Goal: Task Accomplishment & Management: Contribute content

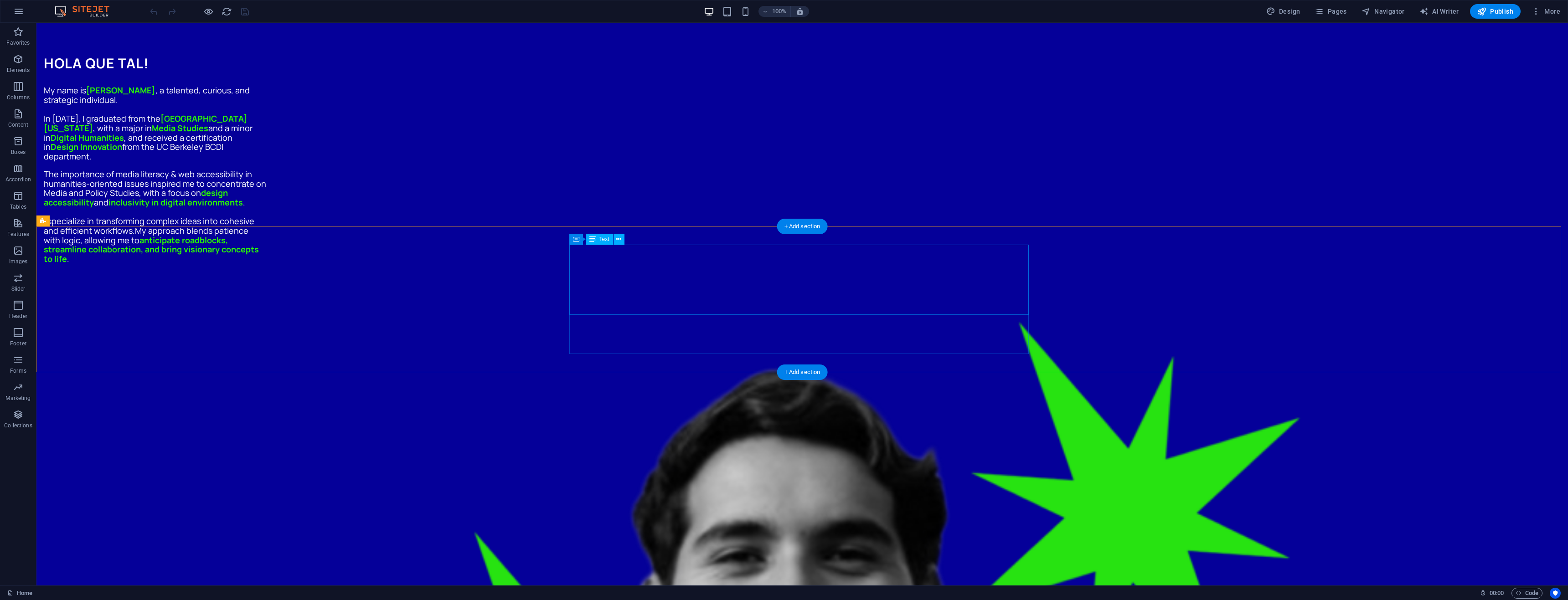
scroll to position [820, 0]
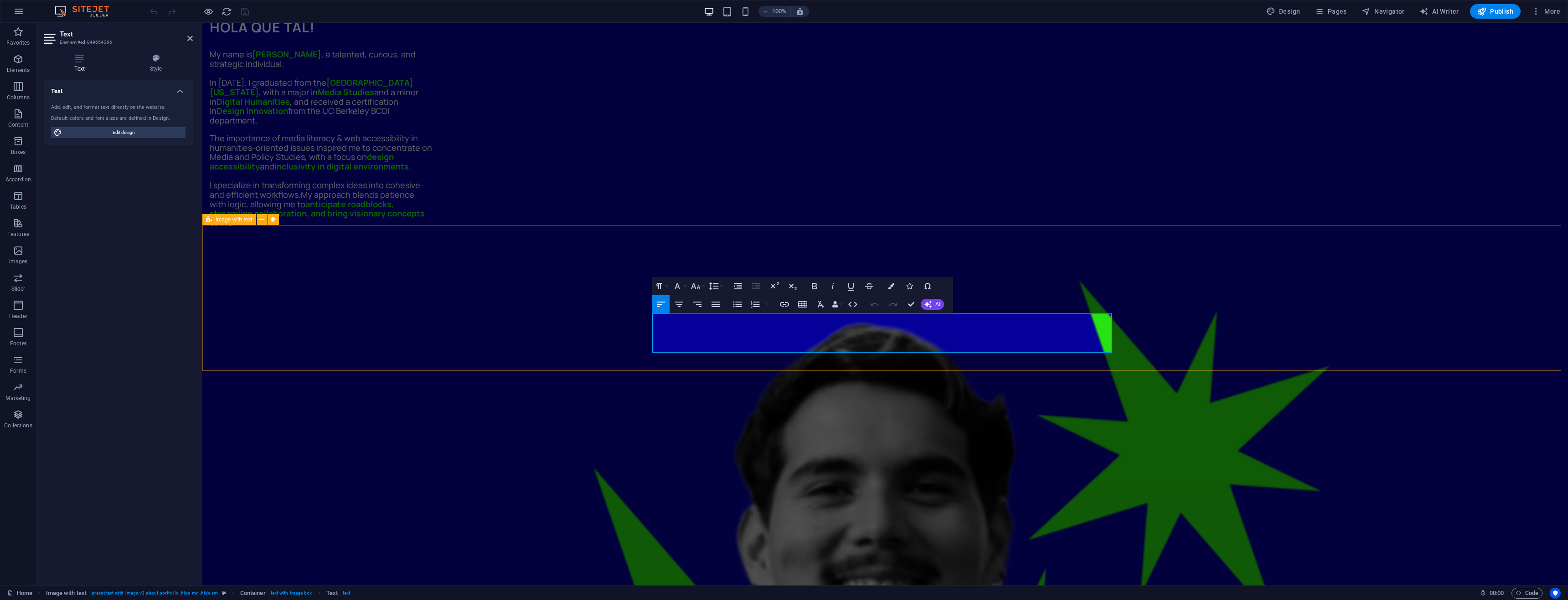
drag, startPoint x: 709, startPoint y: 324, endPoint x: 636, endPoint y: 315, distance: 73.6
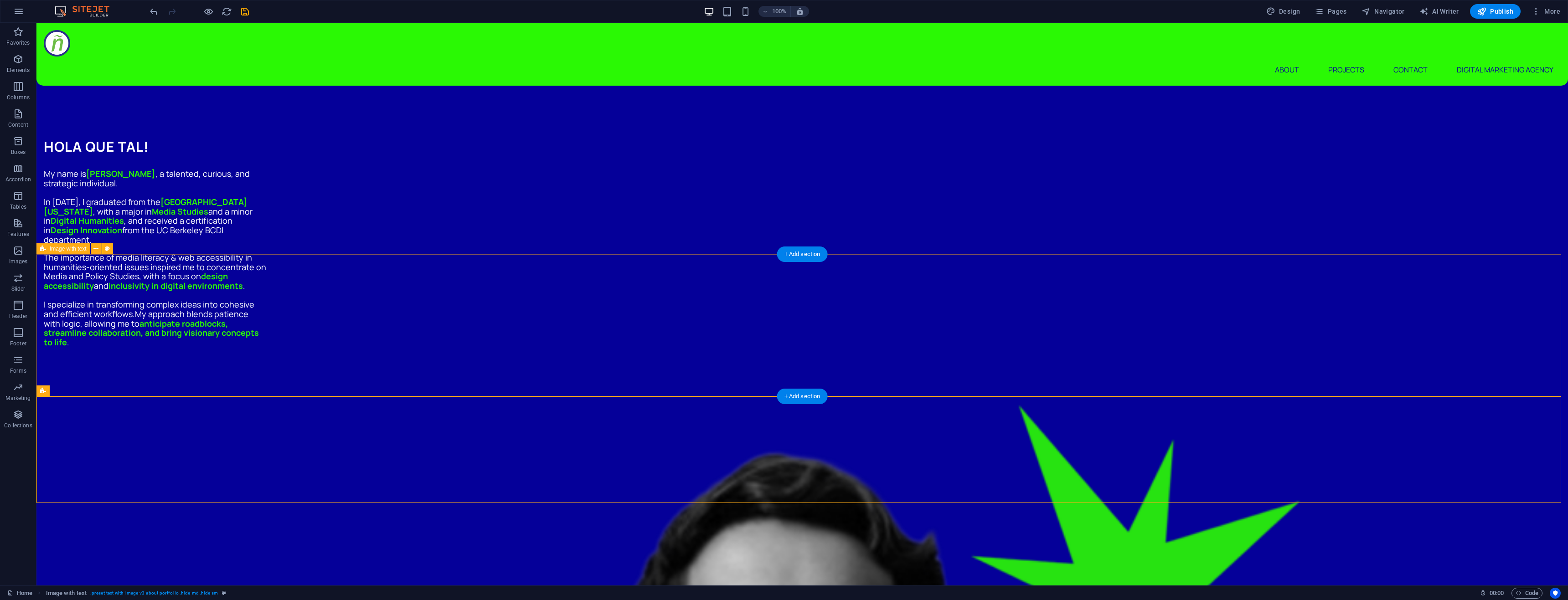
scroll to position [547, 0]
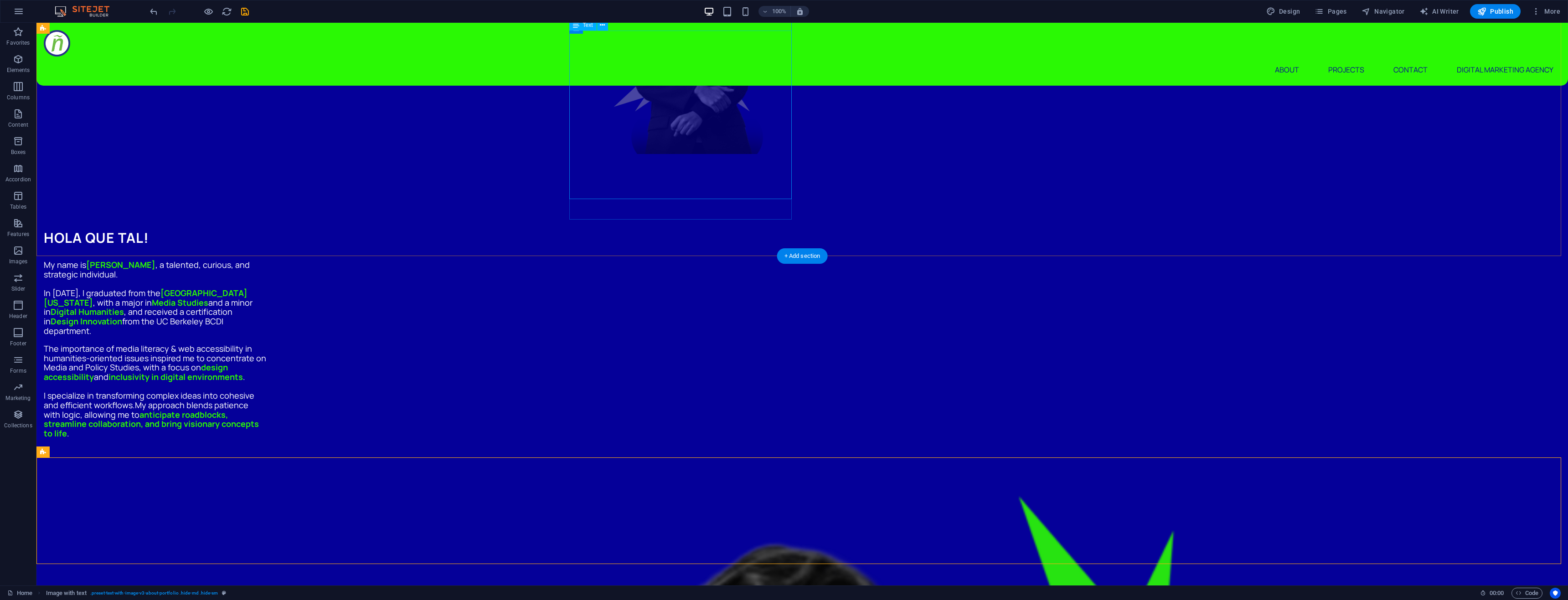
click at [266, 260] on div "My name is Alejandro Canas , a talented, curious, and strategic individual. In …" at bounding box center [155, 349] width 222 height 178
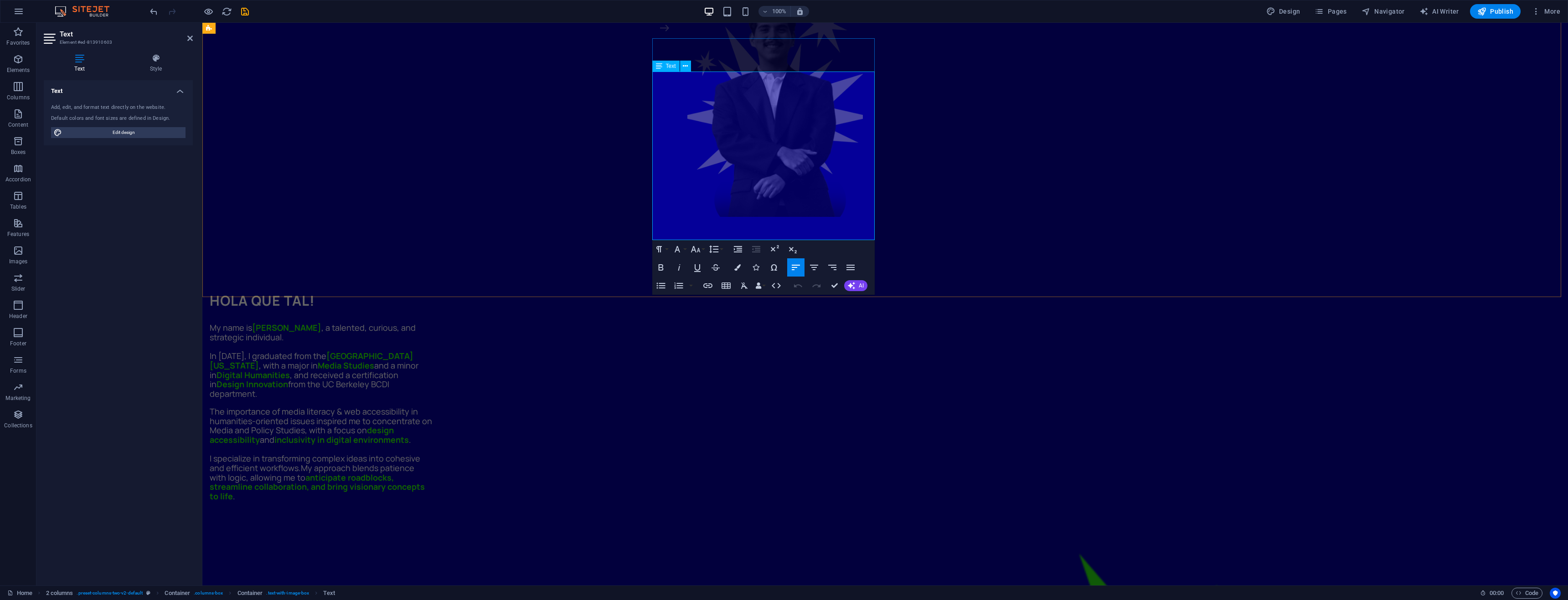
click at [420, 453] on span "I specialize in transforming complex ideas into cohesive and efficient workflow…" at bounding box center [315, 463] width 211 height 21
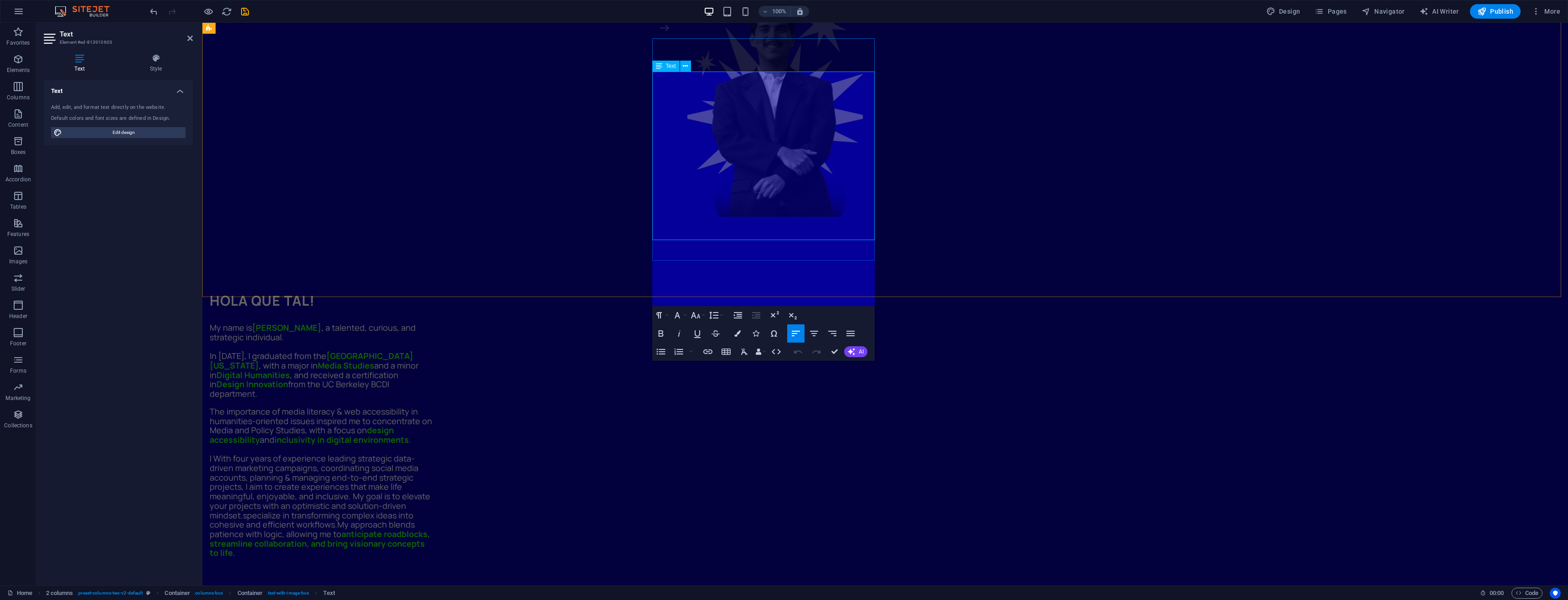
scroll to position [2377, 1]
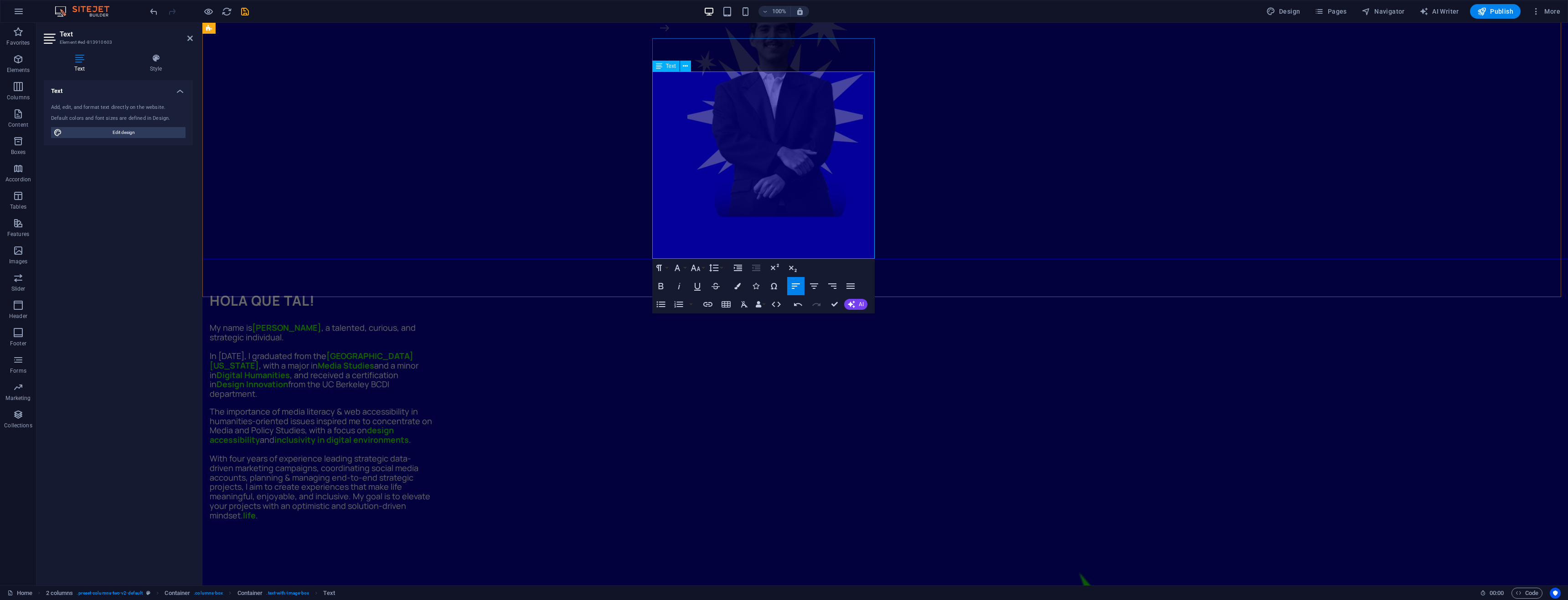
click at [432, 406] on span "The importance of media literacy & web accessibility in humanities-oriented iss…" at bounding box center [320, 420] width 222 height 30
drag, startPoint x: 845, startPoint y: 228, endPoint x: 648, endPoint y: 224, distance: 197.0
click at [430, 453] on span "With four years of experience leading strategic data-driven marketing campaigns…" at bounding box center [320, 486] width 220 height 68
click at [432, 454] on p "With four years of experience leading strategic data-driven marketing campaigns…" at bounding box center [320, 487] width 222 height 66
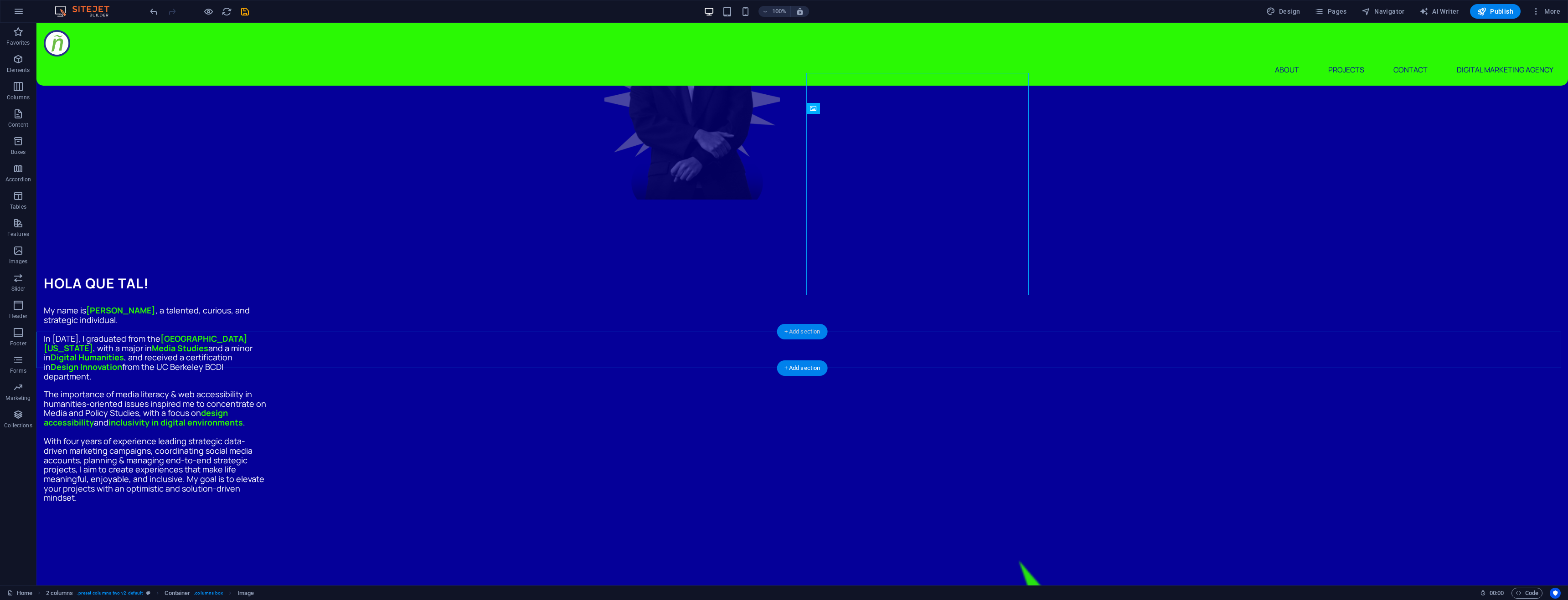
scroll to position [456, 0]
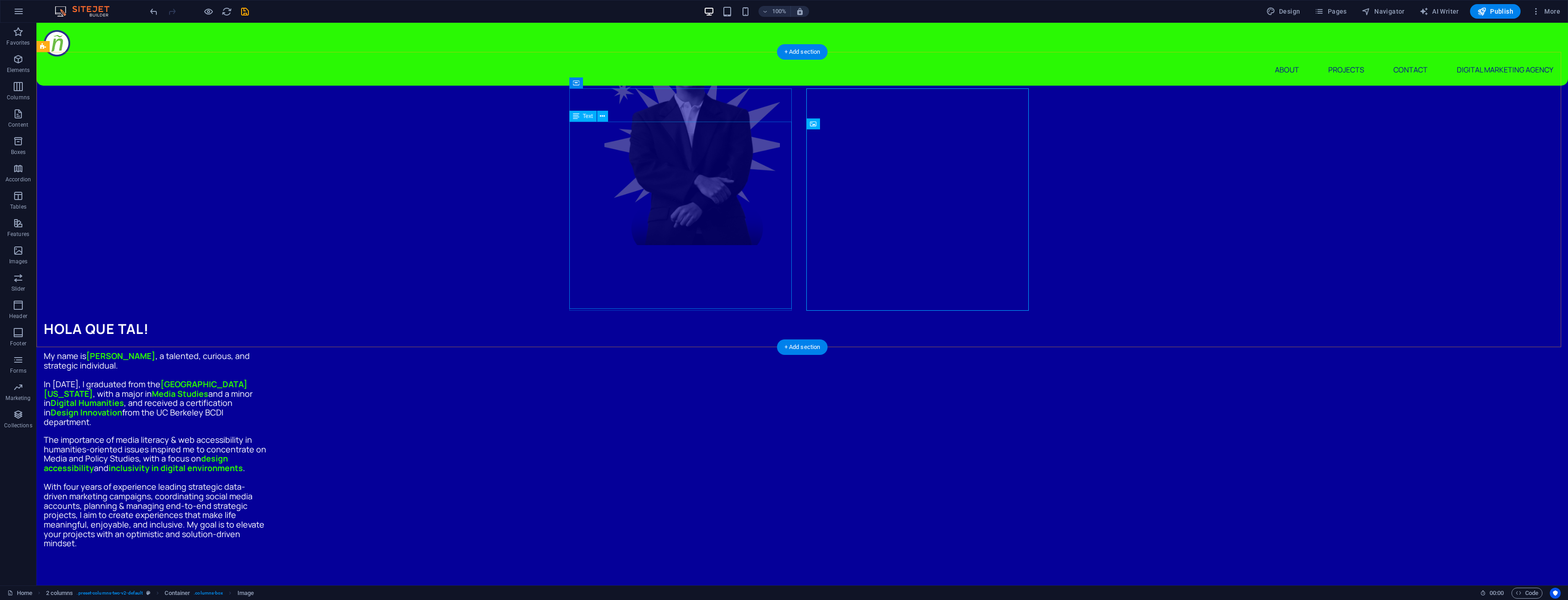
click at [266, 351] on div "My name is Alejandro Canas , a talented, curious, and strategic individual. In …" at bounding box center [155, 449] width 222 height 197
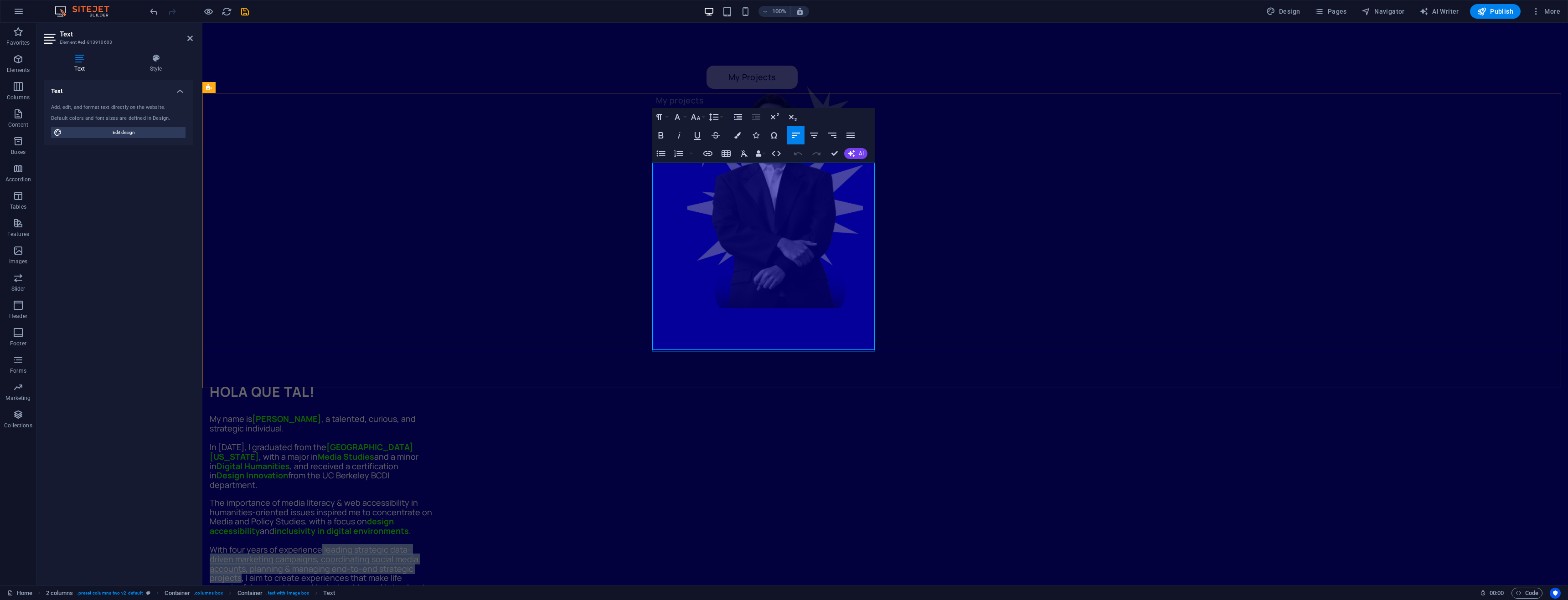
drag, startPoint x: 763, startPoint y: 298, endPoint x: 846, endPoint y: 319, distance: 85.6
click at [430, 544] on span "With four years of experience leading strategic data-driven marketing campaigns…" at bounding box center [320, 577] width 220 height 68
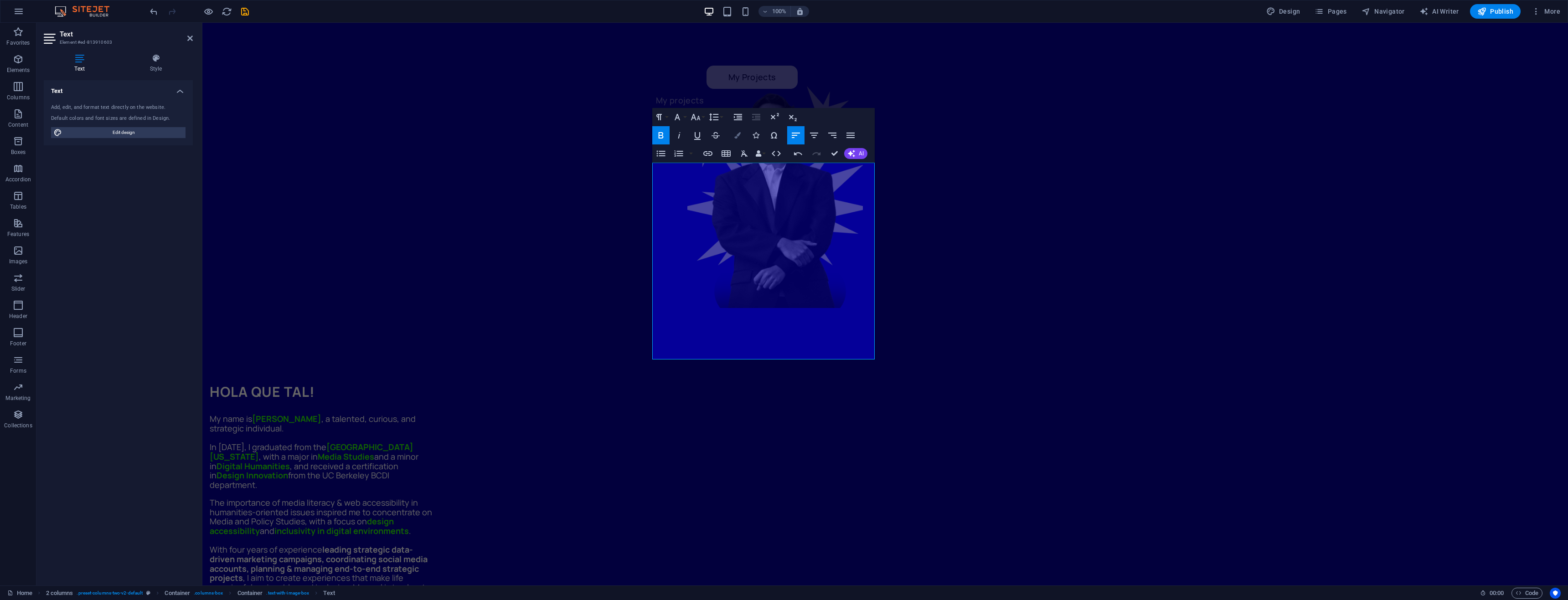
click at [741, 137] on button "Colors" at bounding box center [737, 135] width 17 height 18
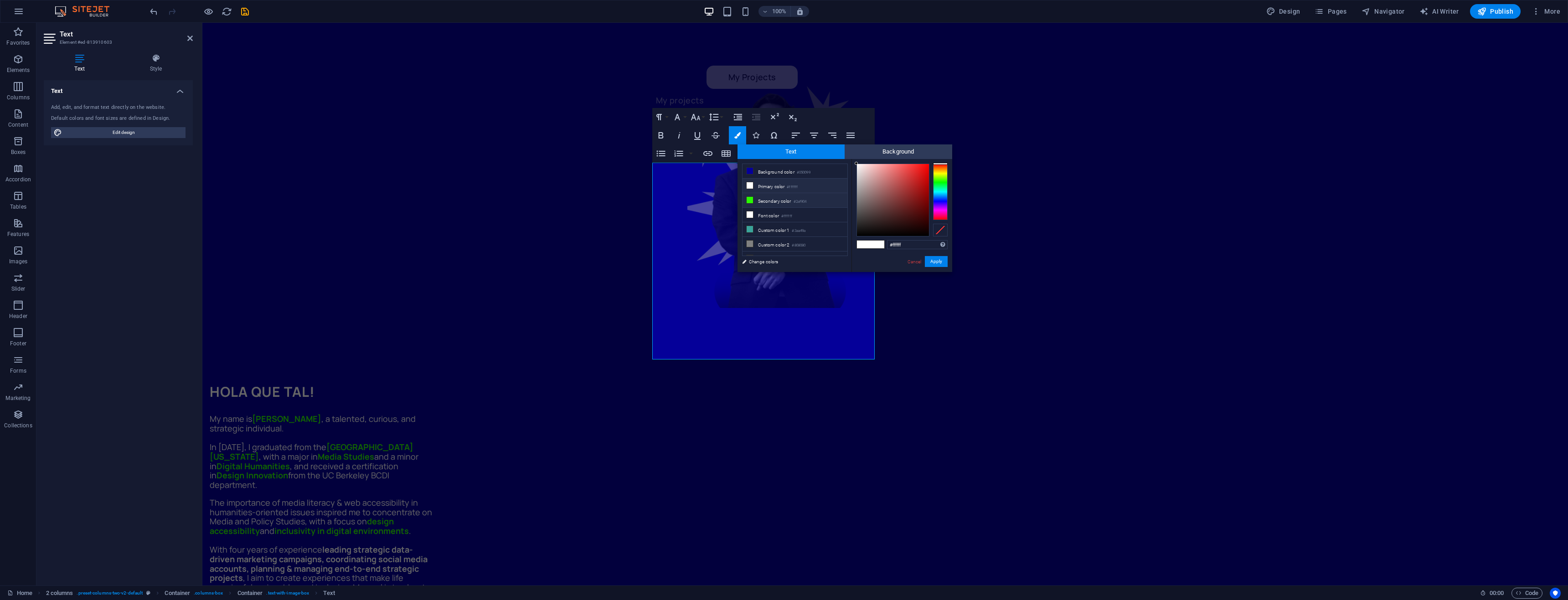
click at [768, 195] on li "Secondary color #2af904" at bounding box center [795, 201] width 105 height 15
type input "#2af904"
click at [940, 264] on button "Apply" at bounding box center [936, 262] width 23 height 11
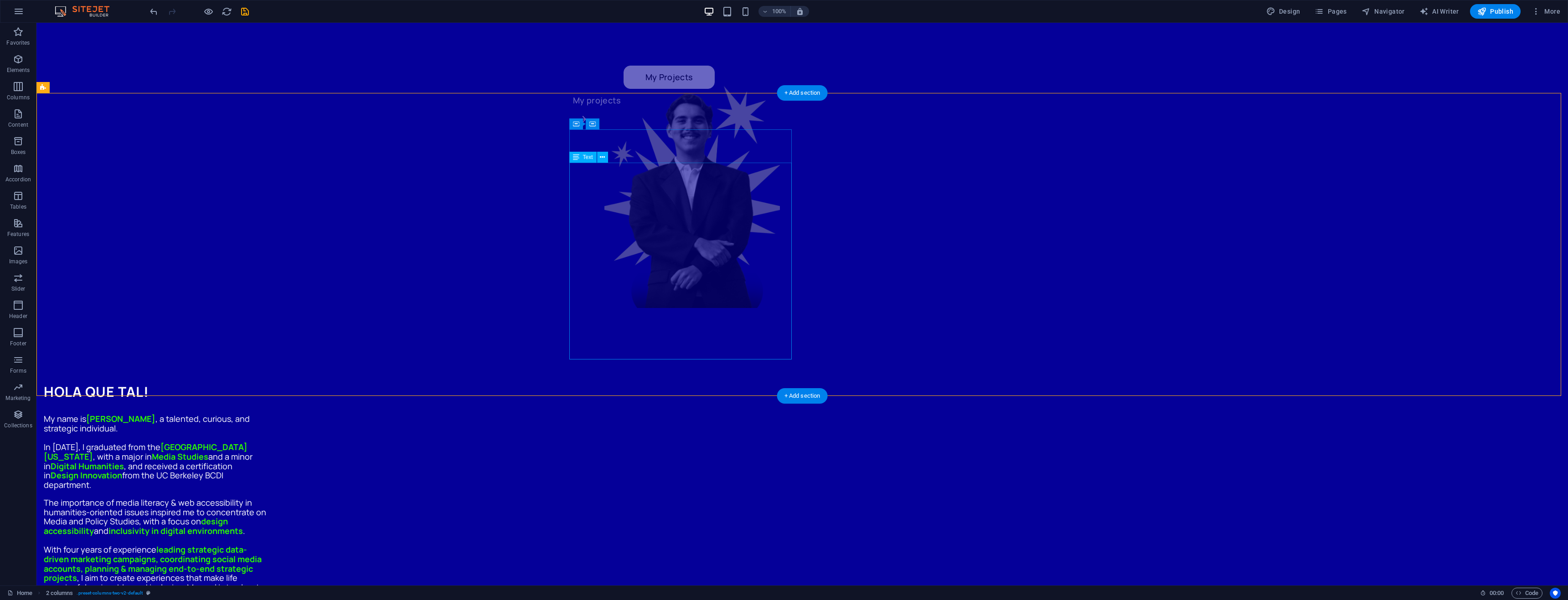
click at [266, 414] on div "My name is Alejandro Canas , a talented, curious, and strategic individual. In …" at bounding box center [155, 512] width 222 height 197
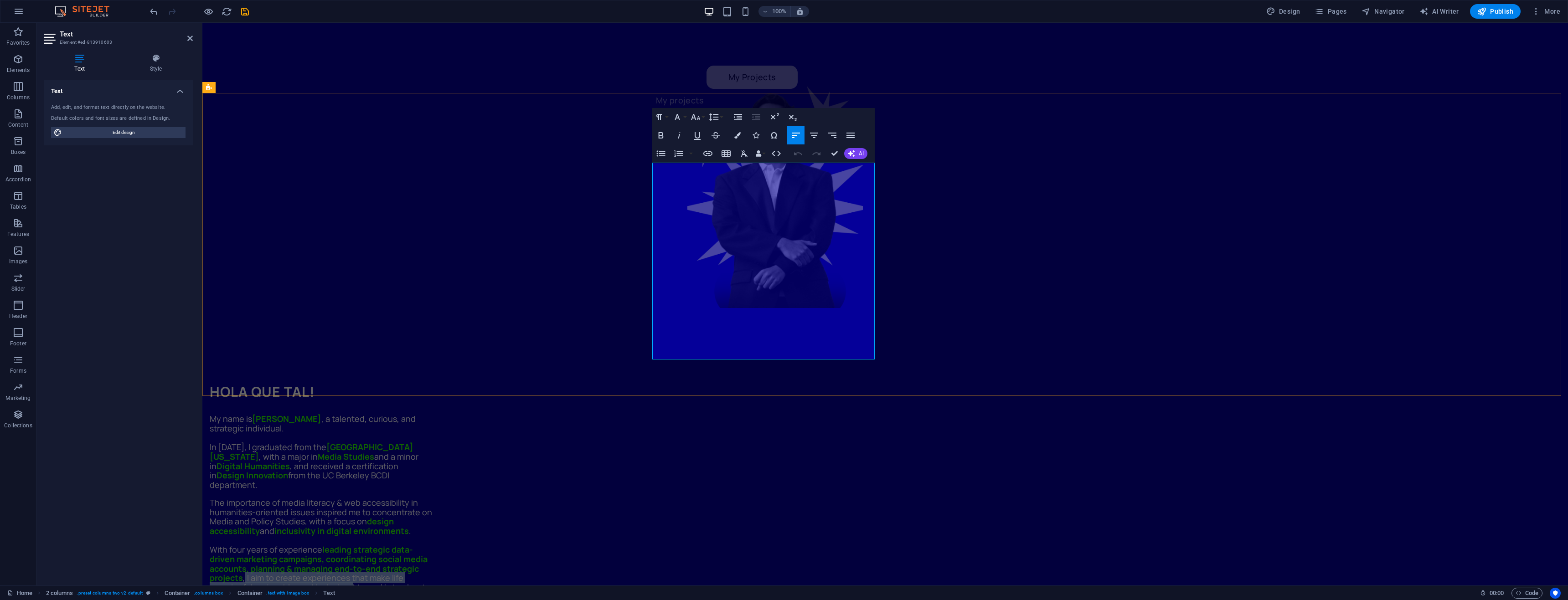
drag, startPoint x: 791, startPoint y: 337, endPoint x: 688, endPoint y: 329, distance: 103.3
click at [430, 544] on span "With four years of experience leading strategic data-driven marketing campaigns…" at bounding box center [320, 577] width 220 height 68
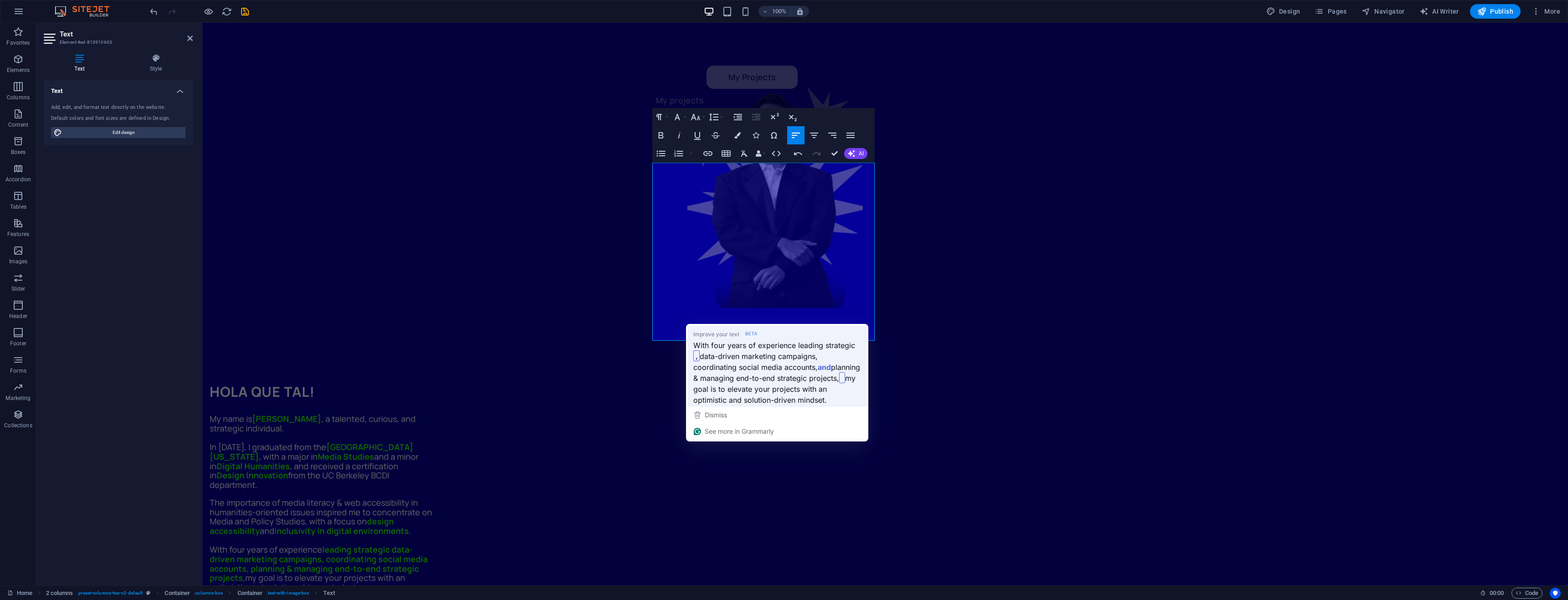
click at [838, 350] on span "With four years of experience leading strategic" at bounding box center [774, 345] width 162 height 12
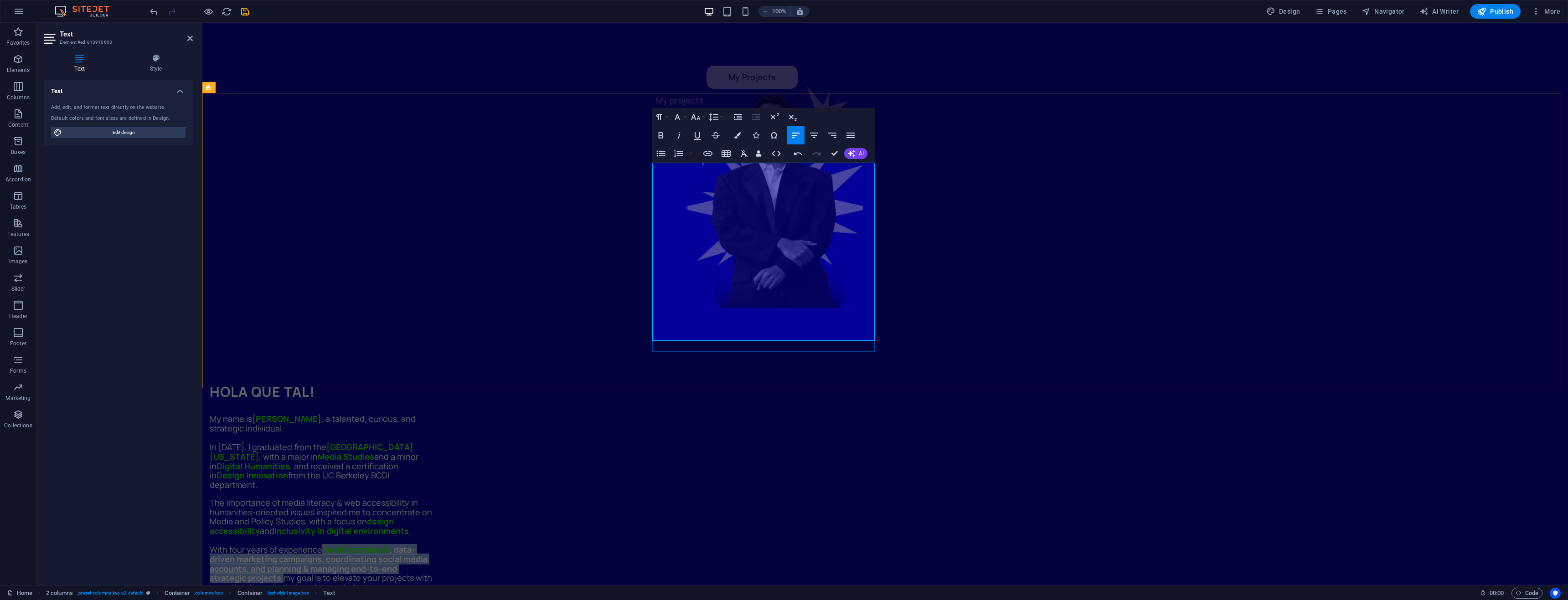
drag, startPoint x: 725, startPoint y: 329, endPoint x: 763, endPoint y: 301, distance: 47.2
click at [432, 544] on span "With four years of experience leading strategic , data-driven marketing campaig…" at bounding box center [320, 568] width 222 height 49
click at [739, 134] on icon "button" at bounding box center [737, 135] width 6 height 6
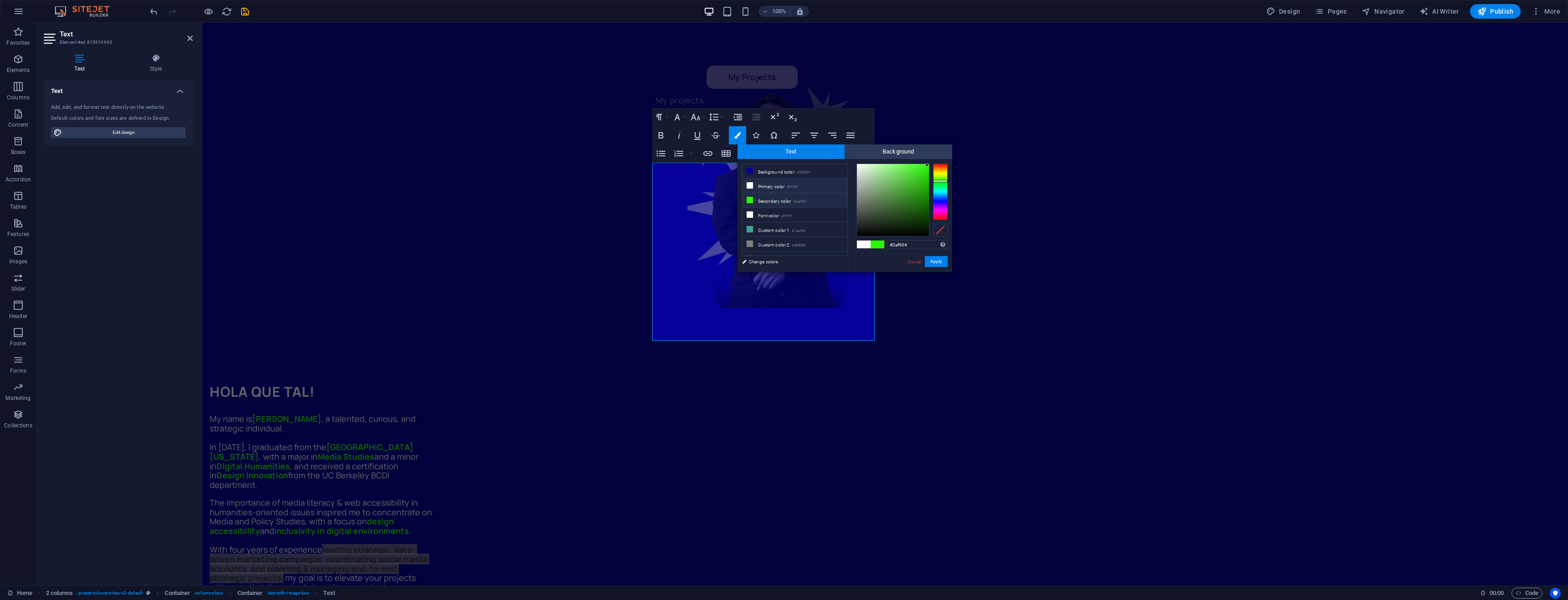
click at [791, 202] on li "Secondary color #2af904" at bounding box center [795, 201] width 105 height 15
drag, startPoint x: 935, startPoint y: 262, endPoint x: 732, endPoint y: 240, distance: 204.2
click at [935, 262] on button "Apply" at bounding box center [936, 262] width 23 height 11
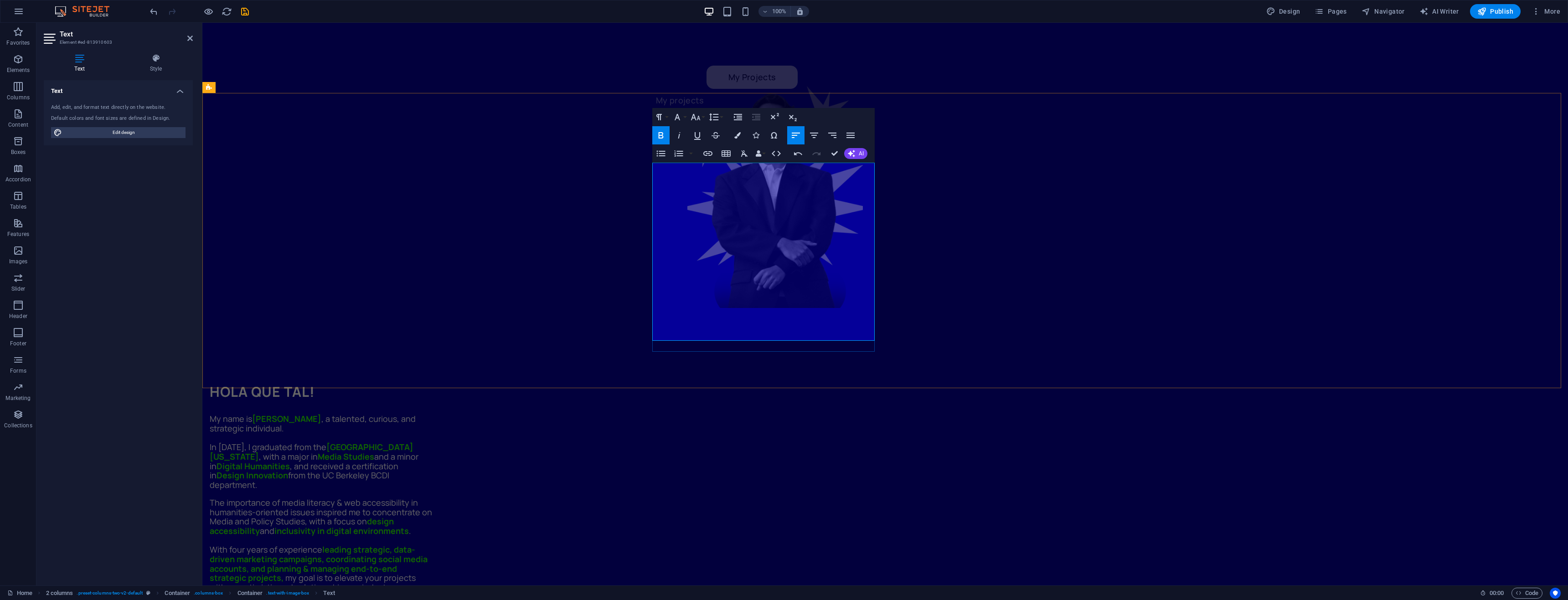
click at [427, 544] on span "With four years of experience leading strategic , data-driven marketing campaig…" at bounding box center [318, 568] width 218 height 49
click at [432, 545] on p "With four years of experience leading strategic , data-driven marketing campaig…" at bounding box center [320, 568] width 222 height 47
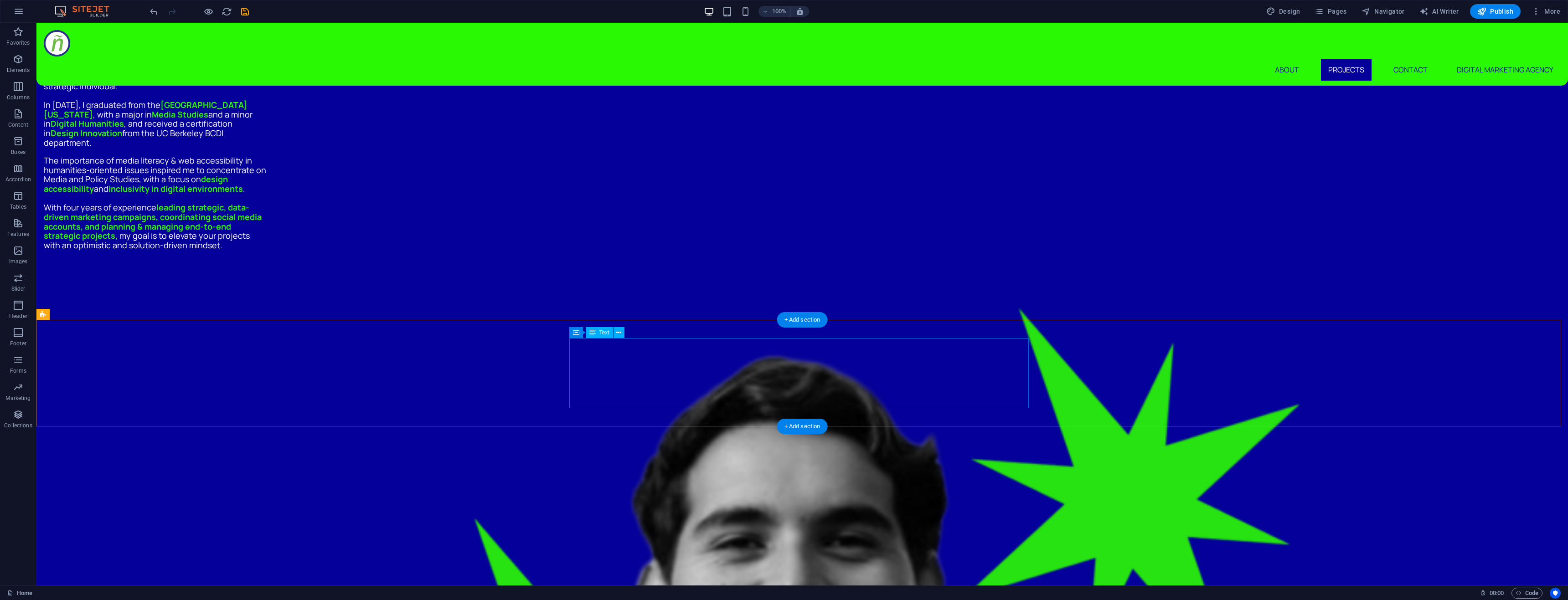
scroll to position [683, 0]
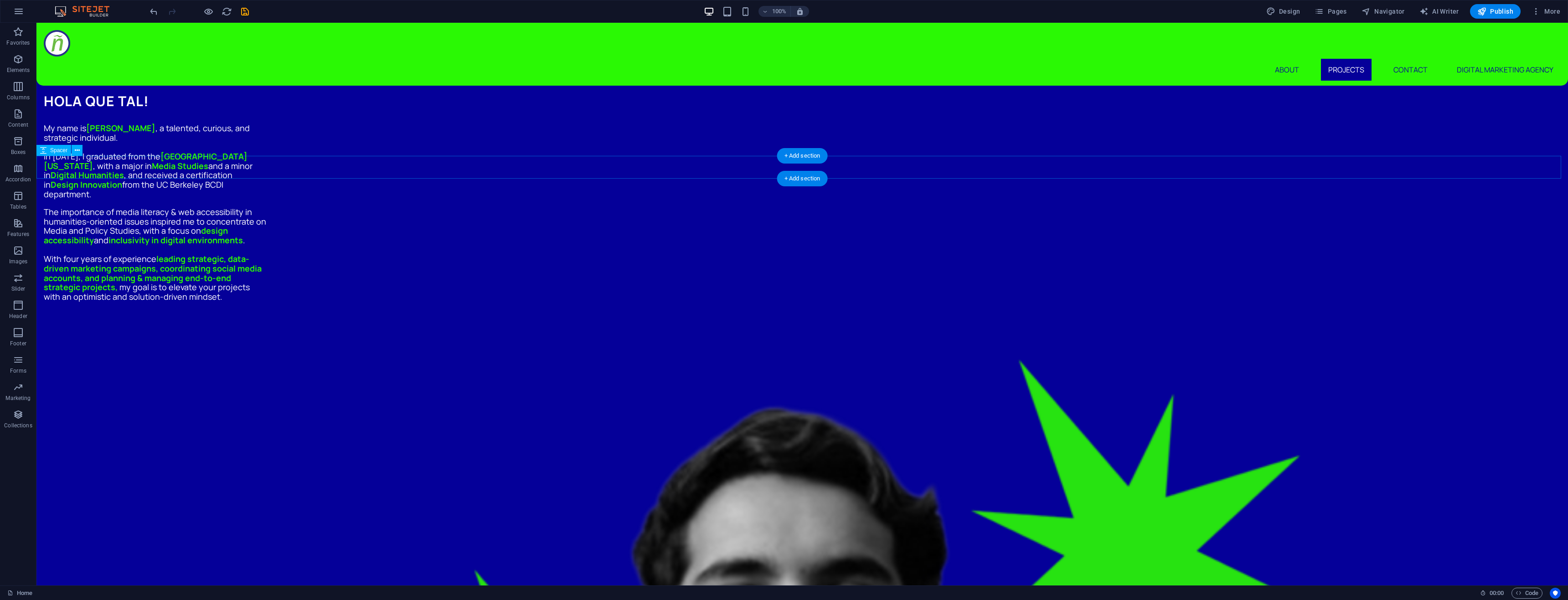
click at [204, 14] on icon "button" at bounding box center [208, 11] width 10 height 10
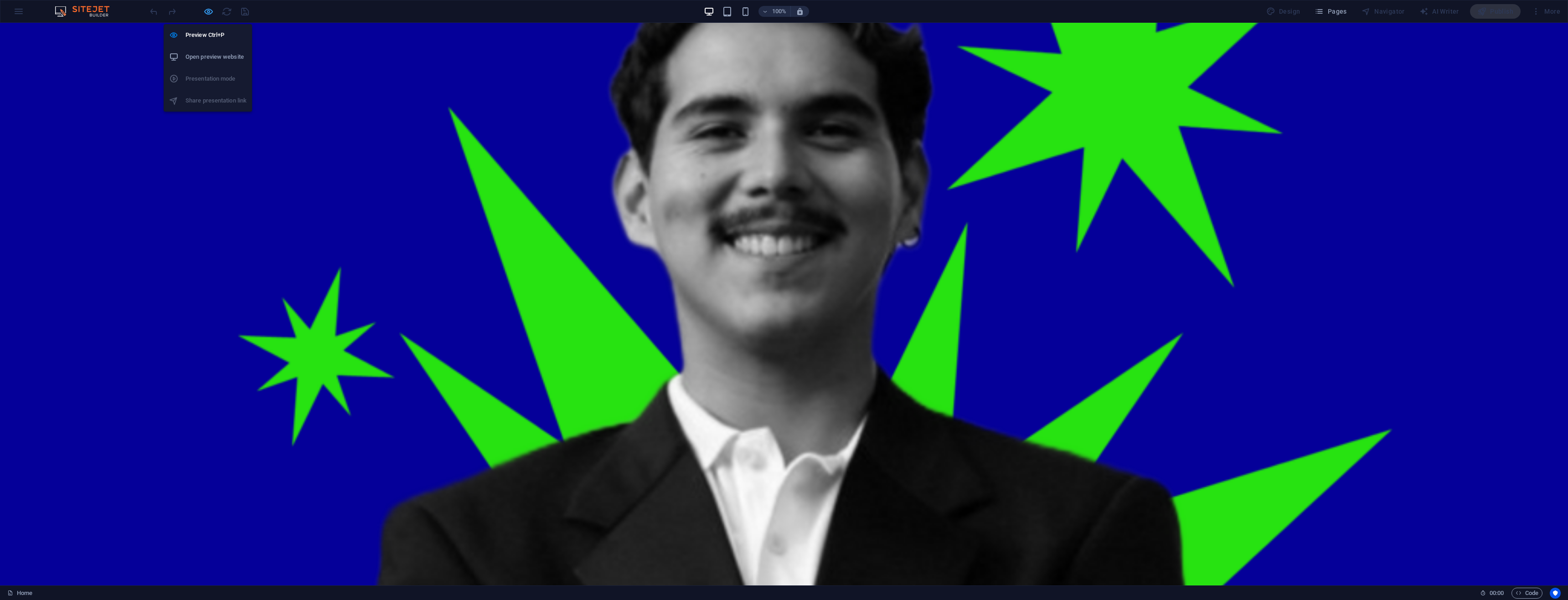
scroll to position [381, 0]
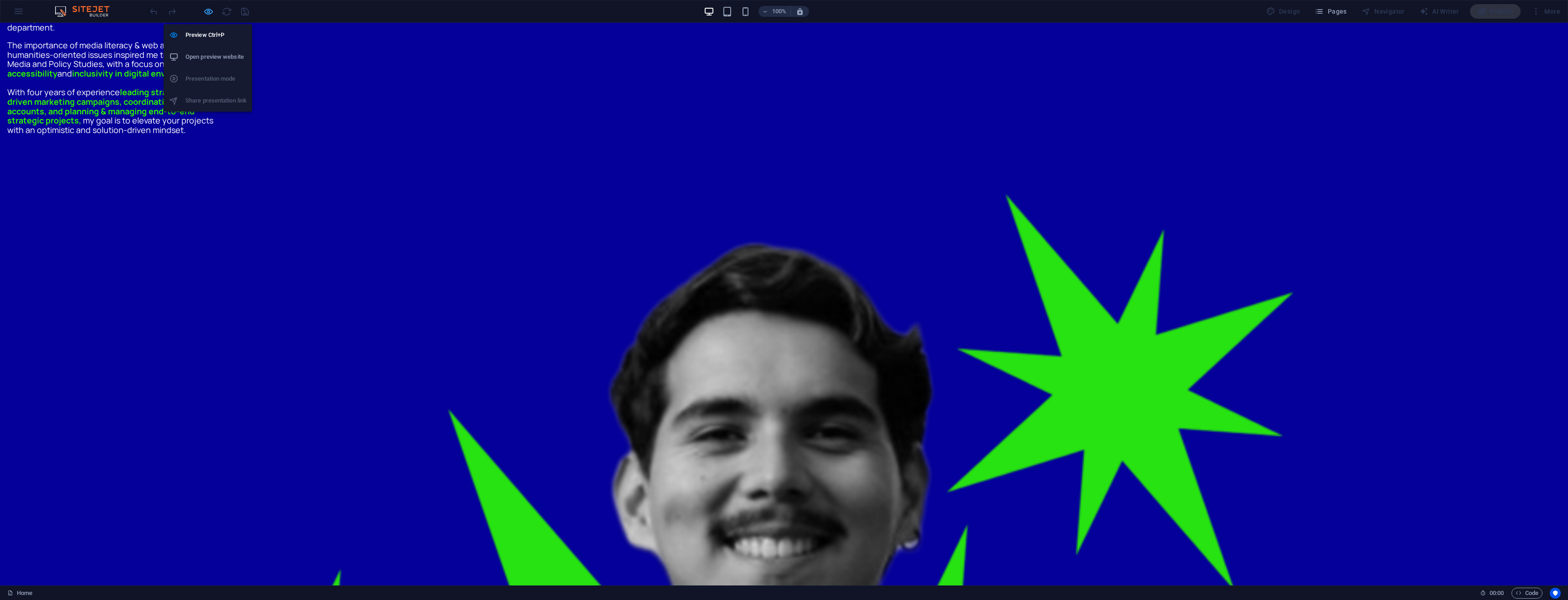
click at [204, 14] on icon "button" at bounding box center [208, 11] width 10 height 10
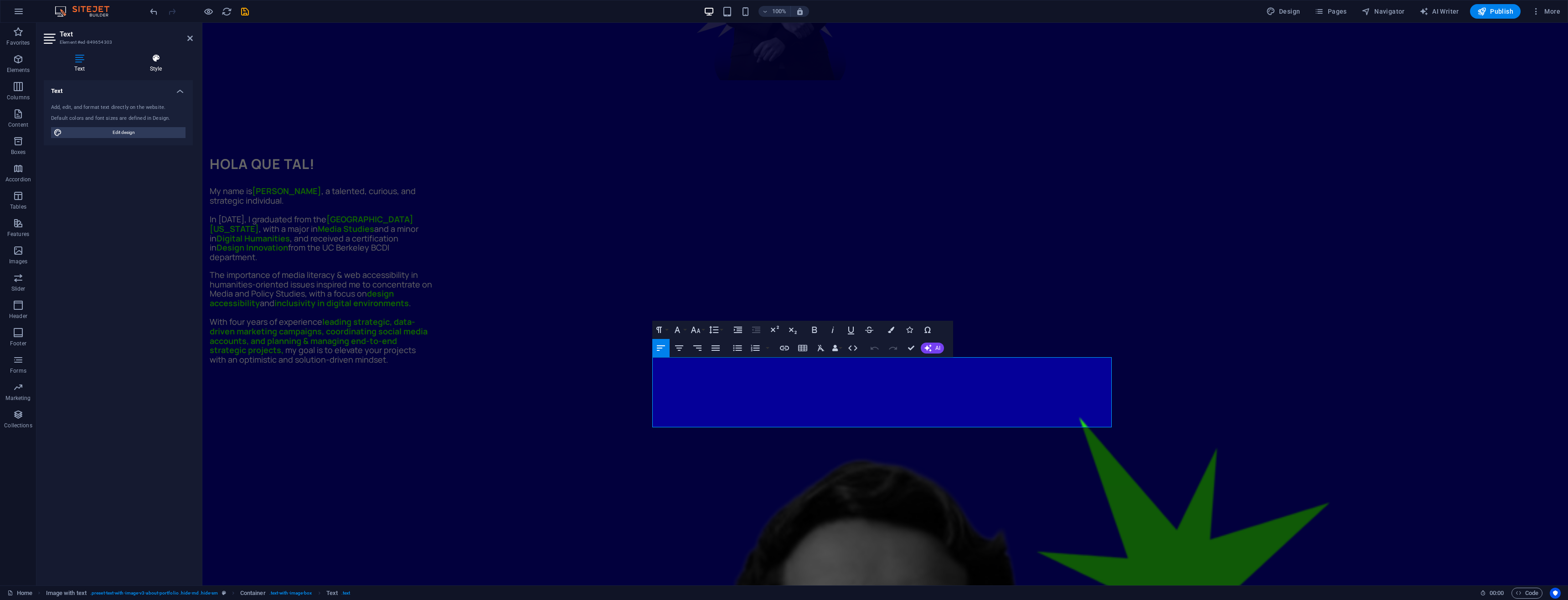
click at [164, 65] on h4 "Style" at bounding box center [155, 63] width 74 height 19
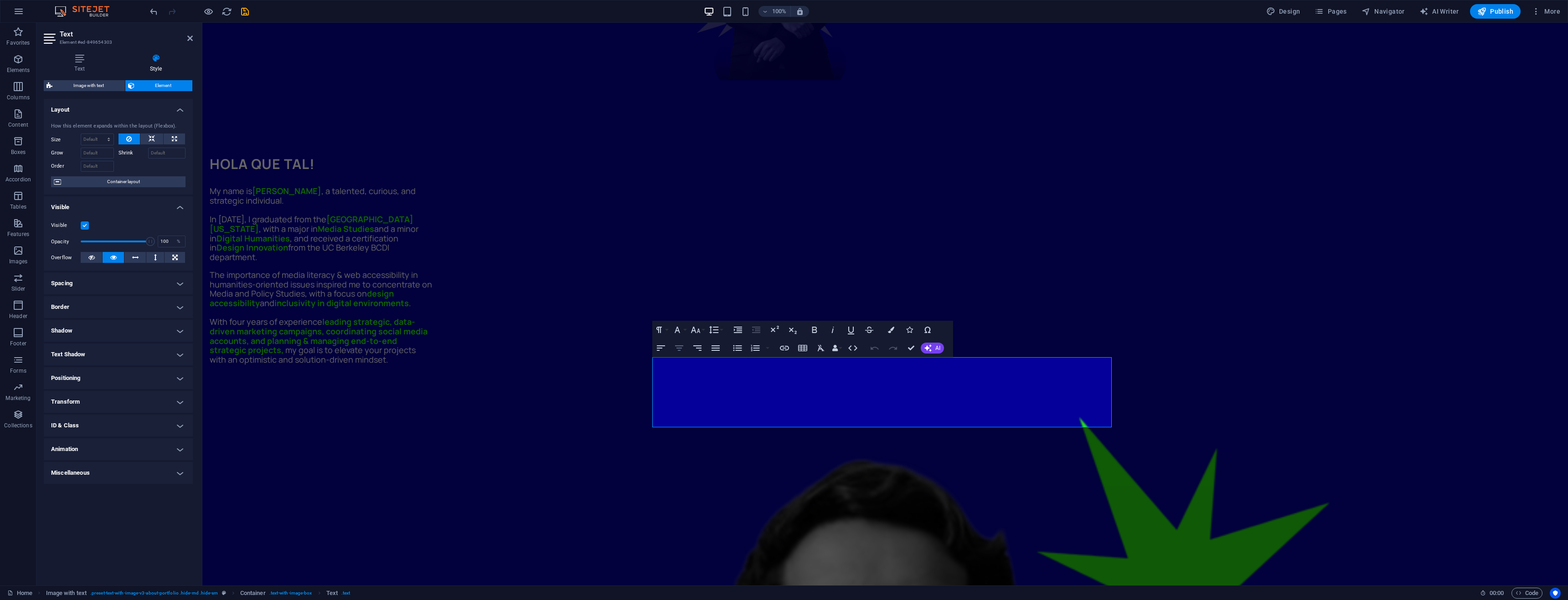
click at [678, 345] on icon "button" at bounding box center [679, 348] width 11 height 11
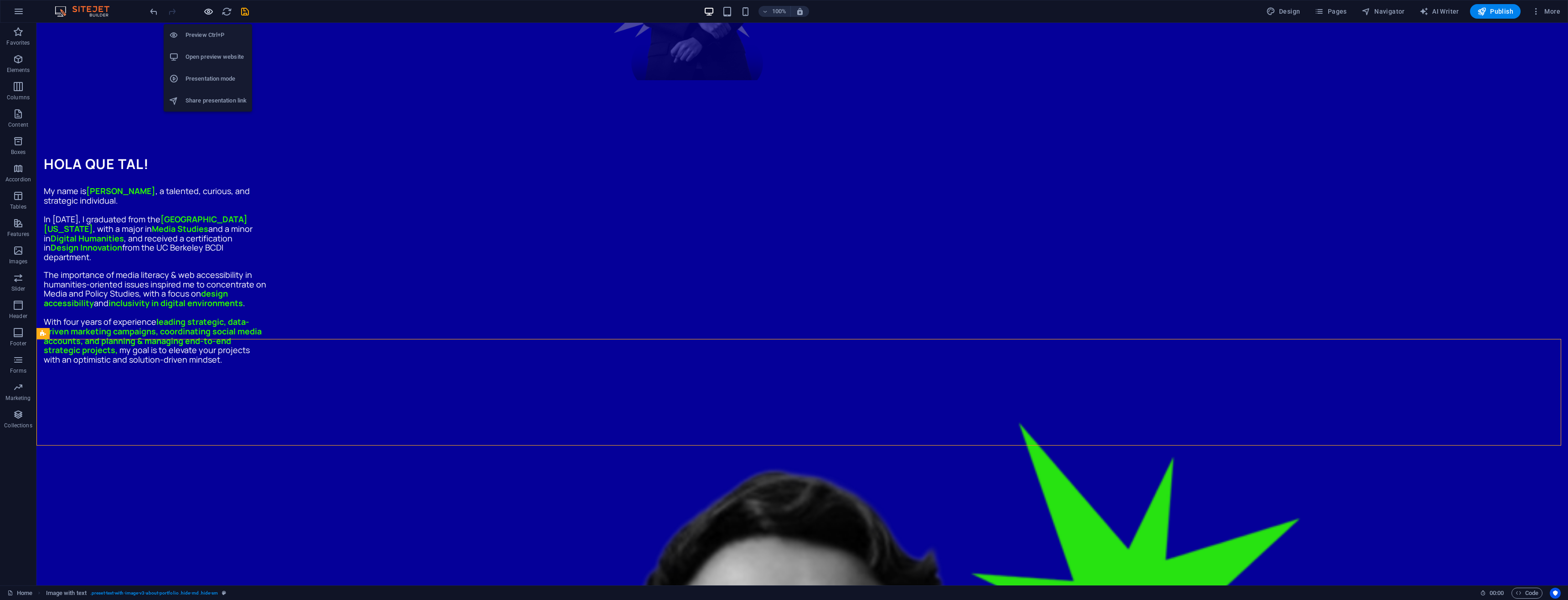
click at [208, 12] on icon "button" at bounding box center [208, 11] width 10 height 10
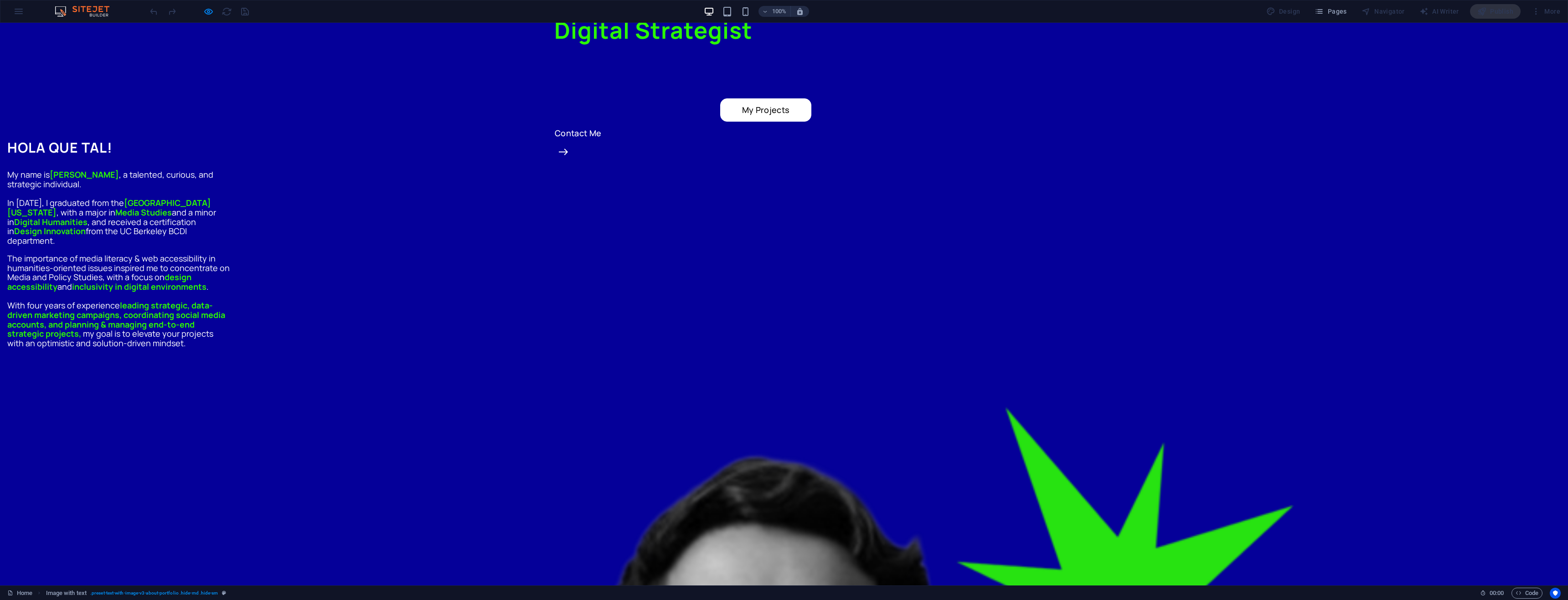
scroll to position [183, 0]
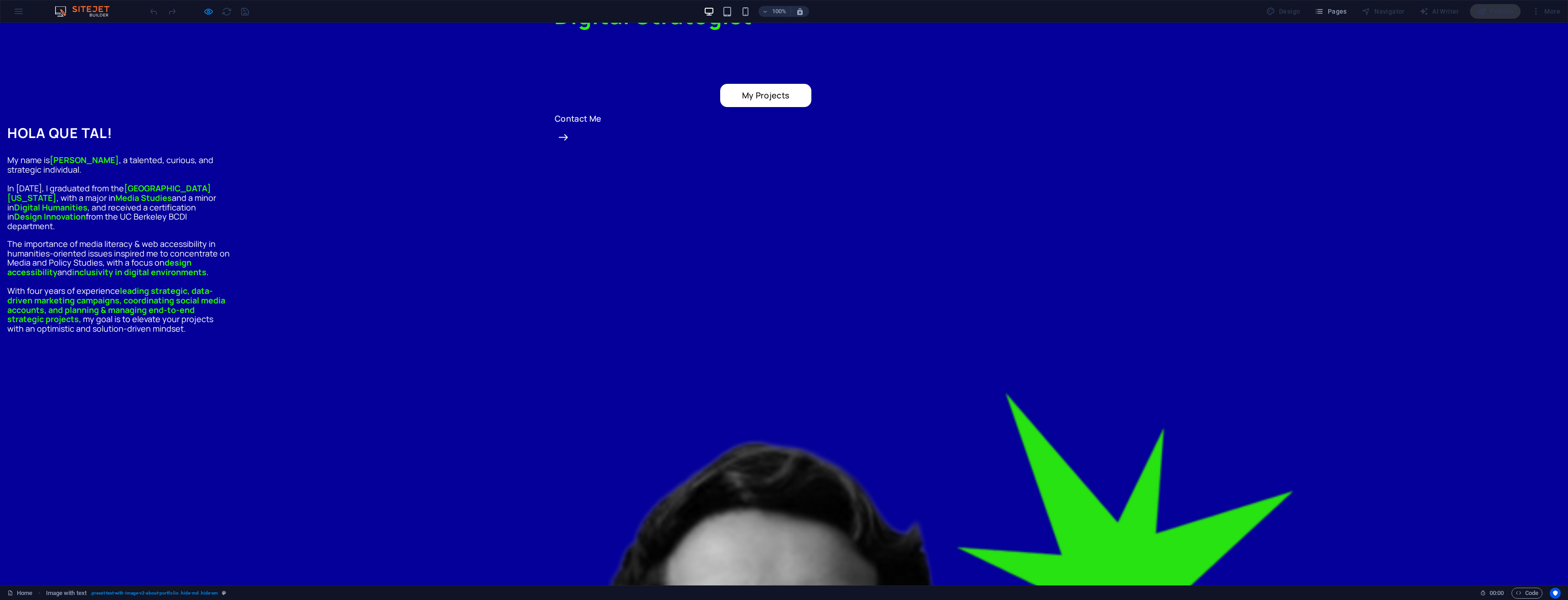
click at [210, 12] on icon "button" at bounding box center [208, 11] width 10 height 10
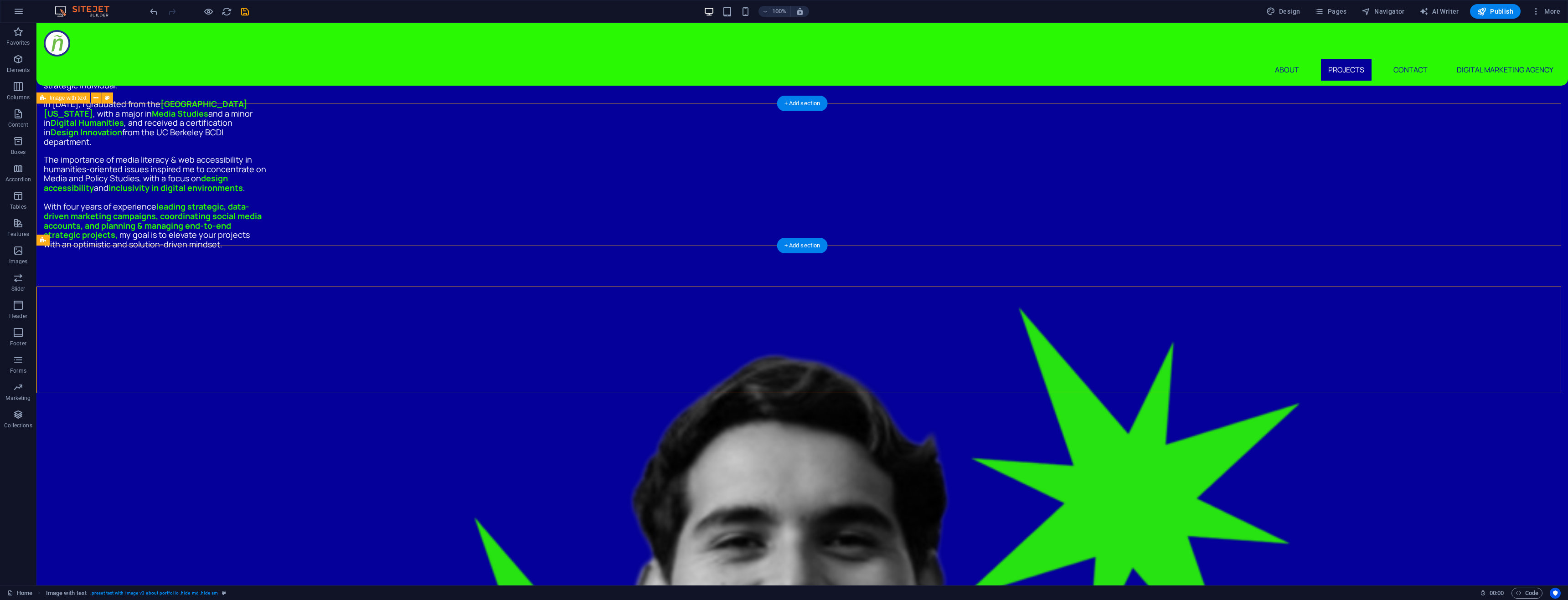
scroll to position [727, 0]
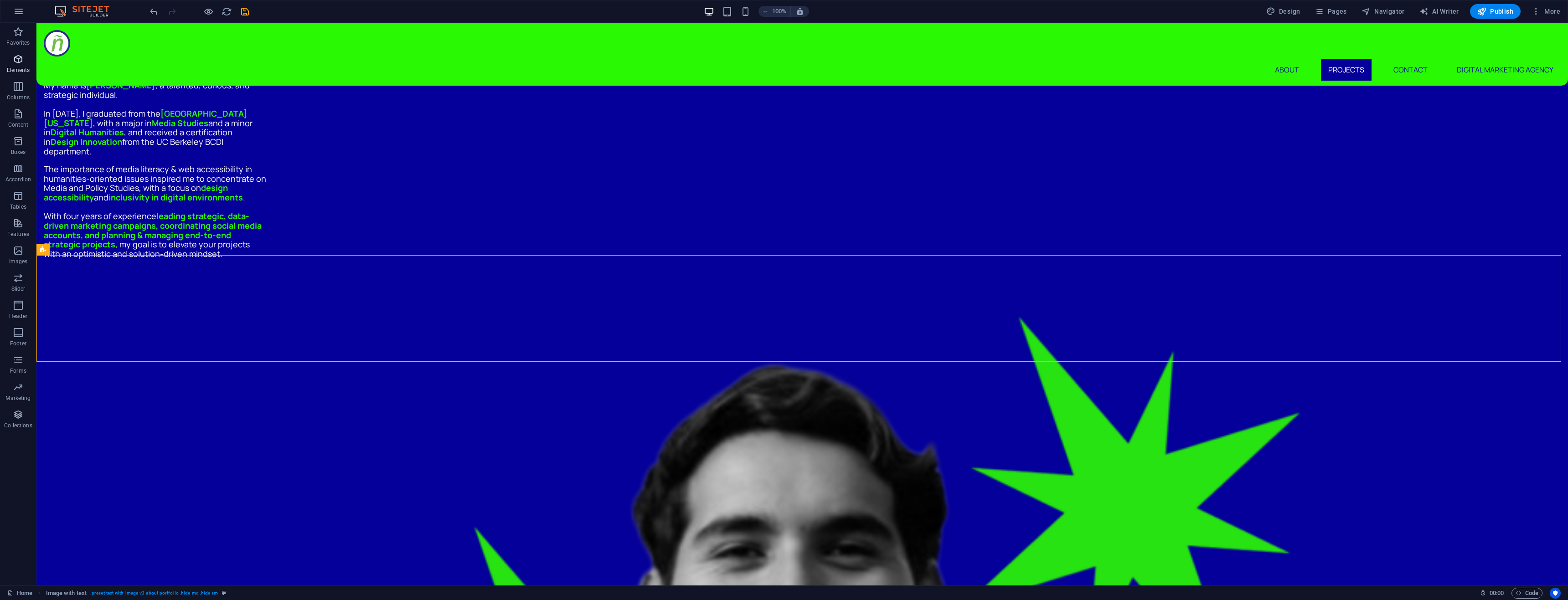
click at [13, 65] on span "Elements" at bounding box center [18, 65] width 37 height 22
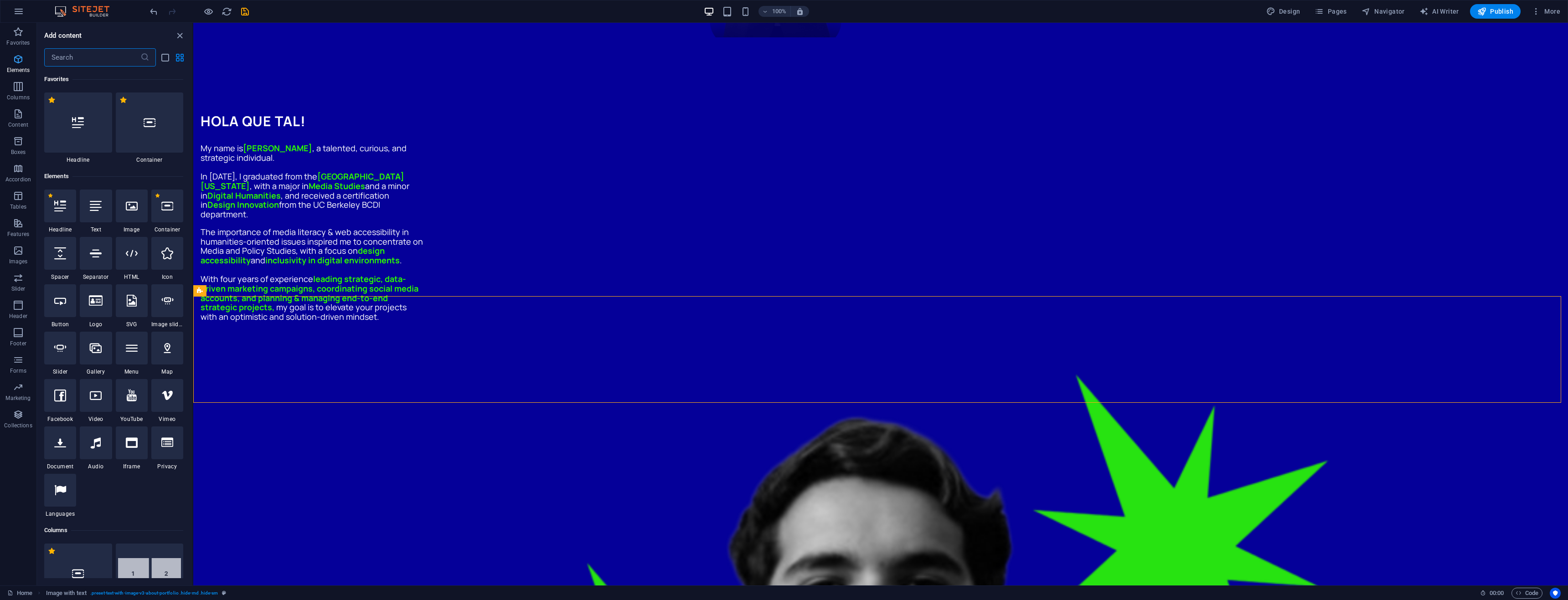
scroll to position [97, 0]
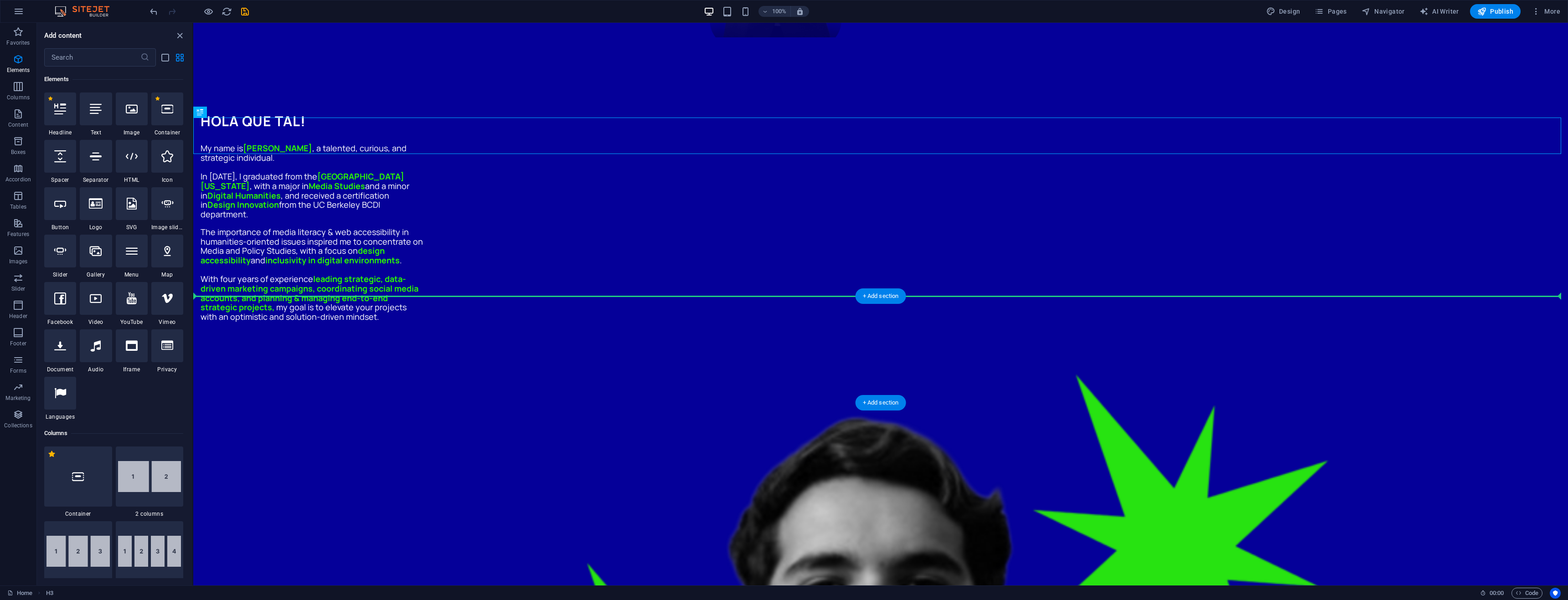
drag, startPoint x: 777, startPoint y: 141, endPoint x: 777, endPoint y: 307, distance: 166.0
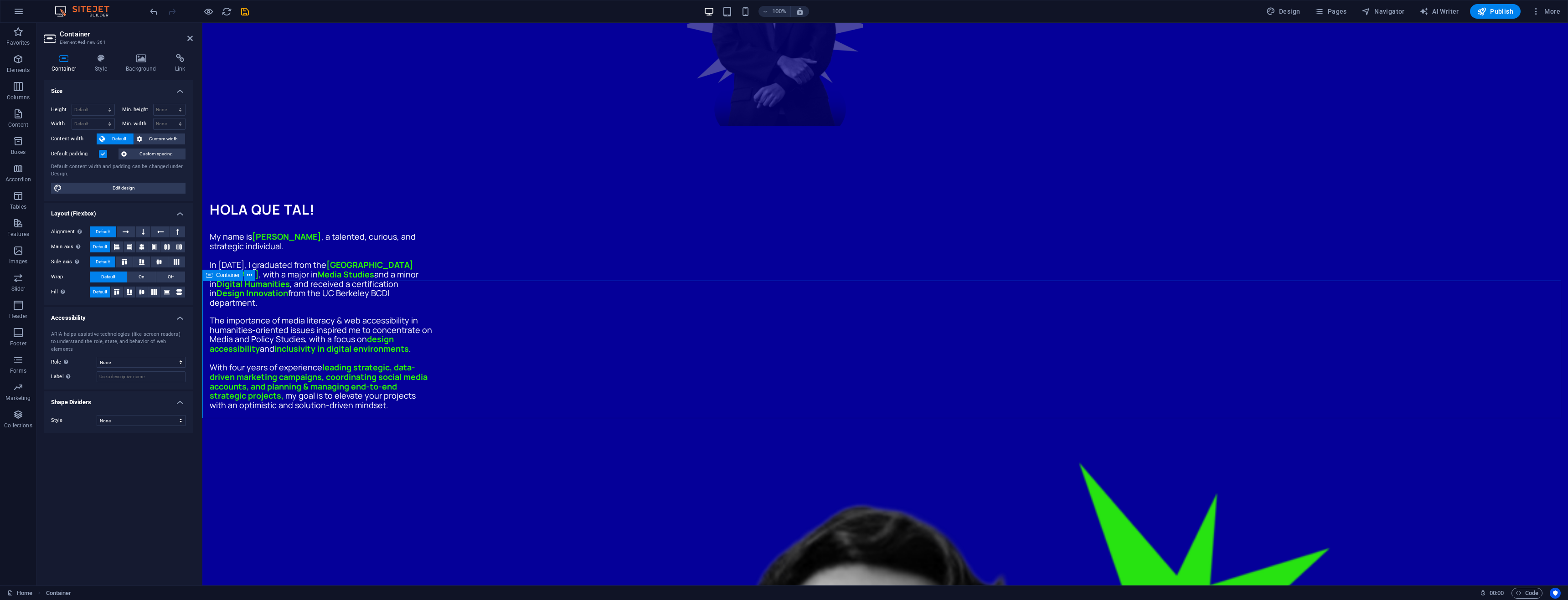
scroll to position [775, 0]
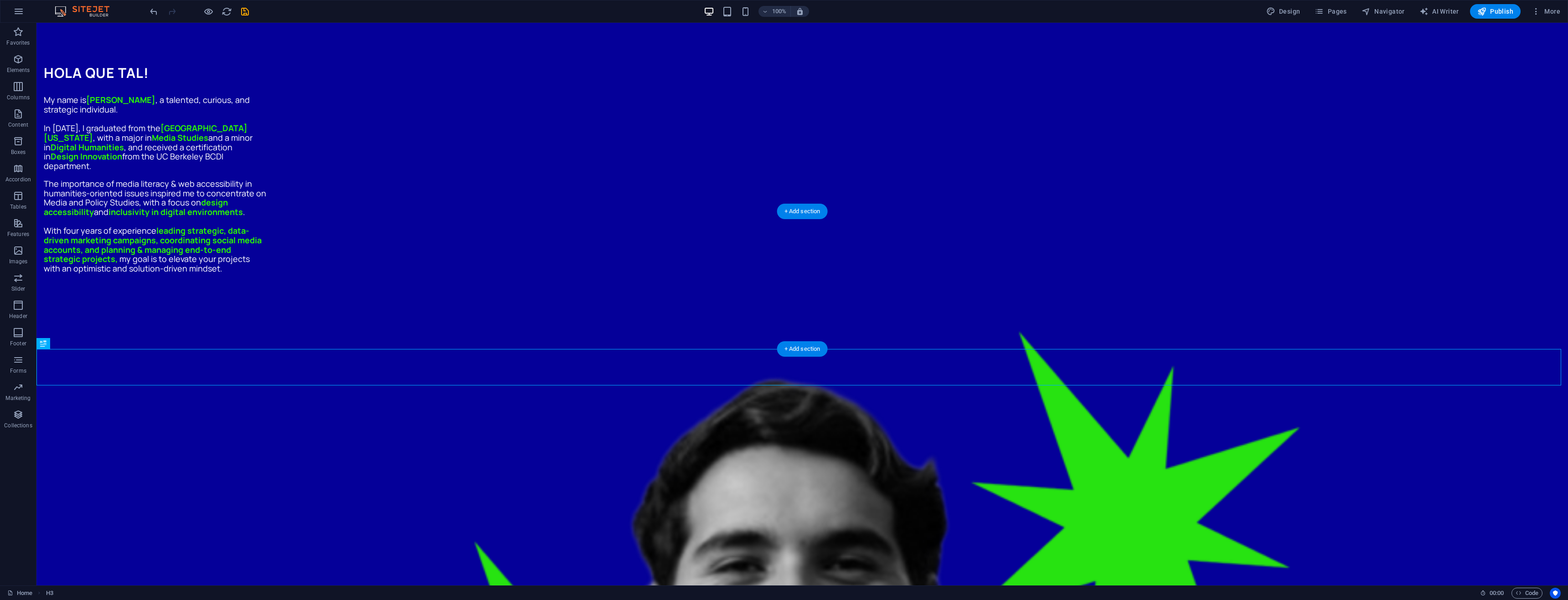
drag, startPoint x: 636, startPoint y: 372, endPoint x: 833, endPoint y: 259, distance: 227.1
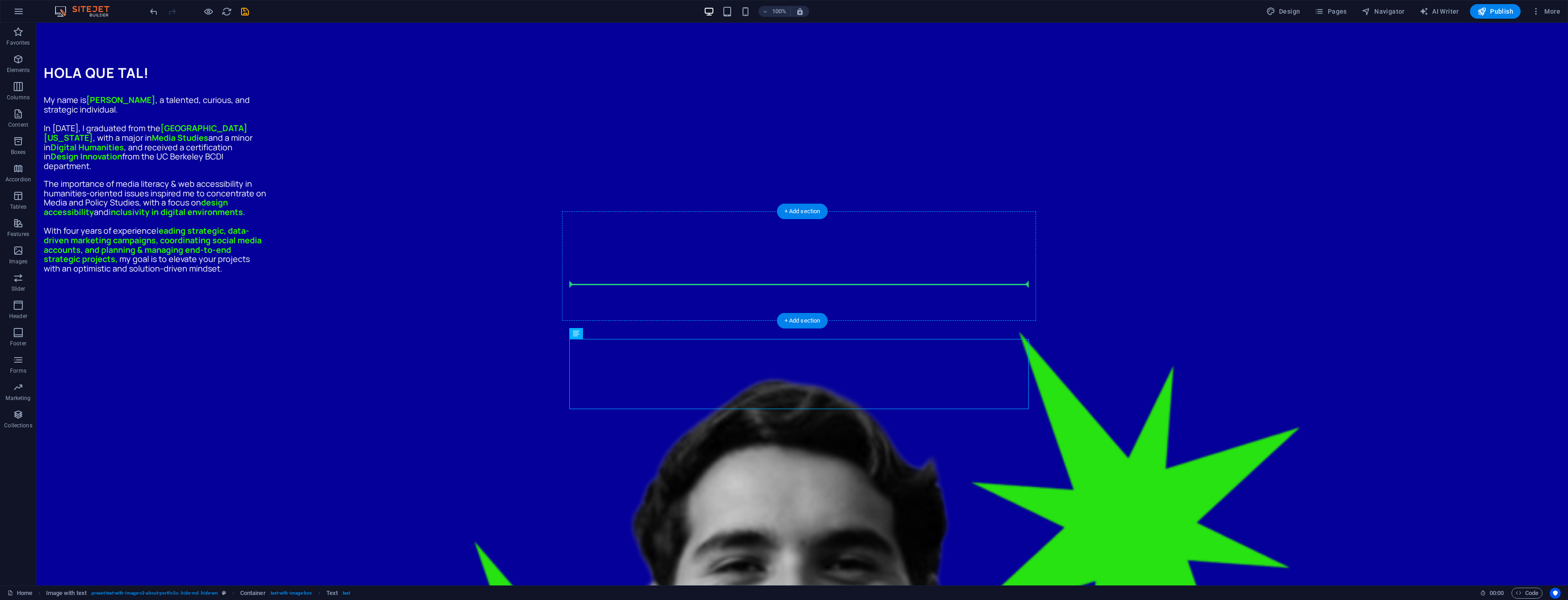
drag, startPoint x: 796, startPoint y: 371, endPoint x: 792, endPoint y: 276, distance: 95.1
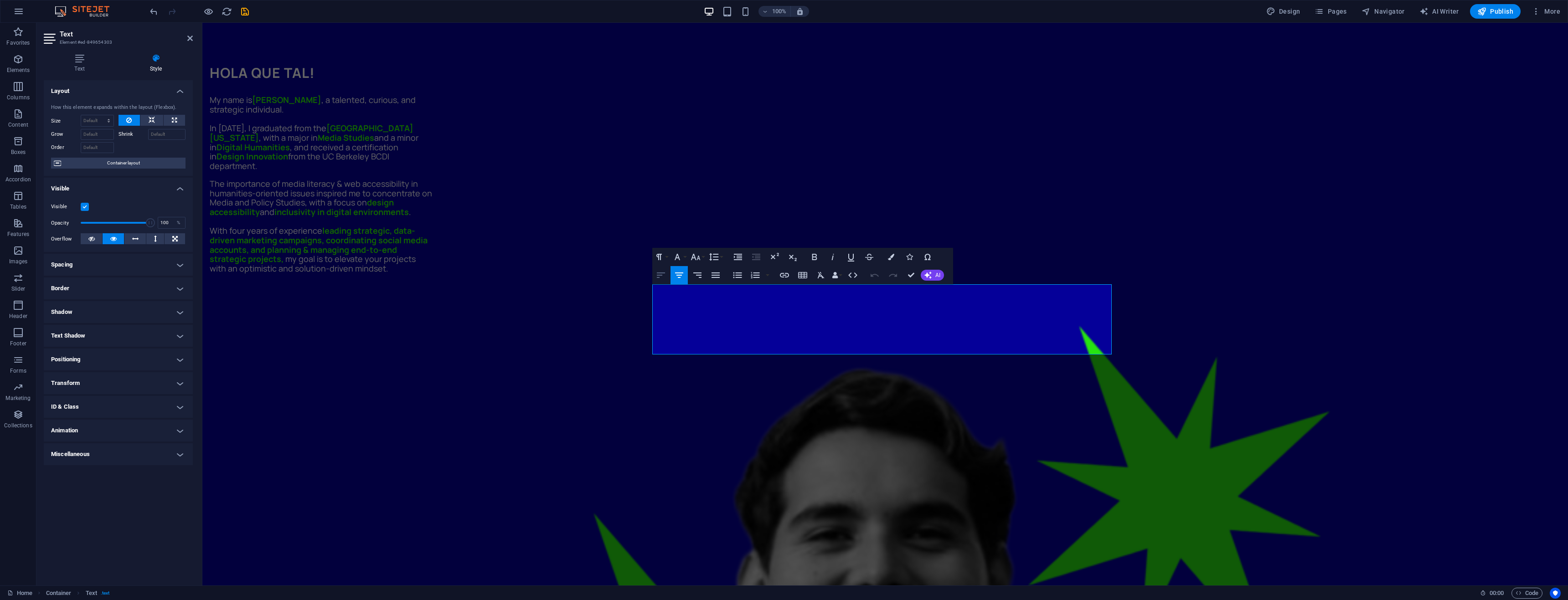
click at [662, 274] on icon "button" at bounding box center [661, 275] width 11 height 11
drag, startPoint x: 628, startPoint y: 338, endPoint x: 714, endPoint y: 324, distance: 87.1
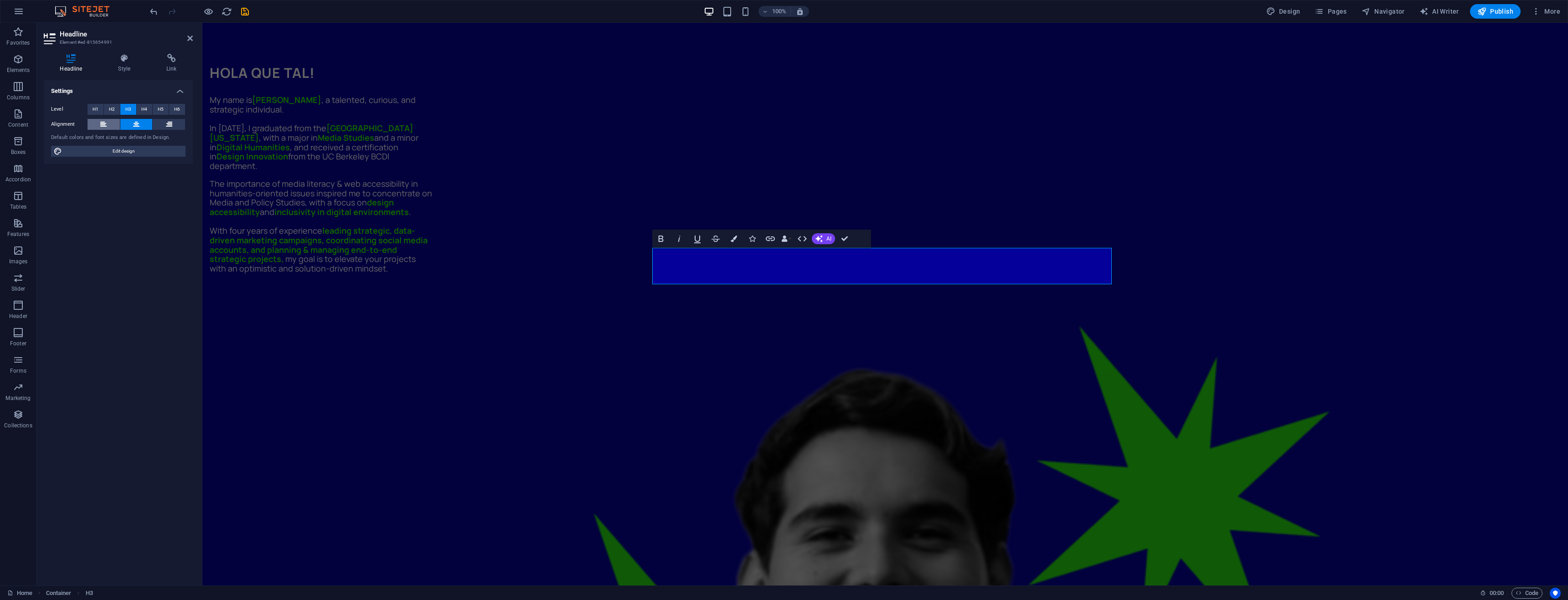
click at [105, 125] on icon at bounding box center [103, 124] width 6 height 11
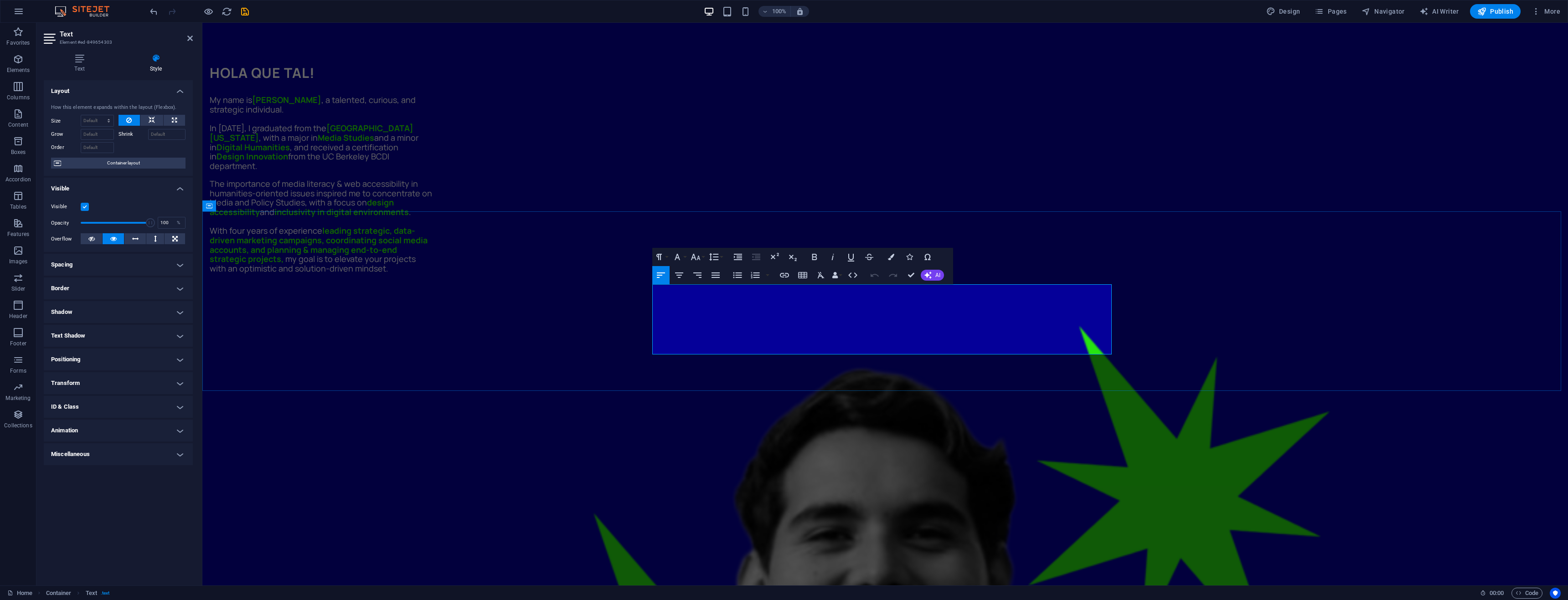
drag, startPoint x: 947, startPoint y: 349, endPoint x: 550, endPoint y: 265, distance: 405.8
click at [703, 257] on button "Font Size" at bounding box center [697, 257] width 17 height 18
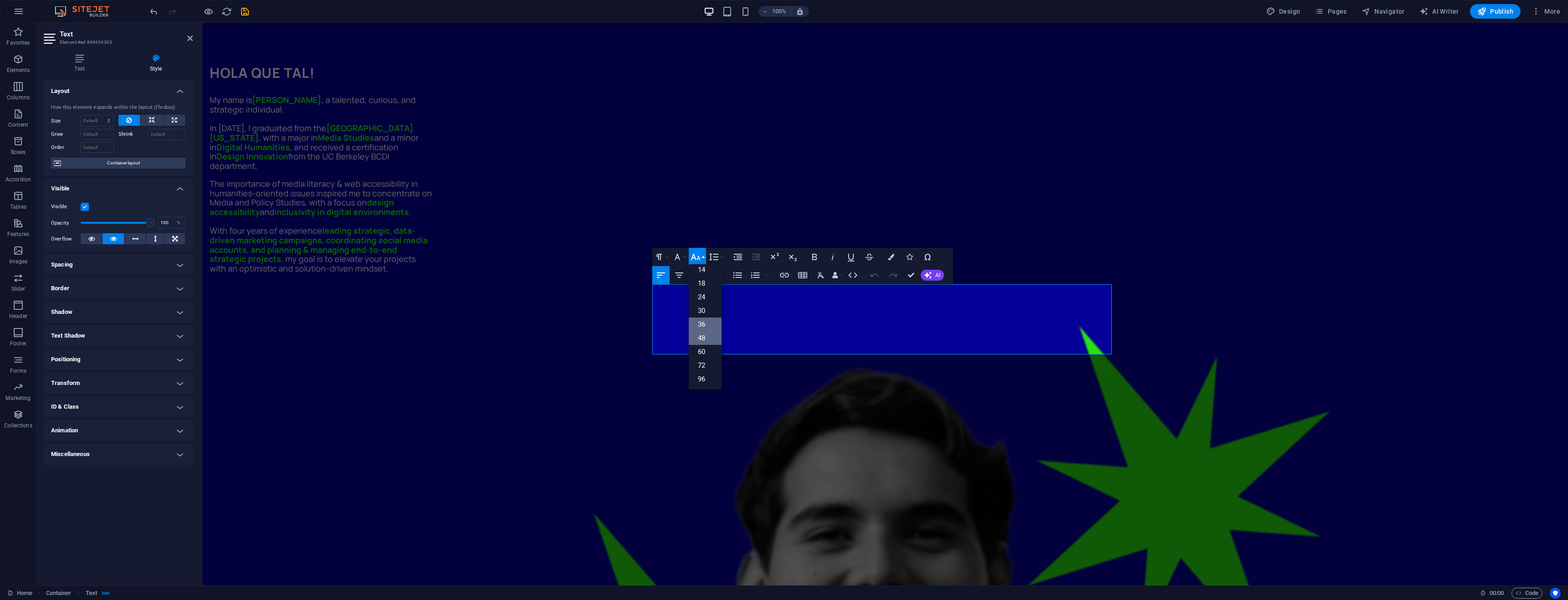
click at [703, 324] on link "36" at bounding box center [705, 324] width 33 height 13
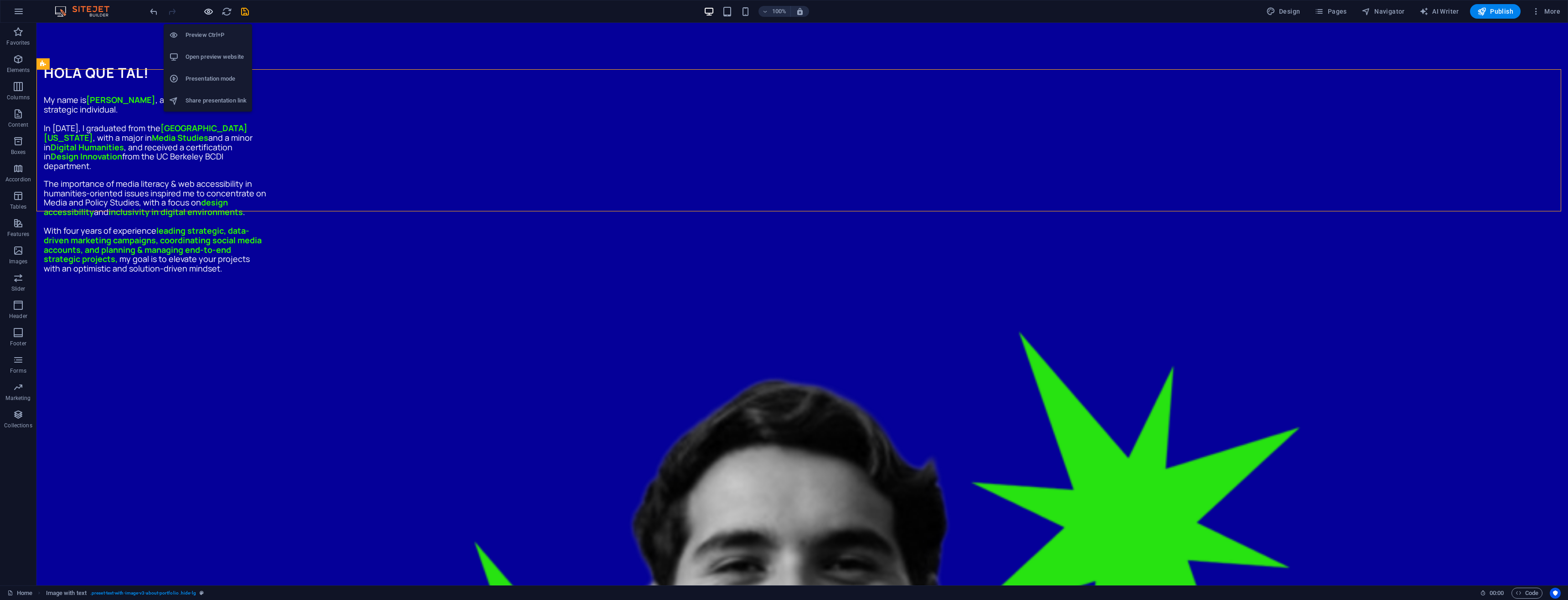
click at [207, 13] on icon "button" at bounding box center [208, 11] width 10 height 10
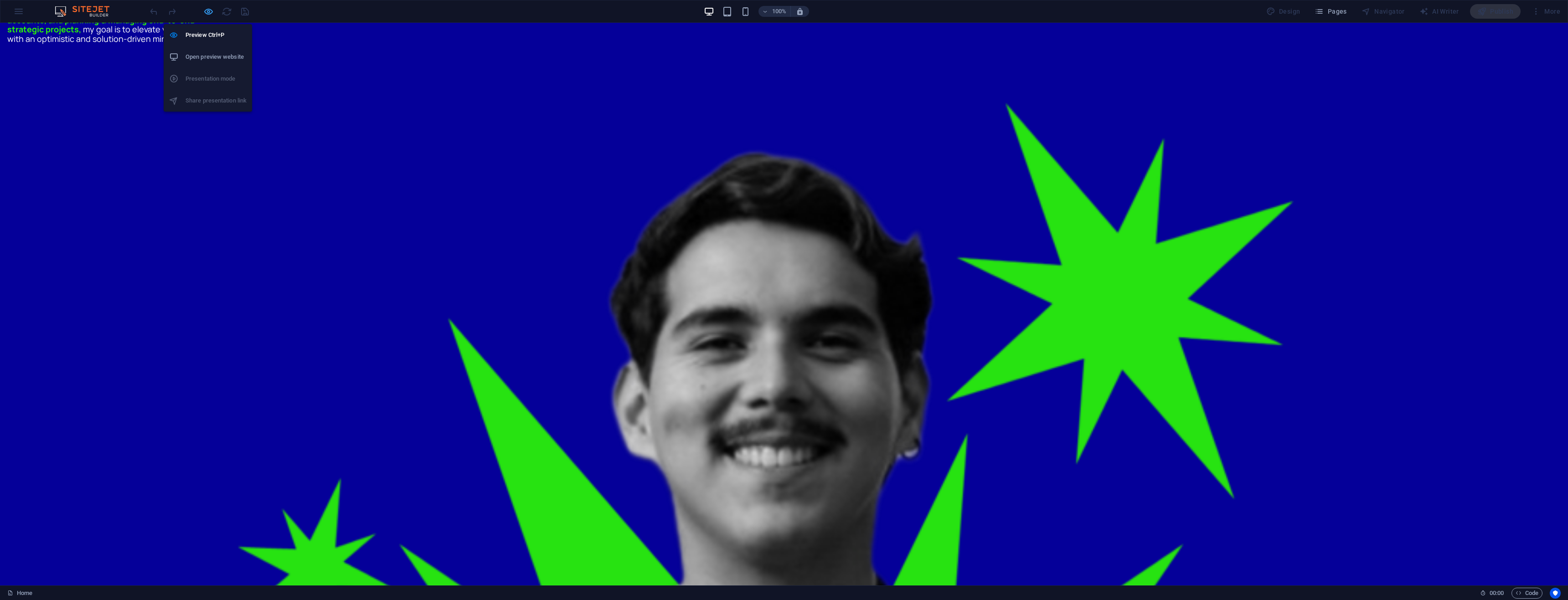
drag, startPoint x: 206, startPoint y: 10, endPoint x: 376, endPoint y: 93, distance: 189.2
click at [206, 10] on icon "button" at bounding box center [208, 11] width 10 height 10
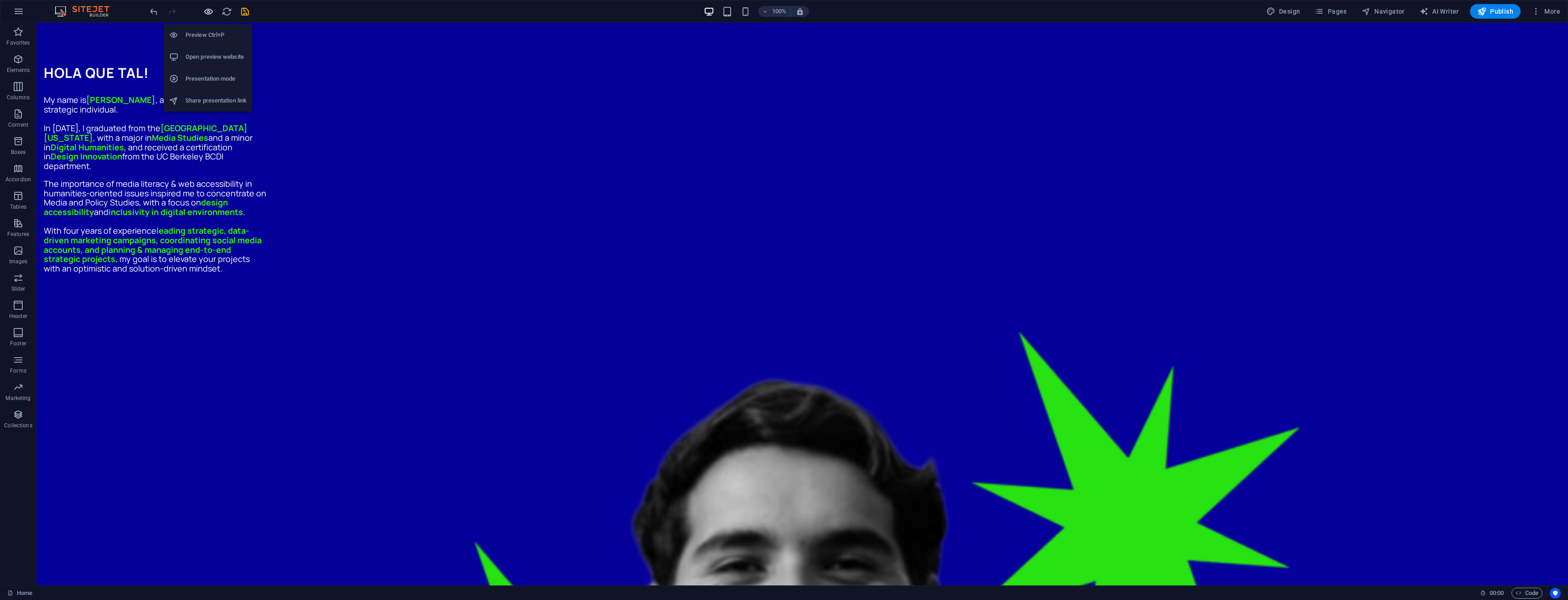
click at [208, 10] on icon "button" at bounding box center [208, 11] width 10 height 10
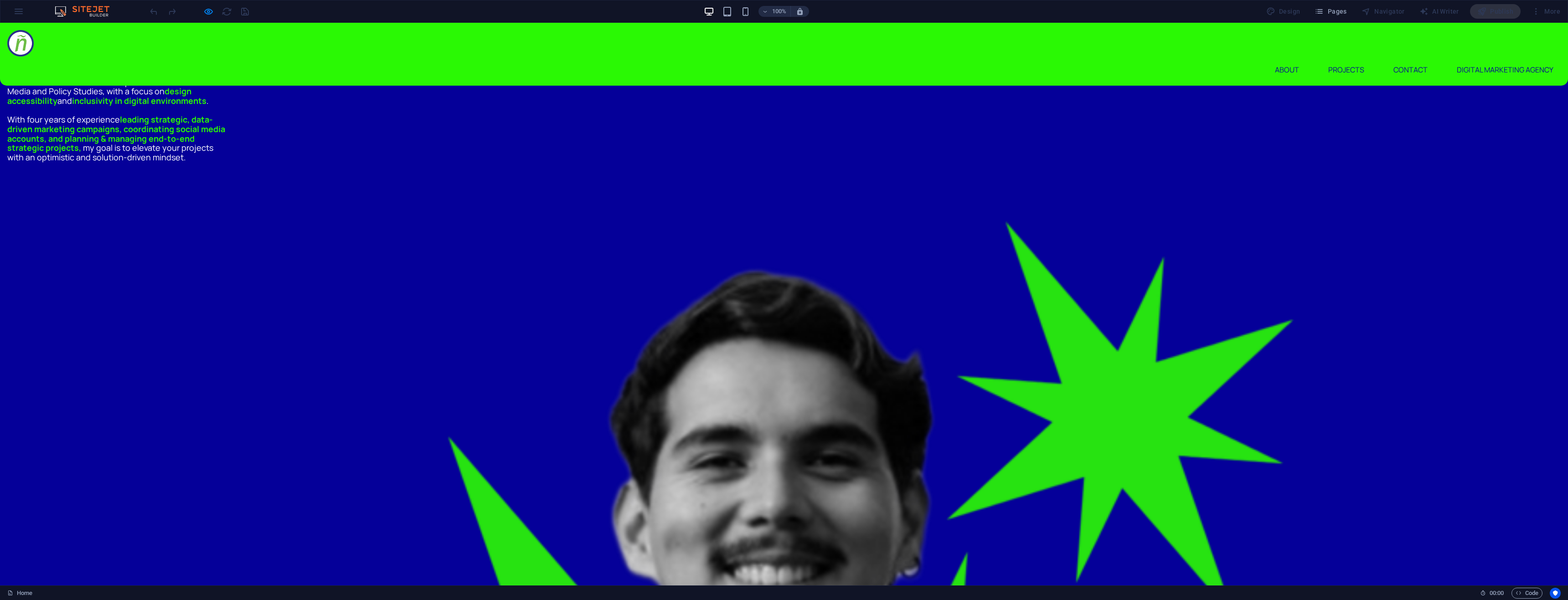
scroll to position [290, 0]
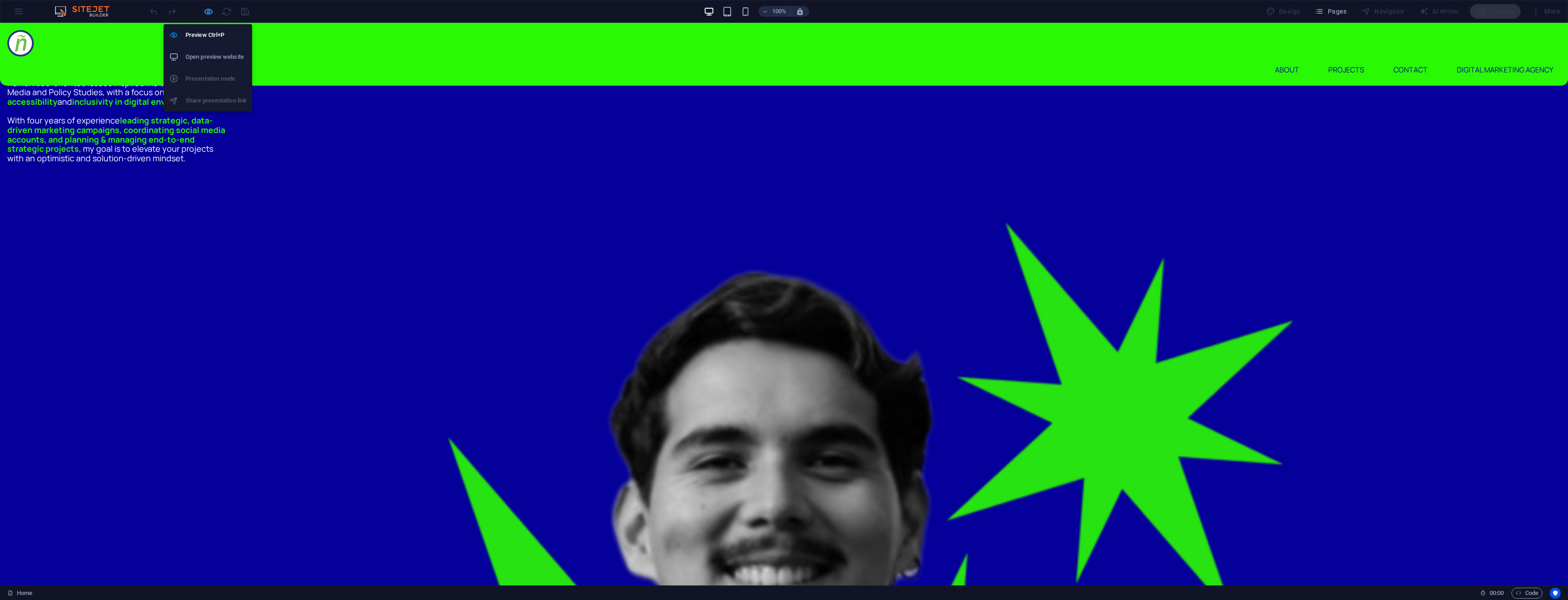
click at [205, 14] on icon "button" at bounding box center [208, 11] width 10 height 10
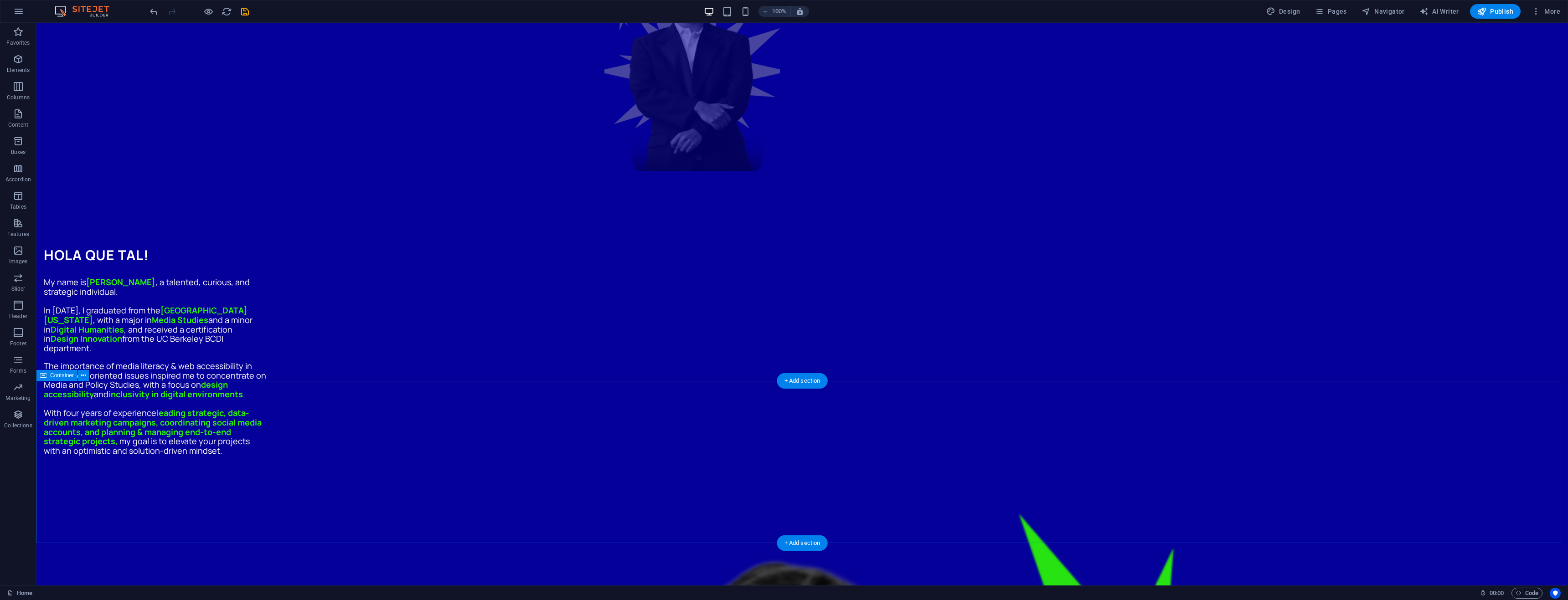
scroll to position [729, 0]
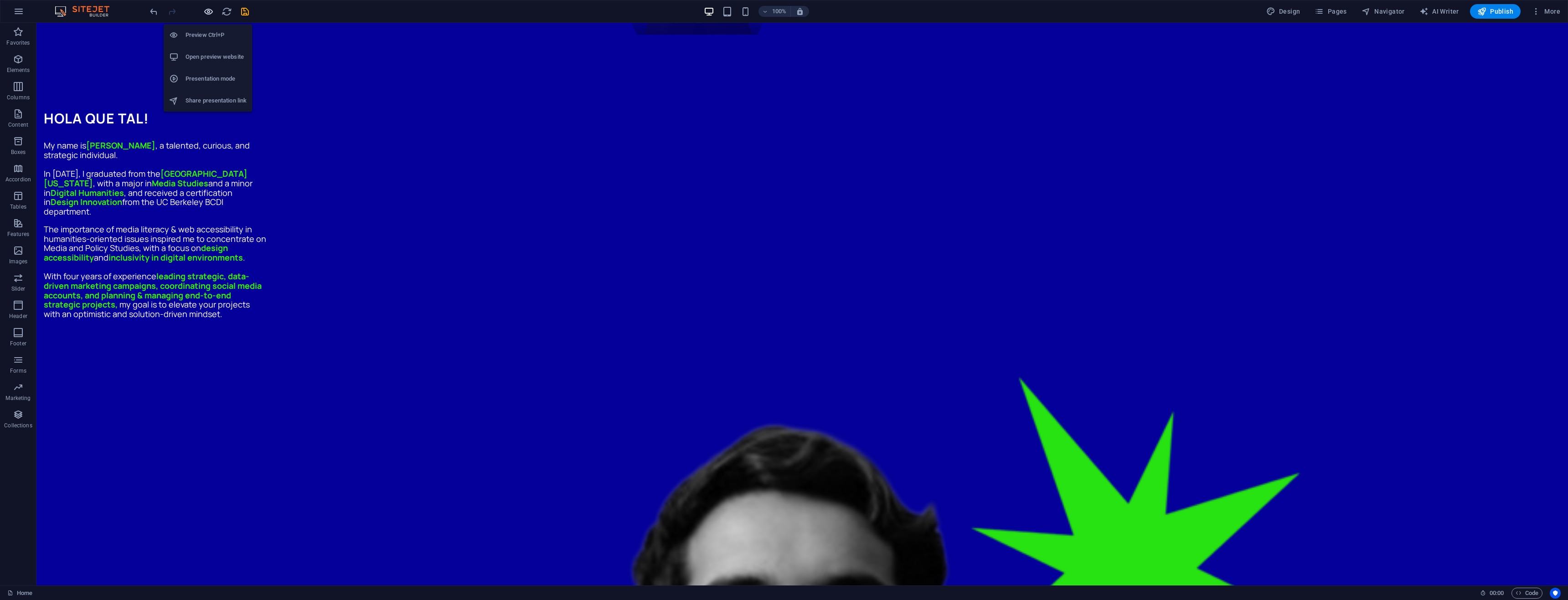
click at [208, 13] on icon "button" at bounding box center [208, 11] width 10 height 10
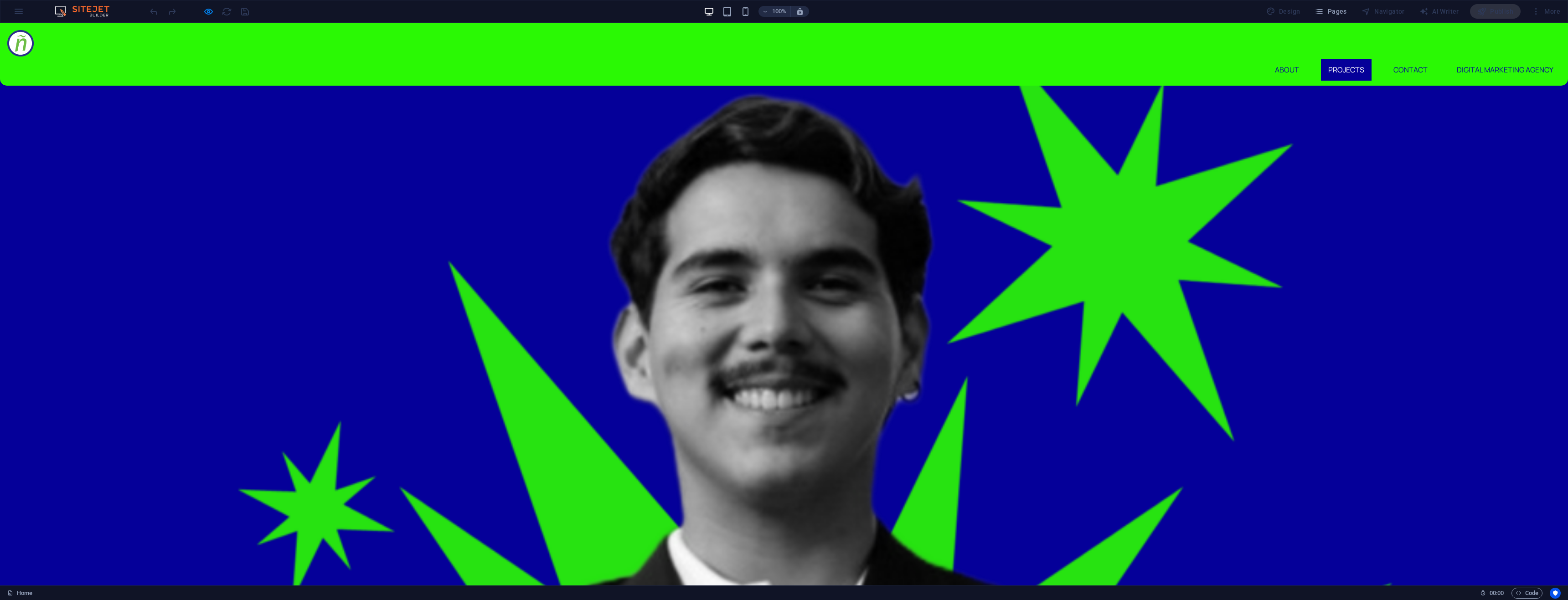
scroll to position [410, 0]
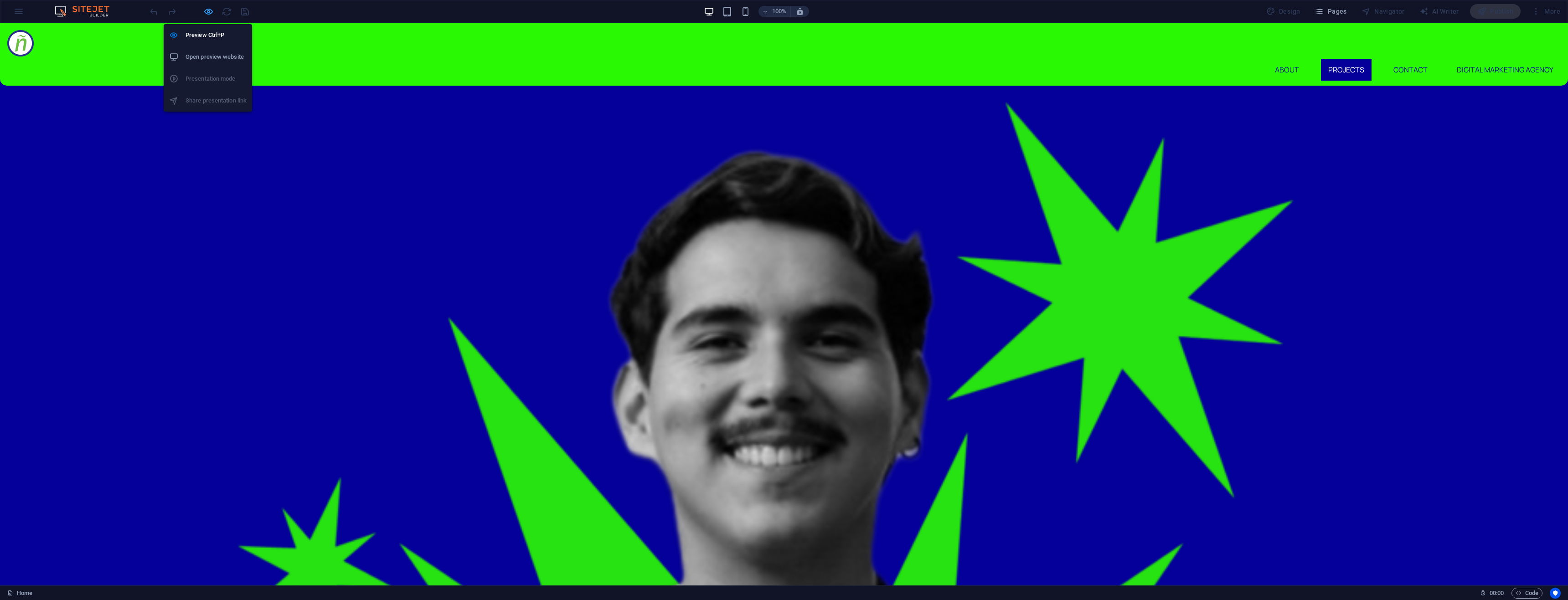
click at [209, 15] on icon "button" at bounding box center [208, 11] width 10 height 10
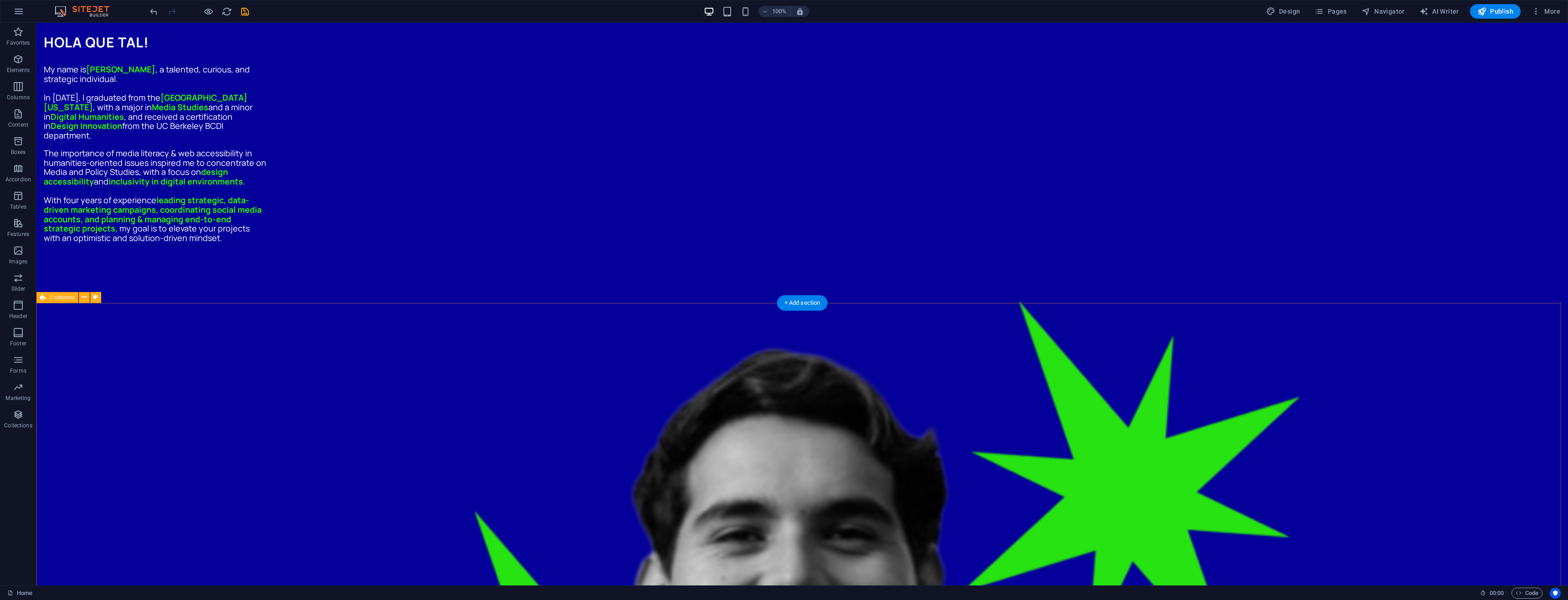
scroll to position [849, 0]
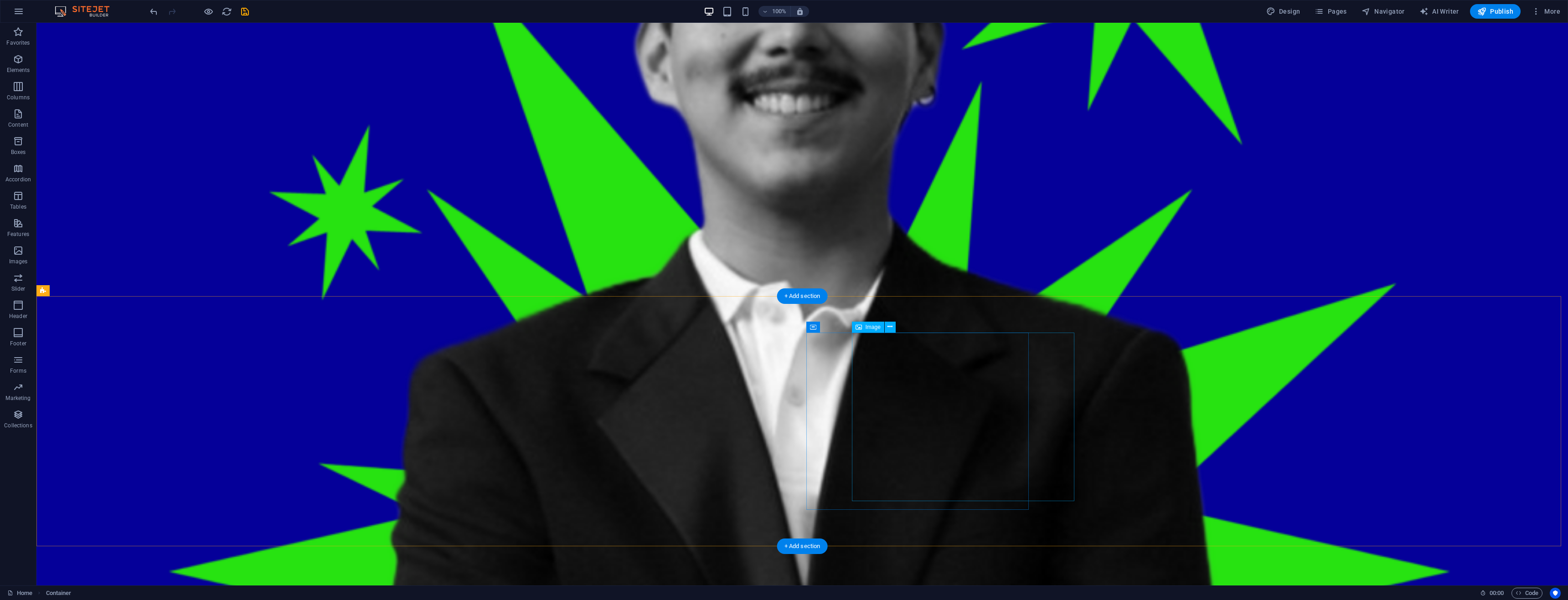
scroll to position [1442, 0]
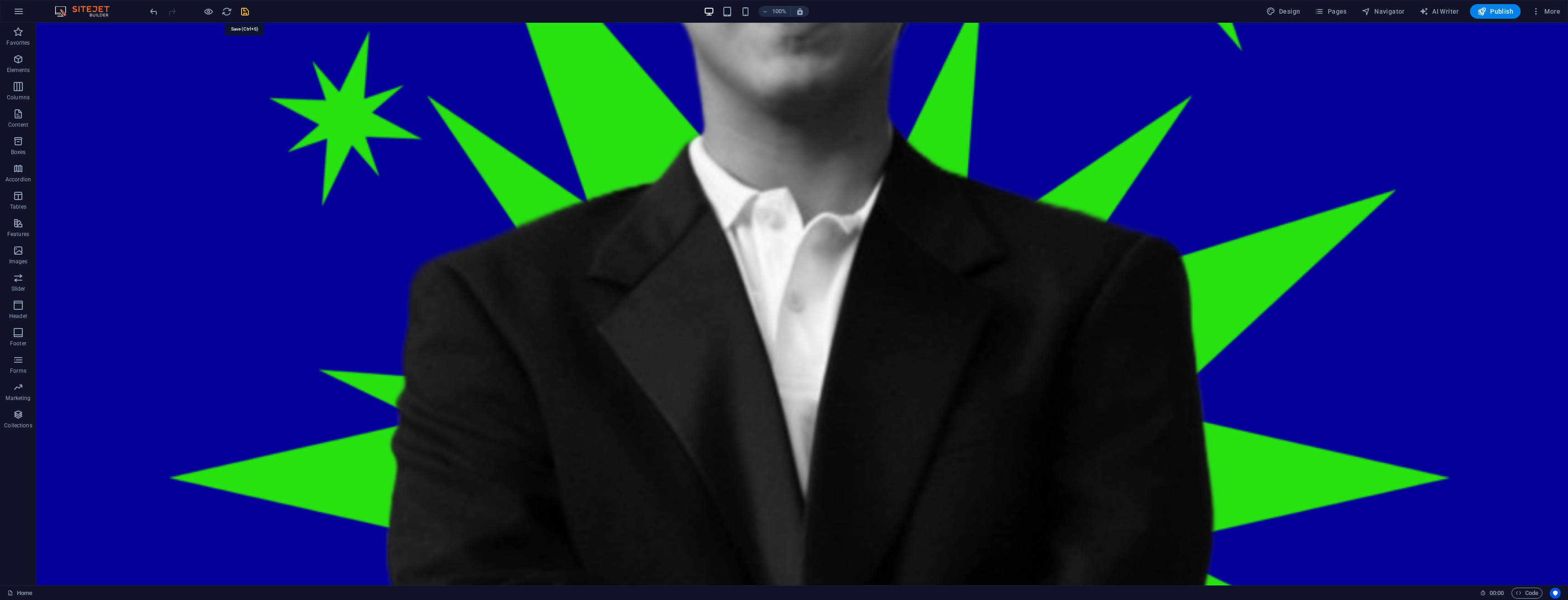
click at [243, 14] on icon "save" at bounding box center [245, 11] width 10 height 10
click at [740, 9] on div "100%" at bounding box center [756, 12] width 105 height 15
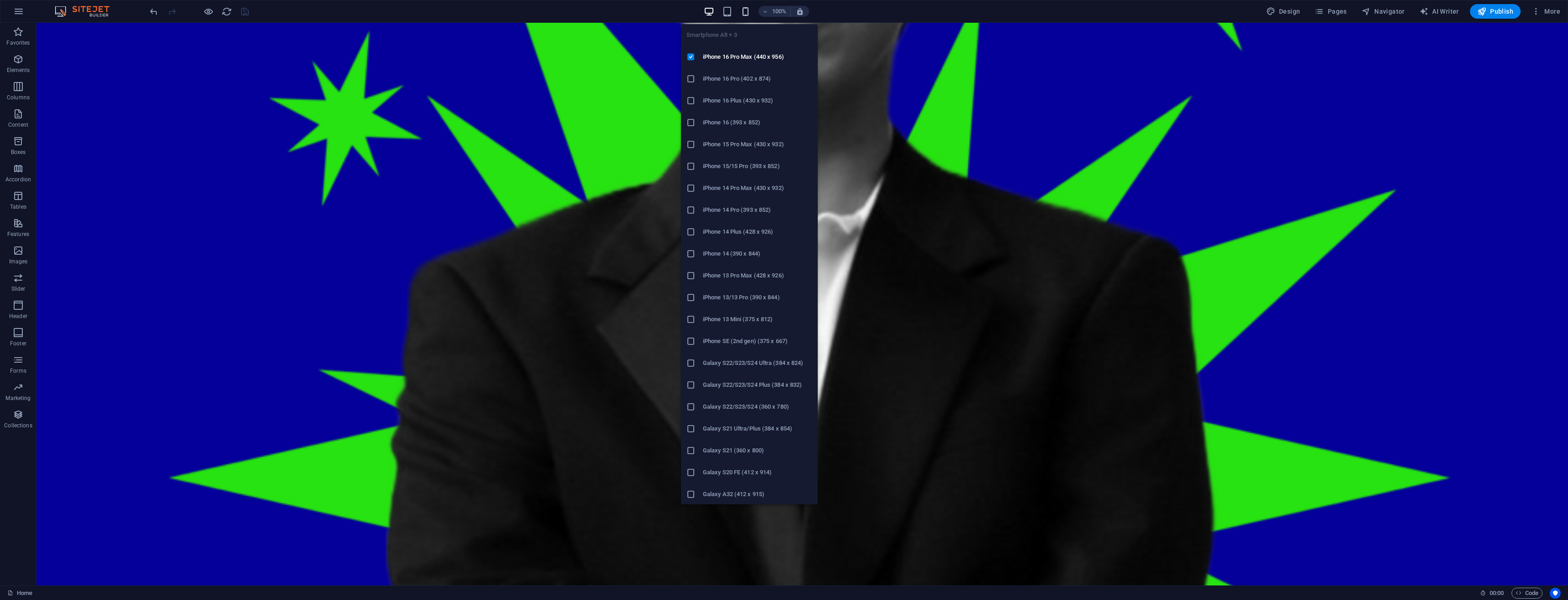
click at [743, 10] on icon "button" at bounding box center [745, 11] width 10 height 10
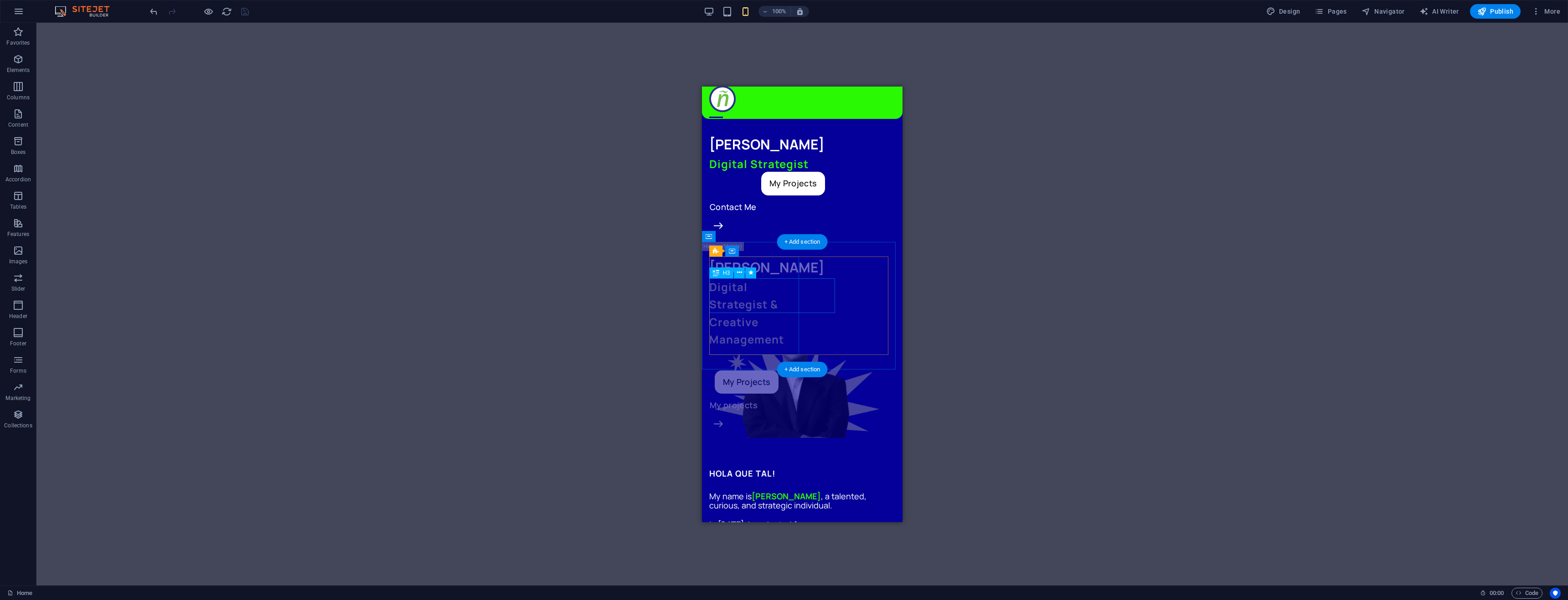
scroll to position [0, 0]
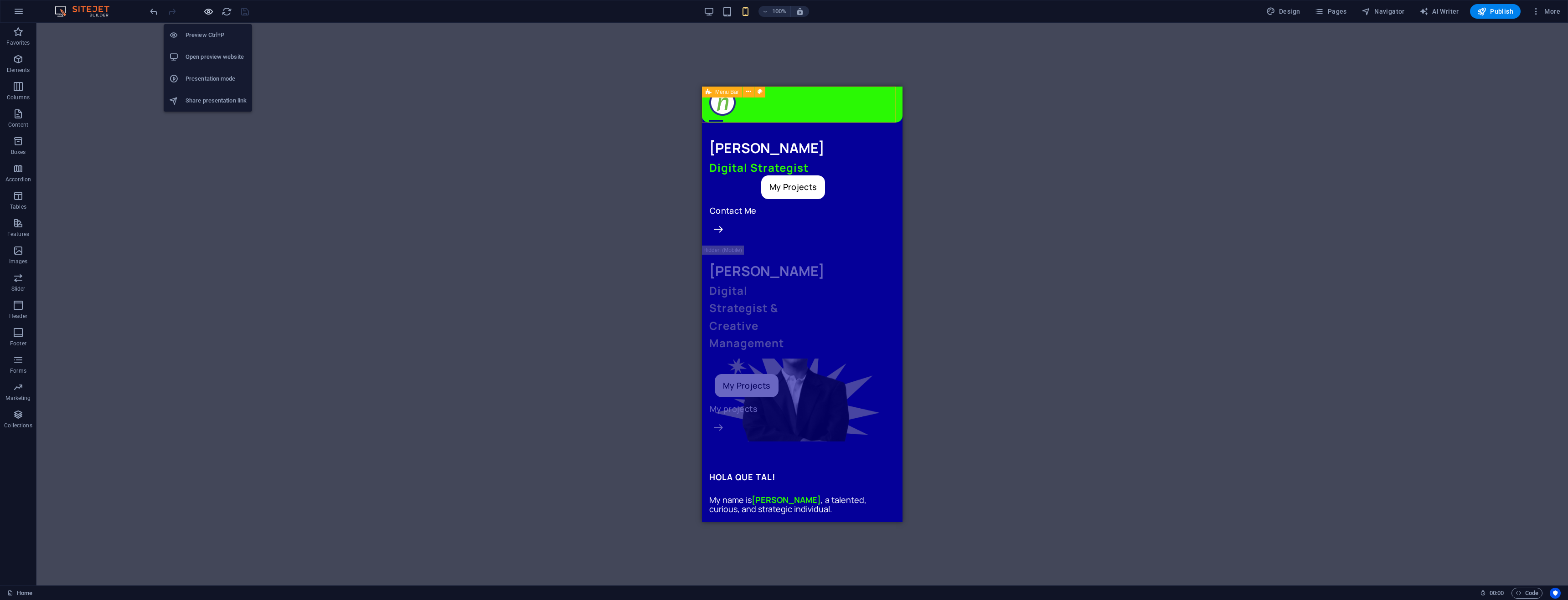
click at [208, 9] on icon "button" at bounding box center [208, 11] width 10 height 10
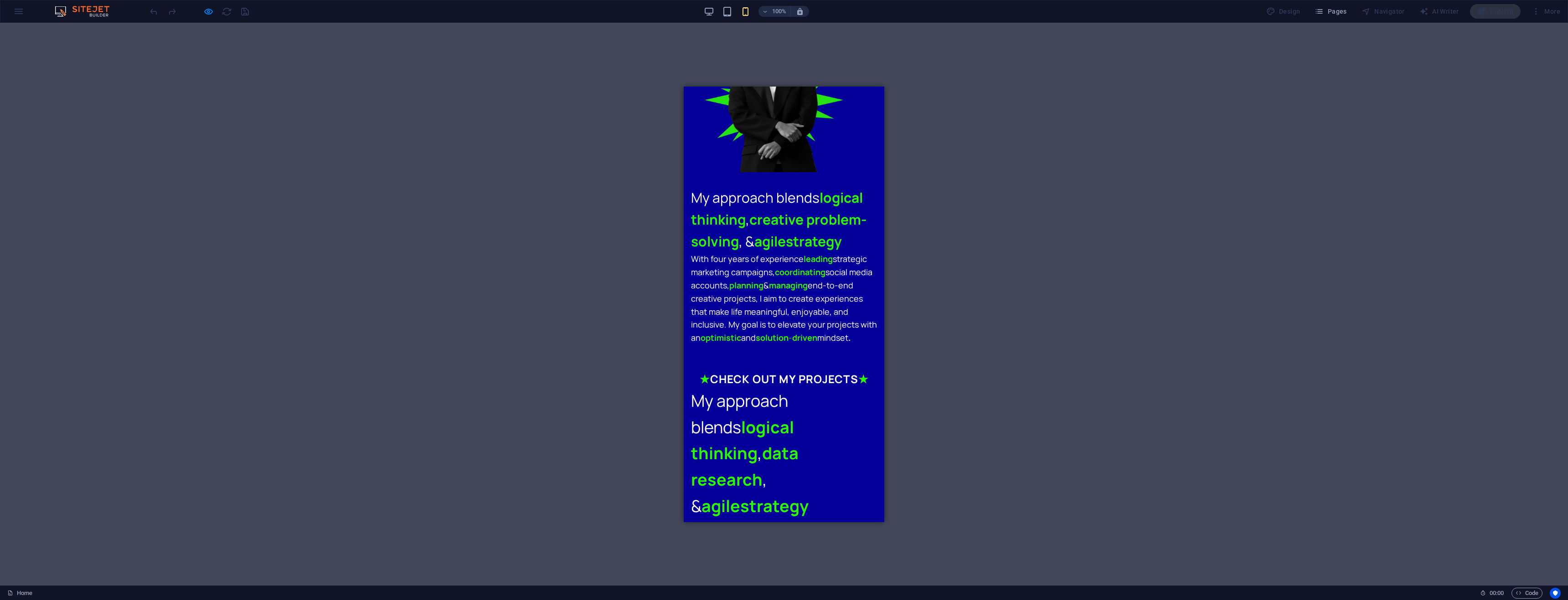
scroll to position [638, 0]
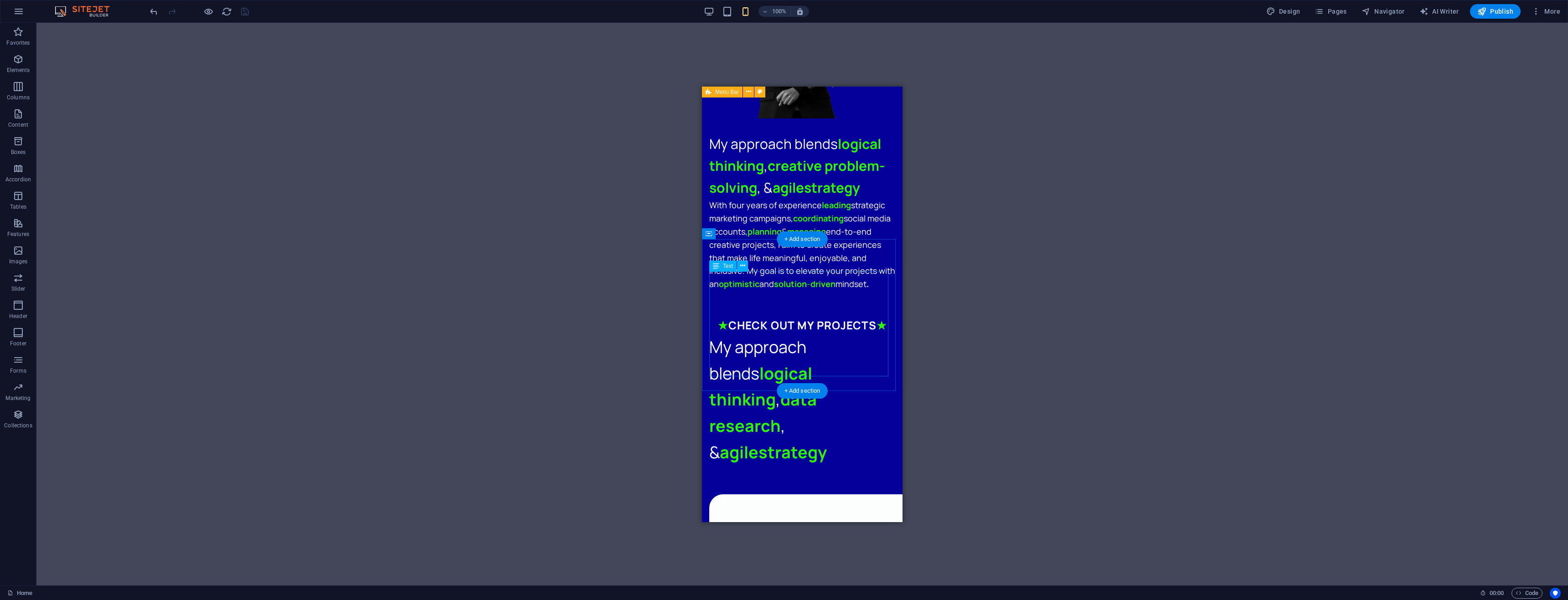
scroll to position [766, 0]
click at [803, 333] on div "My approach blends logical thinking , data research , & agile strategy" at bounding box center [802, 399] width 186 height 131
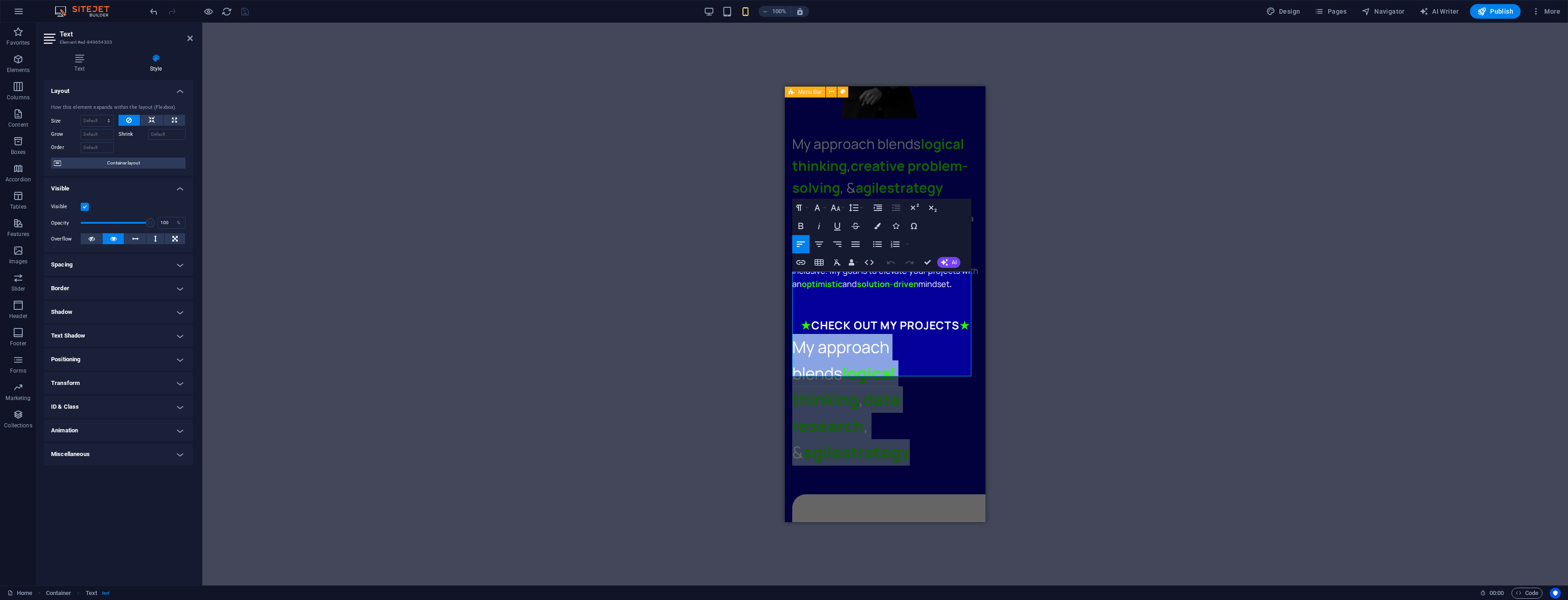
drag, startPoint x: 905, startPoint y: 363, endPoint x: 782, endPoint y: 273, distance: 152.4
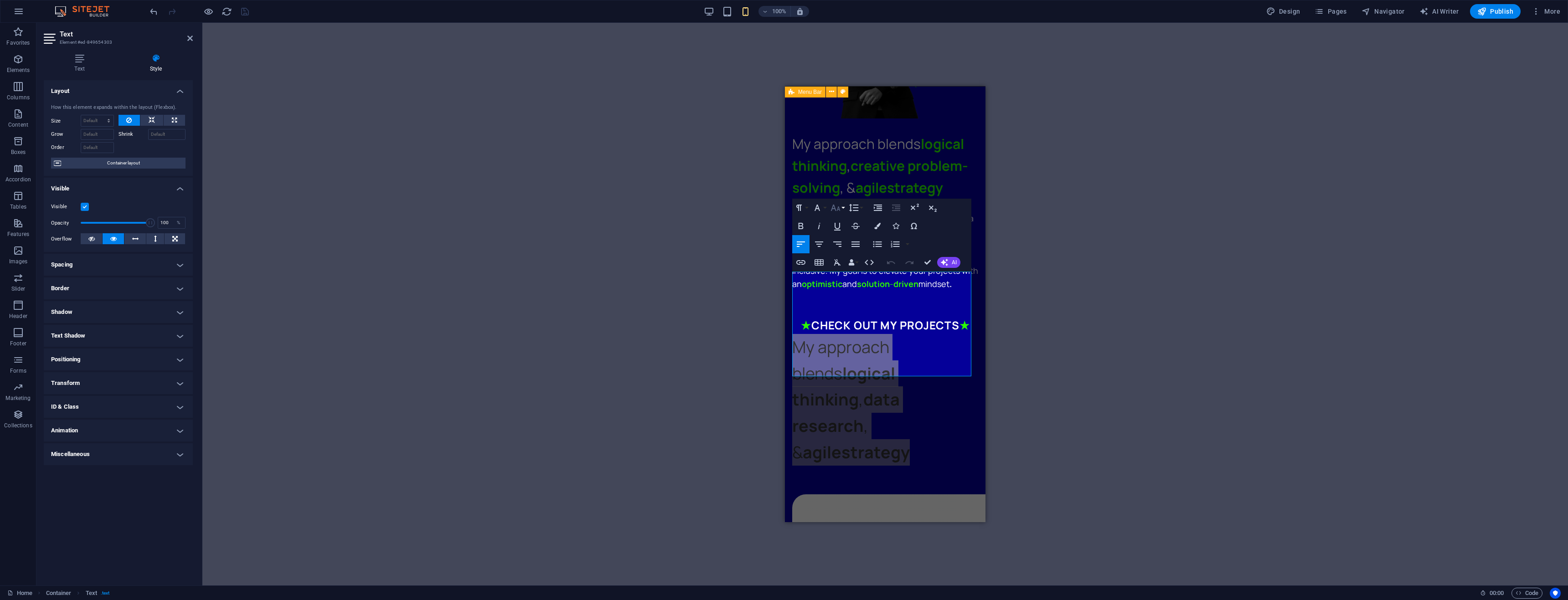
click at [836, 208] on icon "button" at bounding box center [836, 208] width 11 height 11
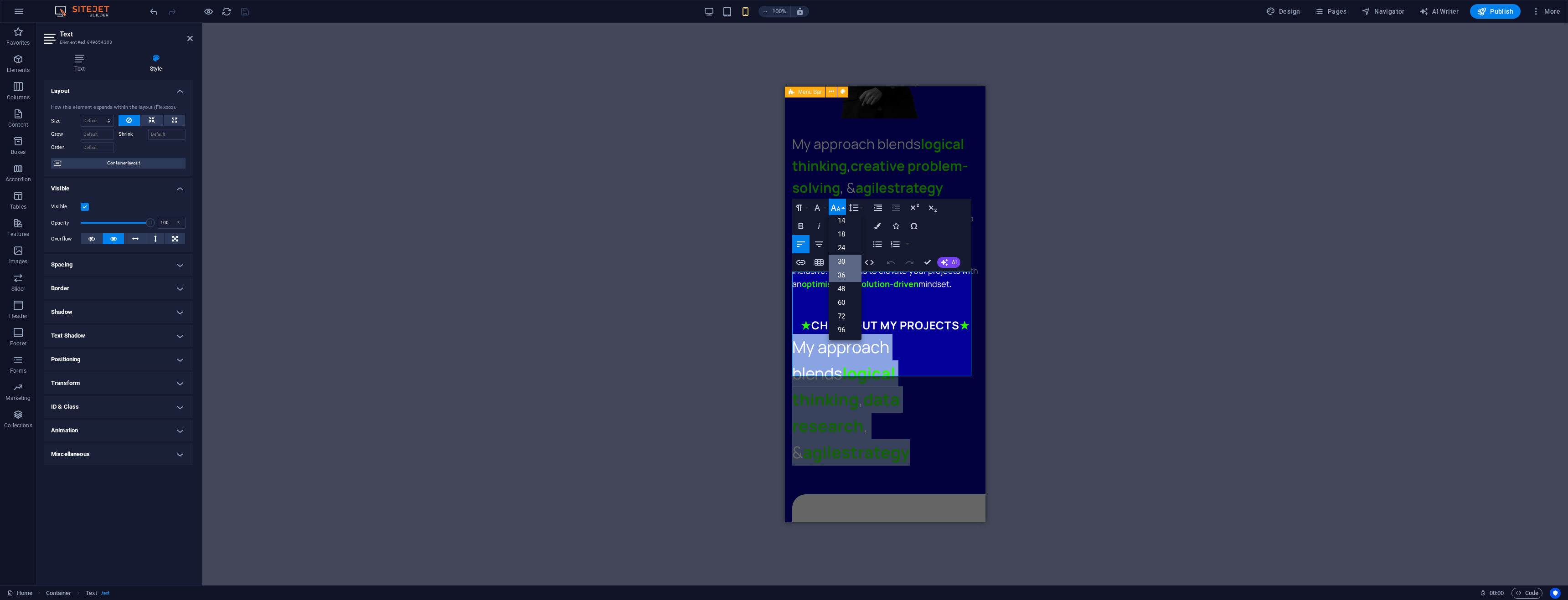
click at [838, 260] on link "30" at bounding box center [845, 262] width 33 height 13
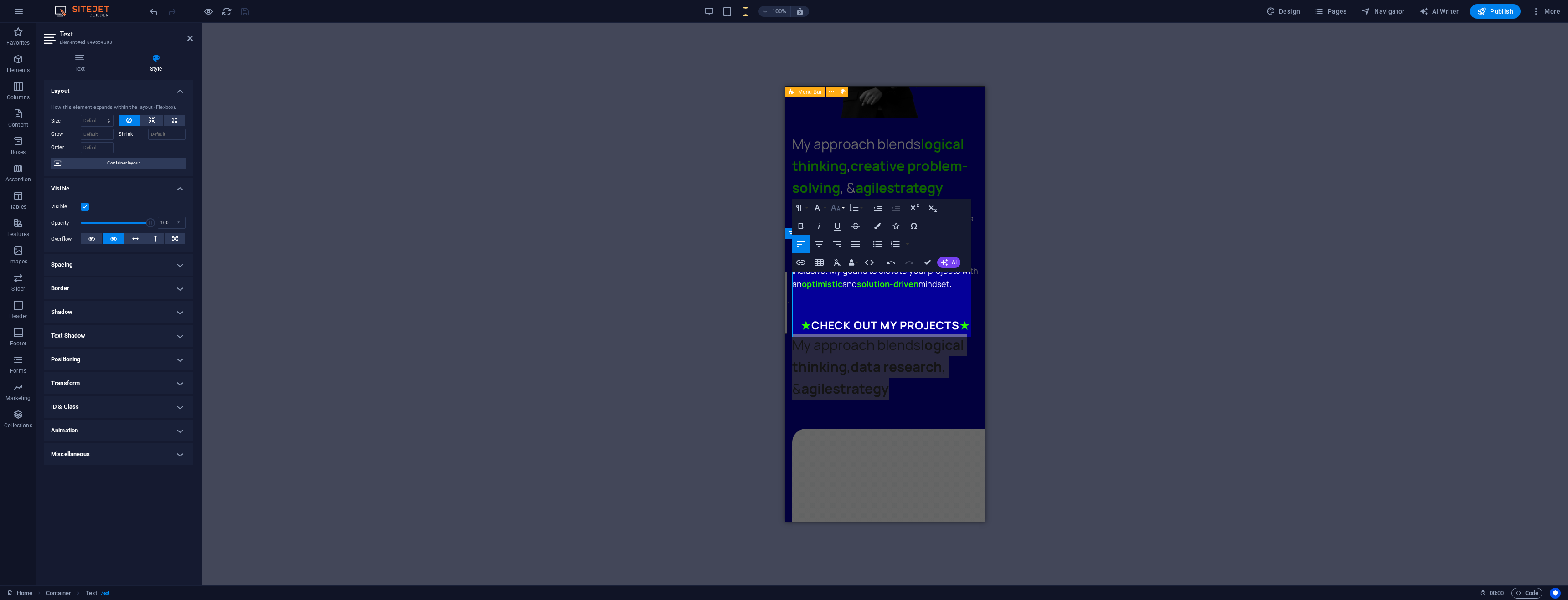
click at [836, 209] on icon "button" at bounding box center [836, 208] width 11 height 11
drag, startPoint x: 844, startPoint y: 250, endPoint x: 832, endPoint y: 268, distance: 21.6
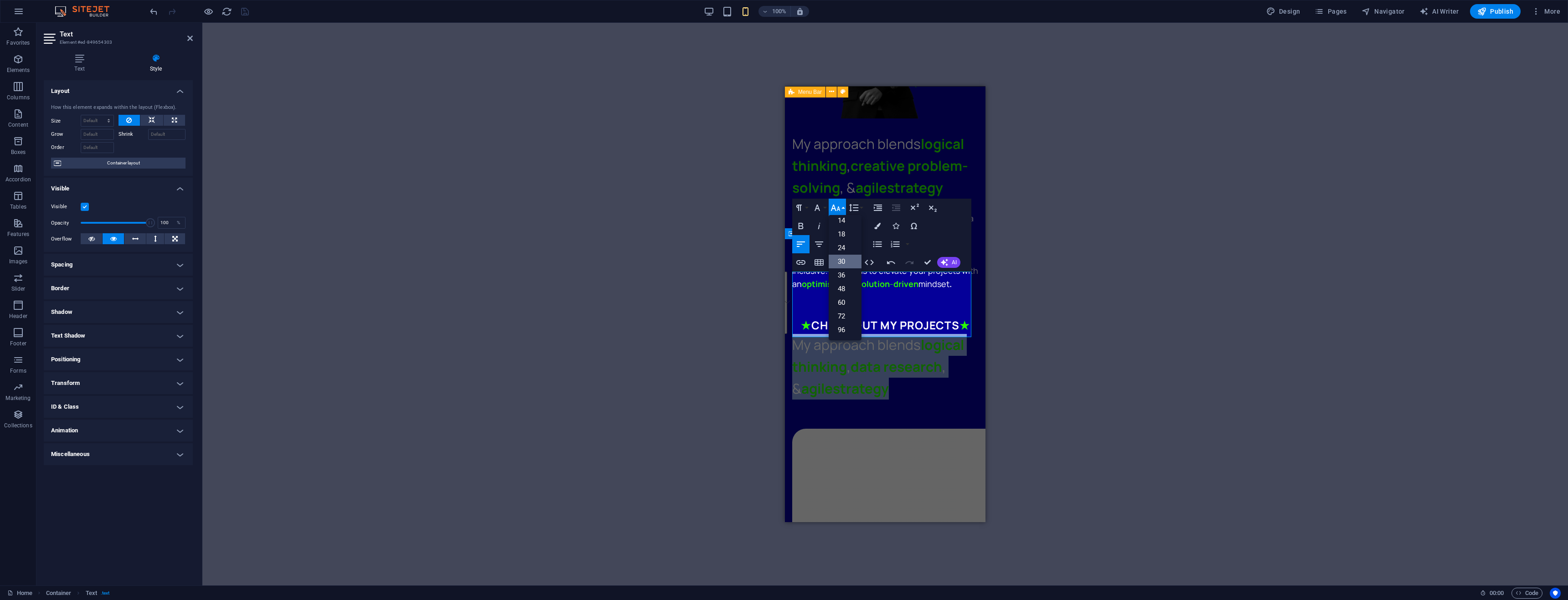
click at [844, 250] on link "24" at bounding box center [845, 248] width 33 height 13
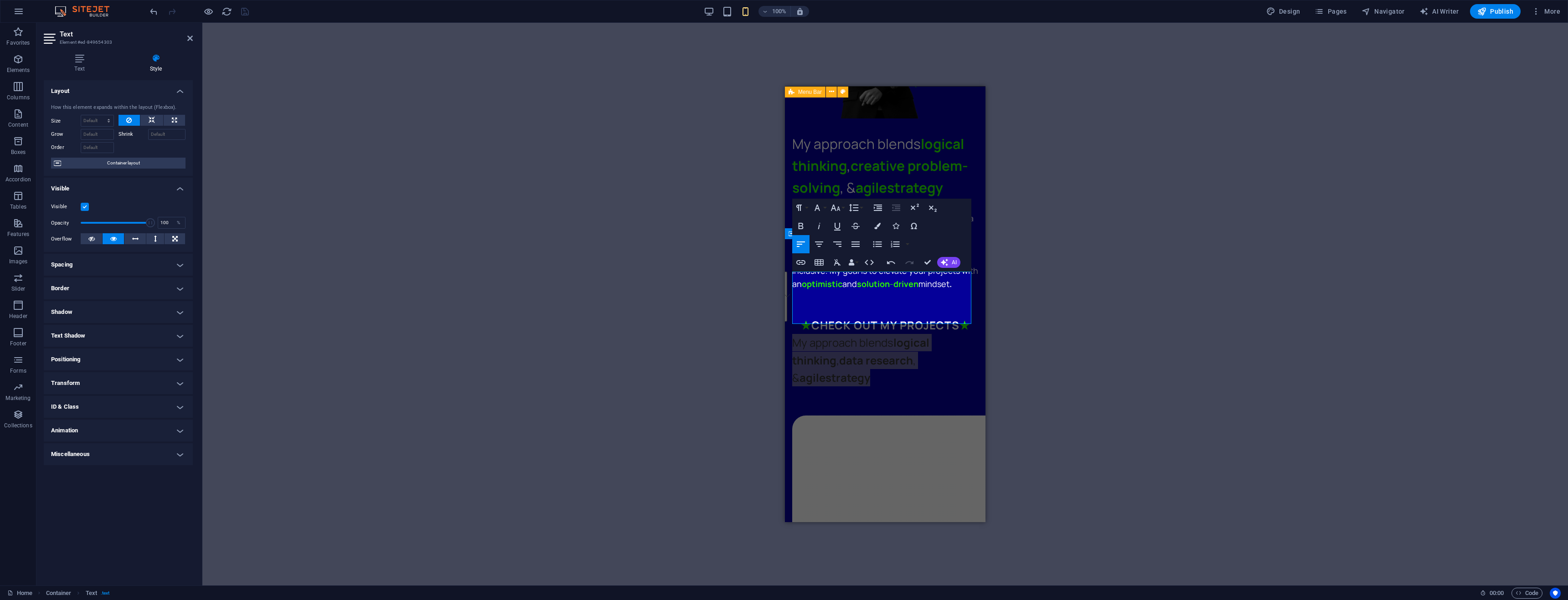
click at [710, 318] on div "Drag here to replace the existing content. Press “Ctrl” if you want to create a…" at bounding box center [885, 304] width 1366 height 563
click at [849, 352] on strong "data research" at bounding box center [876, 360] width 74 height 15
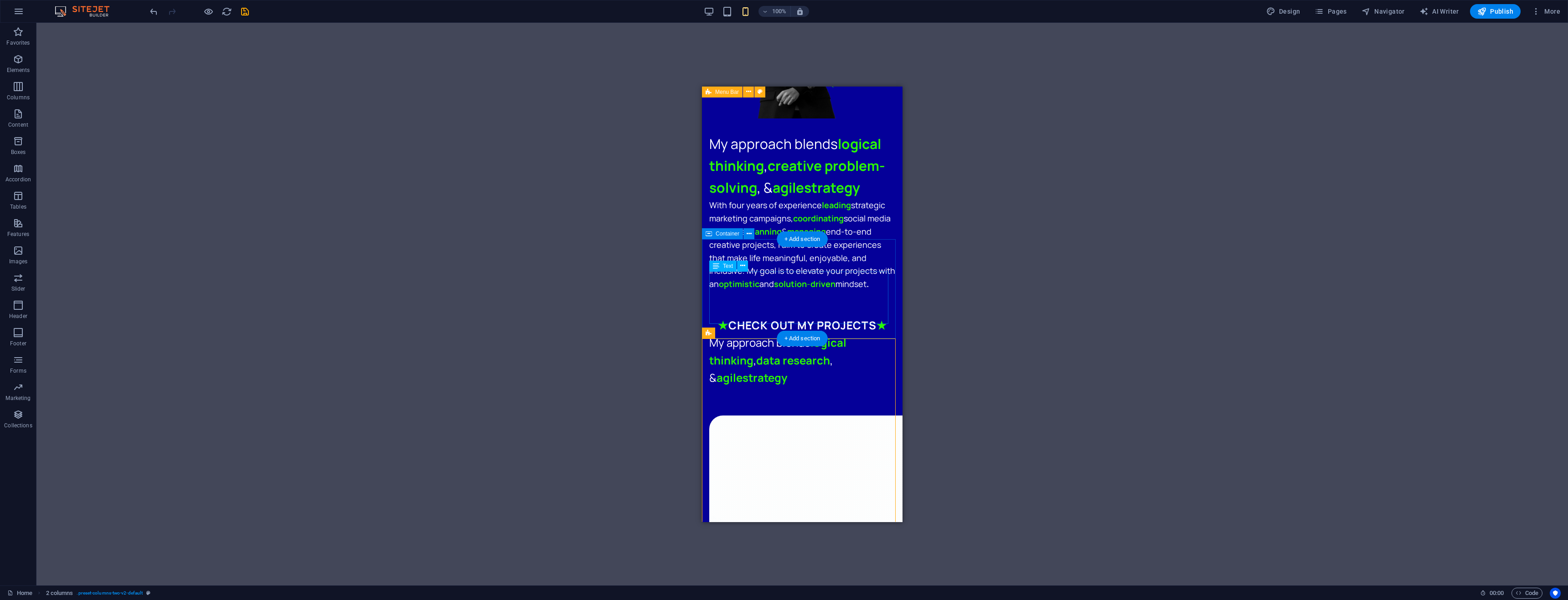
click at [795, 333] on div "My approach blends logical thinking , data research , & agile strategy" at bounding box center [802, 360] width 186 height 52
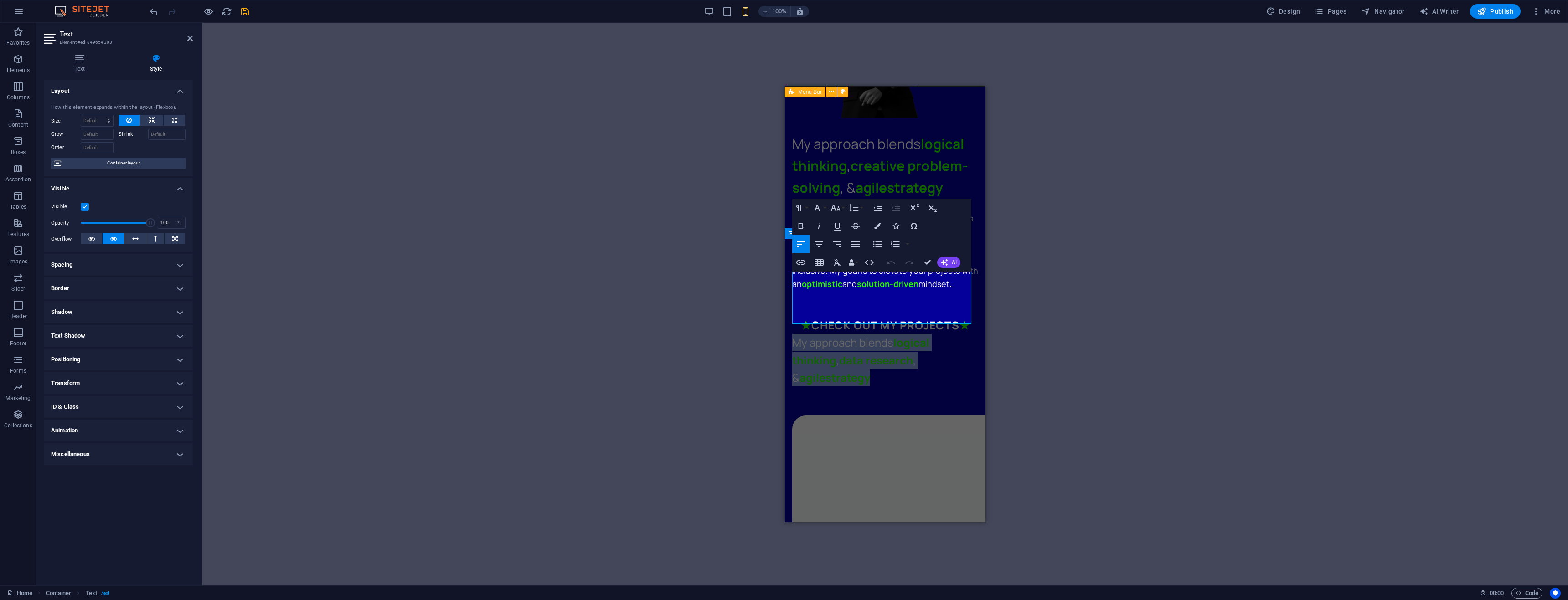
drag, startPoint x: 785, startPoint y: 275, endPoint x: 1598, endPoint y: 322, distance: 814.4
click at [827, 206] on button "Font Family" at bounding box center [819, 208] width 17 height 18
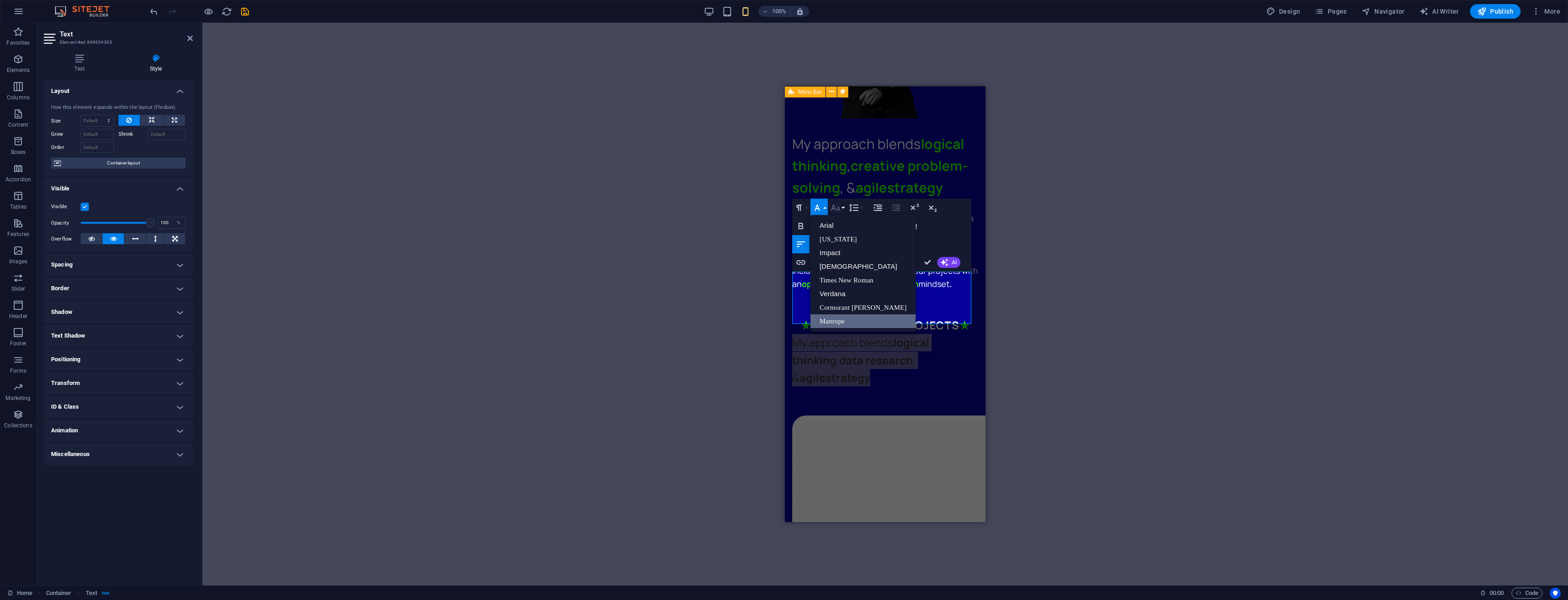
scroll to position [0, 0]
click at [833, 207] on icon "button" at bounding box center [836, 208] width 11 height 11
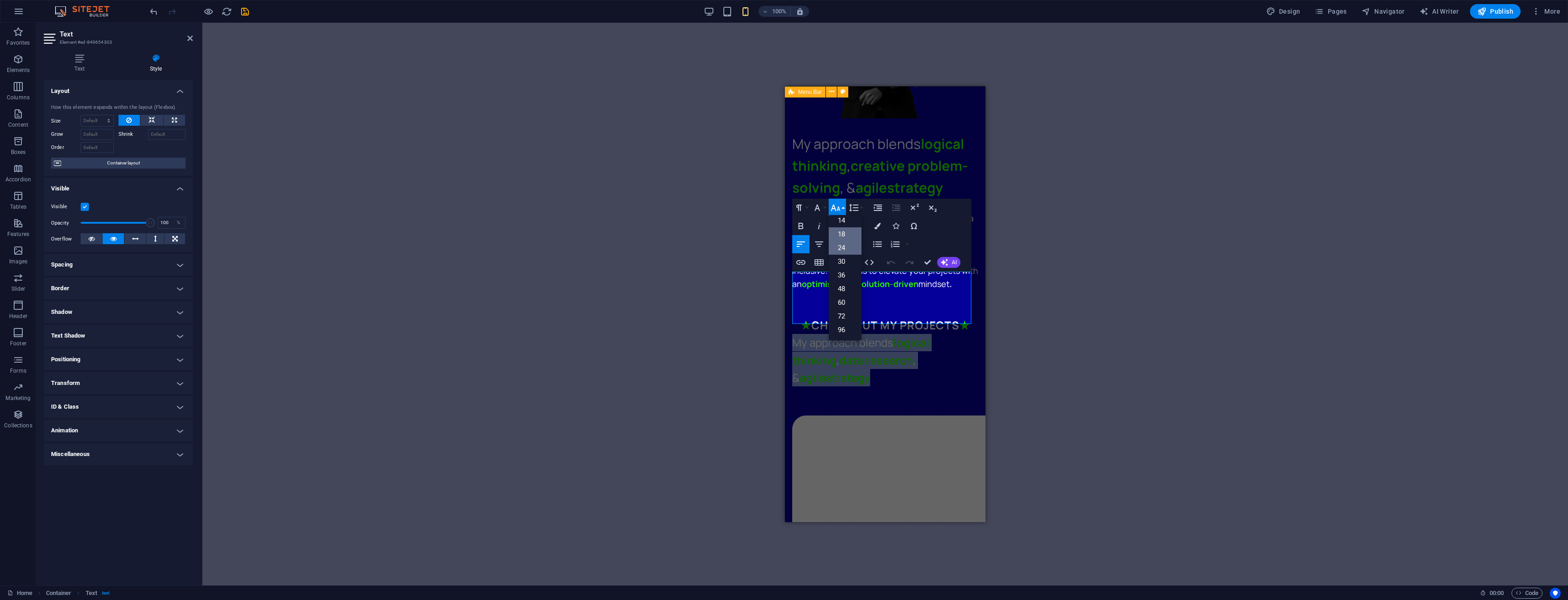
click at [842, 234] on link "18" at bounding box center [845, 234] width 33 height 13
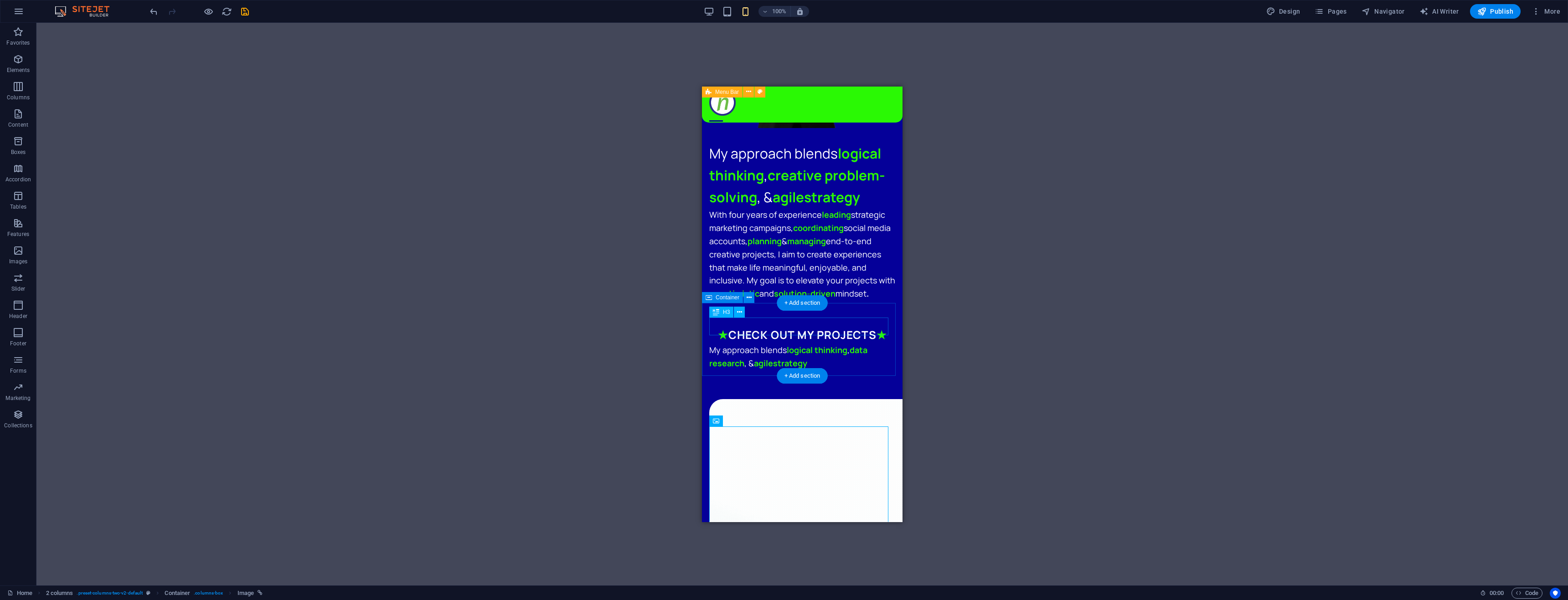
scroll to position [629, 0]
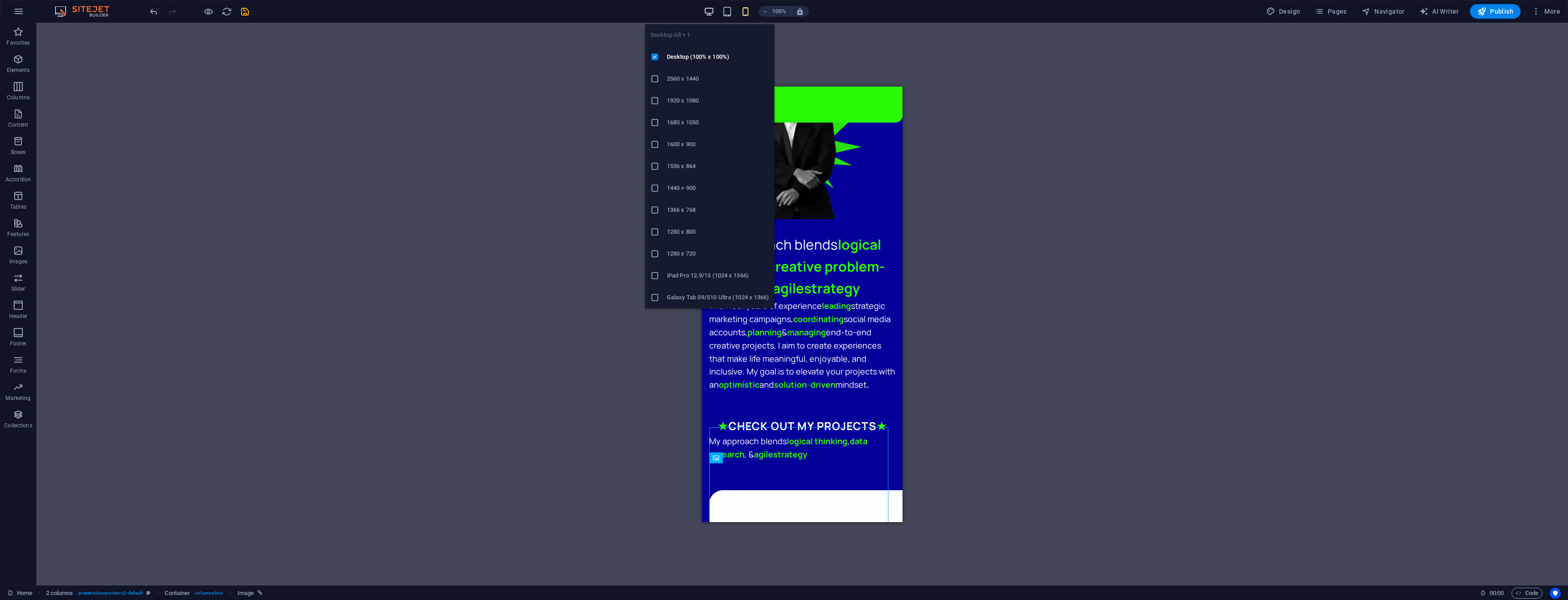
click at [710, 14] on icon "button" at bounding box center [709, 11] width 10 height 10
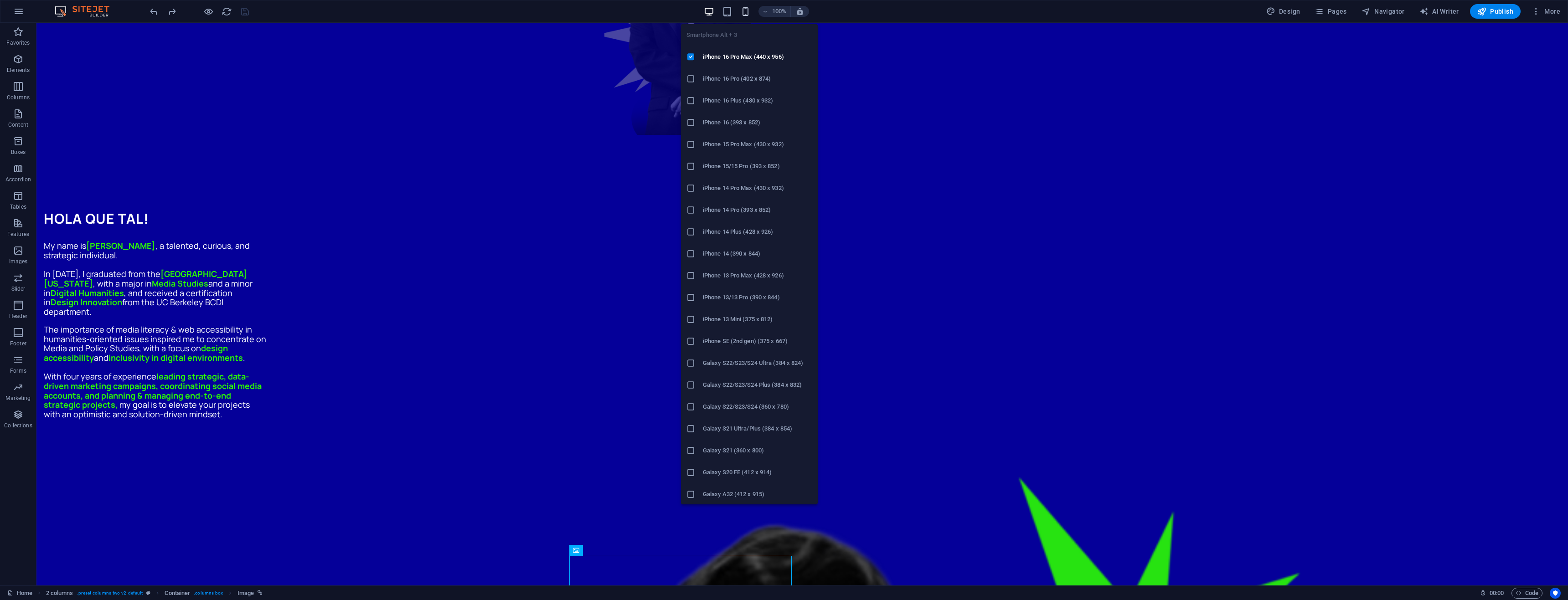
click at [751, 14] on icon "button" at bounding box center [745, 11] width 10 height 10
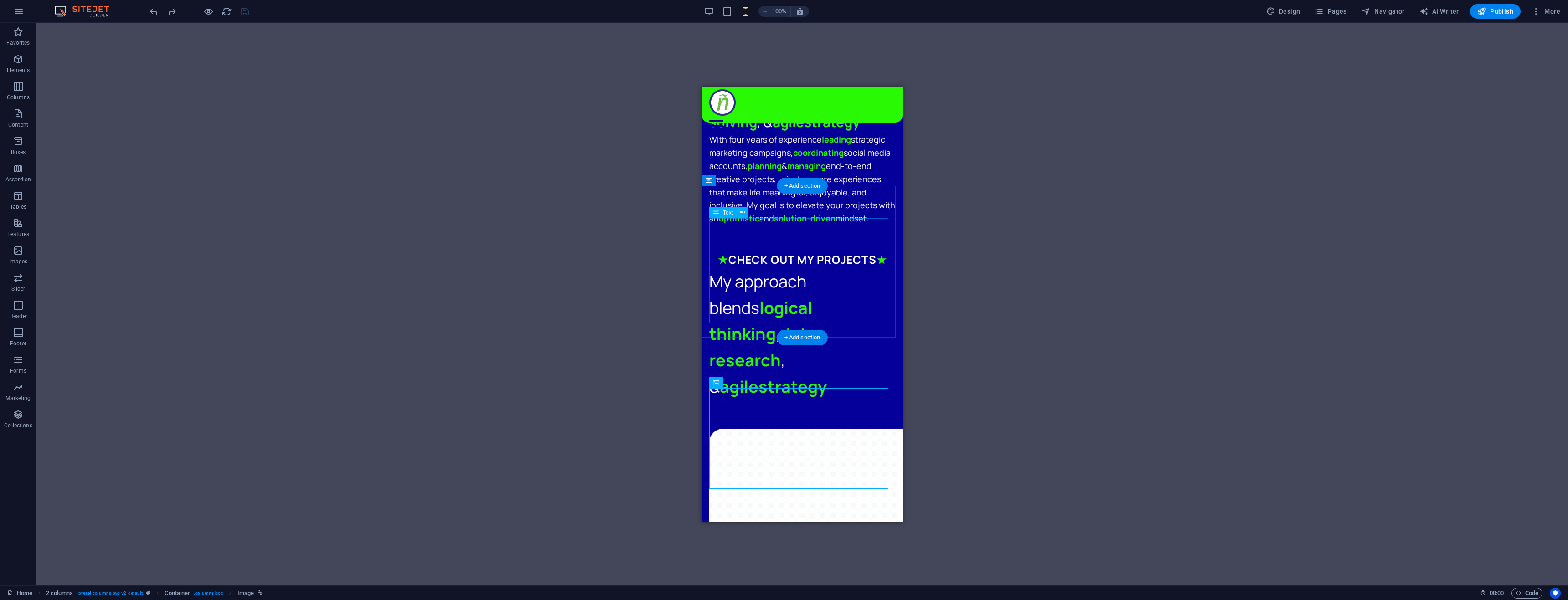
scroll to position [781, 0]
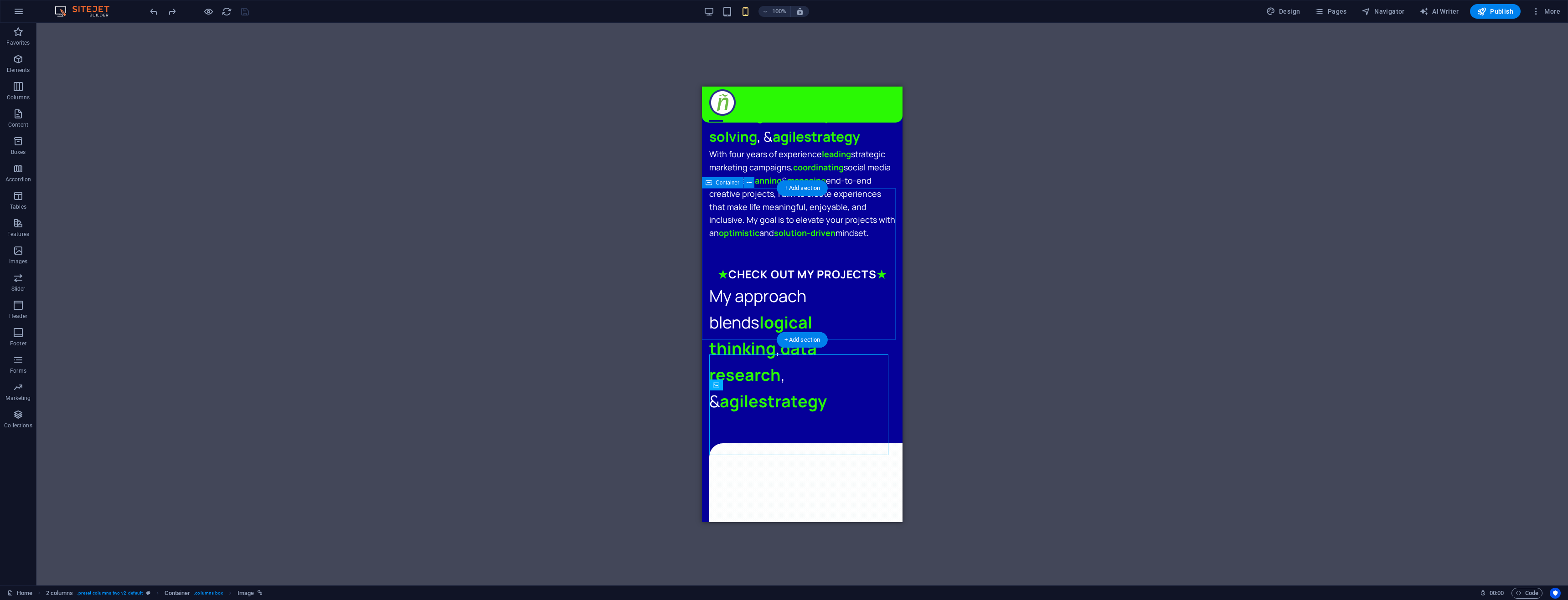
click at [707, 251] on div "★ CHECK OUT MY PROJECTS ★ My approach blends logical thinking , data research ,…" at bounding box center [802, 340] width 200 height 178
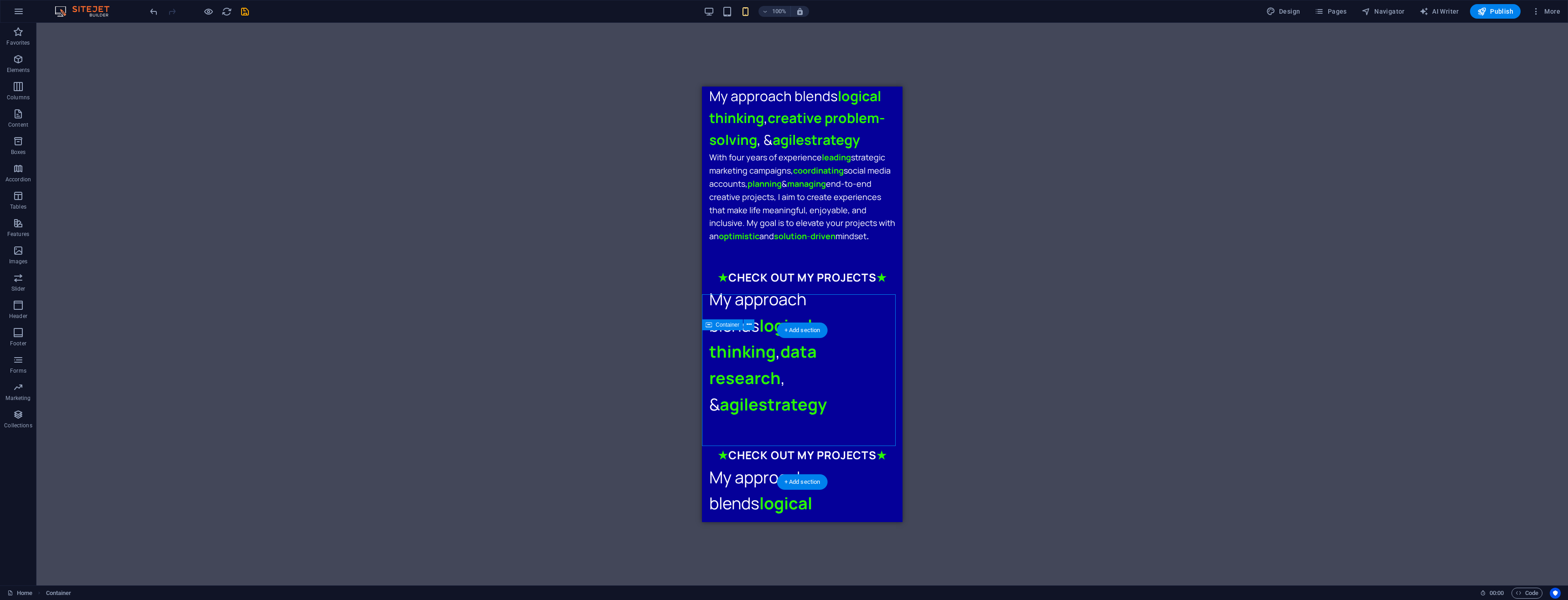
scroll to position [826, 0]
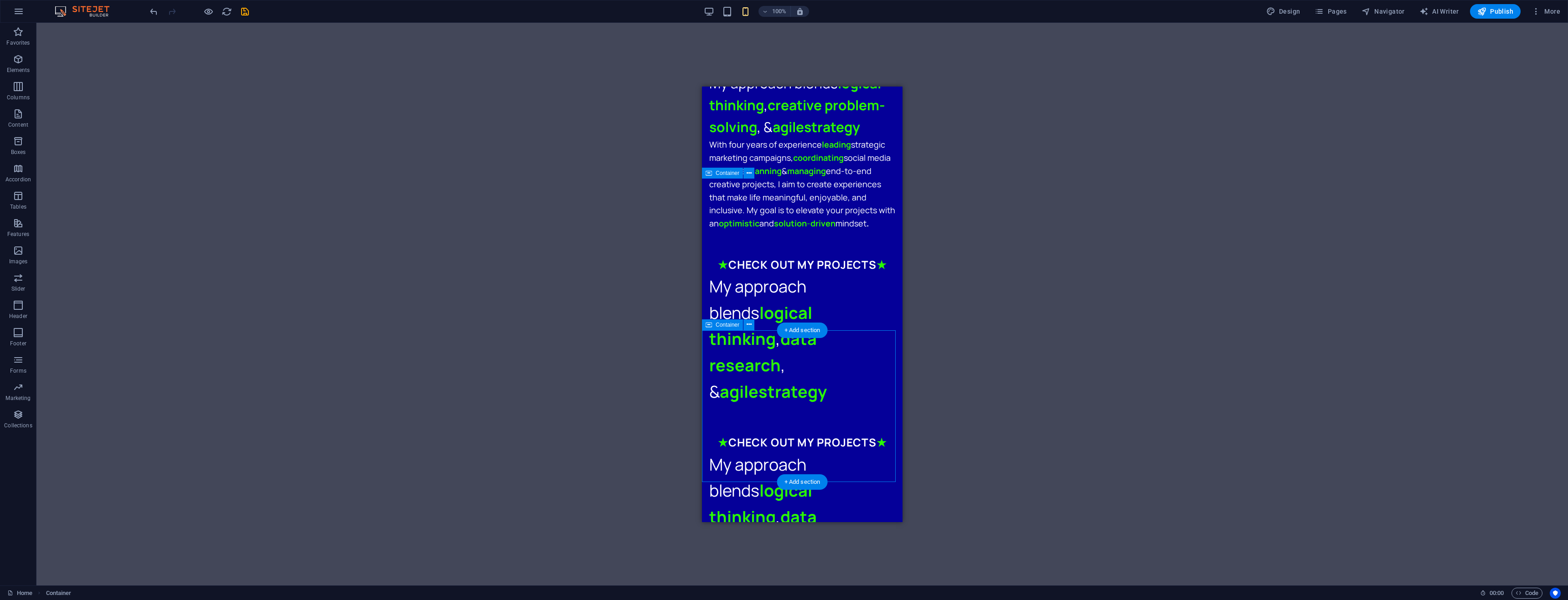
click at [707, 419] on div "★ CHECK OUT MY PROJECTS ★ My approach blends logical thinking , data research ,…" at bounding box center [802, 508] width 200 height 178
drag, startPoint x: 707, startPoint y: 340, endPoint x: 1396, endPoint y: 424, distance: 694.1
click at [707, 419] on div "★ CHECK OUT MY PROJECTS ★ My approach blends logical thinking , data research ,…" at bounding box center [802, 508] width 200 height 178
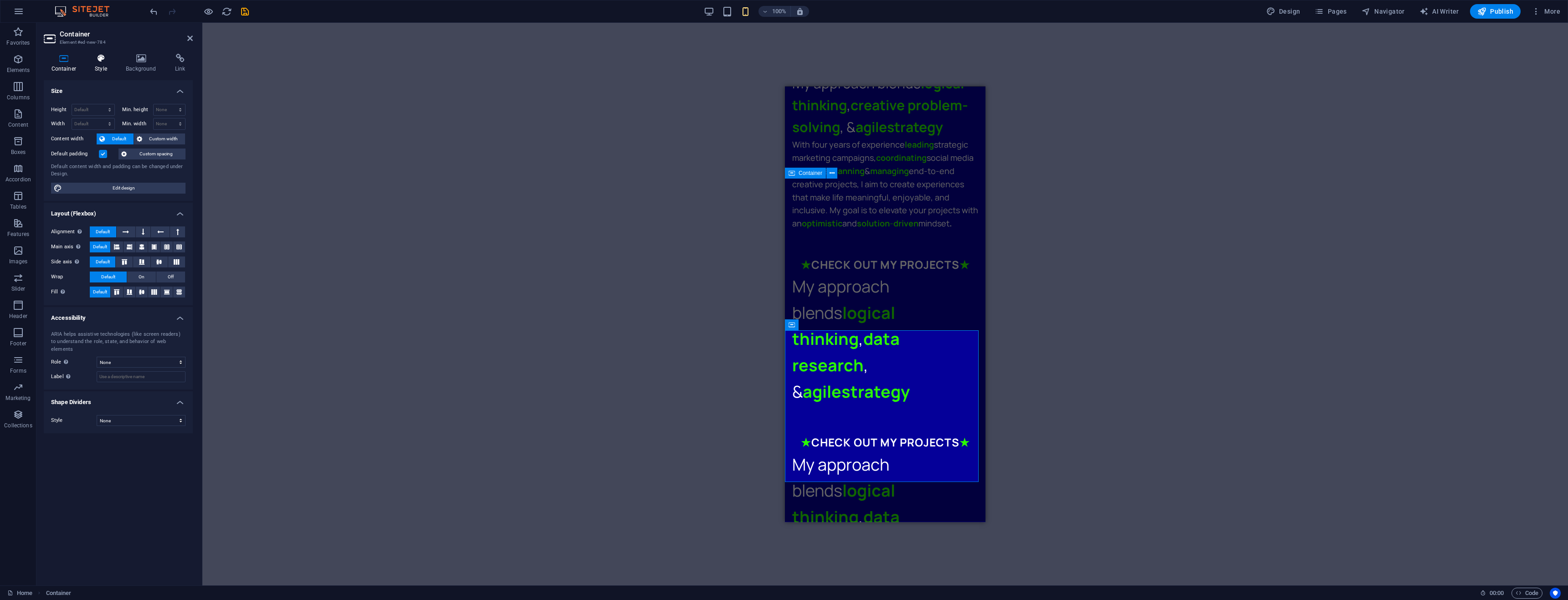
click at [102, 66] on h4 "Style" at bounding box center [103, 63] width 31 height 19
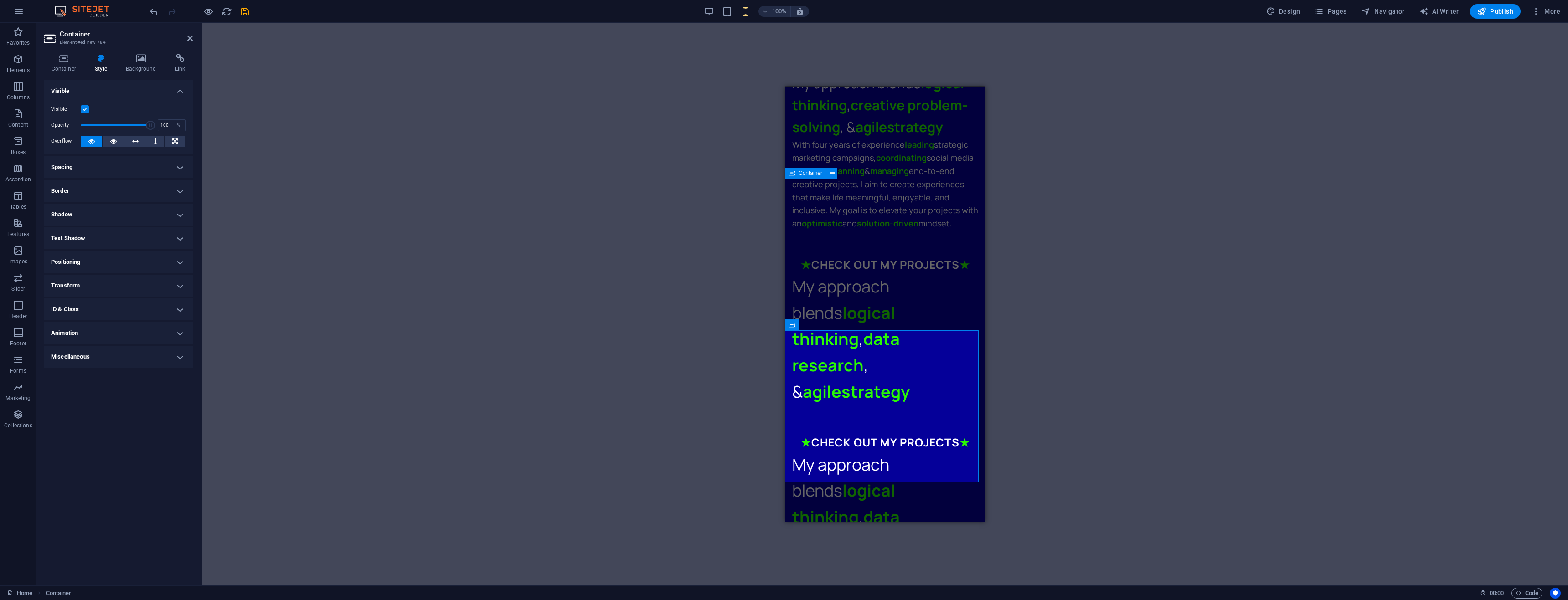
click at [80, 108] on label "Visible" at bounding box center [66, 110] width 30 height 11
click at [83, 108] on label at bounding box center [85, 109] width 8 height 8
click at [0, 0] on input "Visible" at bounding box center [0, 0] width 0 height 0
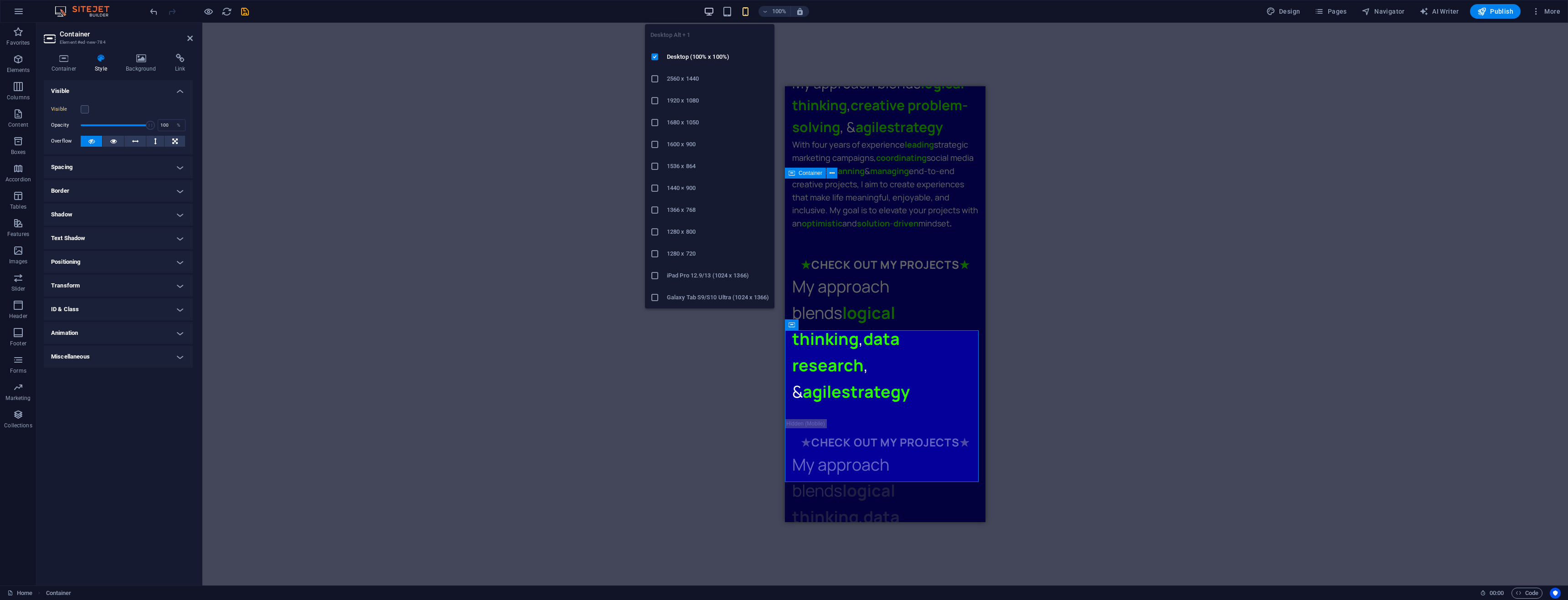
click at [709, 9] on icon "button" at bounding box center [709, 11] width 10 height 10
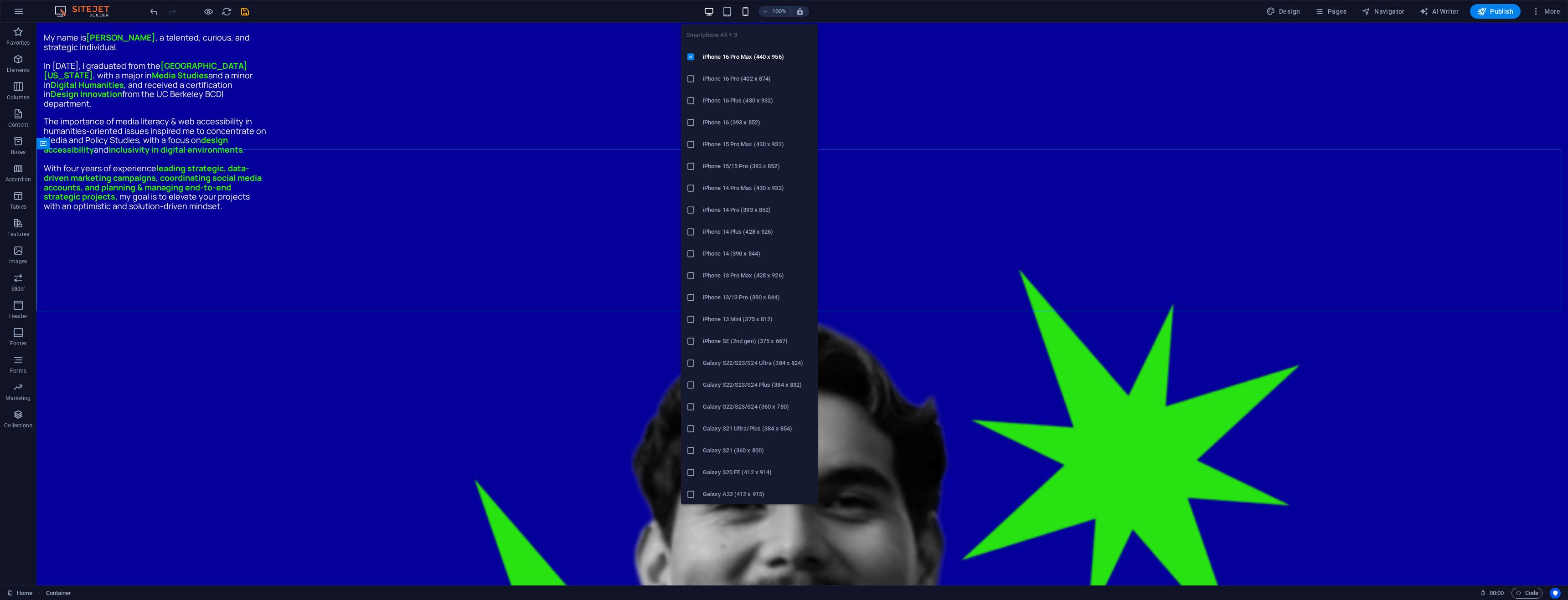
click at [746, 14] on icon "button" at bounding box center [745, 11] width 10 height 10
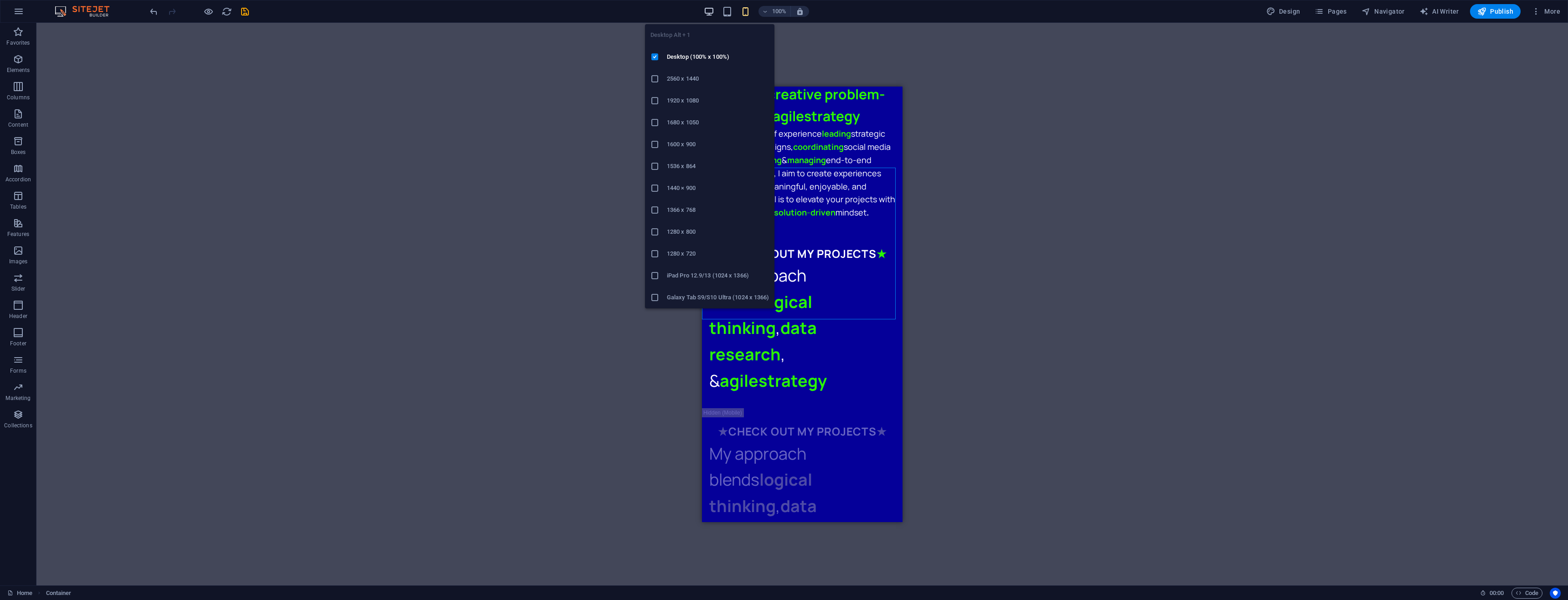
click at [707, 12] on icon "button" at bounding box center [709, 11] width 10 height 10
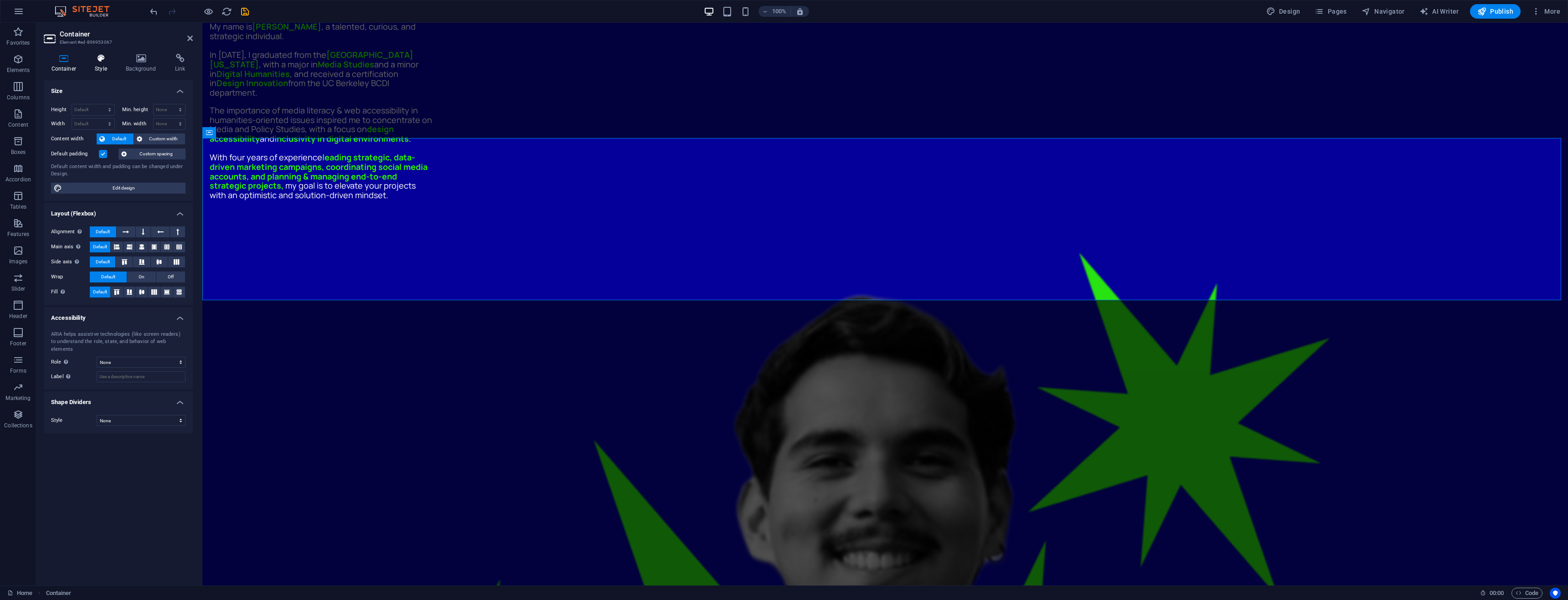
click at [106, 70] on h4 "Style" at bounding box center [103, 63] width 31 height 19
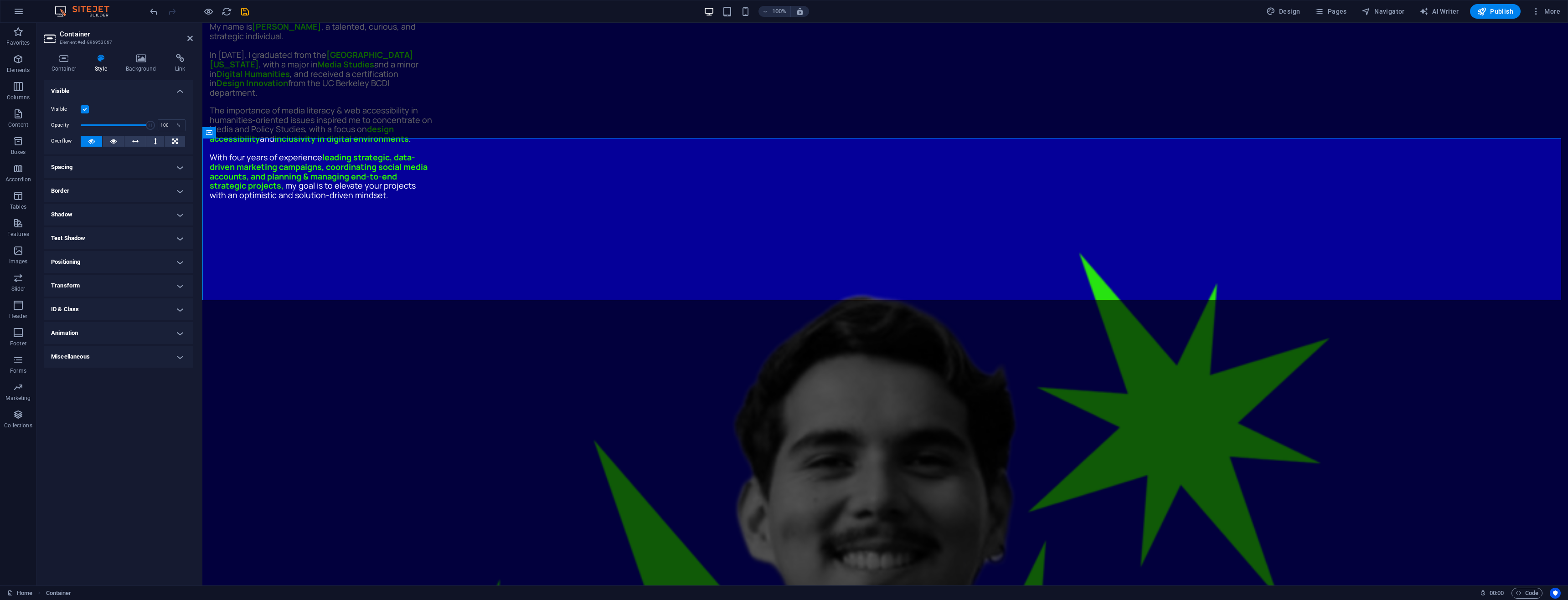
click at [86, 107] on label at bounding box center [85, 109] width 8 height 8
click at [0, 0] on input "Visible" at bounding box center [0, 0] width 0 height 0
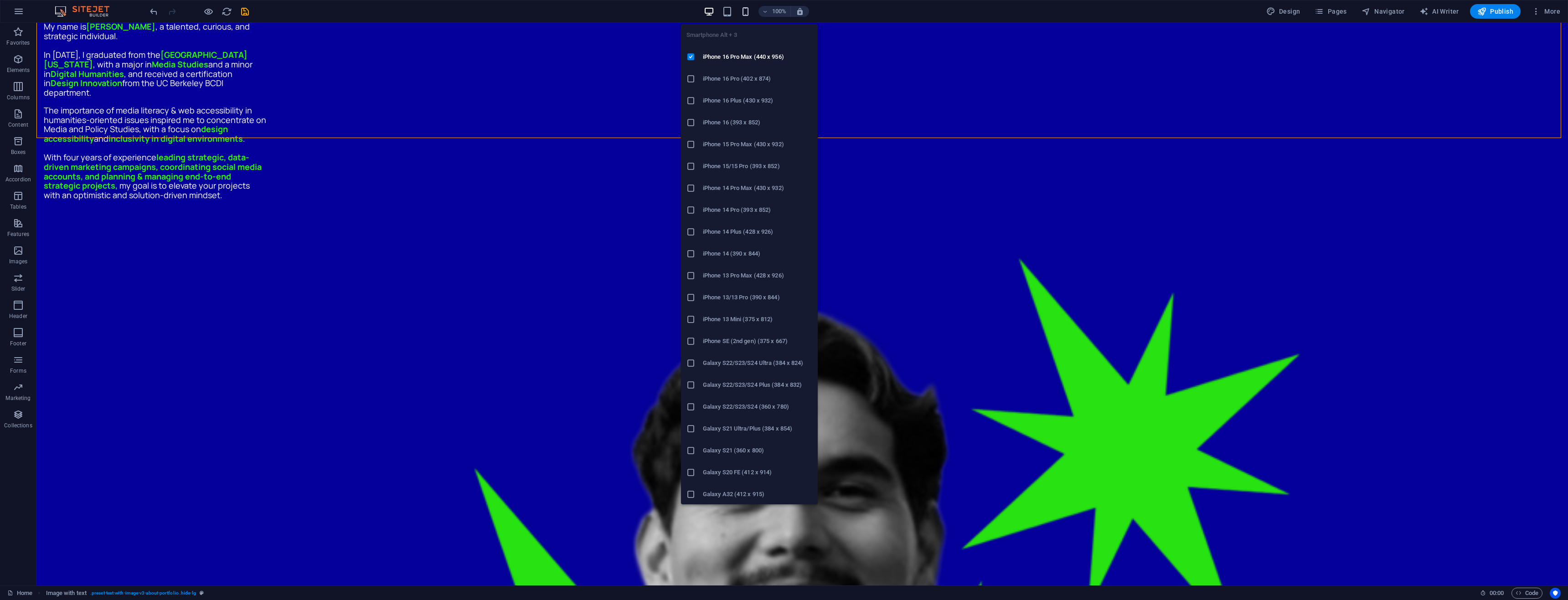
click at [747, 15] on icon "button" at bounding box center [745, 11] width 10 height 10
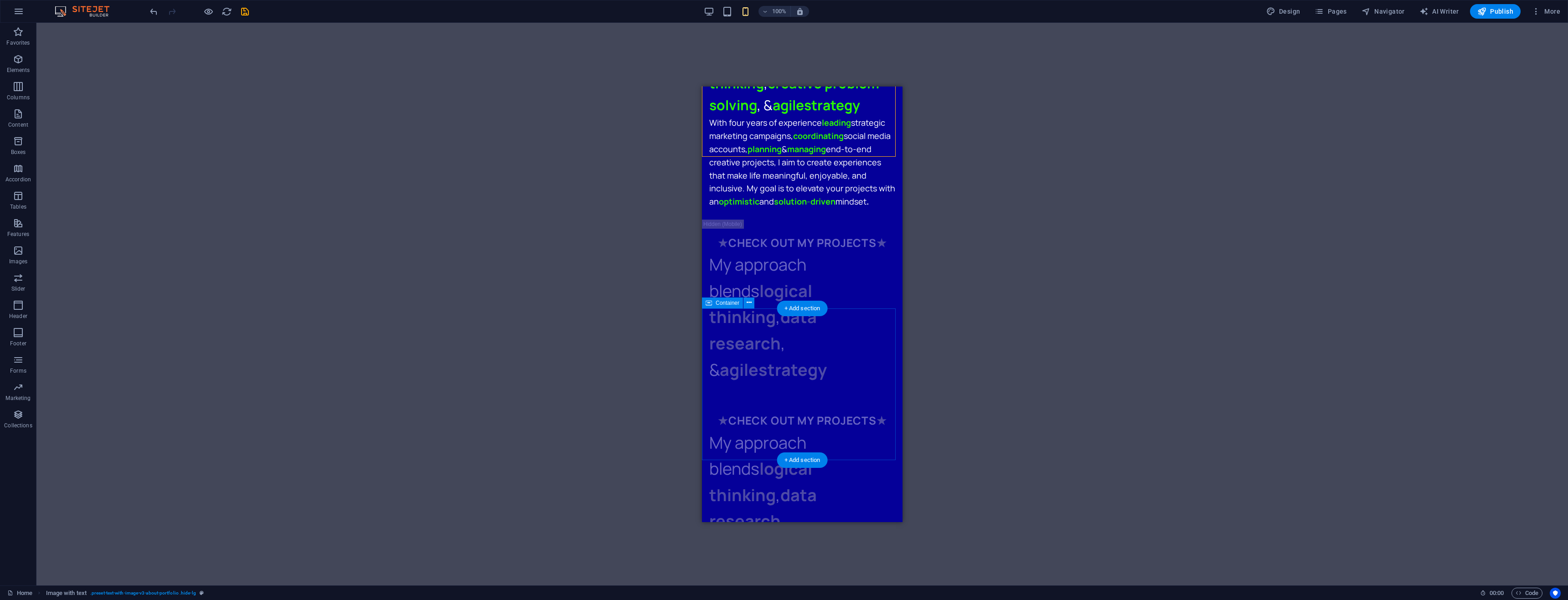
click at [705, 397] on div "★ CHECK OUT MY PROJECTS ★ My approach blends logical thinking , data research ,…" at bounding box center [802, 486] width 200 height 178
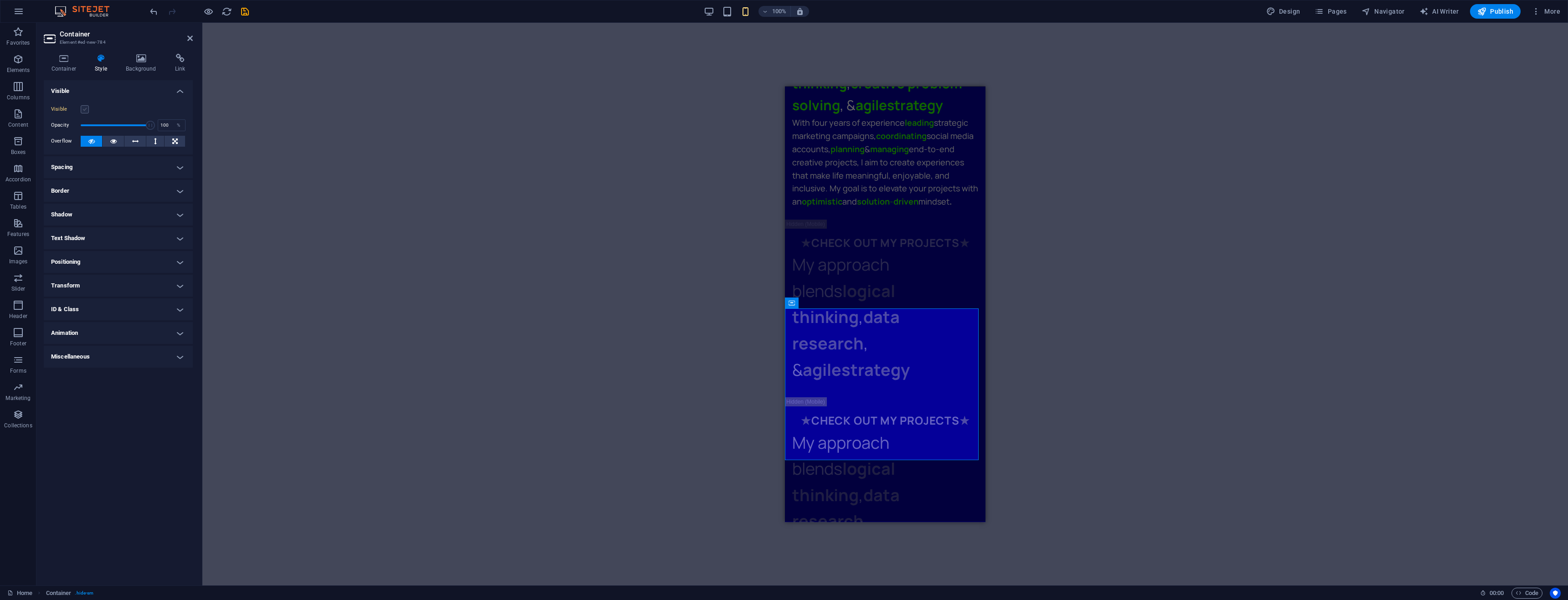
click at [84, 106] on label at bounding box center [85, 109] width 8 height 8
click at [0, 0] on input "Visible" at bounding box center [0, 0] width 0 height 0
click at [898, 411] on div "★ CHECK OUT MY PROJECTS ★" at bounding box center [885, 420] width 186 height 17
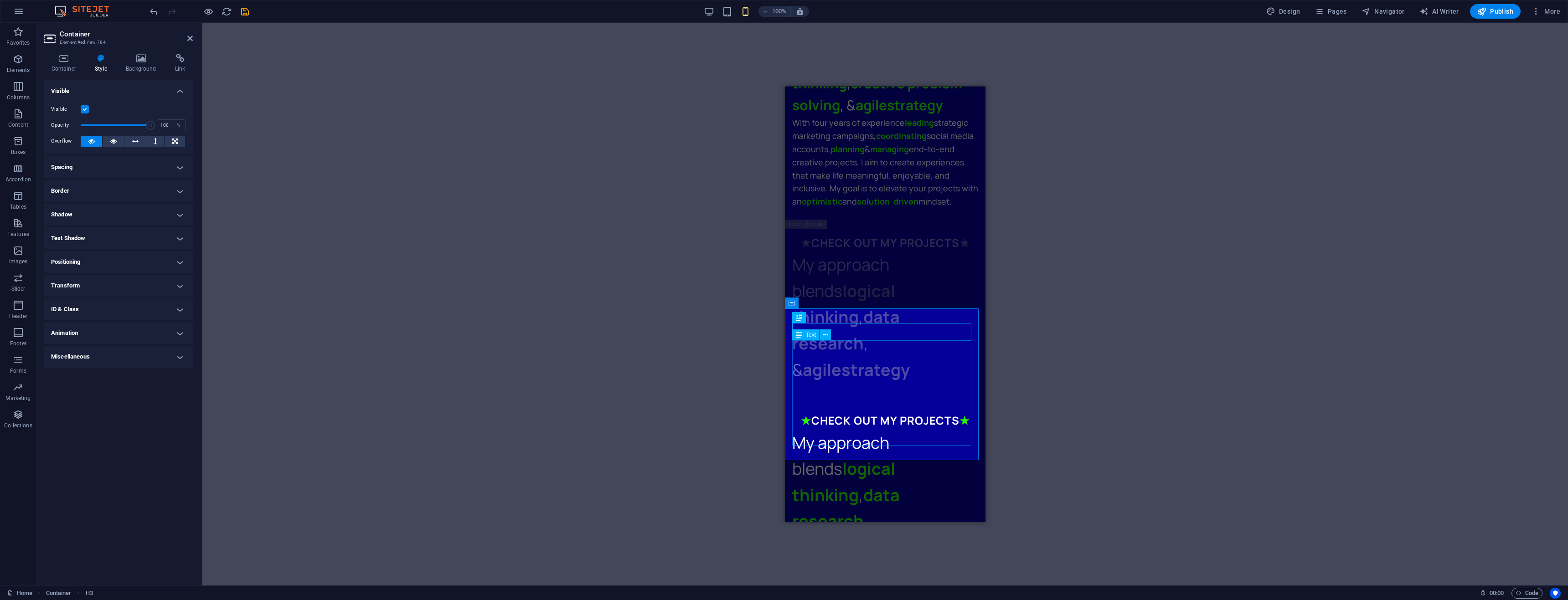
click at [872, 429] on div "My approach blends logical thinking , data research , & agile strategy" at bounding box center [885, 495] width 186 height 131
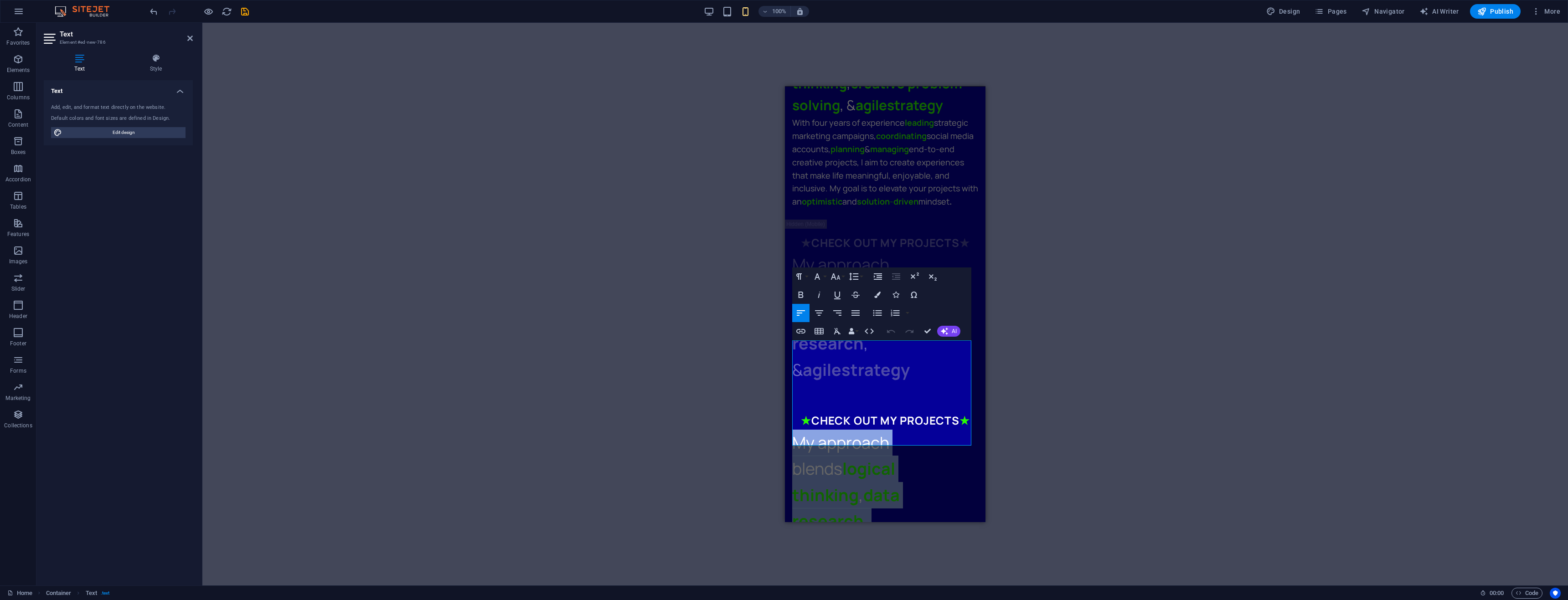
drag, startPoint x: 775, startPoint y: 333, endPoint x: 1656, endPoint y: 382, distance: 882.4
click at [836, 278] on icon "button" at bounding box center [836, 277] width 11 height 11
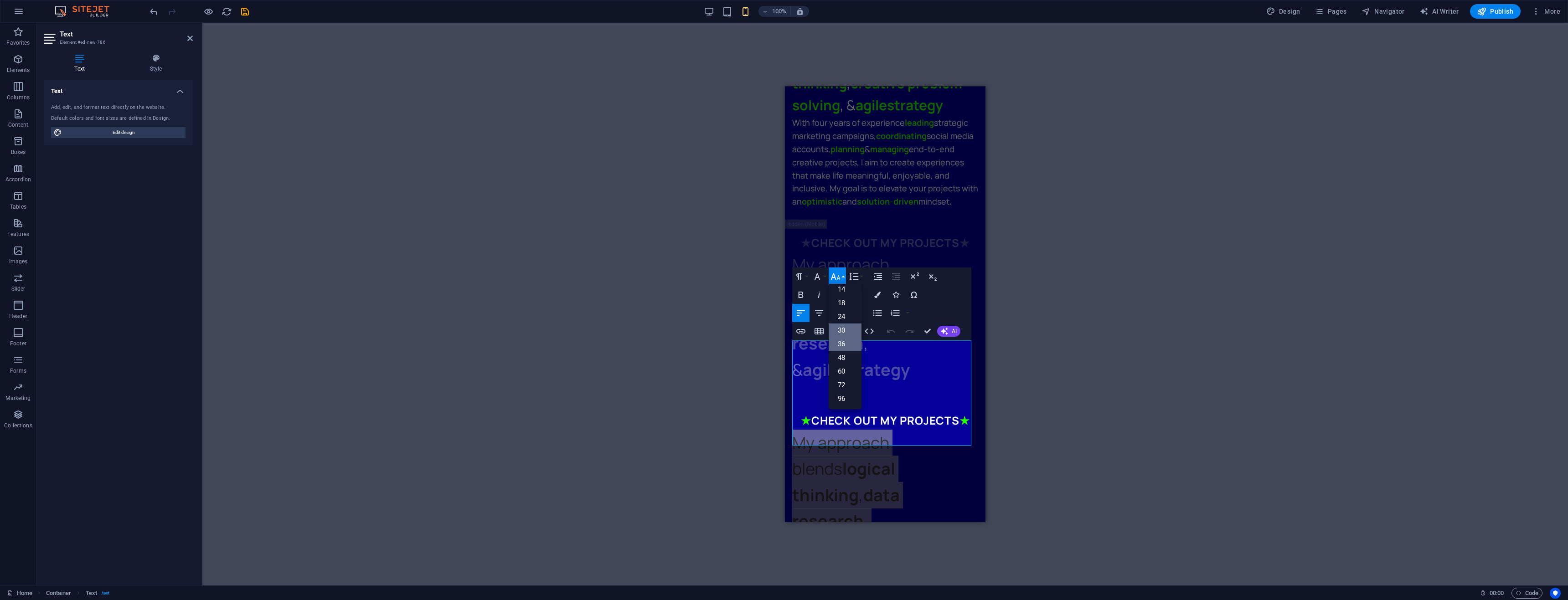
scroll to position [74, 0]
click at [846, 316] on link "24" at bounding box center [845, 316] width 33 height 13
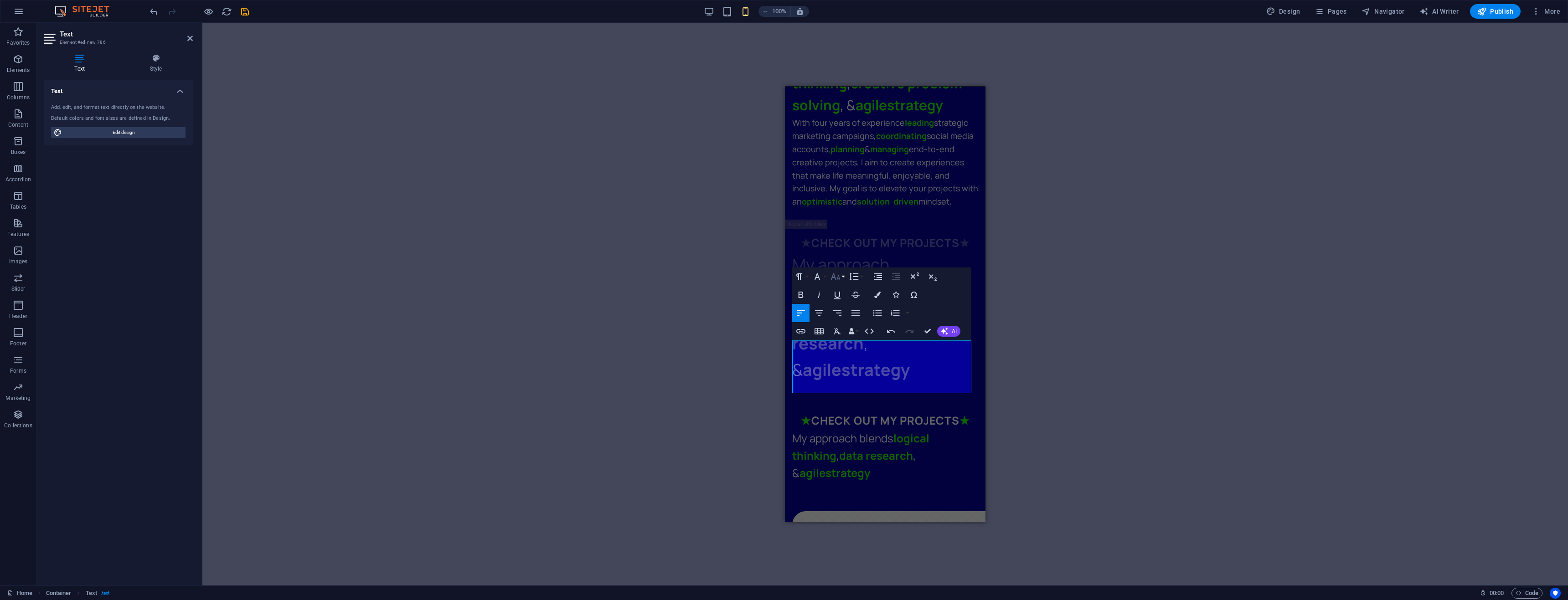
click at [838, 277] on icon "button" at bounding box center [836, 277] width 11 height 11
click at [844, 303] on link "18" at bounding box center [845, 303] width 33 height 13
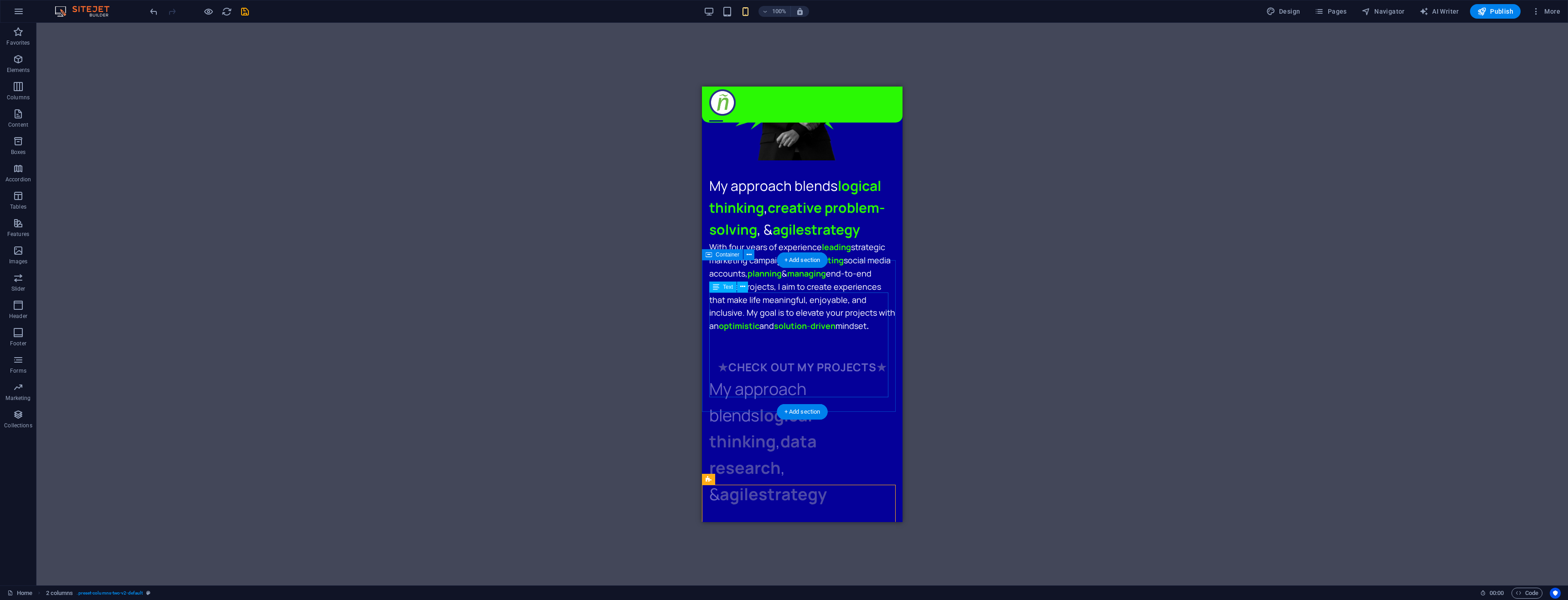
scroll to position [666, 0]
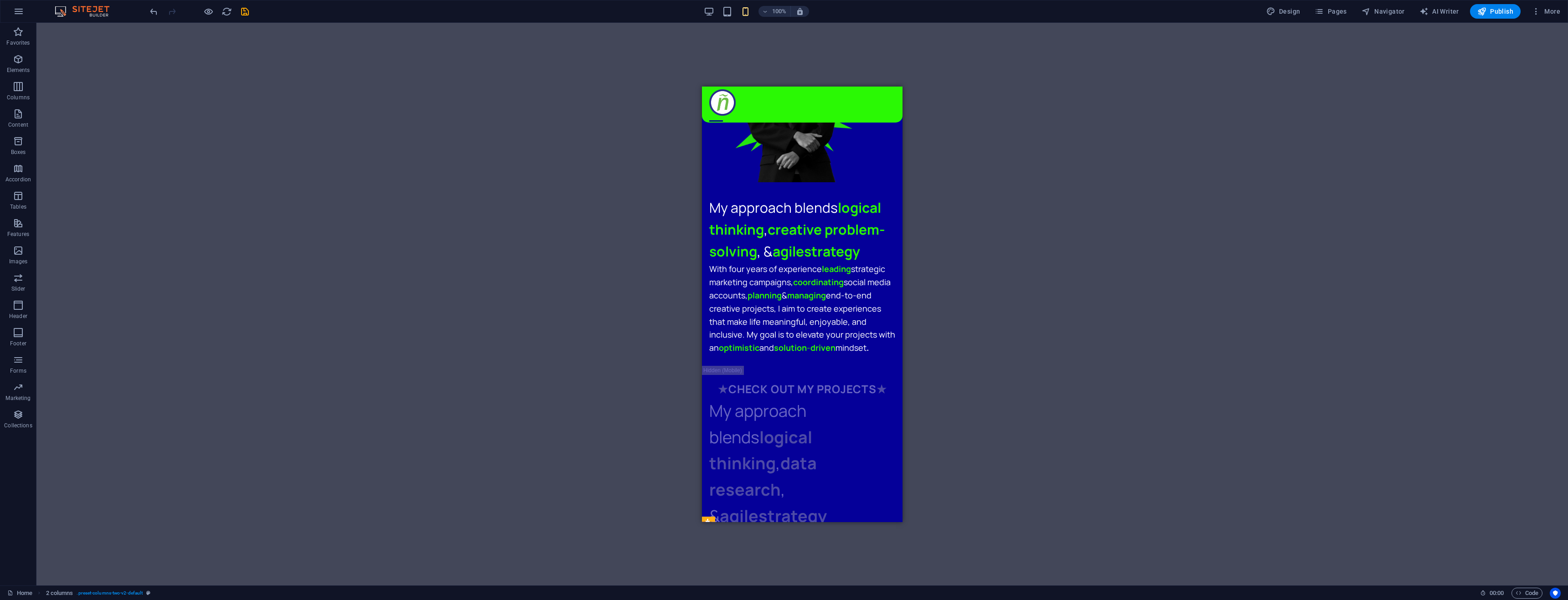
click at [707, 18] on div "100%" at bounding box center [756, 12] width 105 height 15
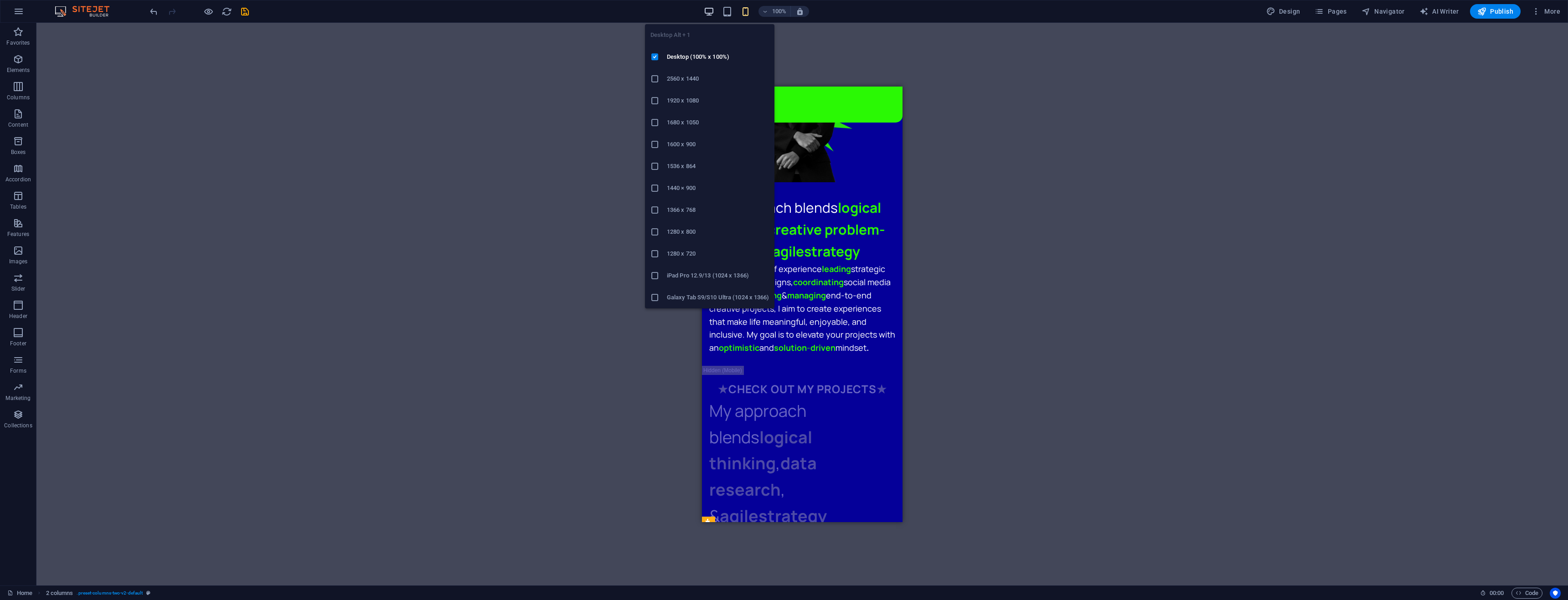
click at [710, 12] on icon "button" at bounding box center [709, 11] width 10 height 10
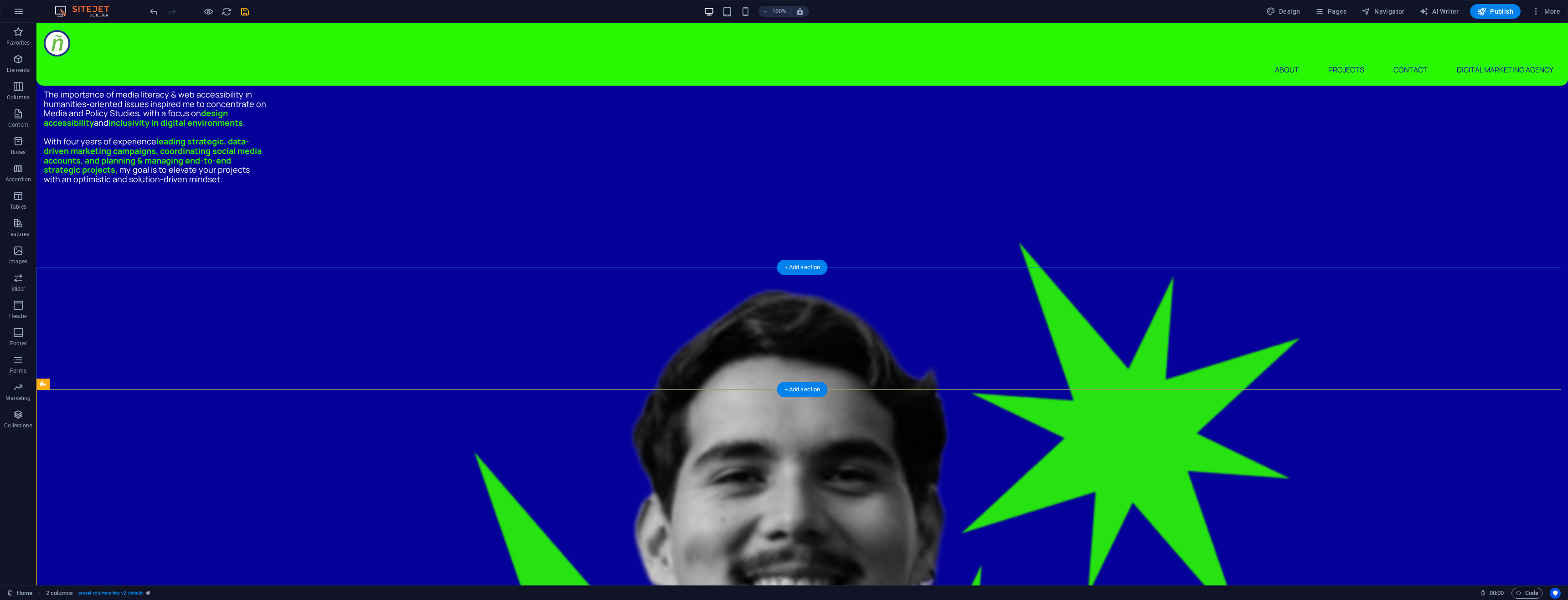
scroll to position [736, 0]
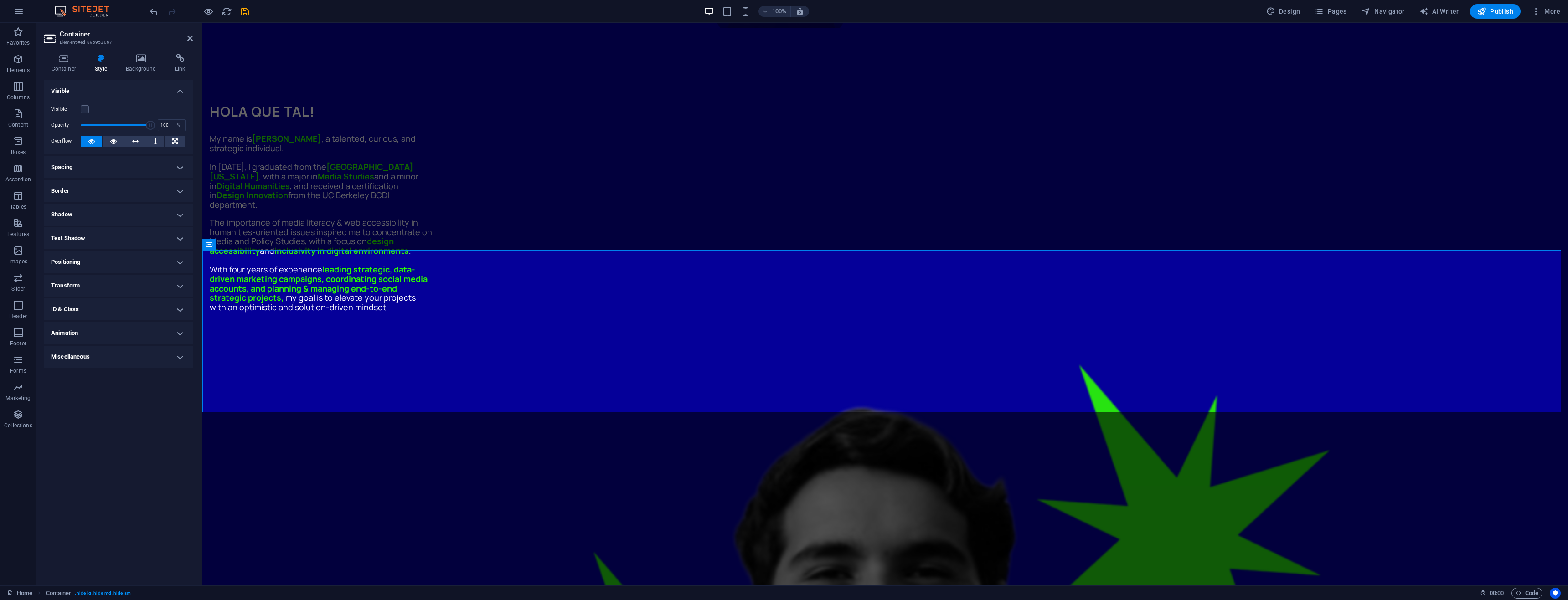
click at [80, 110] on label "Visible" at bounding box center [66, 110] width 30 height 11
click at [0, 0] on input "Visible" at bounding box center [0, 0] width 0 height 0
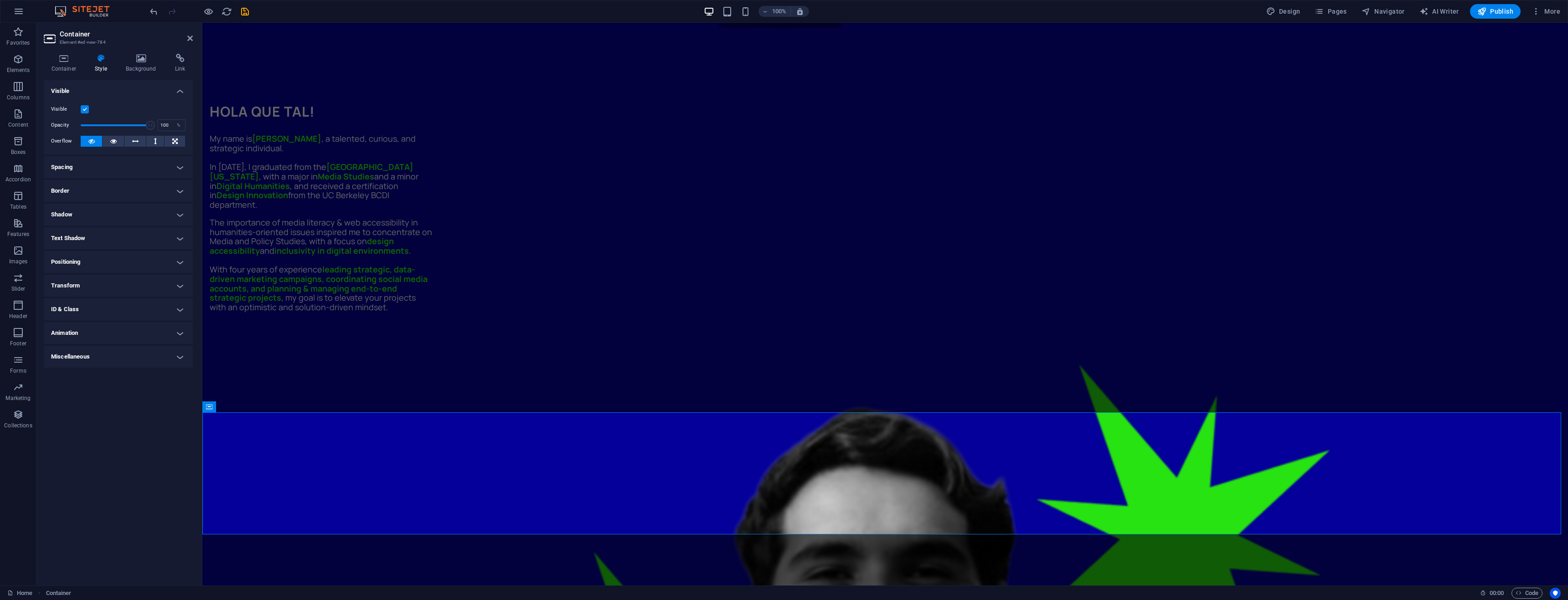
click at [86, 107] on label at bounding box center [85, 109] width 8 height 8
click at [0, 0] on input "Visible" at bounding box center [0, 0] width 0 height 0
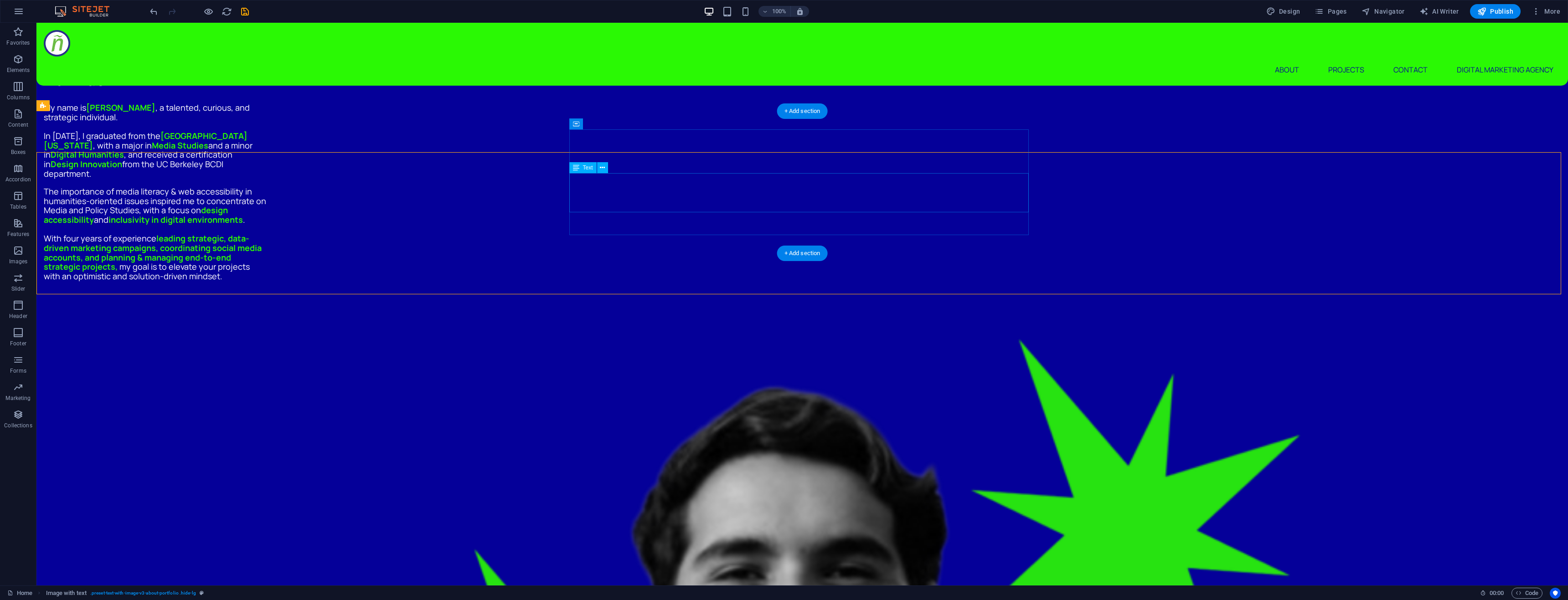
scroll to position [690, 0]
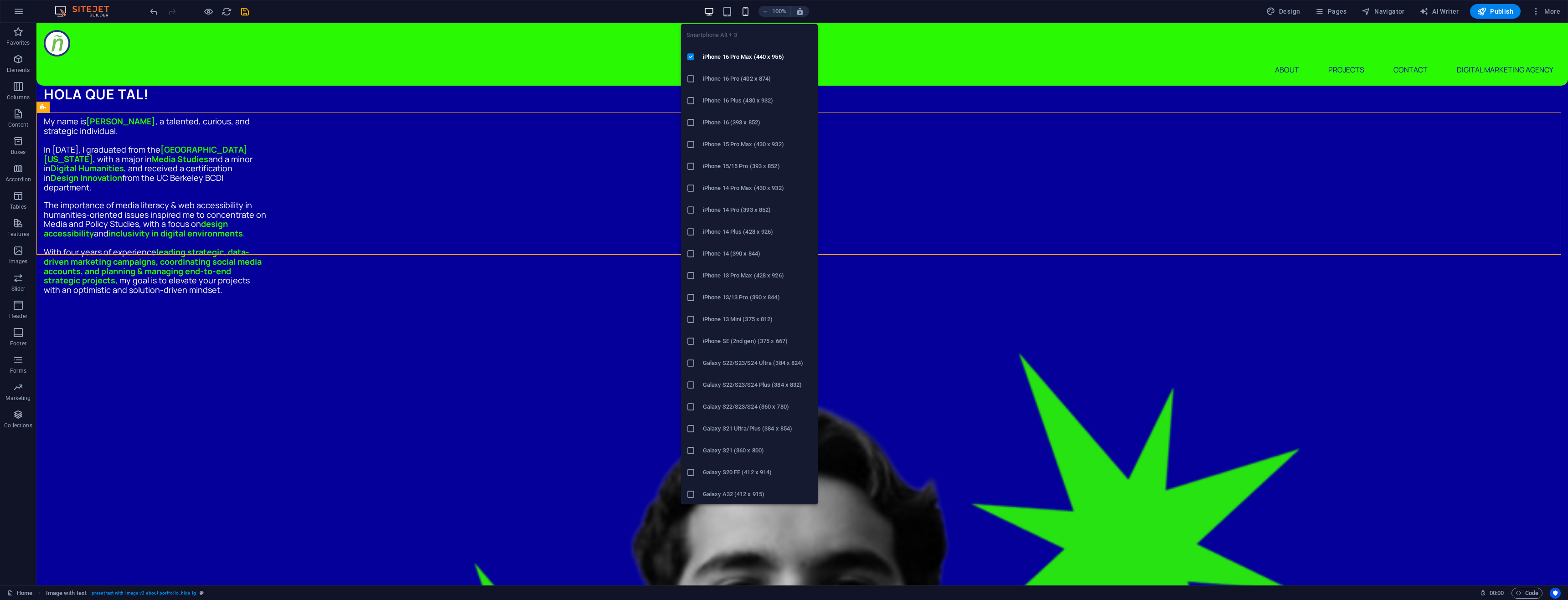
click at [750, 12] on icon "button" at bounding box center [745, 11] width 10 height 10
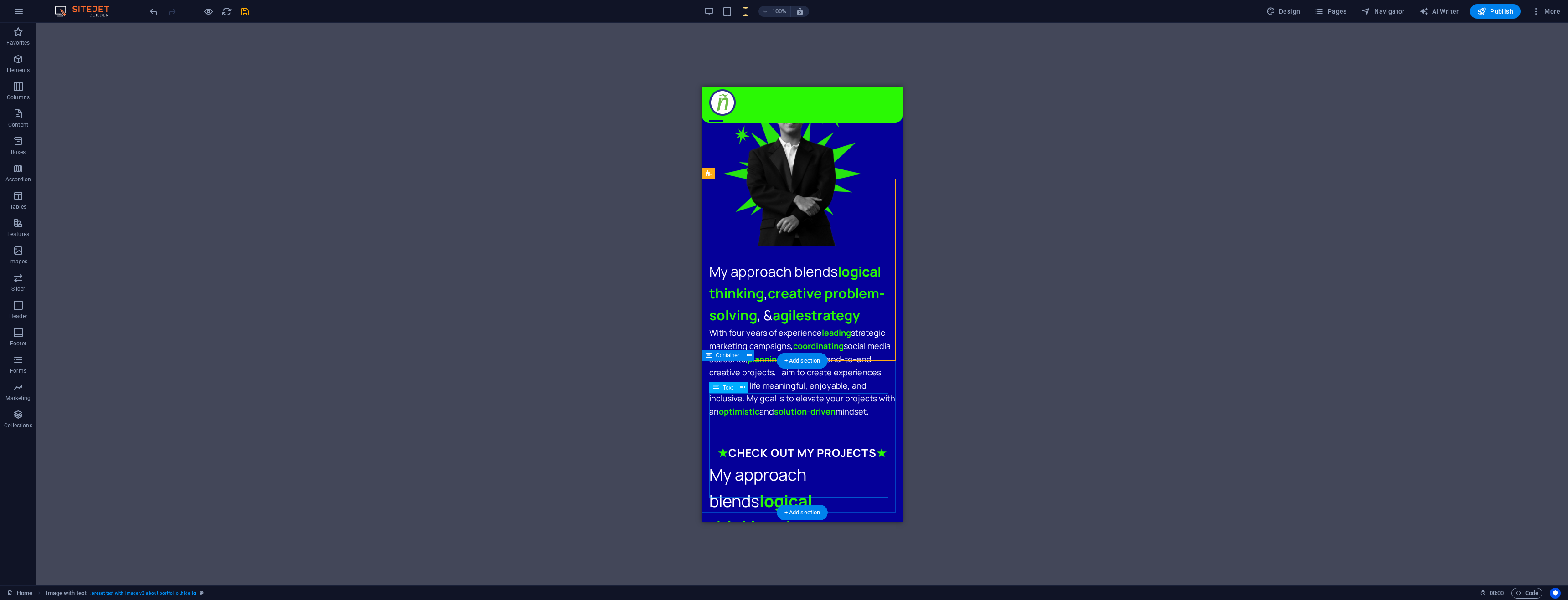
scroll to position [781, 0]
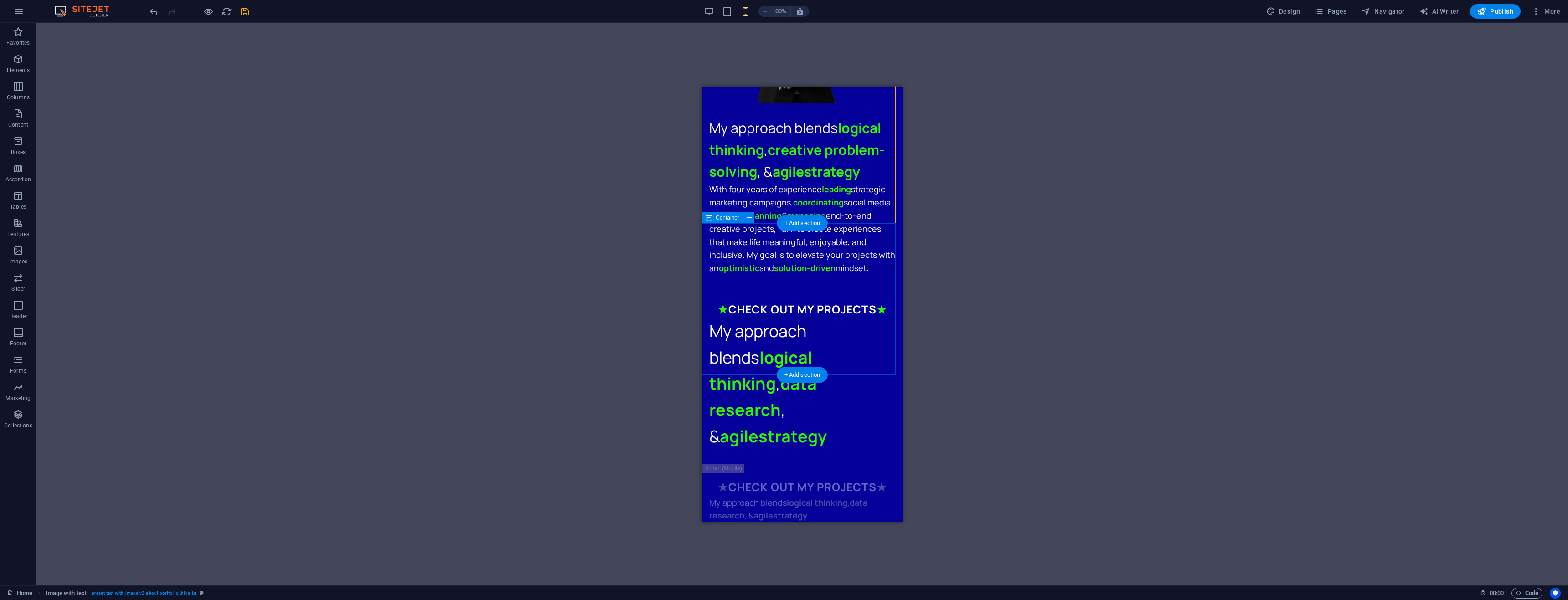
click at [707, 286] on div "★ CHECK OUT MY PROJECTS ★ My approach blends logical thinking , data research ,…" at bounding box center [802, 375] width 200 height 178
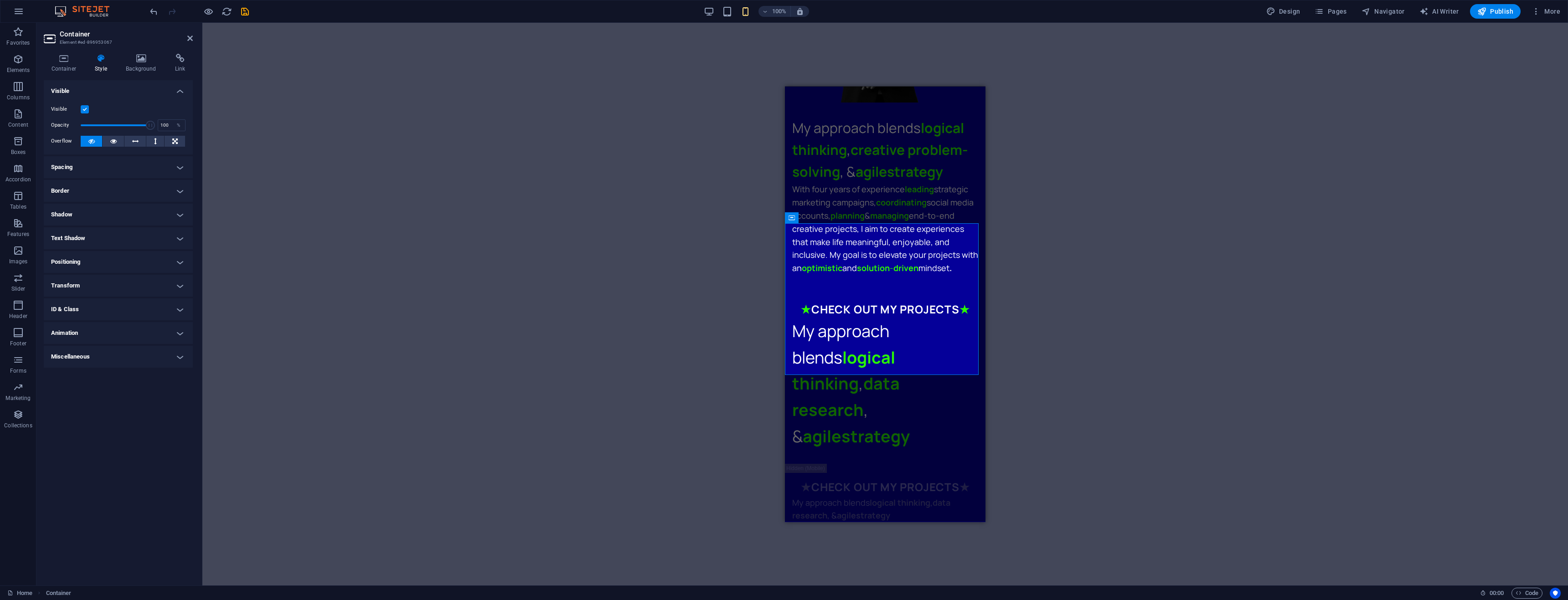
click at [82, 111] on label at bounding box center [85, 109] width 8 height 8
click at [0, 0] on input "Visible" at bounding box center [0, 0] width 0 height 0
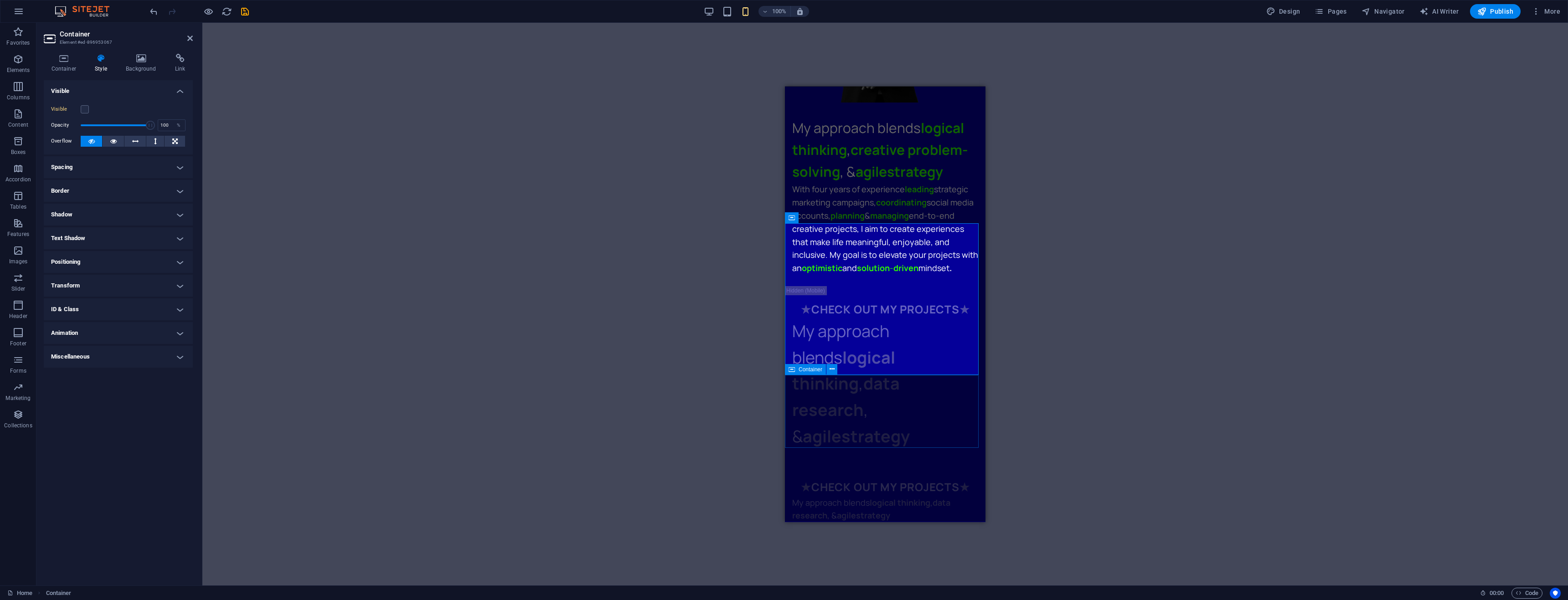
click at [788, 464] on div "★ CHECK OUT MY PROJECTS ★ My approach blends logical thinking , data research ,…" at bounding box center [884, 500] width 200 height 73
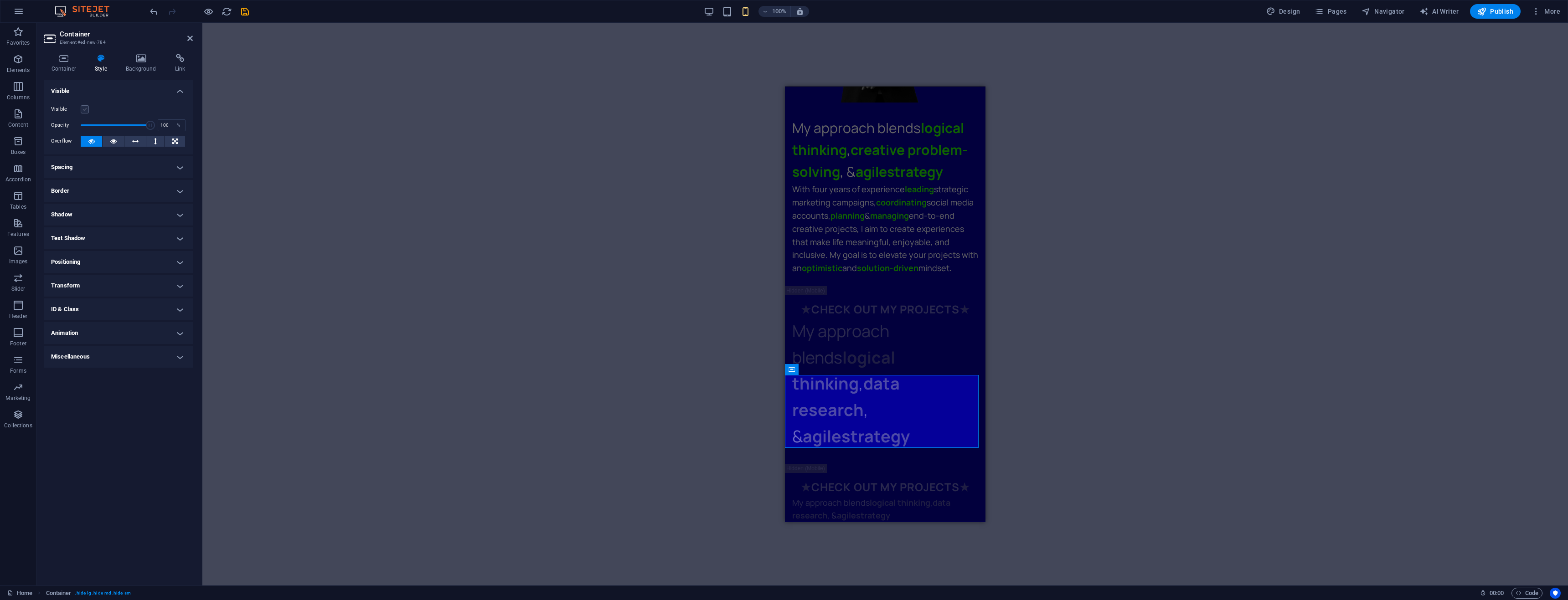
click at [85, 108] on label at bounding box center [85, 109] width 8 height 8
click at [0, 0] on input "Visible" at bounding box center [0, 0] width 0 height 0
click at [633, 319] on div "Drag here to replace the existing content. Press “Ctrl” if you want to create a…" at bounding box center [885, 304] width 1366 height 563
click at [856, 318] on div "My approach blends logical thinking , data research , & agile strategy" at bounding box center [885, 383] width 186 height 131
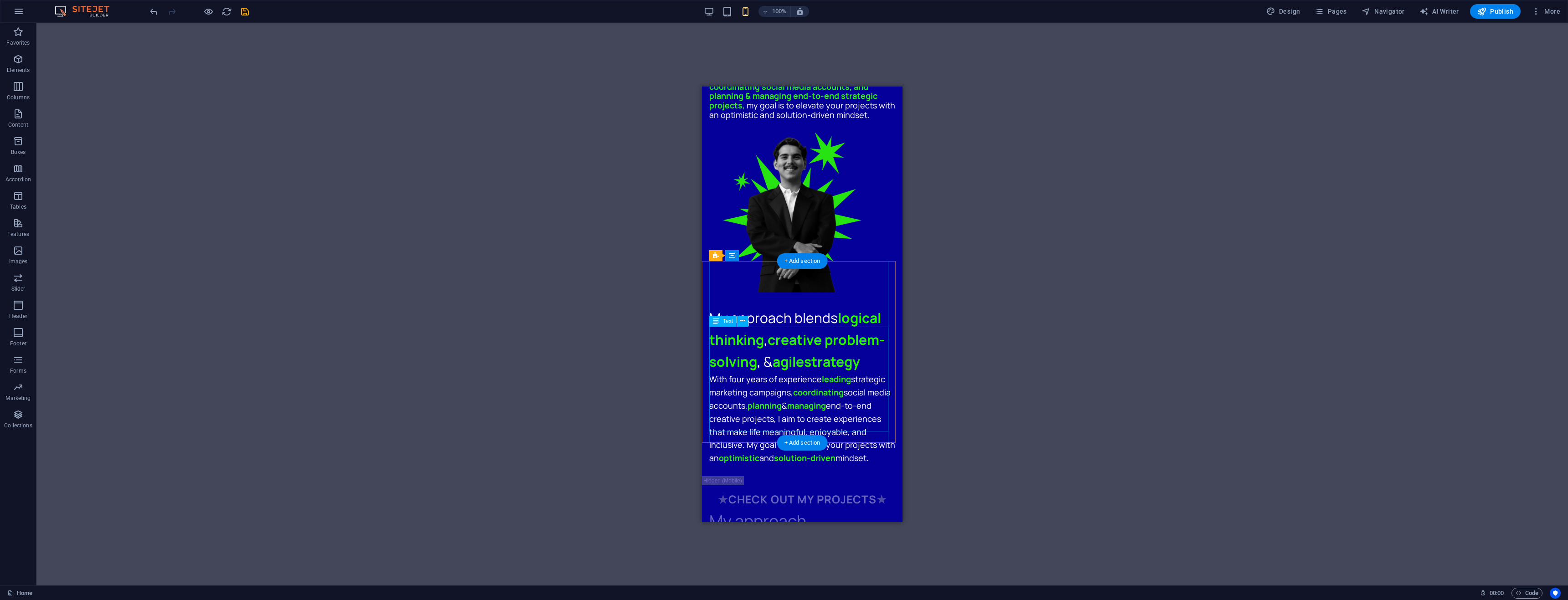
scroll to position [599, 0]
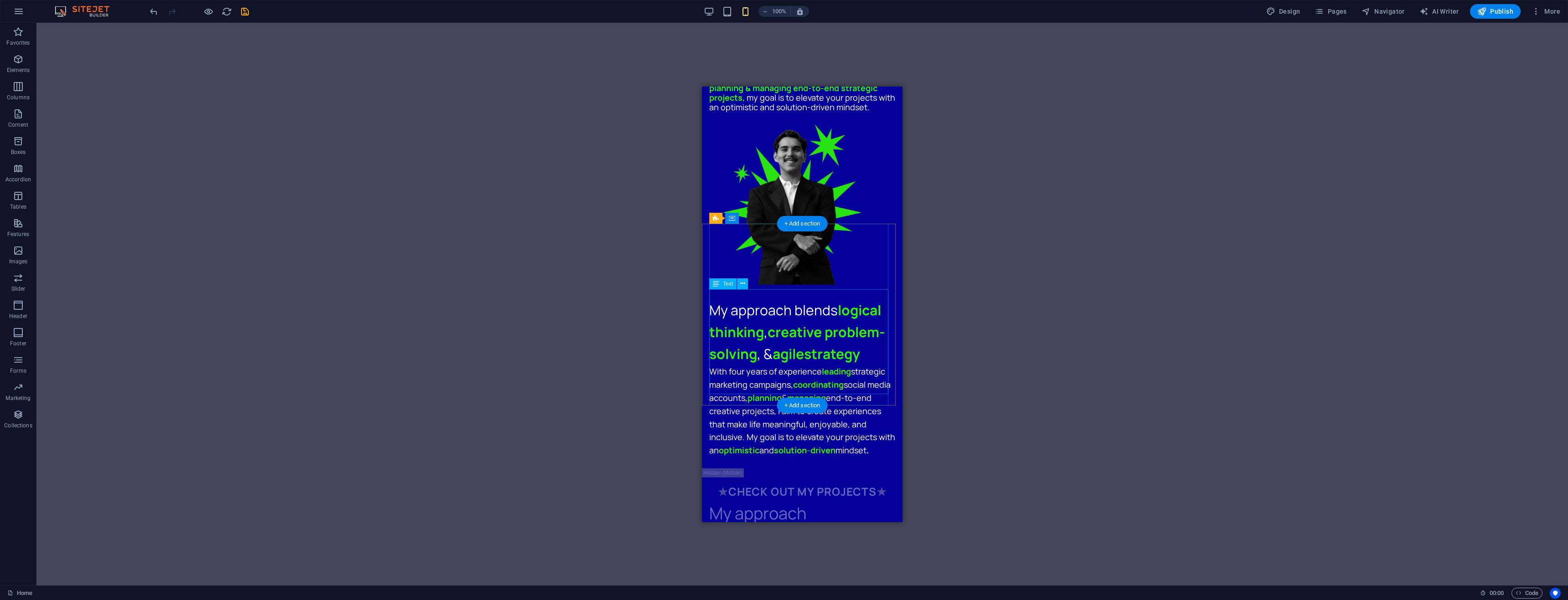
click at [792, 365] on div "With four years of experience leading strategic marketing campaigns, coordinati…" at bounding box center [802, 410] width 186 height 92
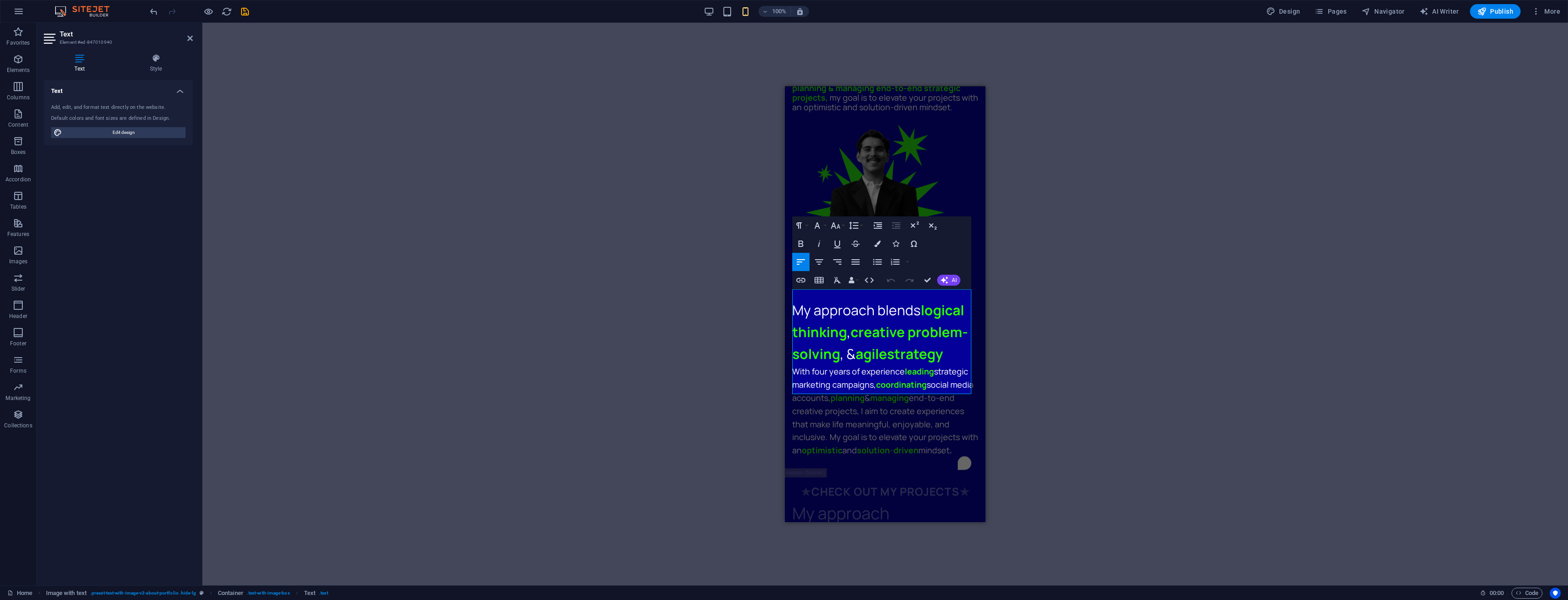
click at [690, 288] on div "Drag here to replace the existing content. Press “Ctrl” if you want to create a…" at bounding box center [885, 304] width 1366 height 563
click at [907, 156] on figure at bounding box center [885, 201] width 186 height 166
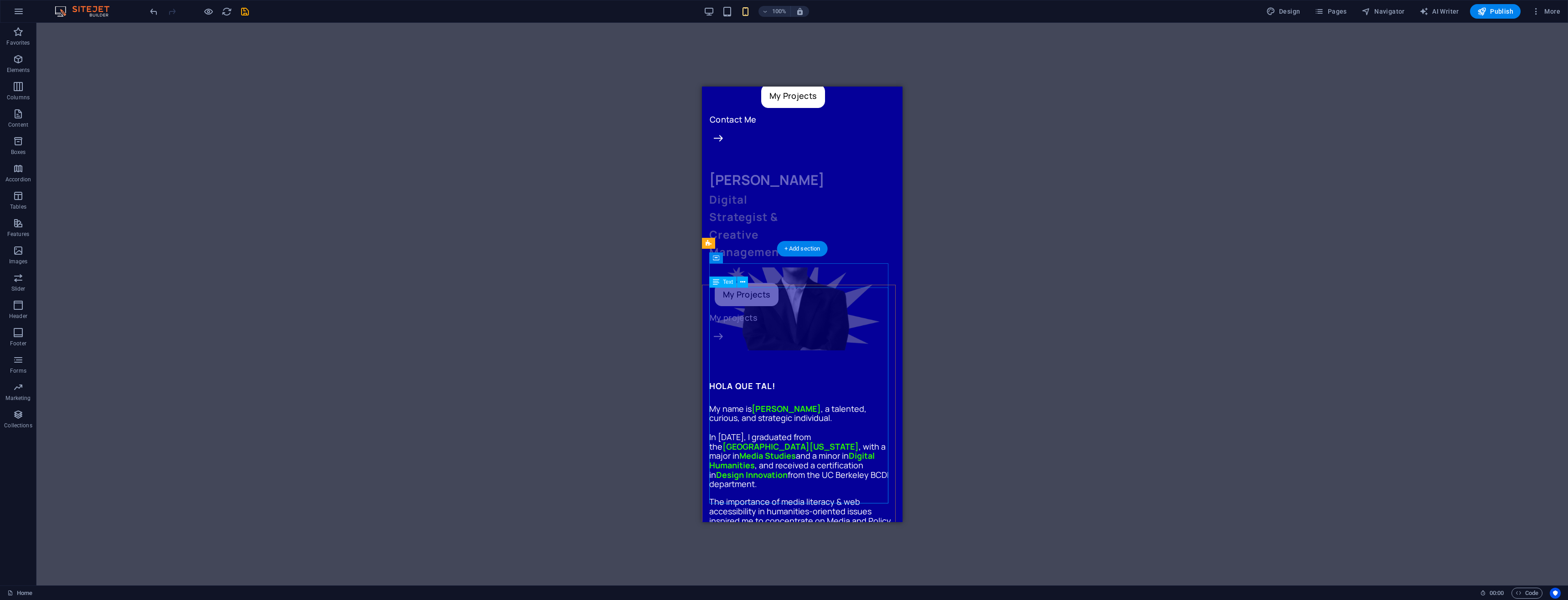
scroll to position [0, 0]
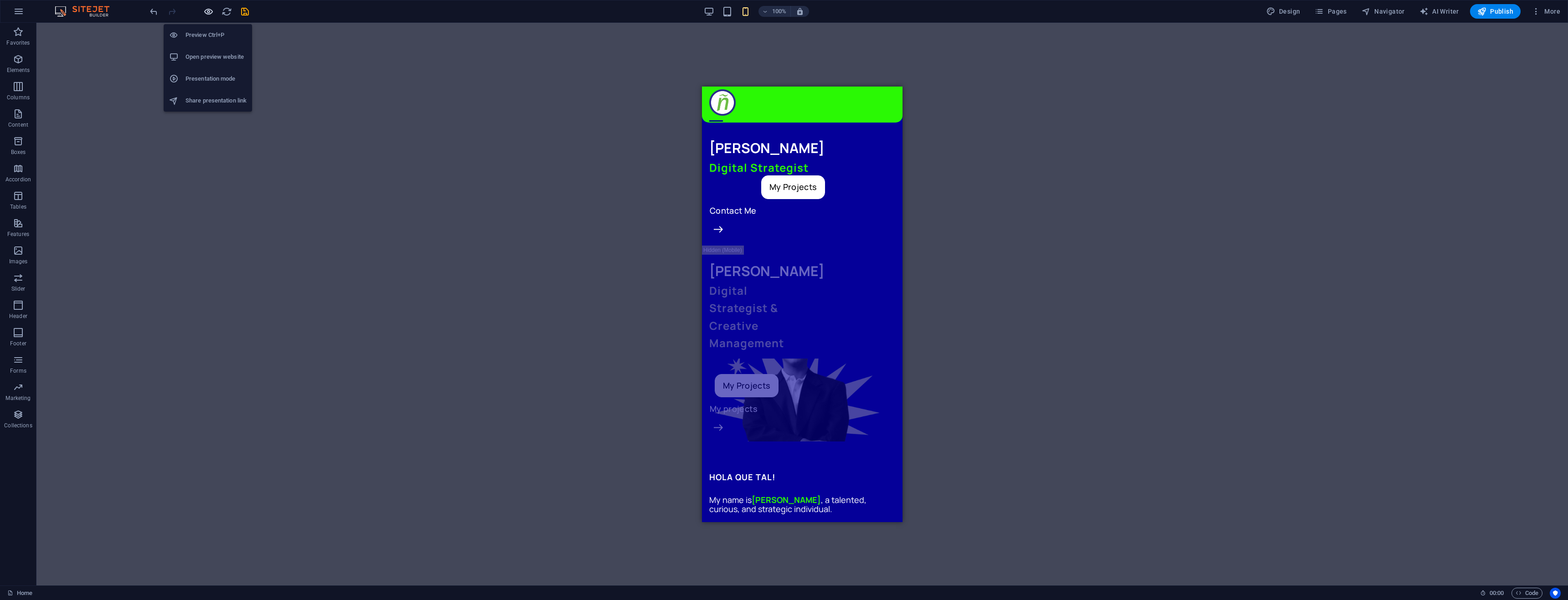
click at [209, 12] on icon "button" at bounding box center [208, 11] width 10 height 10
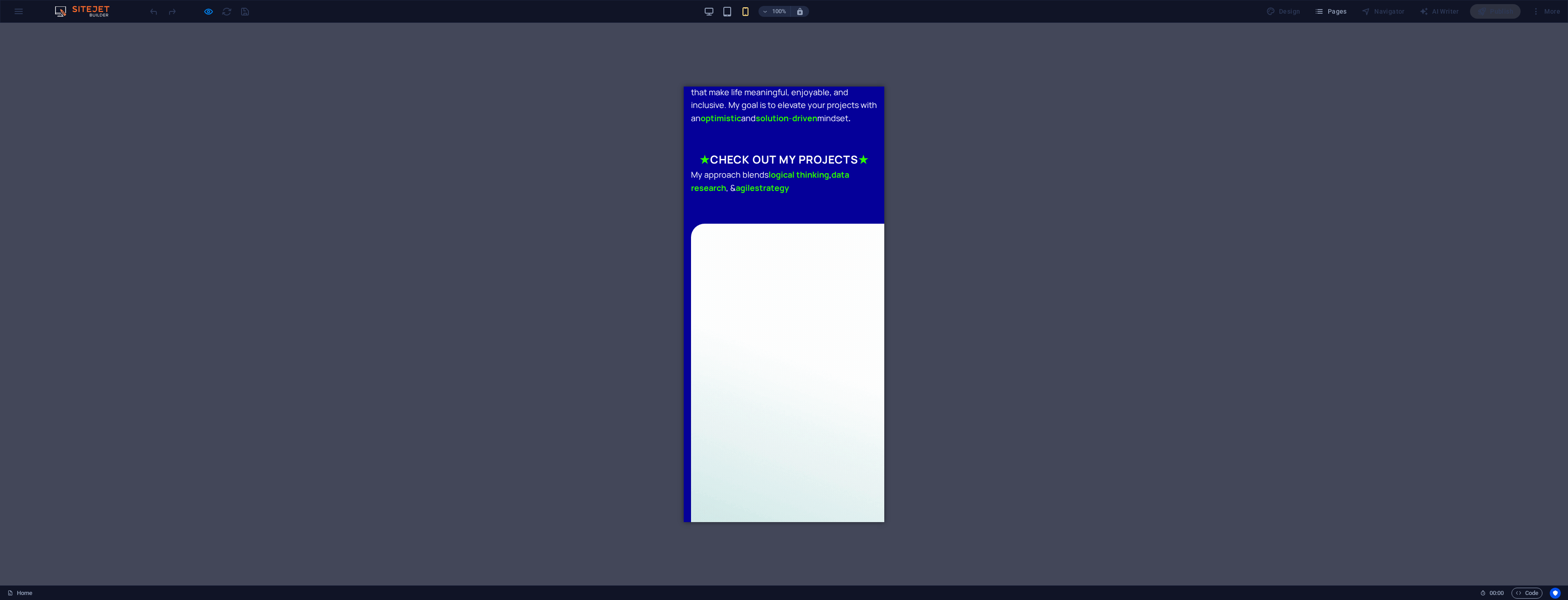
scroll to position [729, 0]
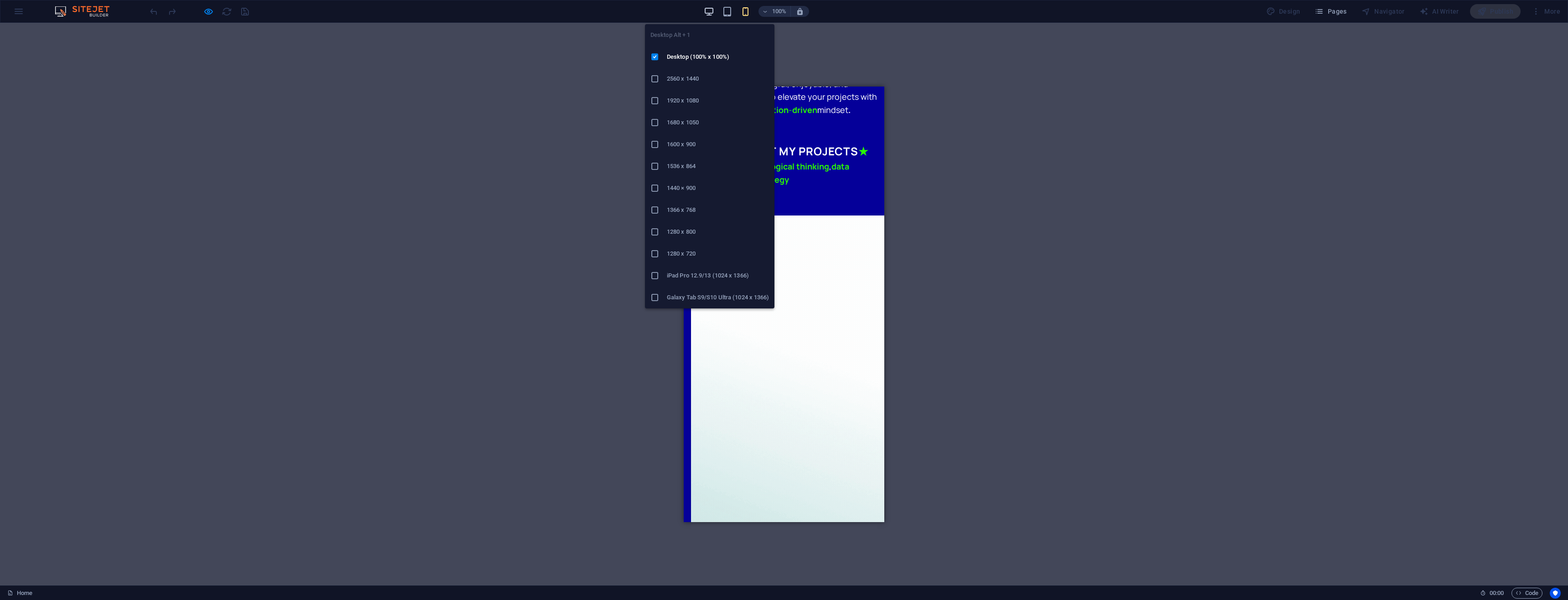
click at [708, 10] on icon "button" at bounding box center [709, 11] width 10 height 10
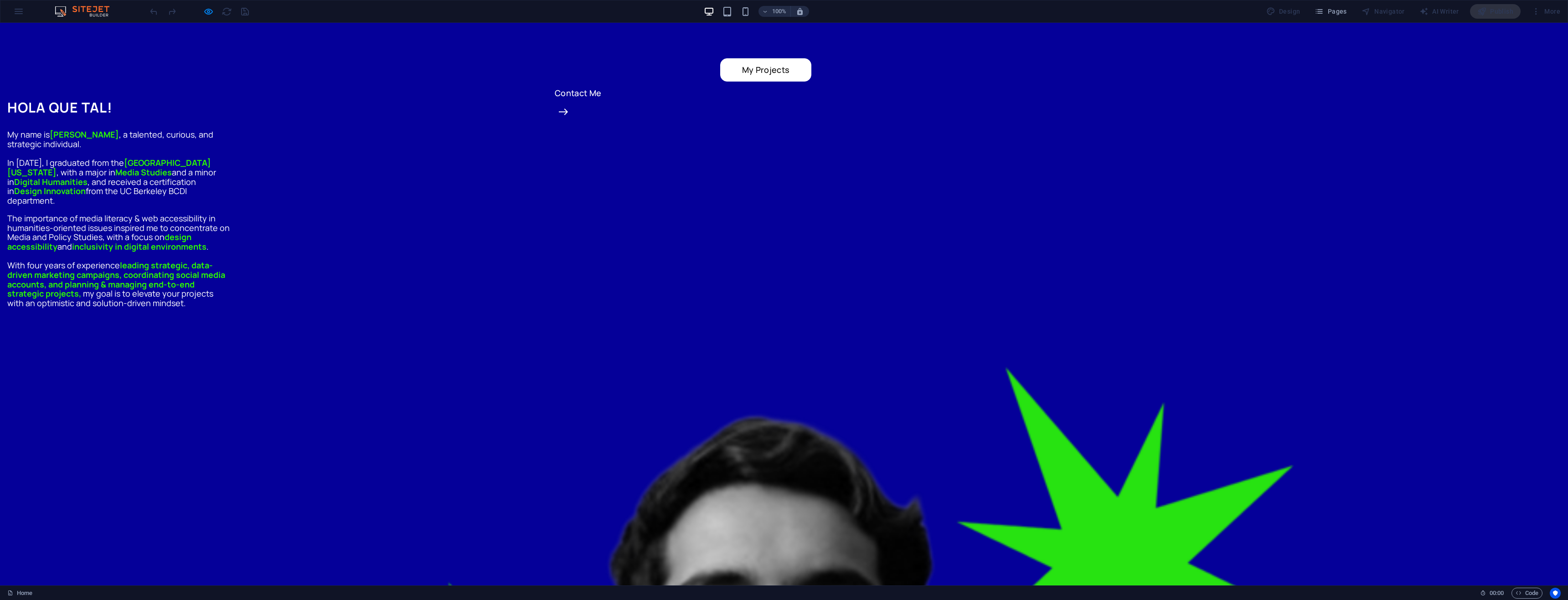
scroll to position [273, 0]
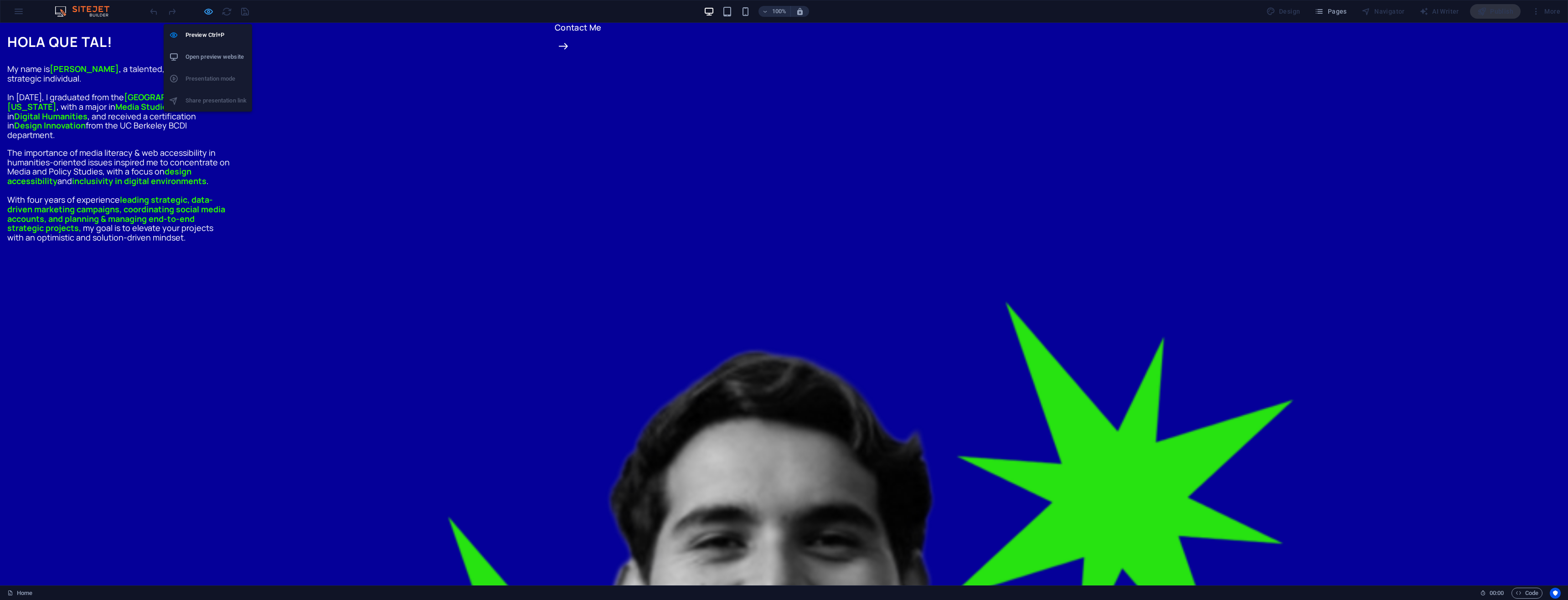
click at [206, 13] on icon "button" at bounding box center [208, 11] width 10 height 10
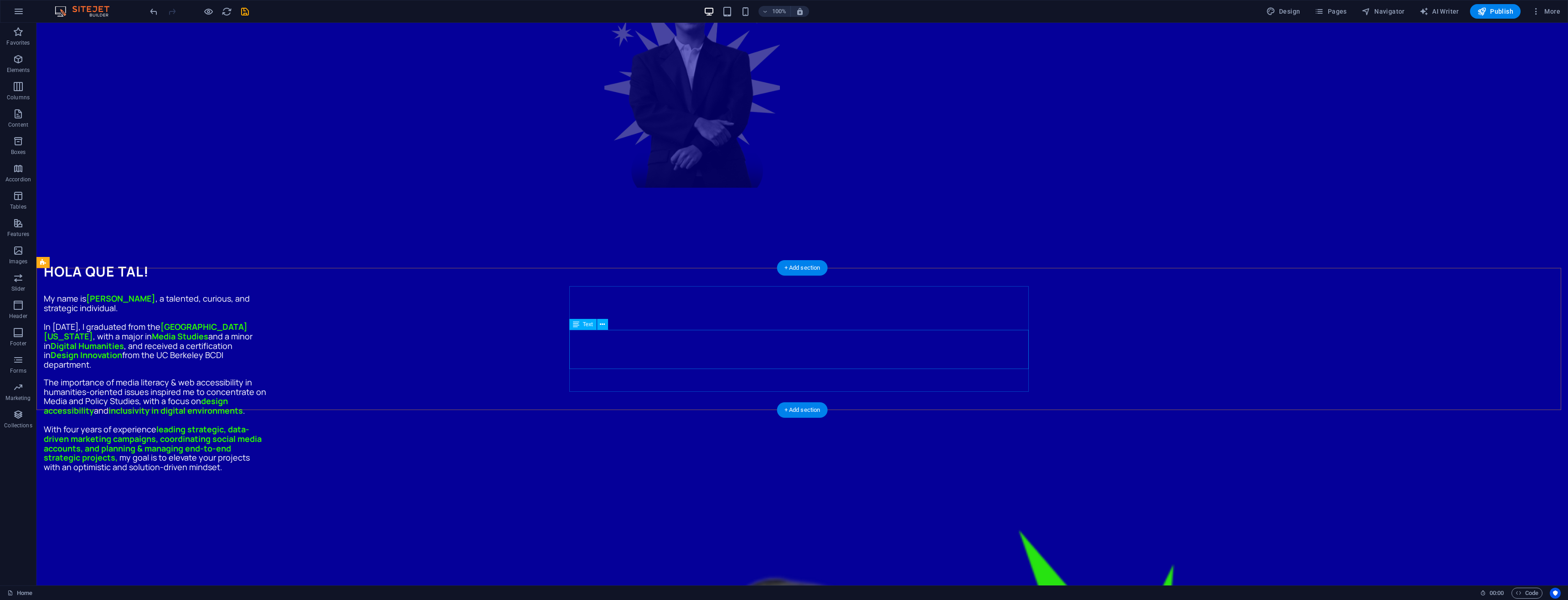
scroll to position [758, 0]
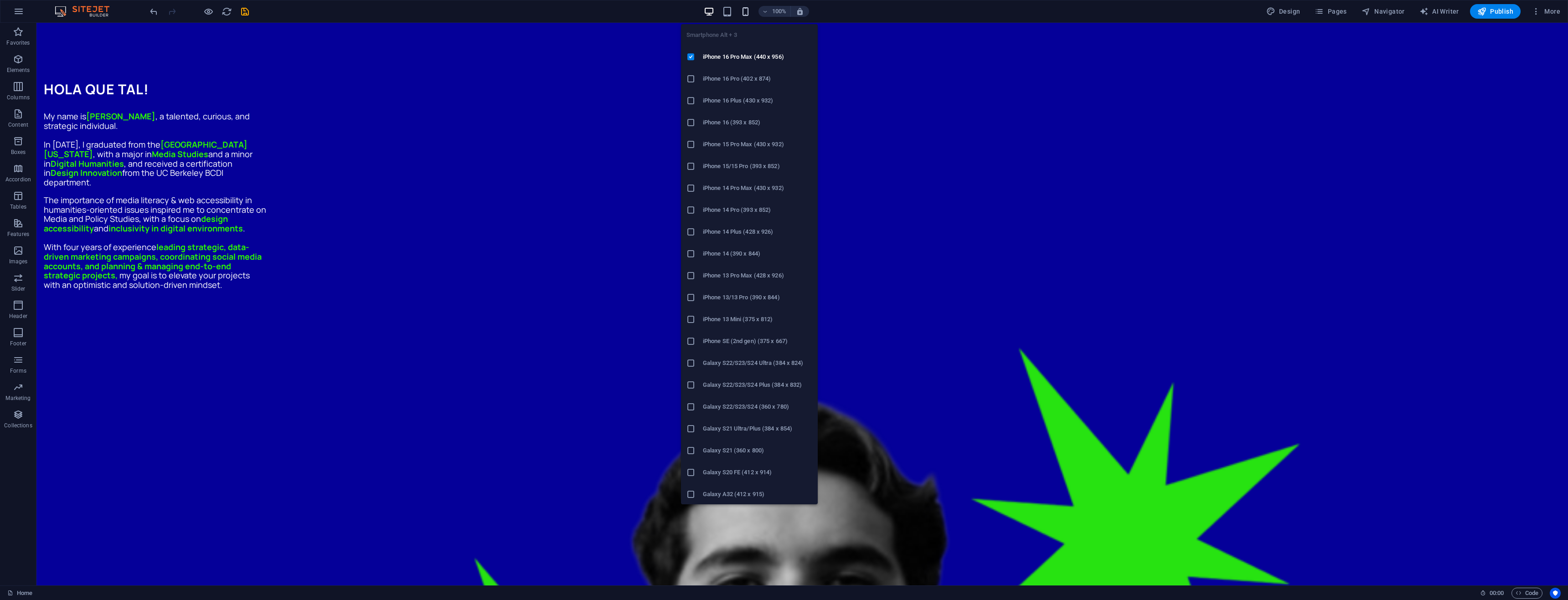
click at [749, 10] on icon "button" at bounding box center [745, 11] width 10 height 10
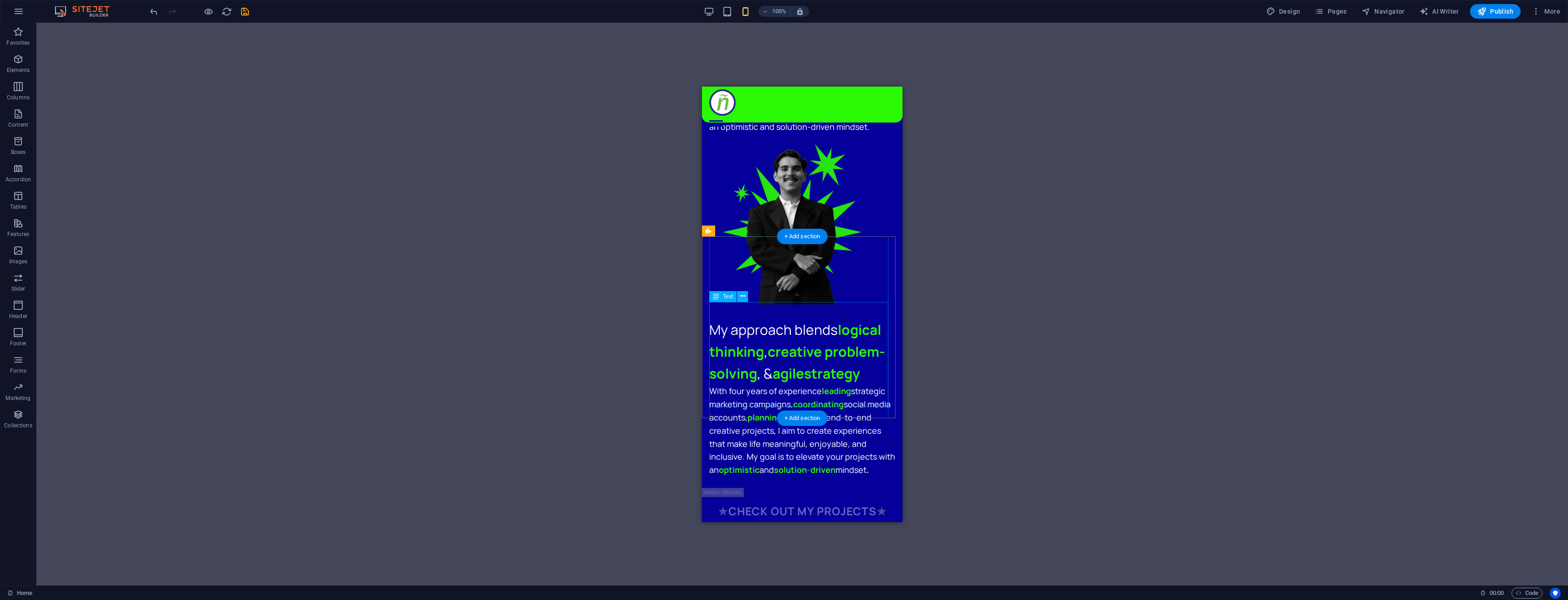
scroll to position [531, 0]
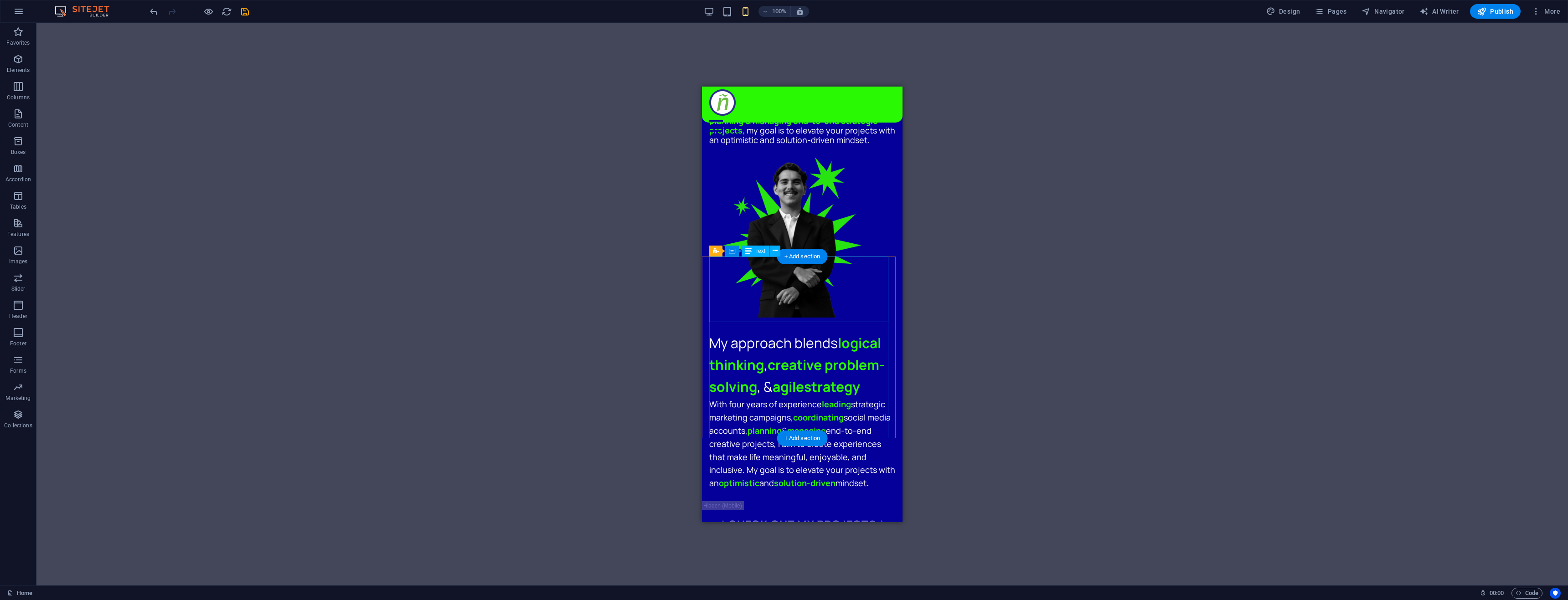
click at [800, 332] on div "My approach blends logical thinking , creative problem-solving , & agile strate…" at bounding box center [802, 365] width 186 height 66
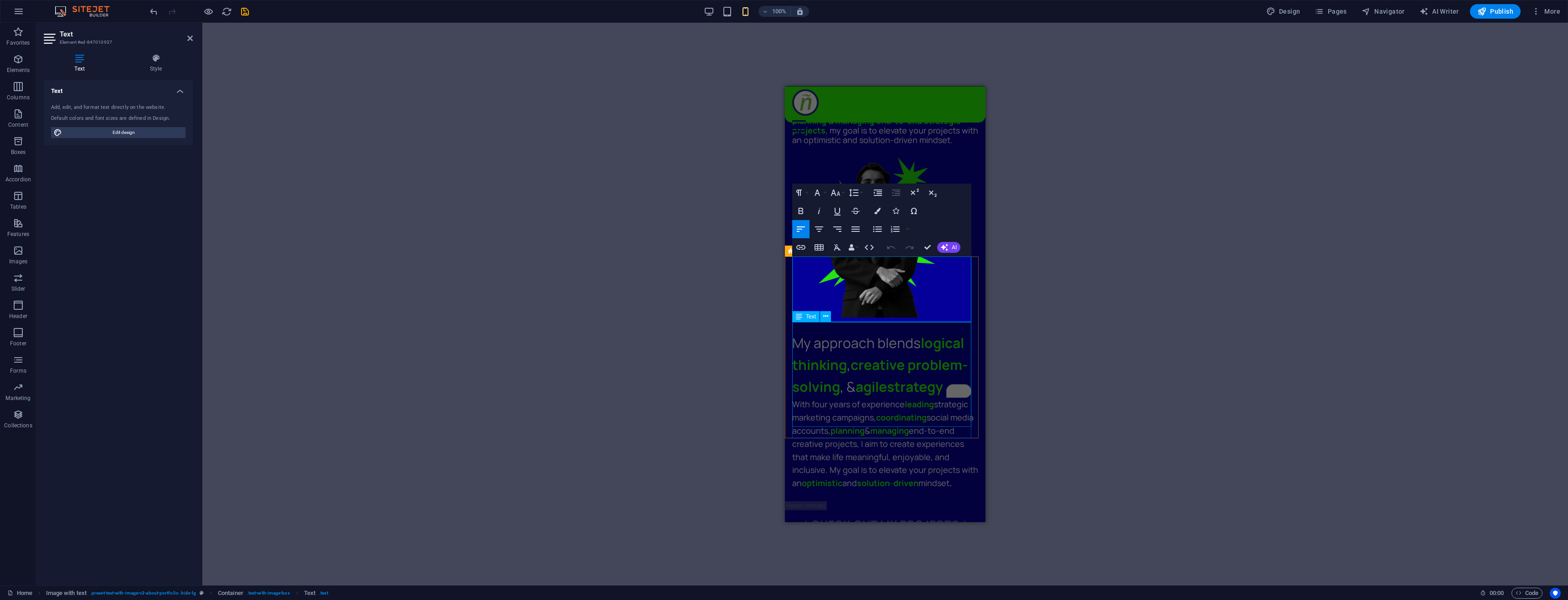
click at [863, 397] on div "With four years of experience leading strategic marketing campaigns, coordinati…" at bounding box center [885, 443] width 186 height 92
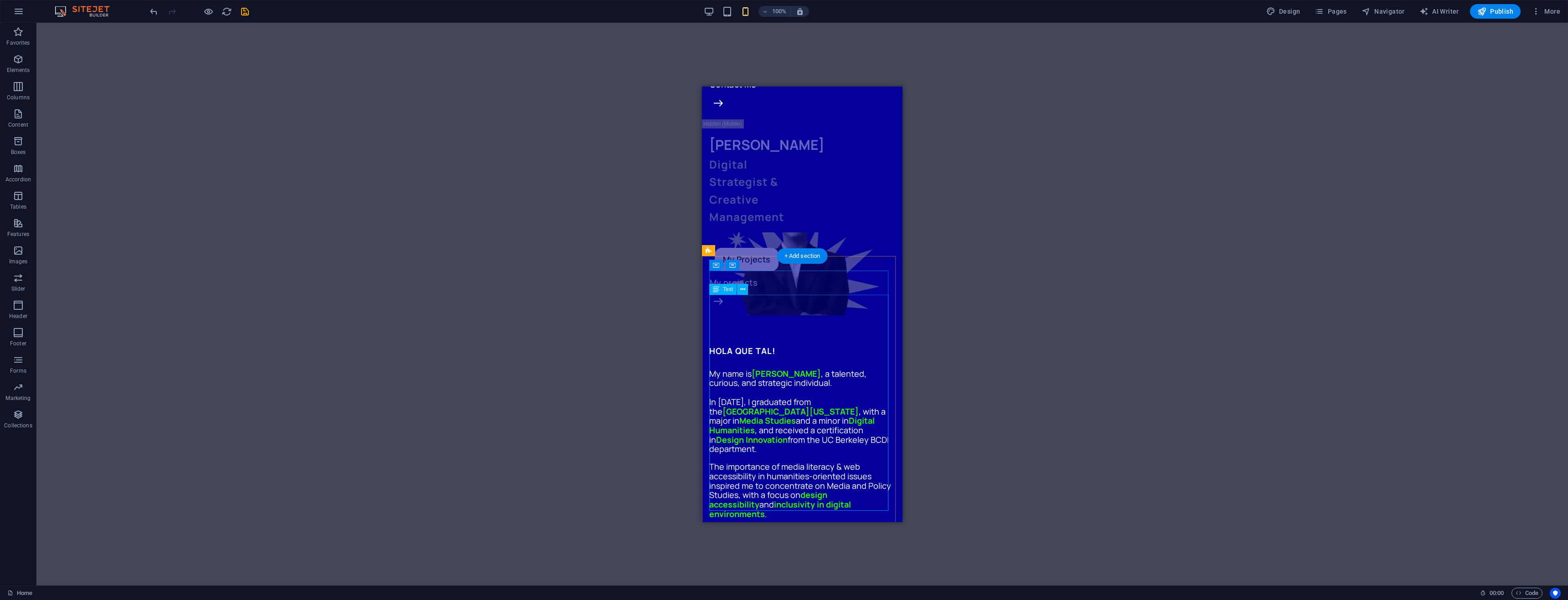
scroll to position [137, 0]
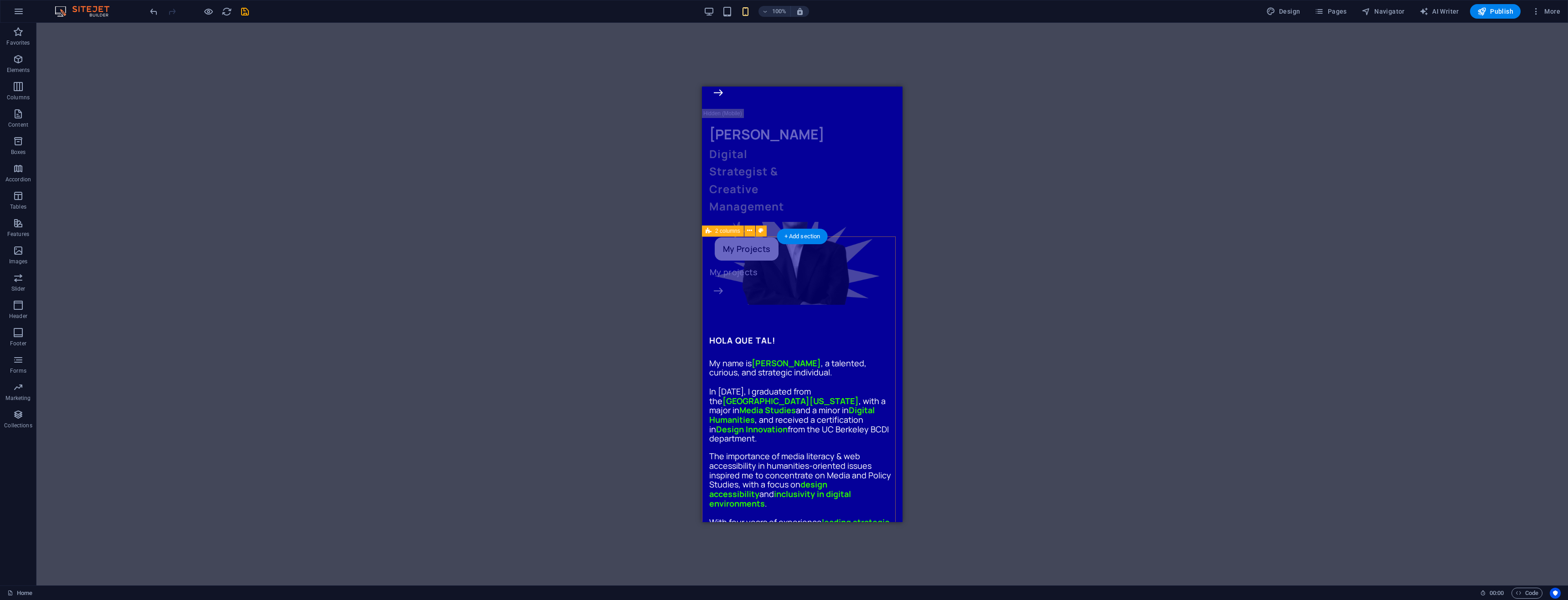
click at [705, 319] on div "HOLA QUE TAL! My name is [PERSON_NAME] , a talented, curious, and strategic ind…" at bounding box center [802, 540] width 200 height 442
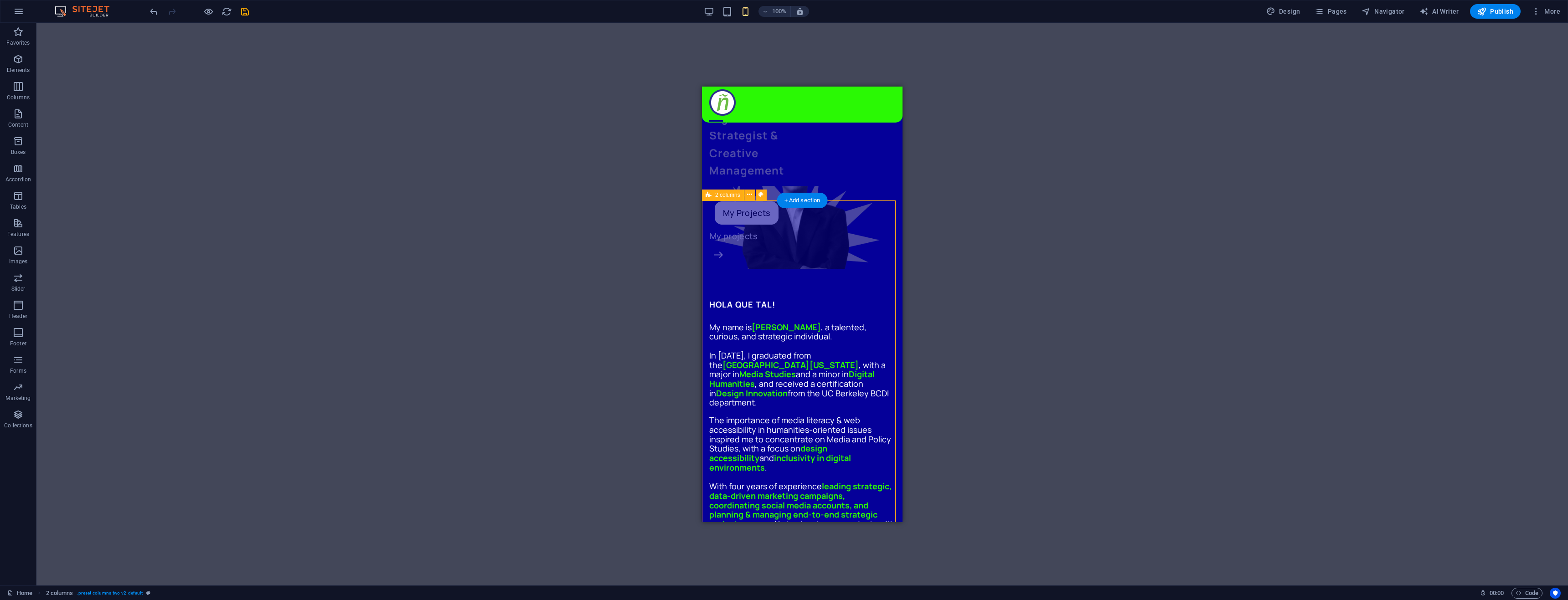
click at [705, 283] on div "HOLA QUE TAL! My name is [PERSON_NAME] , a talented, curious, and strategic ind…" at bounding box center [802, 504] width 200 height 442
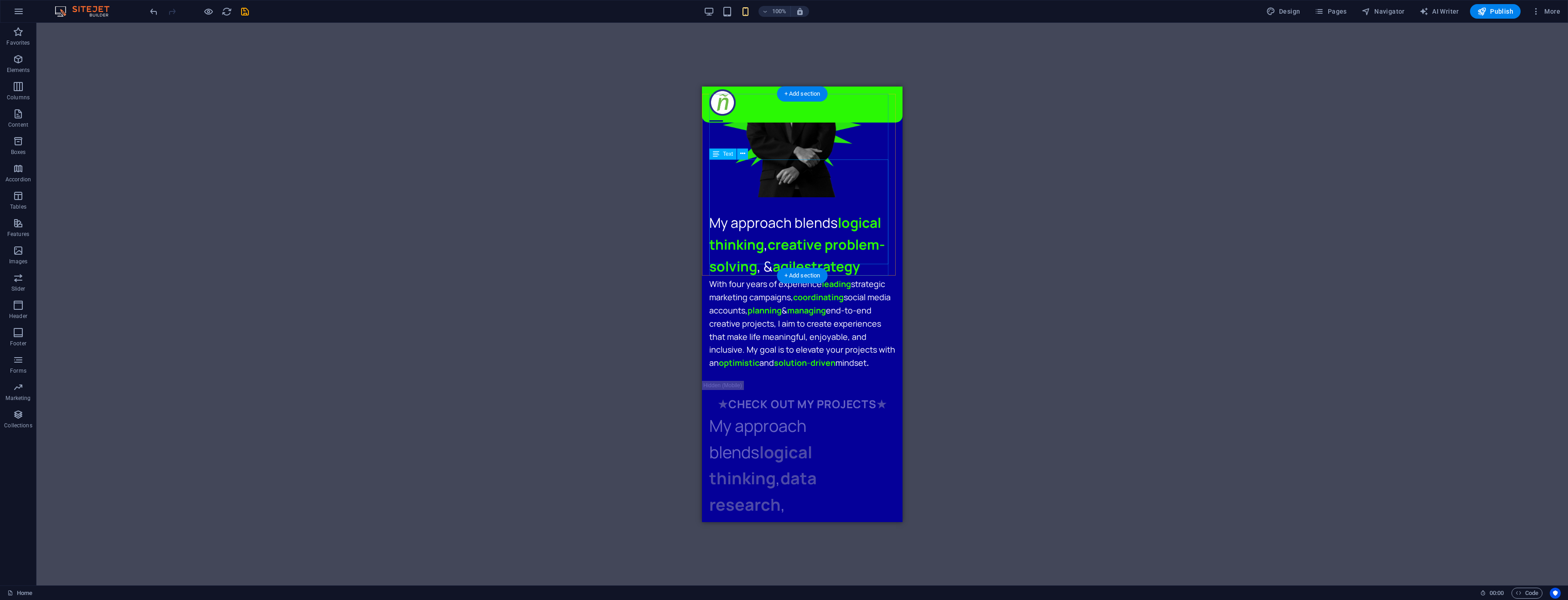
scroll to position [592, 0]
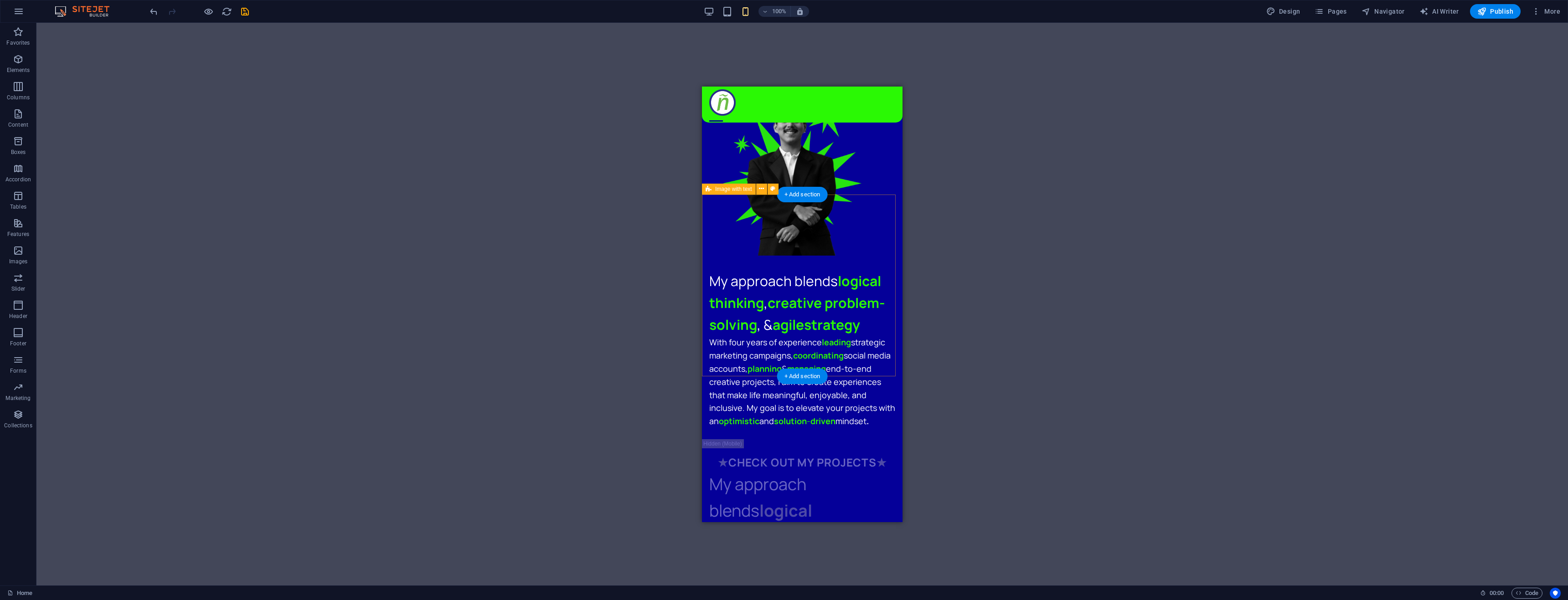
click at [705, 270] on div "My approach blends logical thinking , creative problem-solving , & agile strate…" at bounding box center [802, 354] width 200 height 169
click at [733, 190] on icon at bounding box center [732, 189] width 6 height 11
click at [775, 270] on div "My approach blends logical thinking , creative problem-solving , & agile strate…" at bounding box center [802, 302] width 186 height 66
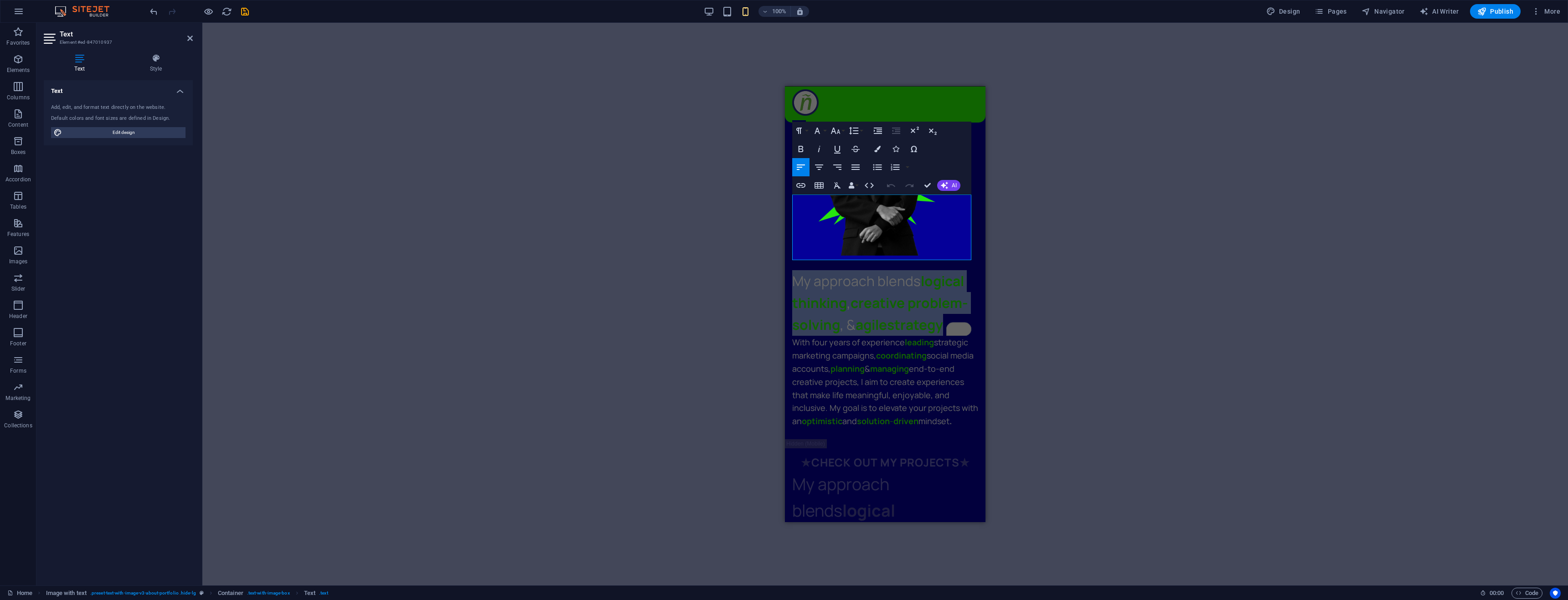
drag, startPoint x: 797, startPoint y: 206, endPoint x: 987, endPoint y: 260, distance: 197.5
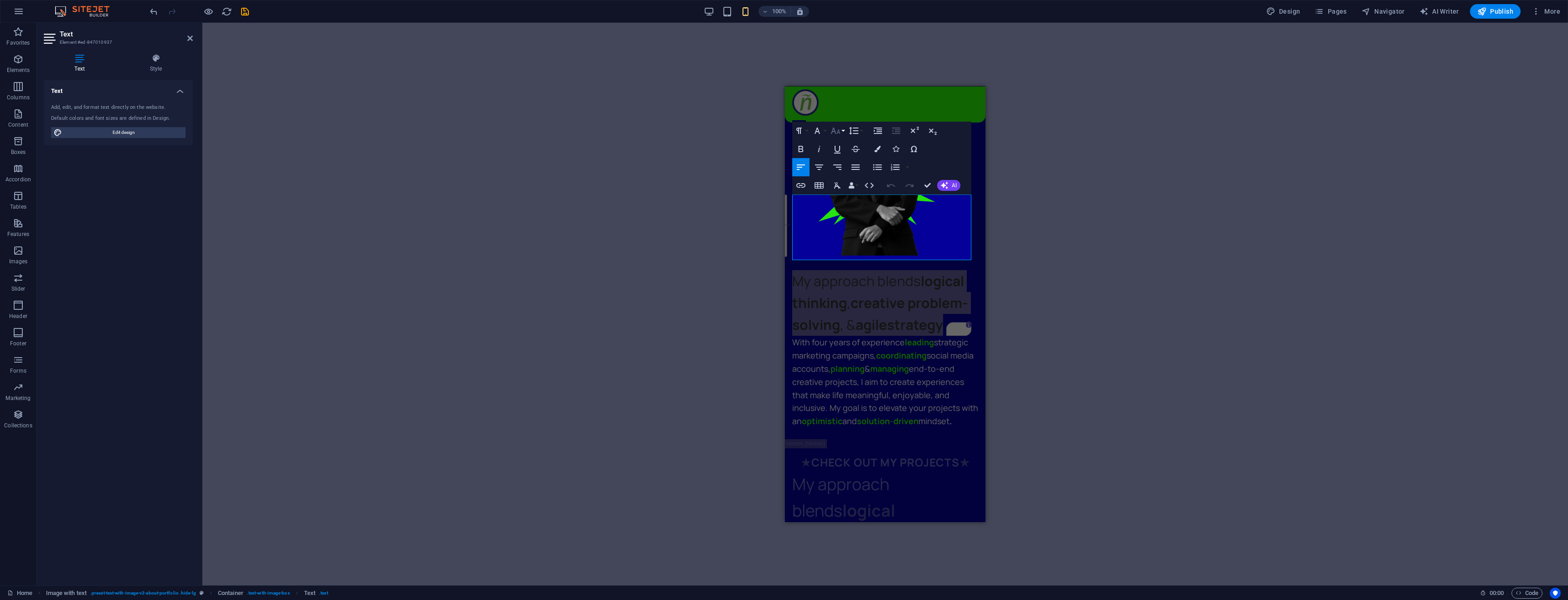
click at [834, 130] on icon "button" at bounding box center [836, 131] width 10 height 6
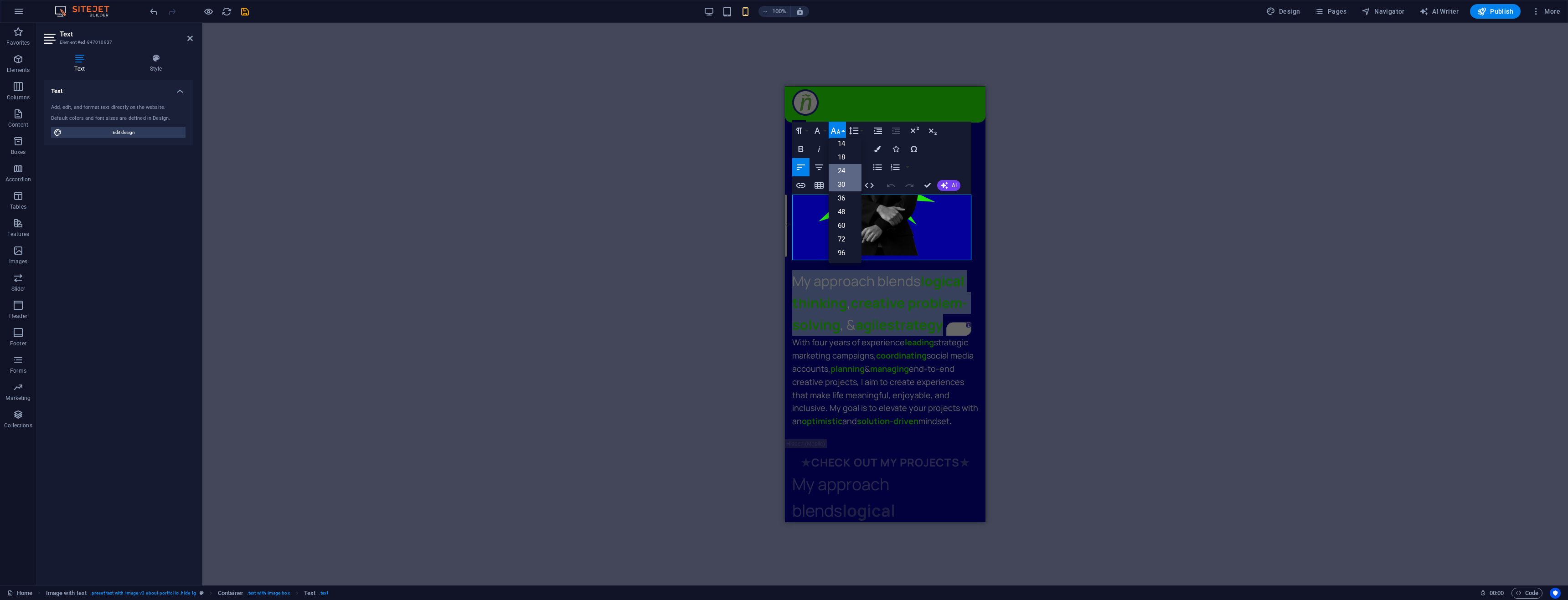
click at [840, 166] on link "24" at bounding box center [845, 171] width 33 height 13
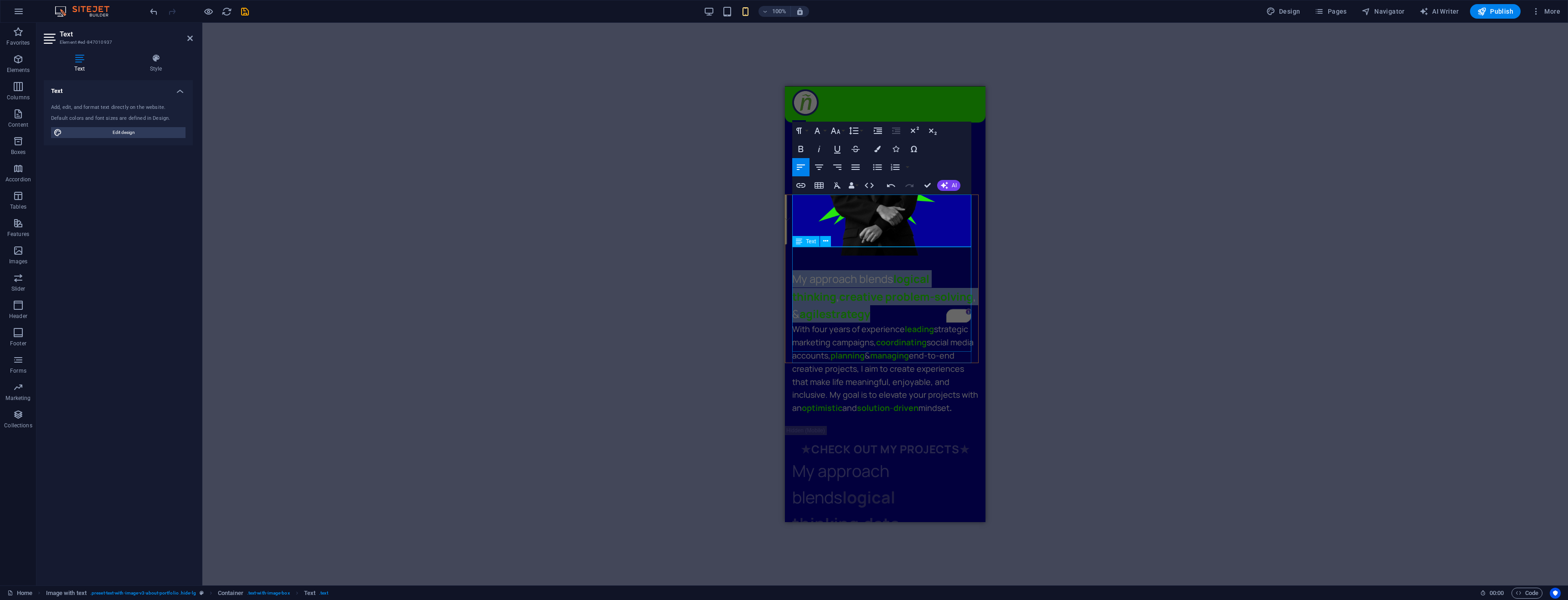
click at [849, 322] on div "With four years of experience leading strategic marketing campaigns, coordinati…" at bounding box center [885, 368] width 186 height 92
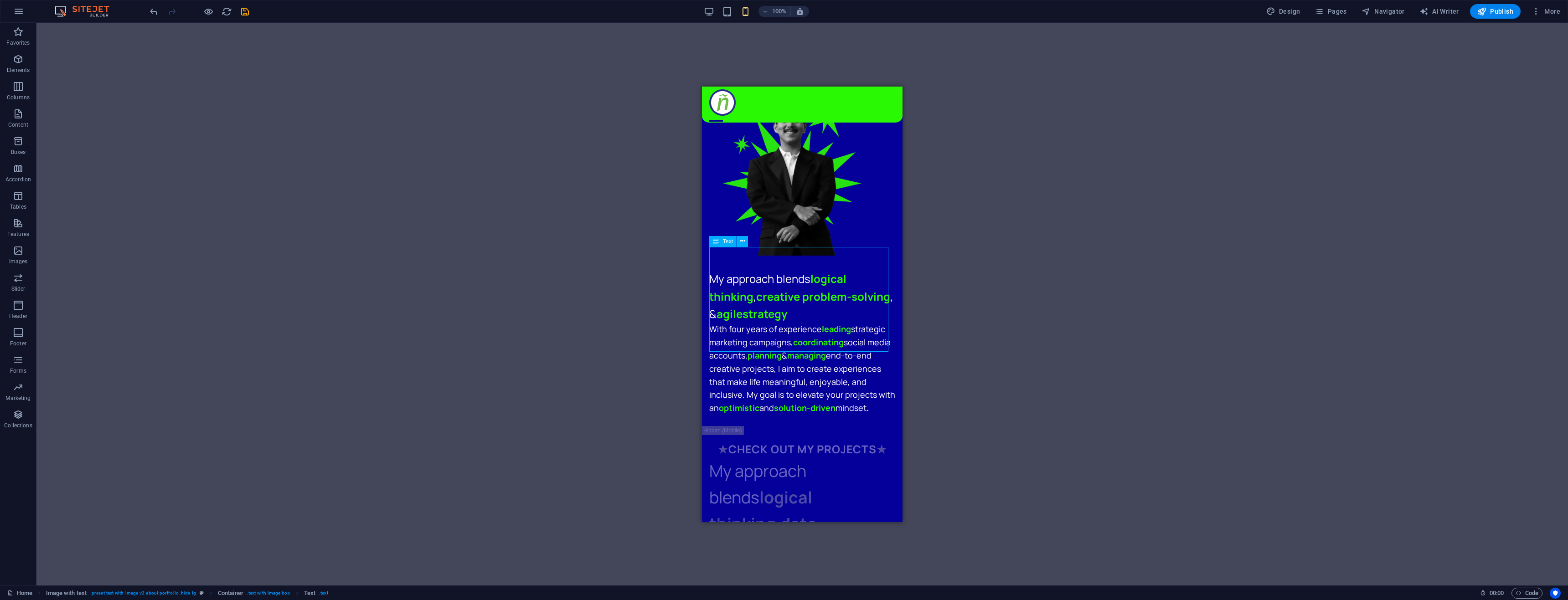
click at [820, 337] on div "With four years of experience leading strategic marketing campaigns, coordinati…" at bounding box center [802, 368] width 186 height 92
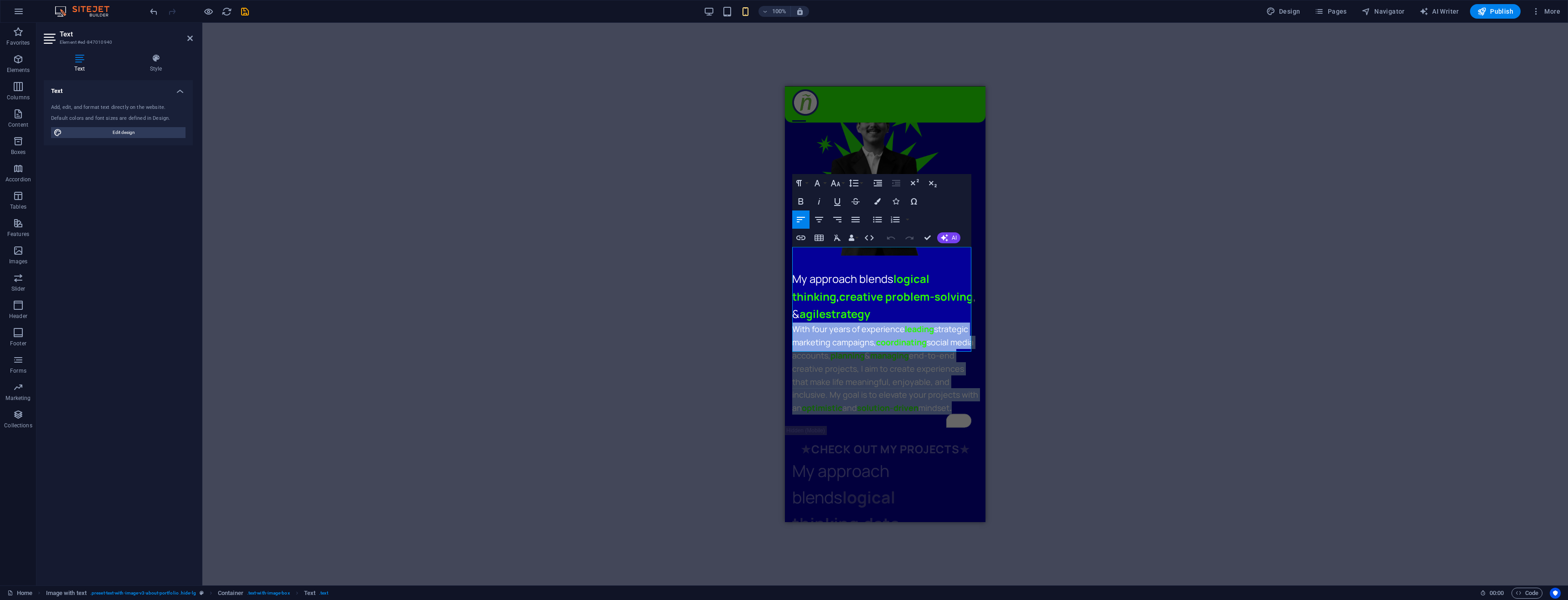
drag, startPoint x: 858, startPoint y: 346, endPoint x: 1535, endPoint y: 318, distance: 677.6
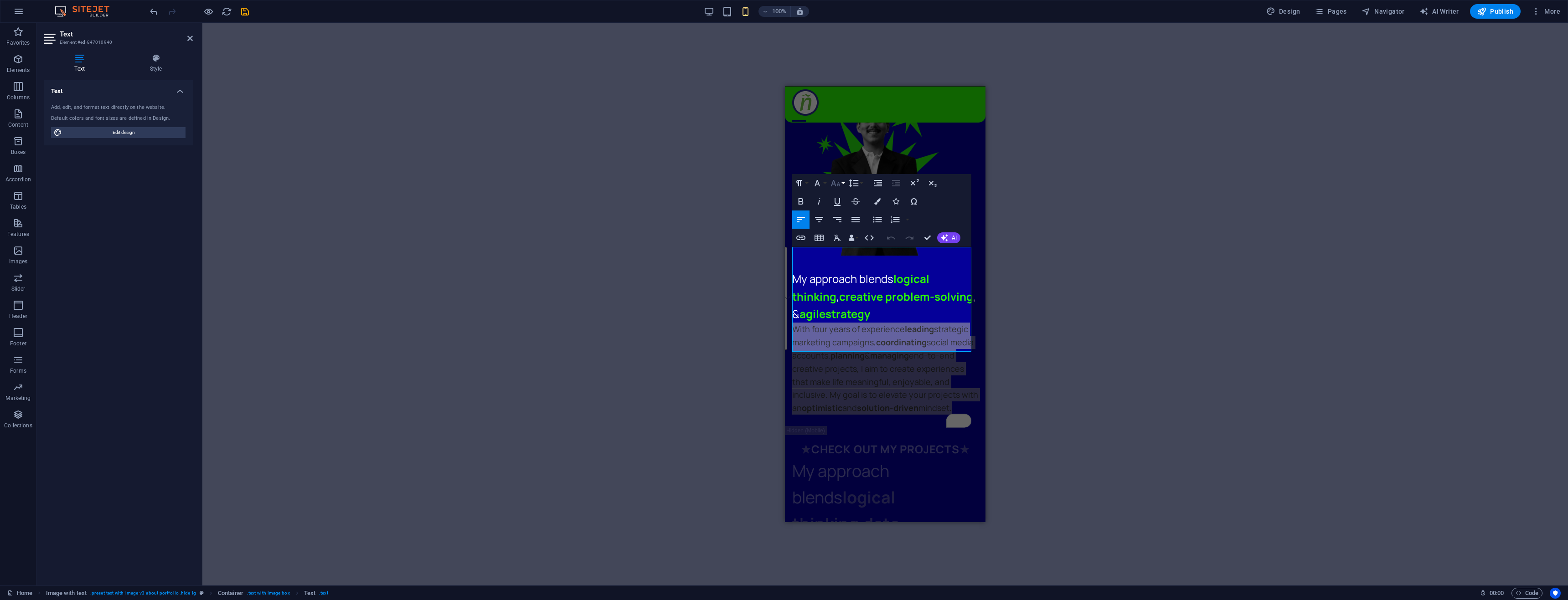
click at [837, 183] on icon "button" at bounding box center [836, 183] width 11 height 11
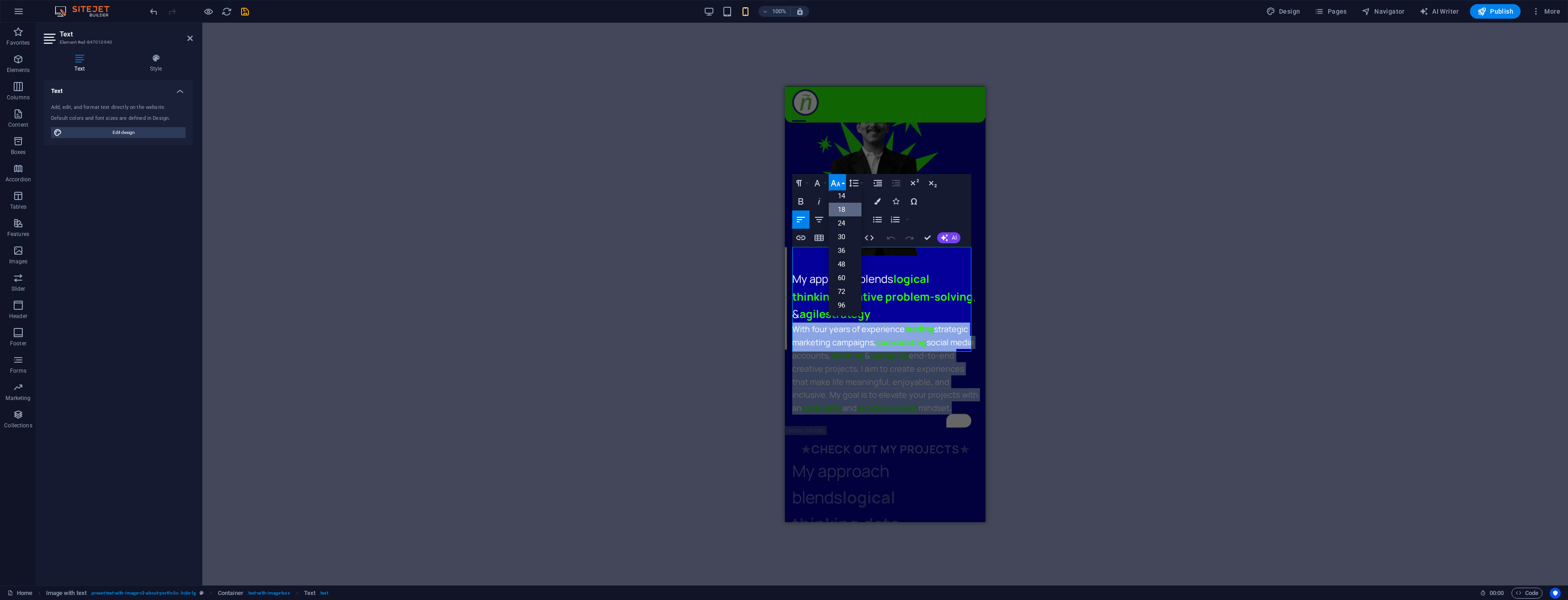
click at [843, 206] on link "18" at bounding box center [845, 209] width 33 height 13
click at [865, 458] on div "My approach blends logical thinking , data research , & agile strategy" at bounding box center [885, 523] width 186 height 131
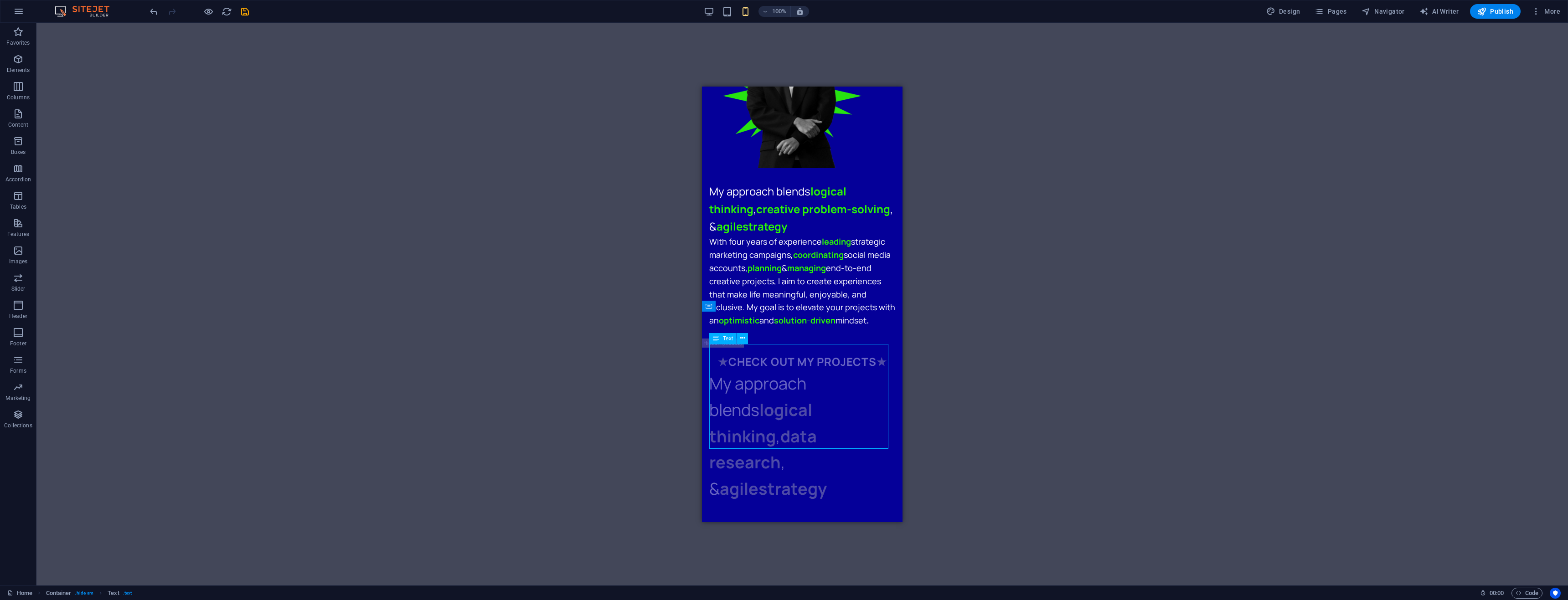
scroll to position [729, 0]
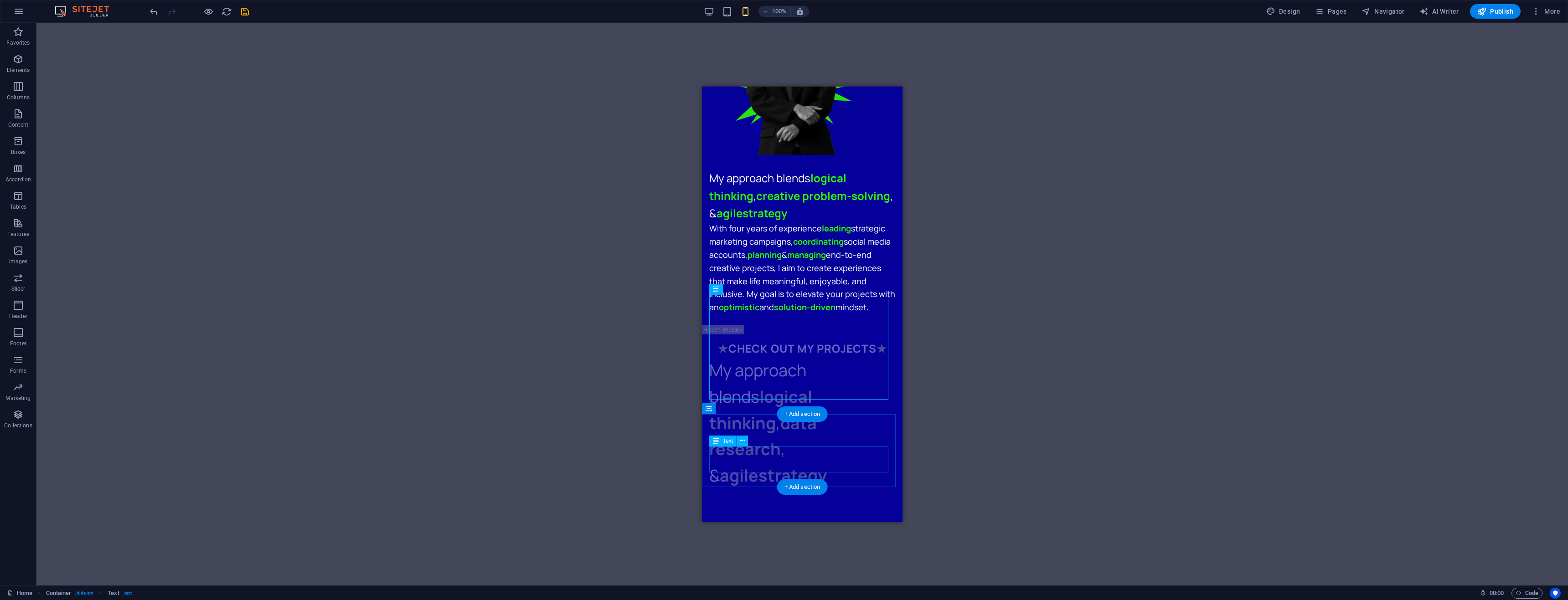
click at [785, 535] on div "My approach blends logical thinking , data research , & agile strategy" at bounding box center [802, 548] width 186 height 26
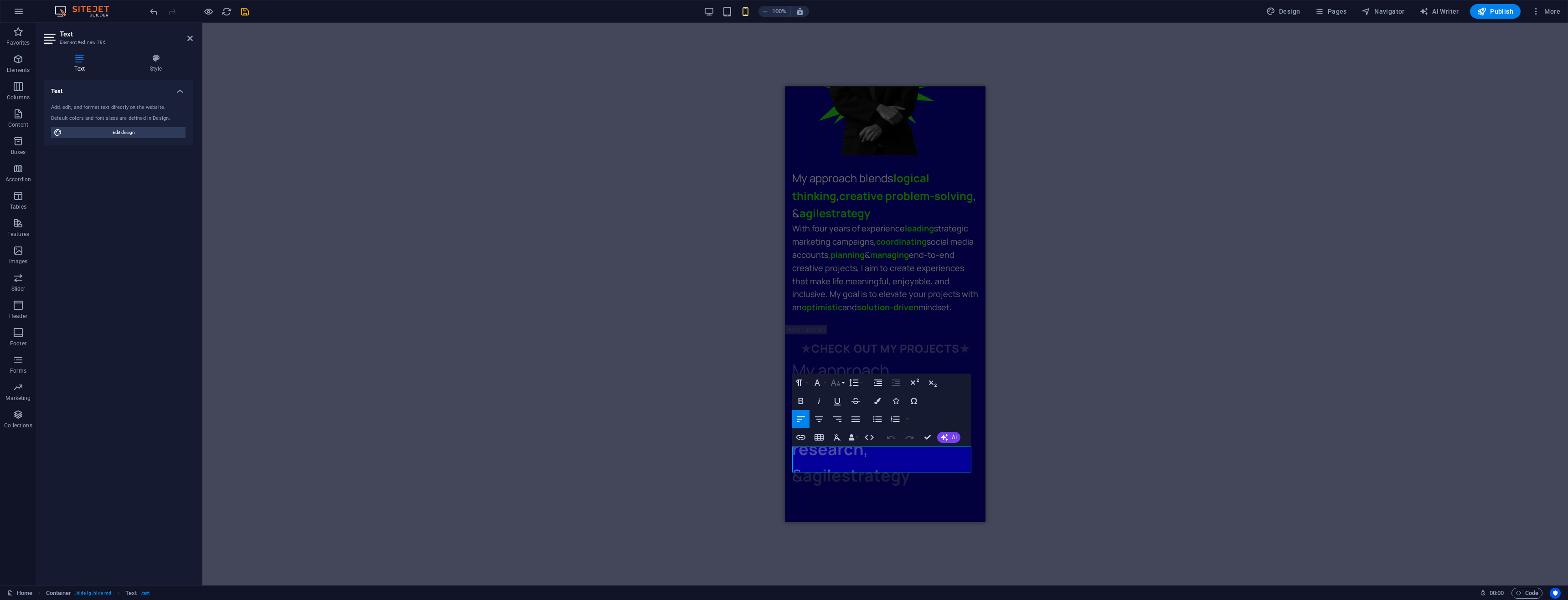
click at [837, 380] on icon "button" at bounding box center [836, 383] width 11 height 11
click at [870, 357] on div "My approach blends logical thinking , data research , & agile strategy" at bounding box center [885, 422] width 186 height 131
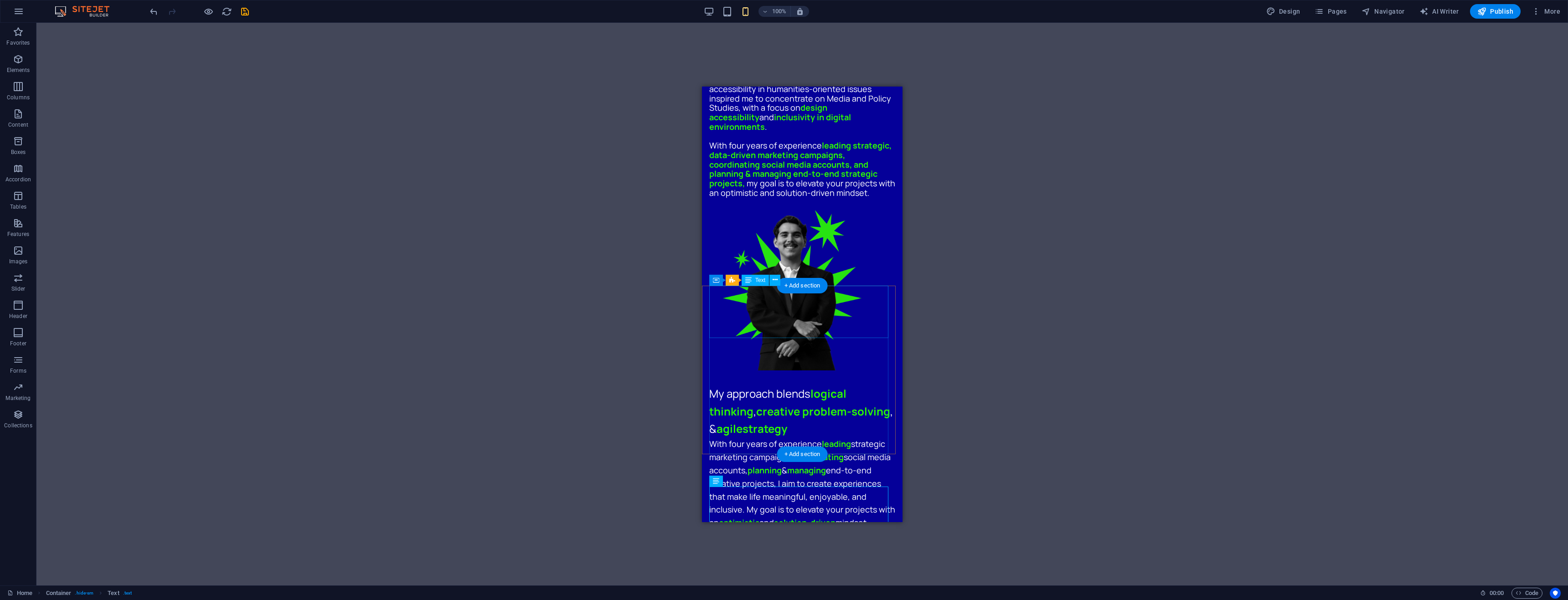
scroll to position [547, 0]
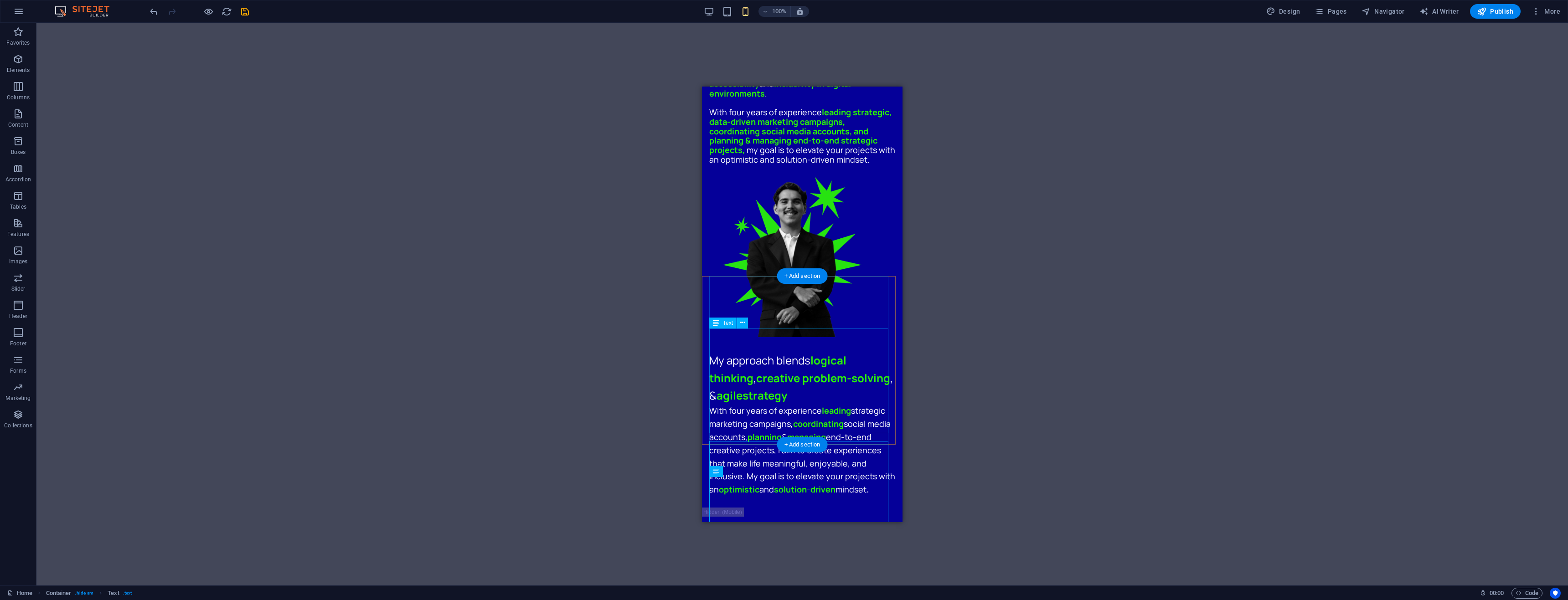
click at [774, 416] on div "With four years of experience leading strategic marketing campaigns, coordinati…" at bounding box center [802, 449] width 186 height 92
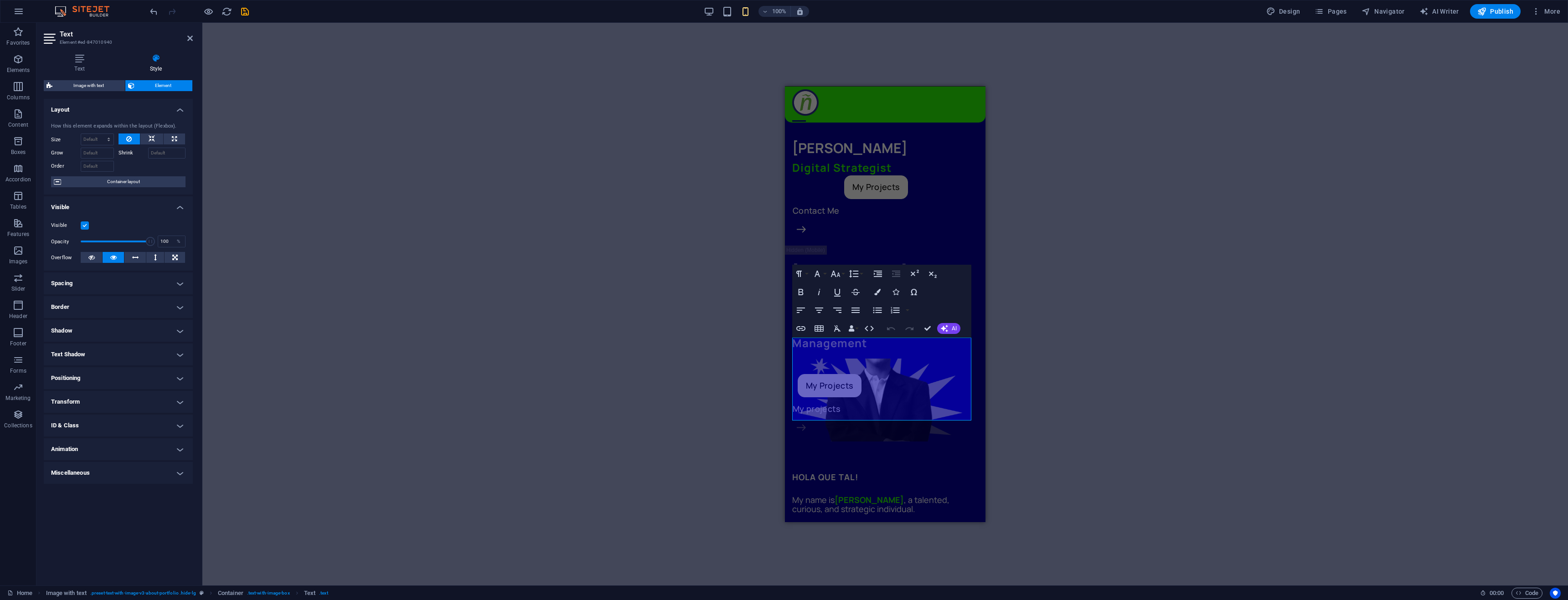
scroll to position [538, 0]
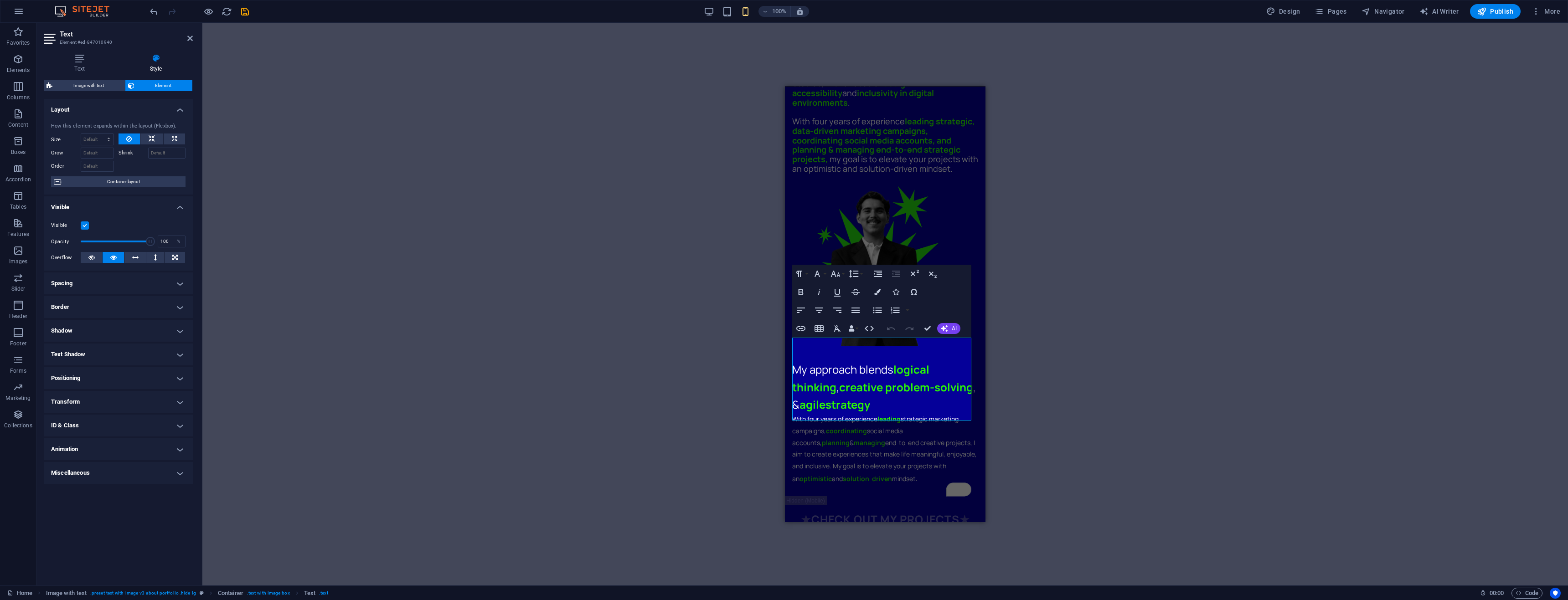
click at [86, 226] on label at bounding box center [85, 225] width 8 height 8
click at [0, 0] on input "Visible" at bounding box center [0, 0] width 0 height 0
click at [914, 511] on div "★ CHECK OUT MY PROJECTS ★" at bounding box center [885, 519] width 186 height 17
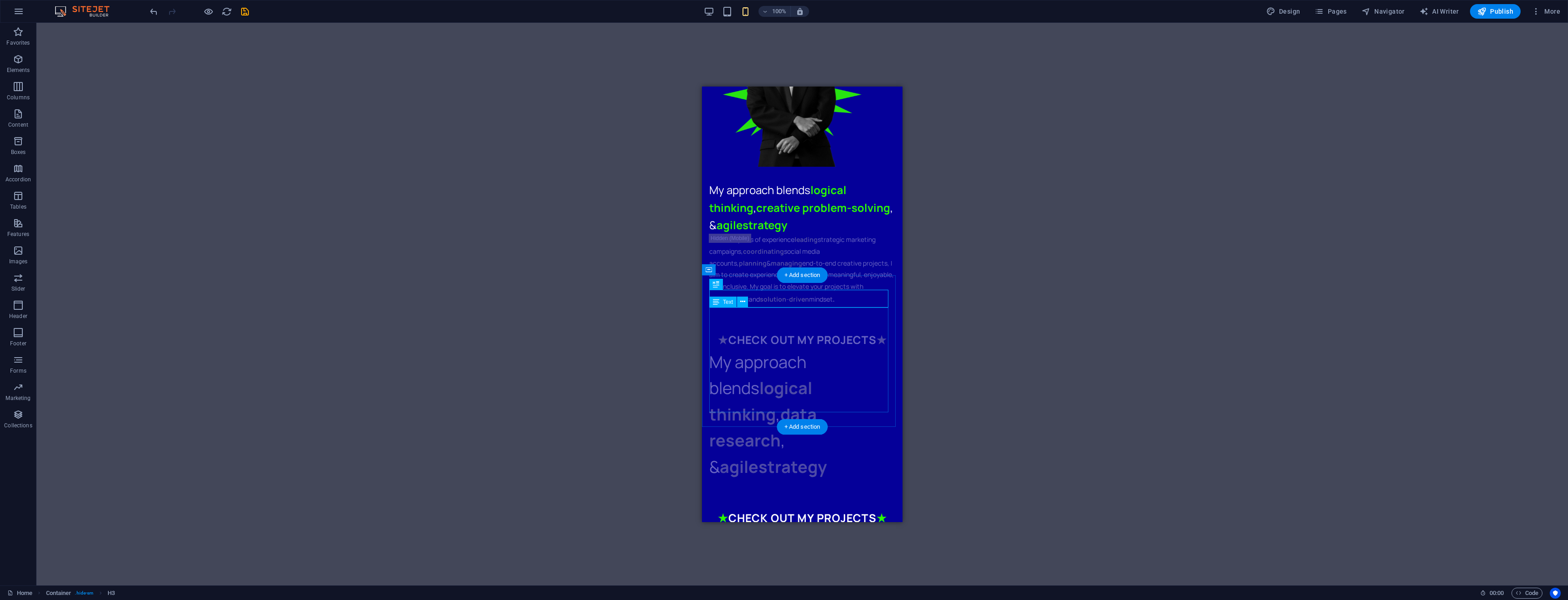
scroll to position [720, 0]
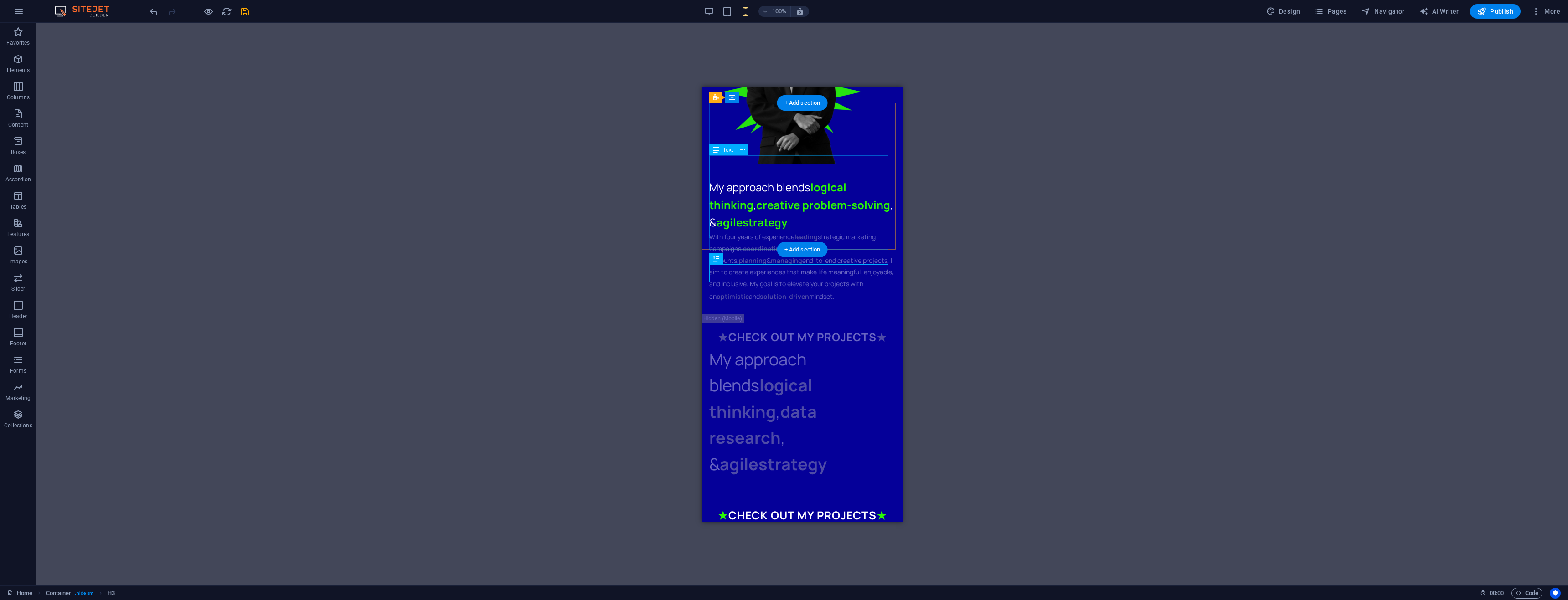
click at [790, 231] on div "With four years of experience leading strategic marketing campaigns, coordinati…" at bounding box center [802, 267] width 186 height 72
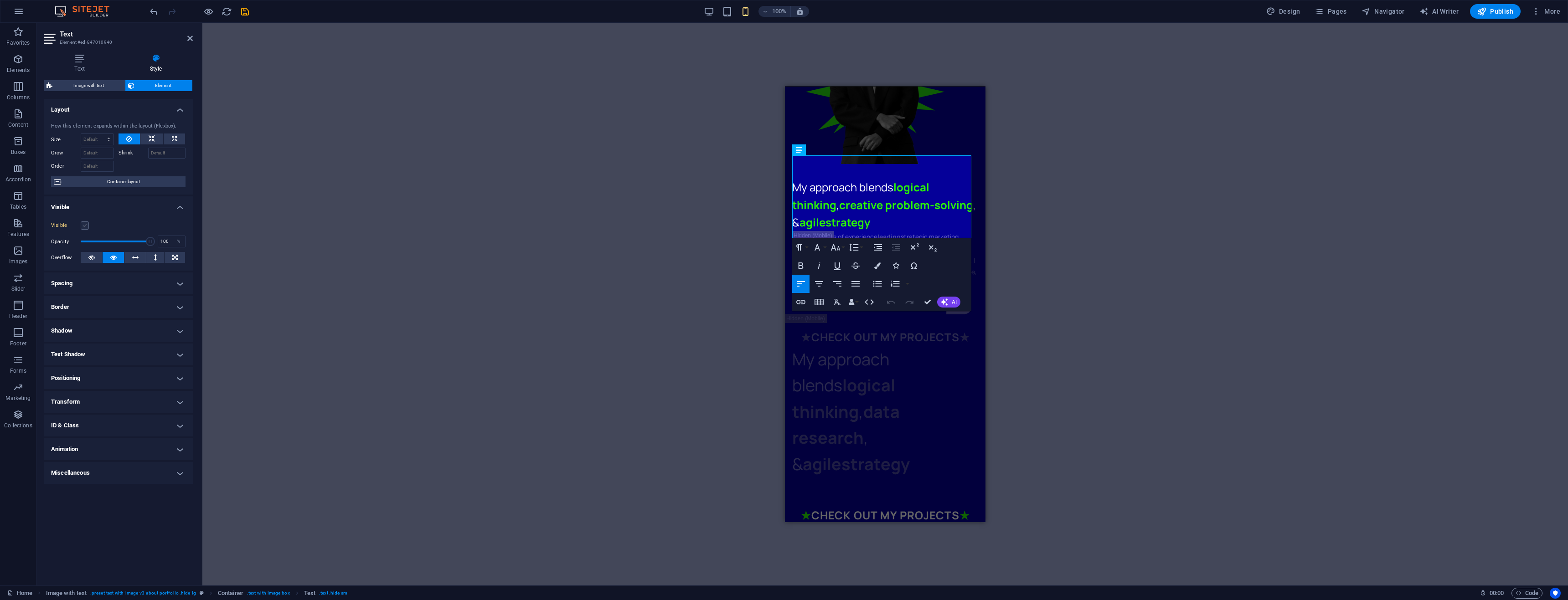
click at [85, 224] on label at bounding box center [85, 225] width 8 height 8
click at [0, 0] on input "Visible" at bounding box center [0, 0] width 0 height 0
click at [879, 232] on span "With four years of experience leading strategic marketing campaigns, coordinati…" at bounding box center [884, 266] width 184 height 68
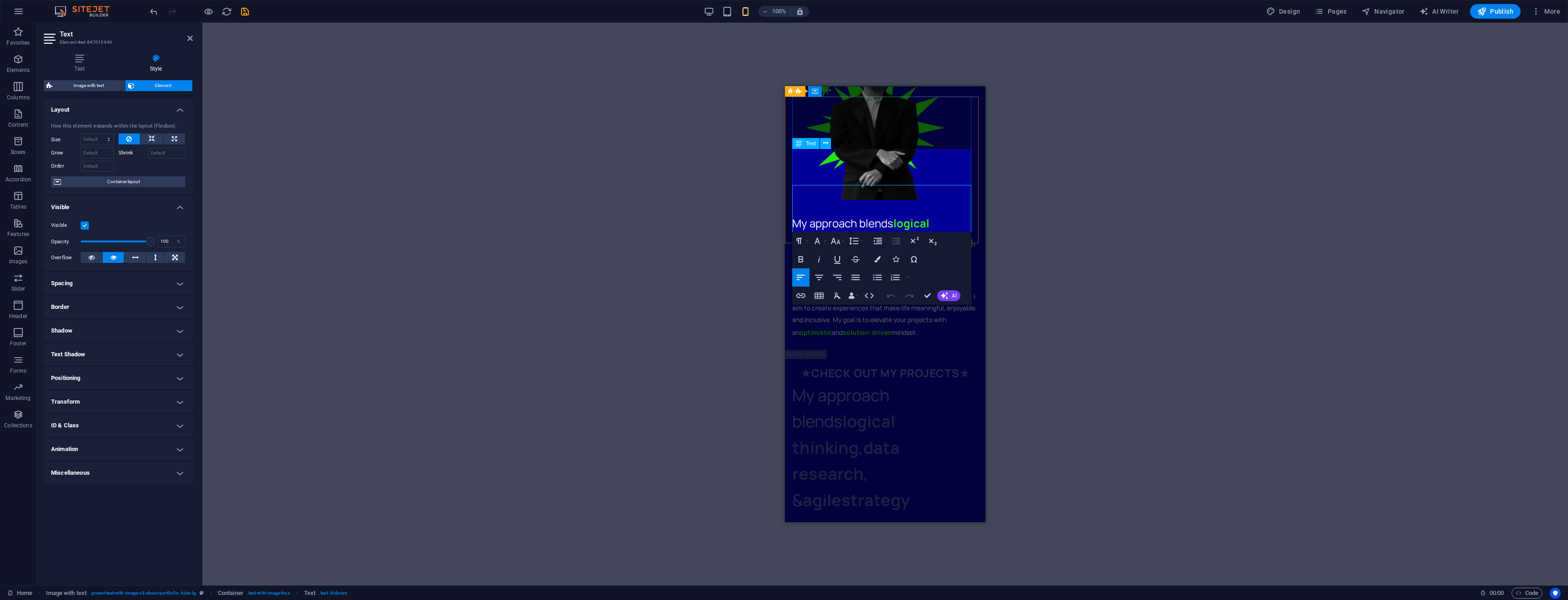
scroll to position [674, 0]
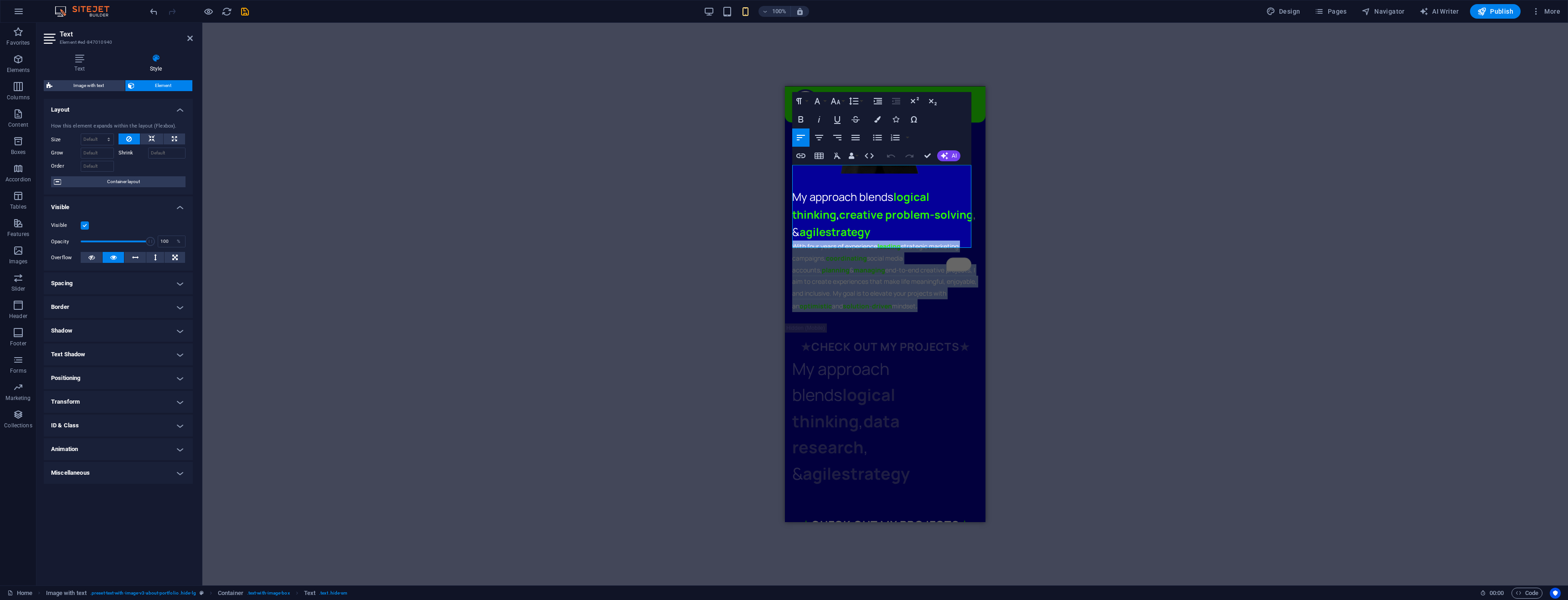
drag, startPoint x: 838, startPoint y: 243, endPoint x: 769, endPoint y: 155, distance: 111.8
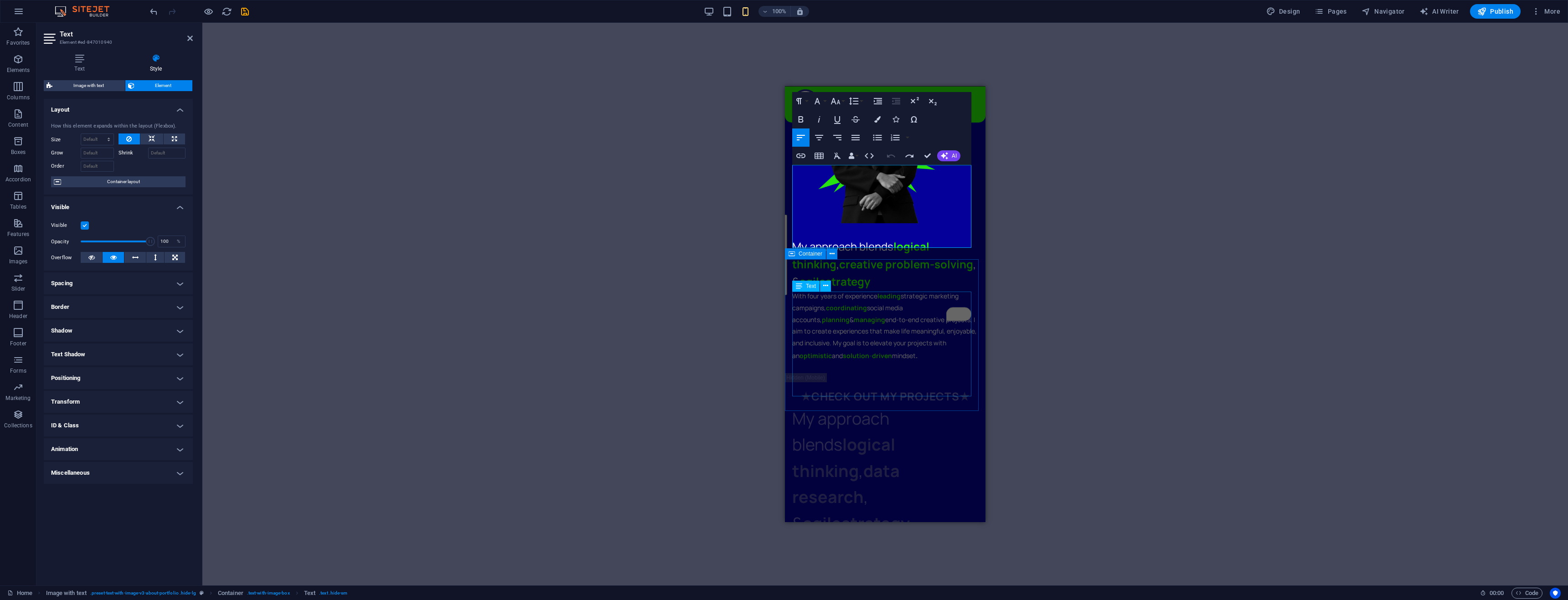
scroll to position [584, 0]
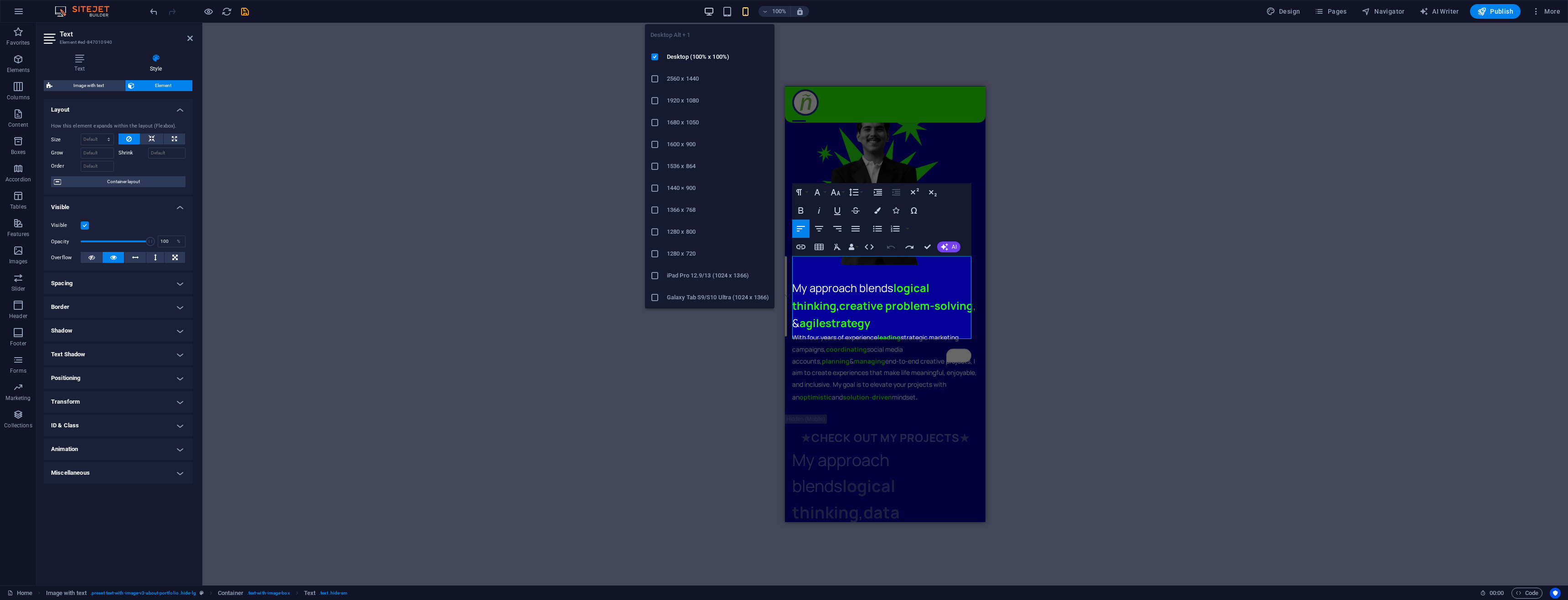
click at [708, 13] on icon "button" at bounding box center [709, 11] width 10 height 10
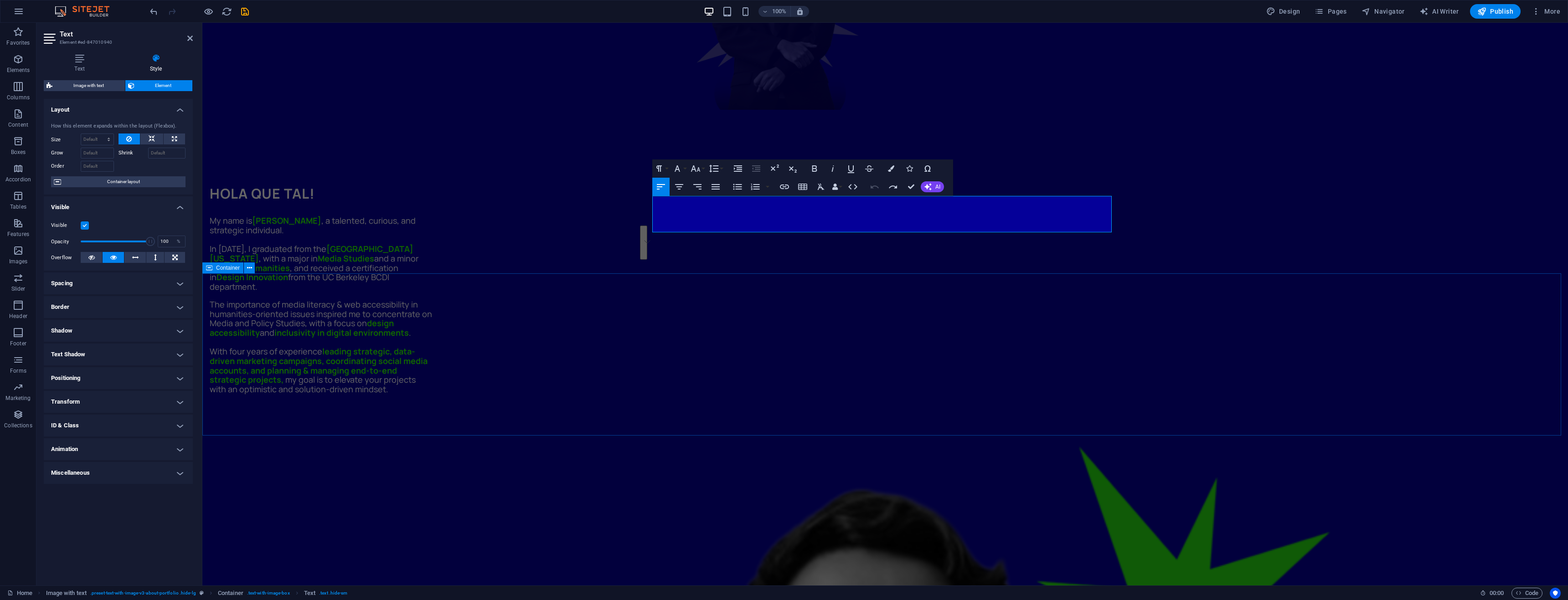
scroll to position [720, 0]
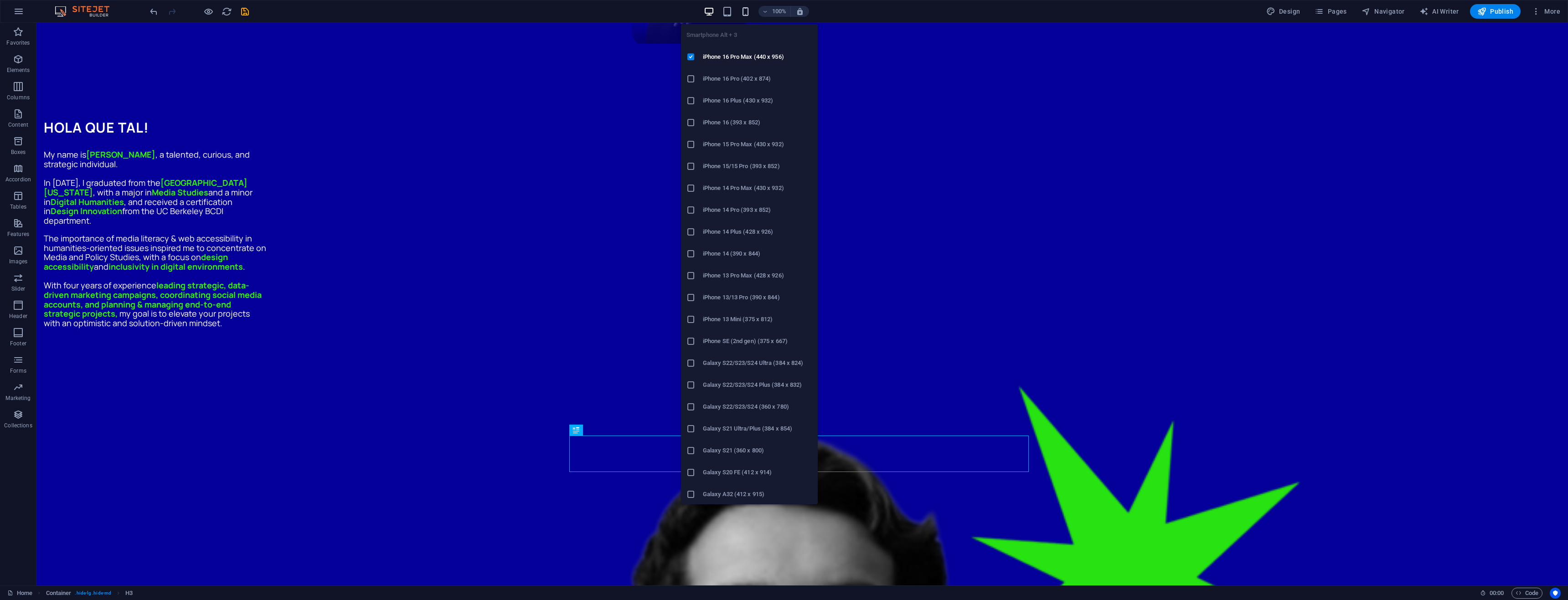
click at [744, 12] on icon "button" at bounding box center [745, 11] width 10 height 10
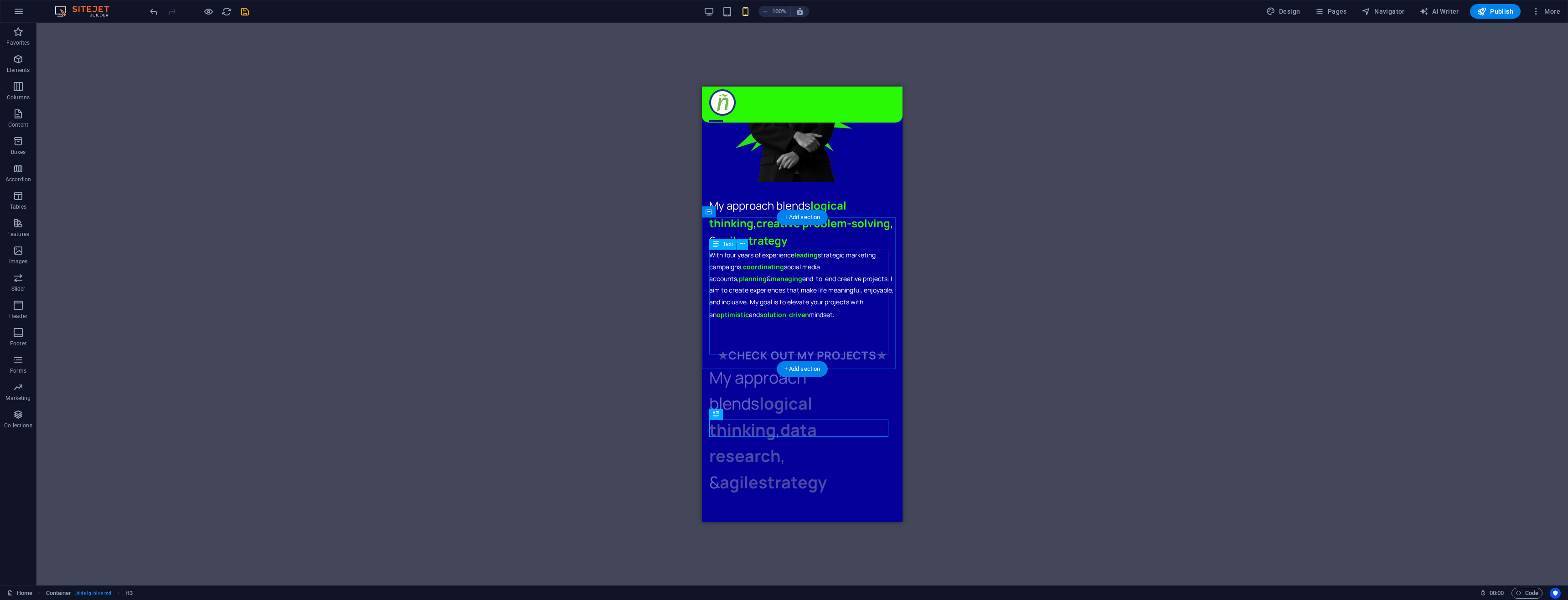
scroll to position [629, 0]
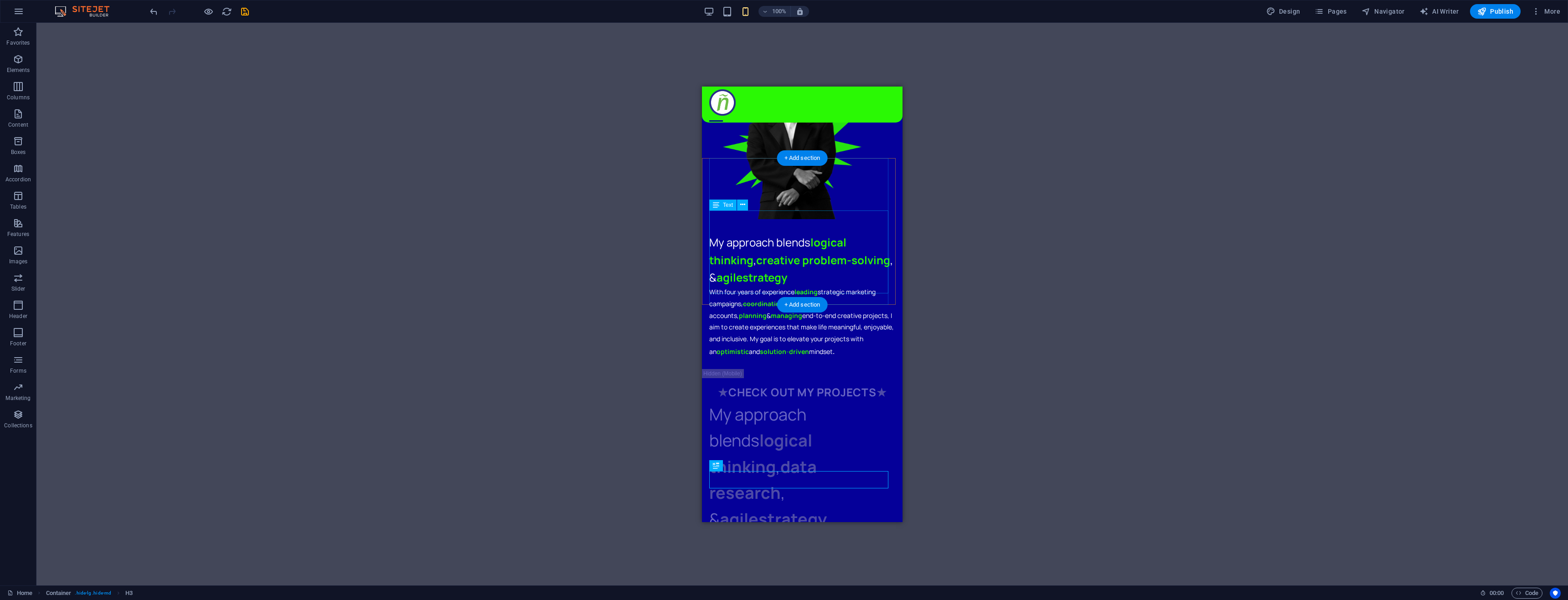
click at [786, 286] on div "With four years of experience leading strategic marketing campaigns, coordinati…" at bounding box center [802, 322] width 186 height 72
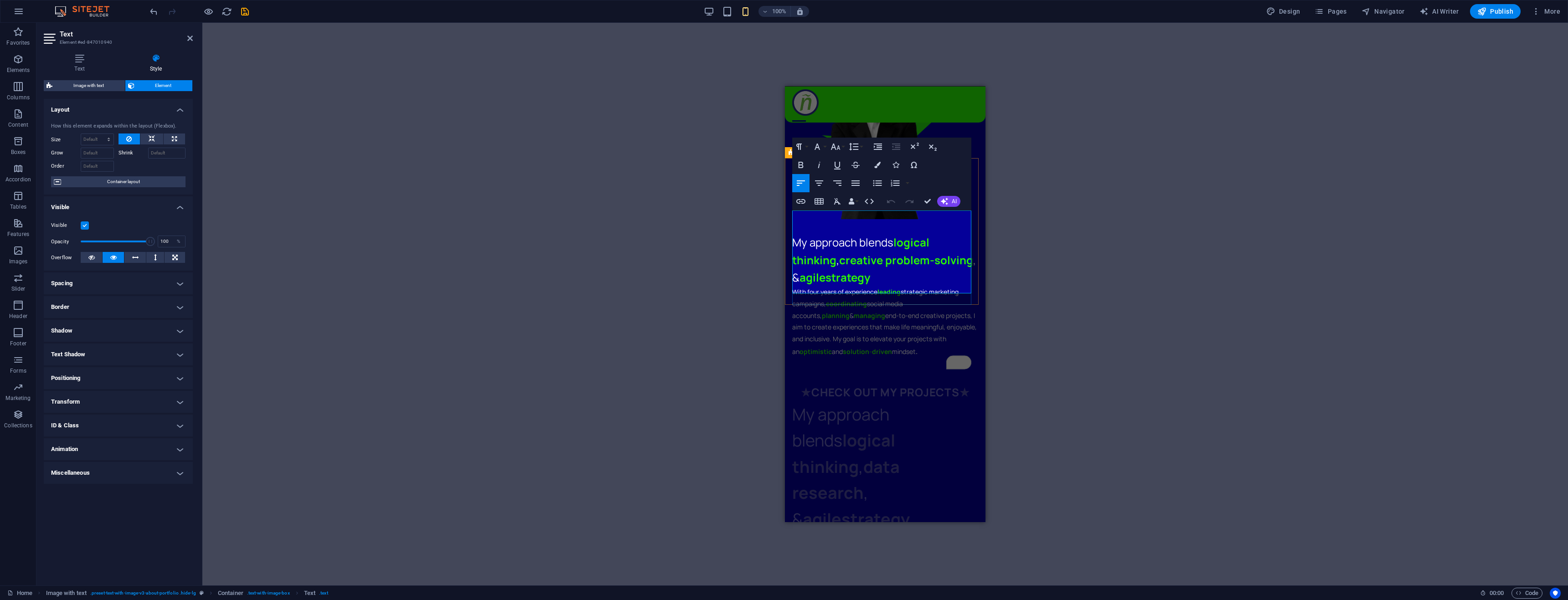
click at [836, 383] on div "★ CHECK OUT MY PROJECTS ★" at bounding box center [885, 392] width 186 height 17
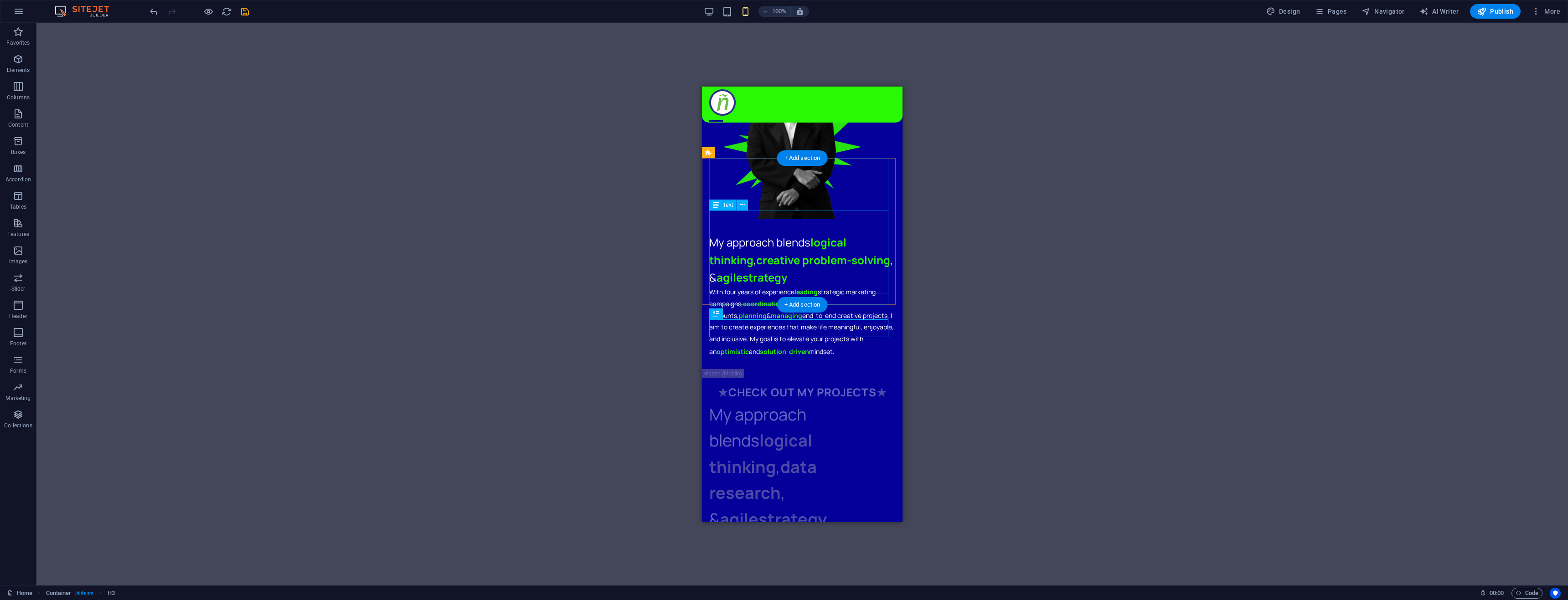
click at [834, 286] on div "With four years of experience leading strategic marketing campaigns, coordinati…" at bounding box center [802, 322] width 186 height 72
click at [741, 286] on div "With four years of experience leading strategic marketing campaigns, coordinati…" at bounding box center [802, 322] width 186 height 72
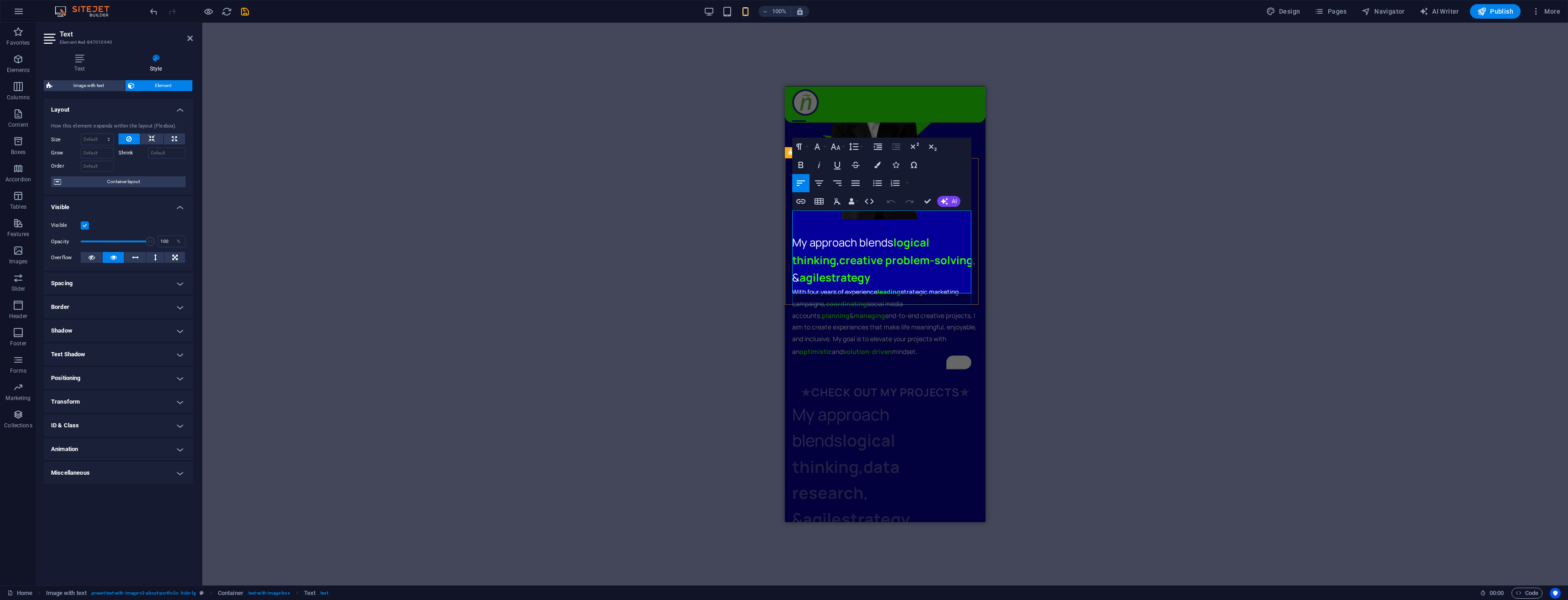
click at [870, 401] on div "My approach blends logical thinking , data research , & agile strategy" at bounding box center [885, 467] width 186 height 131
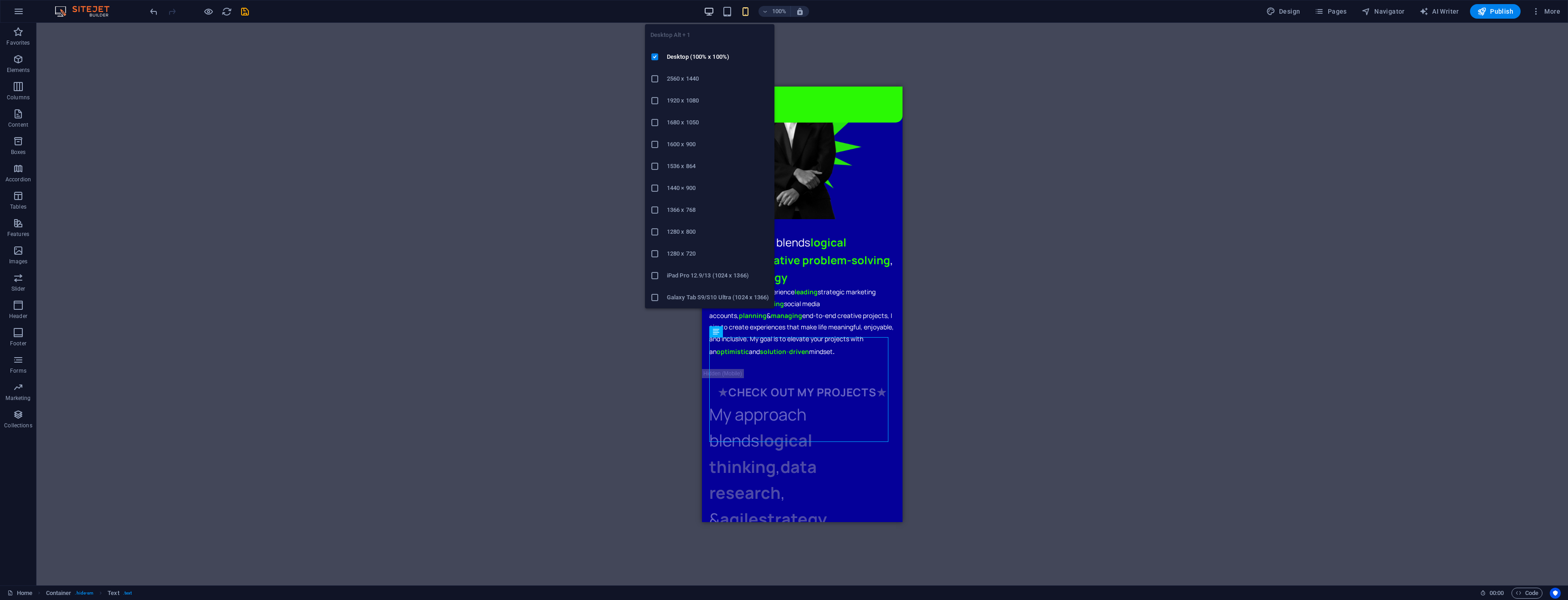
click at [707, 13] on icon "button" at bounding box center [709, 11] width 10 height 10
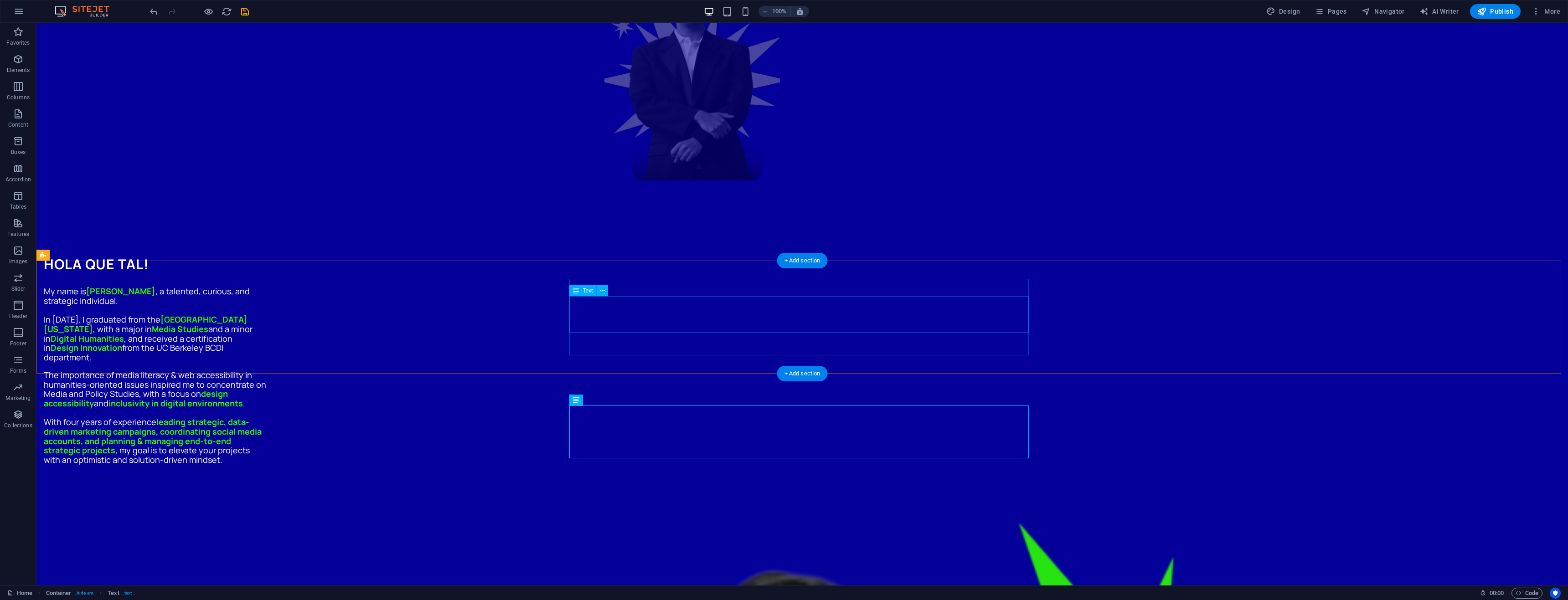
scroll to position [674, 0]
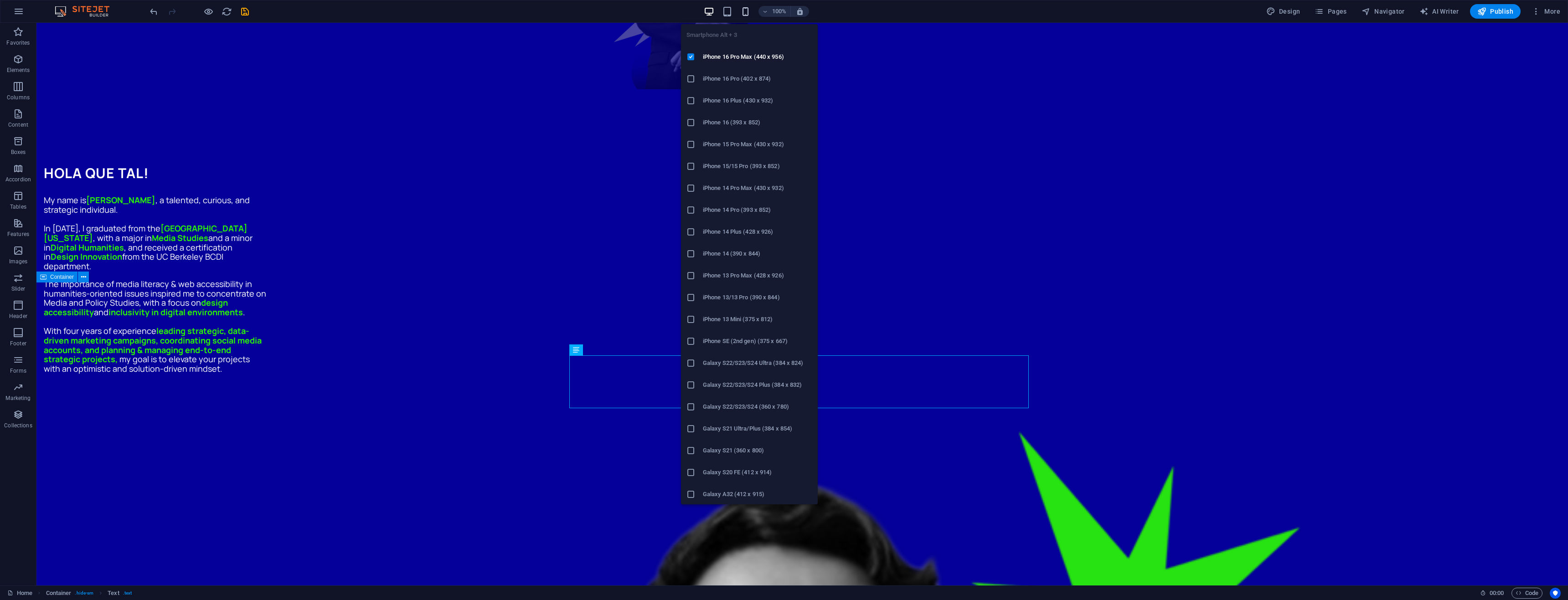
click at [745, 15] on icon "button" at bounding box center [745, 11] width 10 height 10
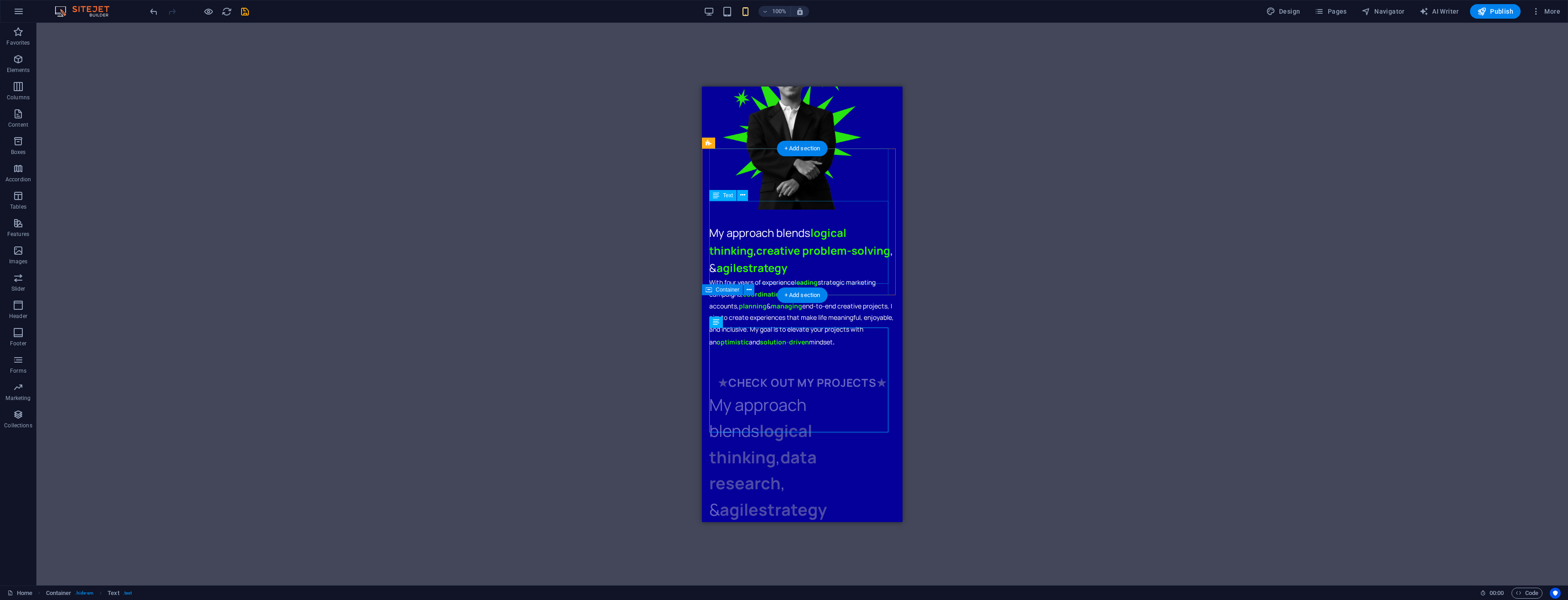
scroll to position [720, 0]
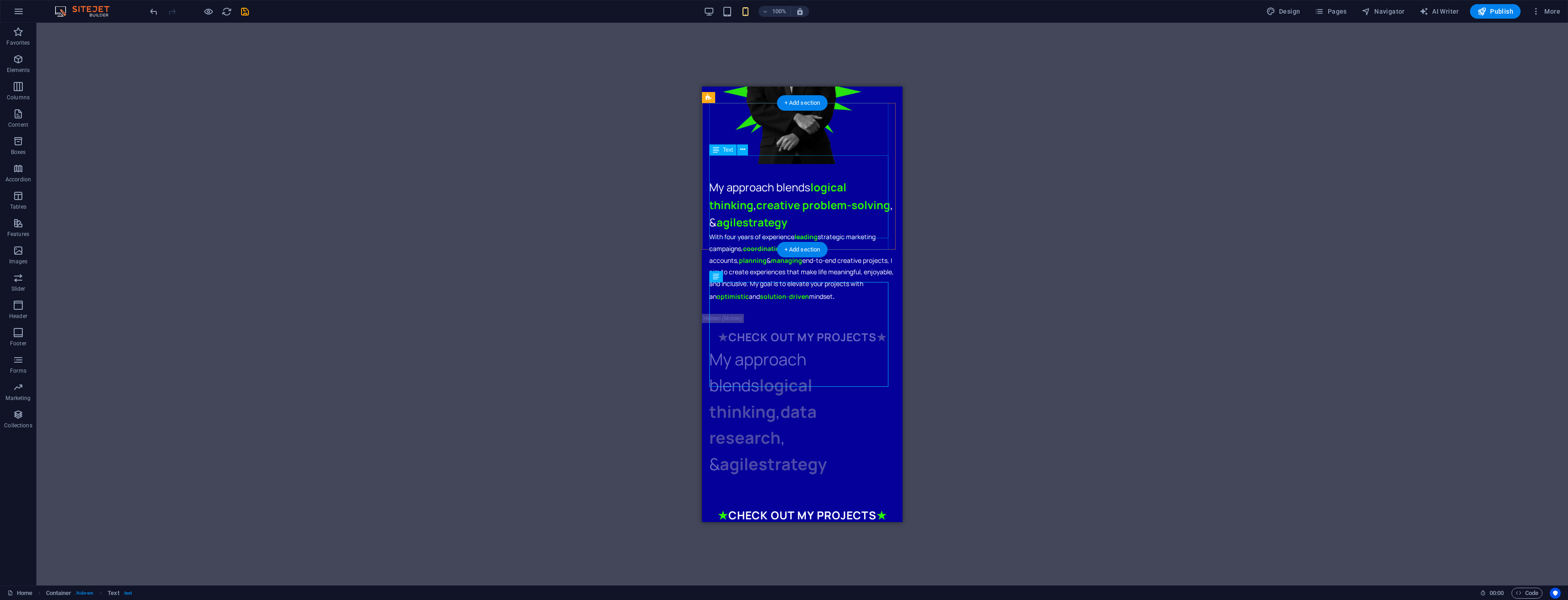
click at [760, 231] on div "With four years of experience leading strategic marketing campaigns, coordinati…" at bounding box center [802, 267] width 186 height 72
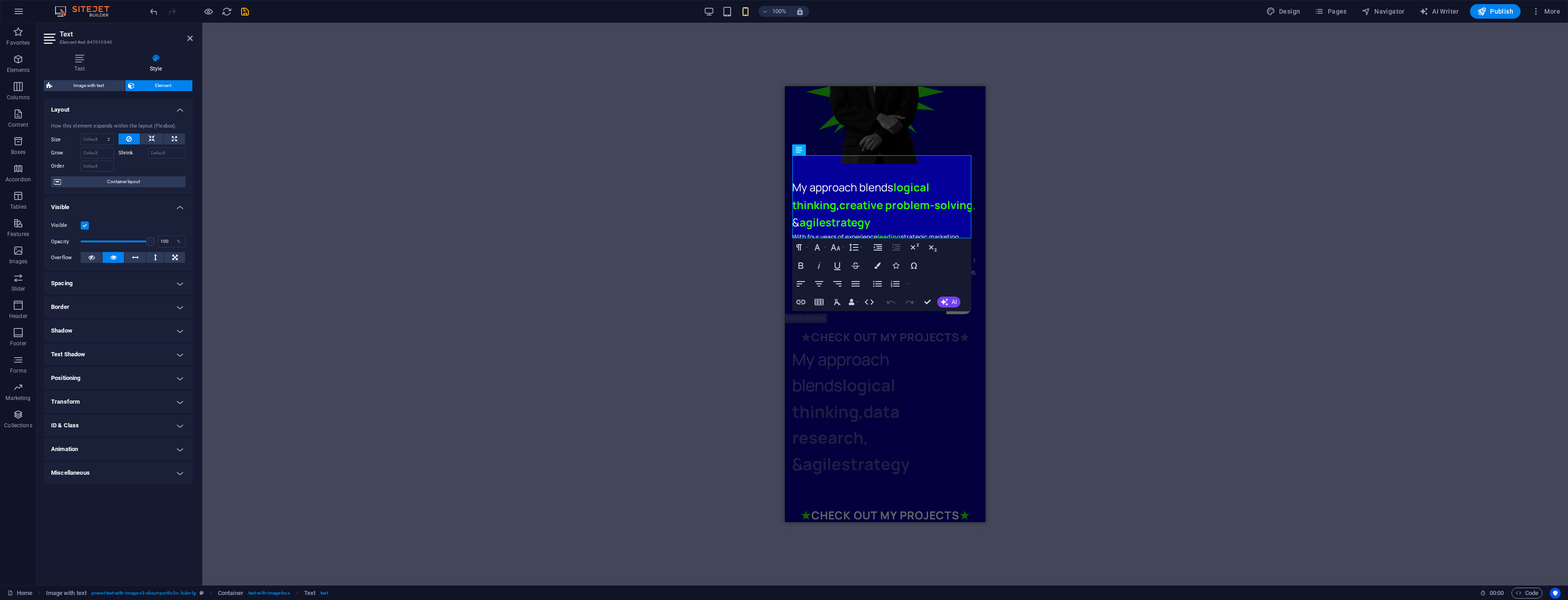
click at [83, 228] on label at bounding box center [85, 225] width 8 height 8
click at [0, 0] on input "Visible" at bounding box center [0, 0] width 0 height 0
click at [977, 376] on div "★ CHECK OUT MY PROJECTS ★ My approach blends logical thinking , data research ,…" at bounding box center [884, 402] width 200 height 178
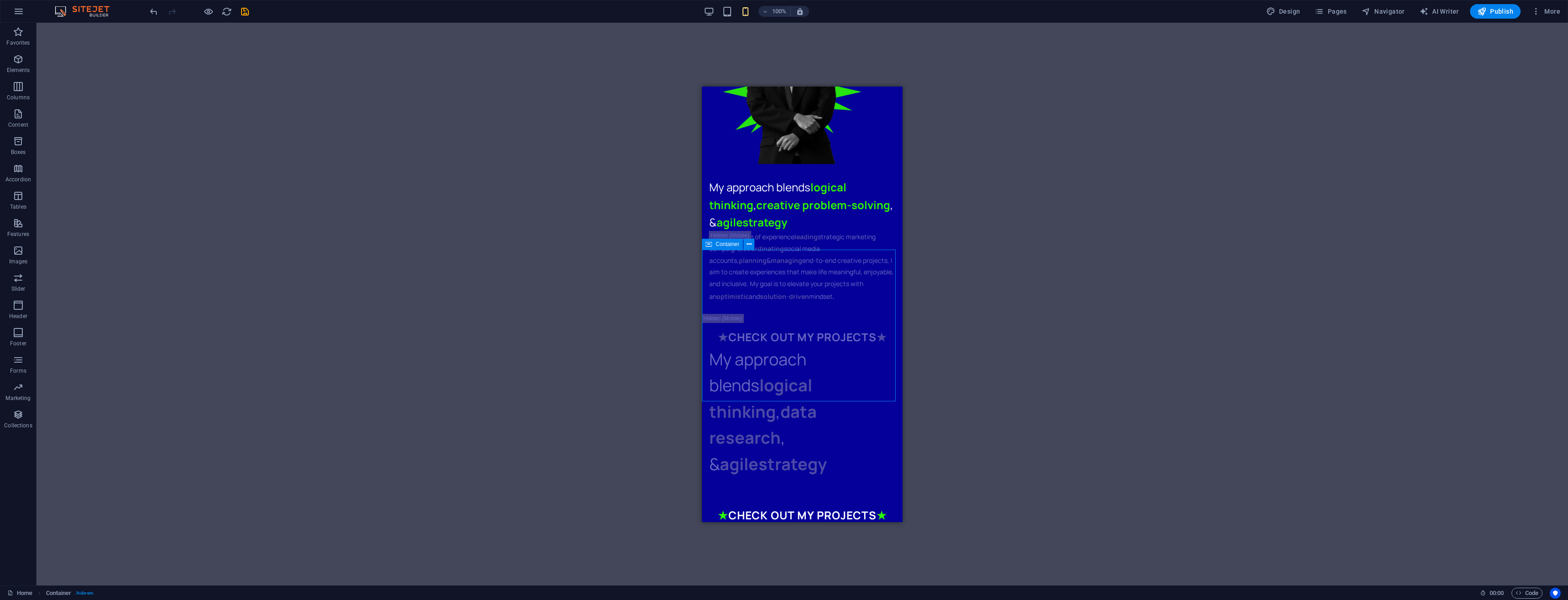
click at [950, 373] on div "Drag here to replace the existing content. Press “Ctrl” if you want to create a…" at bounding box center [802, 304] width 1531 height 563
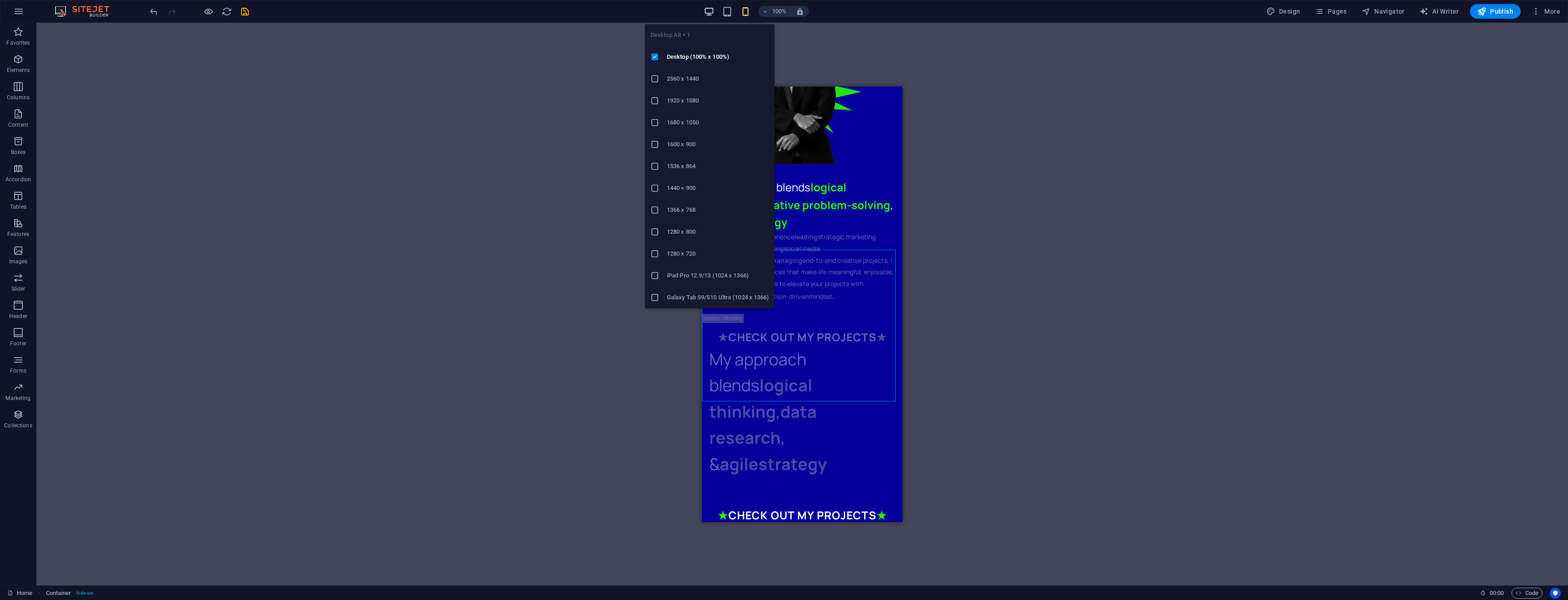
click at [708, 10] on icon "button" at bounding box center [709, 11] width 10 height 10
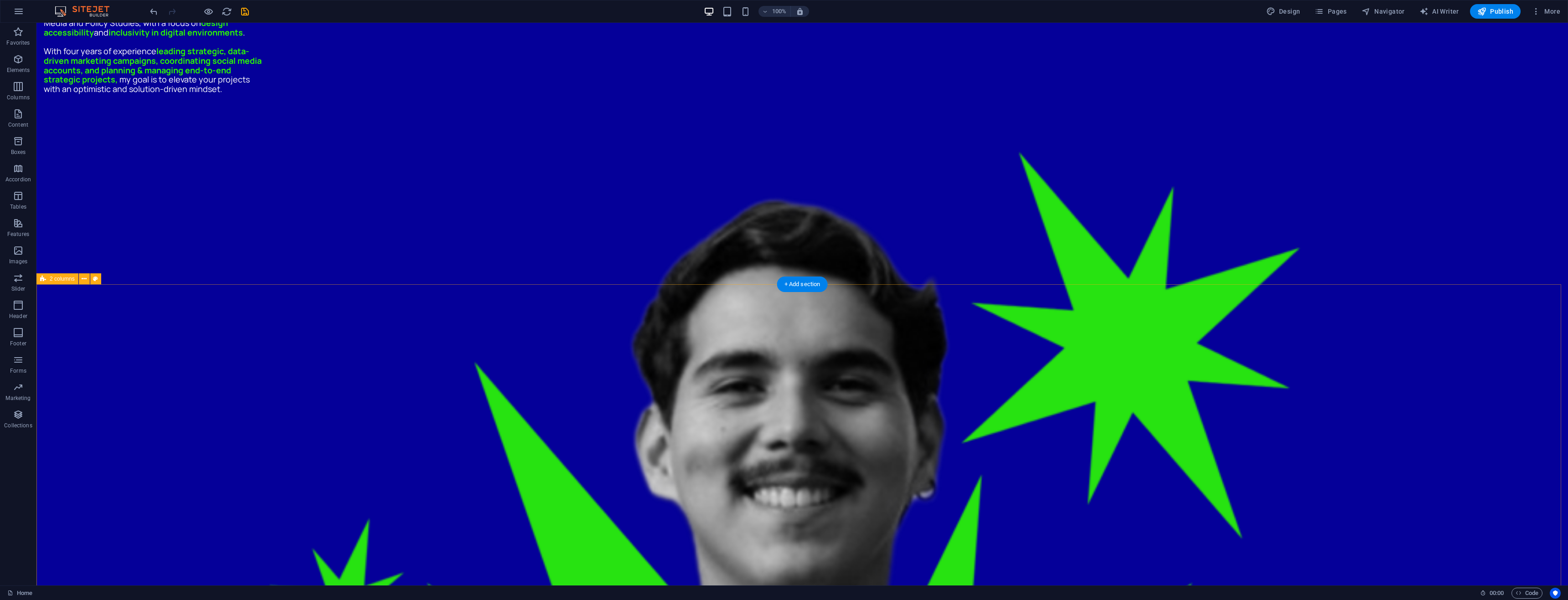
scroll to position [957, 0]
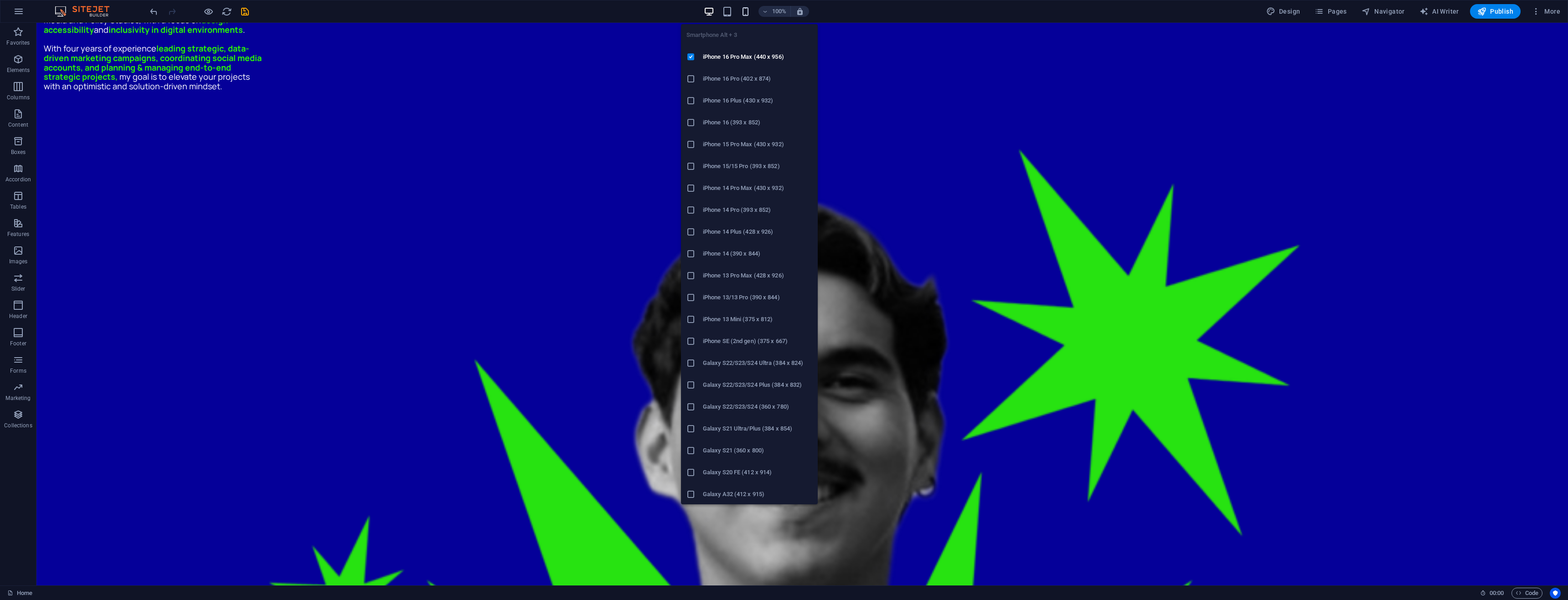
click at [749, 12] on icon "button" at bounding box center [745, 11] width 10 height 10
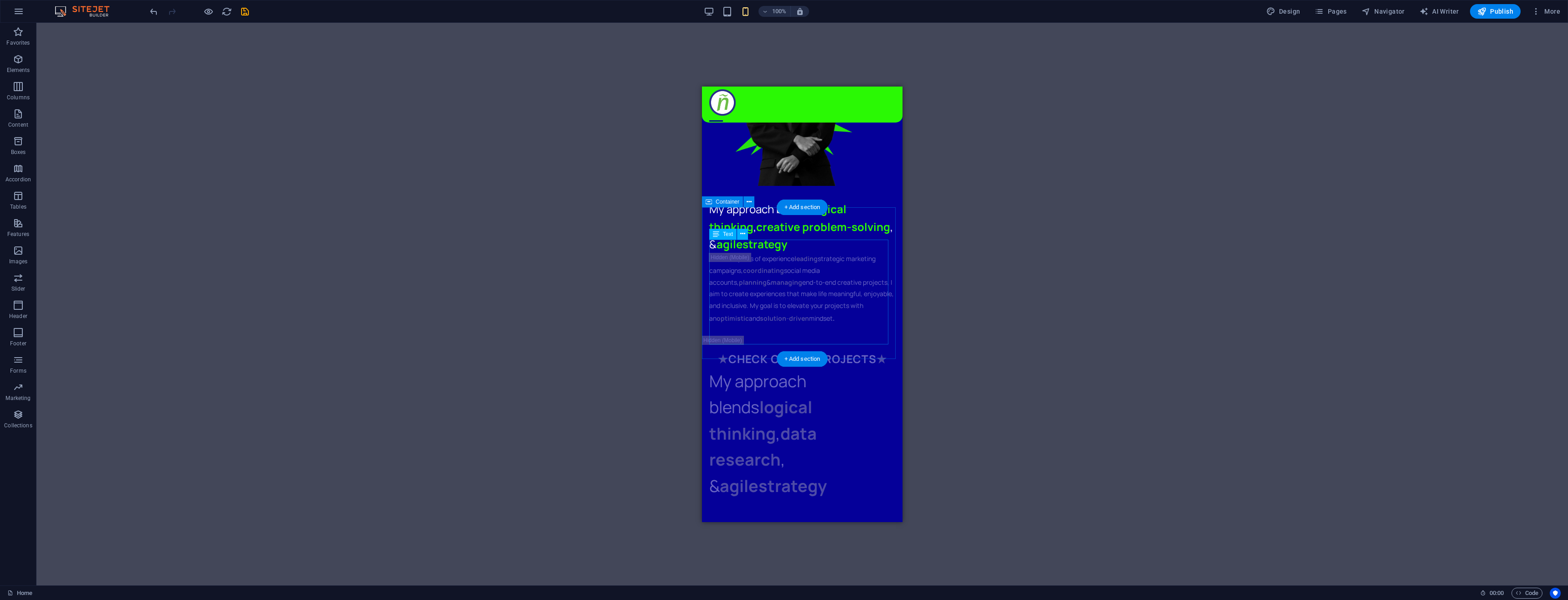
scroll to position [547, 0]
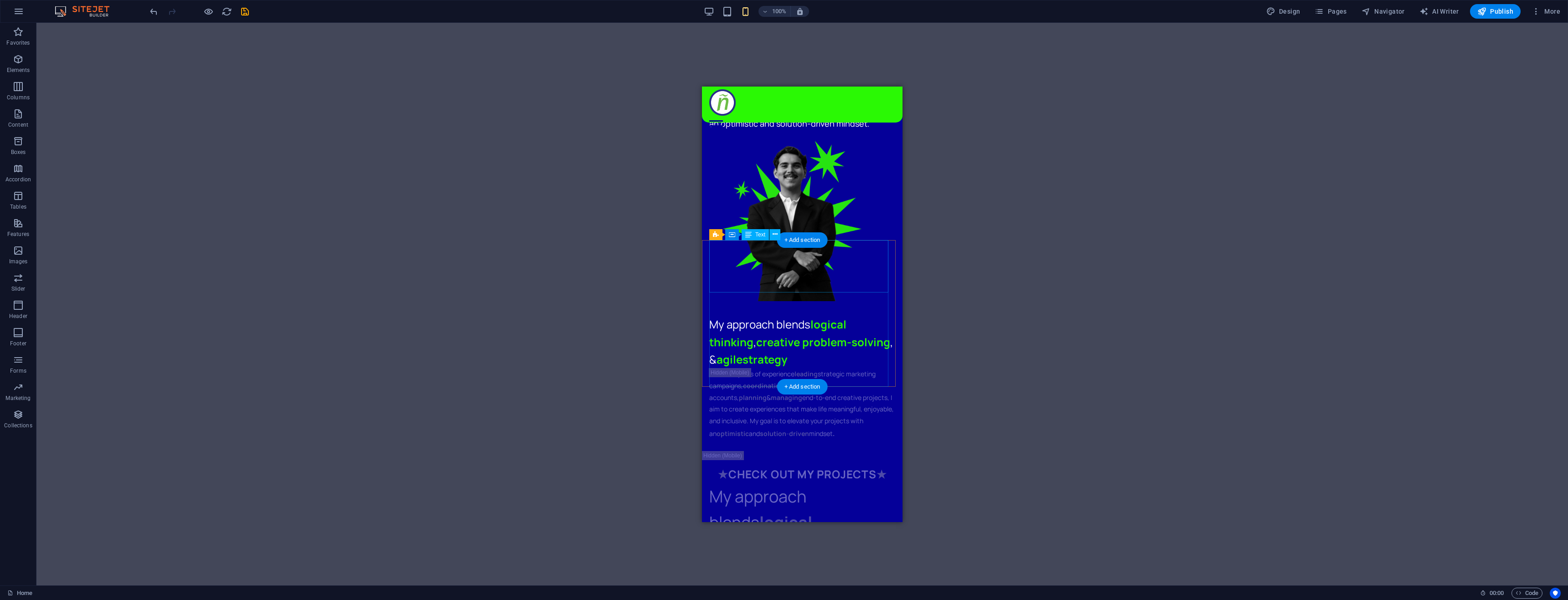
click at [841, 315] on div "My approach blends logical thinking , creative problem-solving , & agile strate…" at bounding box center [802, 341] width 186 height 52
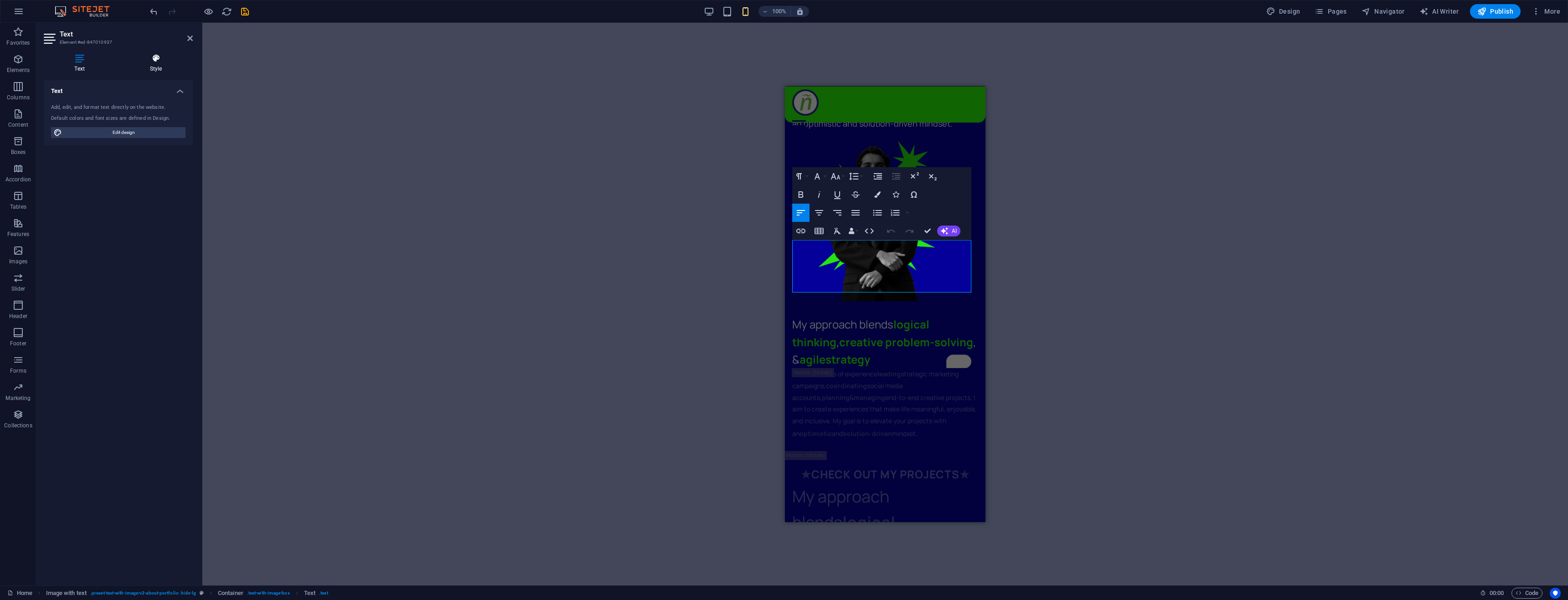
click at [141, 58] on icon at bounding box center [155, 58] width 74 height 9
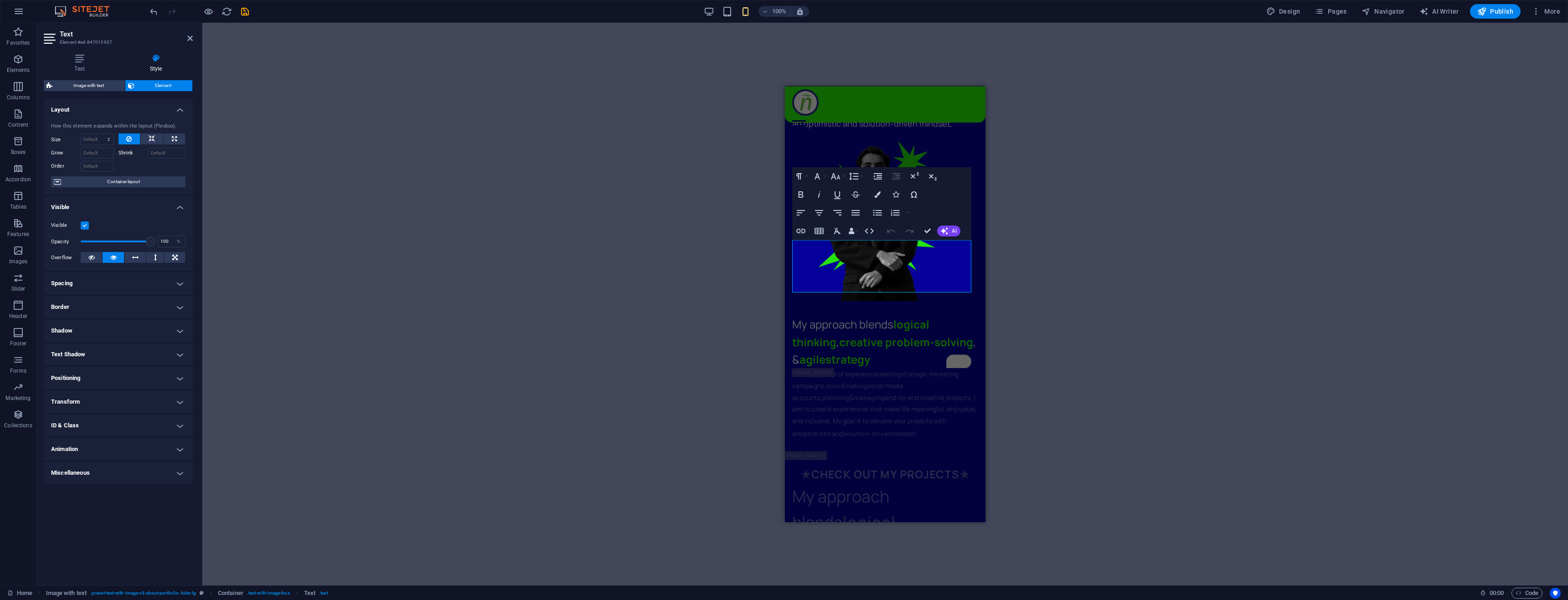
click at [86, 226] on label at bounding box center [85, 225] width 8 height 8
click at [0, 0] on input "Visible" at bounding box center [0, 0] width 0 height 0
click at [857, 368] on div "With four years of experience leading strategic marketing campaigns, coordinati…" at bounding box center [885, 403] width 186 height 72
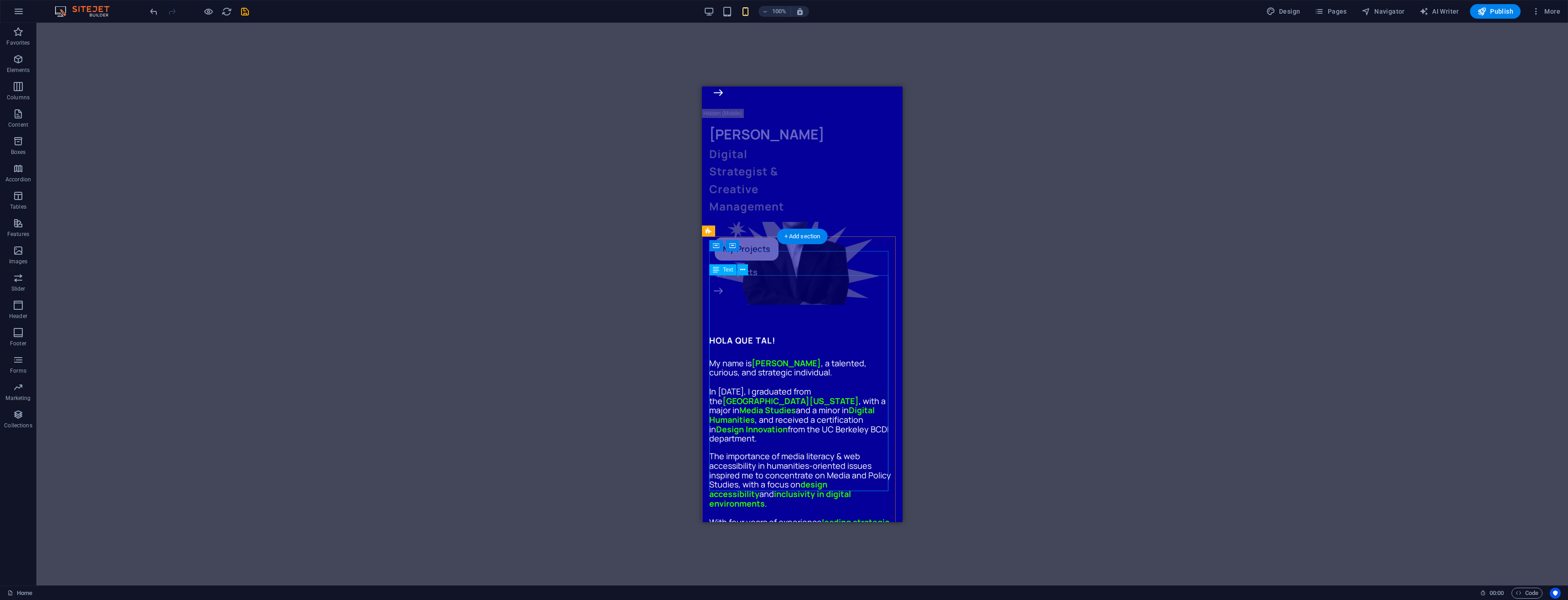
scroll to position [183, 0]
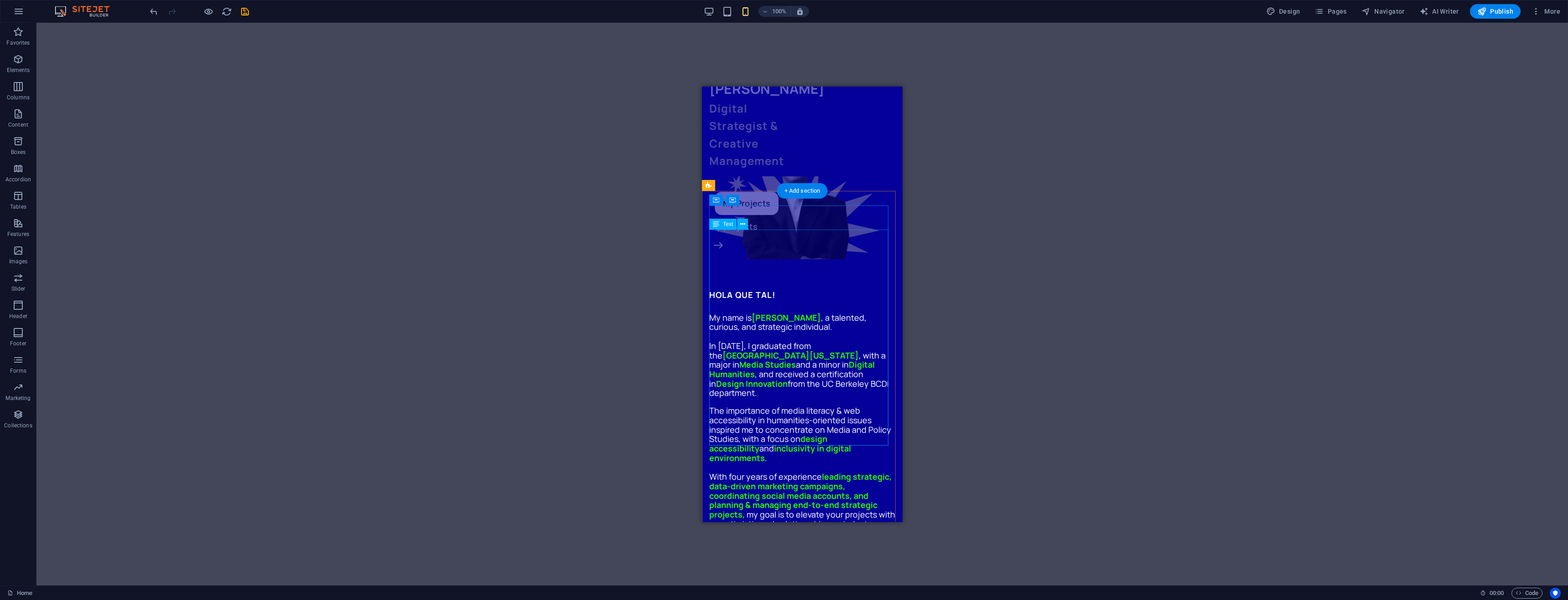
click at [801, 316] on div "My name is Alejandro Canas , a talented, curious, and strategic individual. In …" at bounding box center [802, 420] width 186 height 216
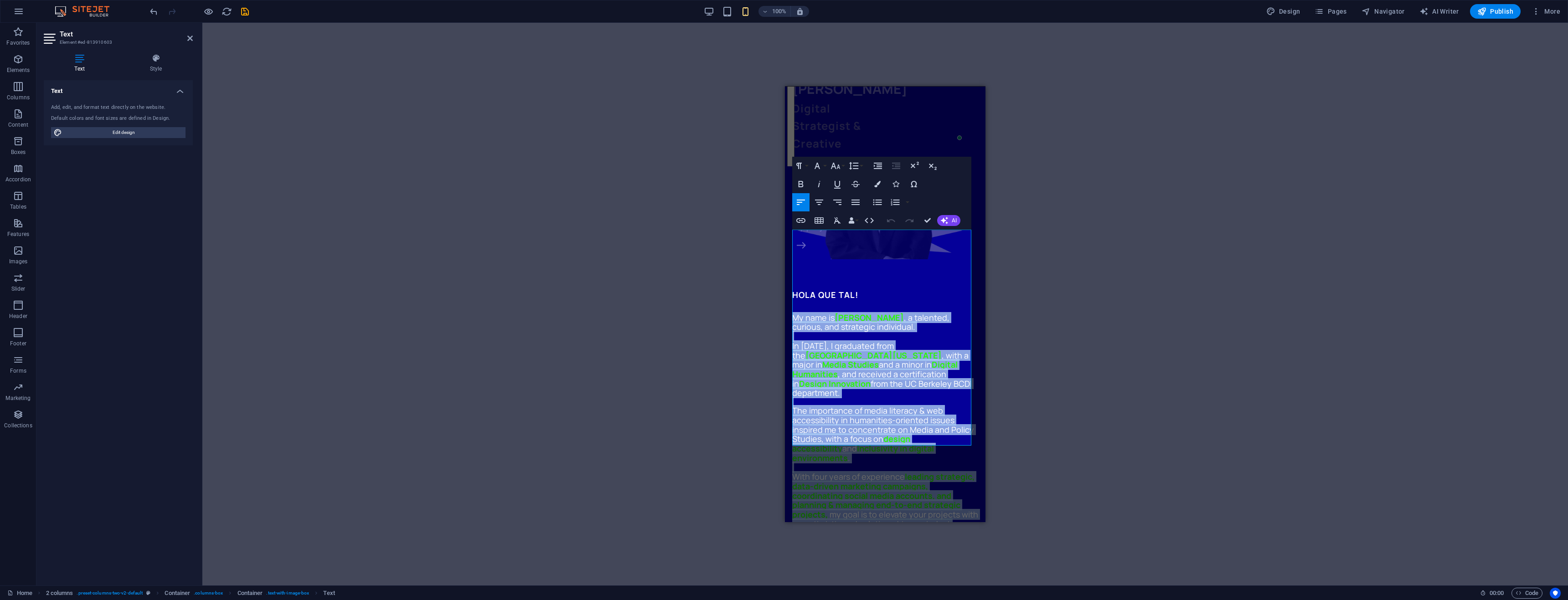
drag, startPoint x: 794, startPoint y: 237, endPoint x: 982, endPoint y: 434, distance: 272.3
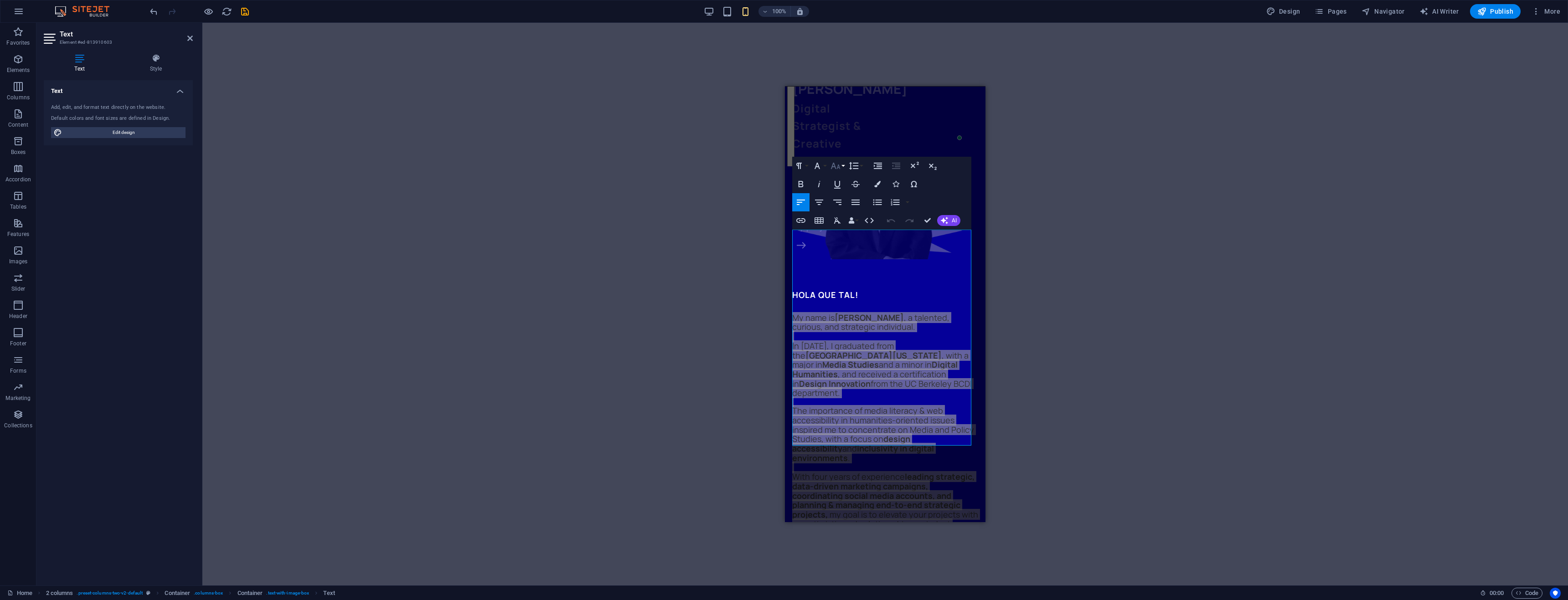
click at [835, 167] on icon "button" at bounding box center [836, 166] width 10 height 6
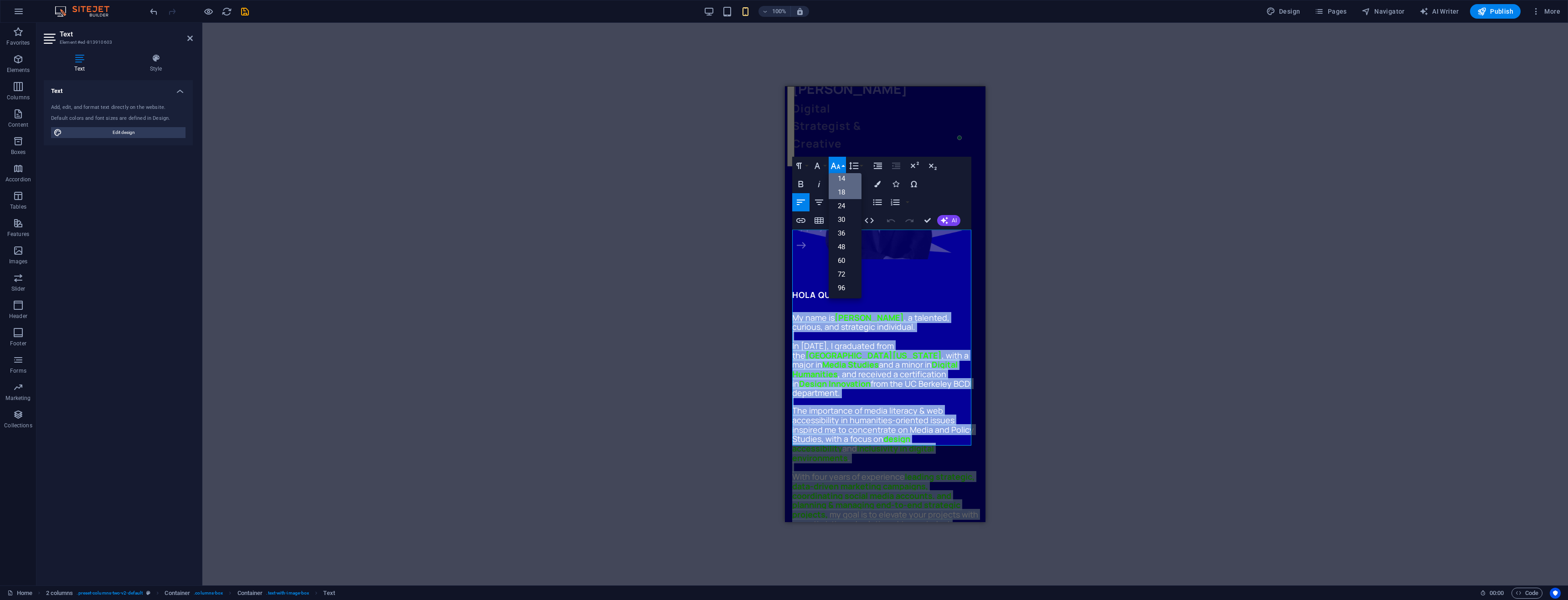
click at [842, 179] on link "14" at bounding box center [845, 178] width 33 height 13
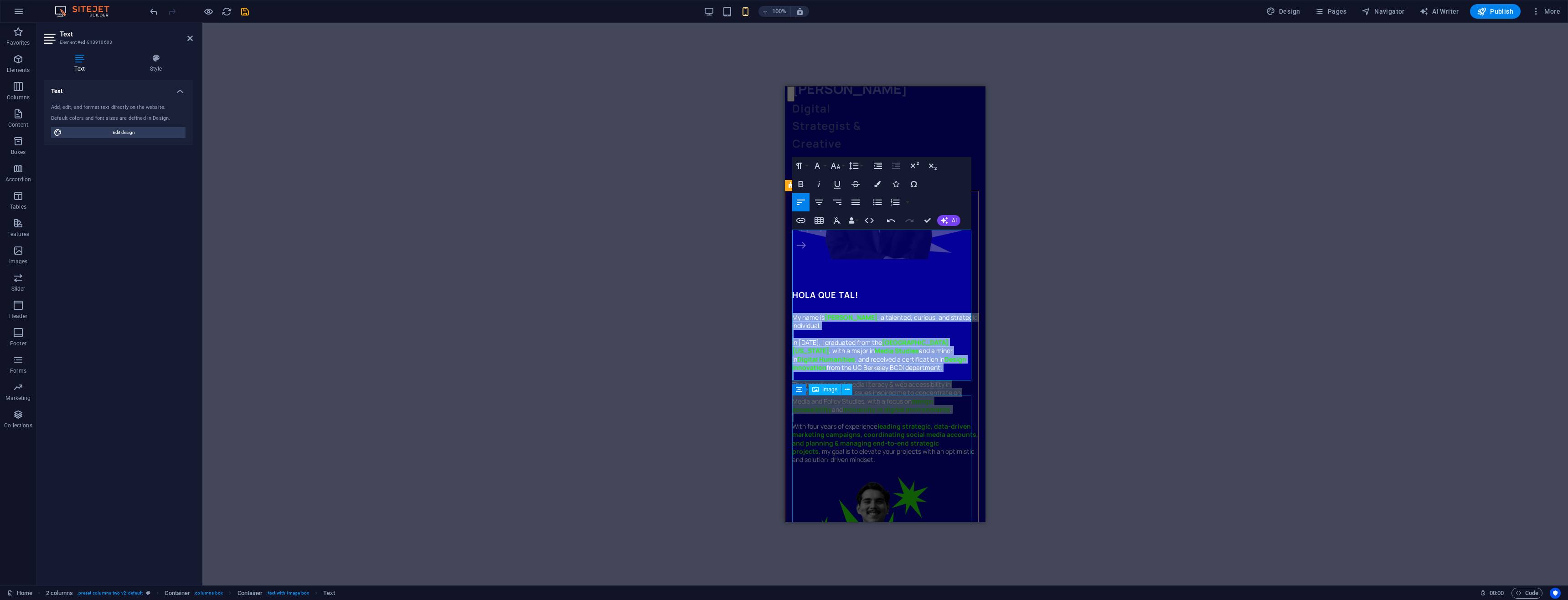
click at [861, 471] on figure at bounding box center [885, 554] width 186 height 166
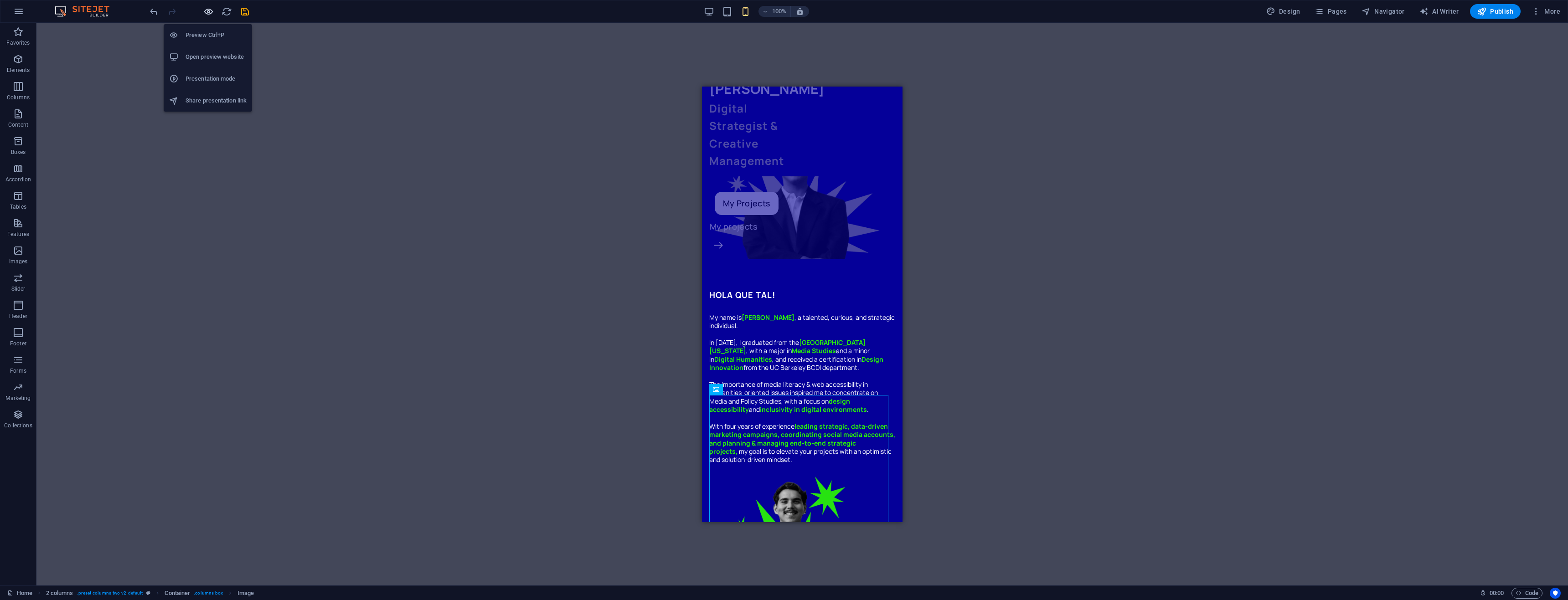
click at [209, 15] on icon "button" at bounding box center [208, 11] width 10 height 10
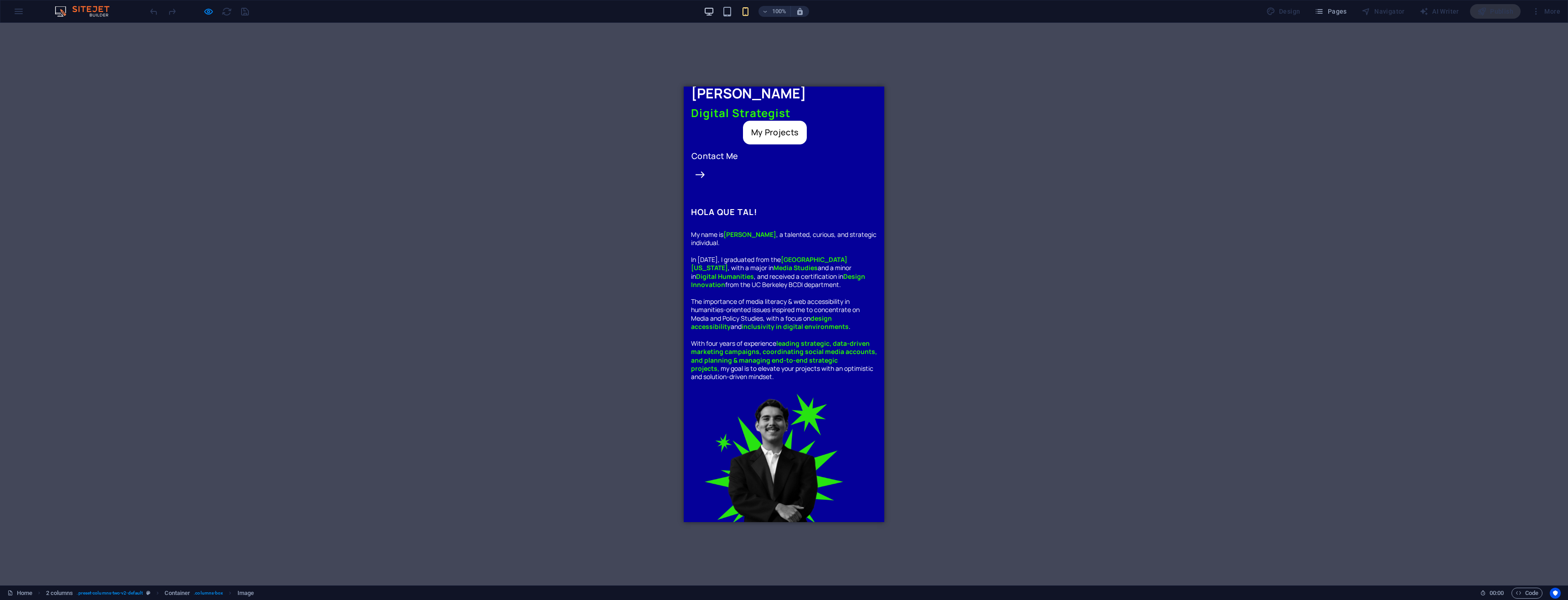
click at [709, 13] on icon "button" at bounding box center [709, 11] width 10 height 10
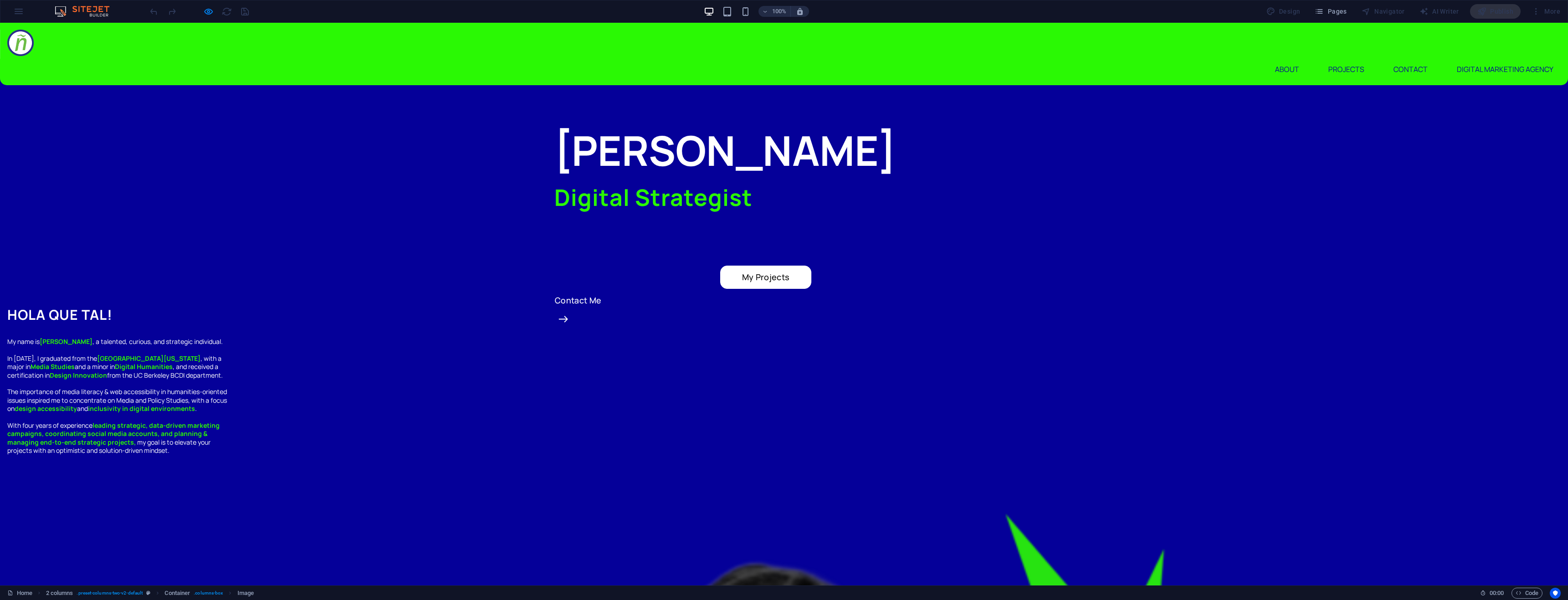
scroll to position [0, 0]
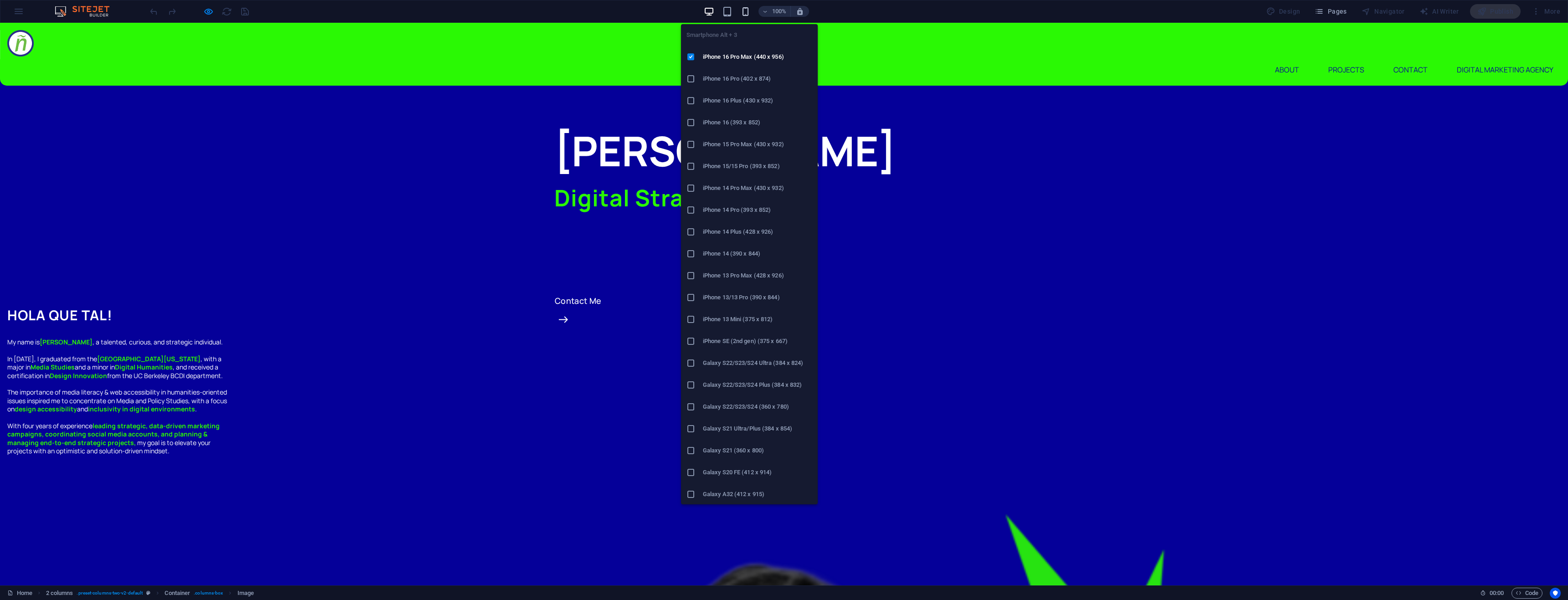
click at [746, 10] on icon "button" at bounding box center [745, 11] width 10 height 10
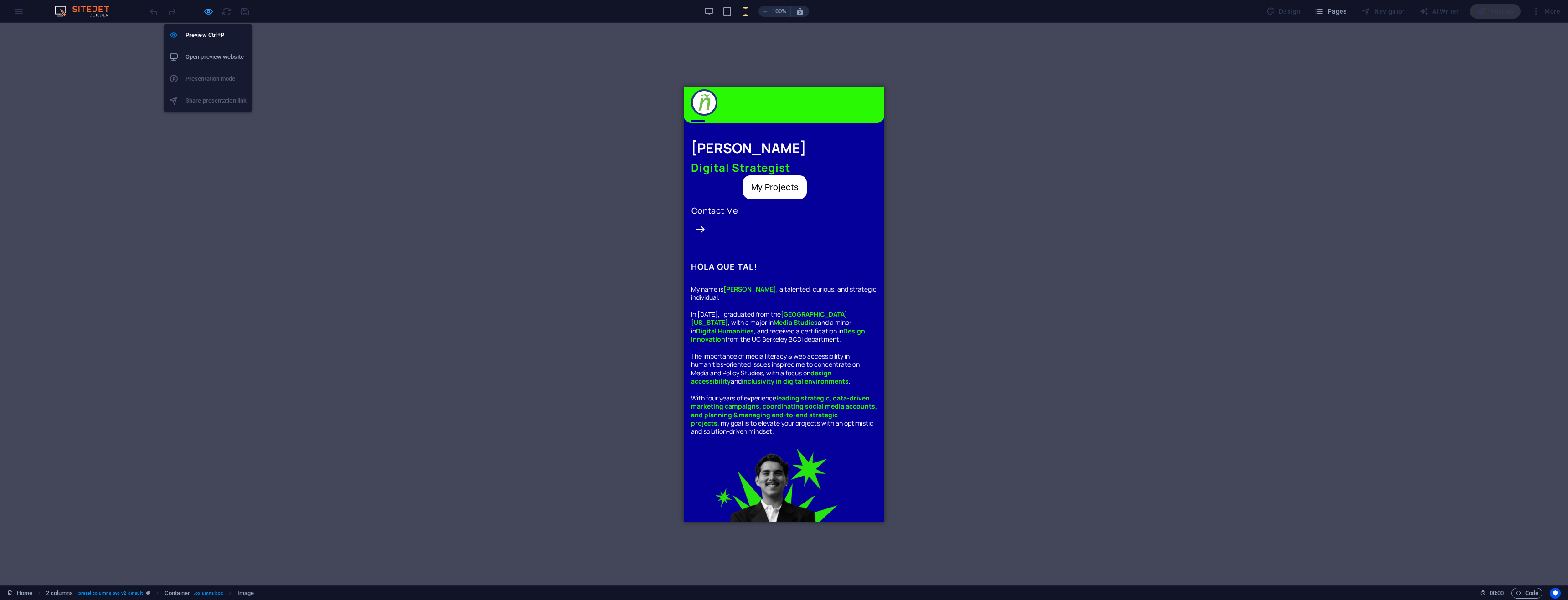
click at [209, 13] on icon "button" at bounding box center [208, 11] width 10 height 10
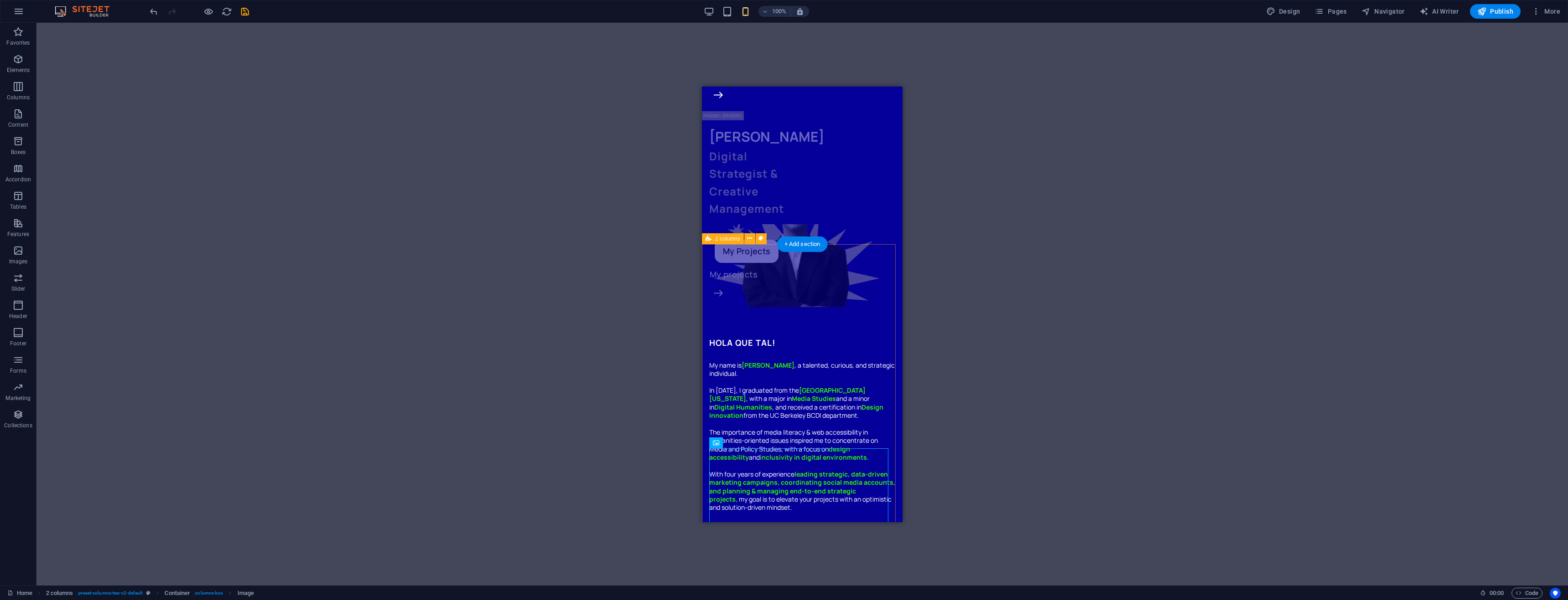
scroll to position [137, 0]
click at [707, 319] on div "HOLA QUE TAL! My name is [PERSON_NAME] , a talented, curious, and strategic ind…" at bounding box center [802, 508] width 200 height 378
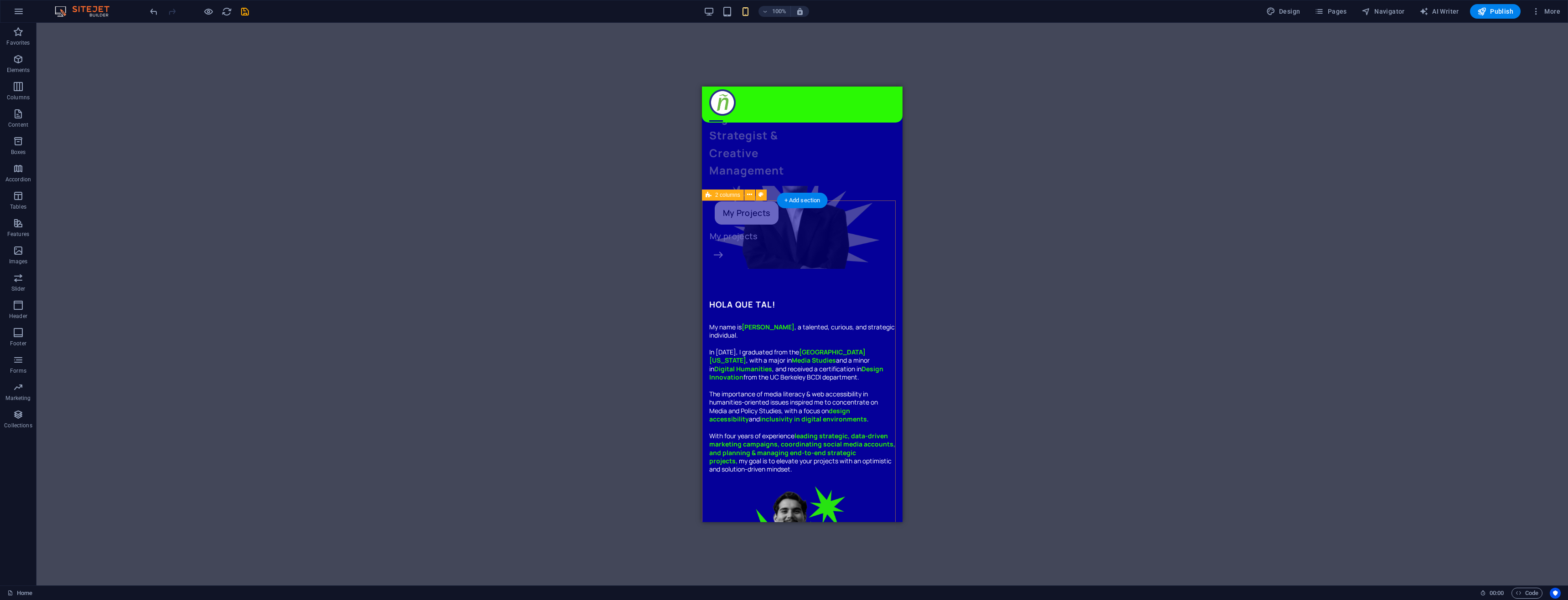
click at [705, 283] on div "HOLA QUE TAL! My name is [PERSON_NAME] , a talented, curious, and strategic ind…" at bounding box center [802, 472] width 200 height 378
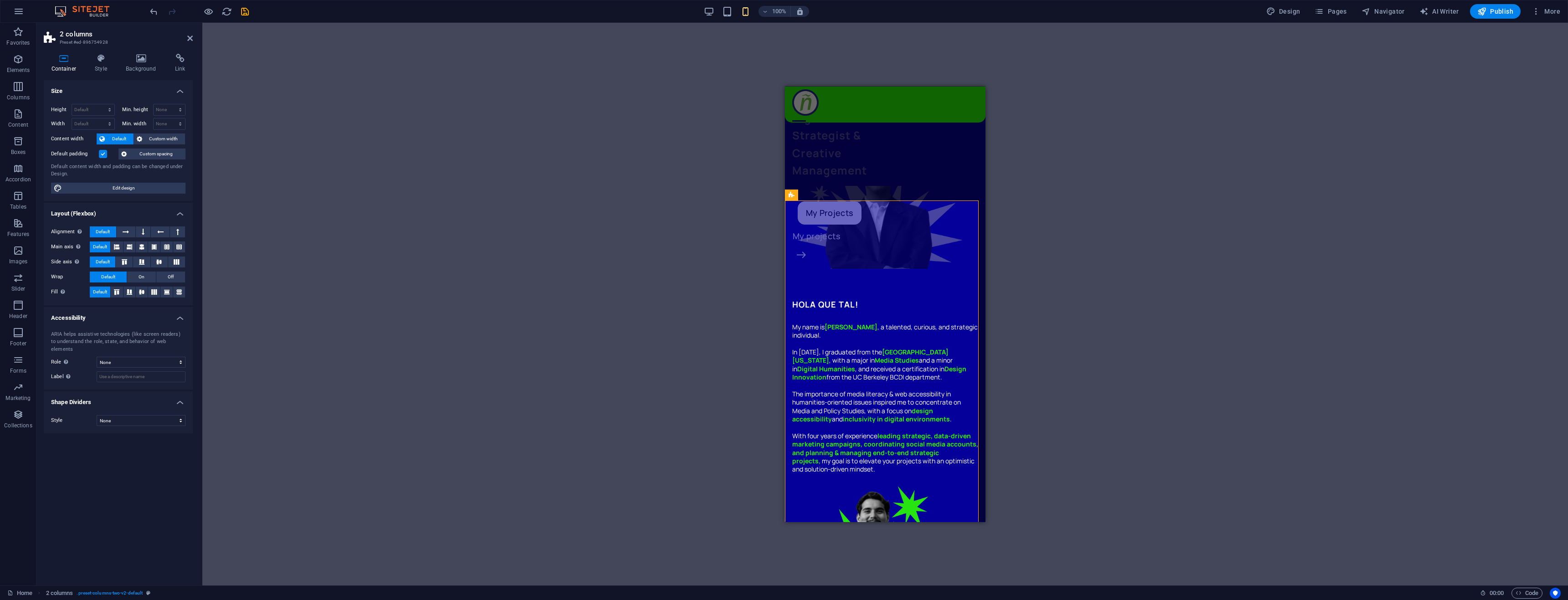
drag, startPoint x: 100, startPoint y: 63, endPoint x: 99, endPoint y: 80, distance: 17.0
click at [100, 63] on h4 "Style" at bounding box center [103, 63] width 31 height 19
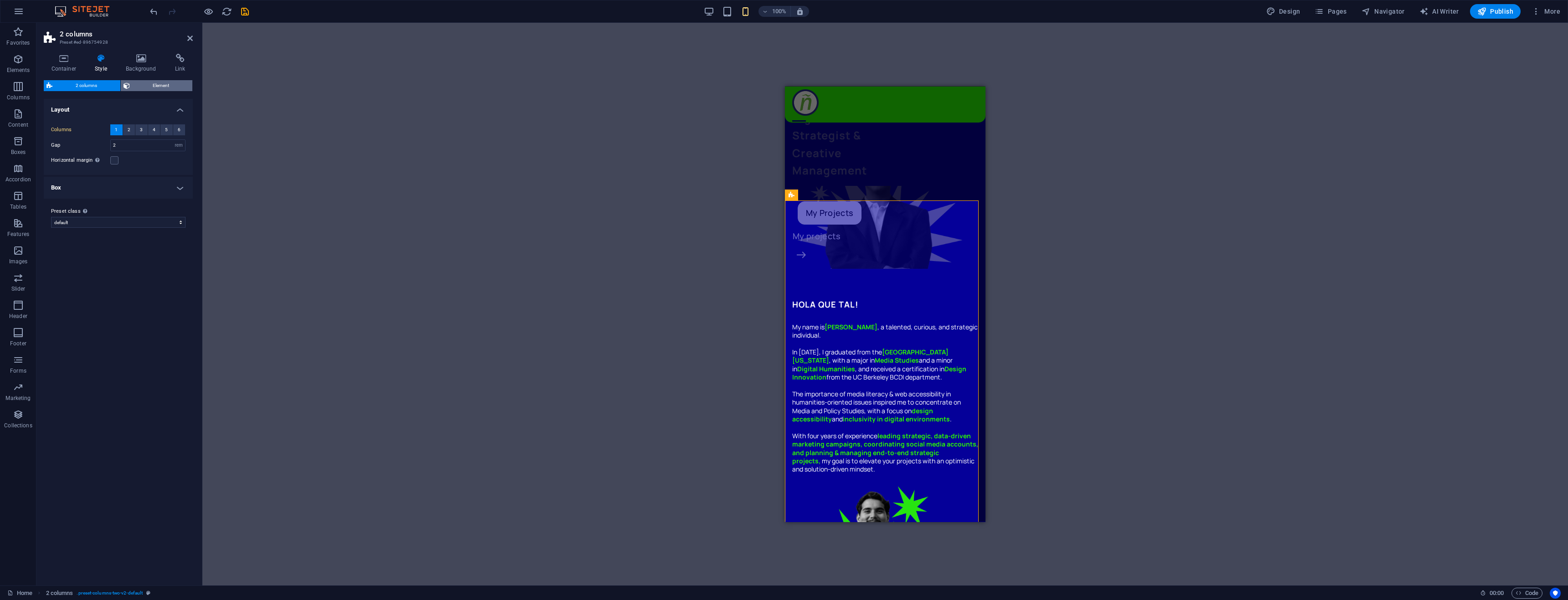
click at [138, 83] on span "Element" at bounding box center [161, 86] width 57 height 11
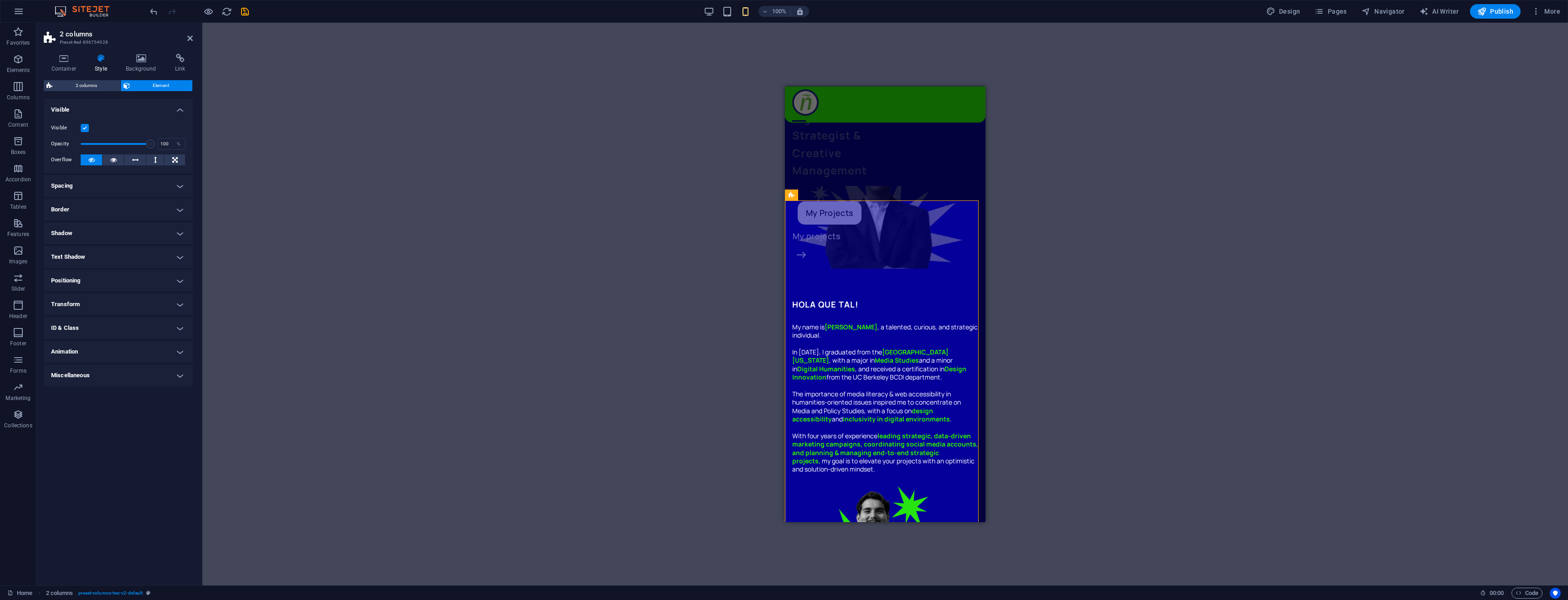
click at [83, 128] on label at bounding box center [85, 128] width 8 height 8
click at [0, 0] on input "Visible" at bounding box center [0, 0] width 0 height 0
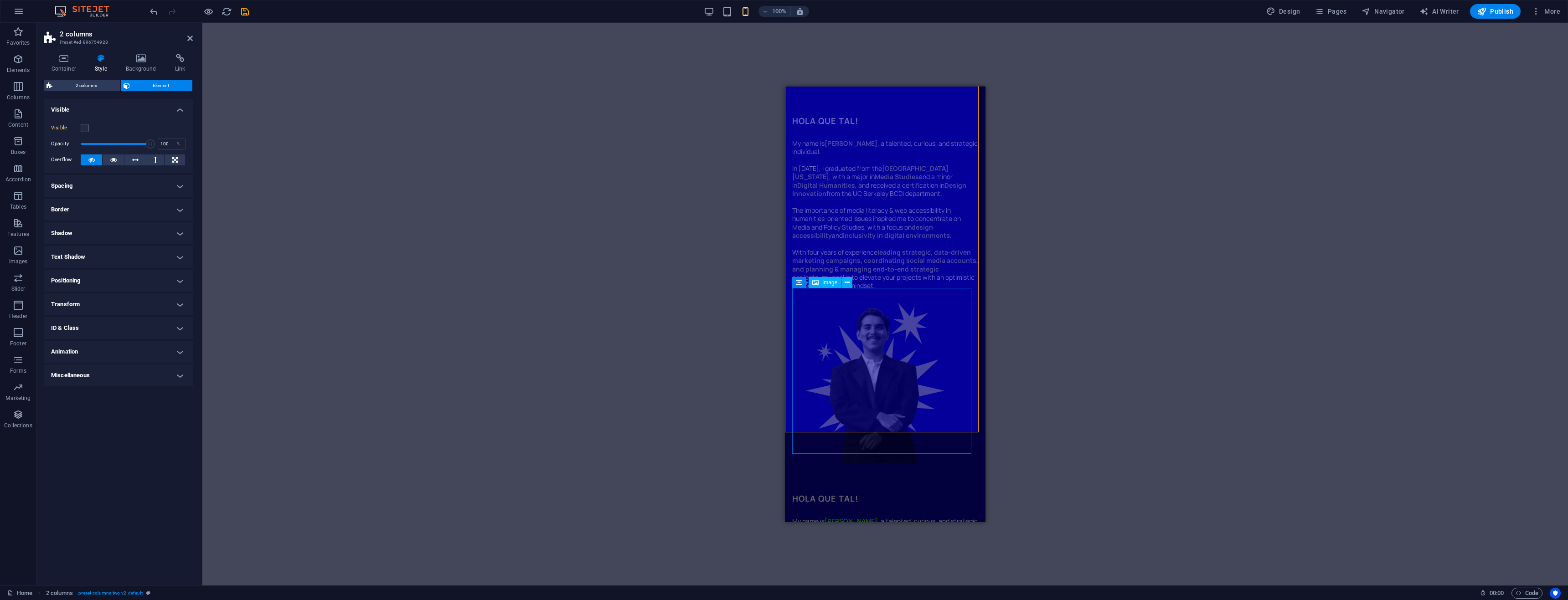
scroll to position [456, 0]
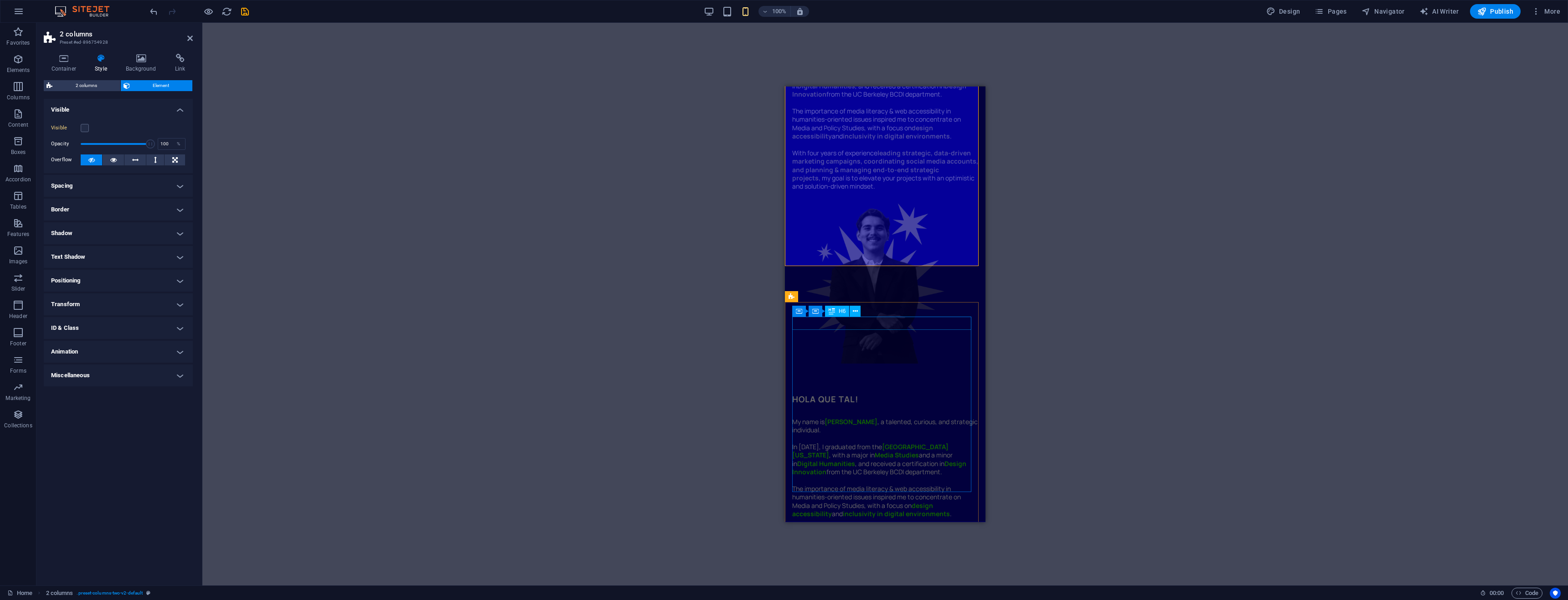
click at [890, 392] on div "HOLA QUE TAL!" at bounding box center [885, 399] width 186 height 13
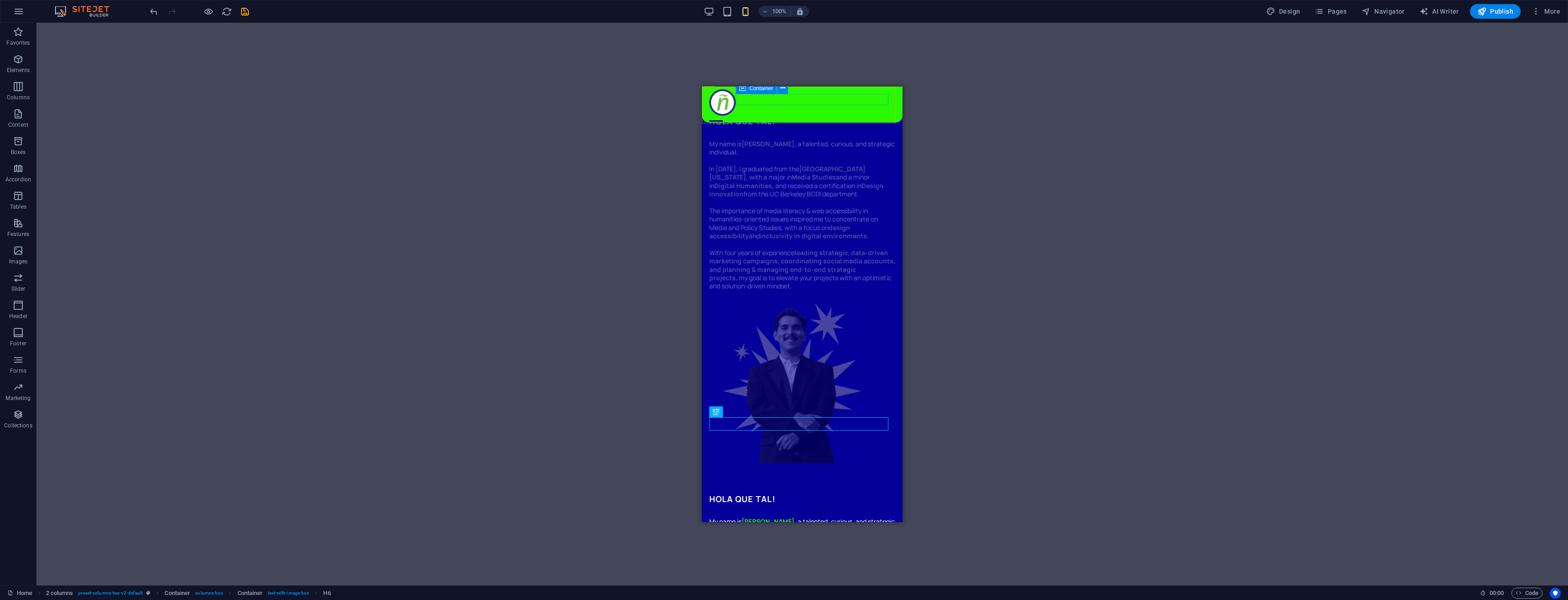
scroll to position [319, 0]
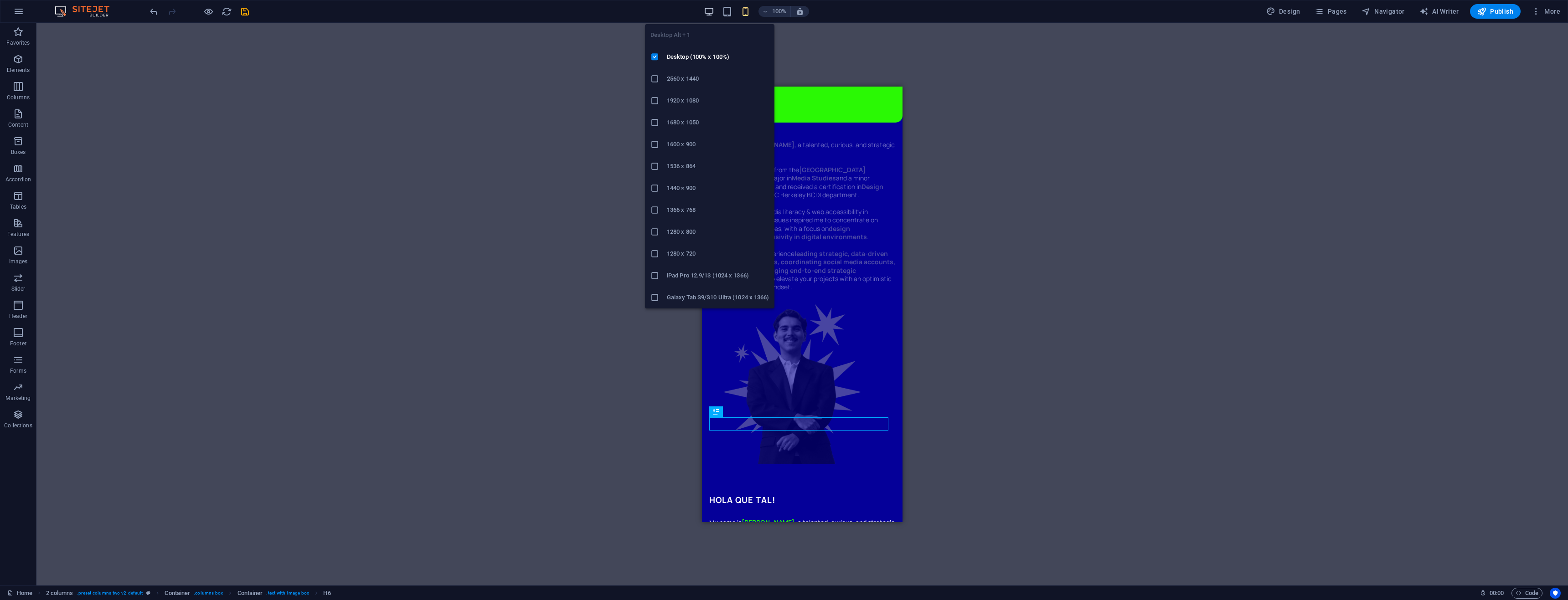
click at [709, 12] on icon "button" at bounding box center [709, 11] width 10 height 10
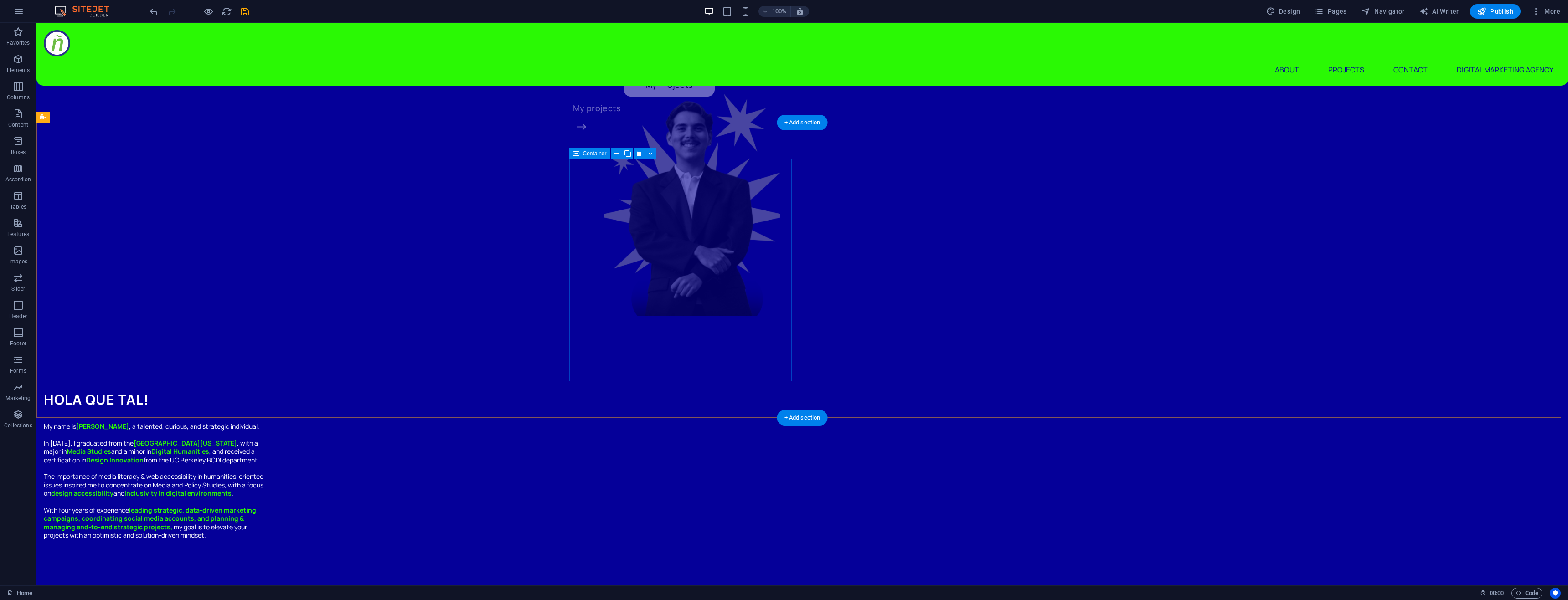
scroll to position [365, 0]
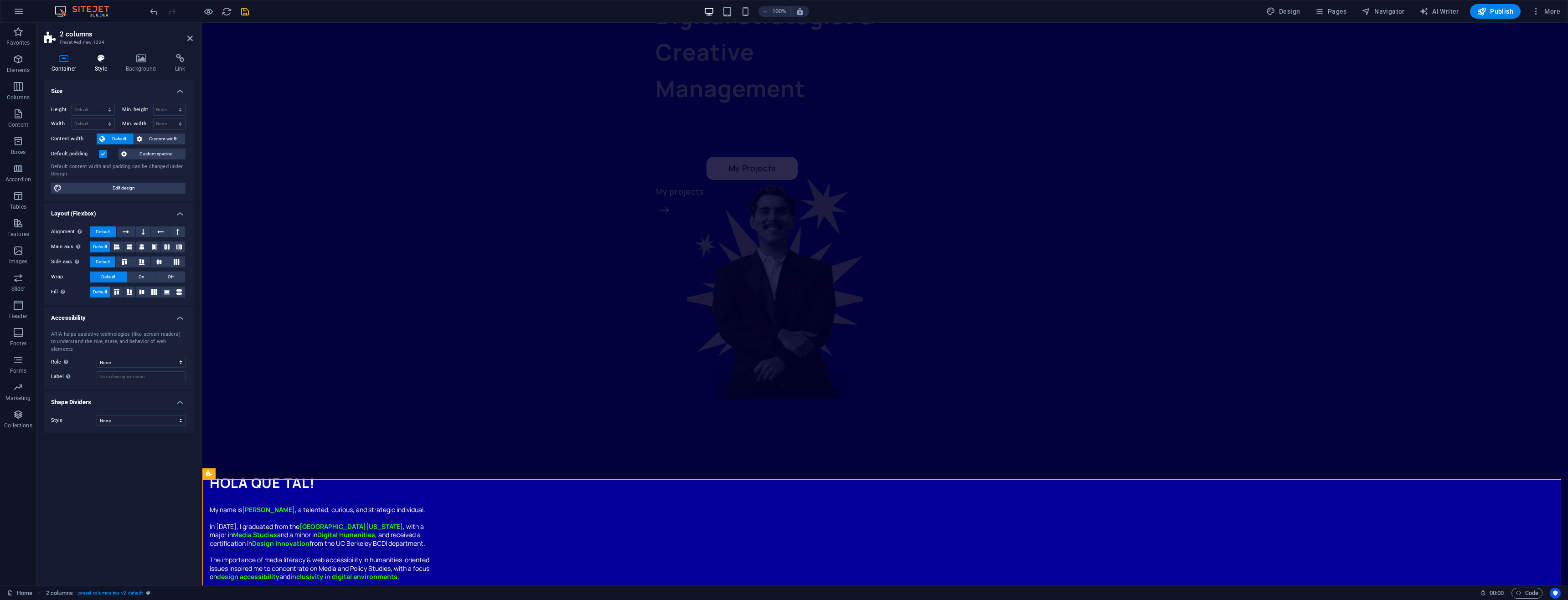
click at [101, 60] on icon at bounding box center [101, 58] width 27 height 9
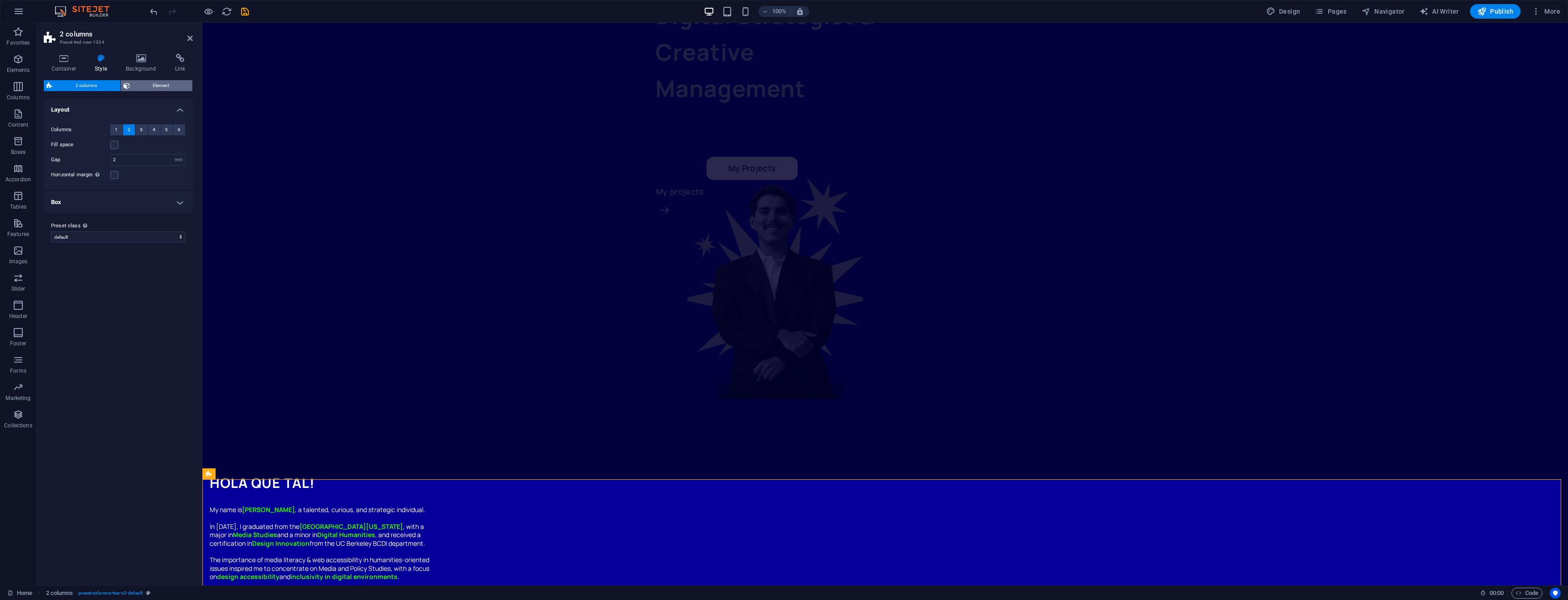
click at [145, 86] on span "Element" at bounding box center [161, 86] width 57 height 11
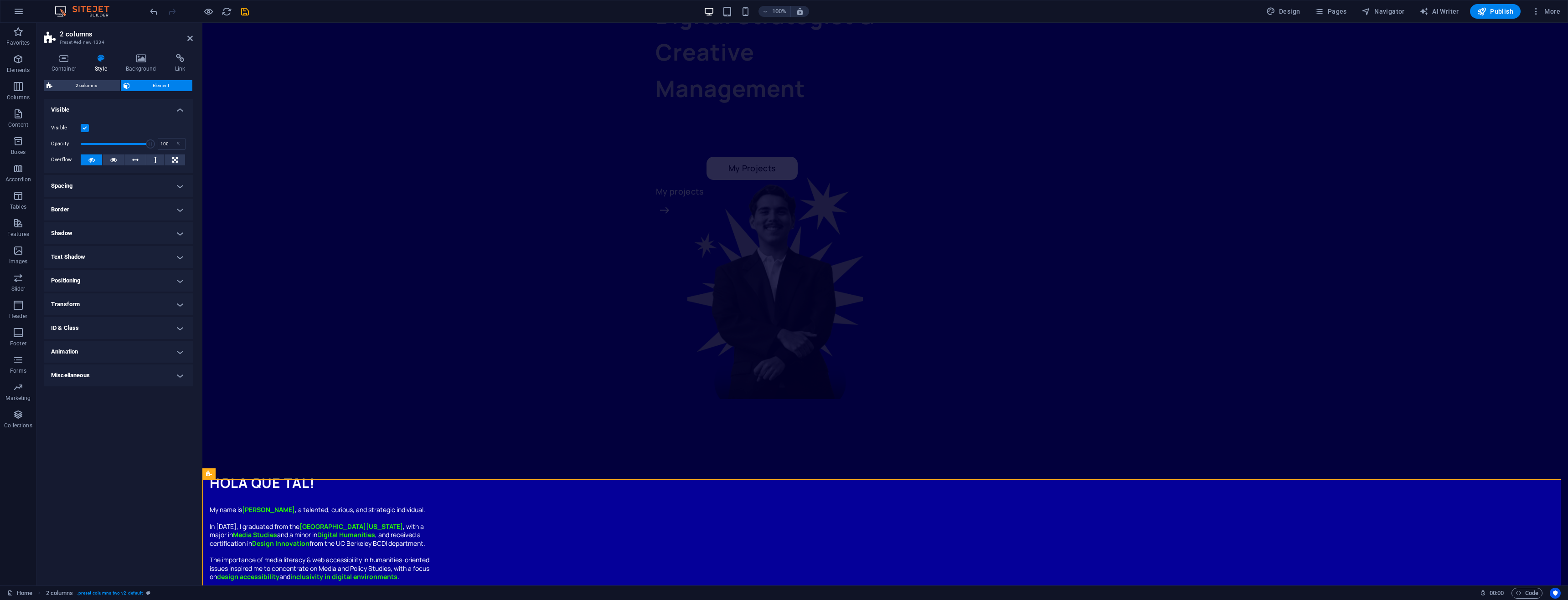
click at [83, 125] on label at bounding box center [85, 128] width 8 height 8
click at [0, 0] on input "Visible" at bounding box center [0, 0] width 0 height 0
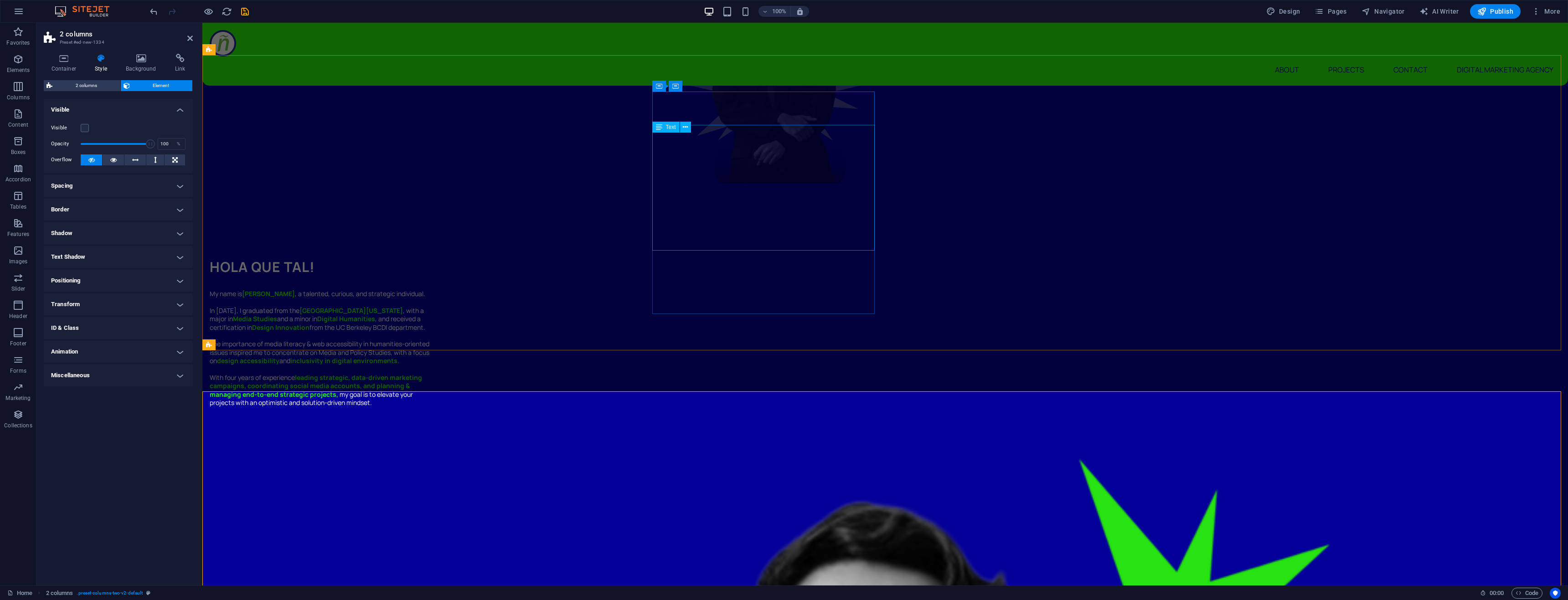
scroll to position [410, 0]
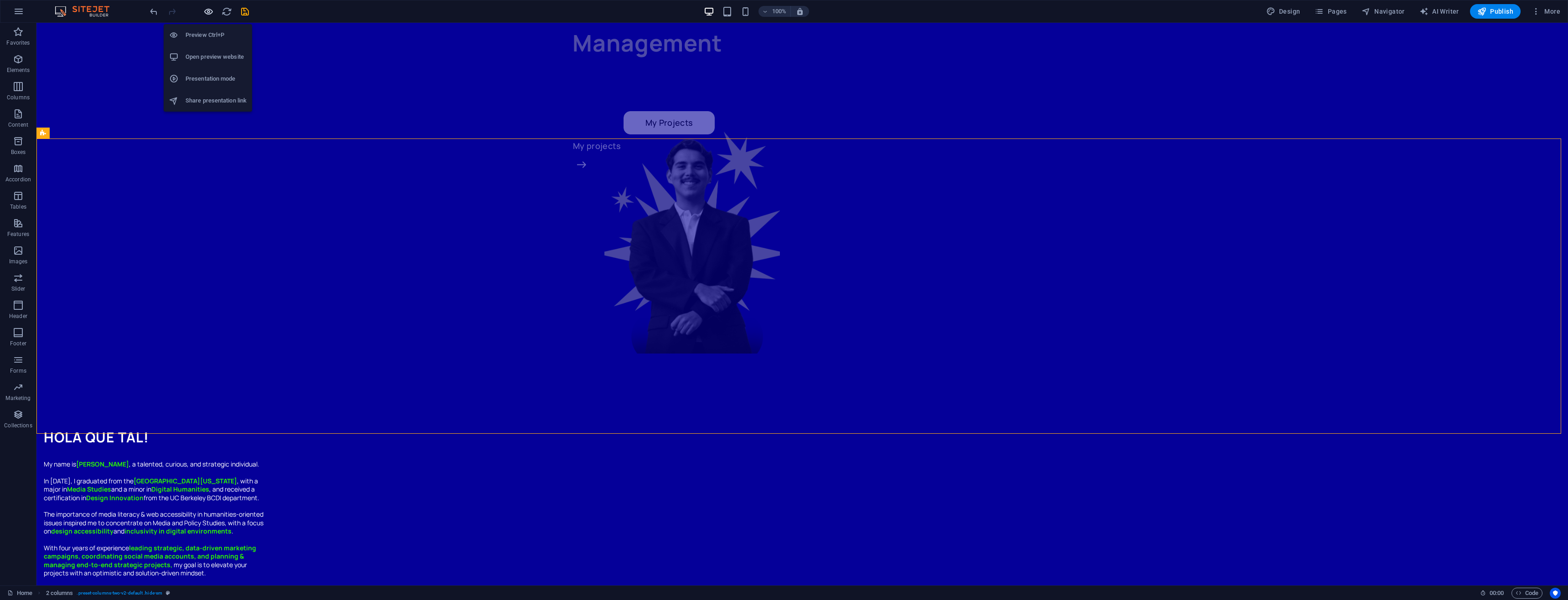
click at [212, 12] on icon "button" at bounding box center [208, 11] width 10 height 10
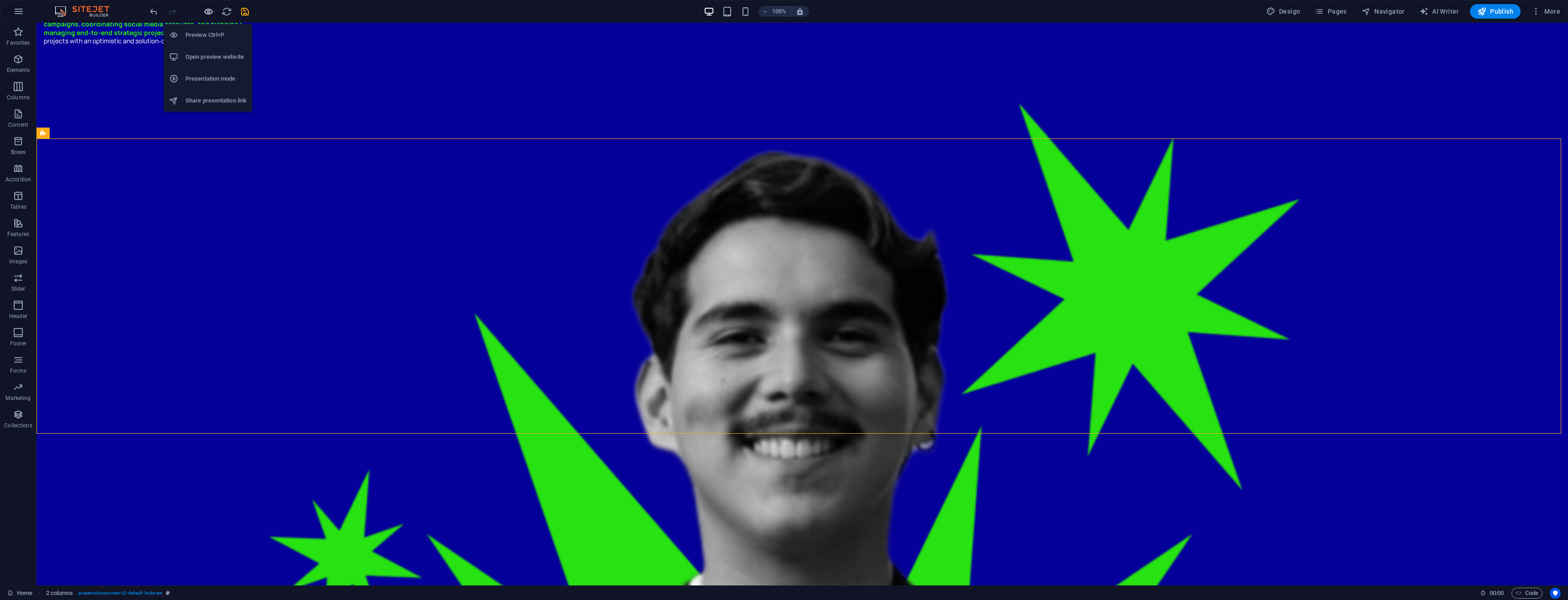
scroll to position [108, 0]
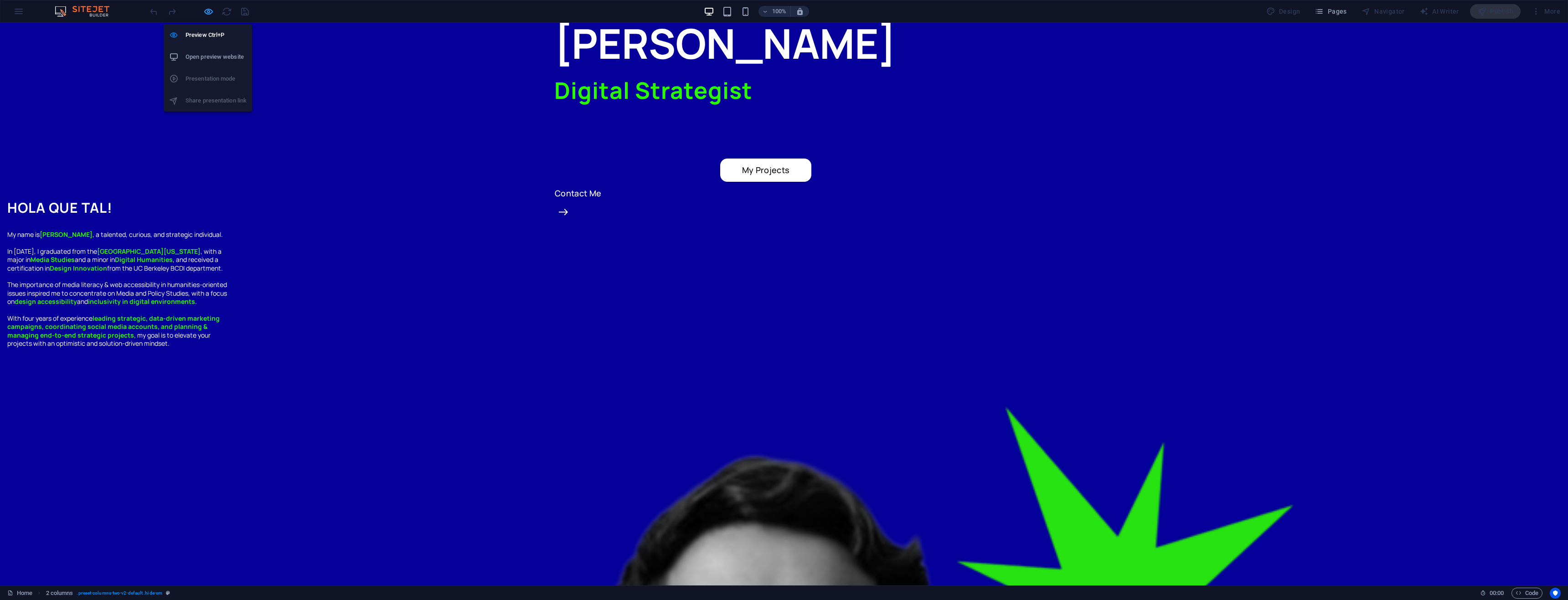
click at [211, 12] on icon "button" at bounding box center [208, 11] width 10 height 10
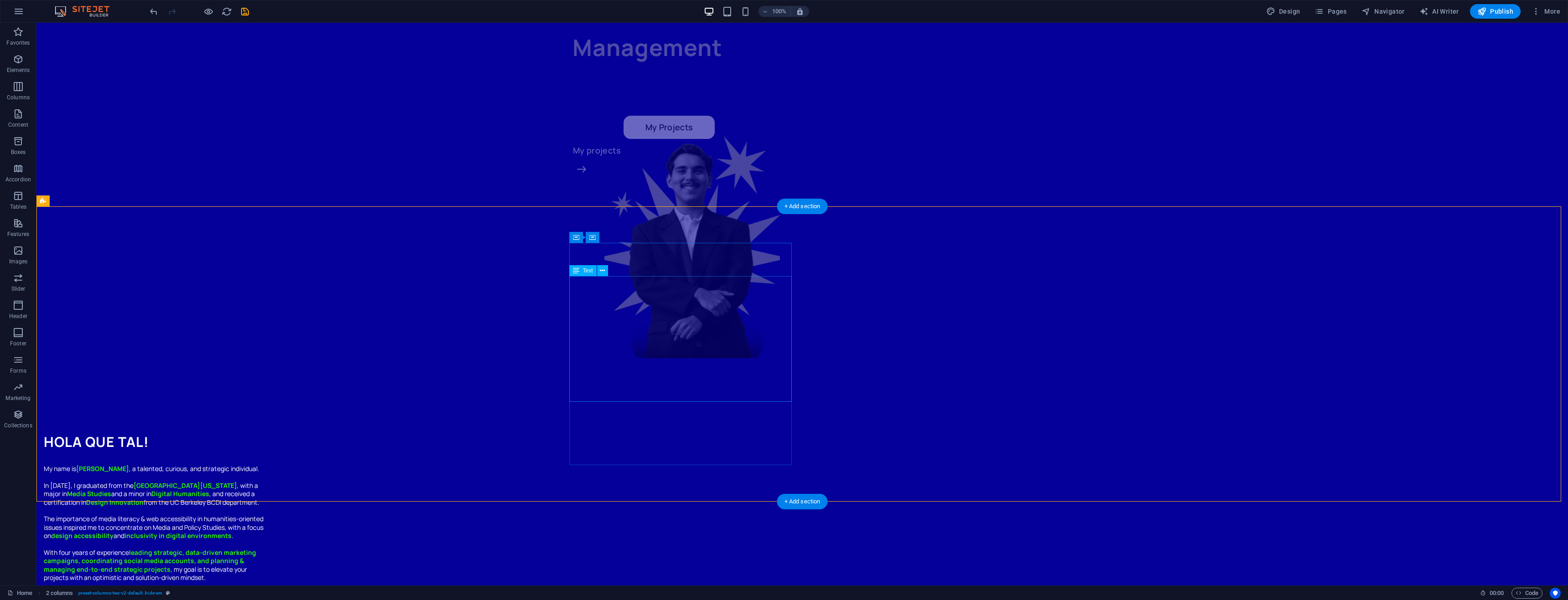
scroll to position [427, 0]
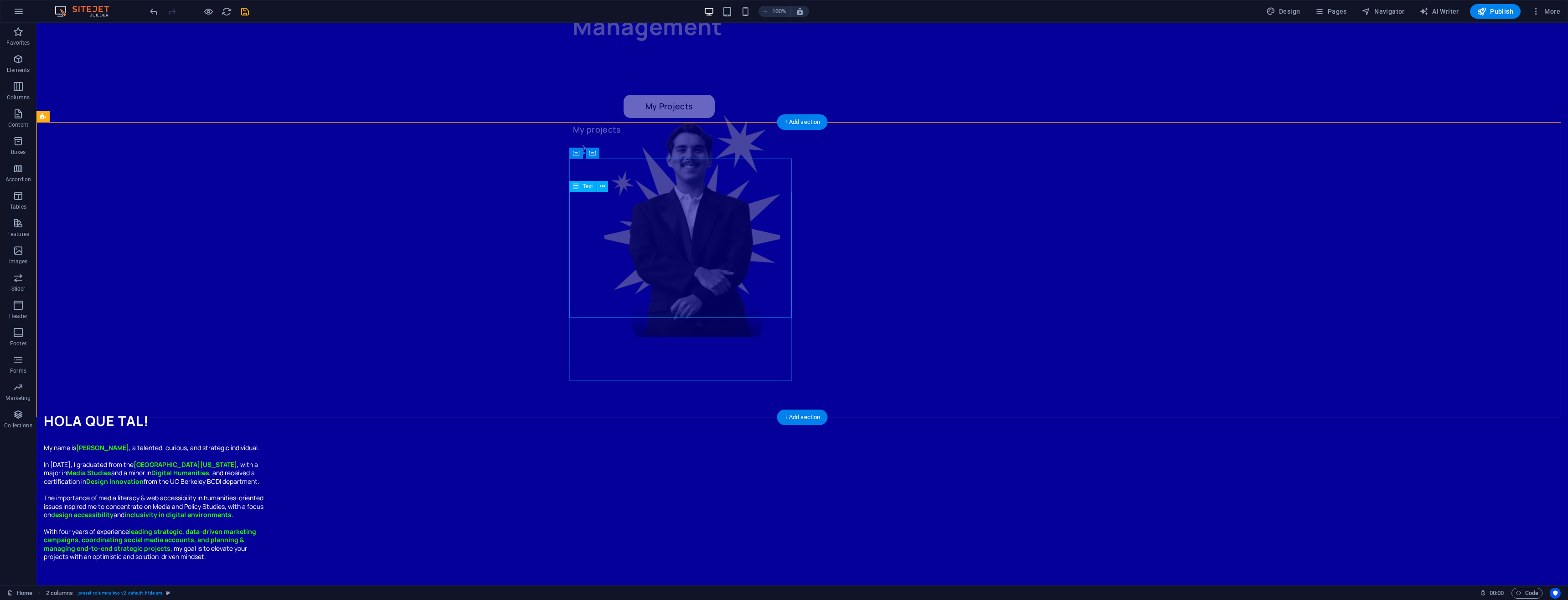
click at [266, 444] on div "My name is Alejandro Canas , a talented, curious, and strategic individual. In …" at bounding box center [155, 502] width 222 height 117
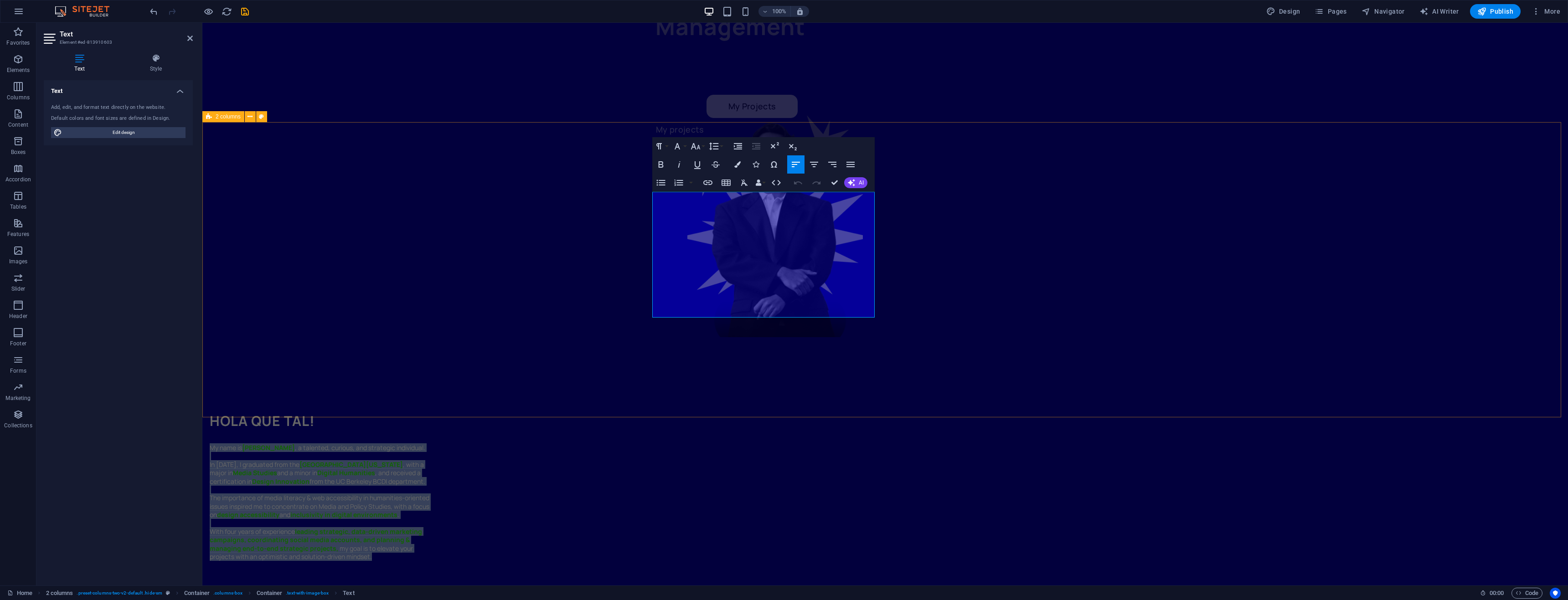
drag, startPoint x: 824, startPoint y: 313, endPoint x: 640, endPoint y: 177, distance: 228.8
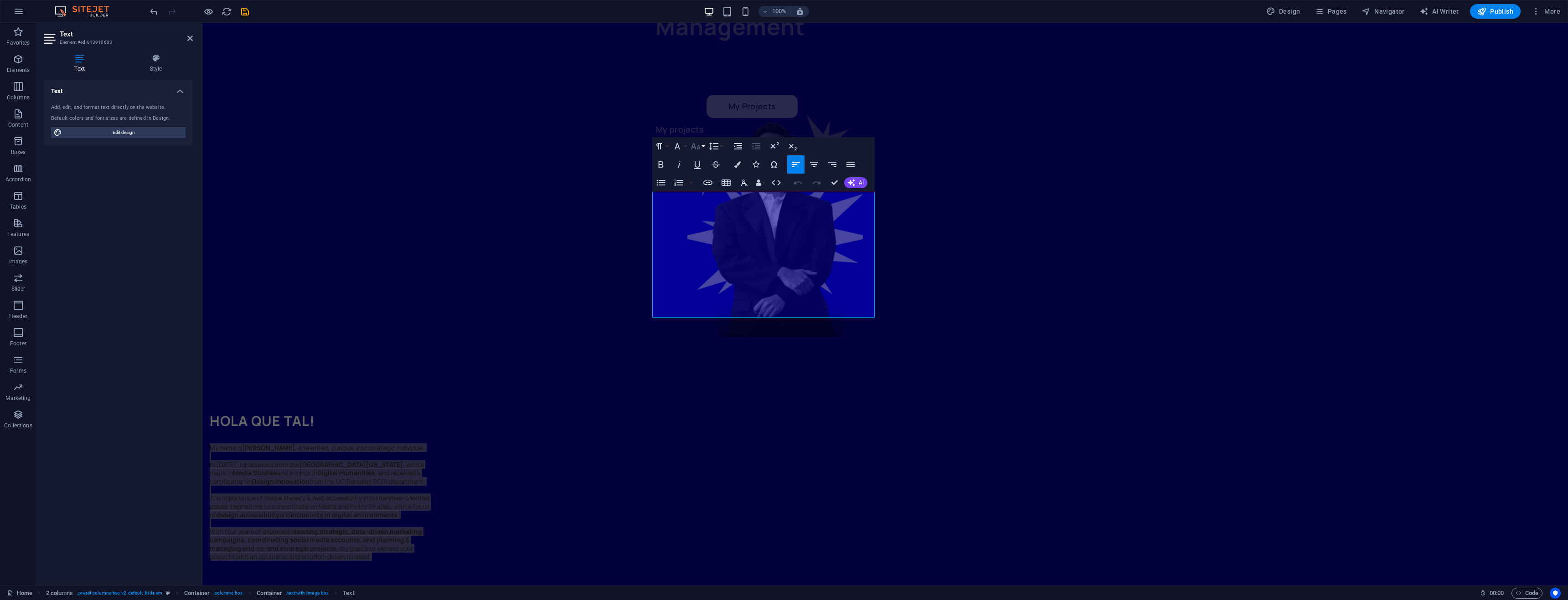
click at [694, 148] on icon "button" at bounding box center [695, 146] width 10 height 6
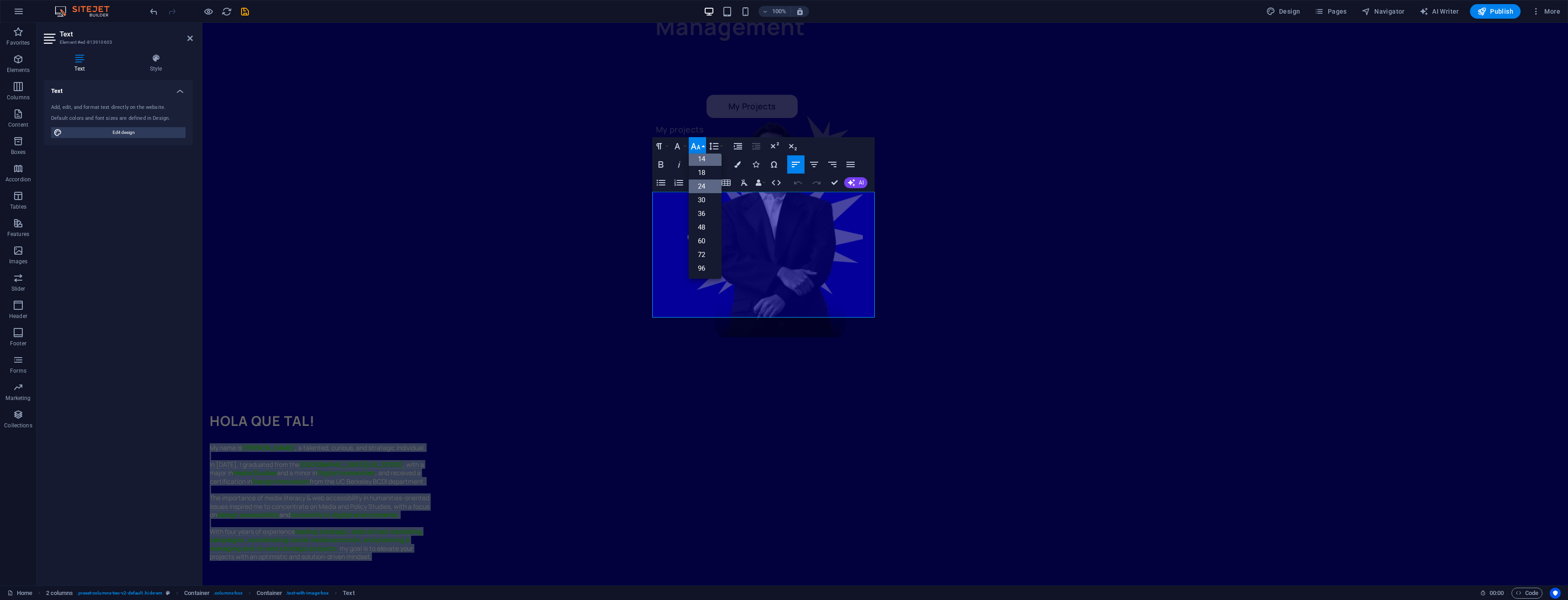
click at [705, 182] on link "24" at bounding box center [705, 186] width 33 height 13
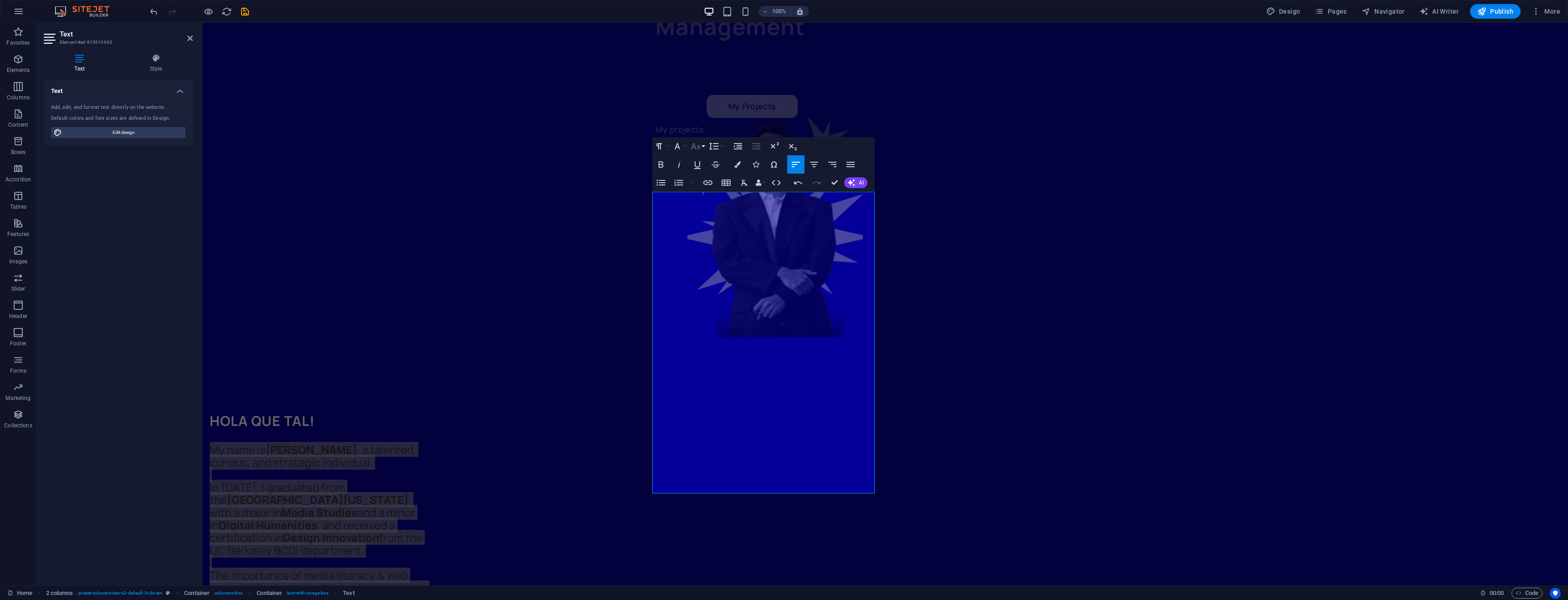
click at [698, 152] on icon "button" at bounding box center [696, 146] width 11 height 11
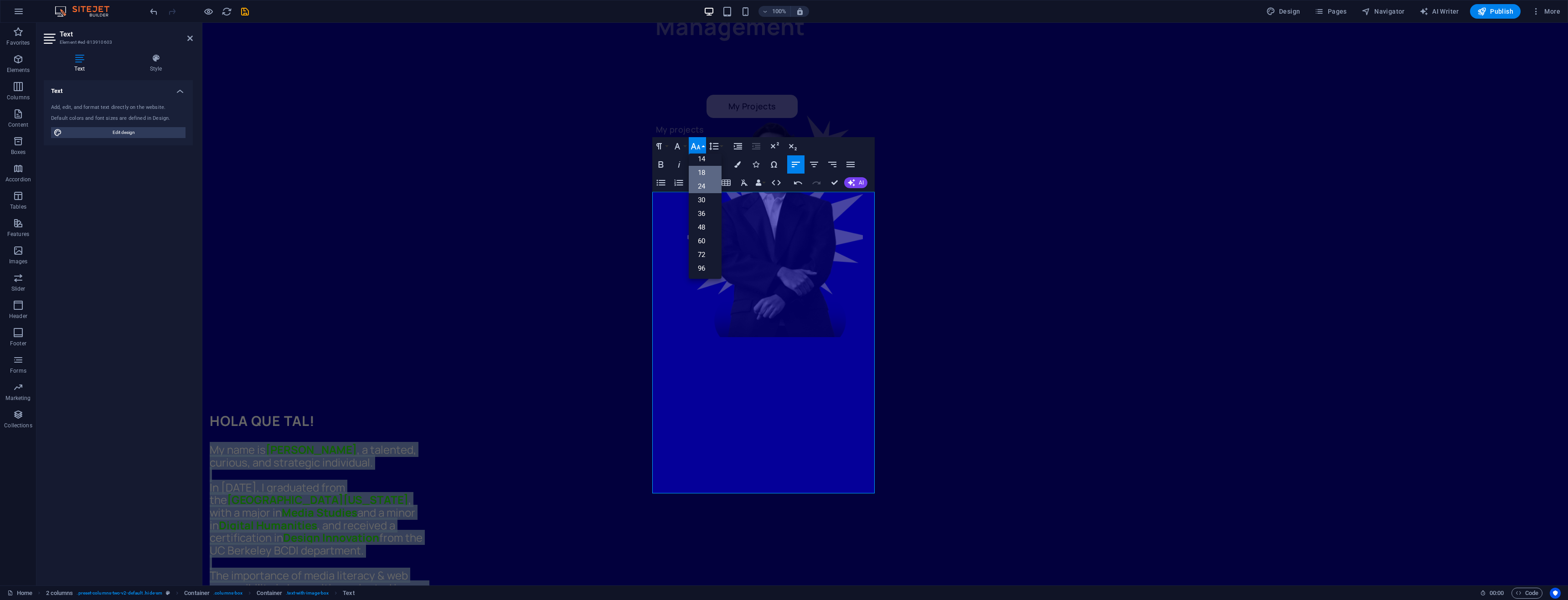
click at [699, 172] on link "18" at bounding box center [705, 173] width 33 height 13
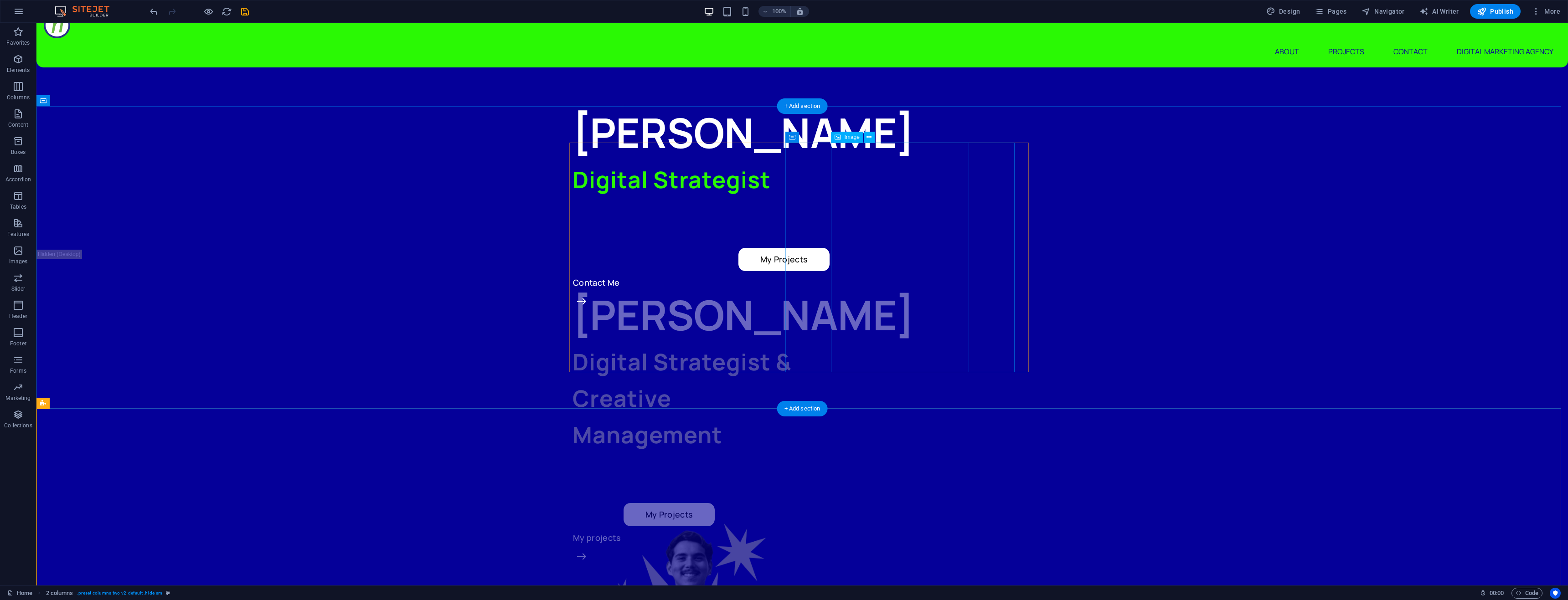
scroll to position [16, 0]
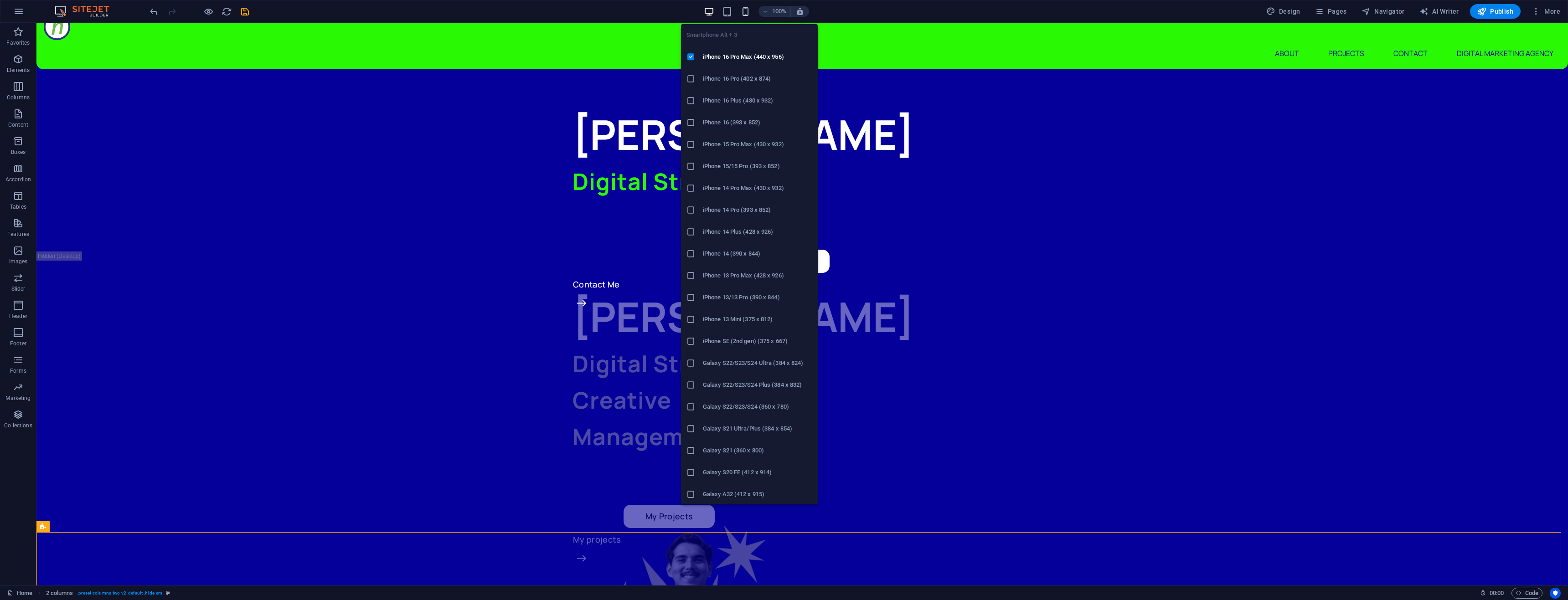
click at [747, 13] on icon "button" at bounding box center [745, 11] width 10 height 10
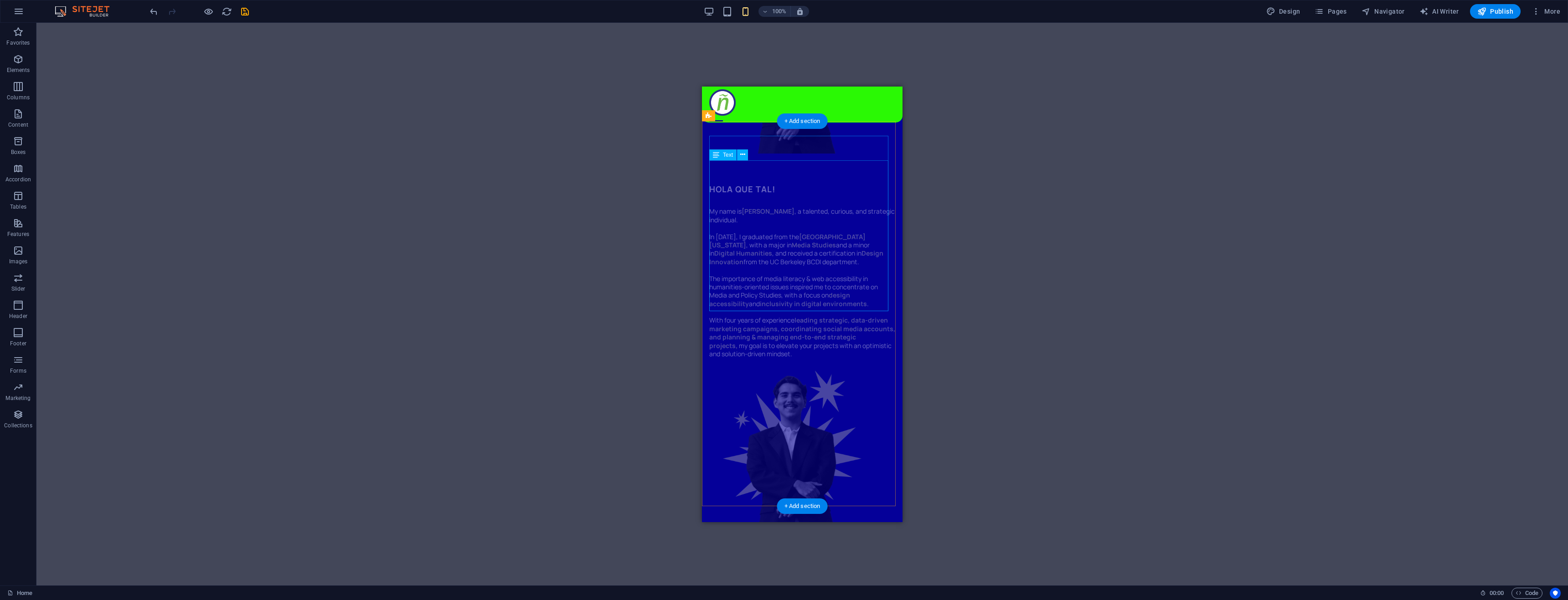
scroll to position [683, 0]
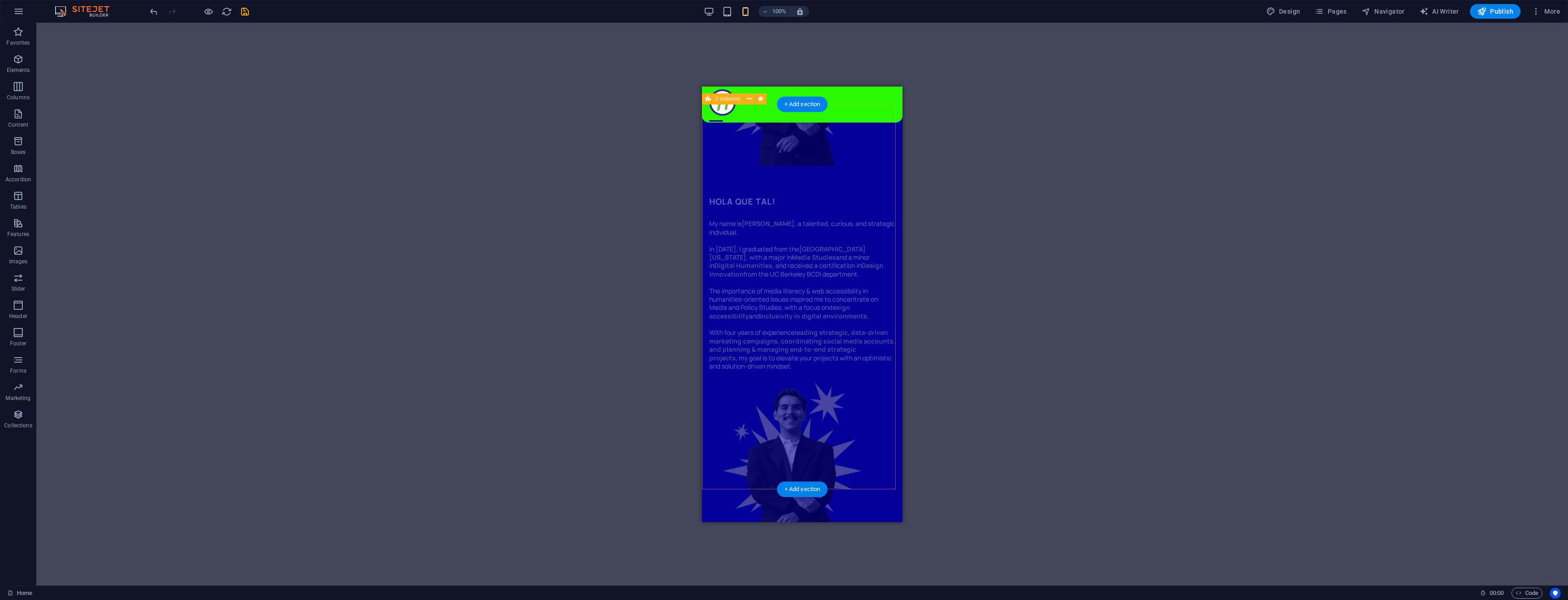
click at [707, 194] on div "HOLA QUE TAL! My name is [PERSON_NAME] , a talented, curious, and strategic ind…" at bounding box center [802, 369] width 200 height 378
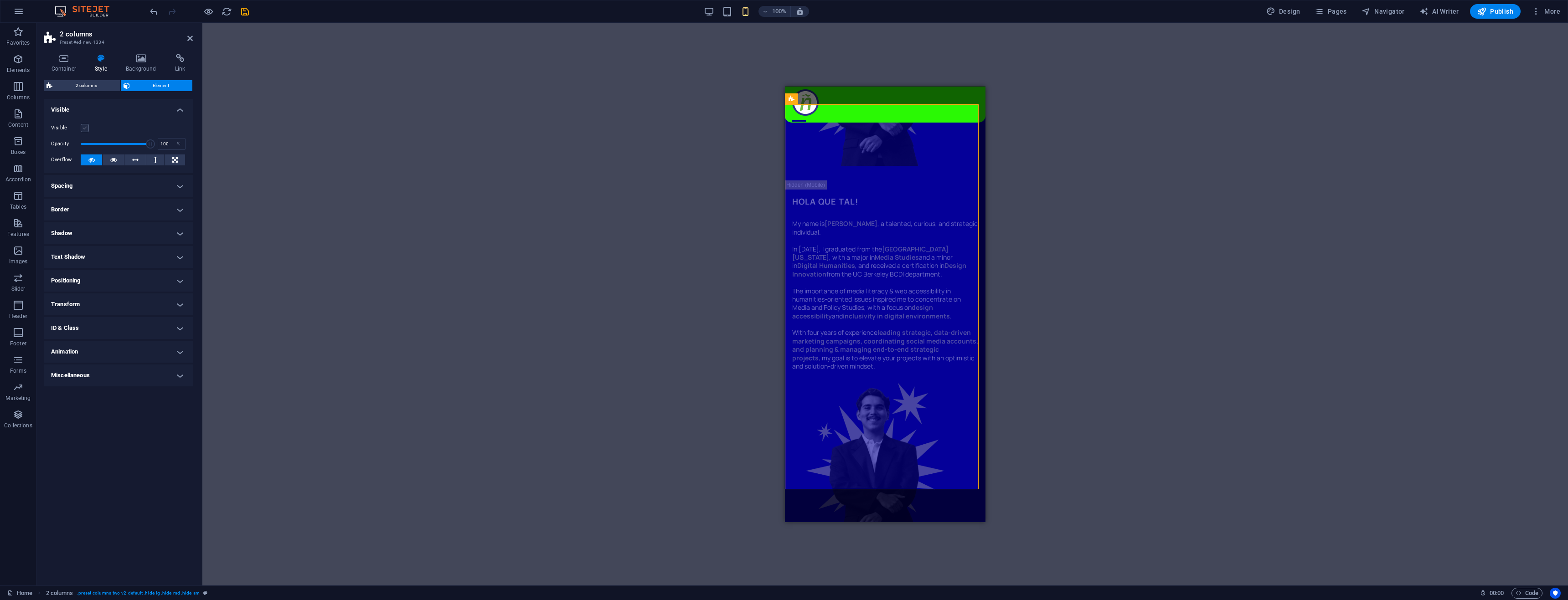
click at [86, 127] on label at bounding box center [85, 128] width 8 height 8
click at [0, 0] on input "Visible" at bounding box center [0, 0] width 0 height 0
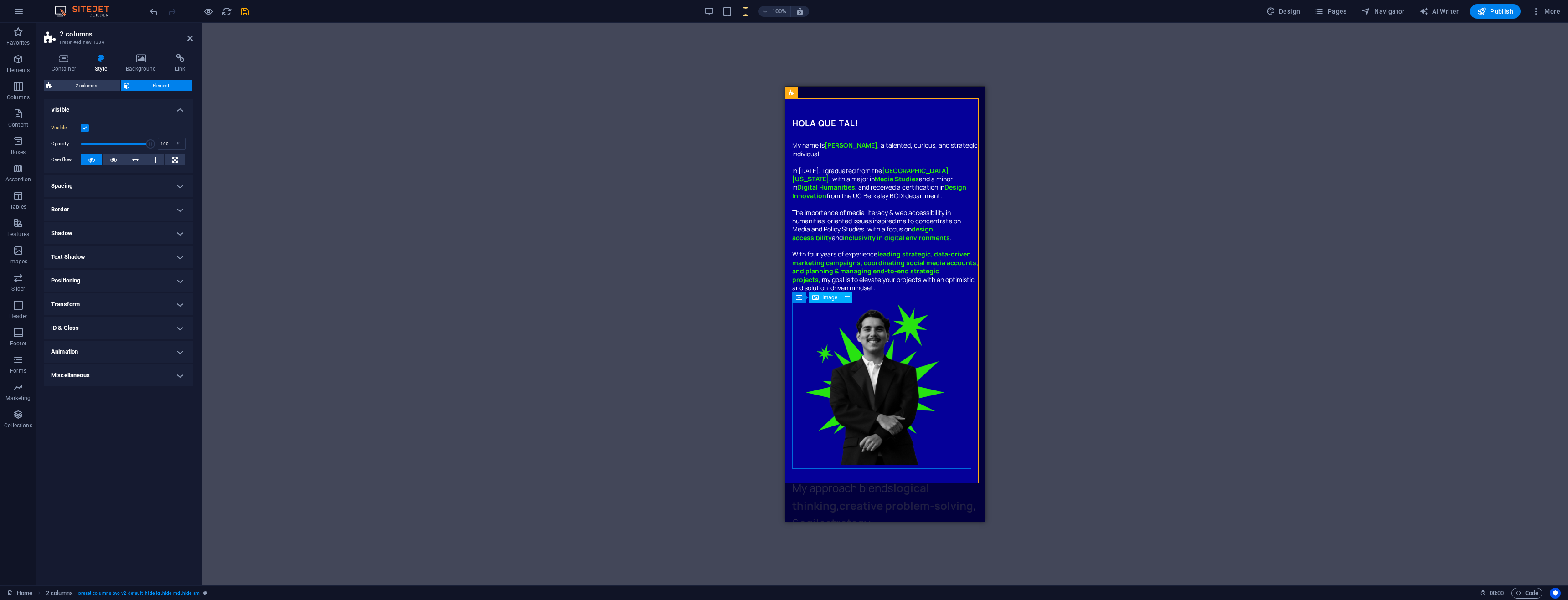
scroll to position [866, 0]
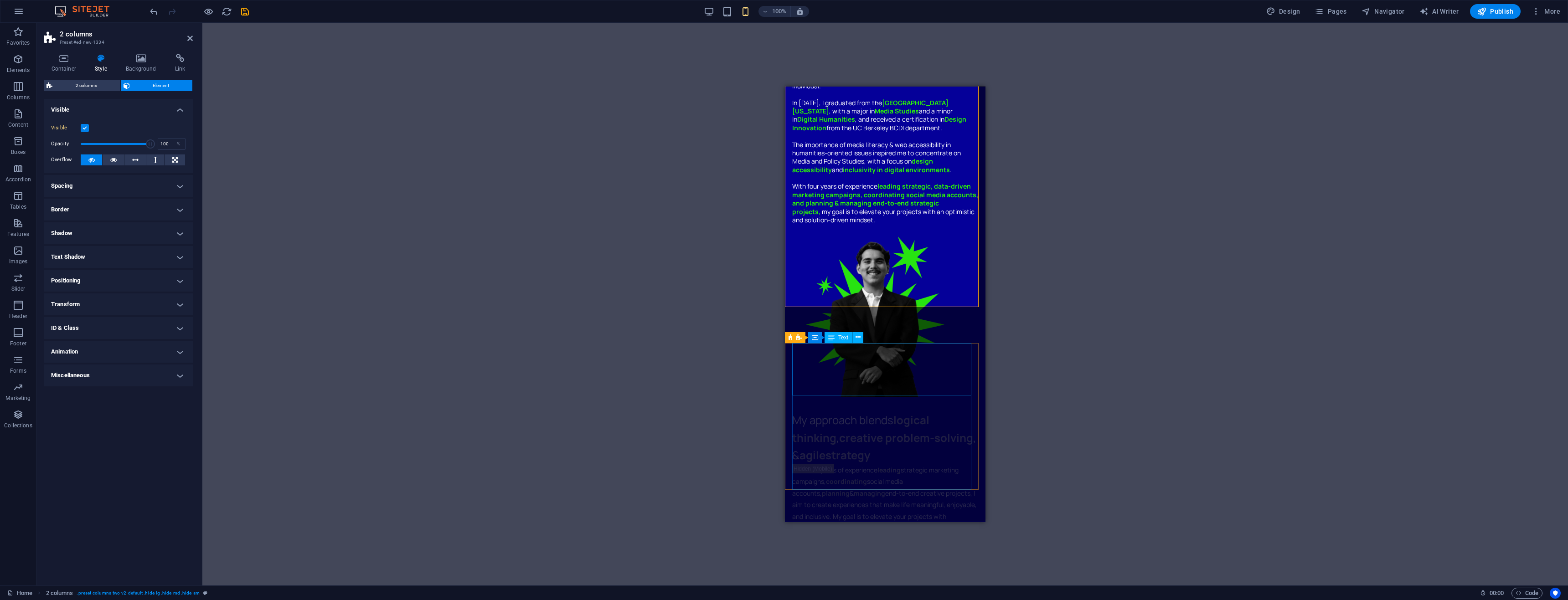
click at [874, 411] on div "My approach blends logical thinking , creative problem-solving , & agile strate…" at bounding box center [885, 437] width 186 height 52
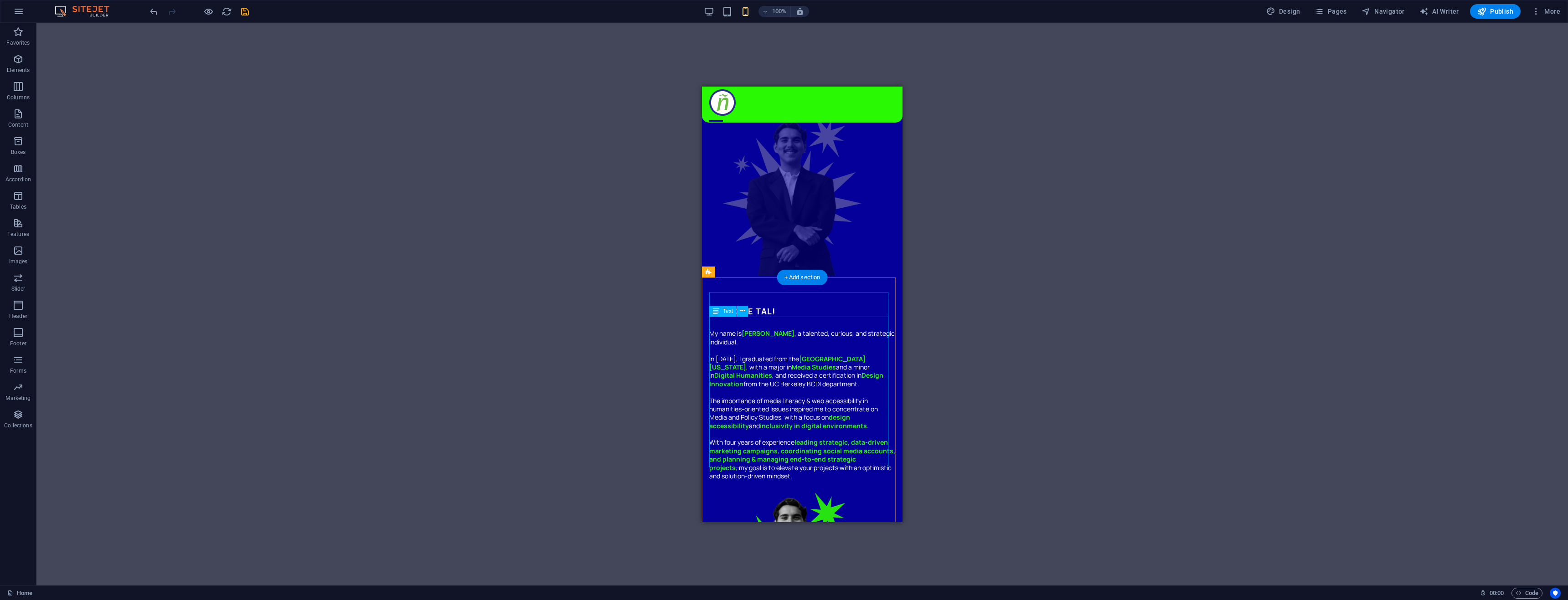
scroll to position [456, 0]
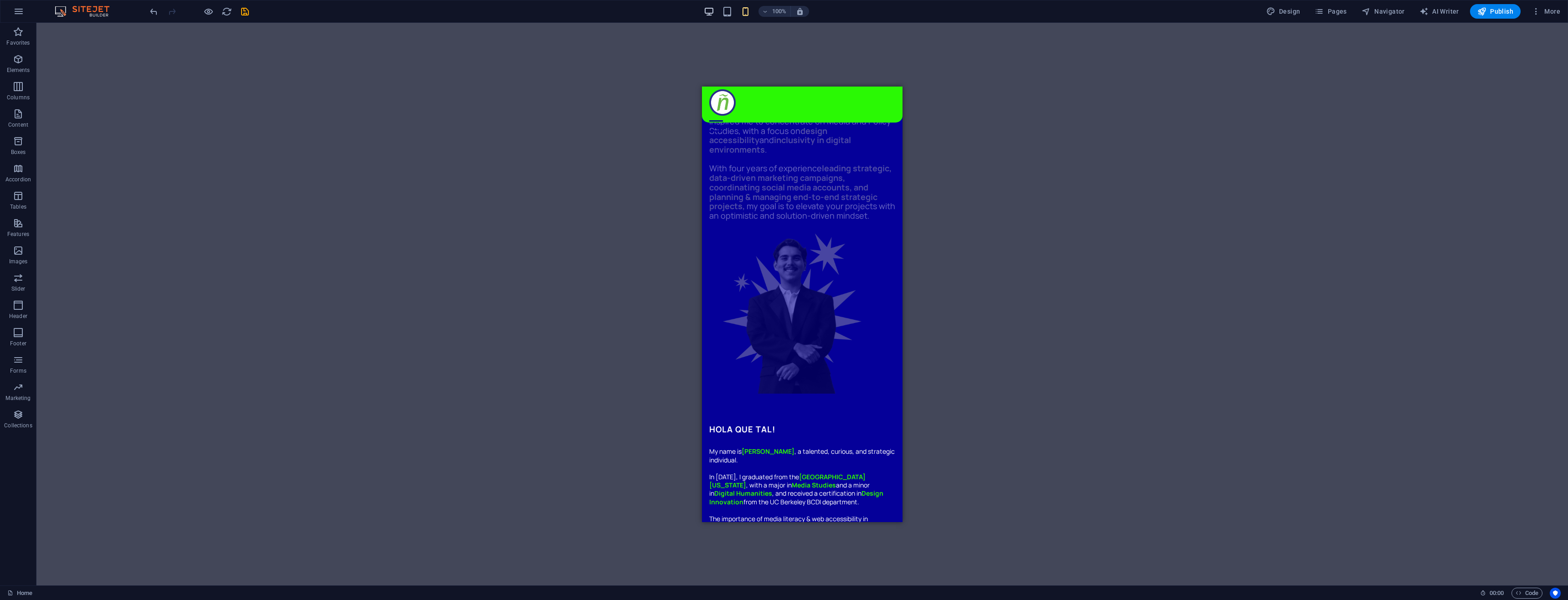
click at [713, 10] on icon "button" at bounding box center [709, 11] width 10 height 10
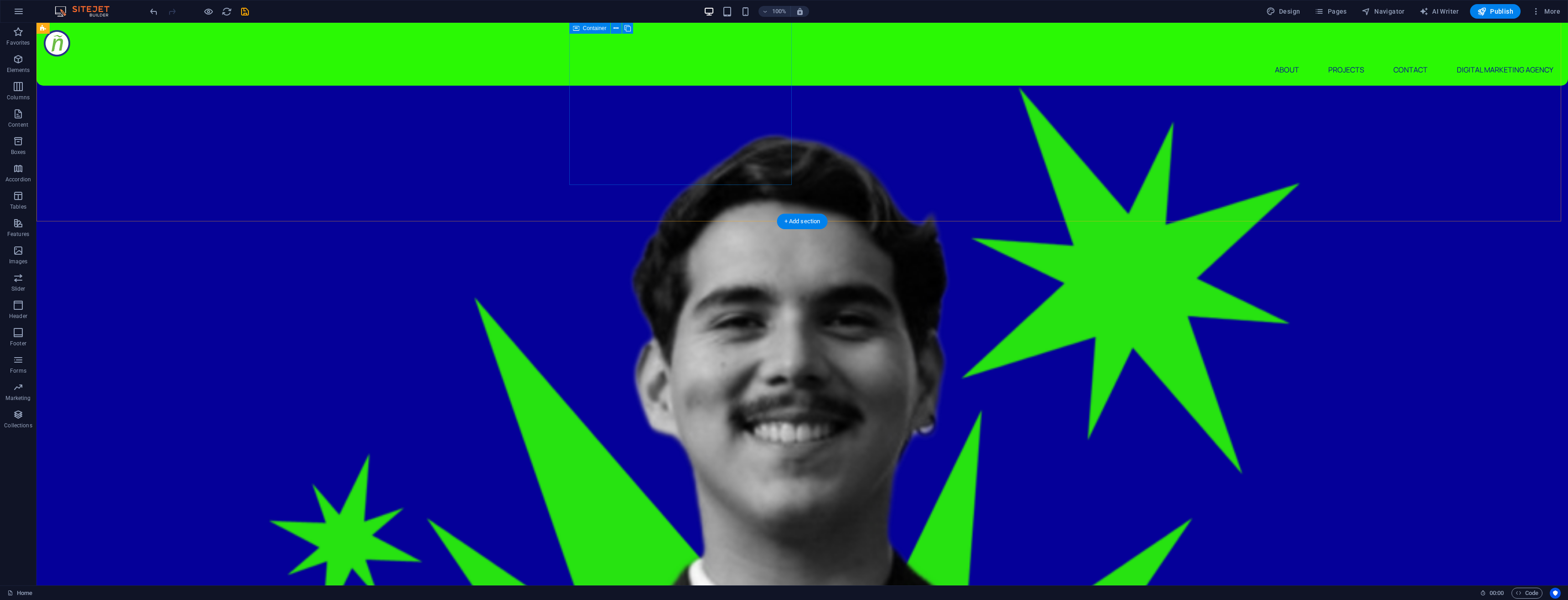
scroll to position [866, 0]
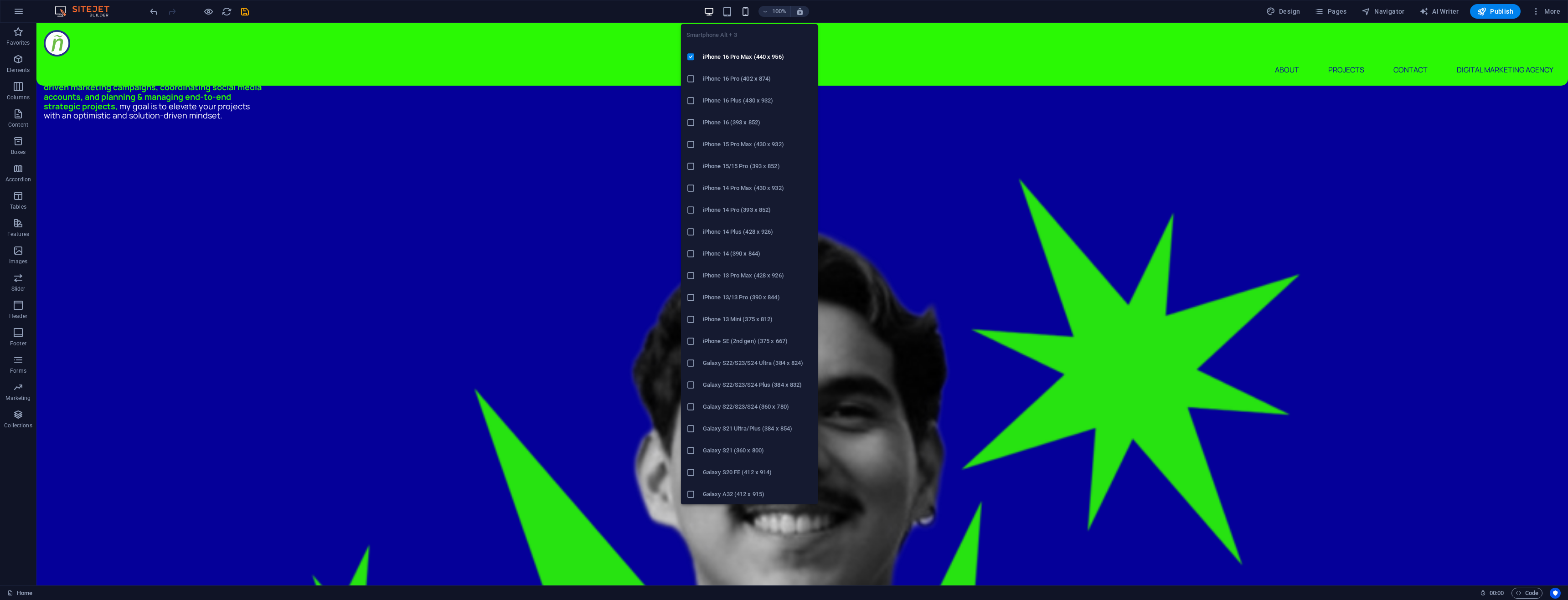
click at [746, 8] on icon "button" at bounding box center [745, 11] width 10 height 10
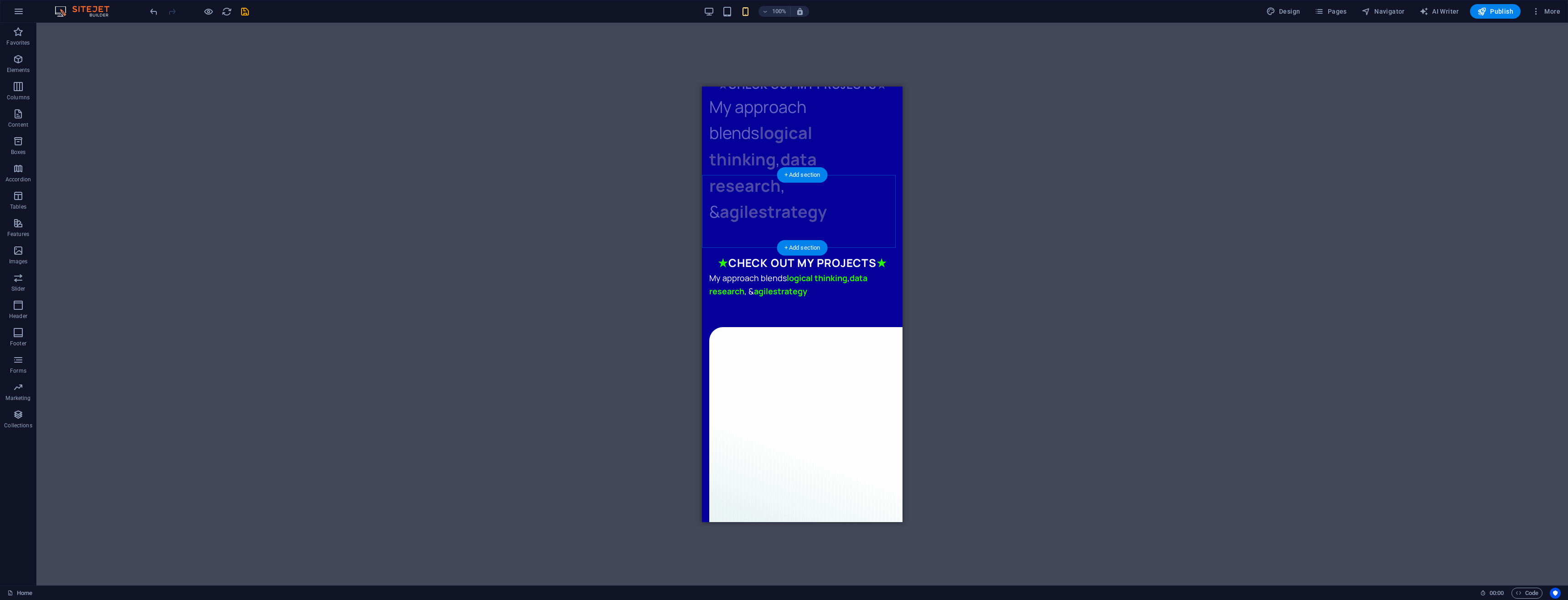
scroll to position [1367, 0]
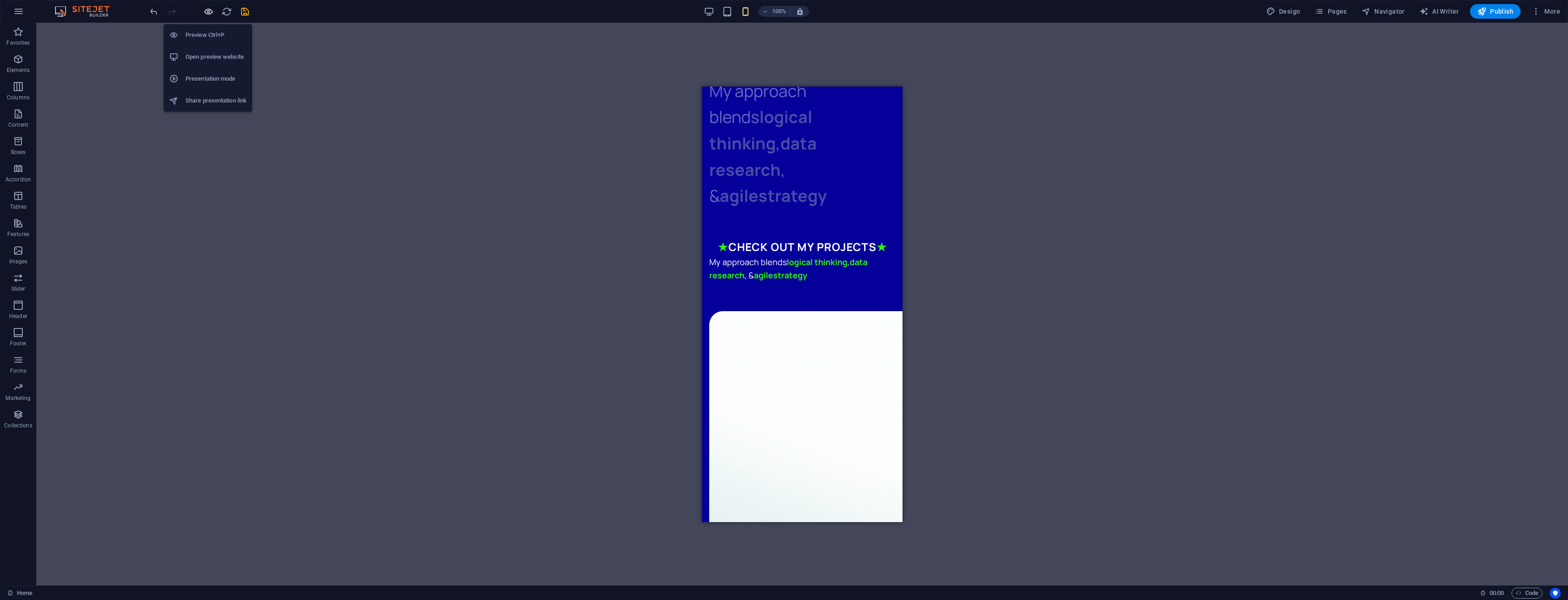
click at [208, 13] on icon "button" at bounding box center [208, 11] width 10 height 10
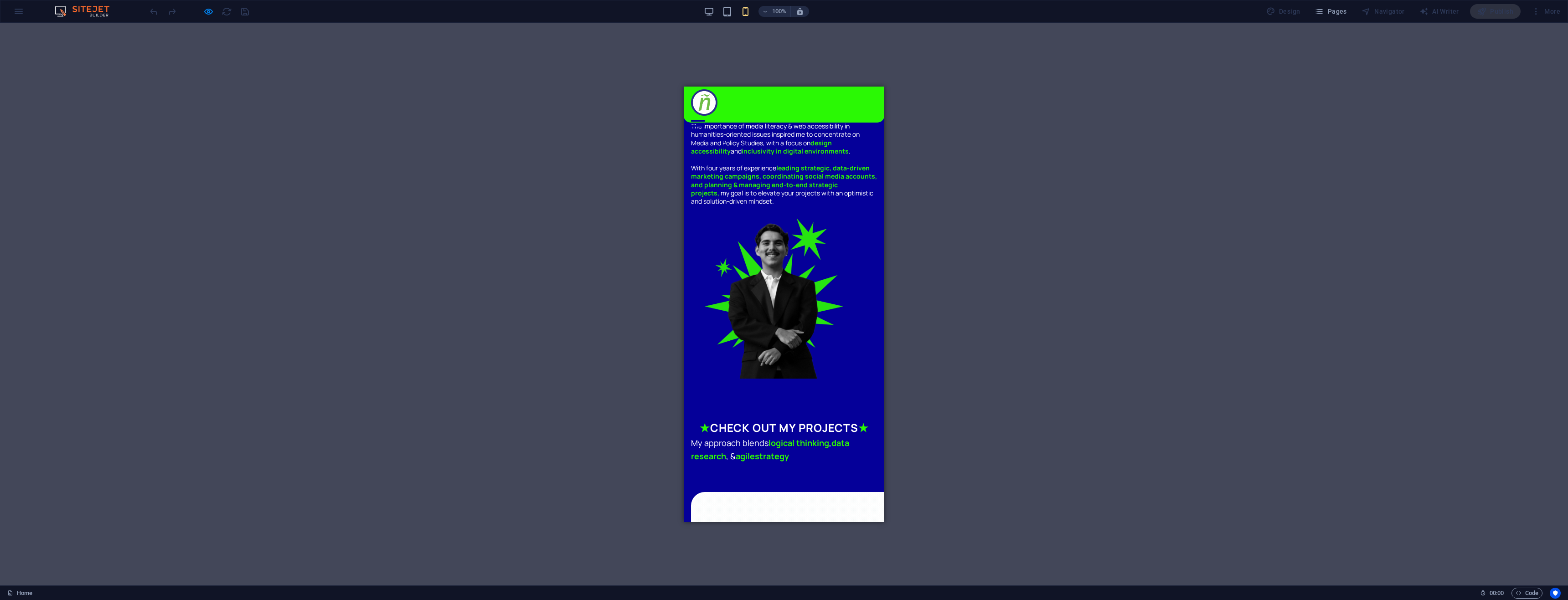
scroll to position [137, 0]
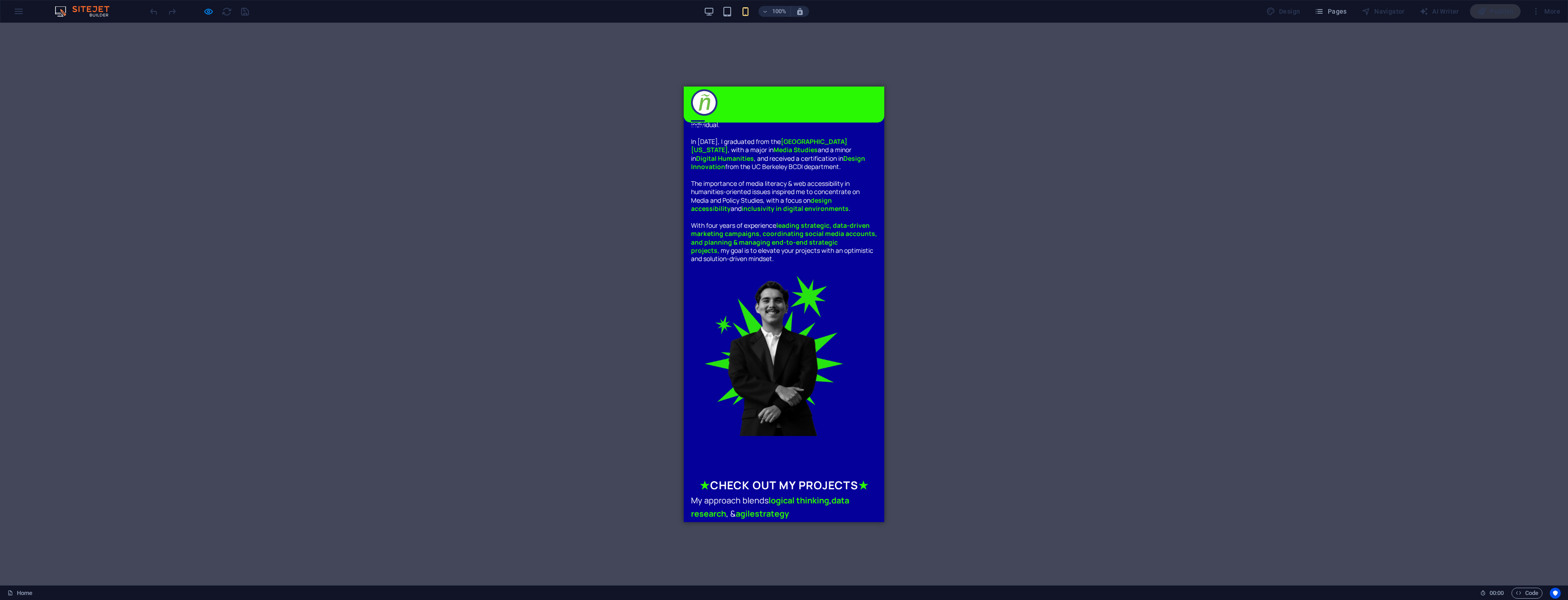
click at [206, 5] on div at bounding box center [199, 12] width 102 height 15
click at [206, 7] on icon "button" at bounding box center [208, 11] width 10 height 10
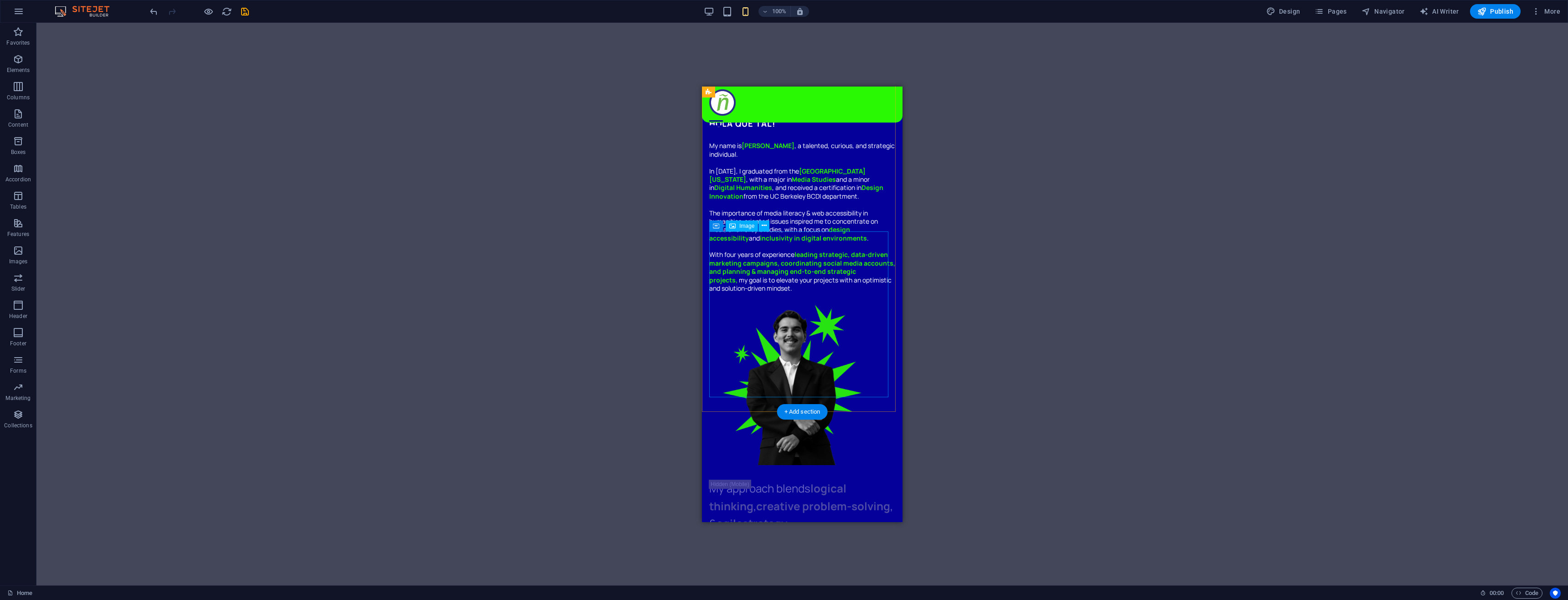
scroll to position [761, 0]
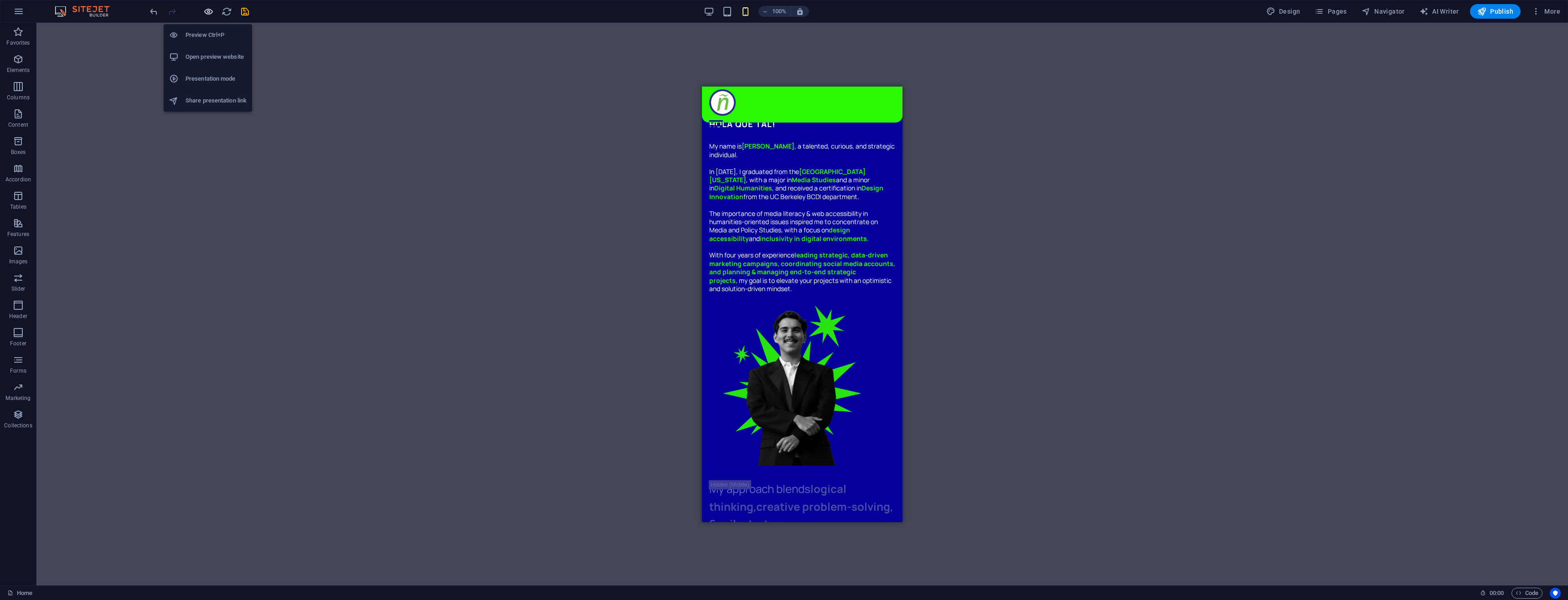
click at [209, 13] on icon "button" at bounding box center [208, 11] width 10 height 10
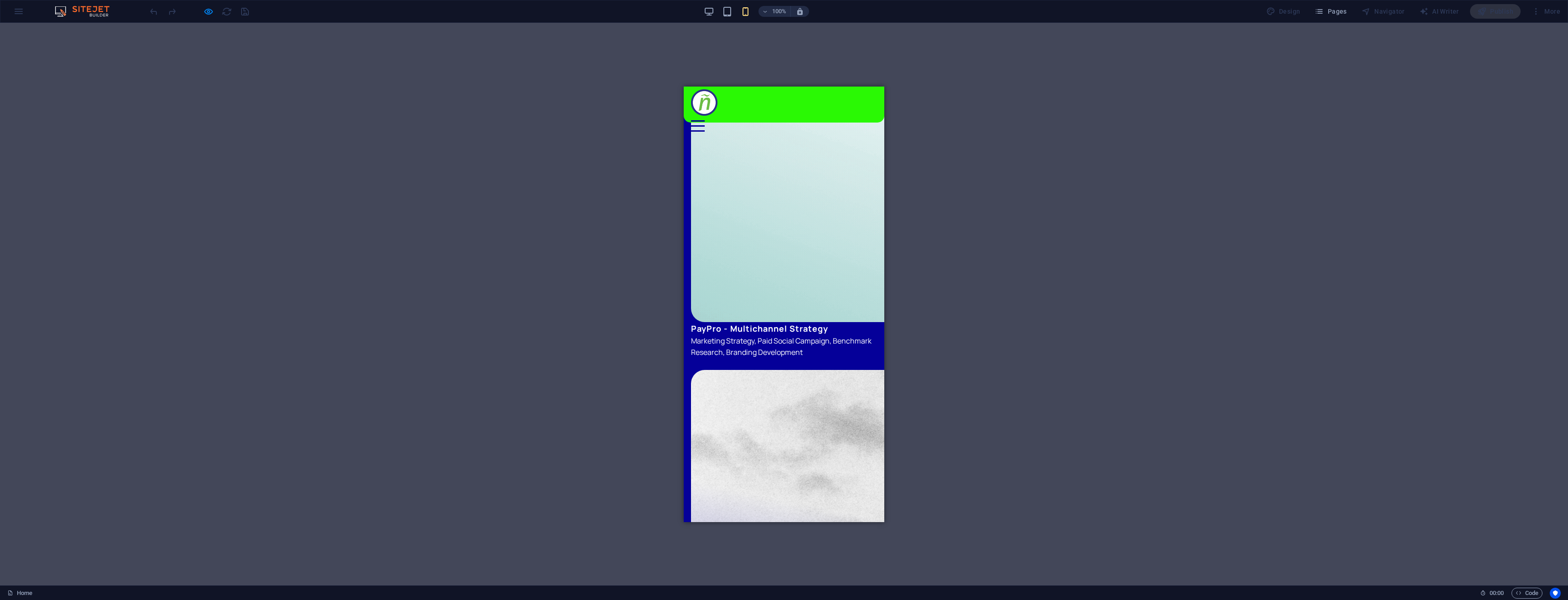
scroll to position [820, 0]
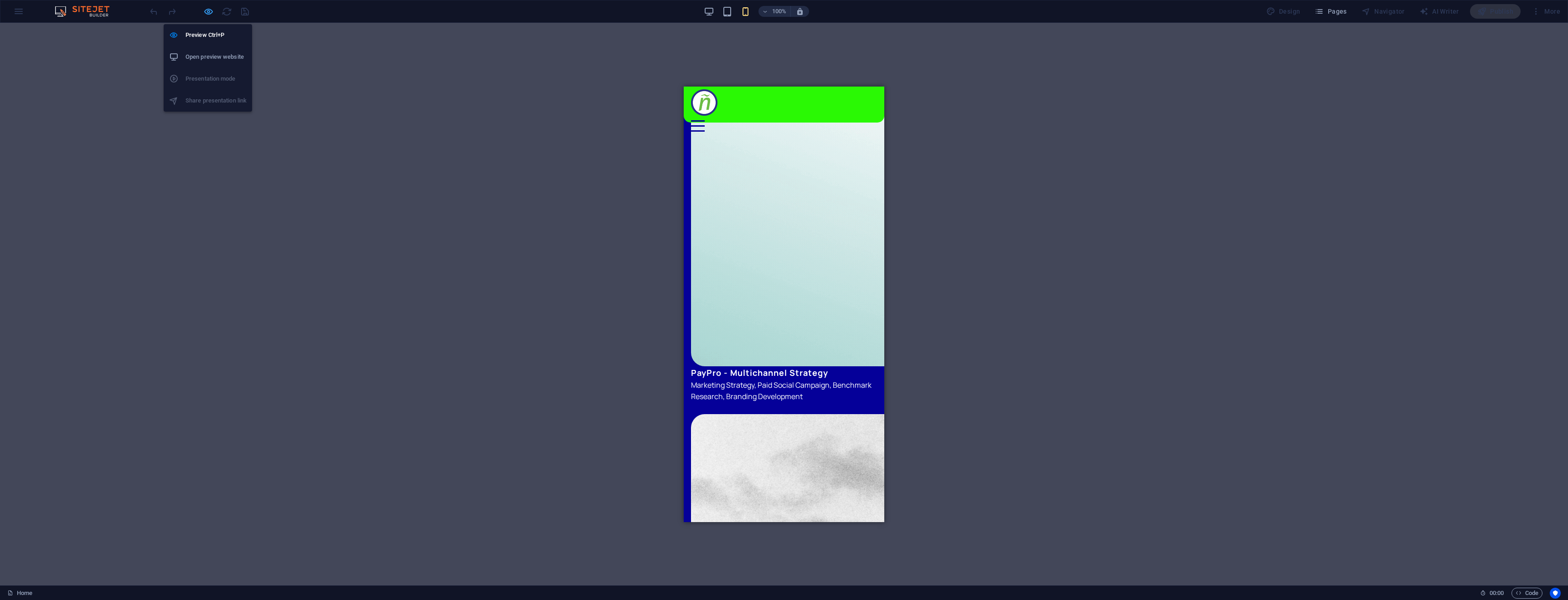
click at [206, 13] on icon "button" at bounding box center [208, 11] width 10 height 10
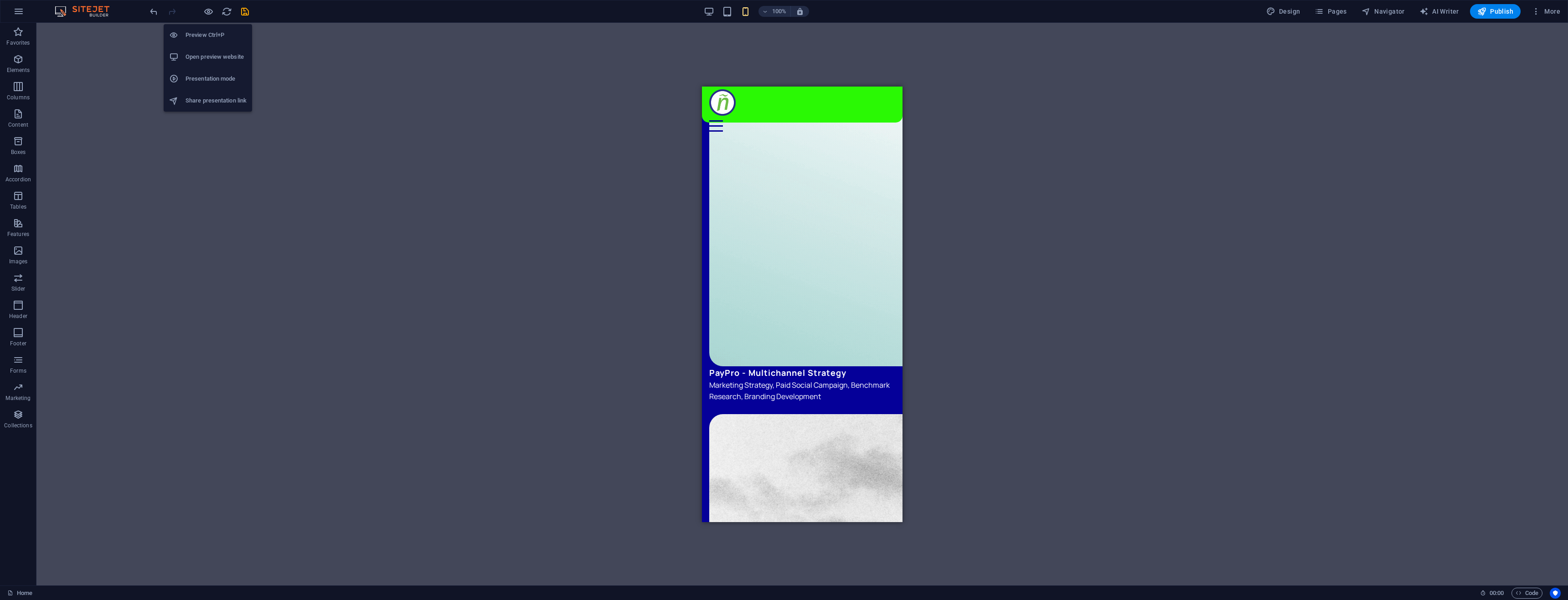
scroll to position [1686, 0]
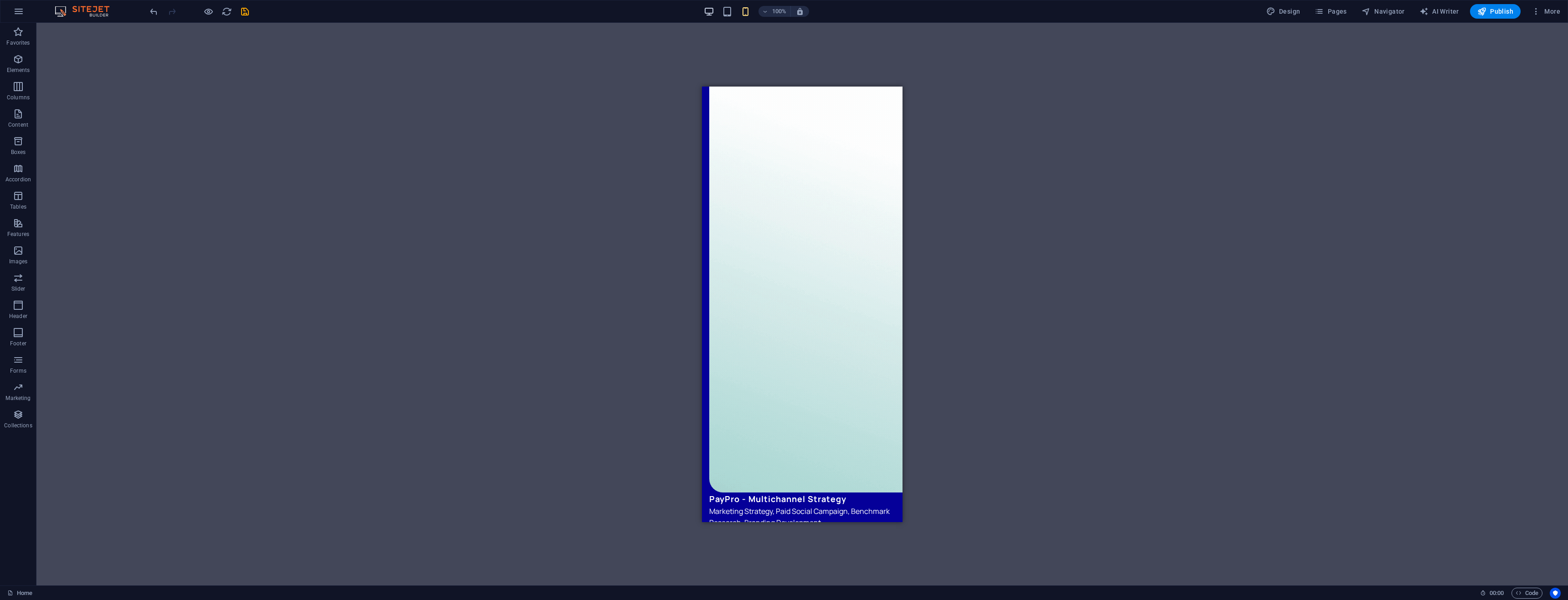
click at [706, 10] on icon "button" at bounding box center [709, 11] width 10 height 10
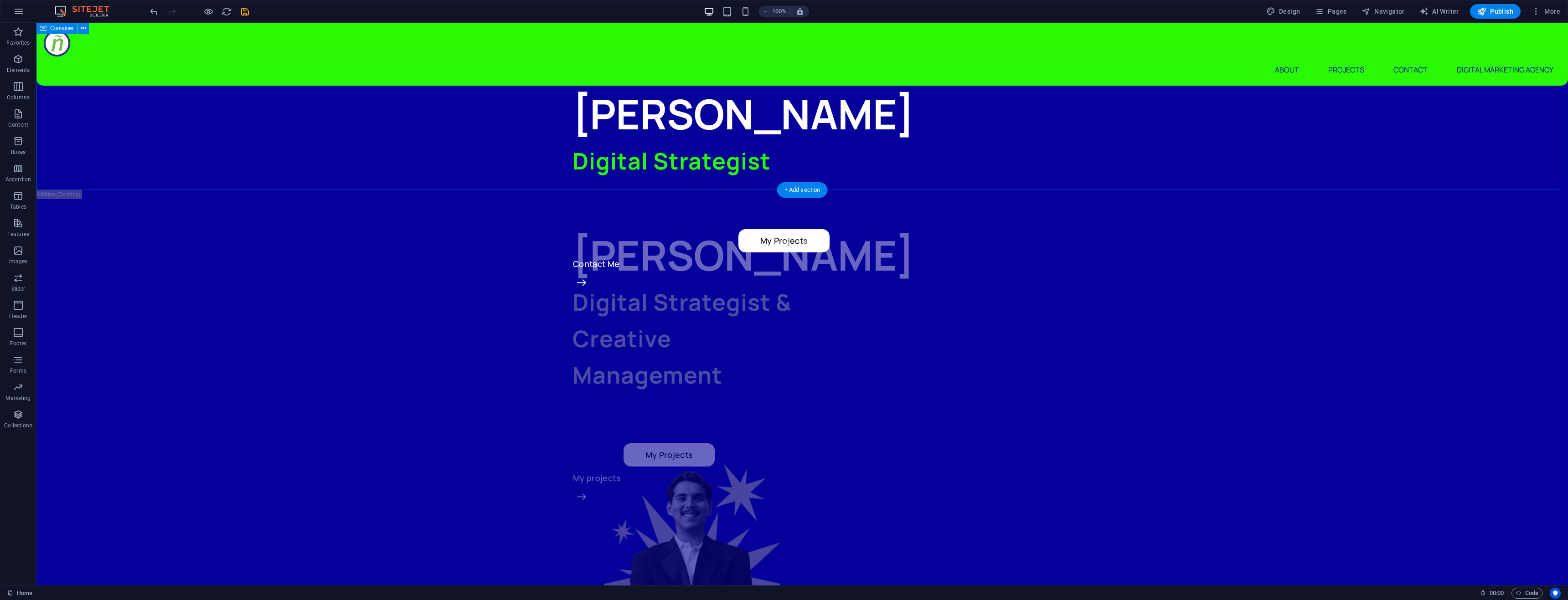
scroll to position [0, 0]
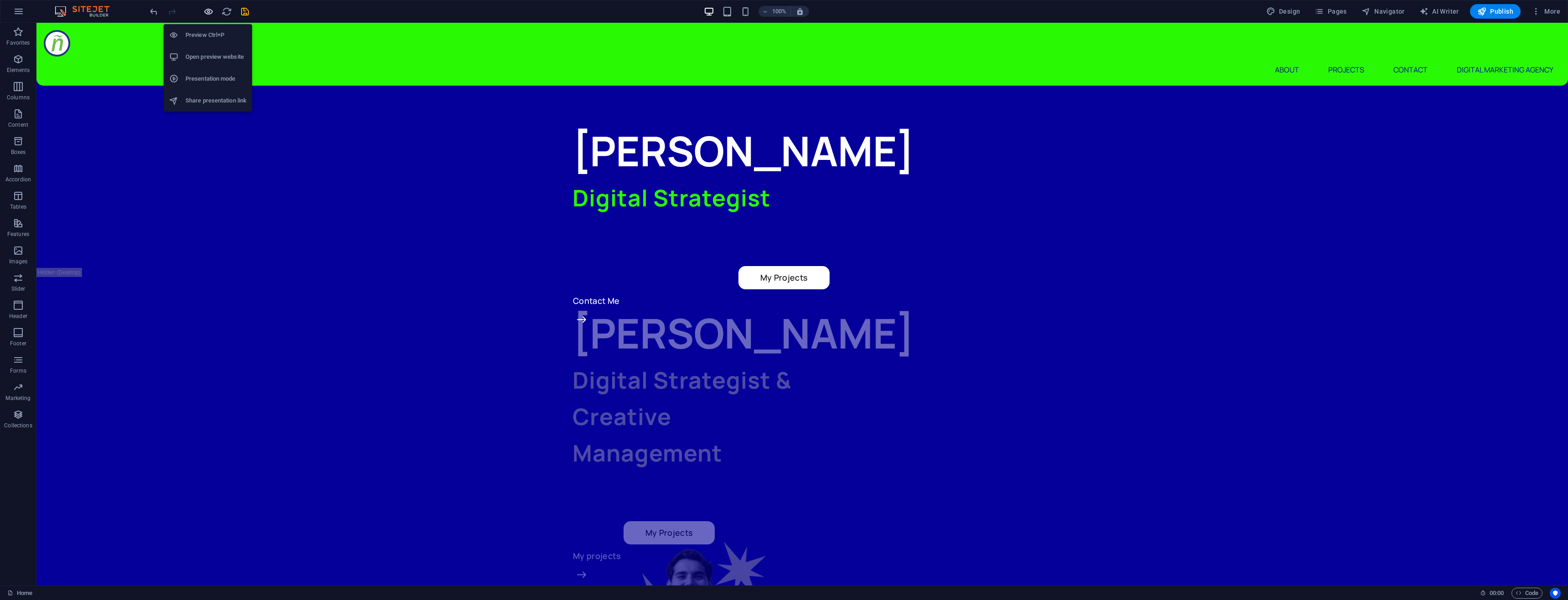
click at [211, 14] on icon "button" at bounding box center [208, 11] width 10 height 10
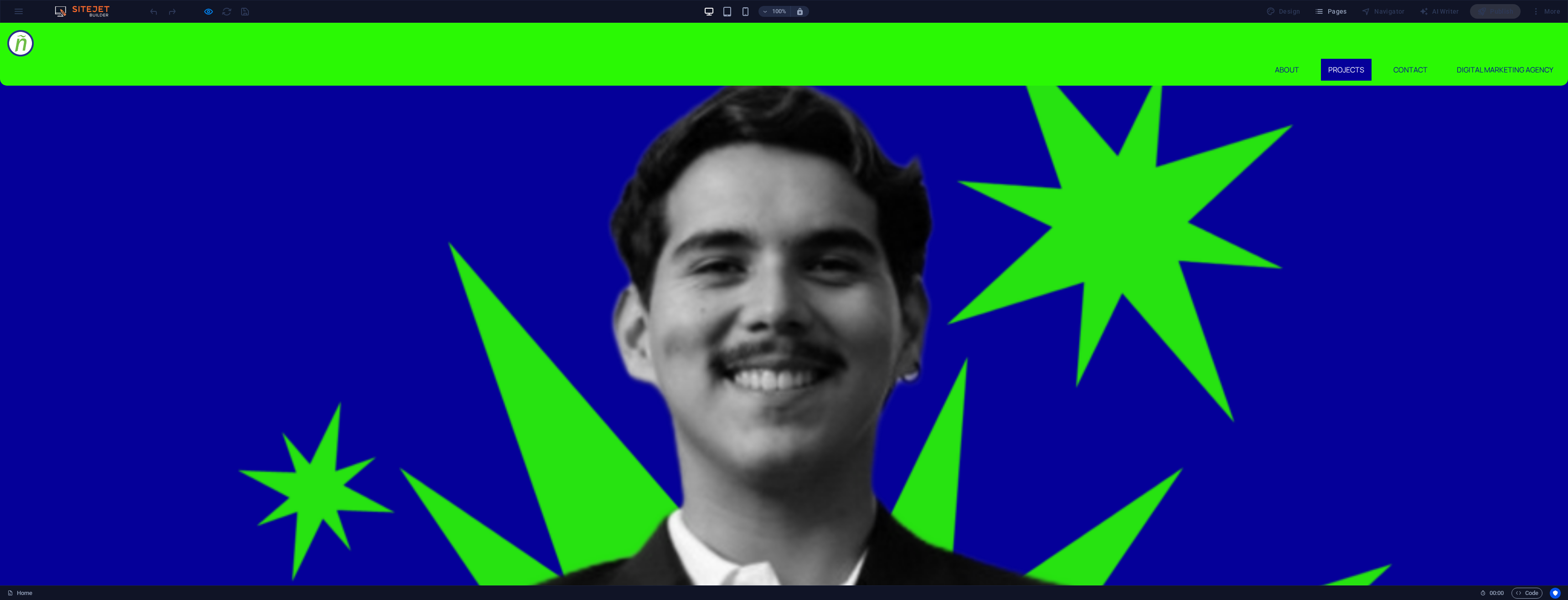
scroll to position [410, 0]
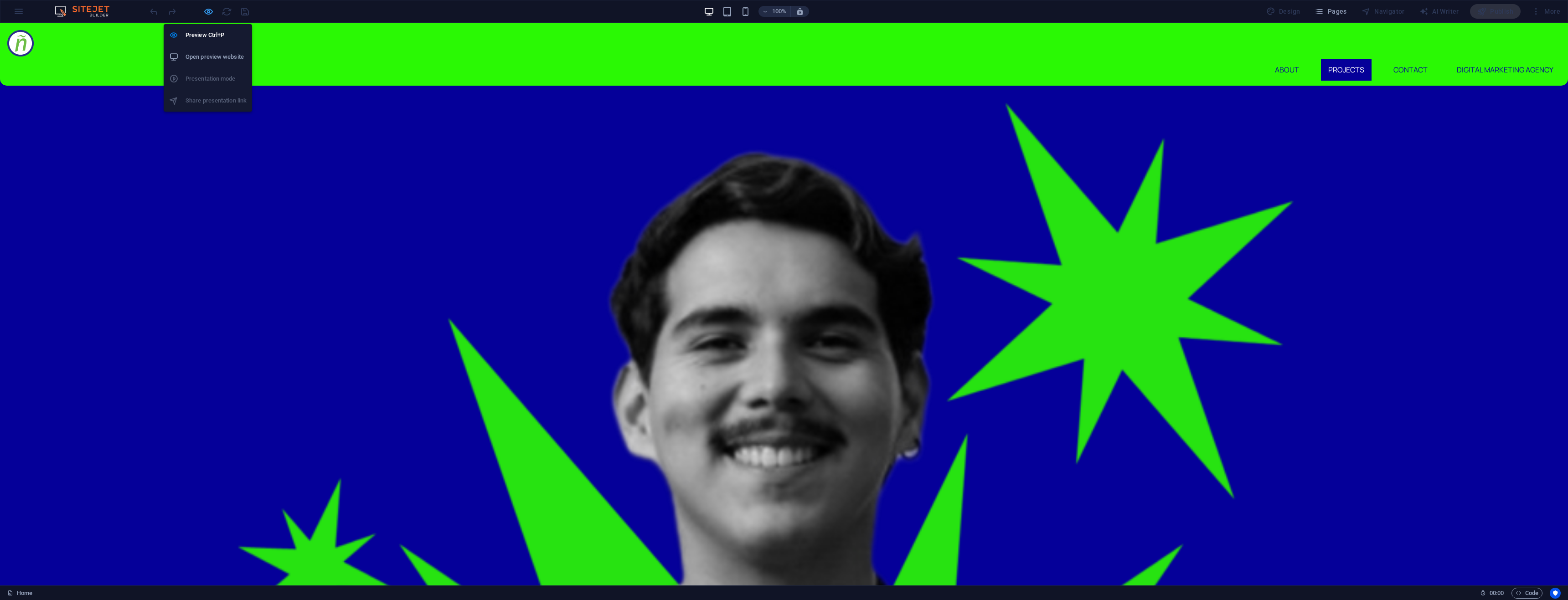
click at [206, 10] on icon "button" at bounding box center [208, 11] width 10 height 10
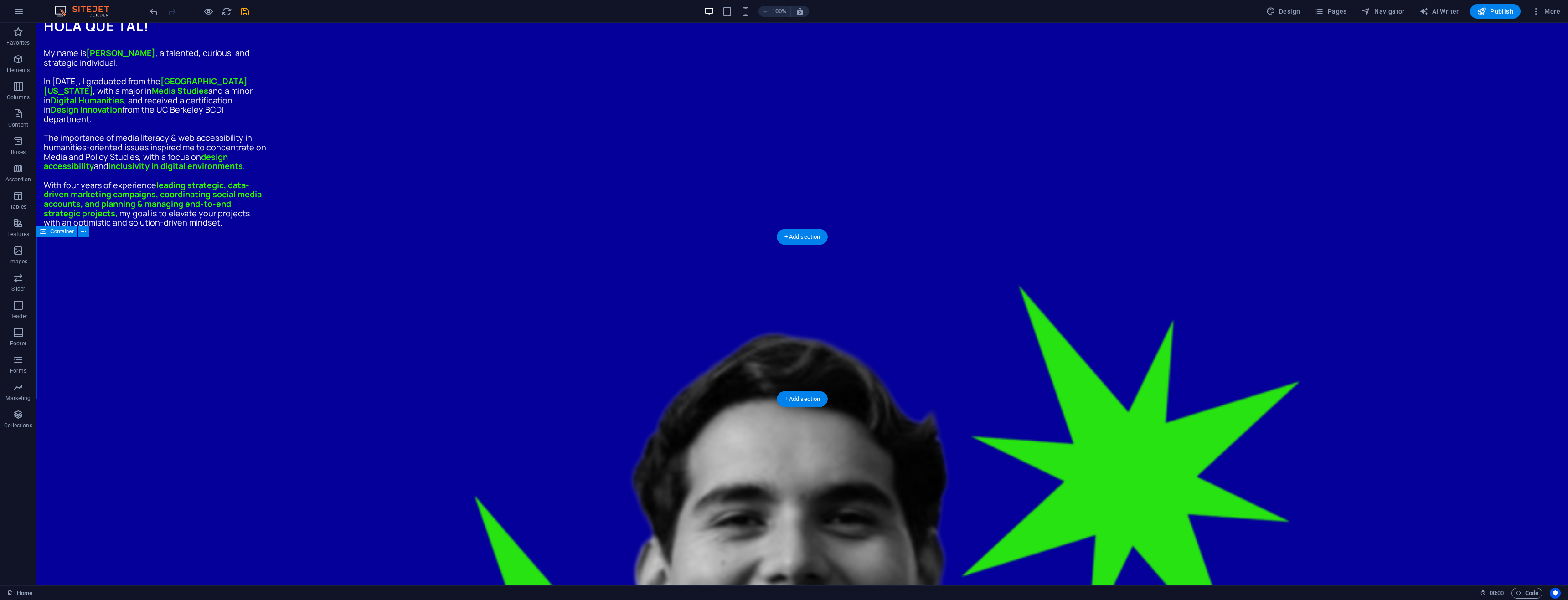
scroll to position [1031, 0]
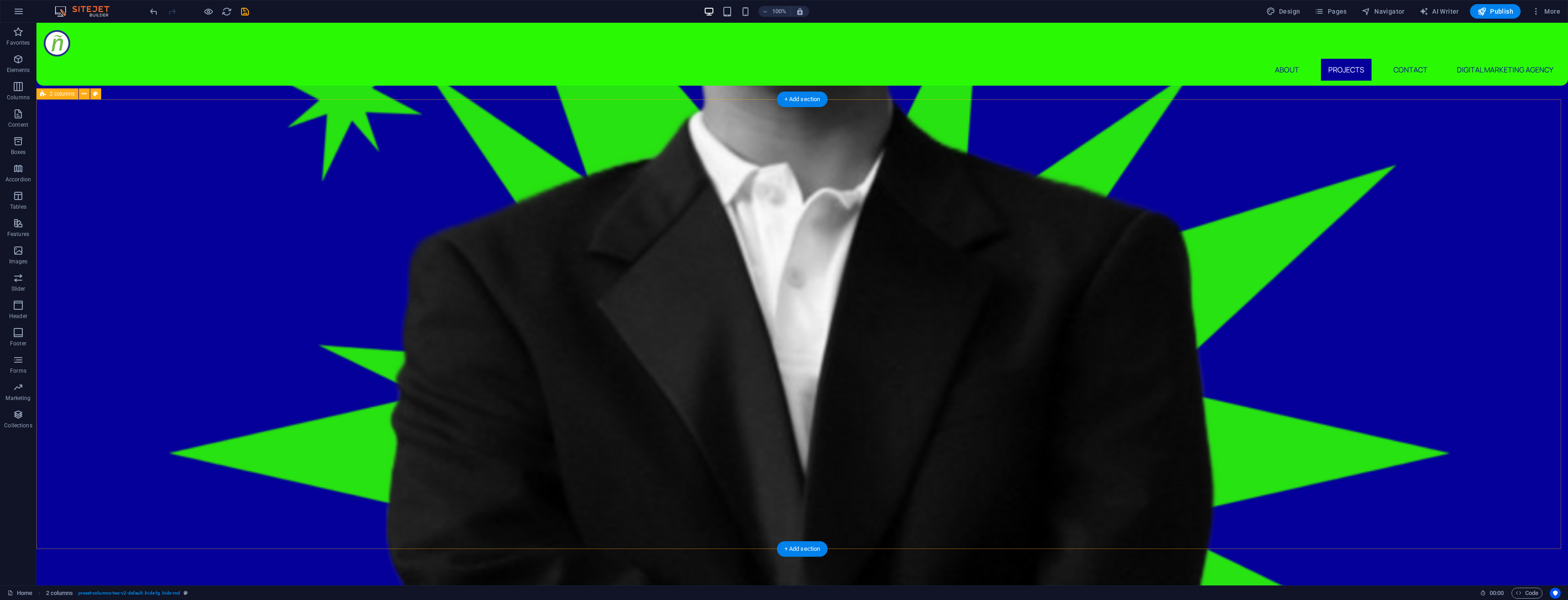
scroll to position [1396, 0]
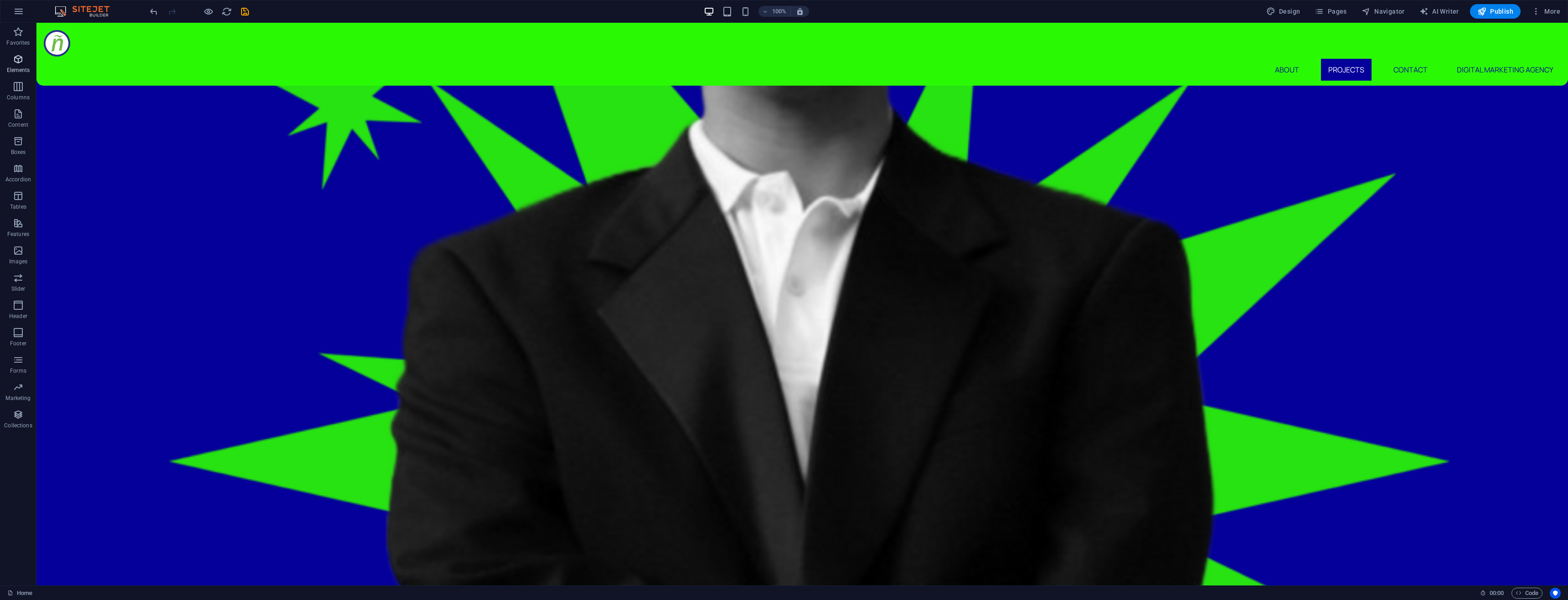
click at [18, 68] on p "Elements" at bounding box center [18, 70] width 23 height 7
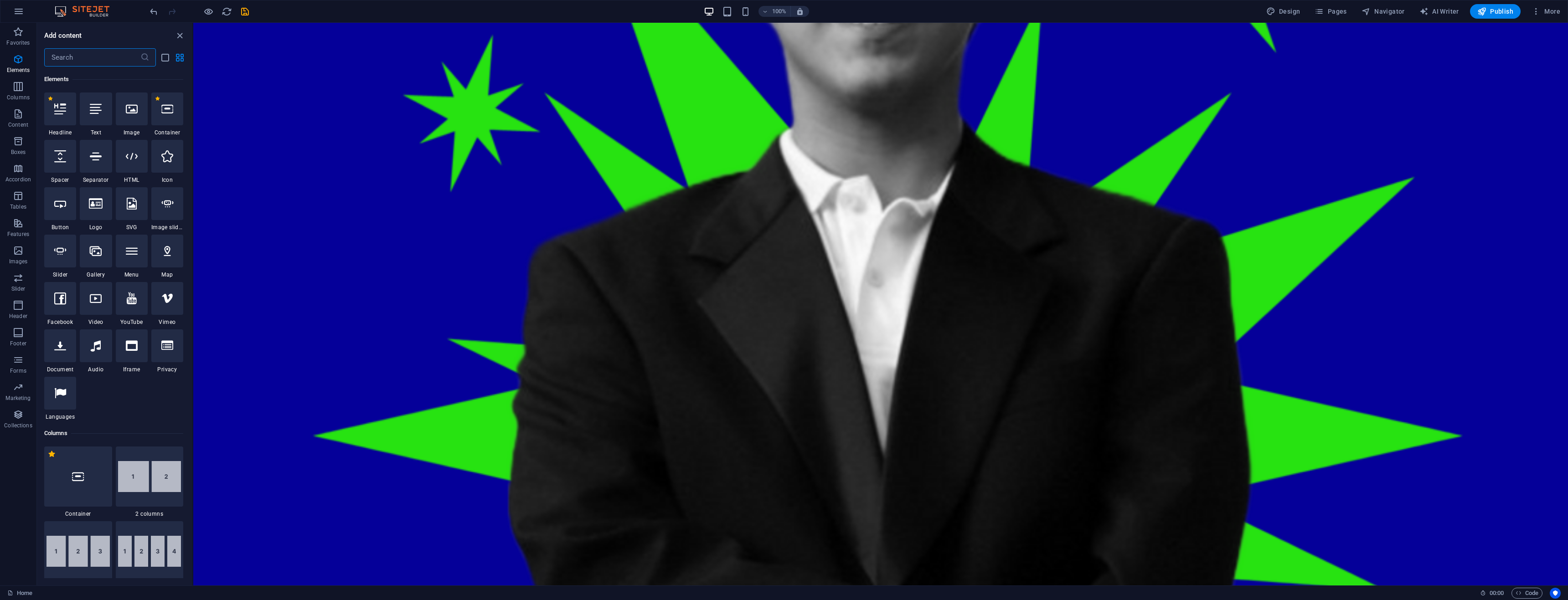
scroll to position [231, 0]
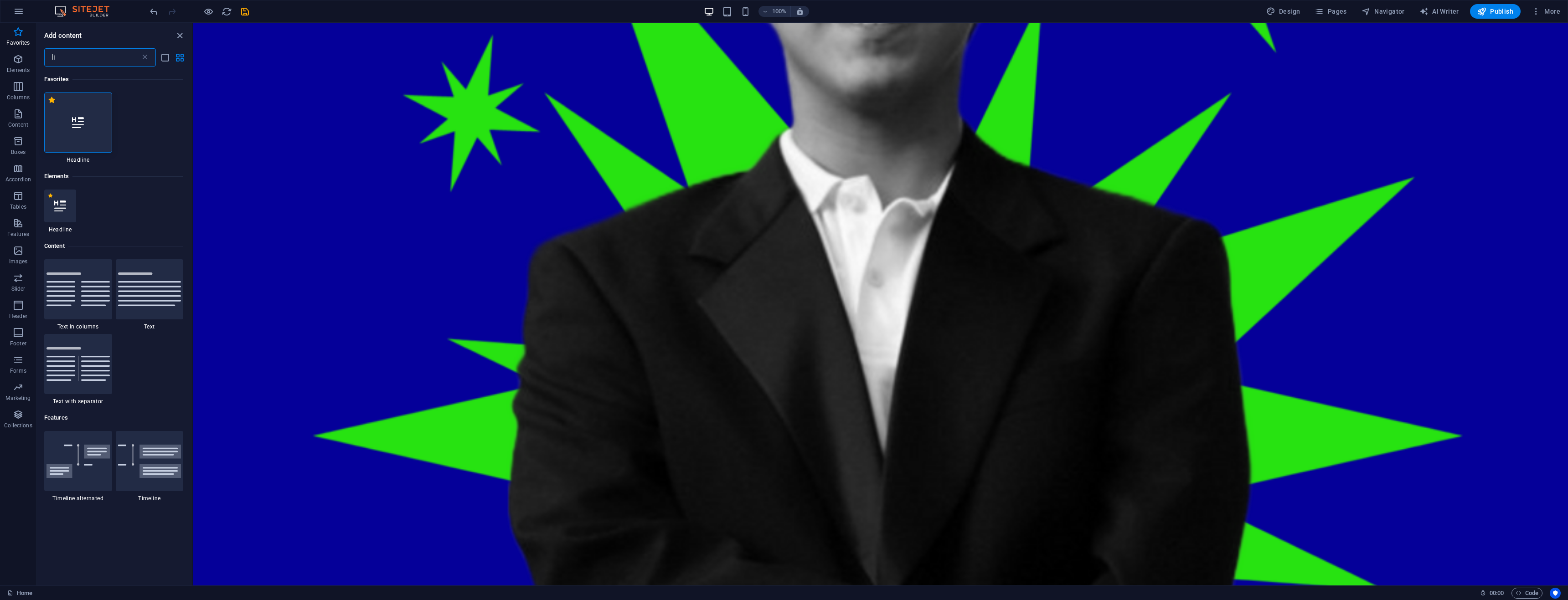
type input "l"
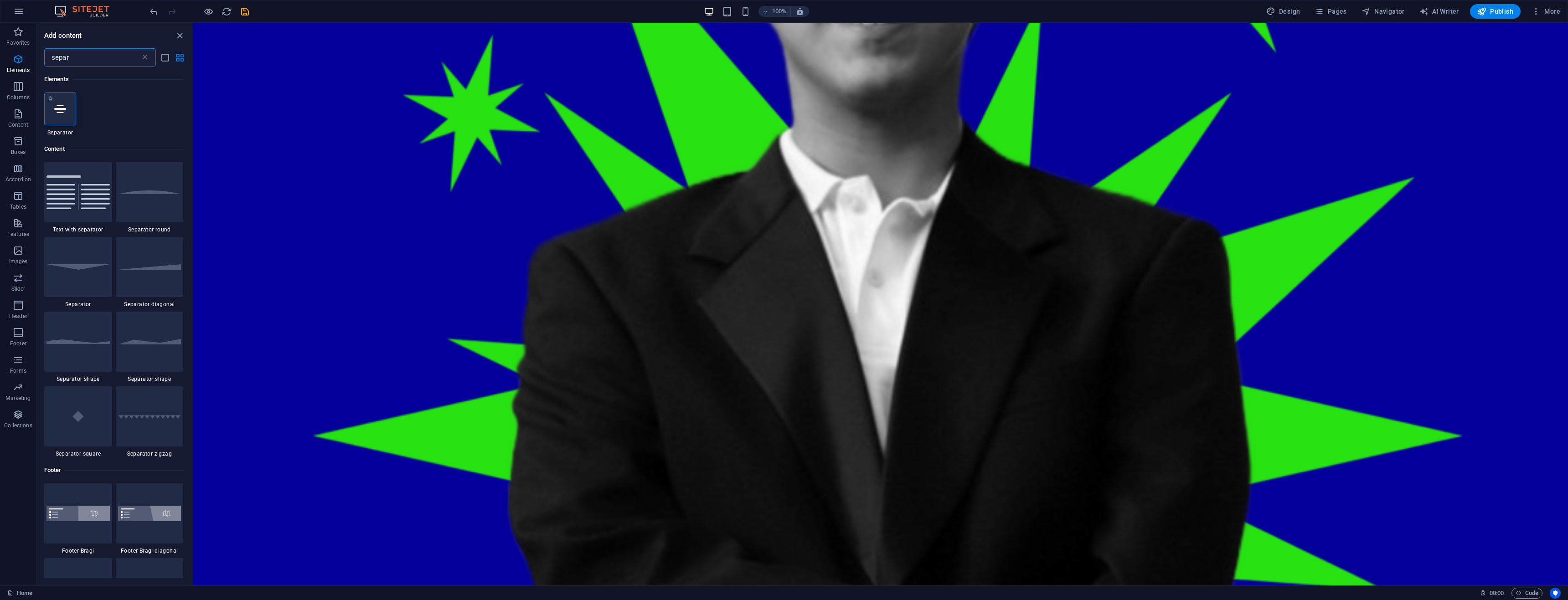
type input "separ"
select select "%"
select select "px"
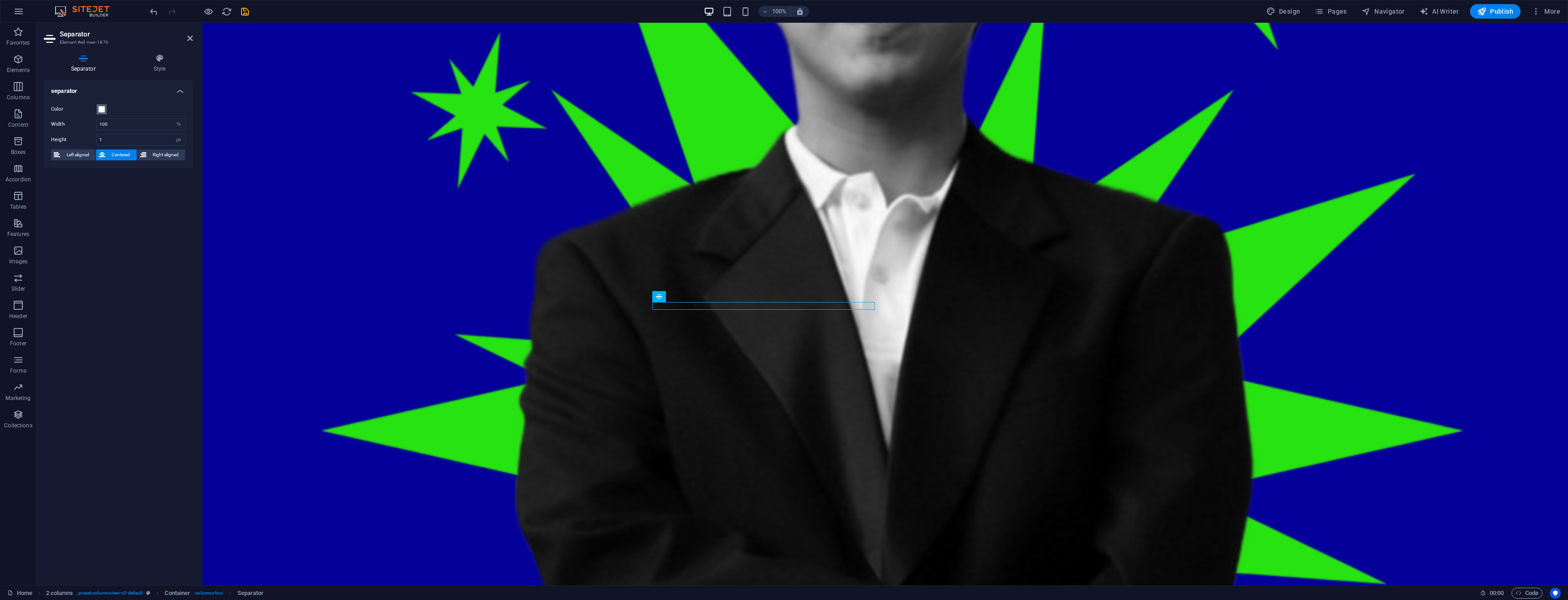
click at [99, 109] on span at bounding box center [102, 110] width 7 height 7
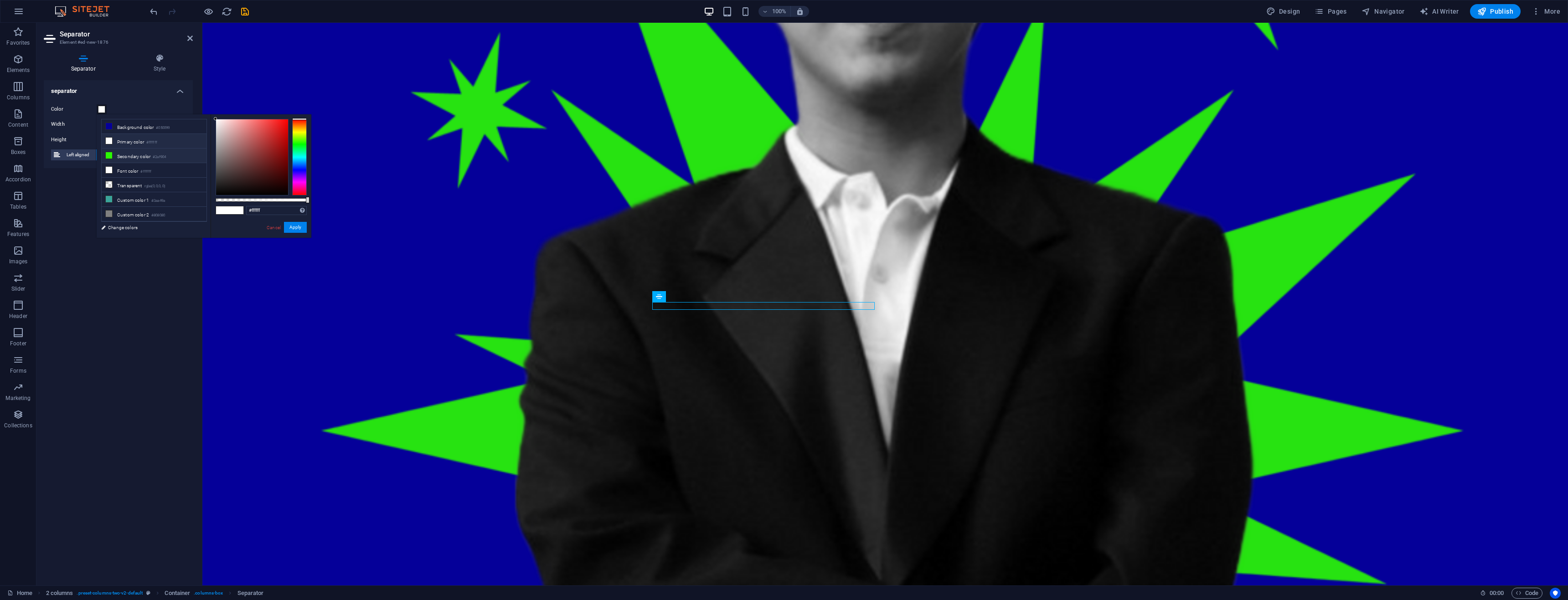
click at [138, 155] on li "Secondary color #2af904" at bounding box center [154, 156] width 105 height 15
type input "#2af904"
click at [298, 228] on button "Apply" at bounding box center [295, 228] width 23 height 11
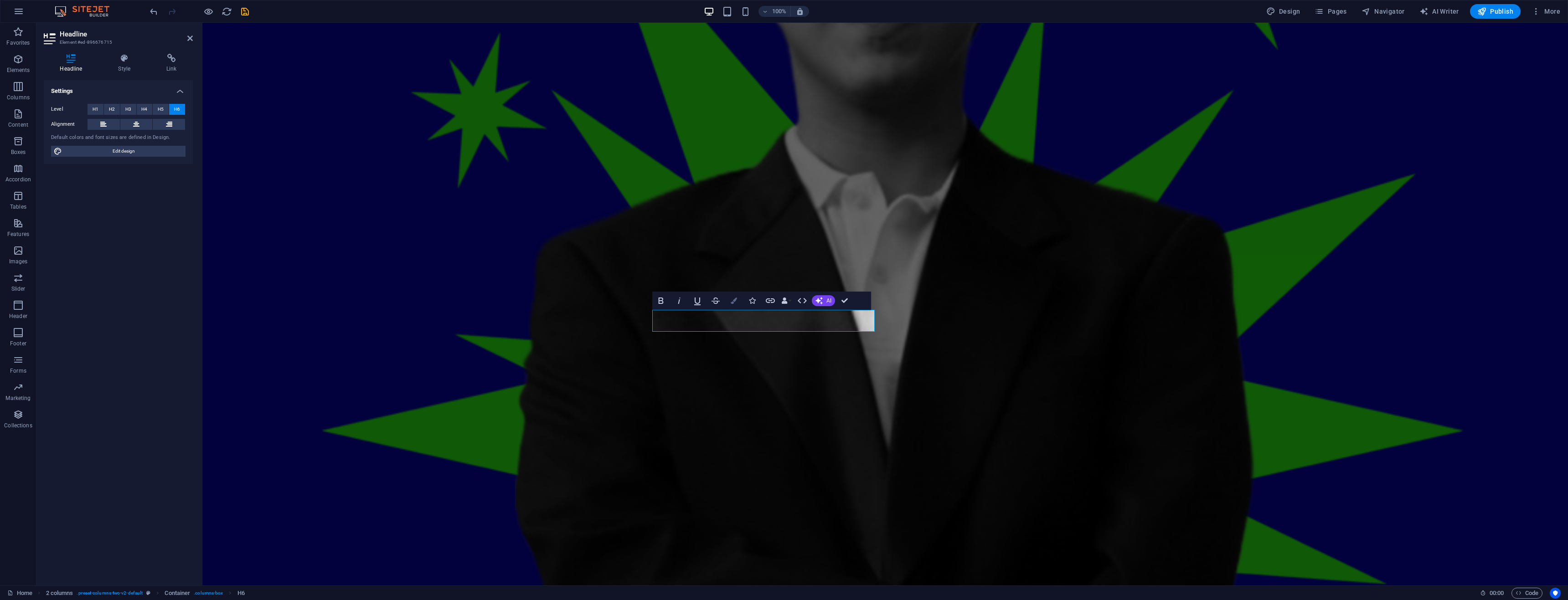
click at [734, 304] on button "Colors" at bounding box center [733, 301] width 17 height 18
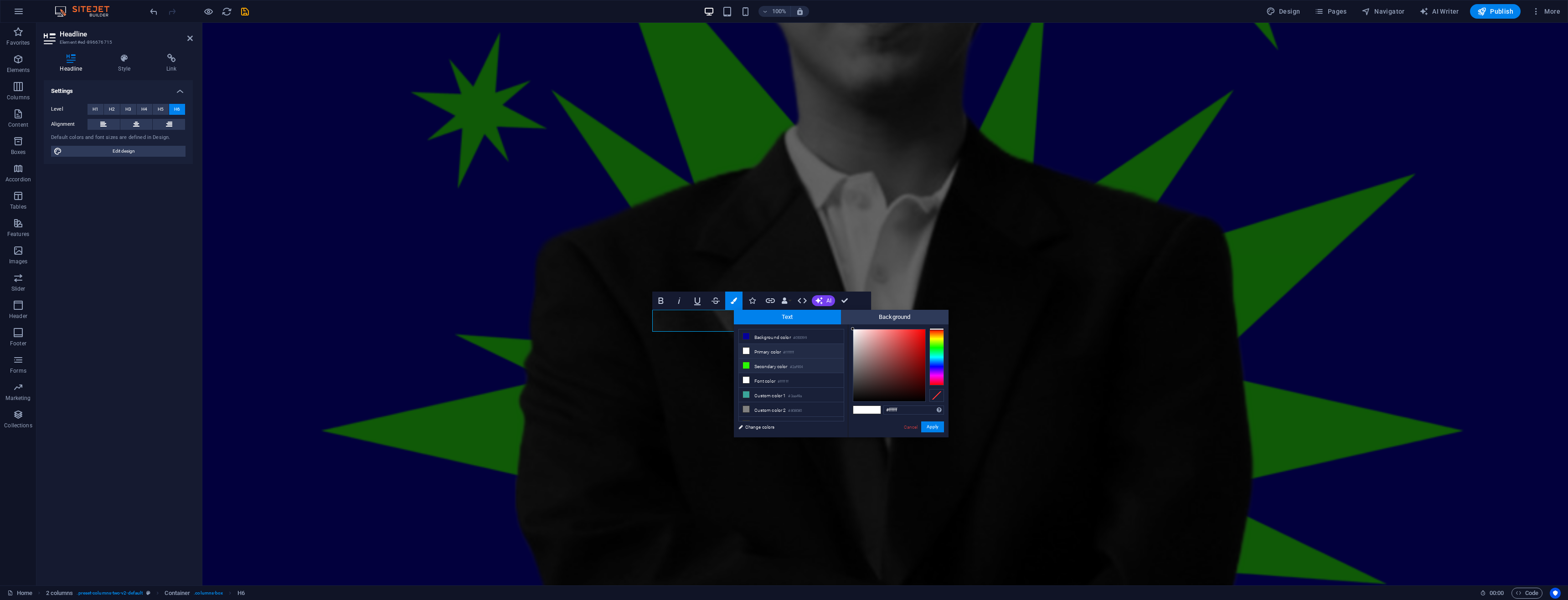
click at [759, 363] on li "Secondary color #2af904" at bounding box center [791, 366] width 105 height 15
type input "#2af904"
click at [930, 424] on button "Apply" at bounding box center [932, 427] width 23 height 11
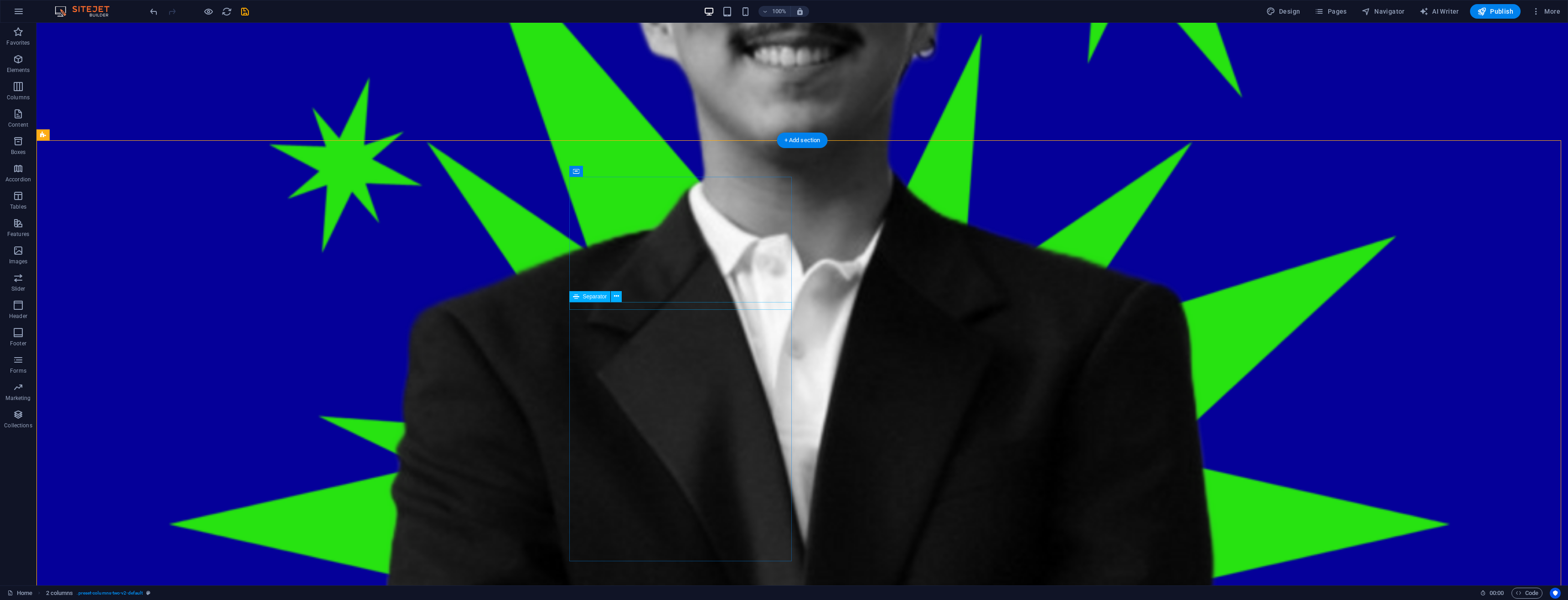
select select "%"
select select "px"
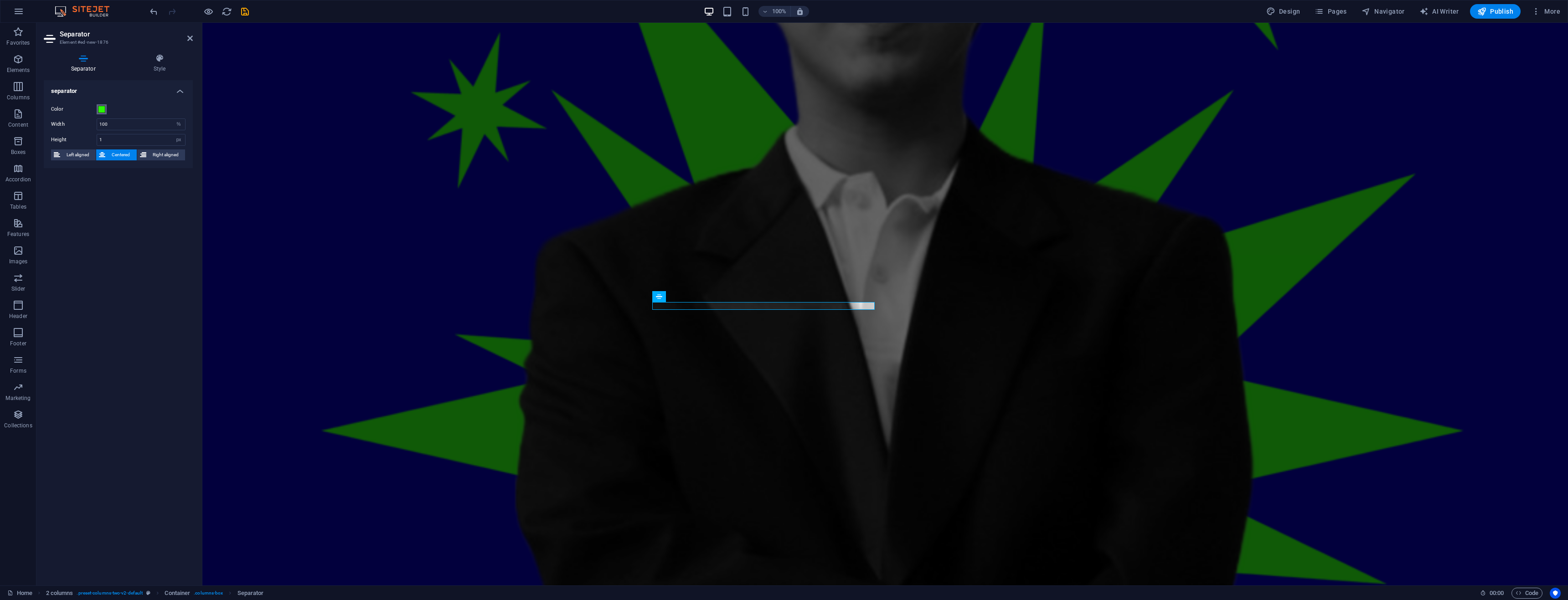
click at [104, 110] on span at bounding box center [102, 110] width 7 height 7
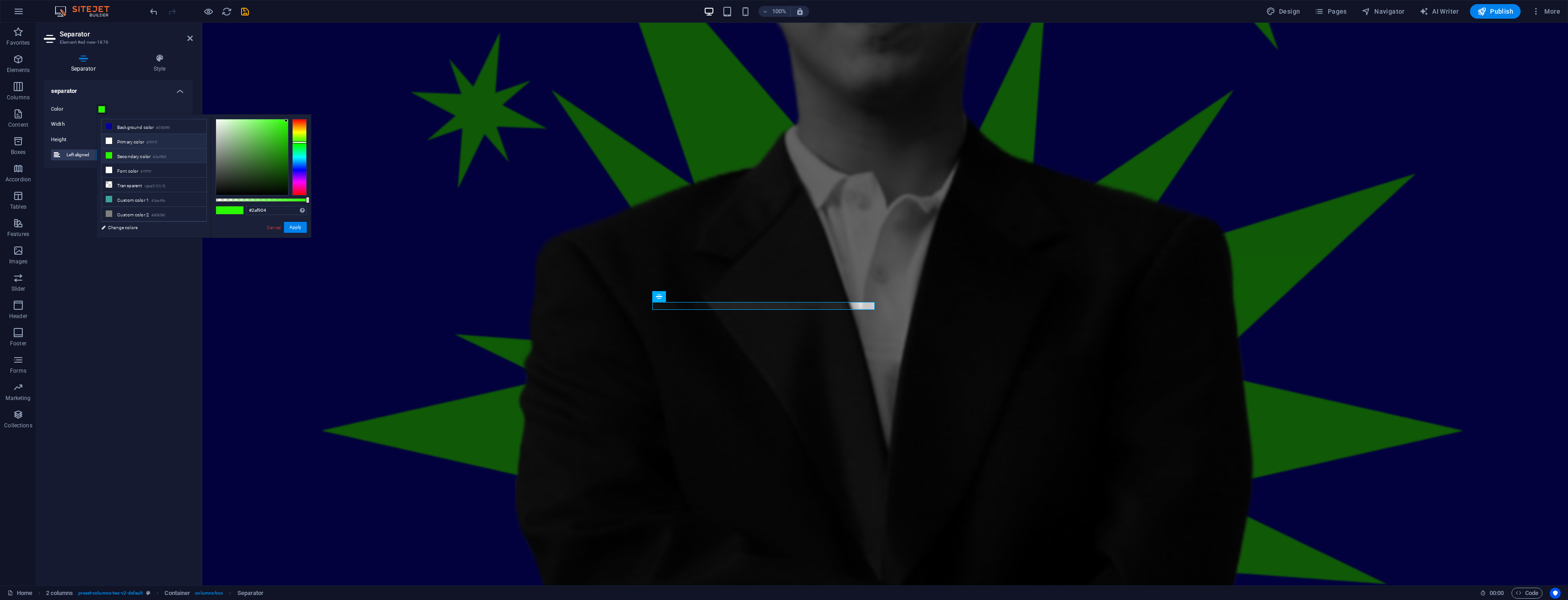
click at [164, 145] on li "Primary color #ffffff" at bounding box center [154, 141] width 105 height 15
type input "#ffffff"
click at [297, 228] on button "Apply" at bounding box center [295, 228] width 23 height 11
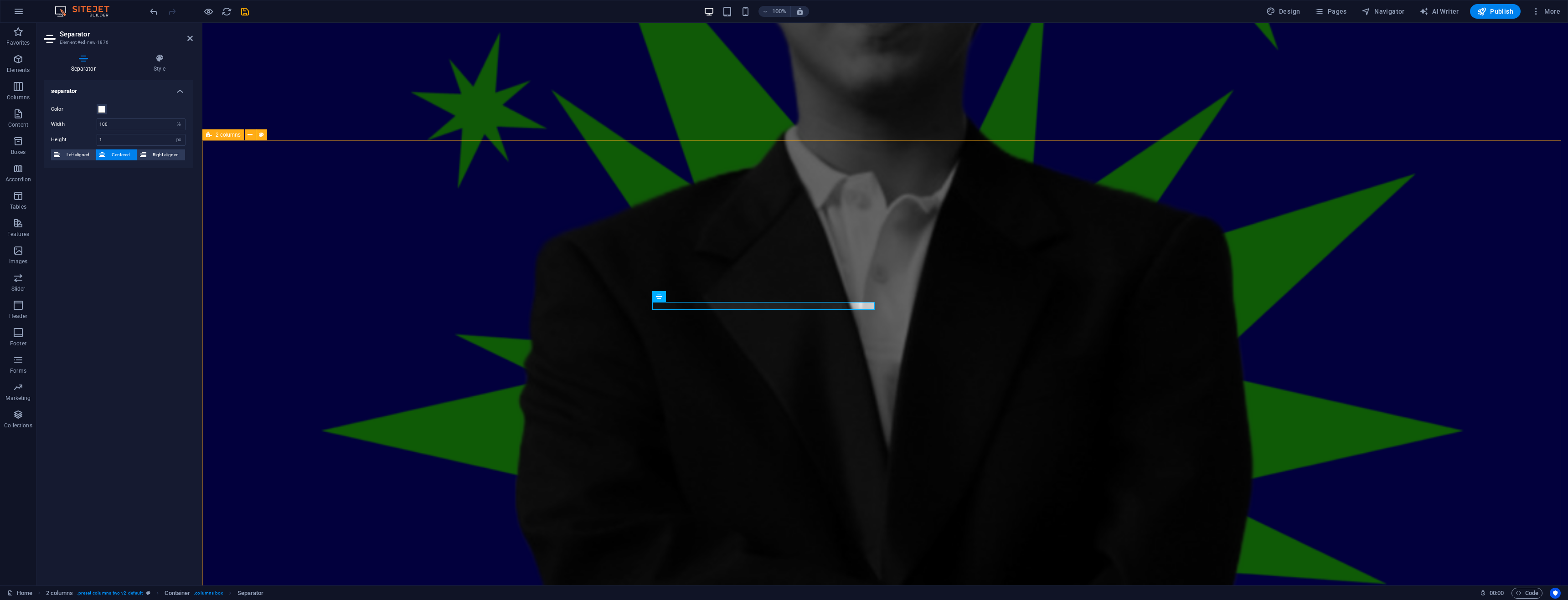
drag, startPoint x: 520, startPoint y: 279, endPoint x: 685, endPoint y: 279, distance: 165.0
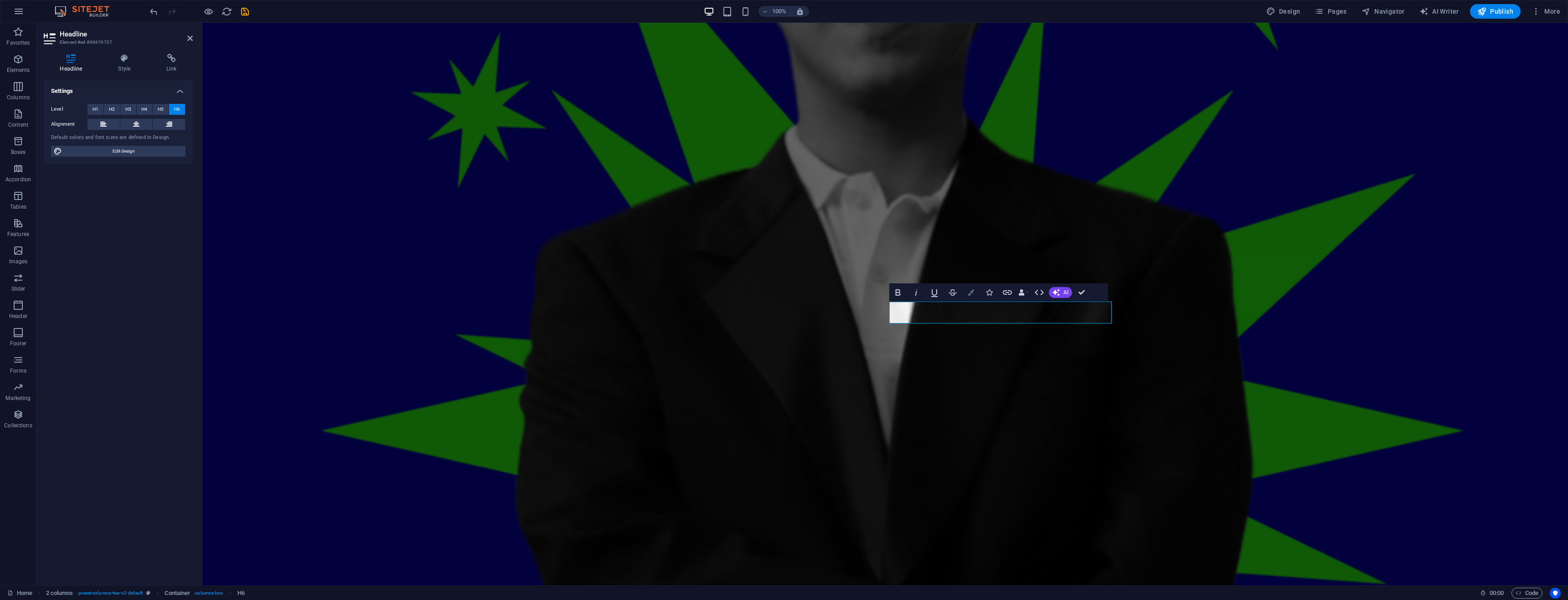
click at [972, 295] on icon "button" at bounding box center [971, 293] width 6 height 6
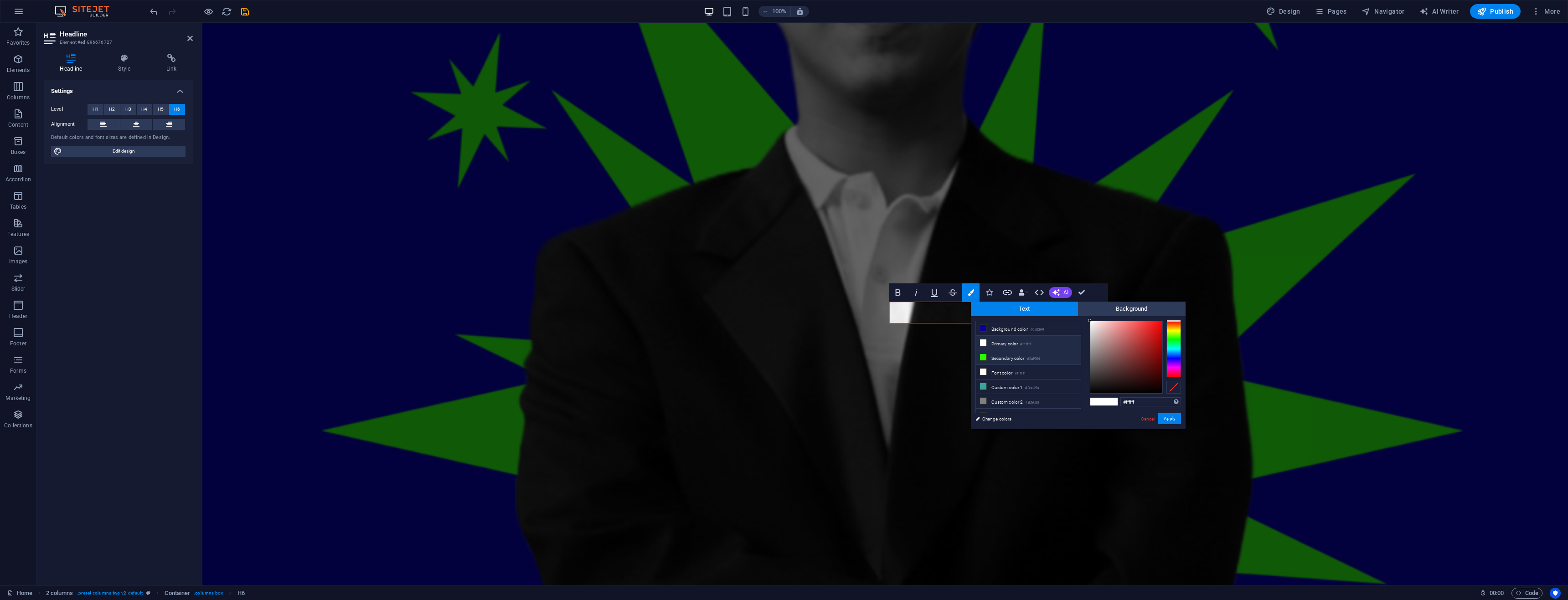
click at [1010, 357] on li "Secondary color #2af904" at bounding box center [1028, 358] width 105 height 15
type input "#2af904"
drag, startPoint x: 1172, startPoint y: 420, endPoint x: 908, endPoint y: 409, distance: 264.2
click at [1172, 420] on button "Apply" at bounding box center [1169, 419] width 23 height 11
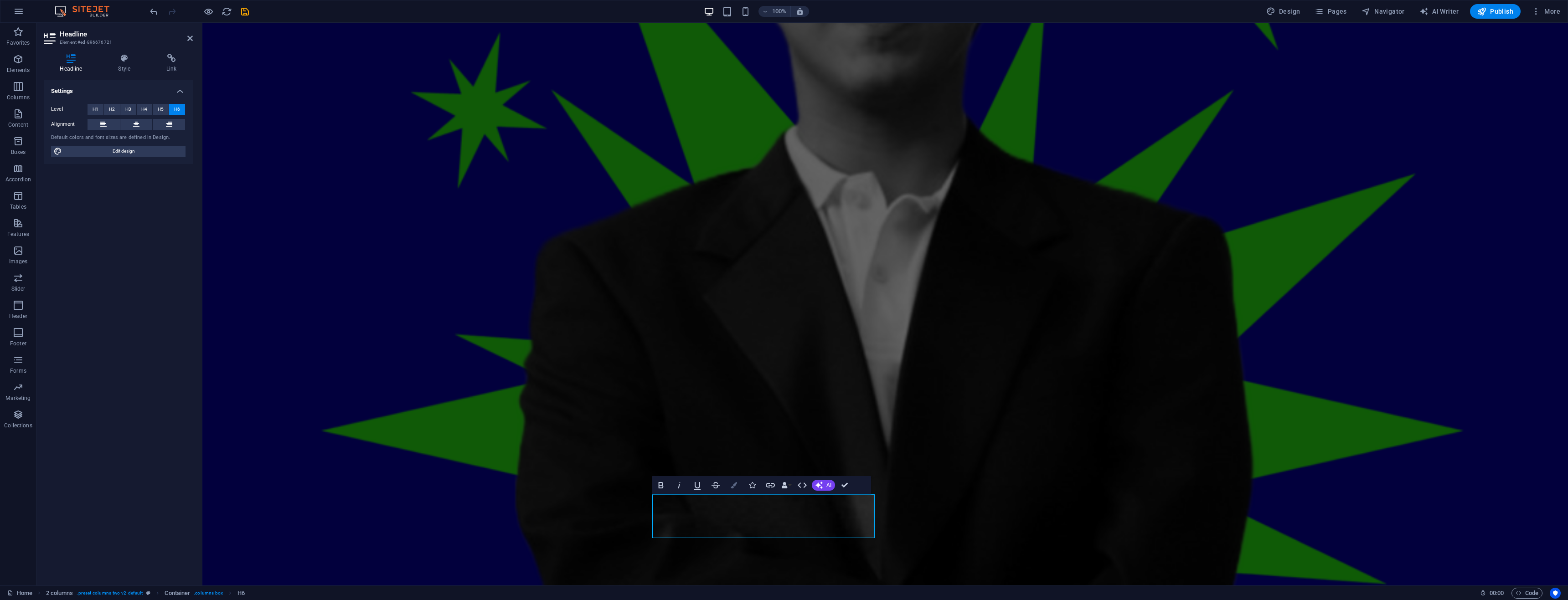
click at [729, 483] on button "Colors" at bounding box center [733, 486] width 17 height 18
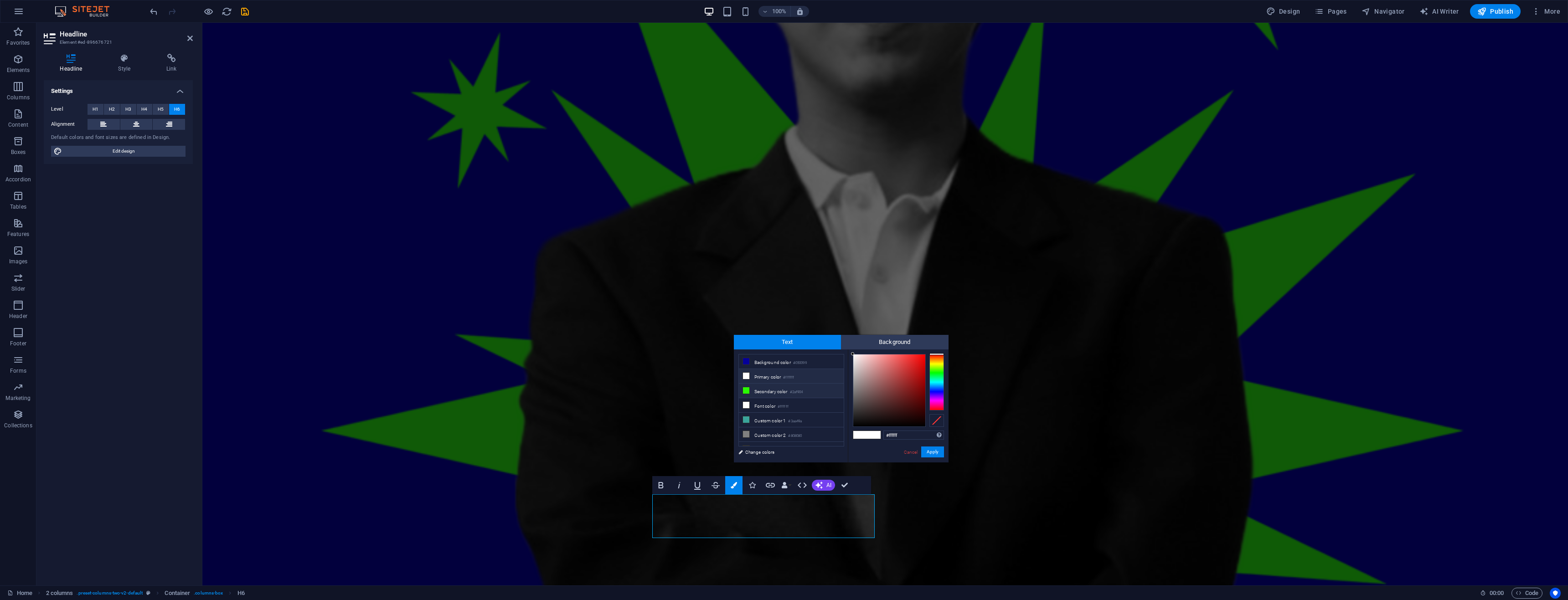
click at [773, 387] on li "Secondary color #2af904" at bounding box center [791, 391] width 105 height 15
type input "#2af904"
click at [934, 451] on button "Apply" at bounding box center [932, 452] width 23 height 11
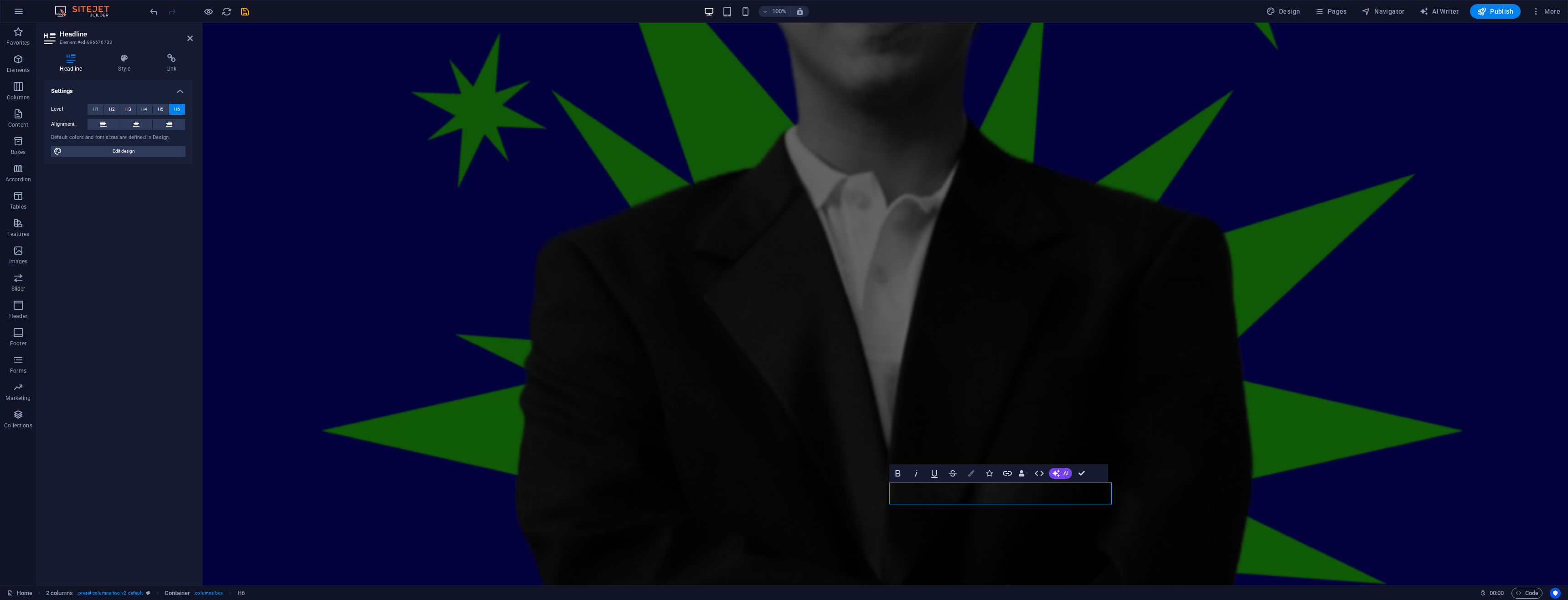
click at [974, 473] on button "Colors" at bounding box center [971, 473] width 17 height 18
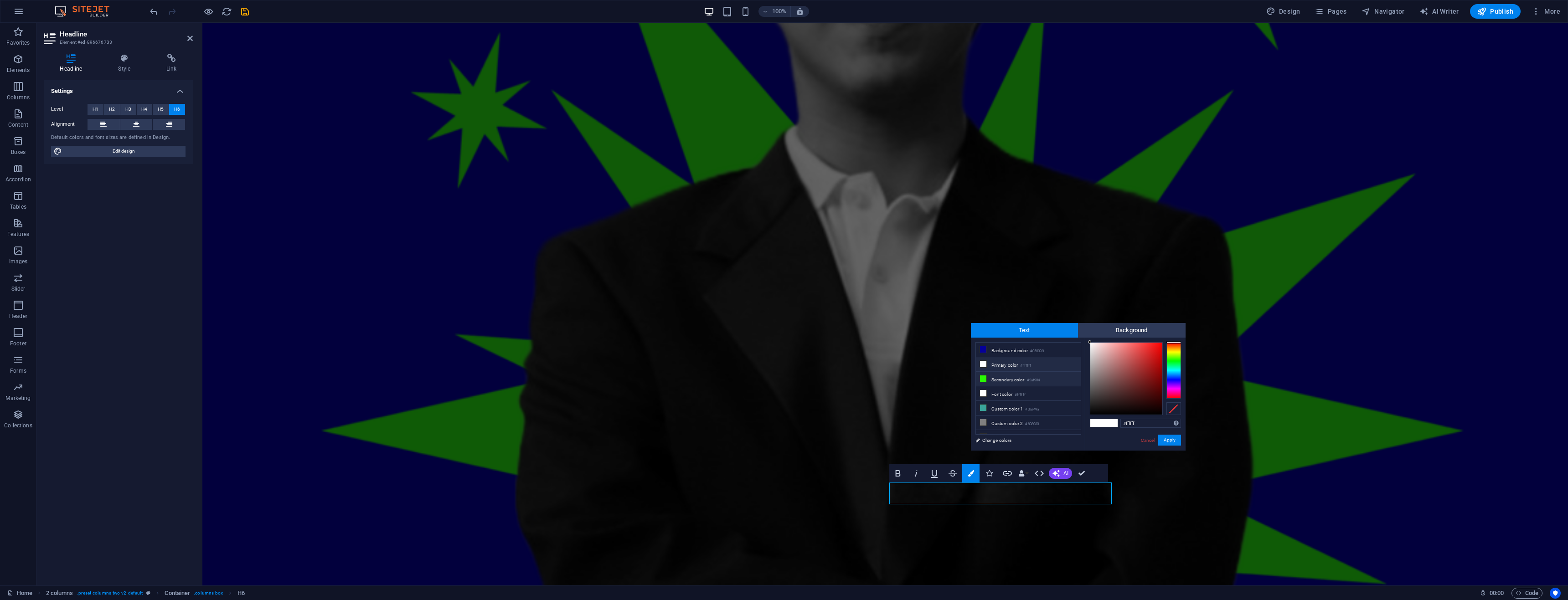
click at [1012, 381] on li "Secondary color #2af904" at bounding box center [1028, 379] width 105 height 15
type input "#2af904"
drag, startPoint x: 1174, startPoint y: 440, endPoint x: 967, endPoint y: 417, distance: 208.3
click at [1174, 440] on button "Apply" at bounding box center [1169, 440] width 23 height 11
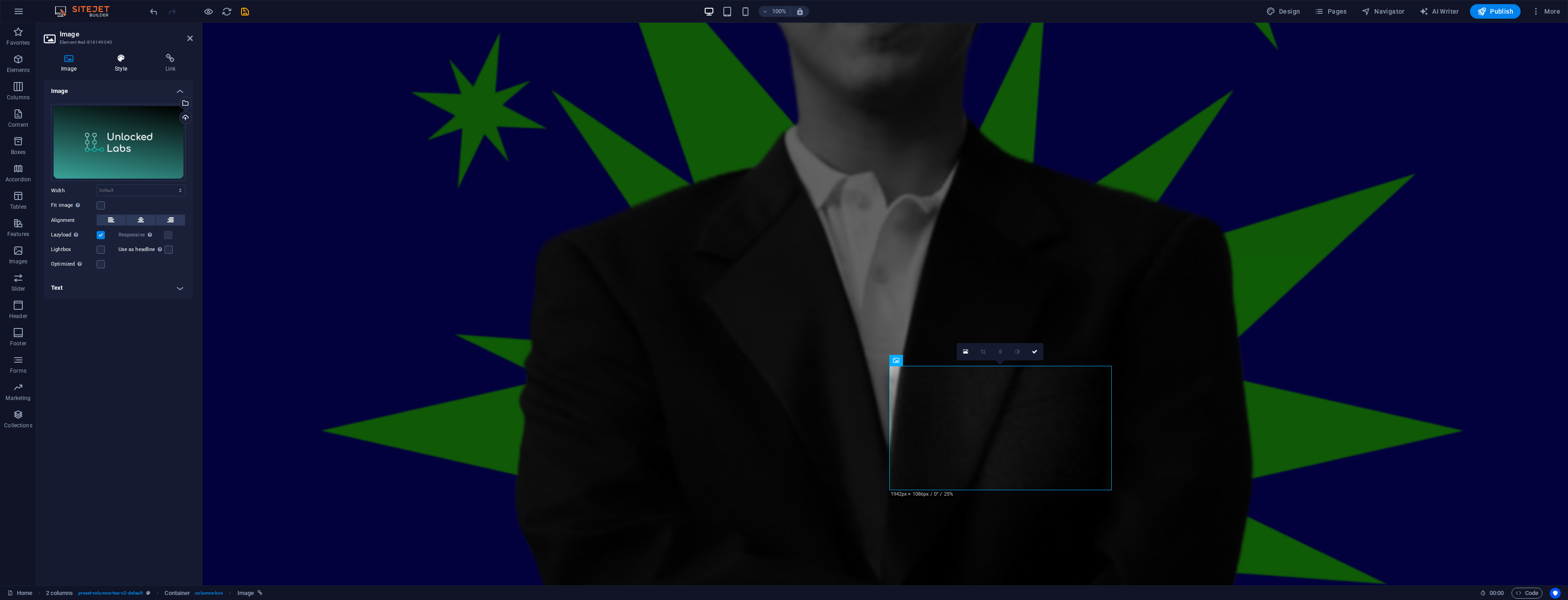
click at [117, 70] on h4 "Style" at bounding box center [122, 63] width 50 height 19
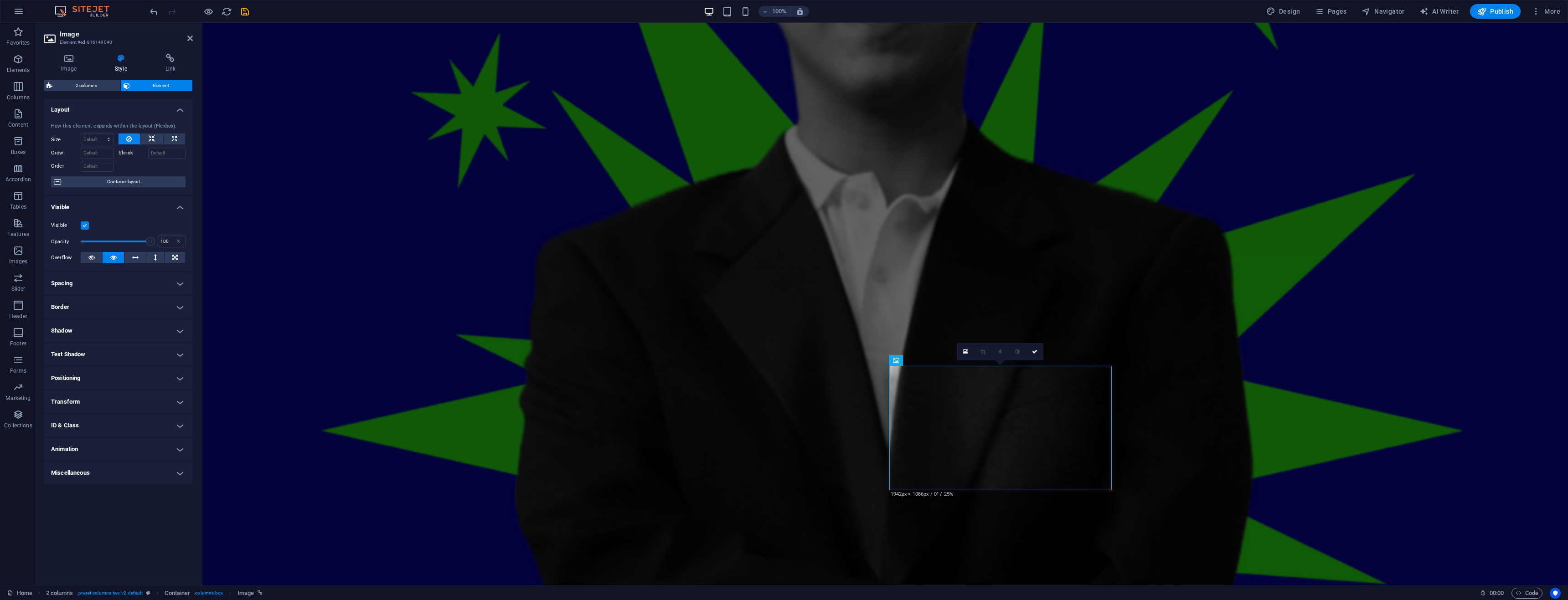
click at [94, 397] on h4 "Transform" at bounding box center [118, 402] width 149 height 22
click at [113, 431] on span "Scale" at bounding box center [122, 434] width 121 height 11
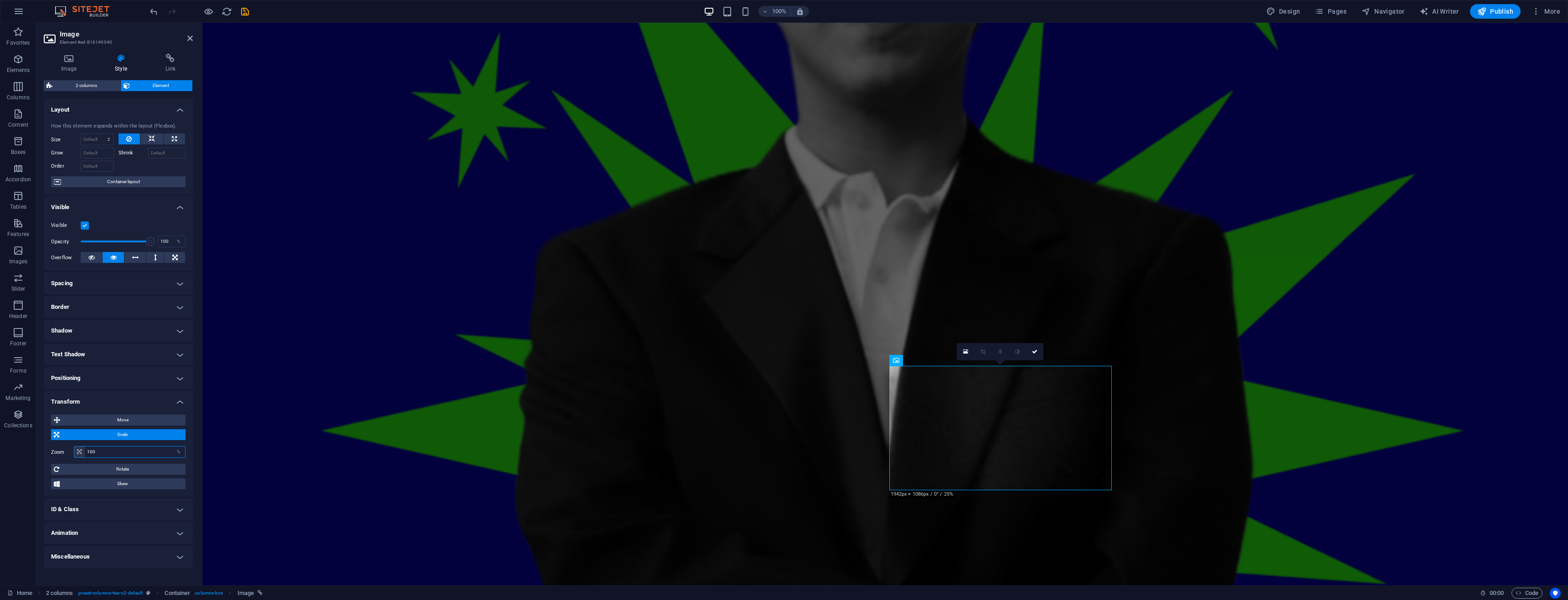
click at [102, 450] on input "100" at bounding box center [135, 452] width 100 height 11
click at [102, 450] on input "100" at bounding box center [135, 452] width 100 height 11
drag, startPoint x: 111, startPoint y: 453, endPoint x: 59, endPoint y: 450, distance: 52.1
click at [59, 450] on div "Zoom 110.00 %" at bounding box center [118, 452] width 135 height 12
click at [95, 453] on input "105" at bounding box center [135, 452] width 100 height 11
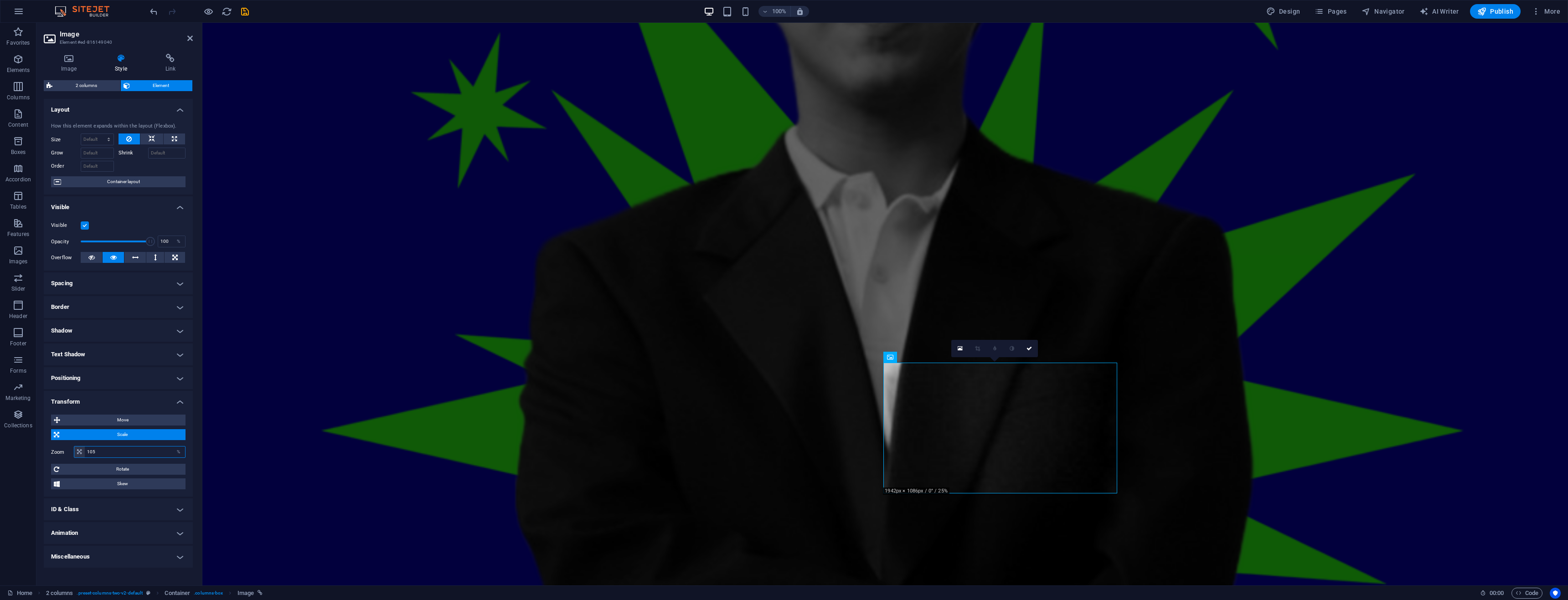
click at [95, 453] on input "105" at bounding box center [135, 452] width 100 height 11
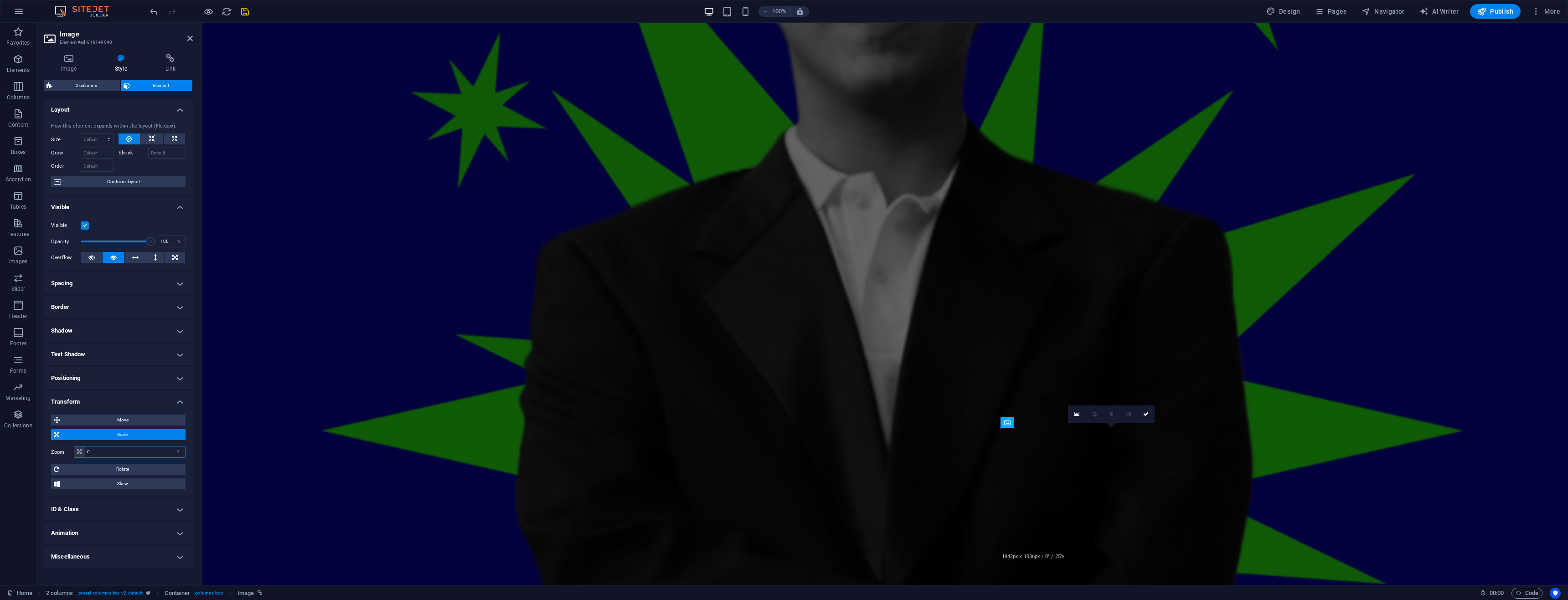
click at [95, 453] on input "0" at bounding box center [135, 452] width 100 height 11
type input "100"
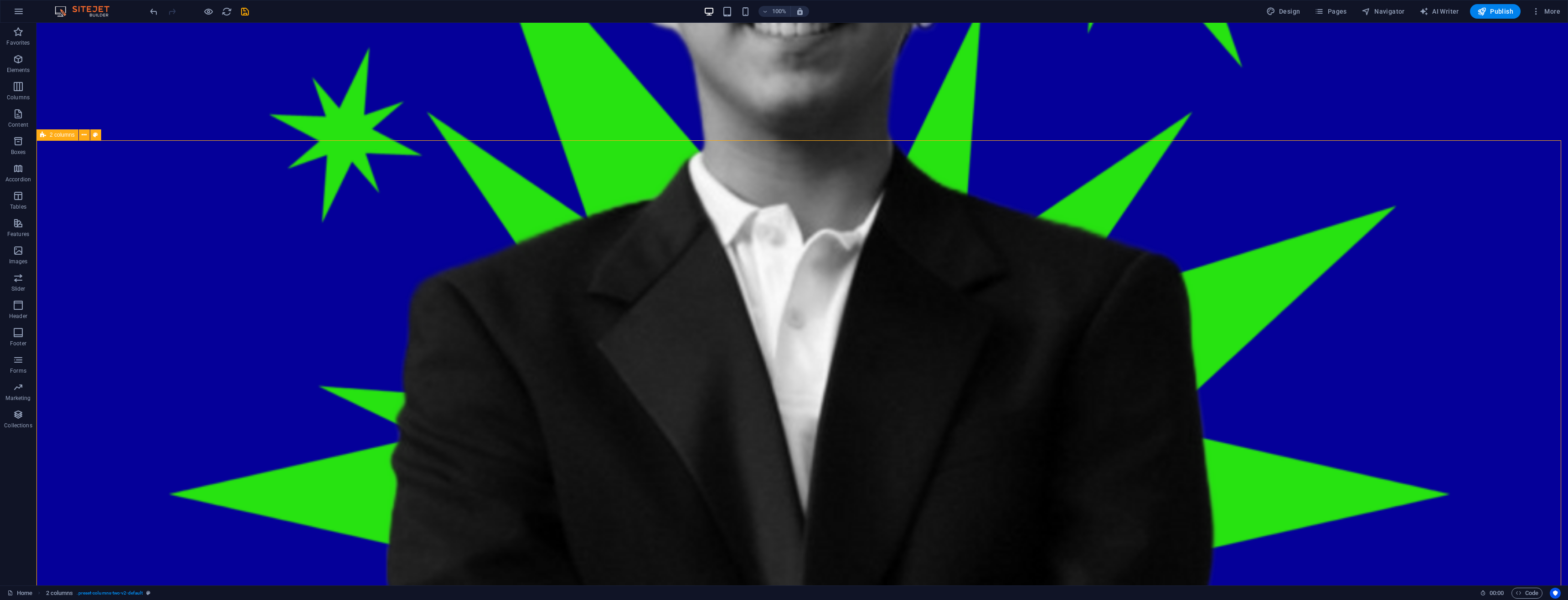
scroll to position [1442, 0]
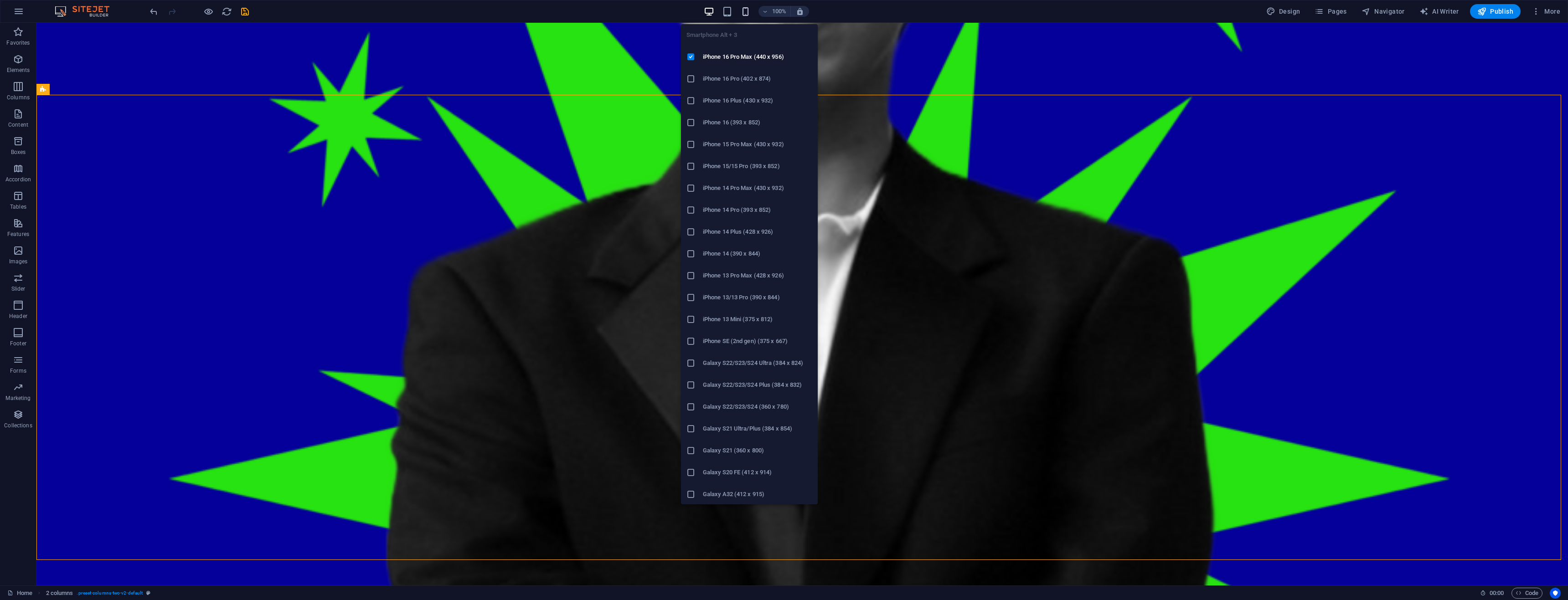
click at [744, 12] on icon "button" at bounding box center [745, 11] width 10 height 10
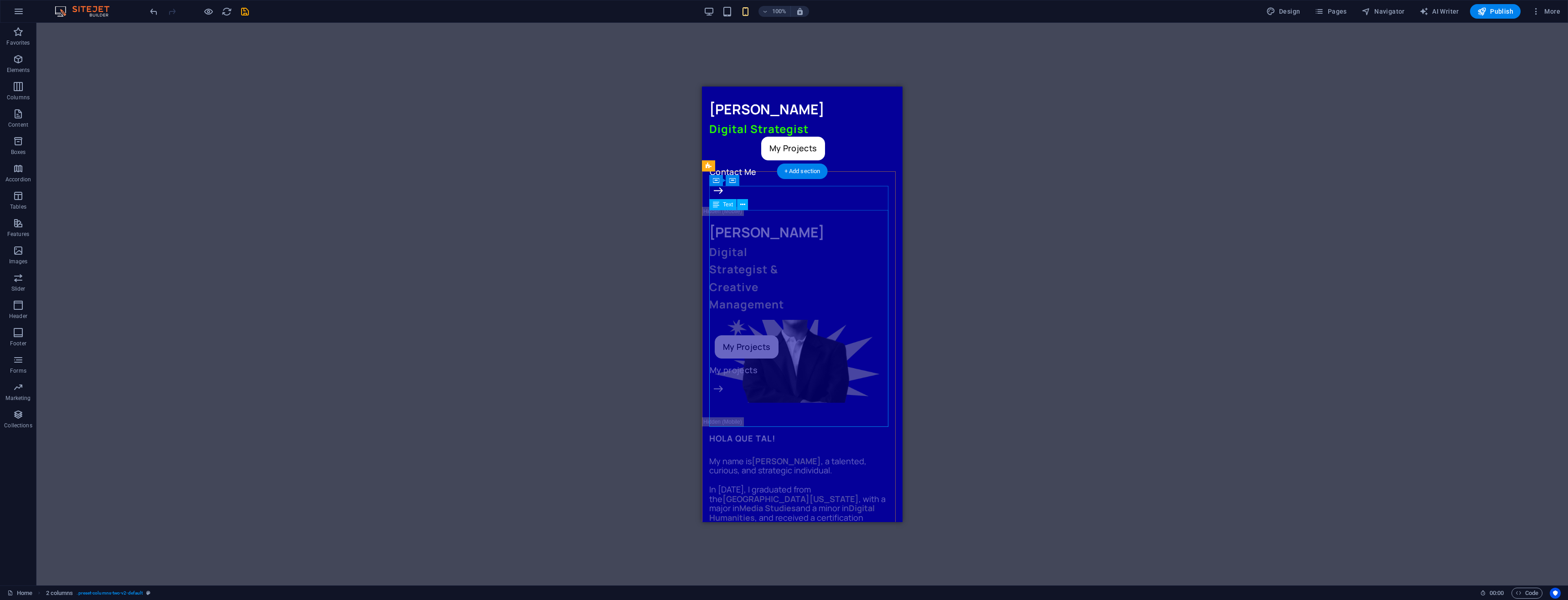
scroll to position [0, 0]
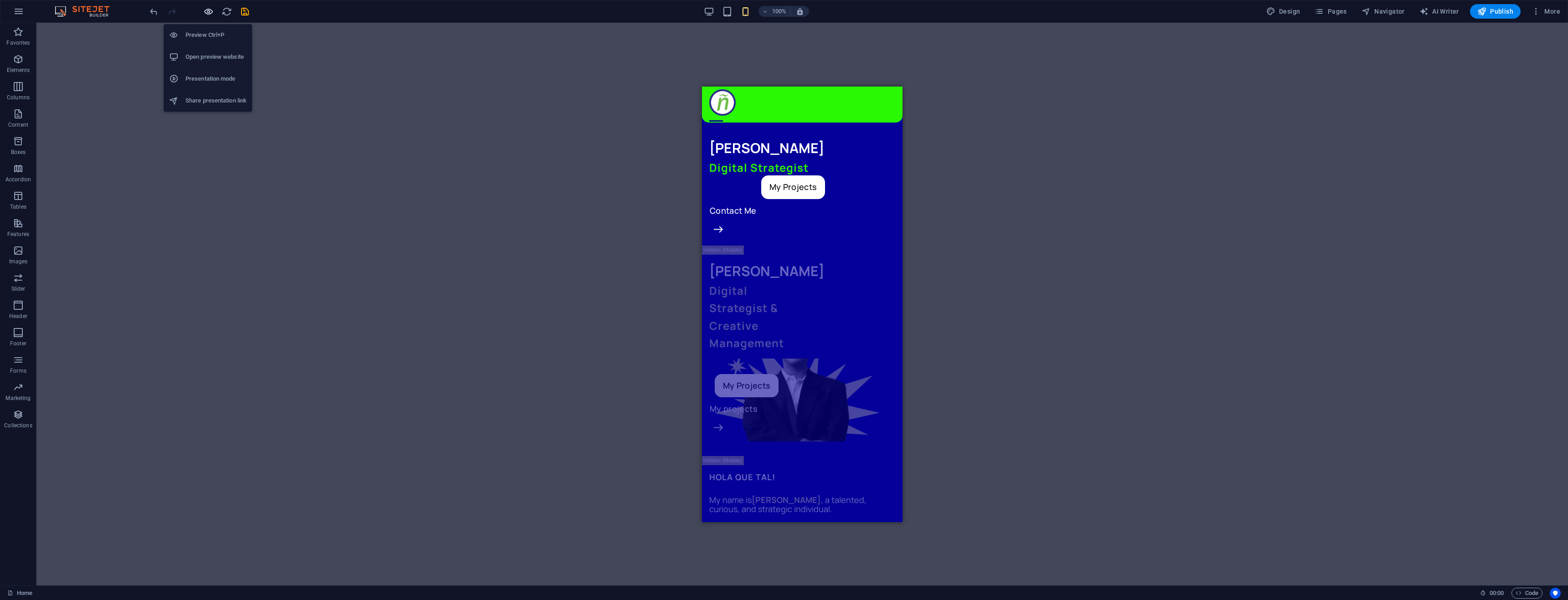
click at [211, 12] on icon "button" at bounding box center [208, 11] width 10 height 10
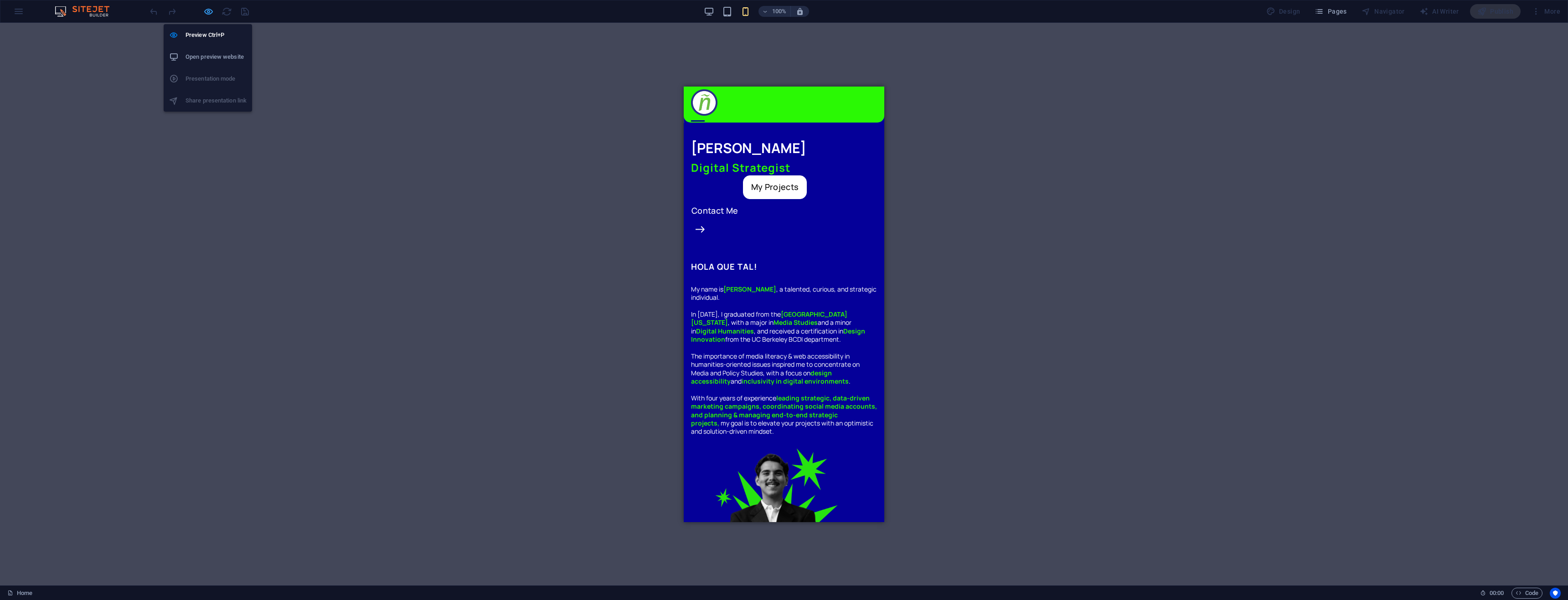
click at [206, 10] on icon "button" at bounding box center [208, 11] width 10 height 10
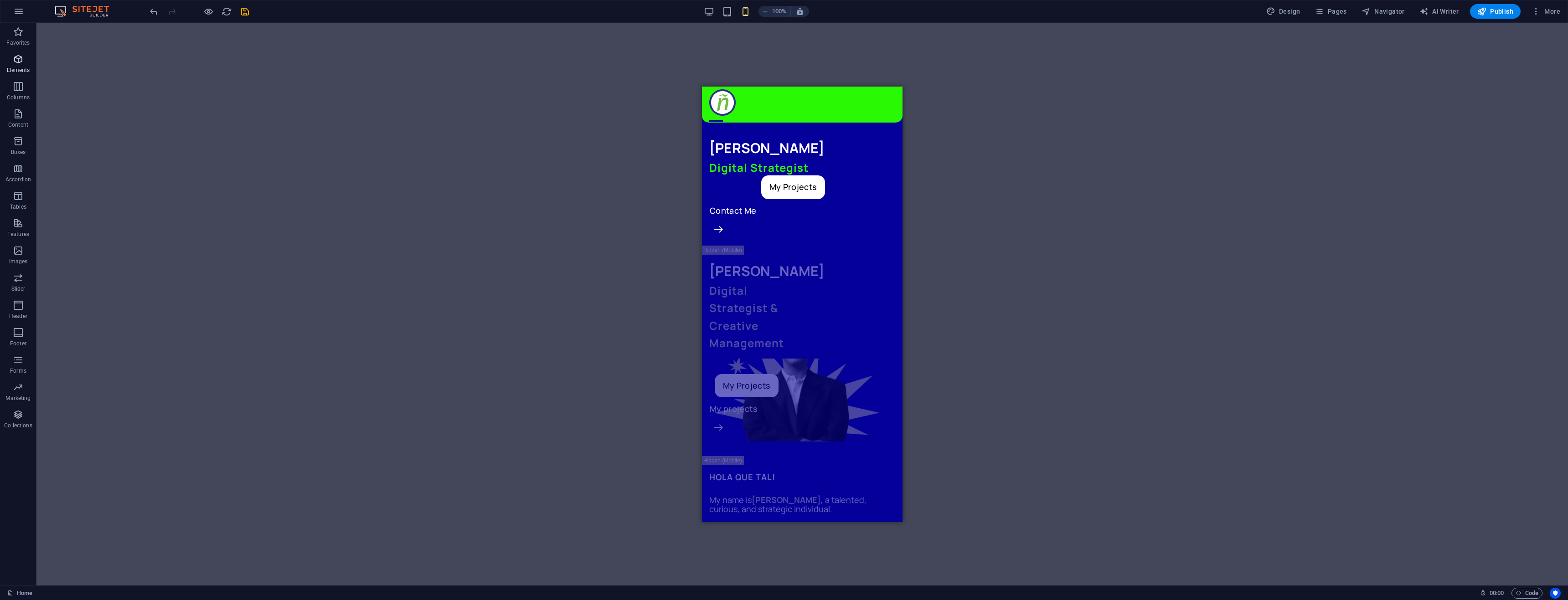
click at [23, 69] on p "Elements" at bounding box center [18, 70] width 23 height 7
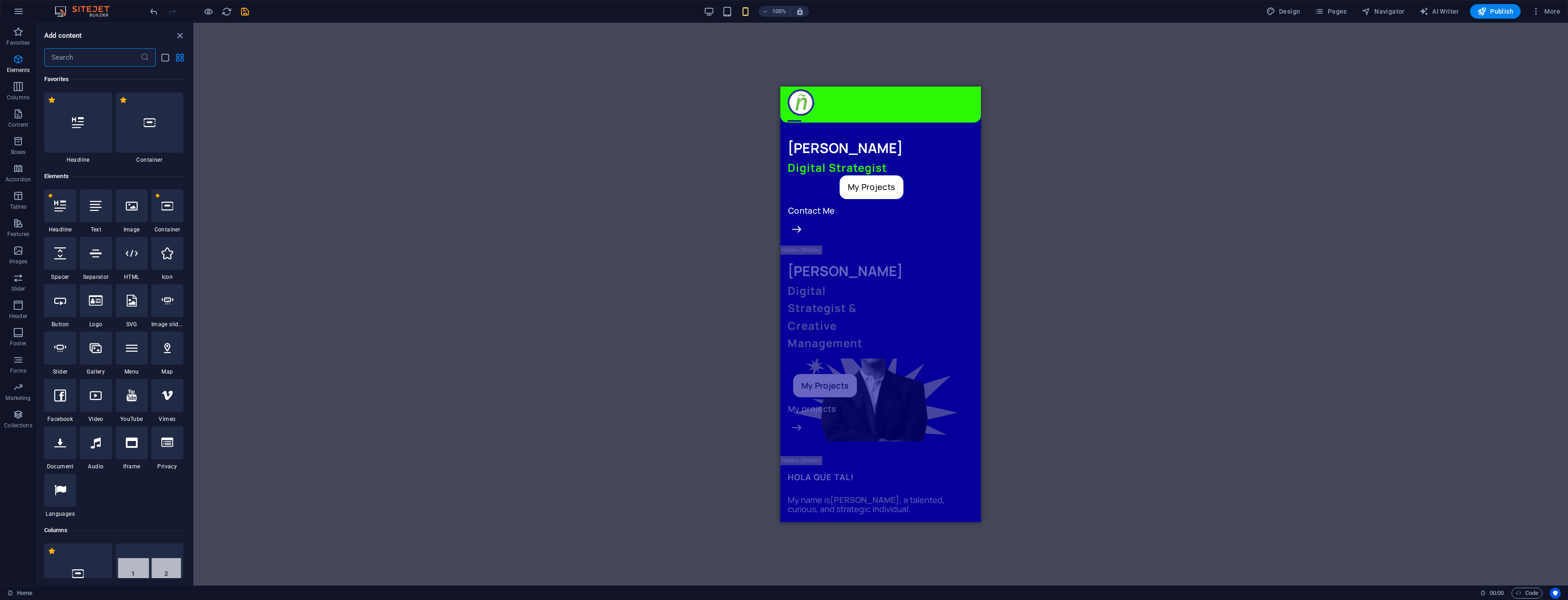
scroll to position [97, 0]
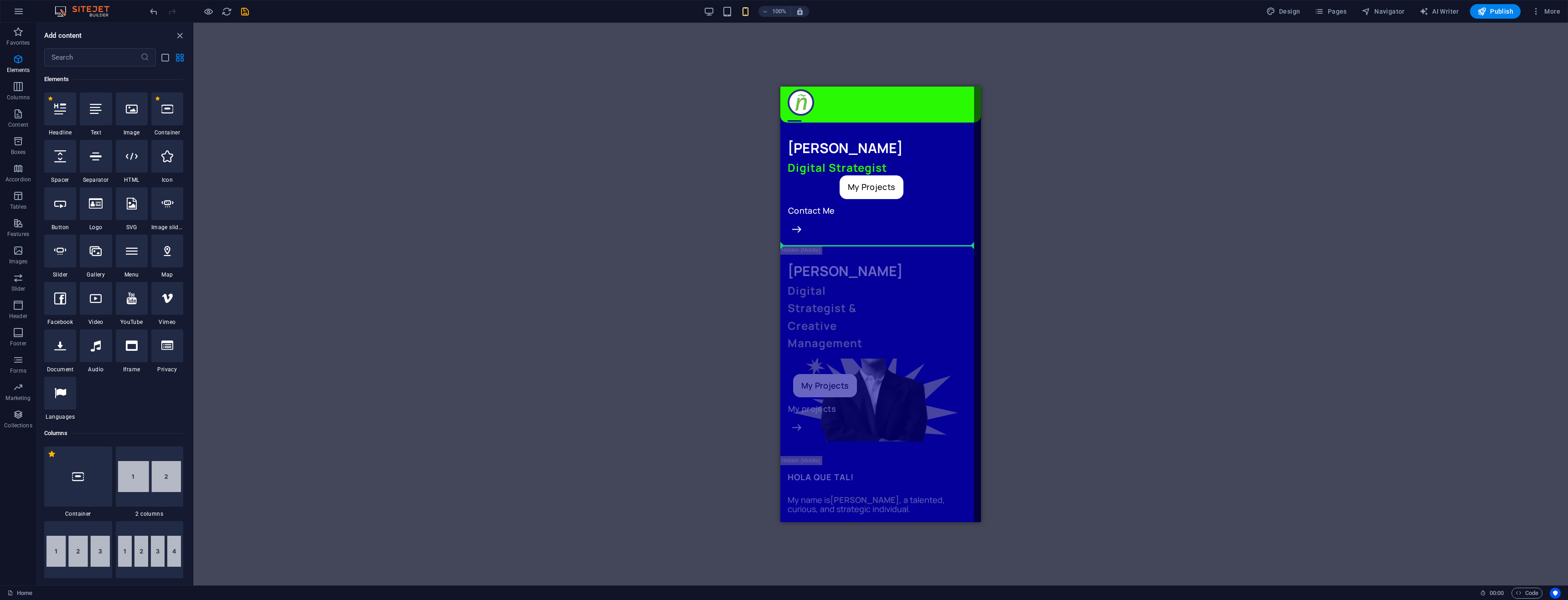
select select "%"
select select "px"
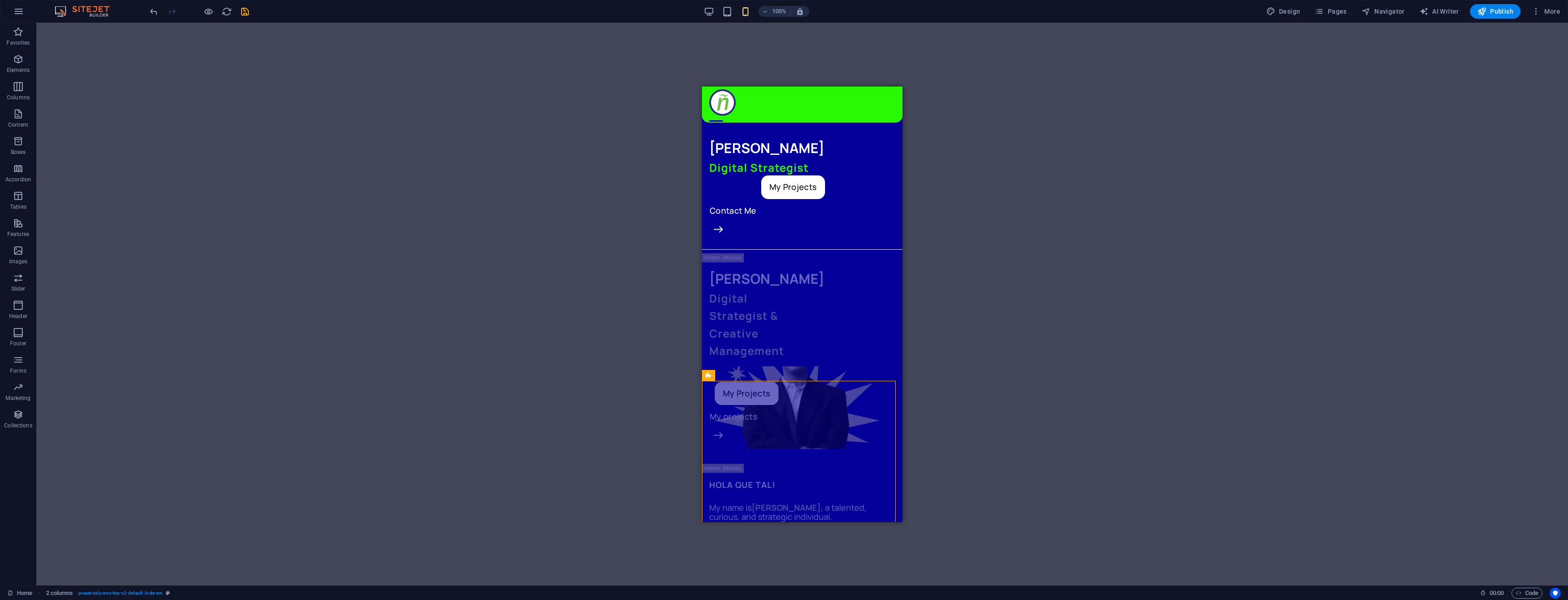
click at [202, 12] on div at bounding box center [199, 12] width 102 height 15
click at [205, 12] on icon "button" at bounding box center [208, 11] width 10 height 10
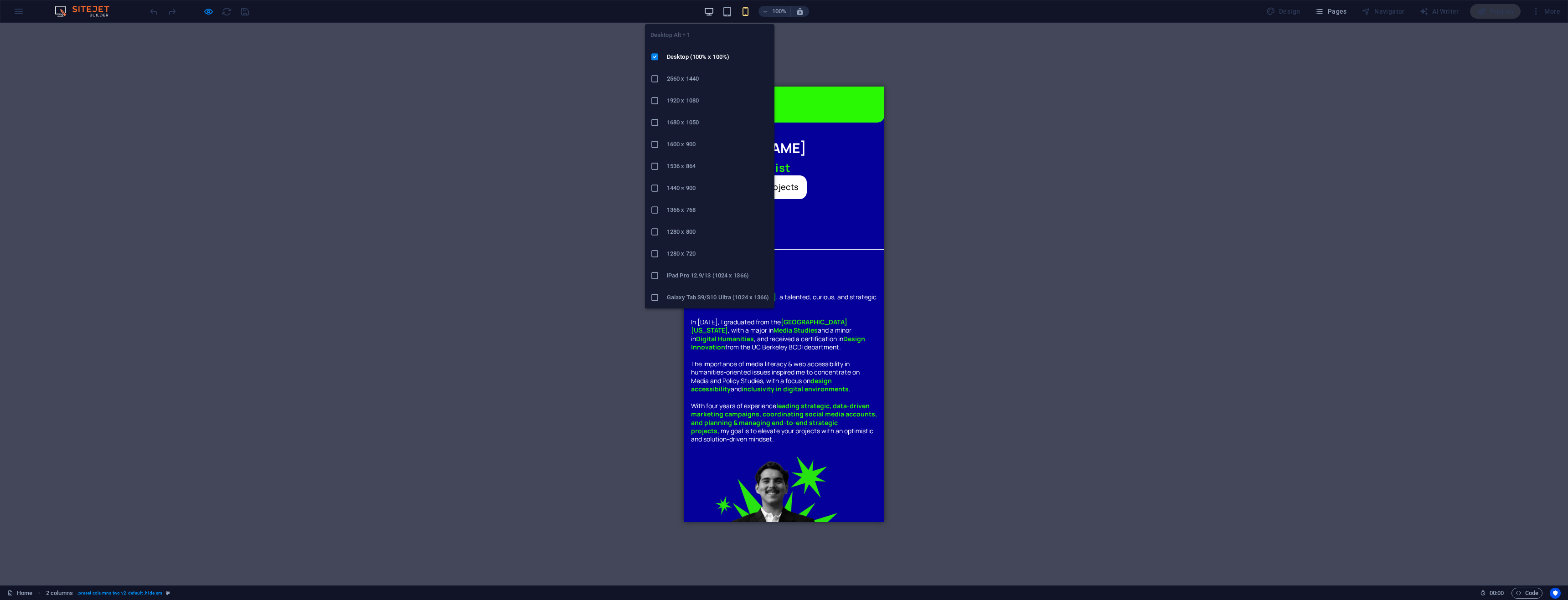
click at [713, 10] on icon "button" at bounding box center [709, 11] width 10 height 10
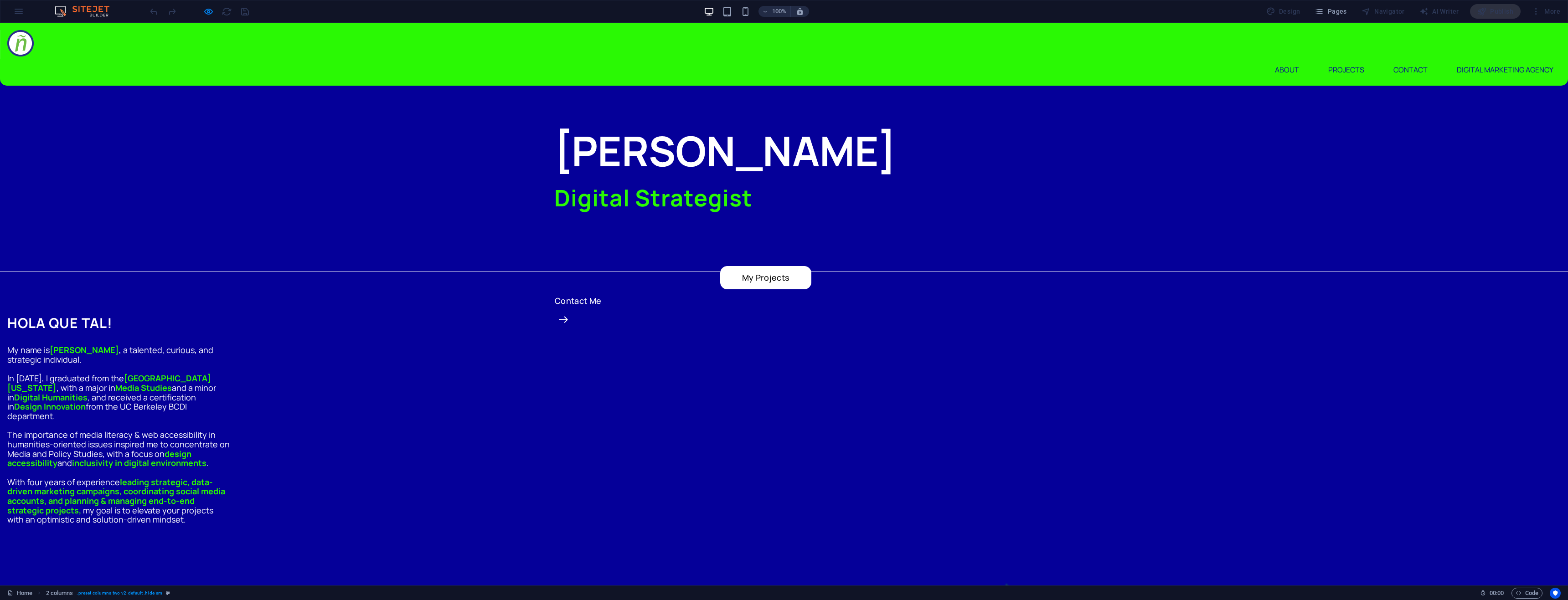
click at [207, 12] on icon "button" at bounding box center [208, 11] width 10 height 10
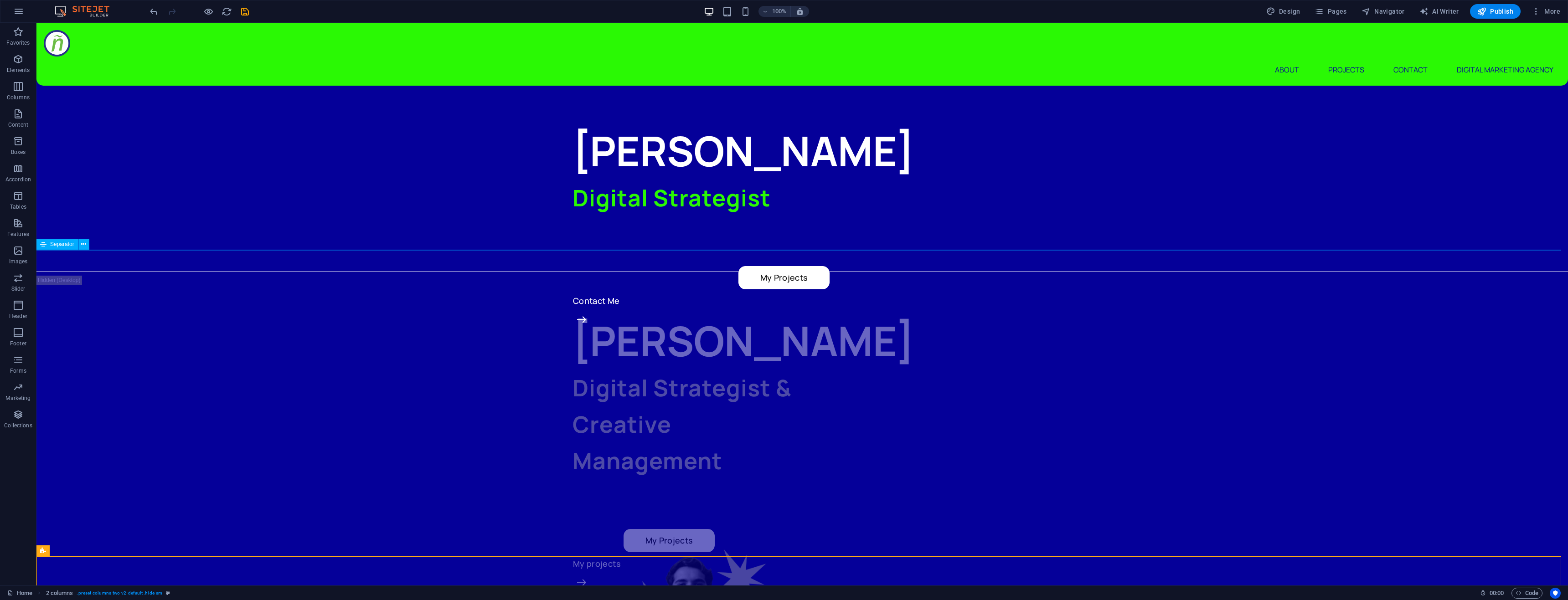
click at [564, 271] on div at bounding box center [802, 271] width 1531 height 1
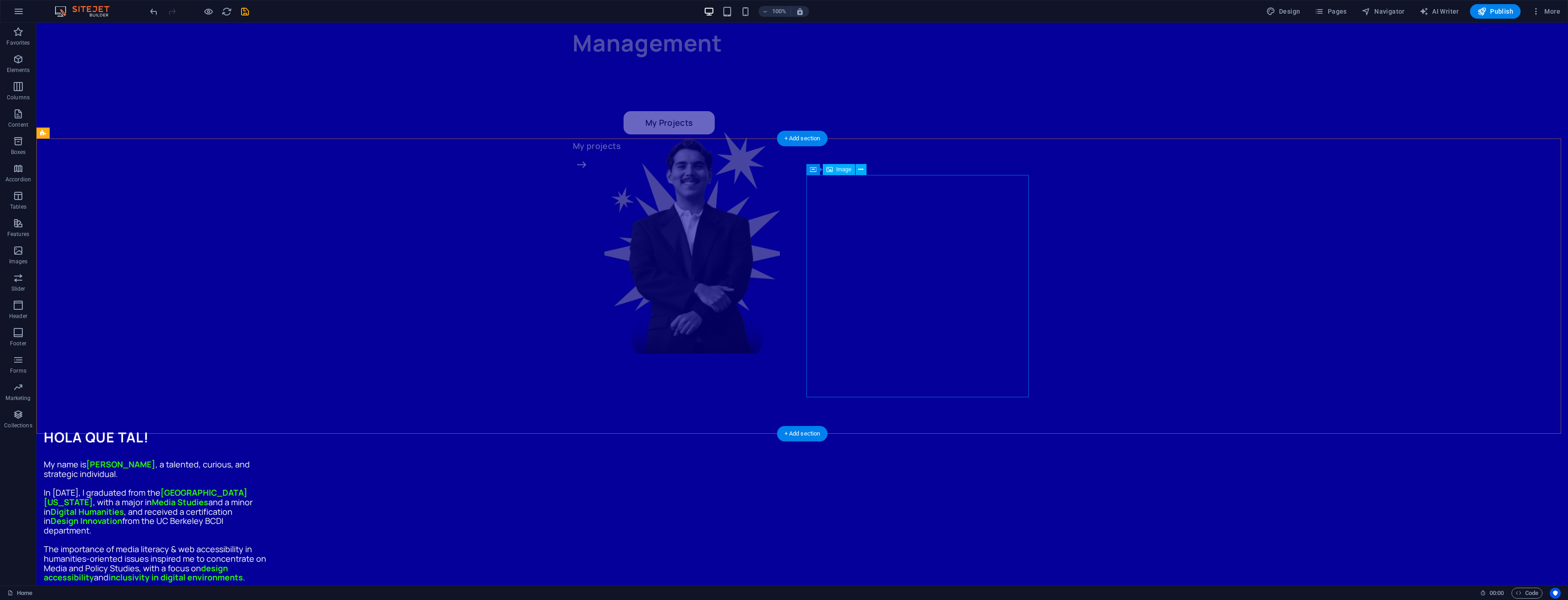
scroll to position [456, 0]
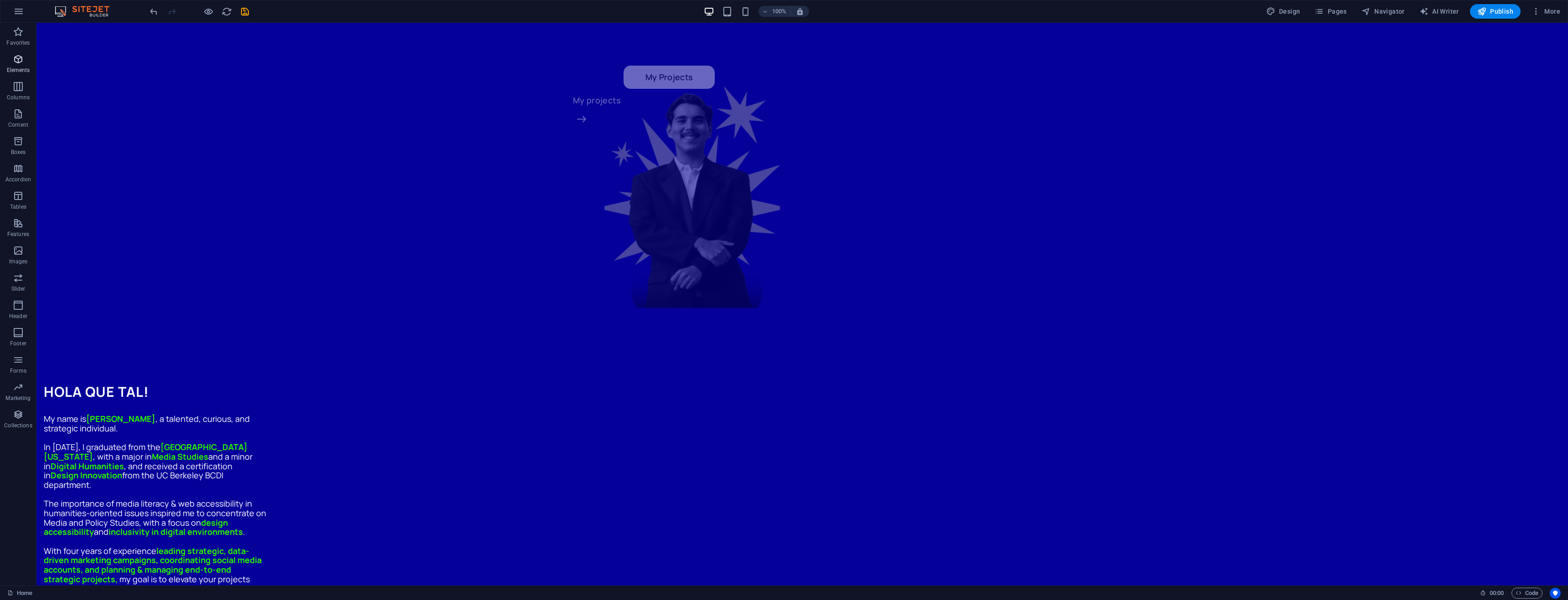
click at [23, 67] on p "Elements" at bounding box center [18, 70] width 23 height 7
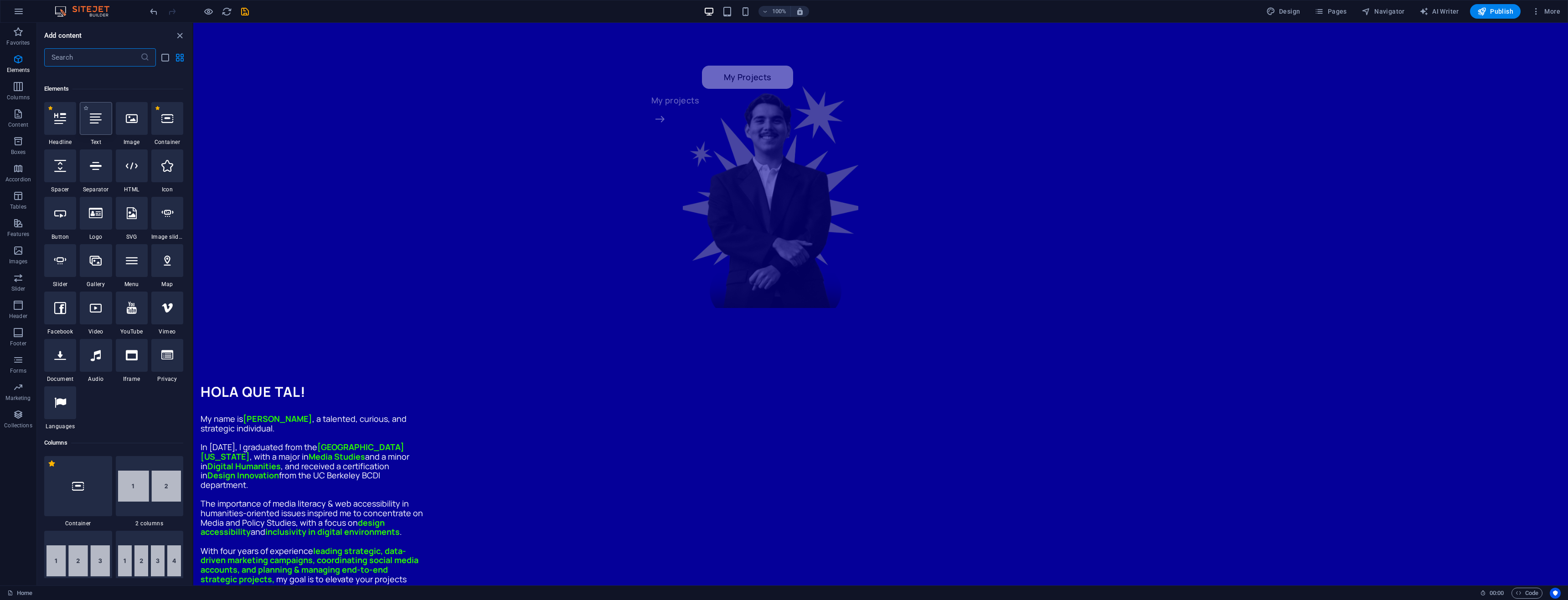
scroll to position [97, 0]
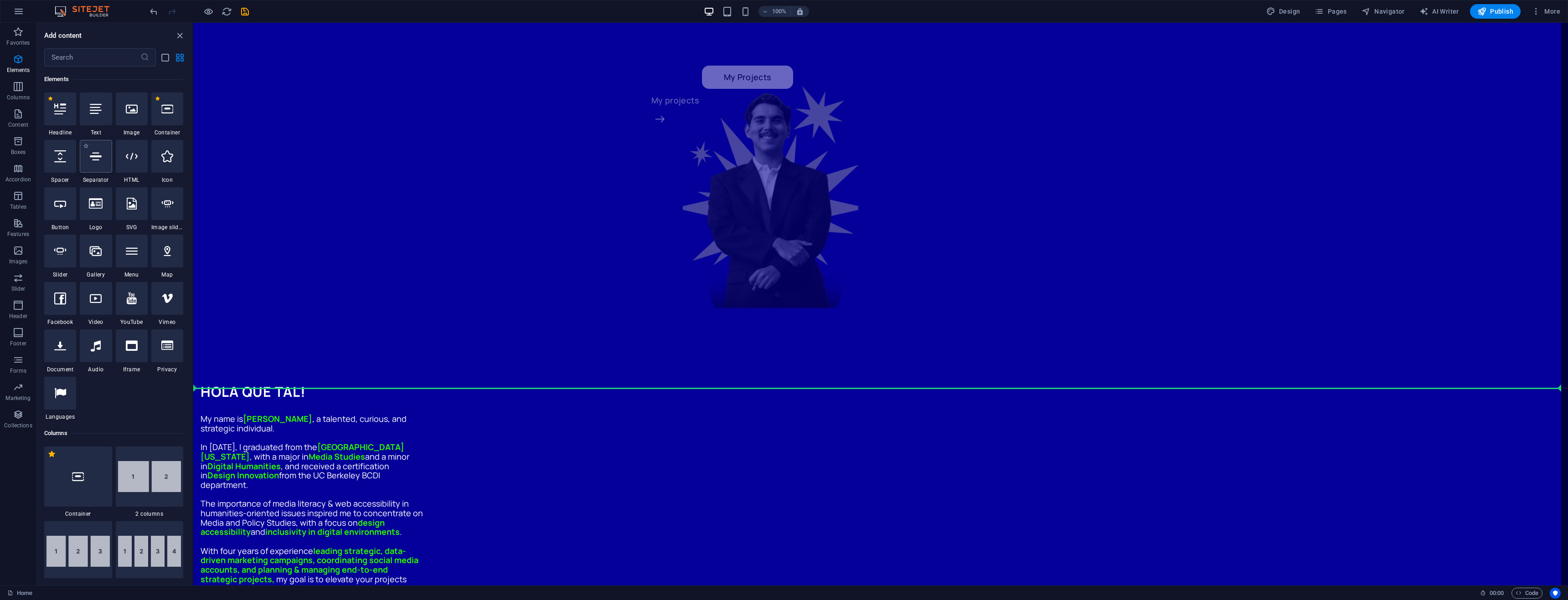
select select "%"
select select "px"
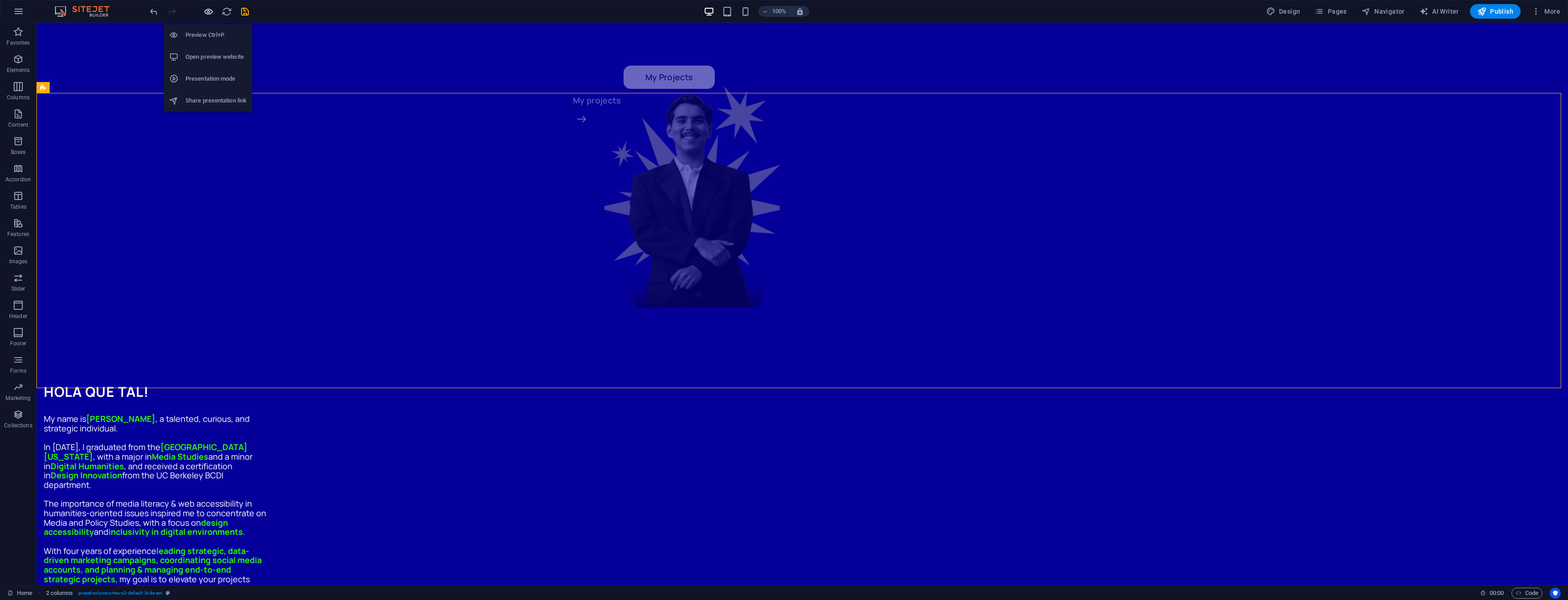
click at [208, 10] on icon "button" at bounding box center [208, 11] width 10 height 10
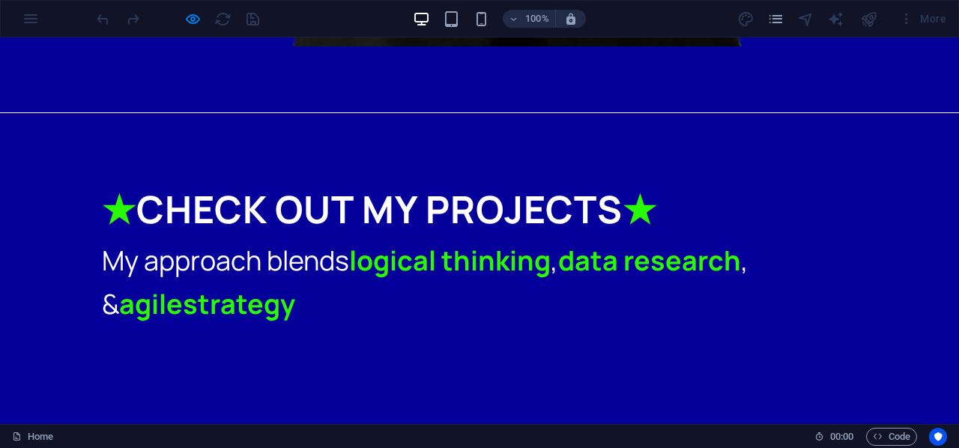
scroll to position [1797, 0]
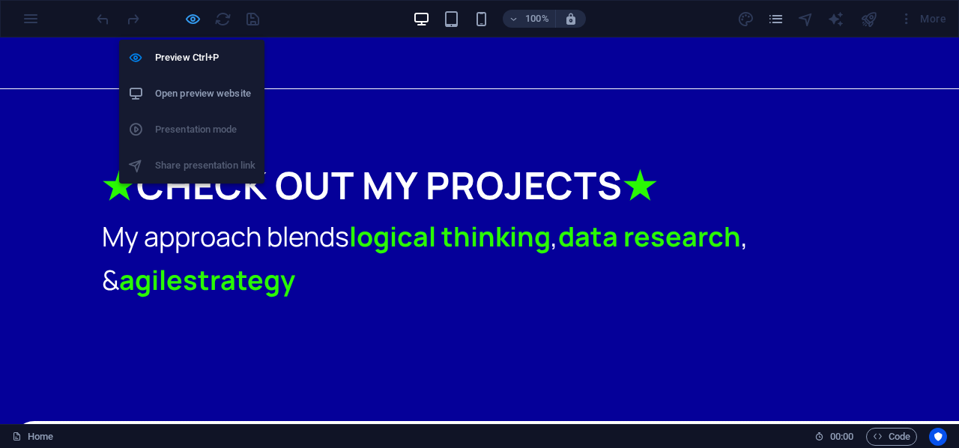
click at [189, 22] on icon "button" at bounding box center [192, 18] width 17 height 17
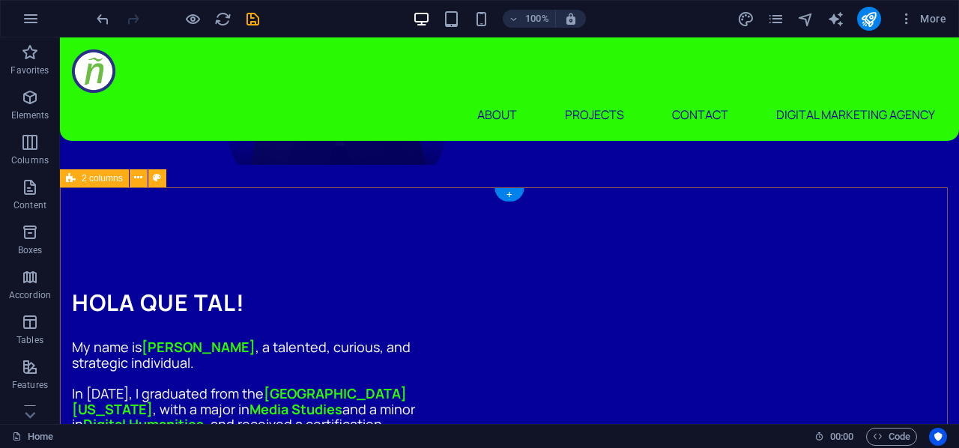
scroll to position [920, 0]
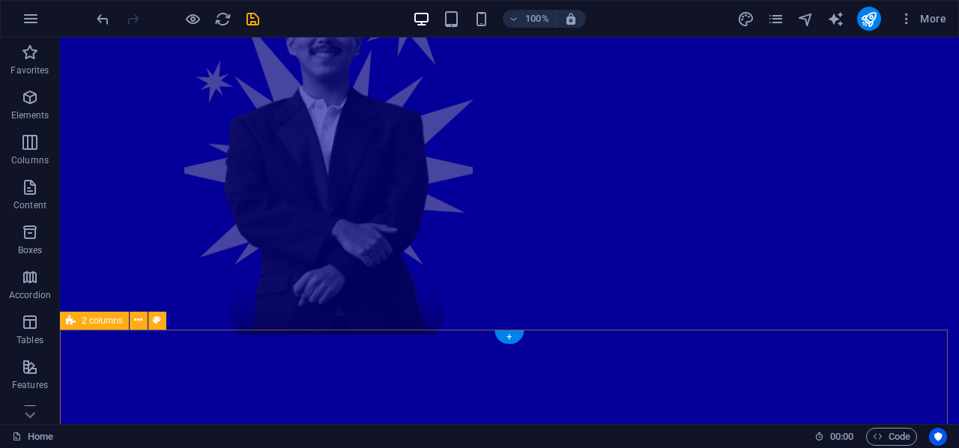
scroll to position [1070, 0]
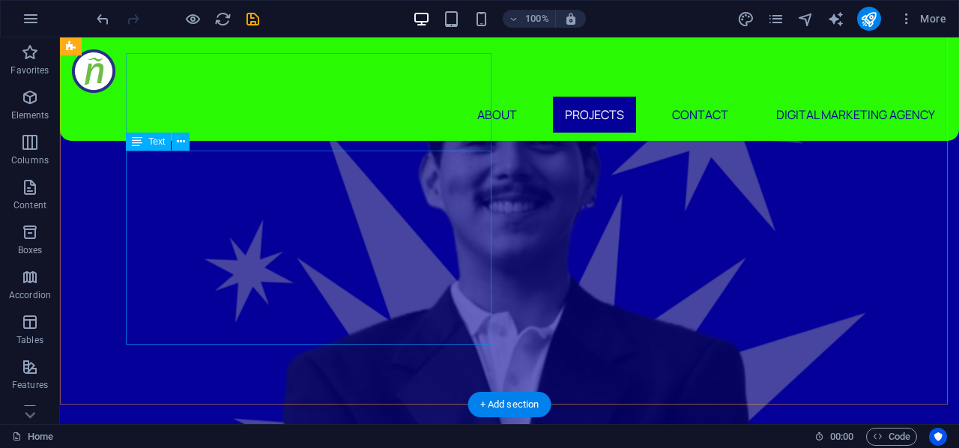
scroll to position [2942, 0]
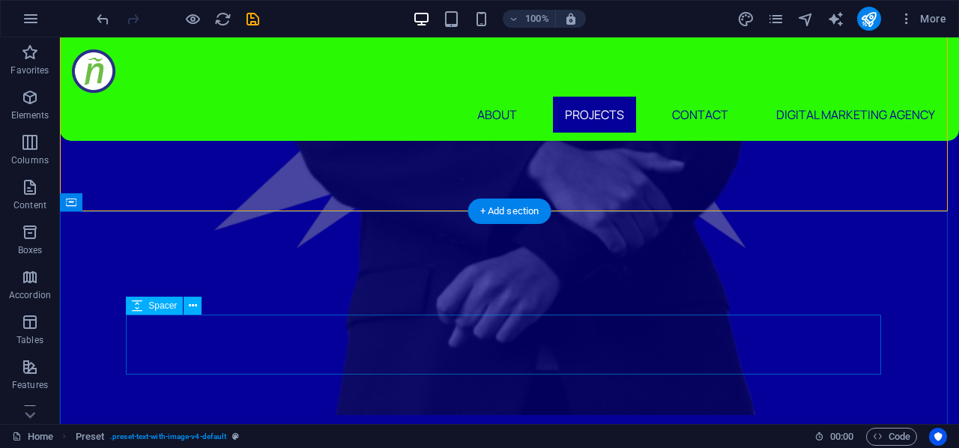
scroll to position [3317, 0]
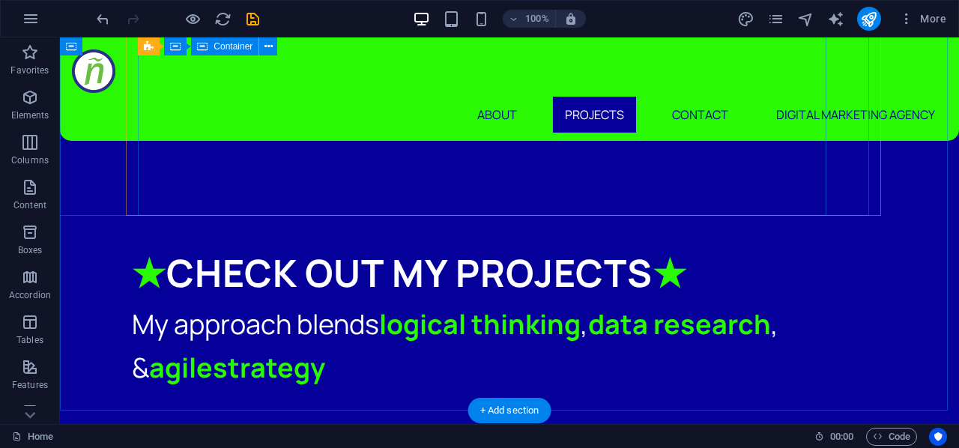
scroll to position [3841, 0]
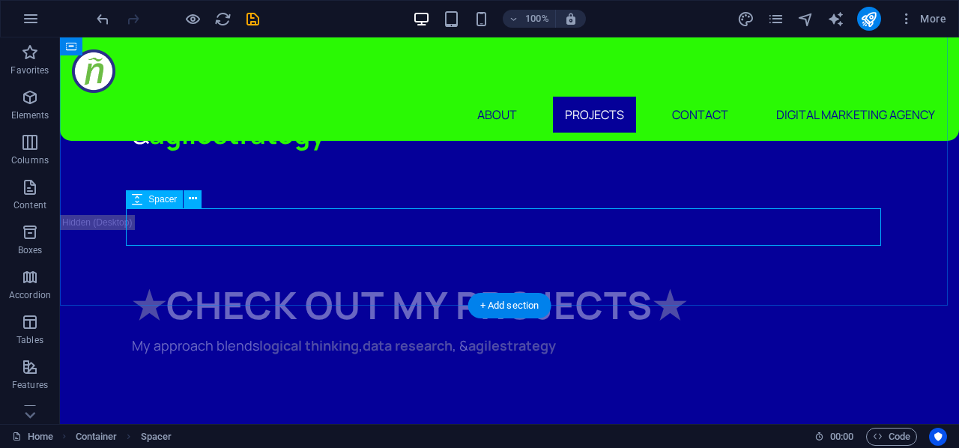
scroll to position [4065, 0]
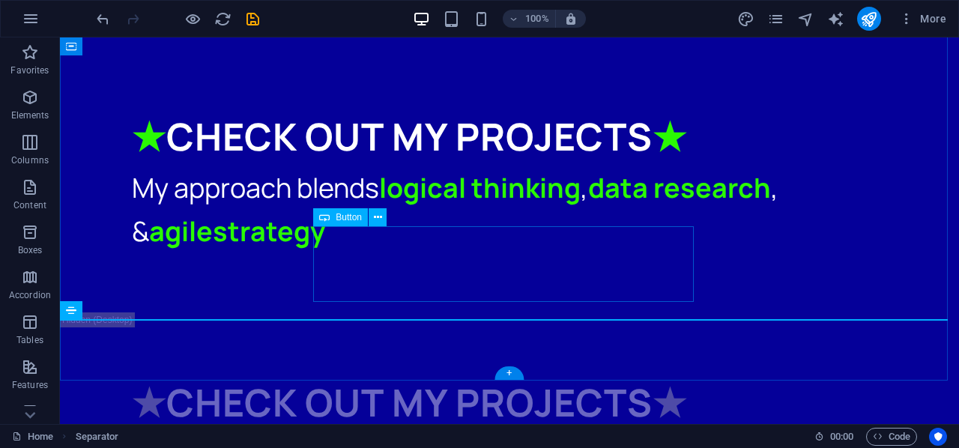
scroll to position [4140, 0]
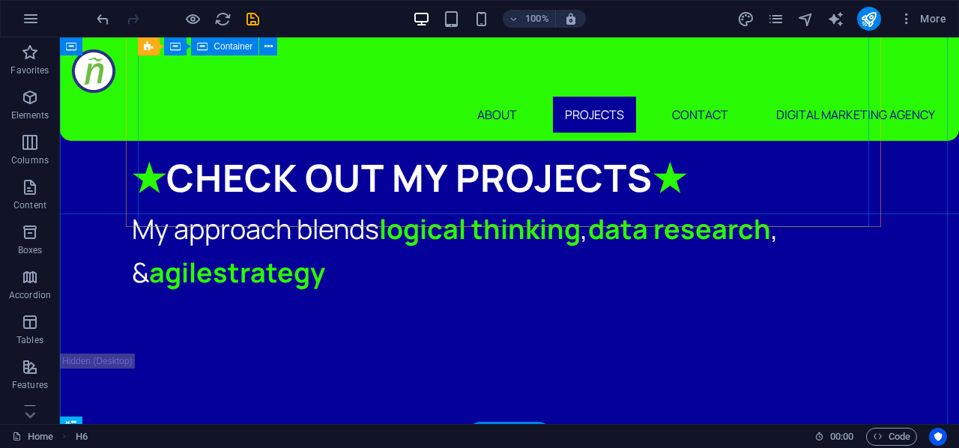
scroll to position [3916, 0]
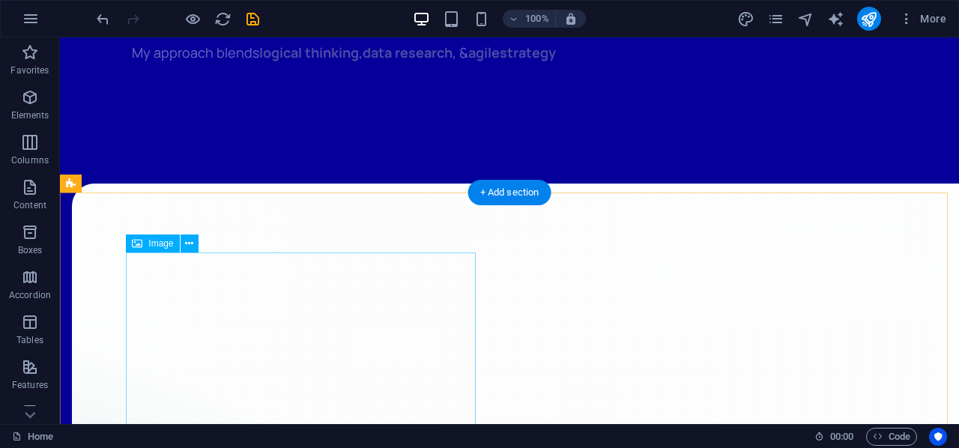
scroll to position [4739, 0]
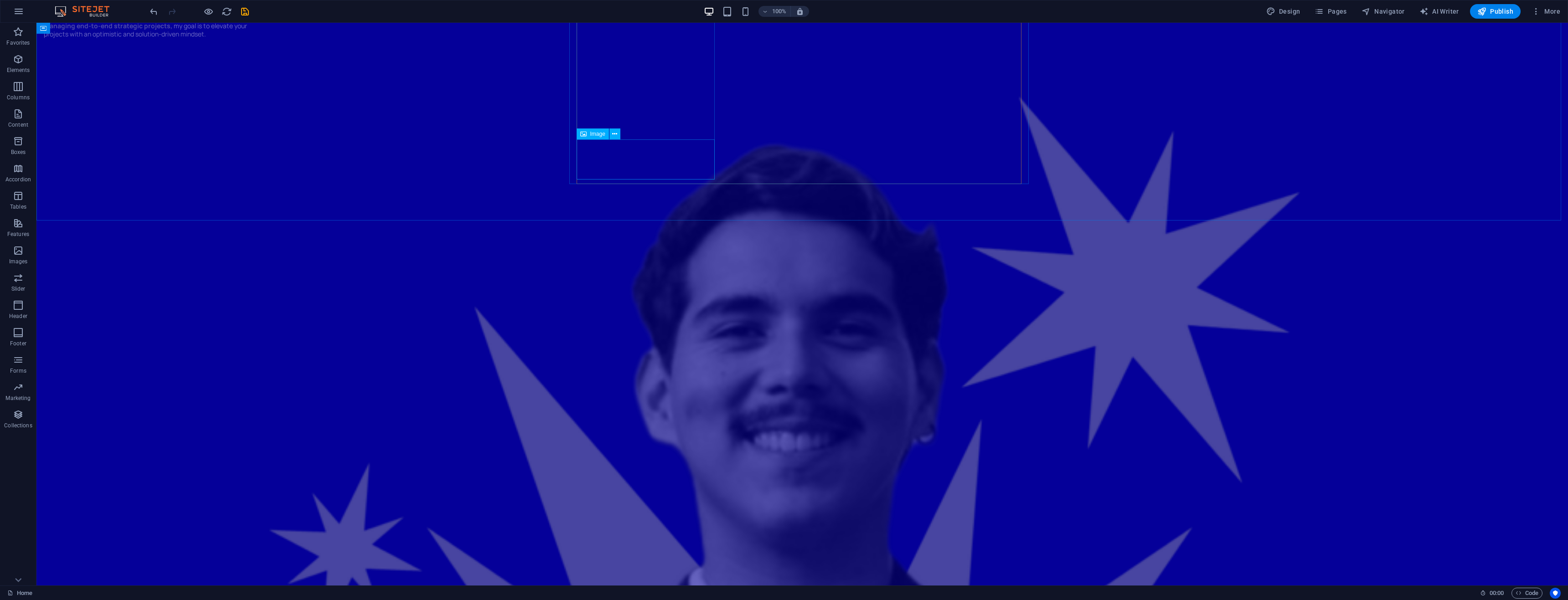
scroll to position [2781, 0]
click at [17, 65] on icon "button" at bounding box center [18, 59] width 11 height 11
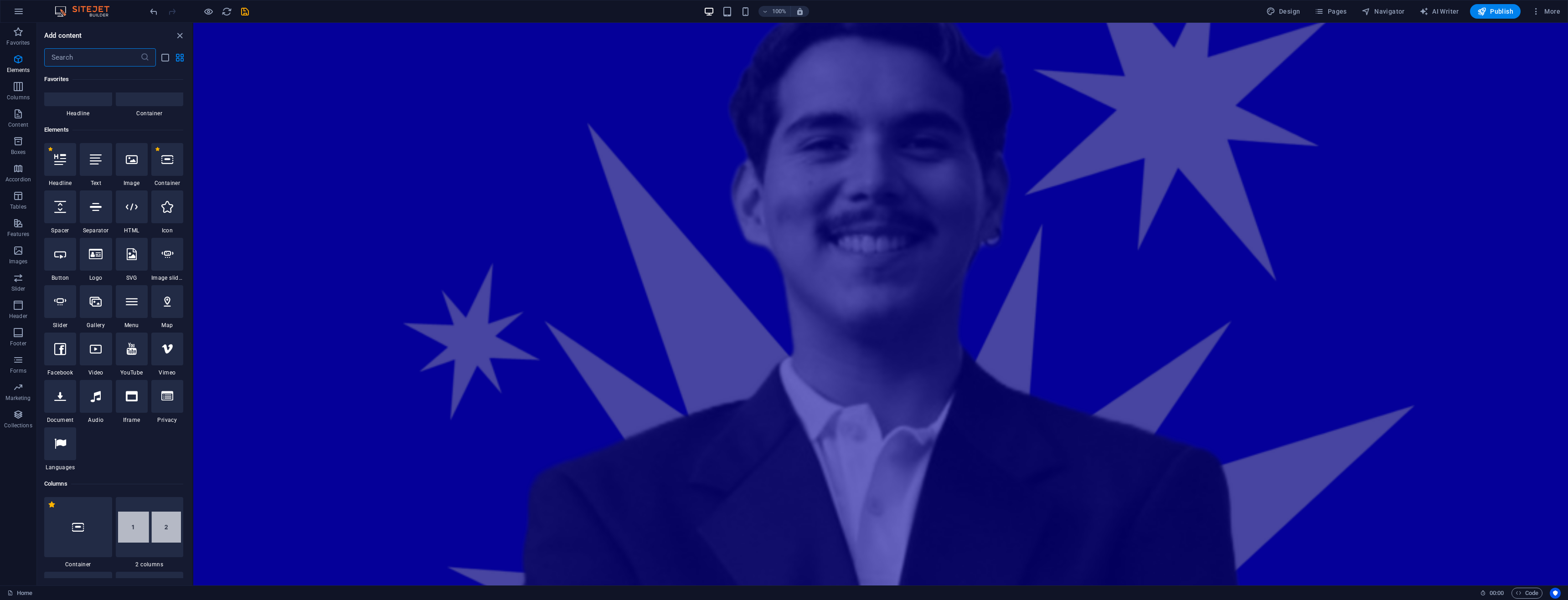
scroll to position [0, 0]
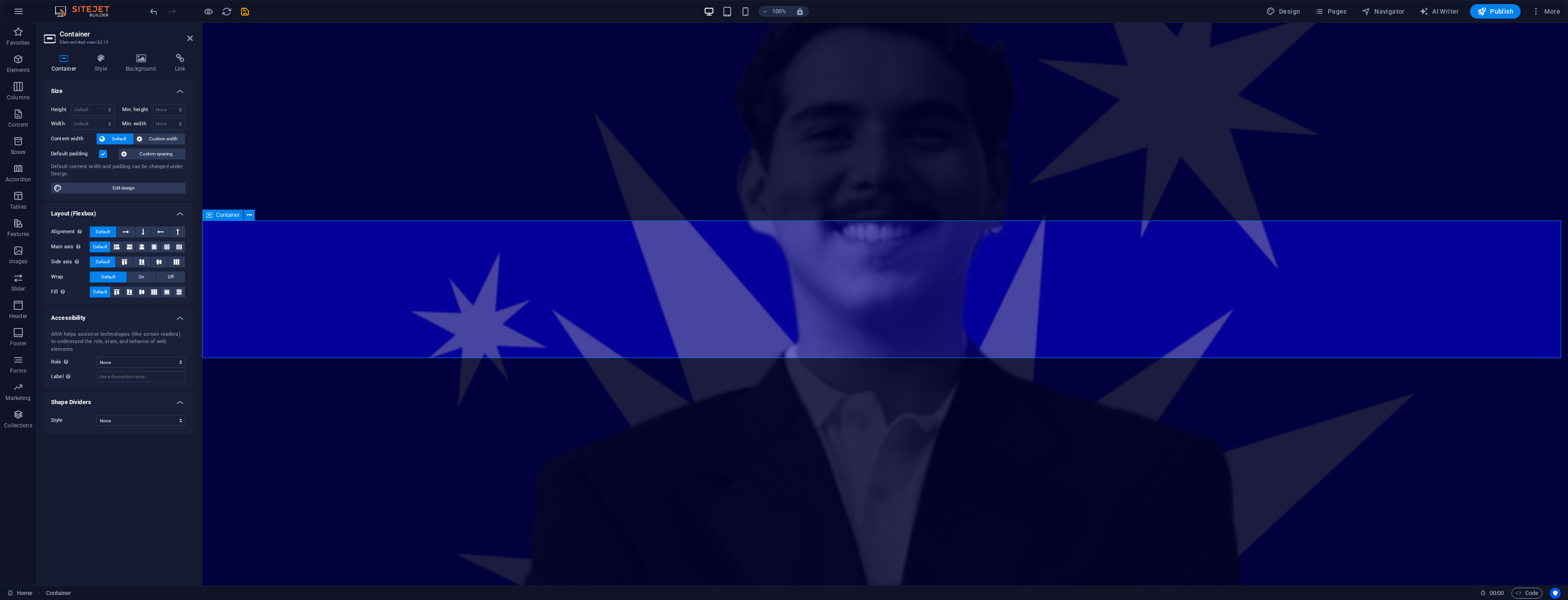
drag, startPoint x: 609, startPoint y: 362, endPoint x: 677, endPoint y: 295, distance: 95.5
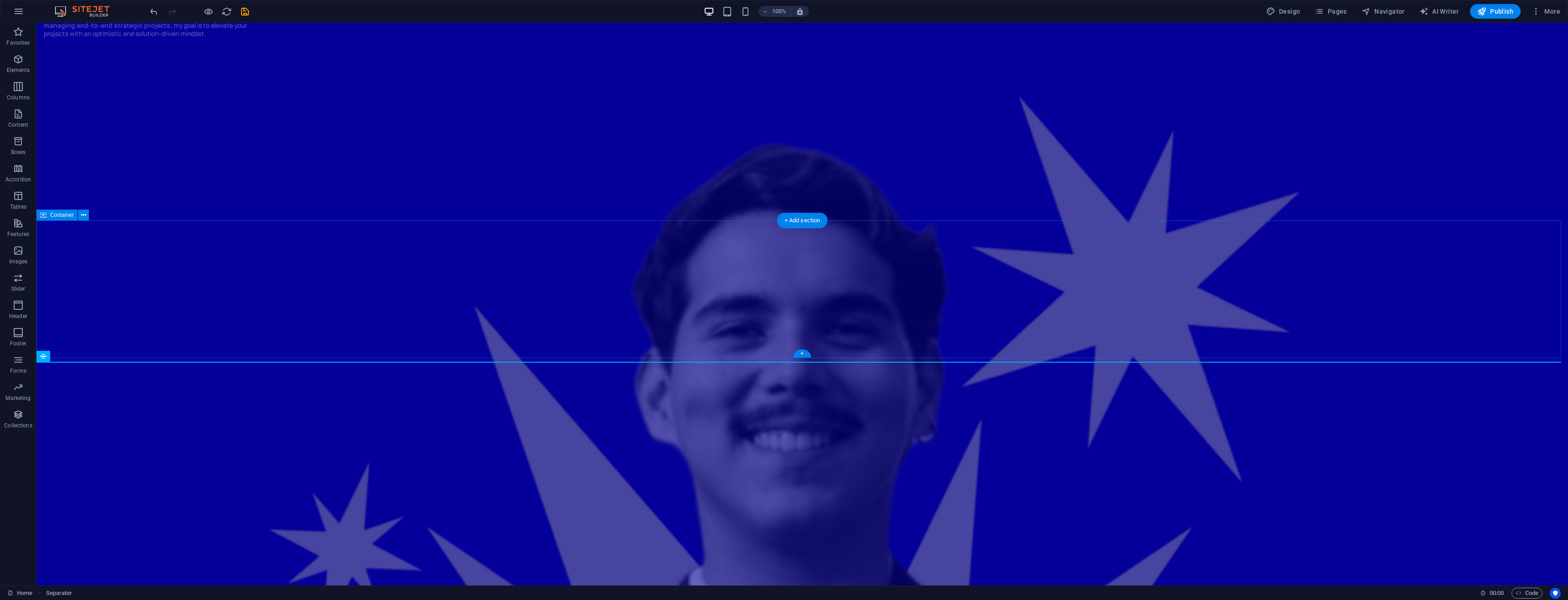
drag, startPoint x: 468, startPoint y: 362, endPoint x: 647, endPoint y: 294, distance: 191.5
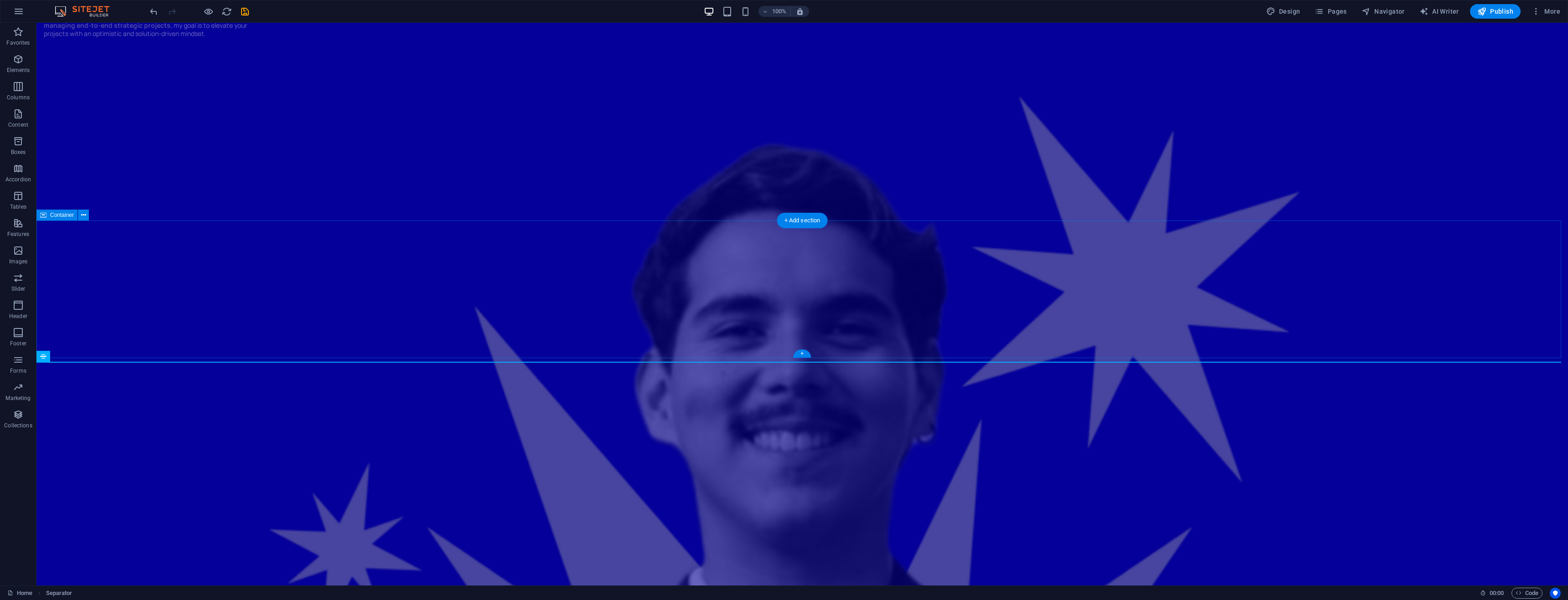
drag, startPoint x: 645, startPoint y: 362, endPoint x: 587, endPoint y: 315, distance: 74.7
click at [57, 359] on span "Separator" at bounding box center [62, 356] width 24 height 5
drag, startPoint x: 94, startPoint y: 382, endPoint x: 636, endPoint y: 291, distance: 549.6
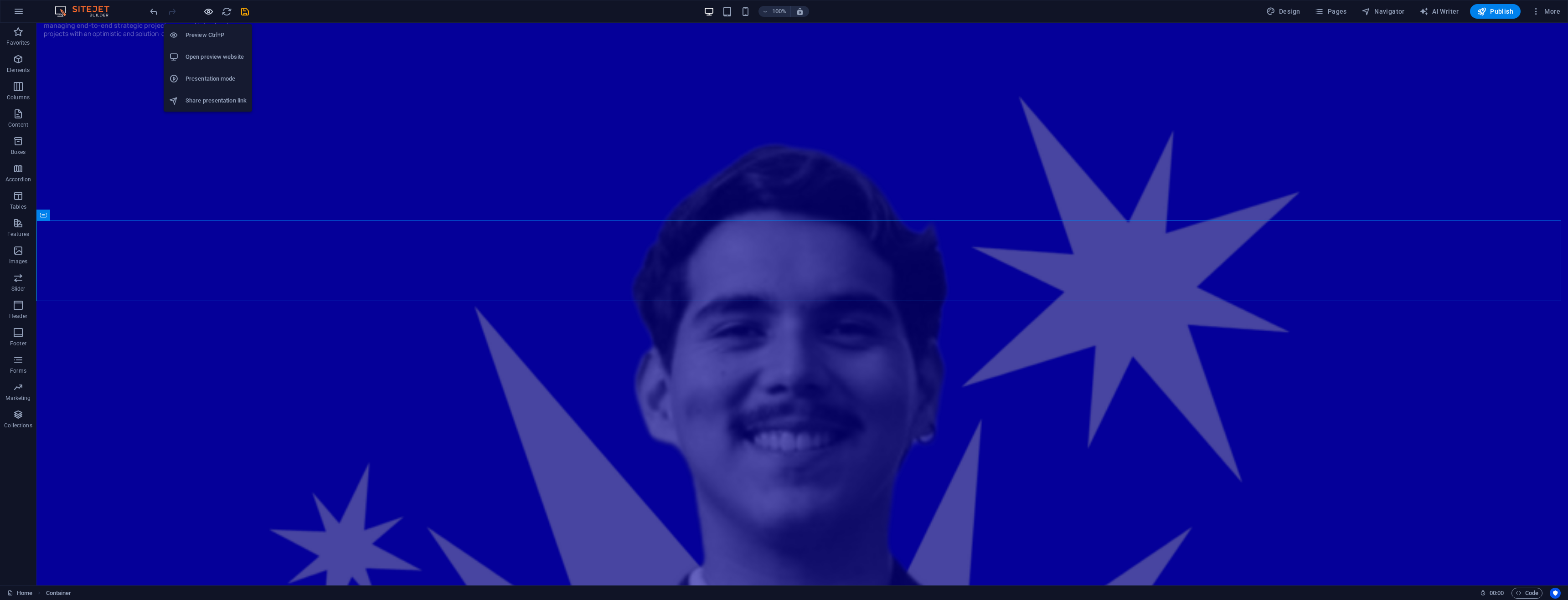
click at [212, 11] on icon "button" at bounding box center [208, 11] width 10 height 10
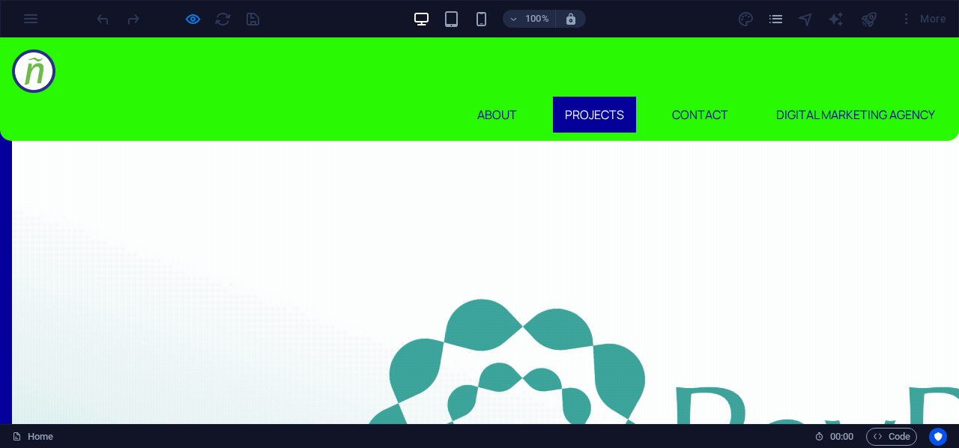
scroll to position [1928, 0]
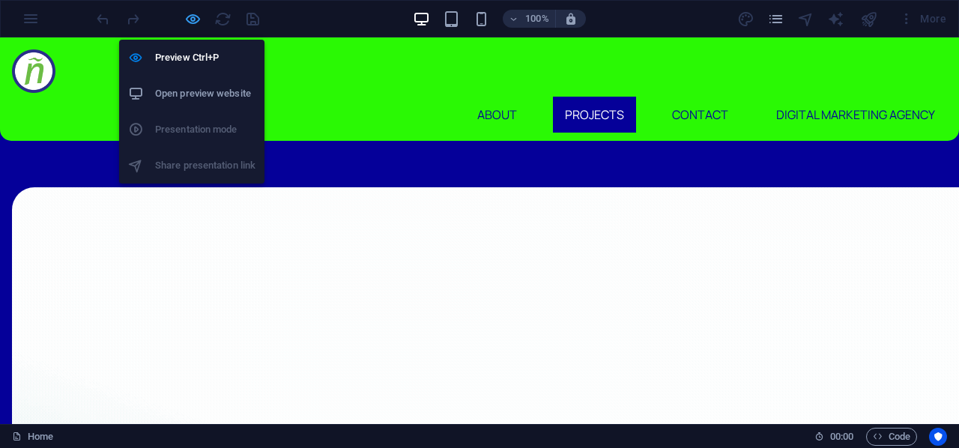
click at [191, 16] on icon "button" at bounding box center [192, 18] width 17 height 17
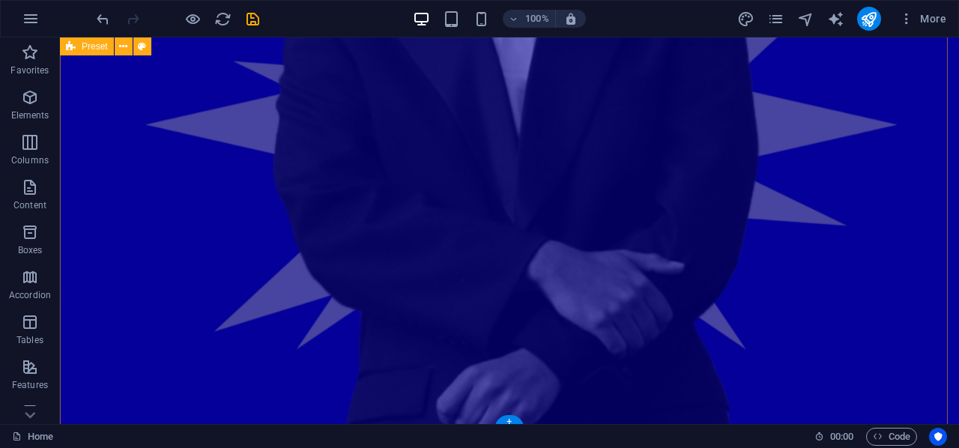
scroll to position [3447, 0]
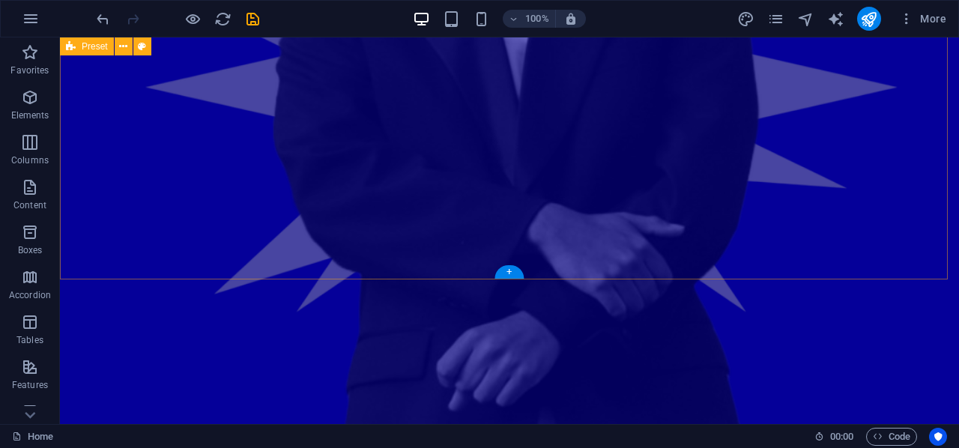
click at [30, 112] on p "Elements" at bounding box center [30, 115] width 38 height 12
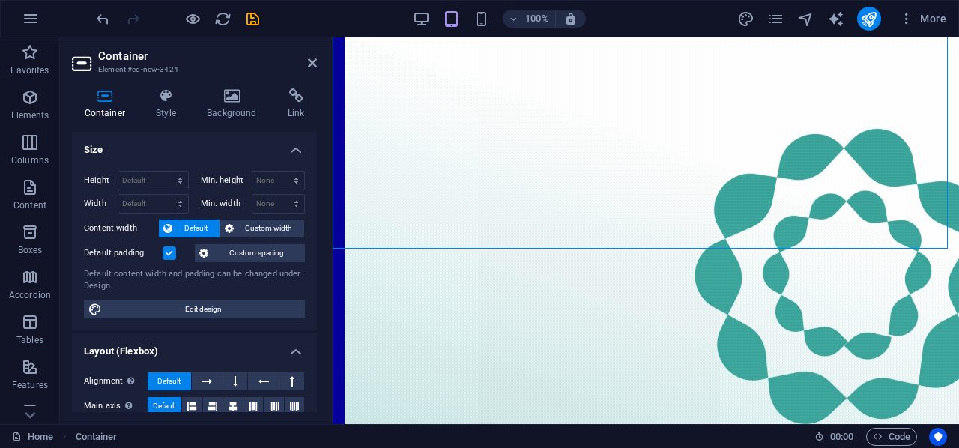
scroll to position [3406, 0]
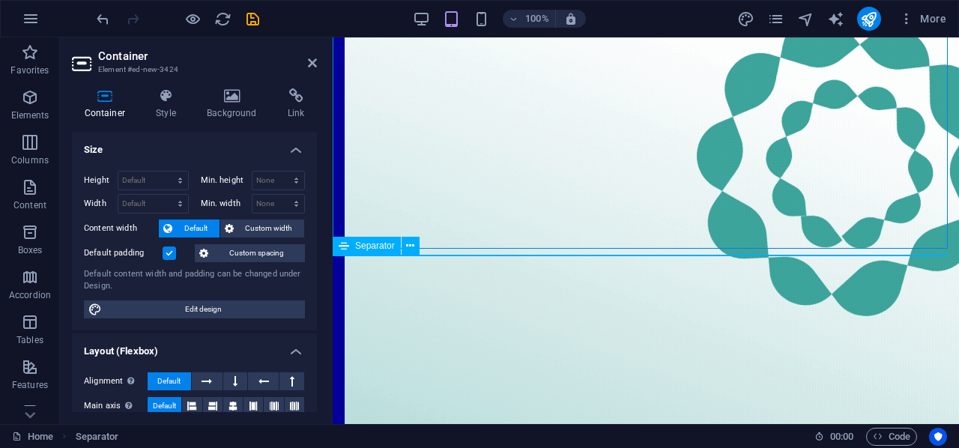
scroll to position [3704, 0]
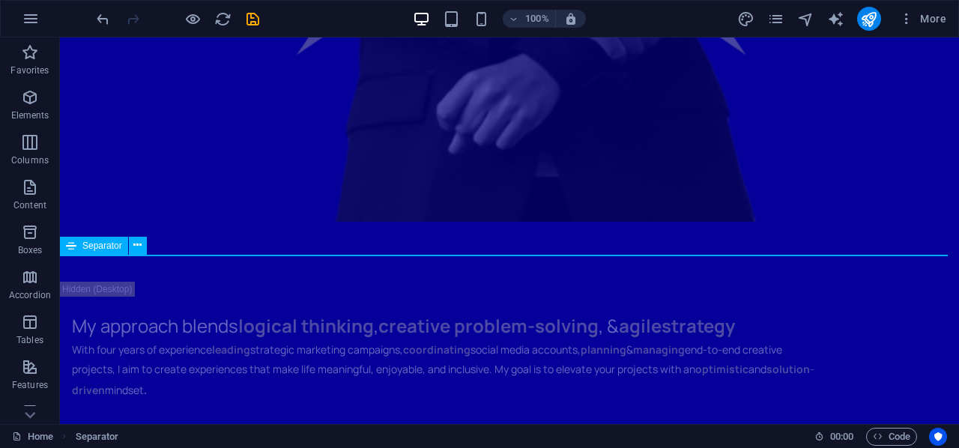
click at [84, 248] on span "Separator" at bounding box center [102, 245] width 40 height 9
drag, startPoint x: 144, startPoint y: 285, endPoint x: 301, endPoint y: 127, distance: 223.5
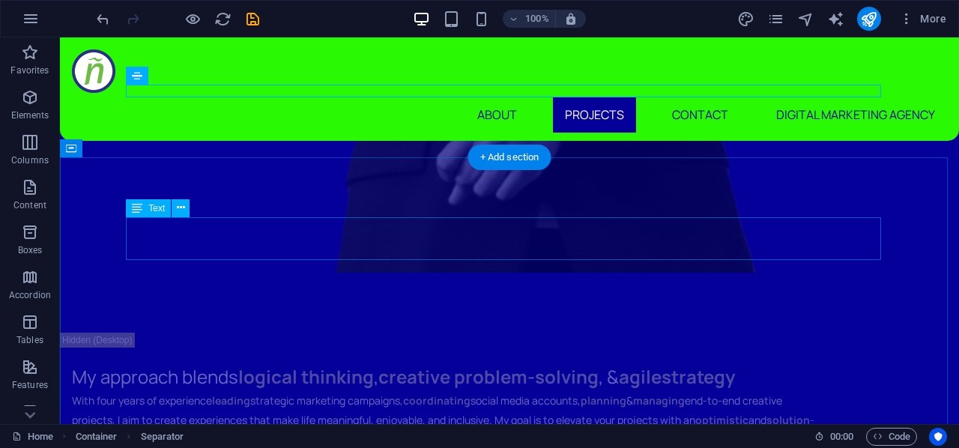
scroll to position [3479, 0]
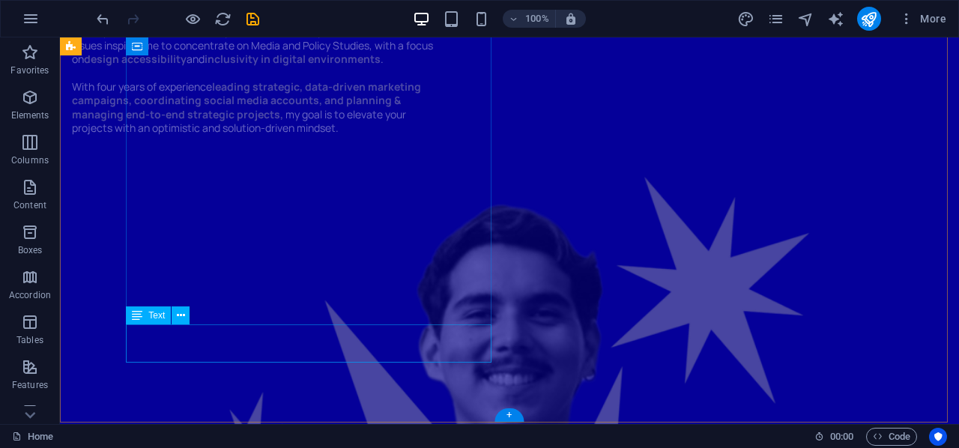
scroll to position [2955, 0]
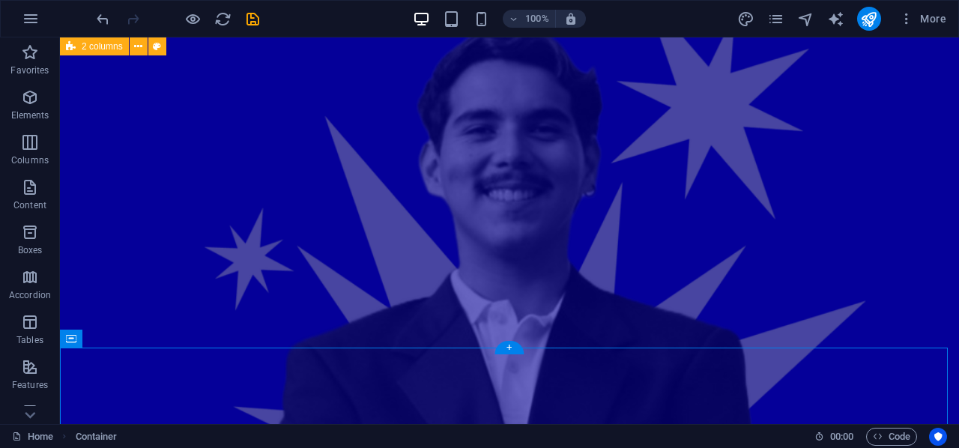
scroll to position [3105, 0]
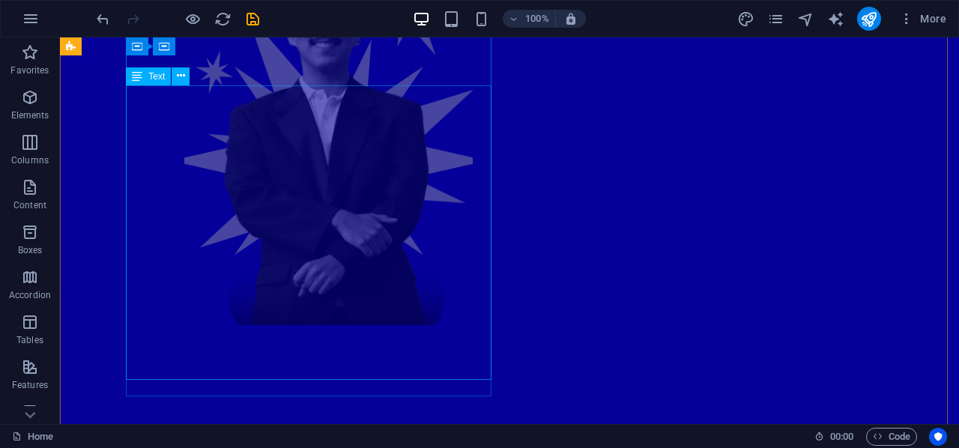
scroll to position [1083, 0]
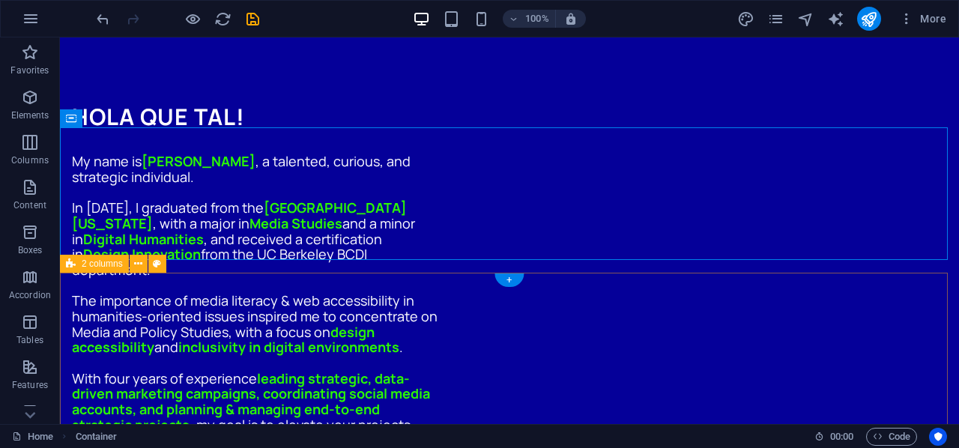
scroll to position [1307, 0]
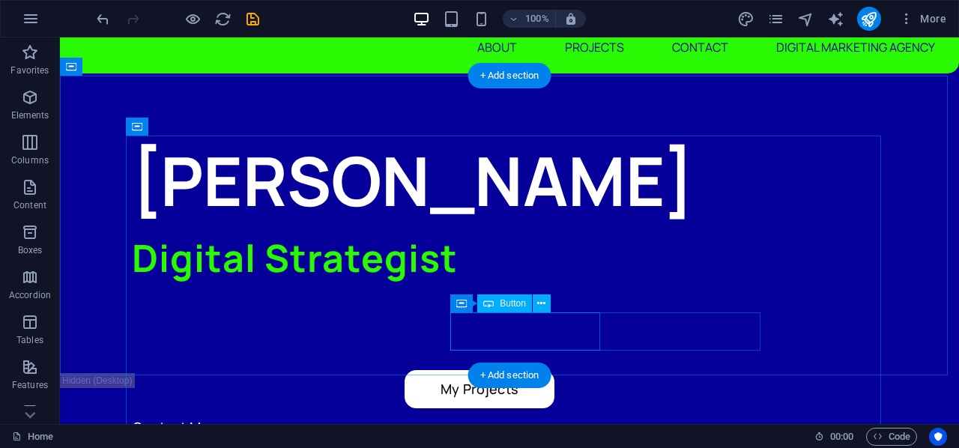
scroll to position [75, 0]
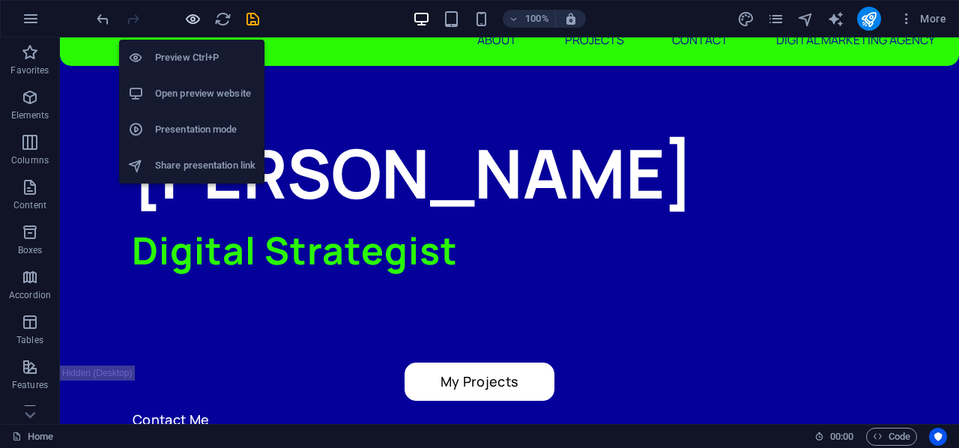
click at [198, 16] on icon "button" at bounding box center [192, 18] width 17 height 17
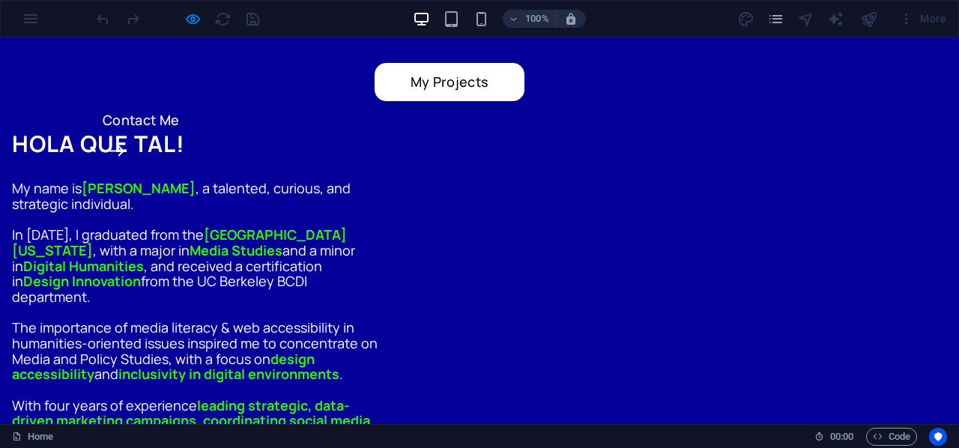
scroll to position [524, 0]
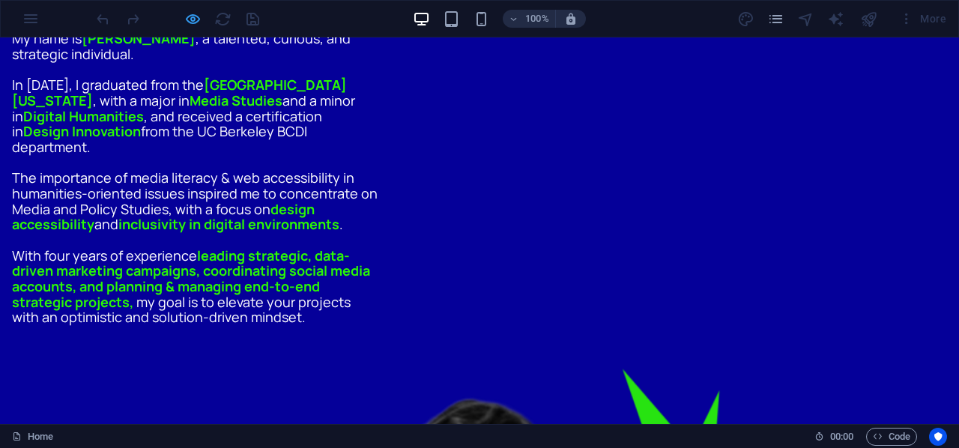
click at [195, 23] on icon "button" at bounding box center [192, 18] width 17 height 17
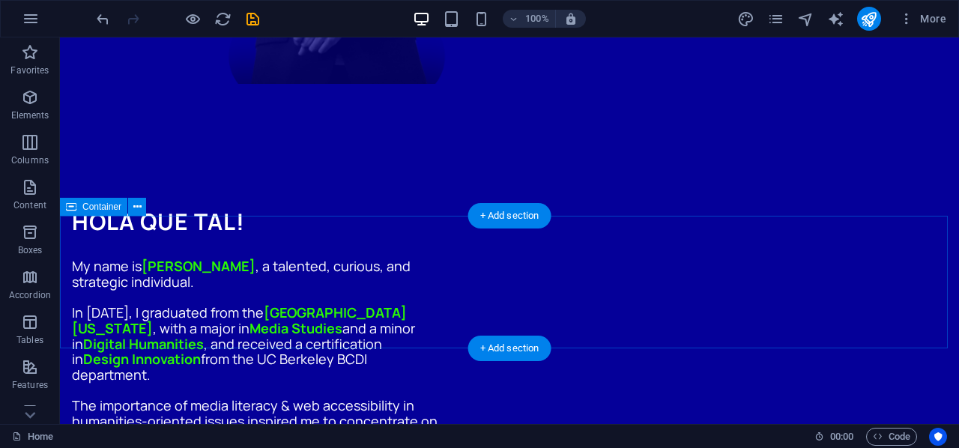
scroll to position [1246, 0]
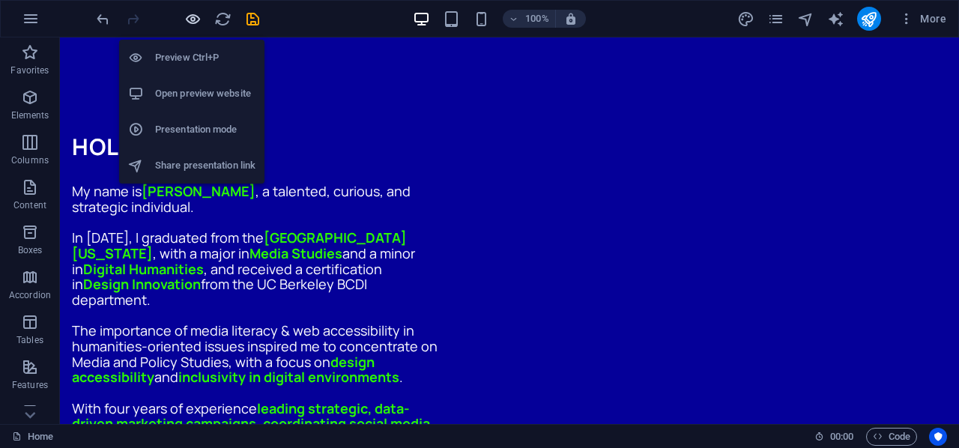
click at [192, 16] on icon "button" at bounding box center [192, 18] width 17 height 17
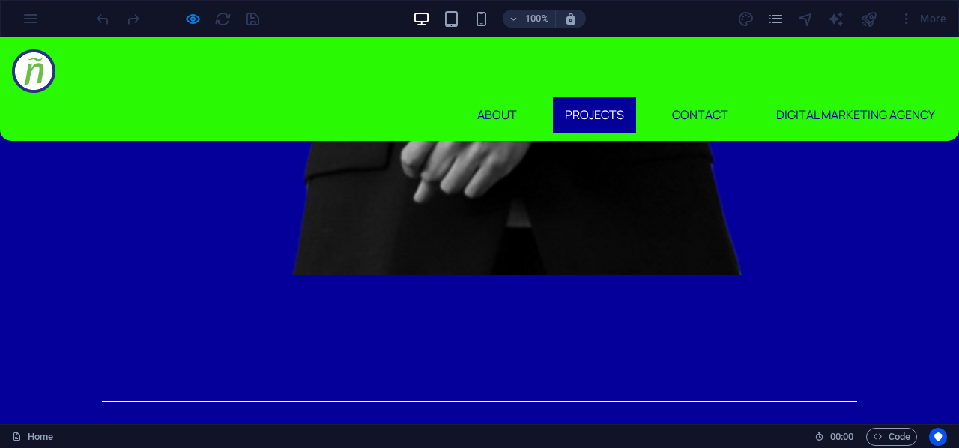
scroll to position [1423, 0]
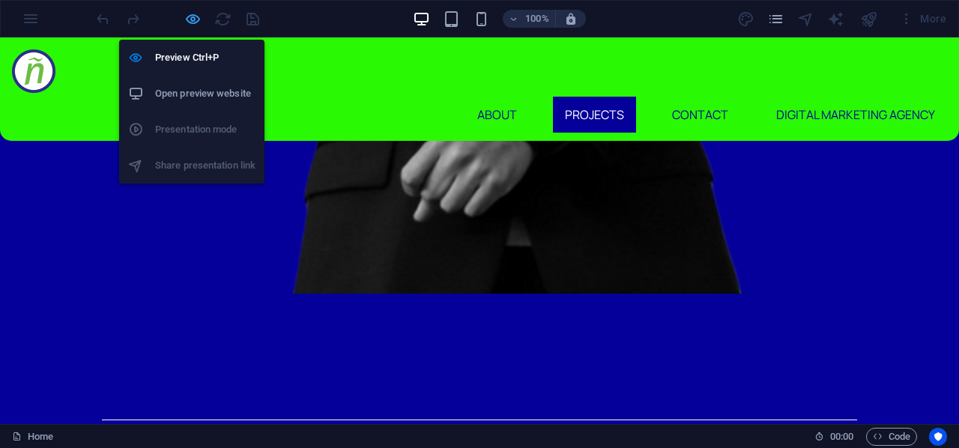
drag, startPoint x: 196, startPoint y: 19, endPoint x: 188, endPoint y: 167, distance: 147.8
click at [196, 19] on icon "button" at bounding box center [192, 18] width 17 height 17
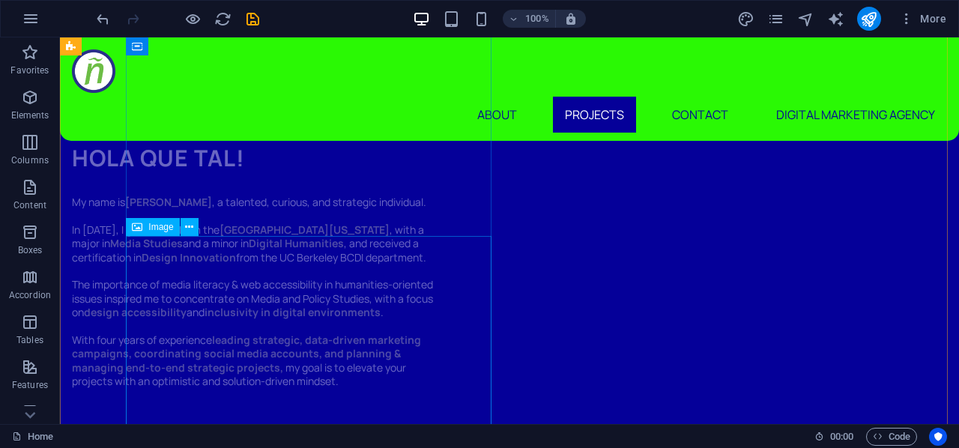
scroll to position [2643, 0]
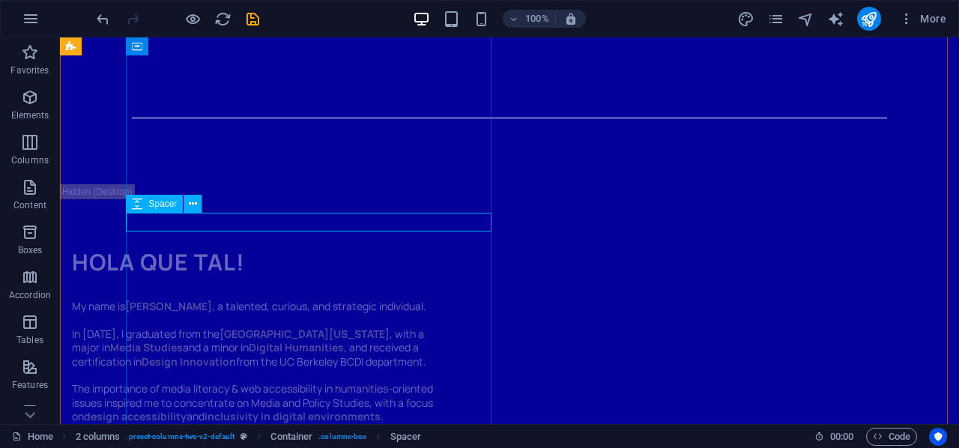
select select "px"
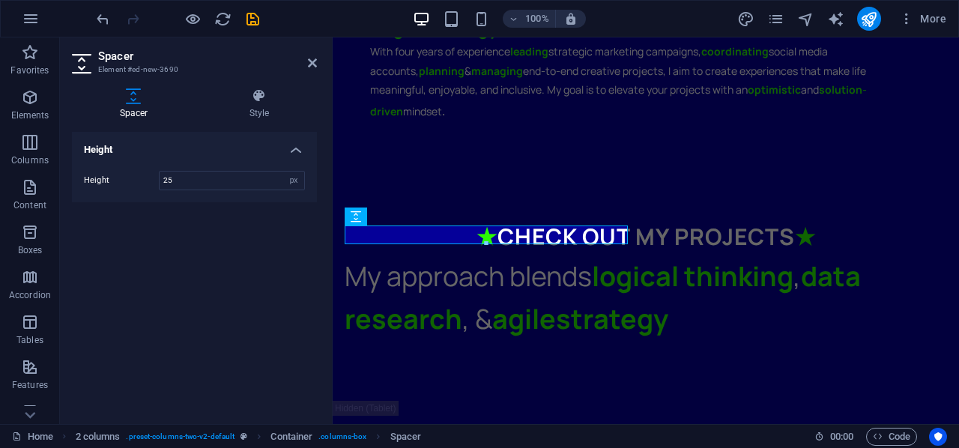
scroll to position [2407, 0]
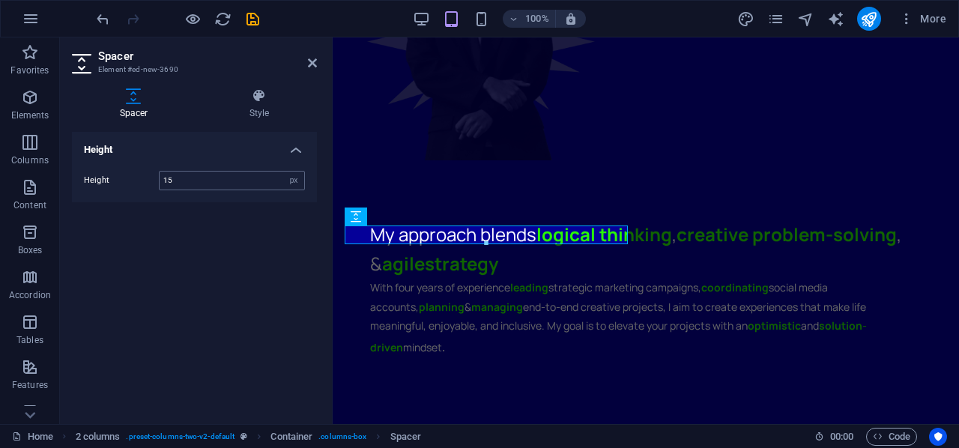
type input "15"
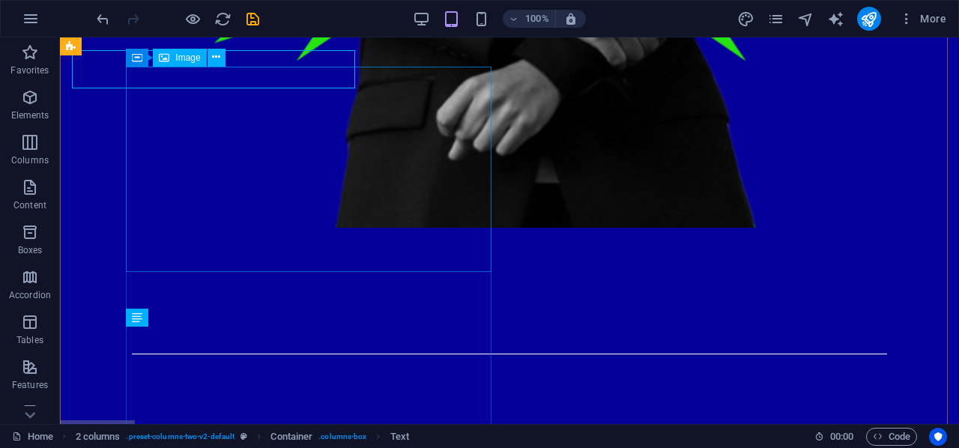
scroll to position [2651, 0]
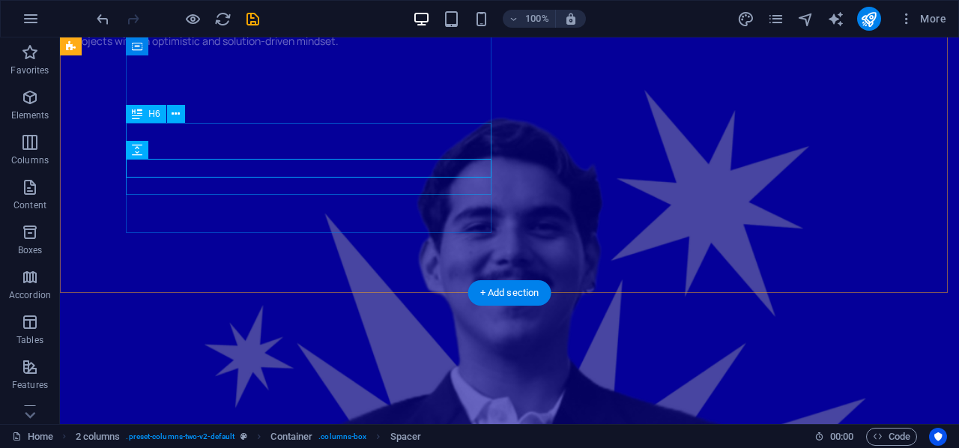
scroll to position [3019, 0]
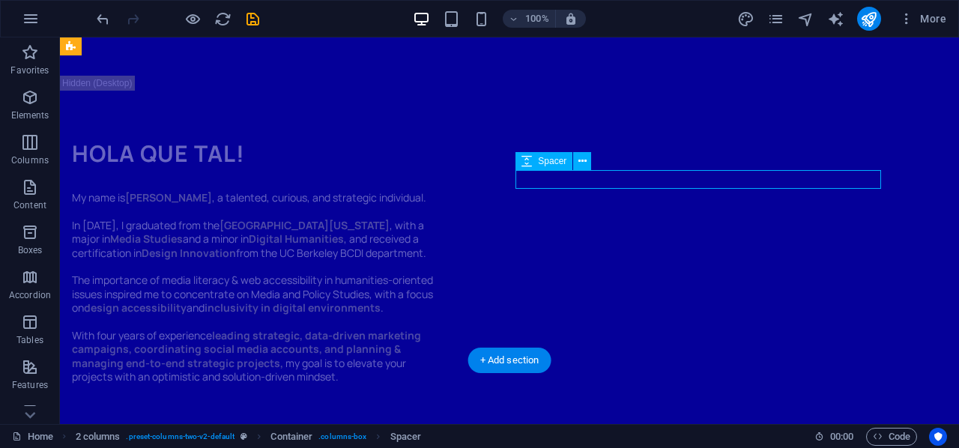
select select "px"
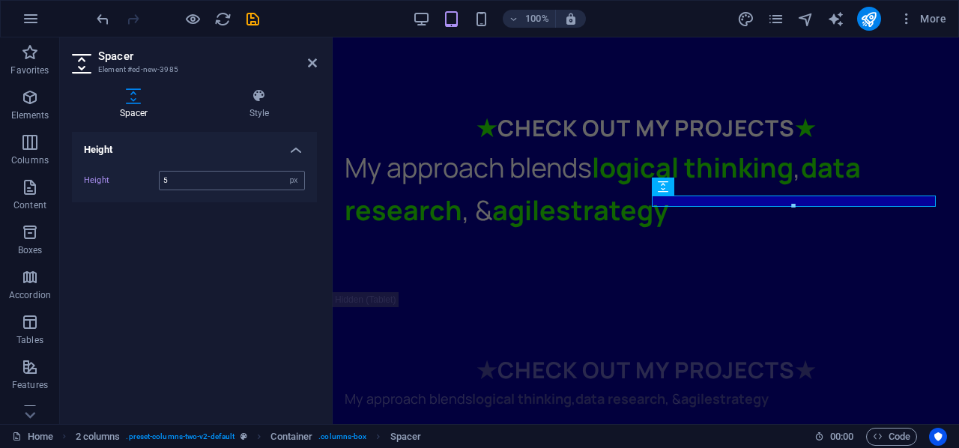
type input "5"
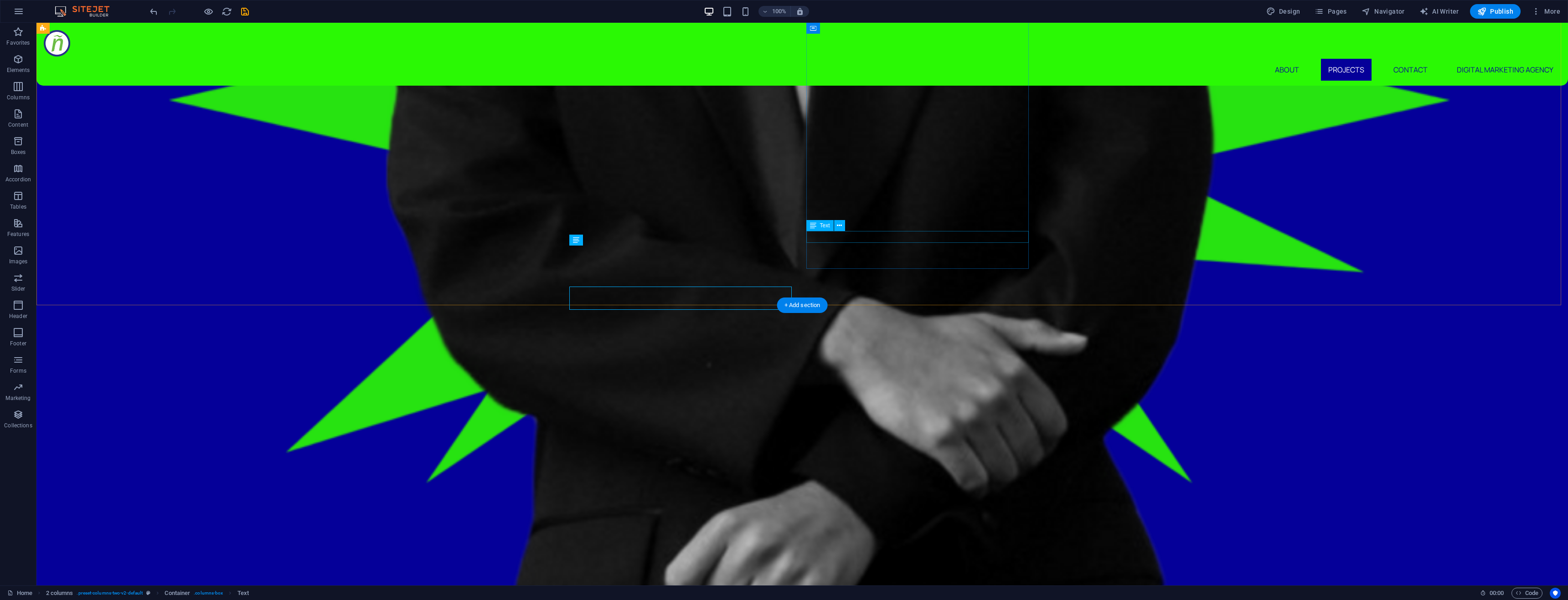
scroll to position [1751, 0]
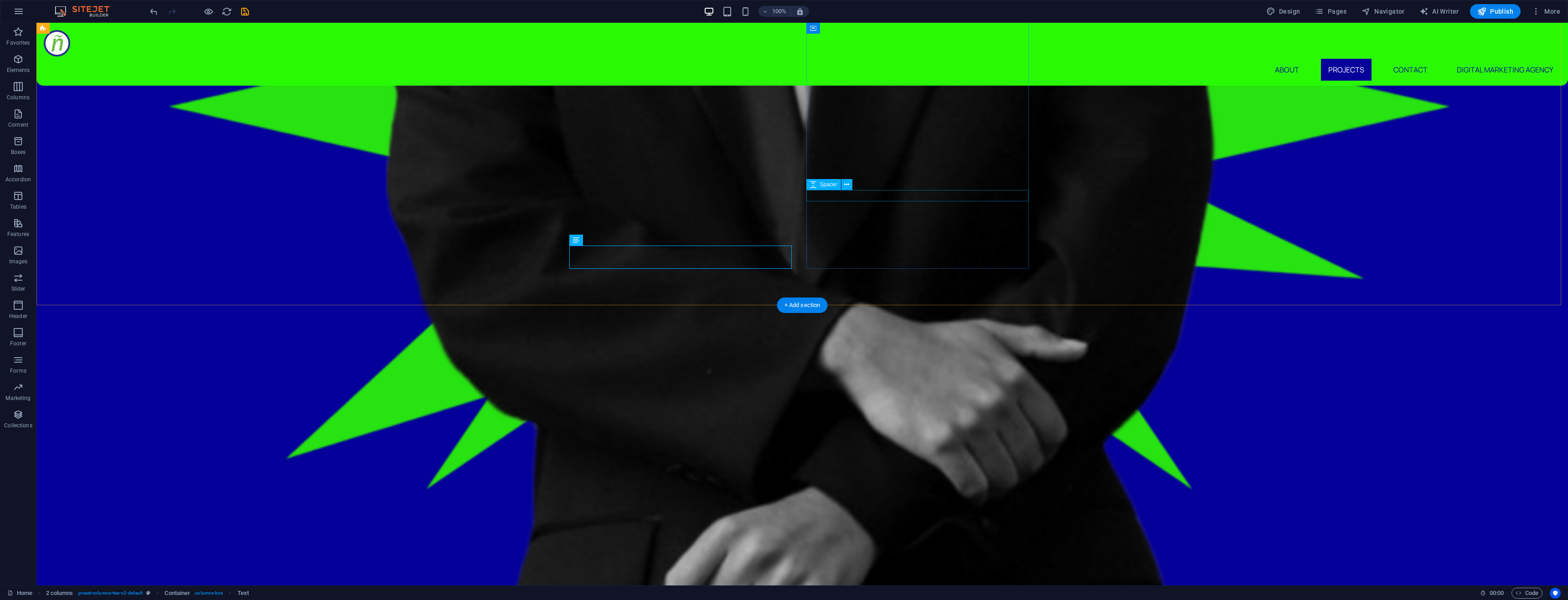
select select "px"
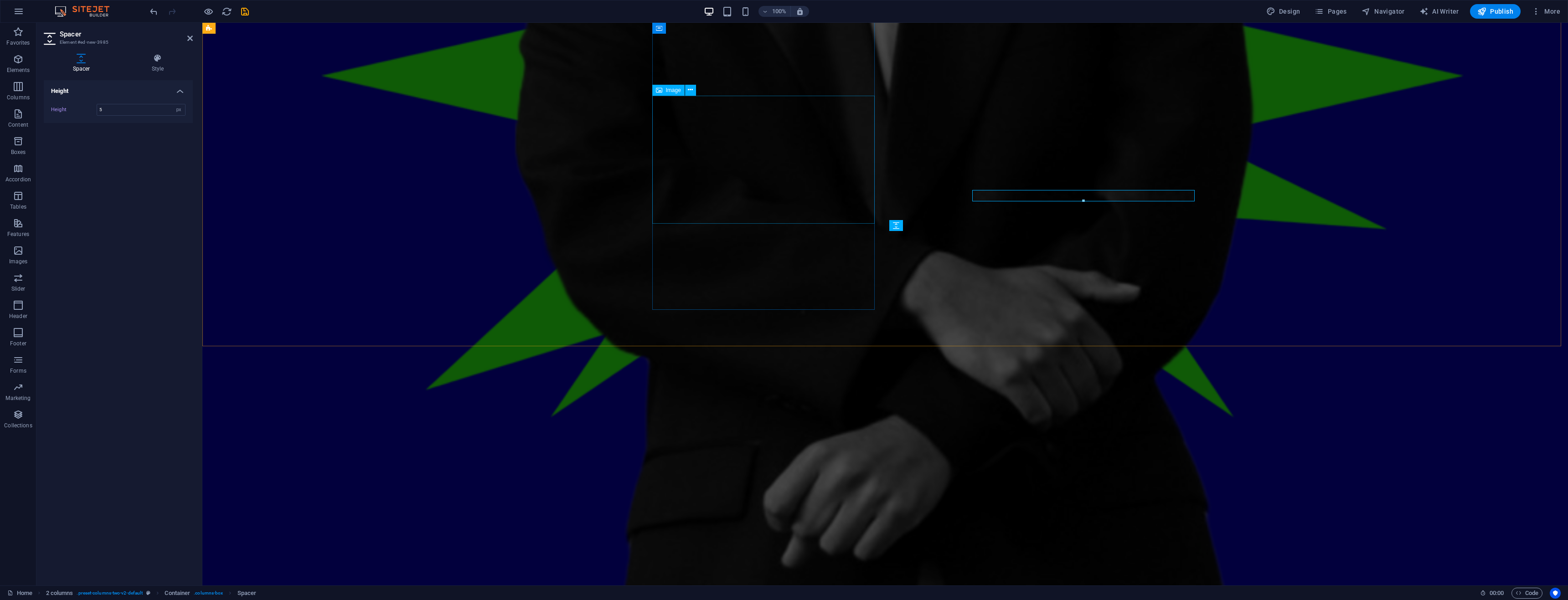
type input "25"
click at [133, 113] on input "25" at bounding box center [141, 110] width 88 height 11
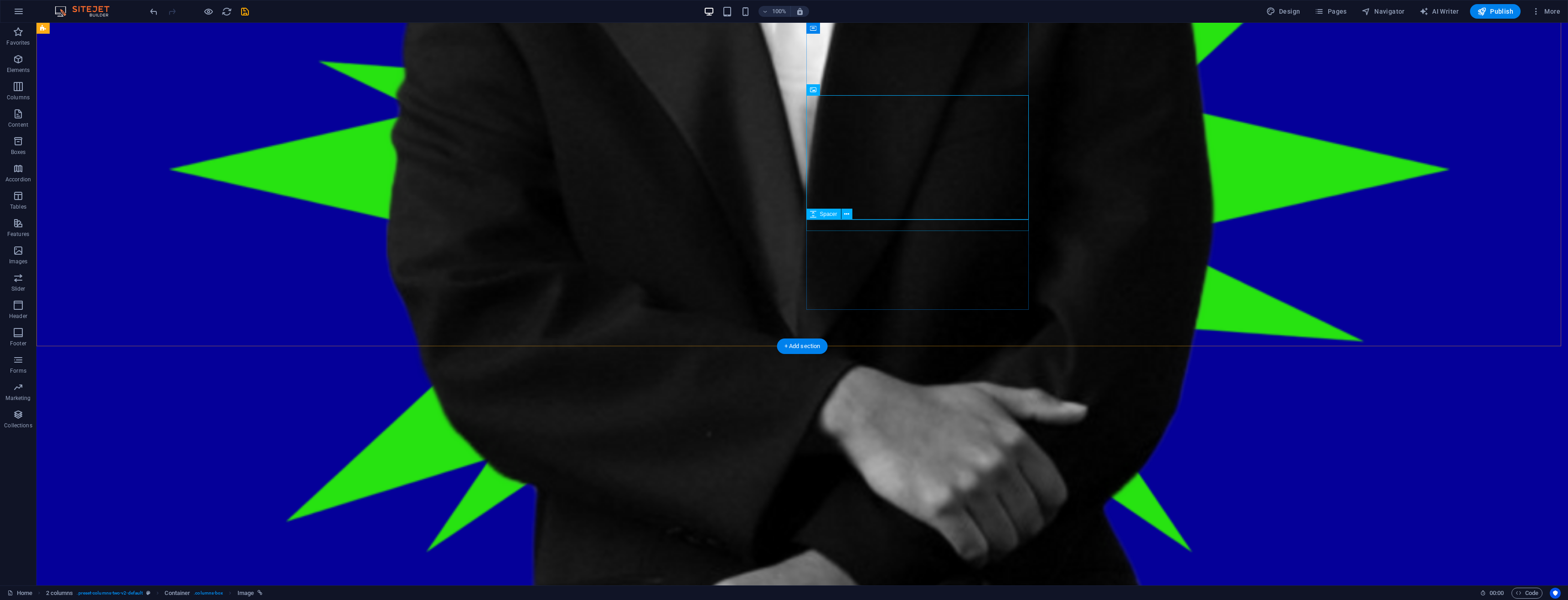
select select "px"
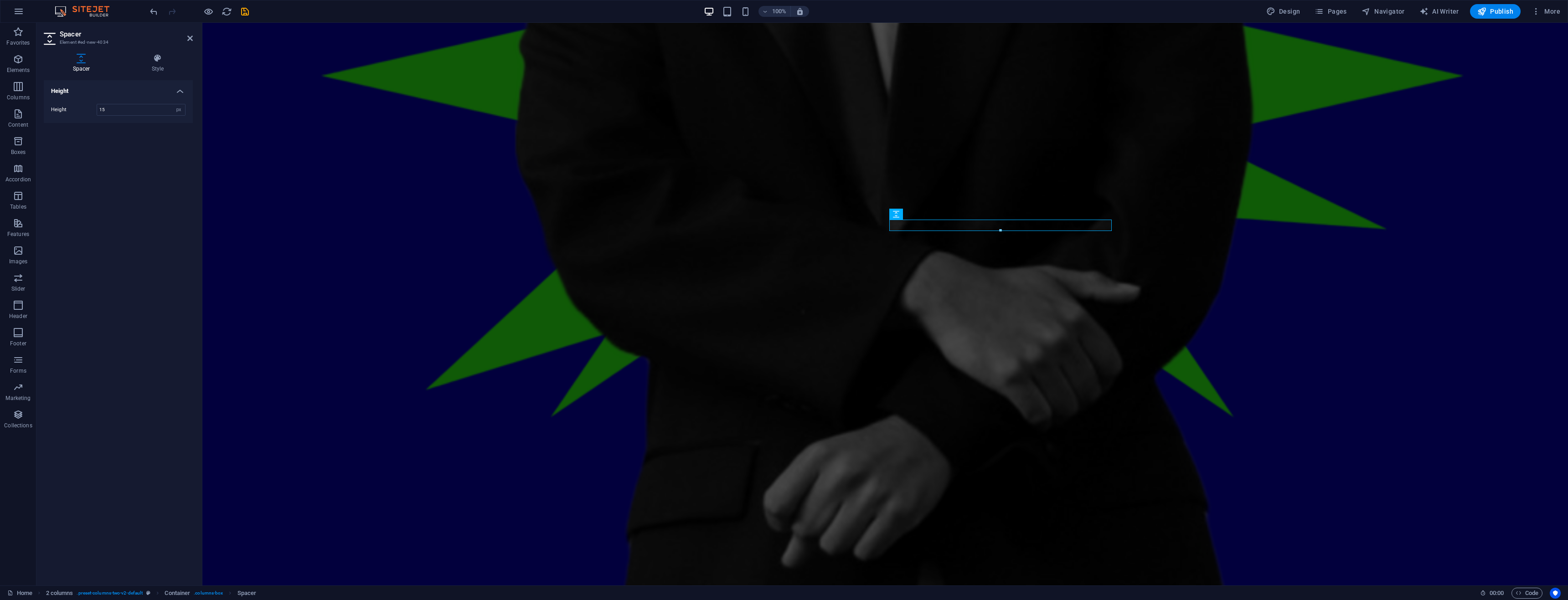
type input "15"
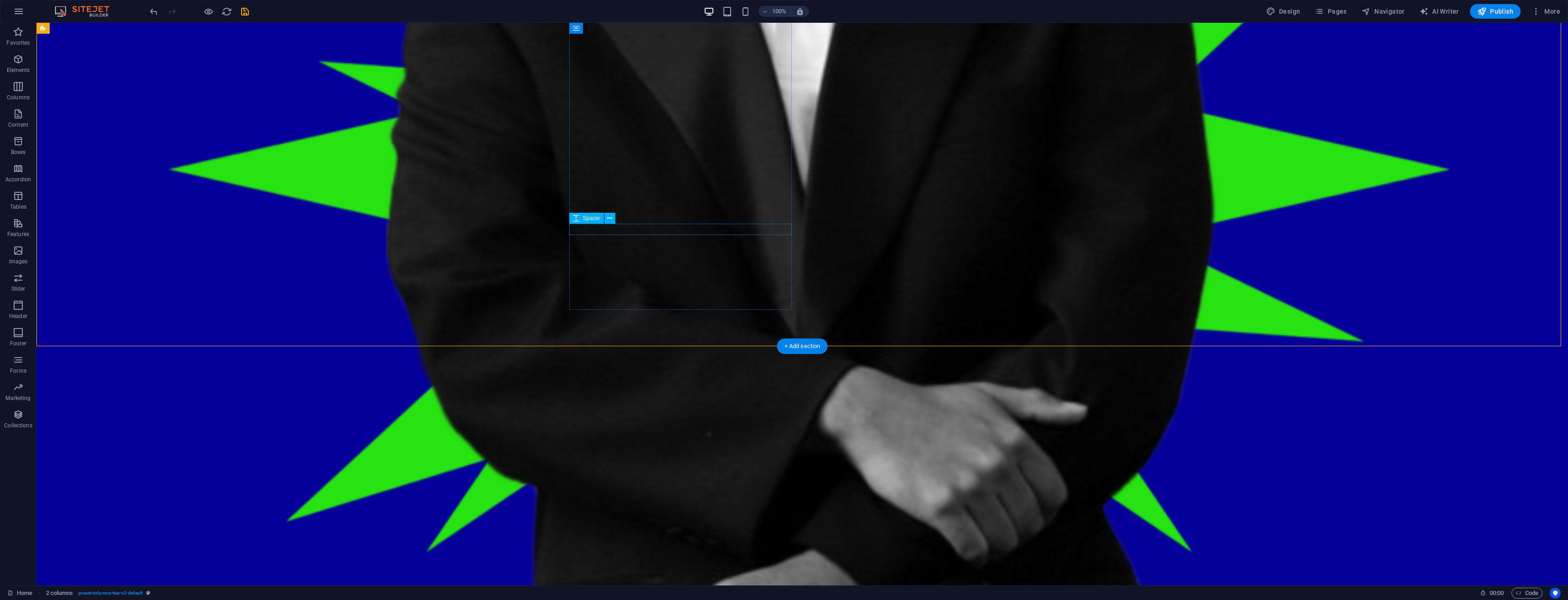
select select "px"
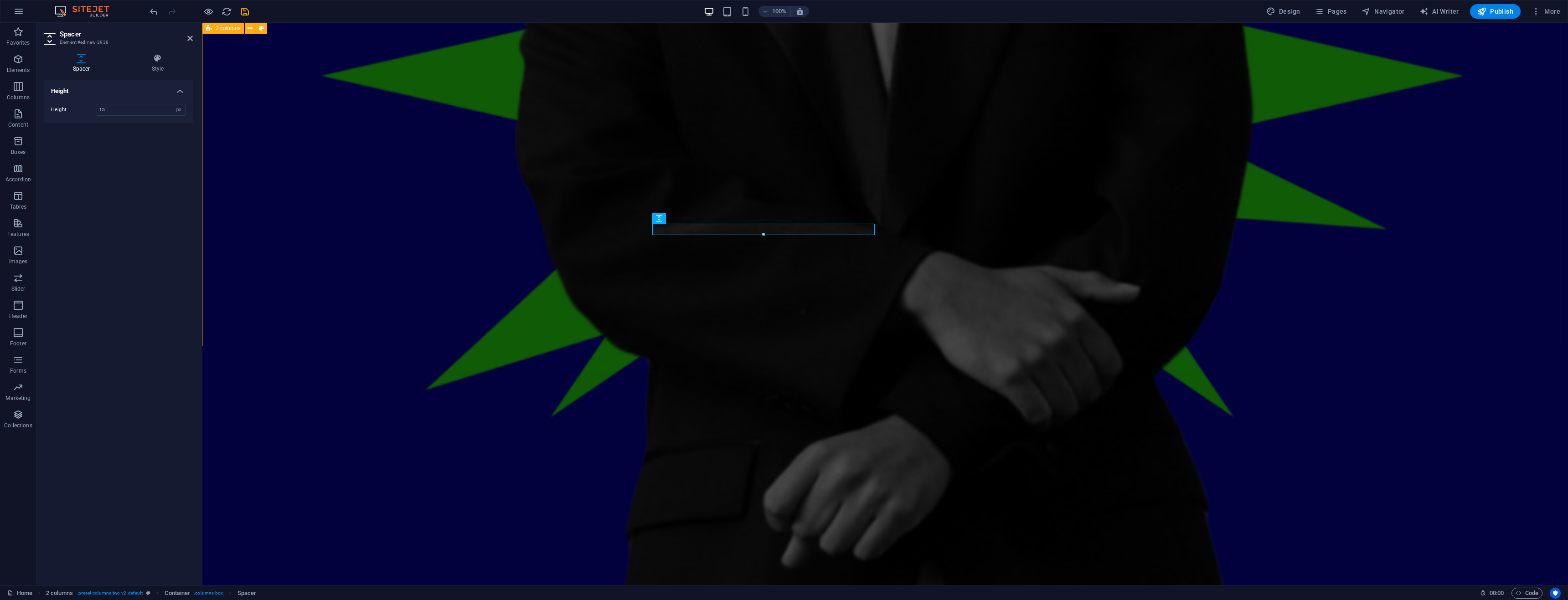
type input "15"
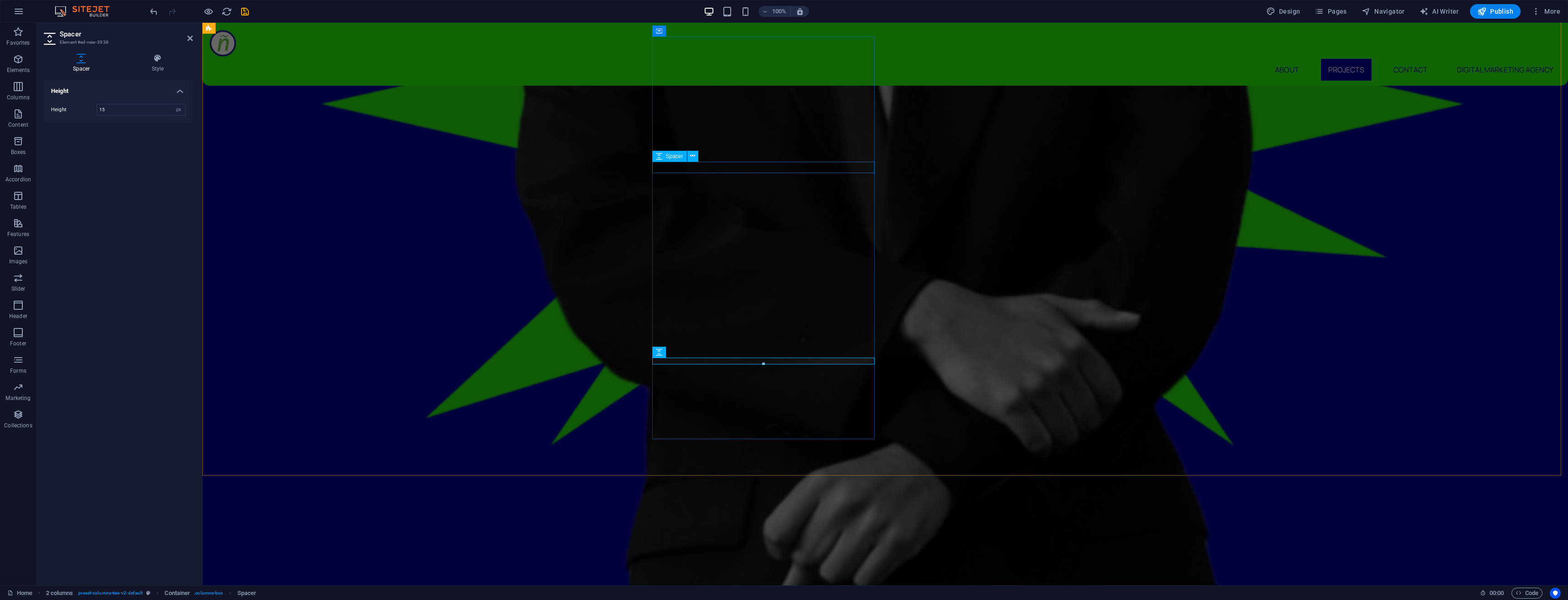
scroll to position [1569, 0]
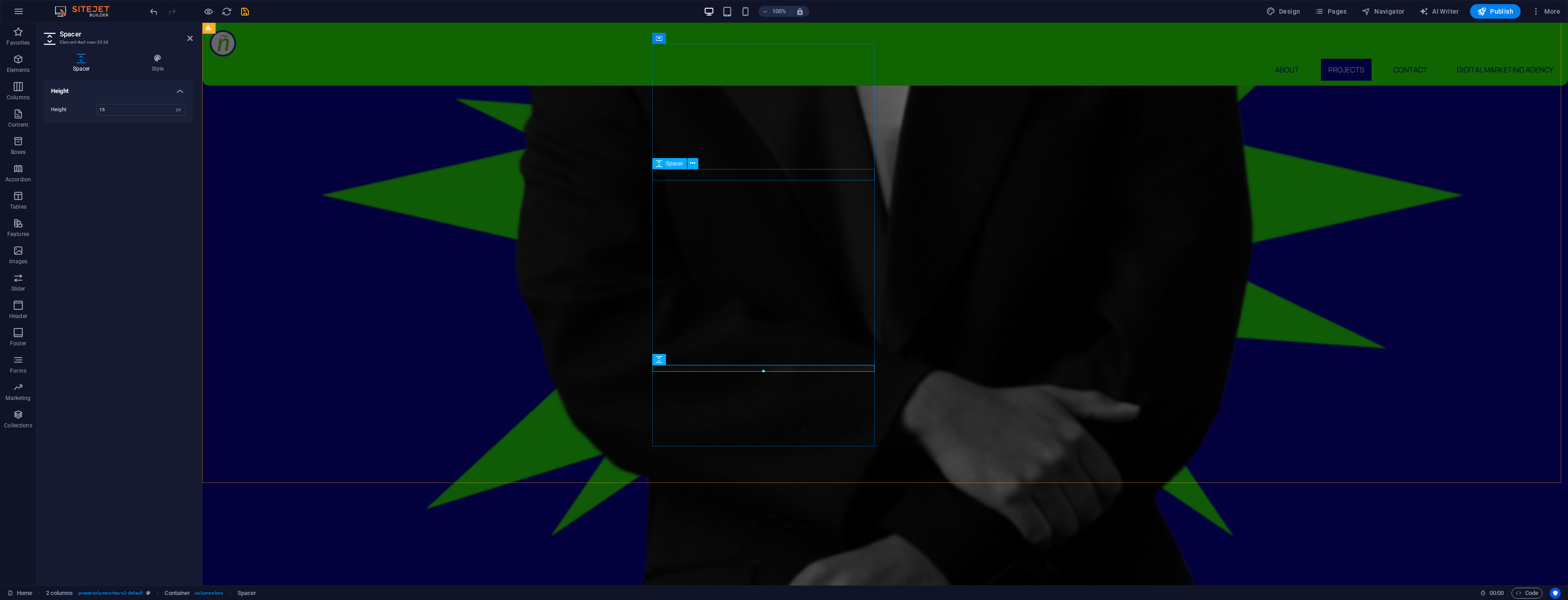
select select "px"
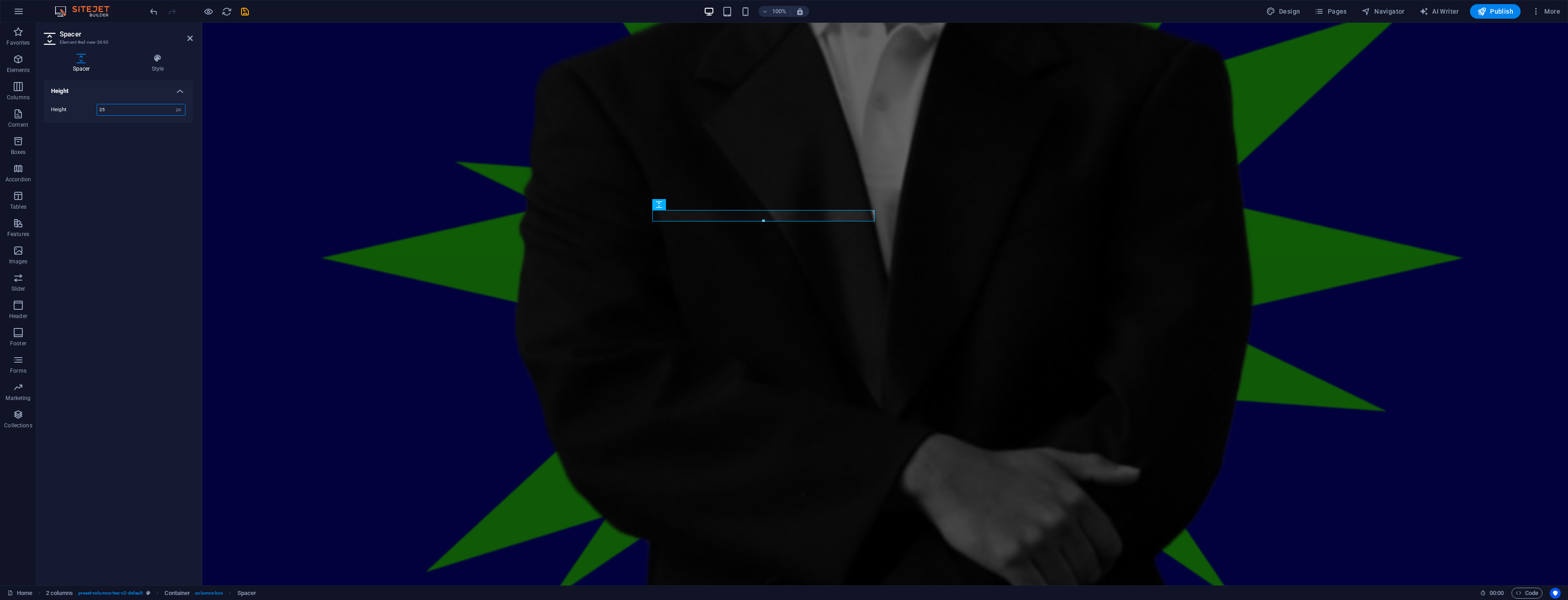
drag, startPoint x: 84, startPoint y: 106, endPoint x: 79, endPoint y: 106, distance: 5.0
click at [81, 106] on div "Height 25 px rem vh vw" at bounding box center [118, 110] width 135 height 12
type input "15"
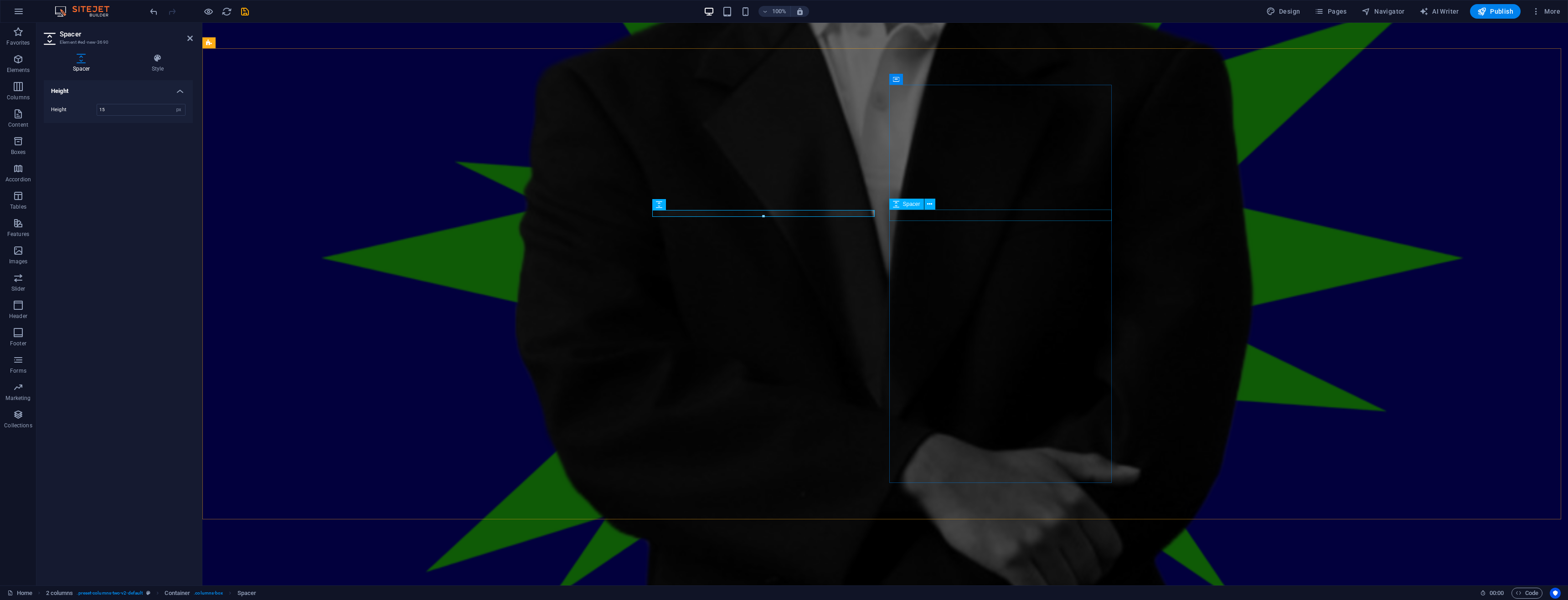
select select "px"
type input "15"
select select "px"
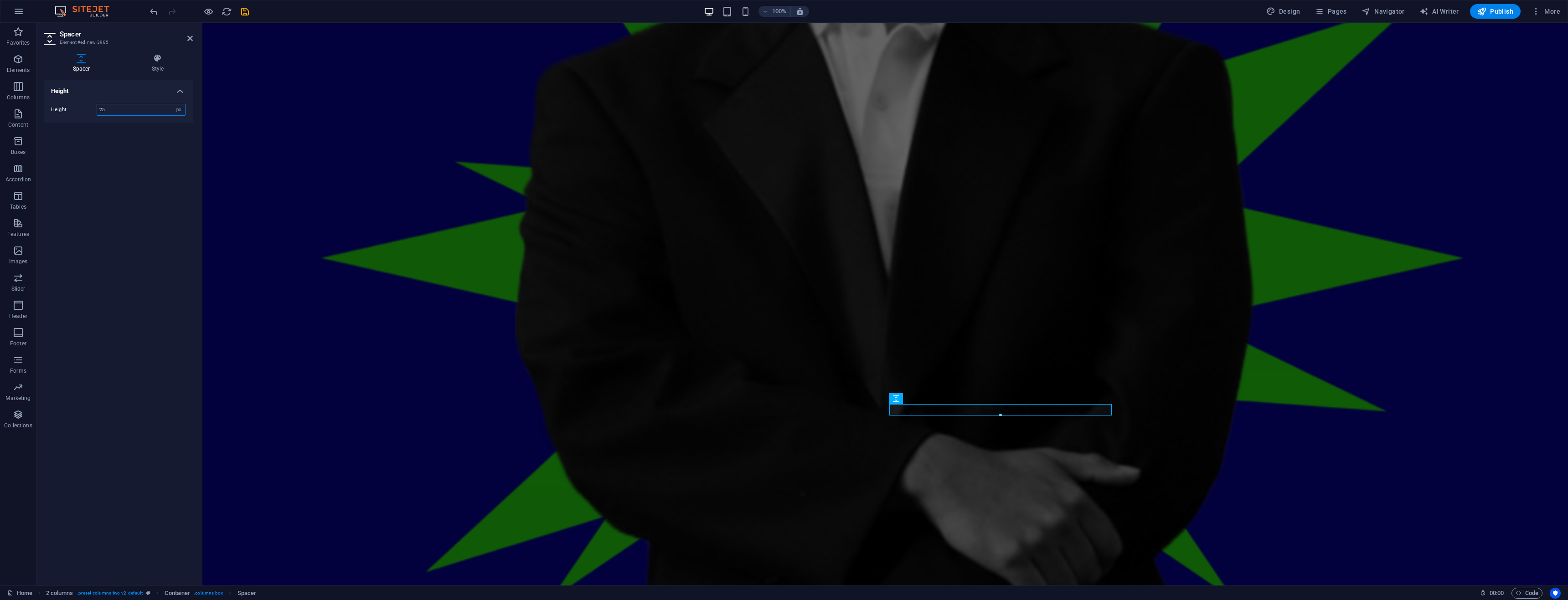
drag, startPoint x: 110, startPoint y: 106, endPoint x: 84, endPoint y: 106, distance: 26.0
click at [84, 106] on div "Height 25 px rem vh vw" at bounding box center [118, 110] width 135 height 12
type input "15"
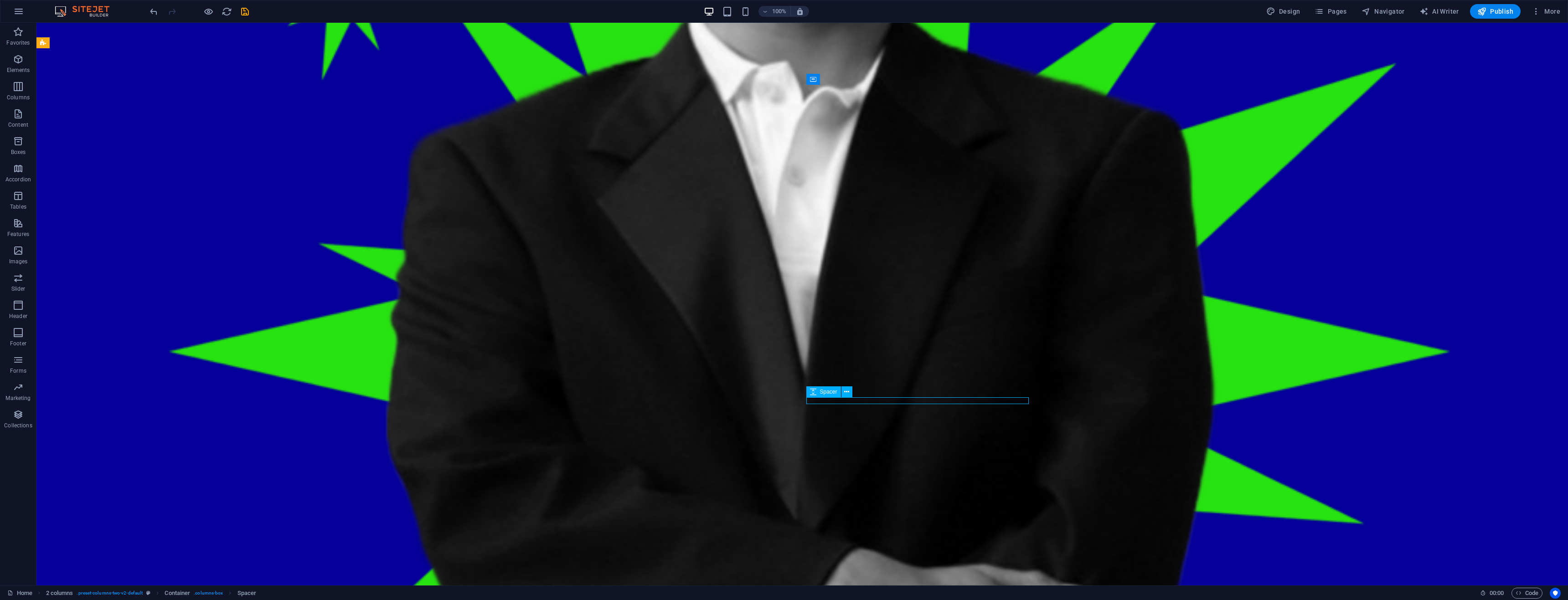
select select "px"
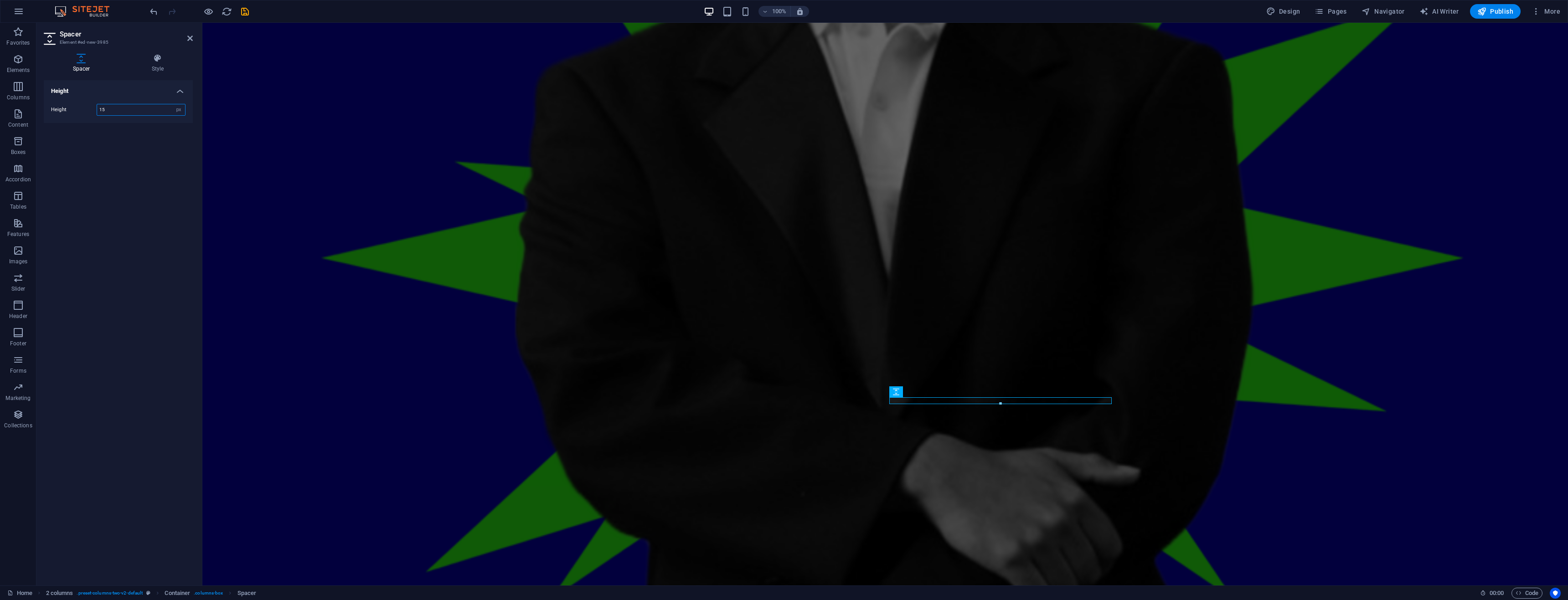
click at [117, 111] on input "15" at bounding box center [141, 110] width 88 height 11
type input "20"
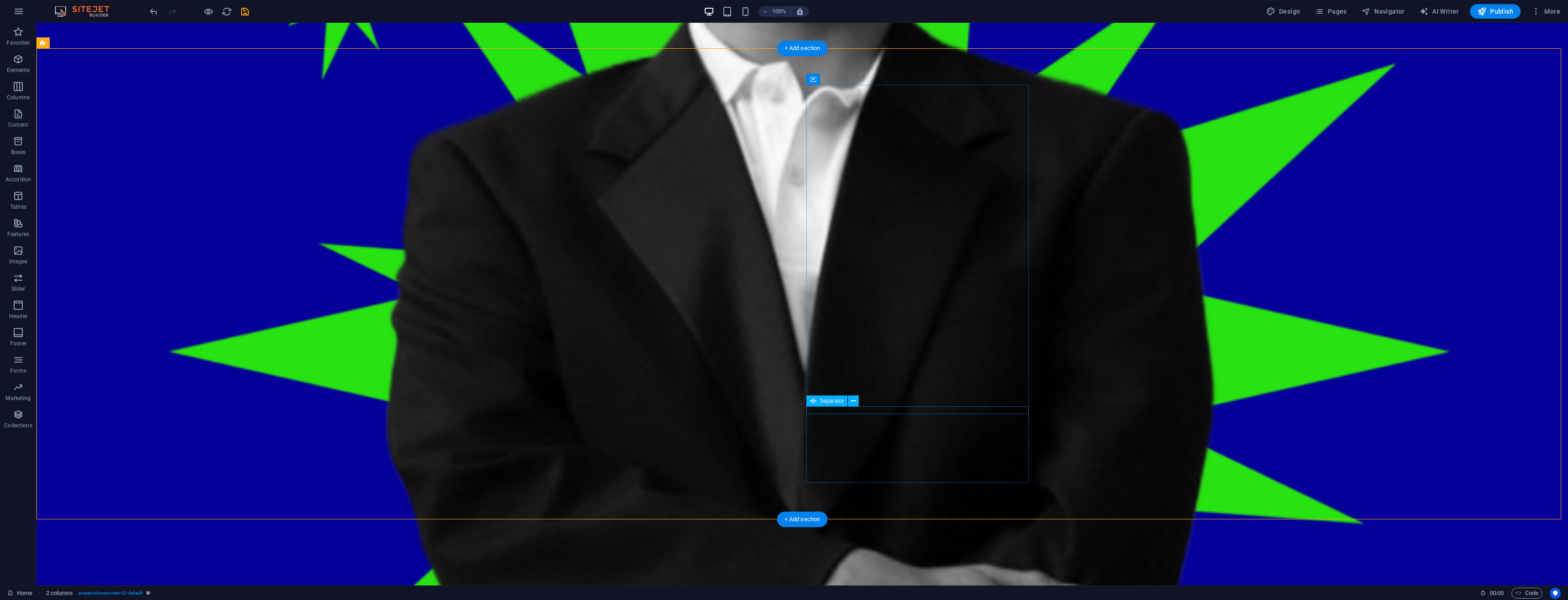
select select "%"
select select "px"
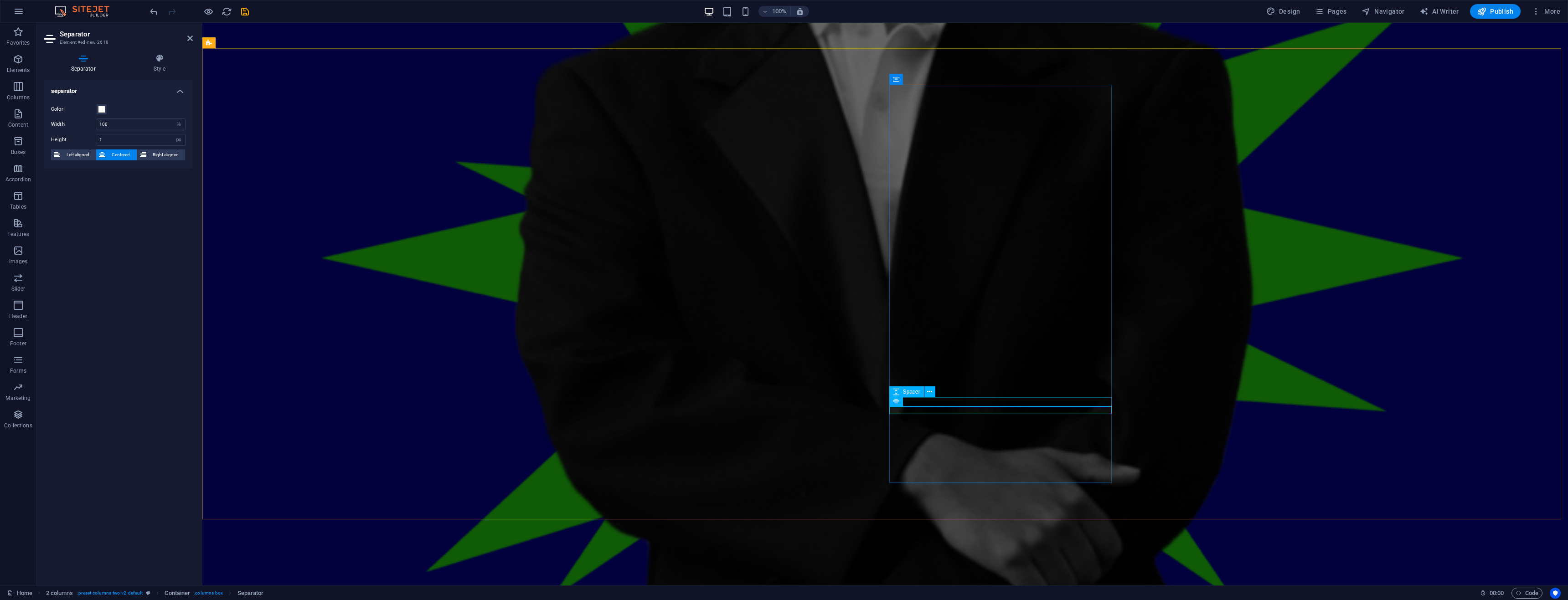
select select "px"
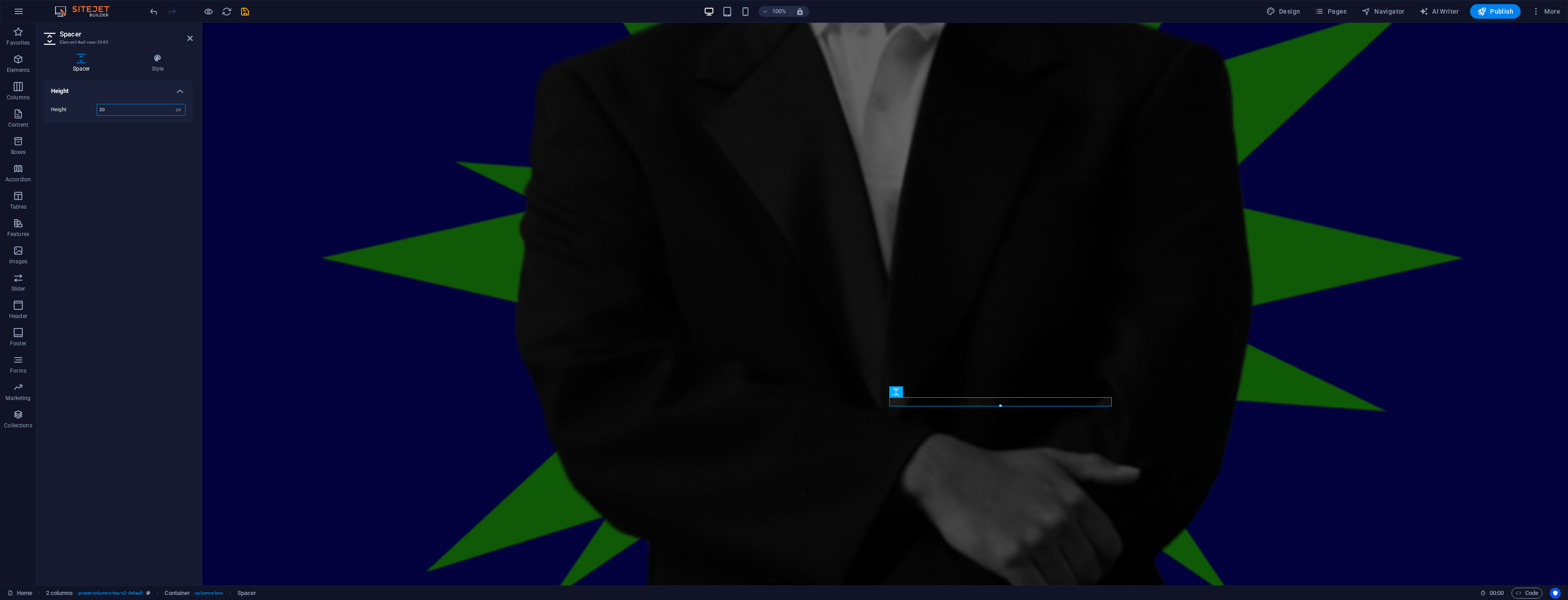
click at [117, 111] on input "20" at bounding box center [141, 110] width 88 height 11
type input "22"
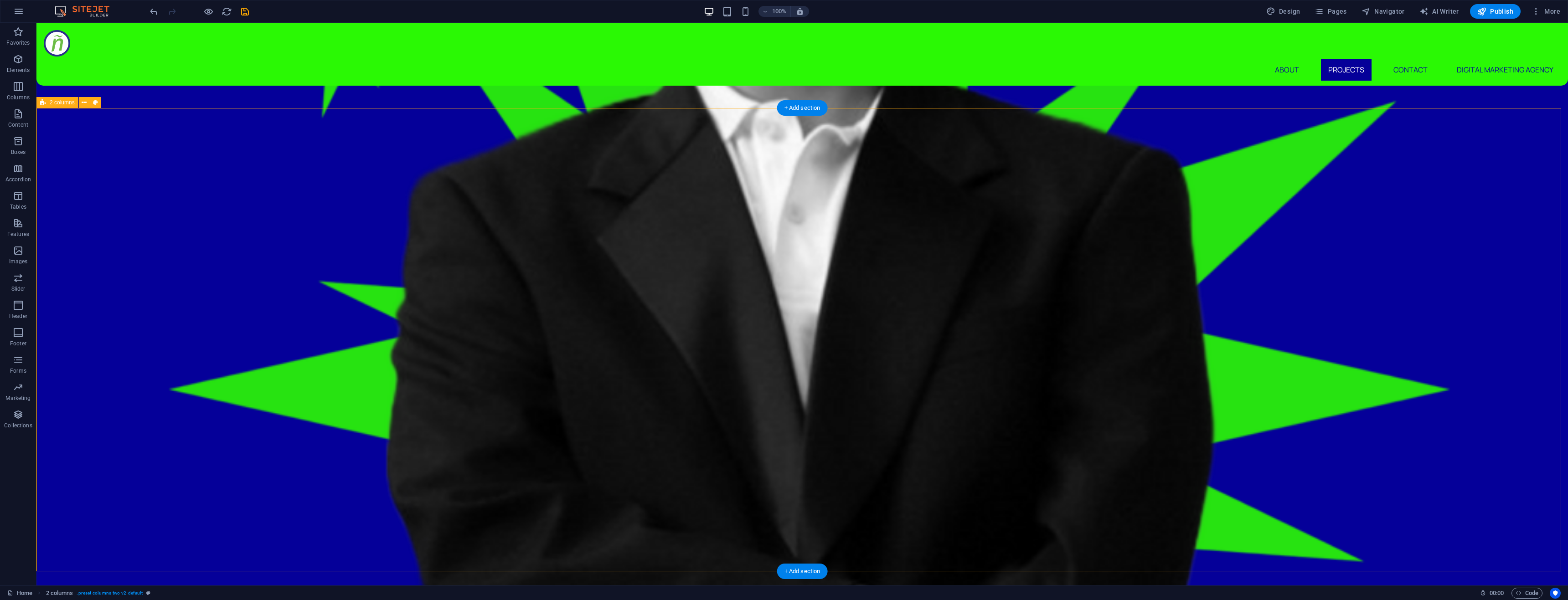
scroll to position [1387, 0]
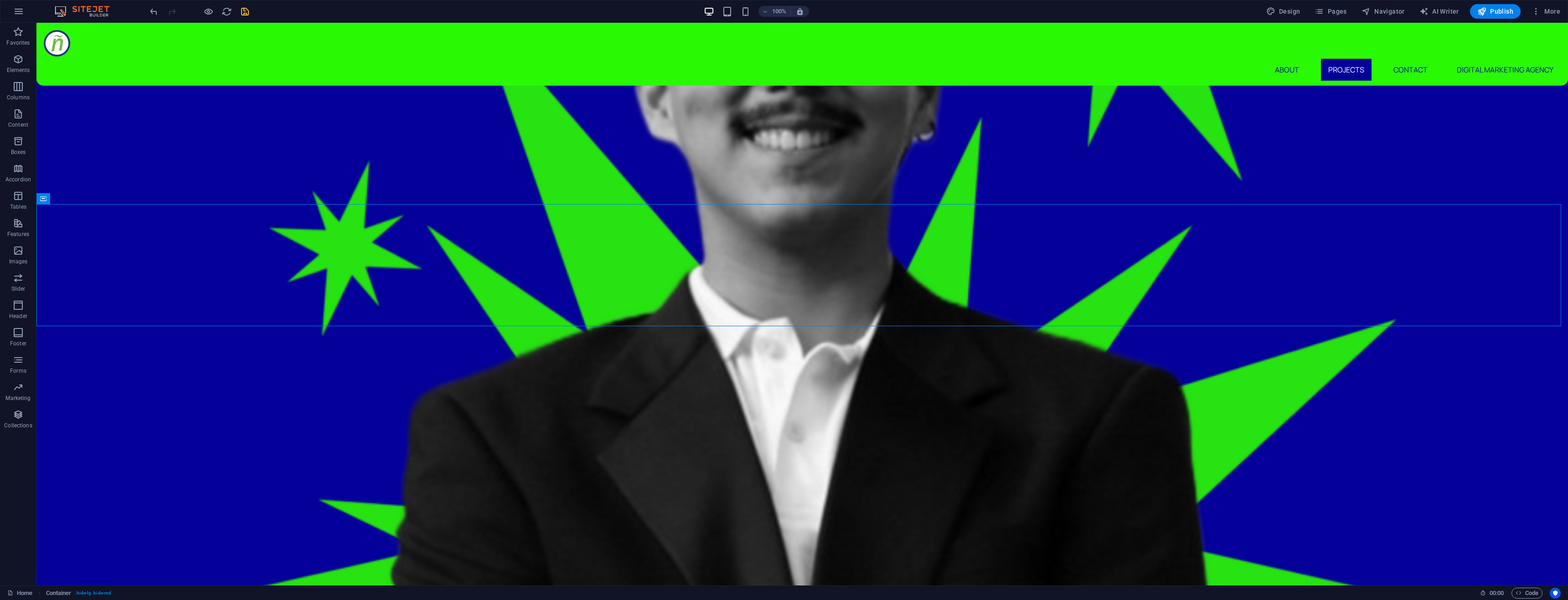
click at [248, 10] on icon "save" at bounding box center [245, 11] width 10 height 10
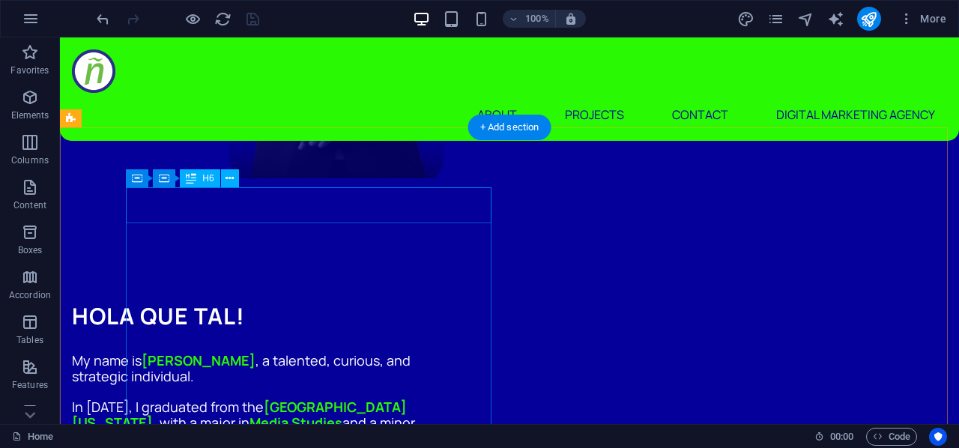
scroll to position [674, 0]
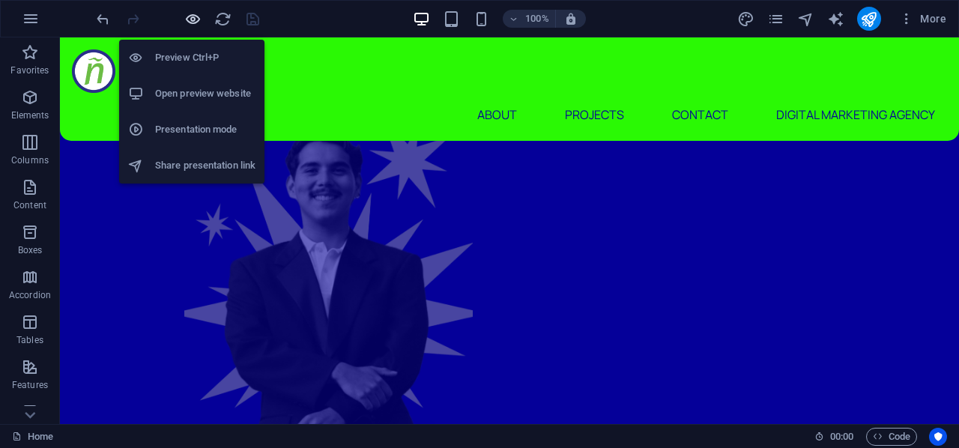
click at [187, 17] on icon "button" at bounding box center [192, 18] width 17 height 17
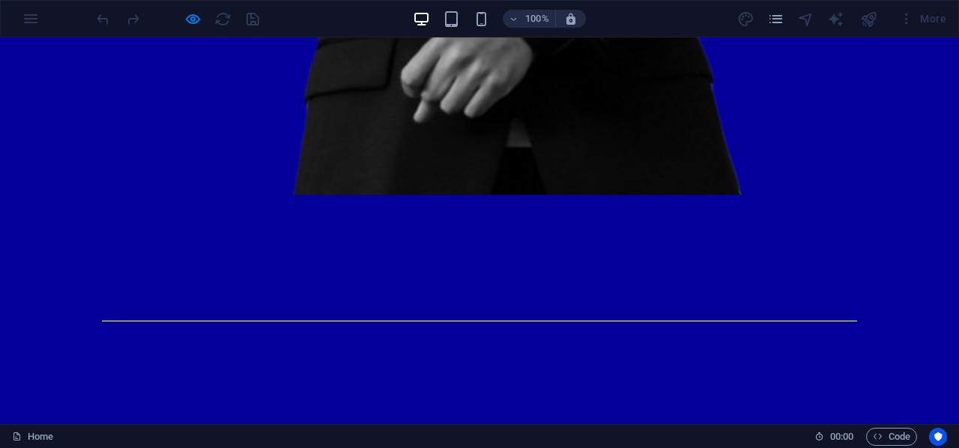
scroll to position [1647, 0]
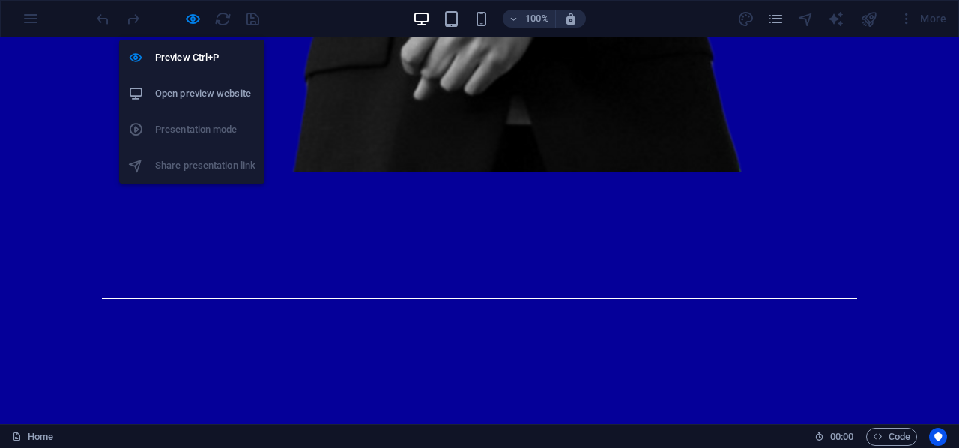
drag, startPoint x: 195, startPoint y: 23, endPoint x: 222, endPoint y: 127, distance: 107.7
click at [195, 23] on icon "button" at bounding box center [192, 18] width 17 height 17
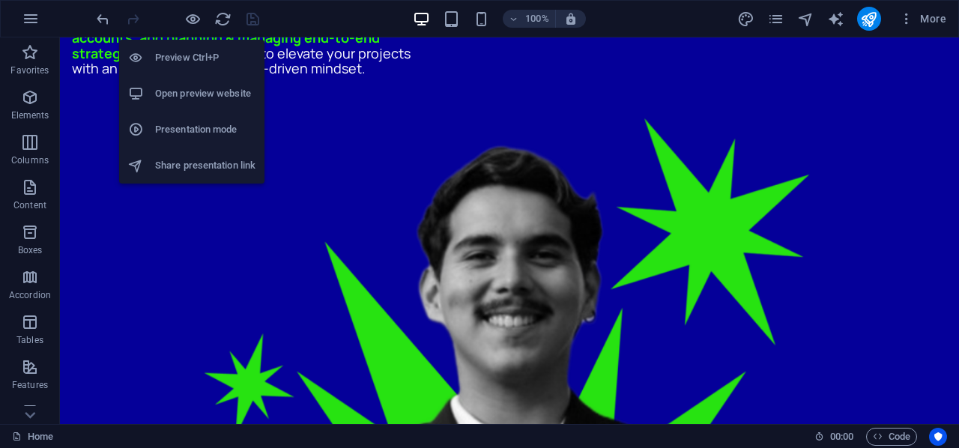
scroll to position [3017, 0]
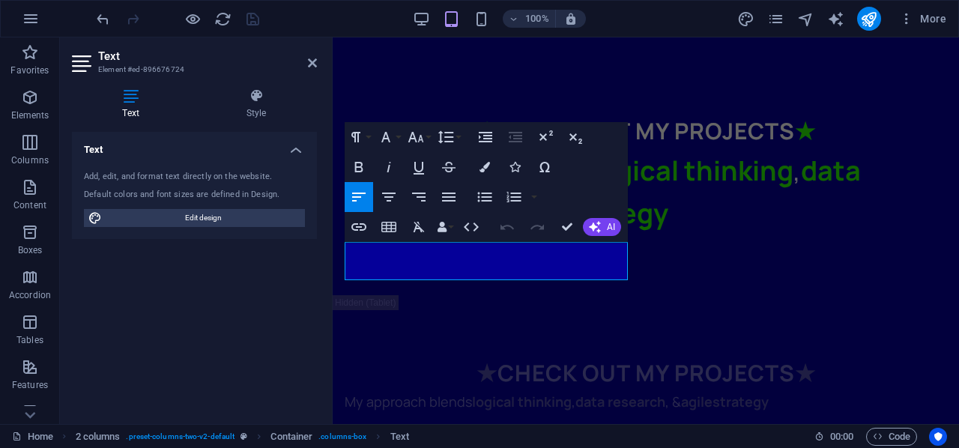
drag, startPoint x: 325, startPoint y: 234, endPoint x: 303, endPoint y: 228, distance: 23.3
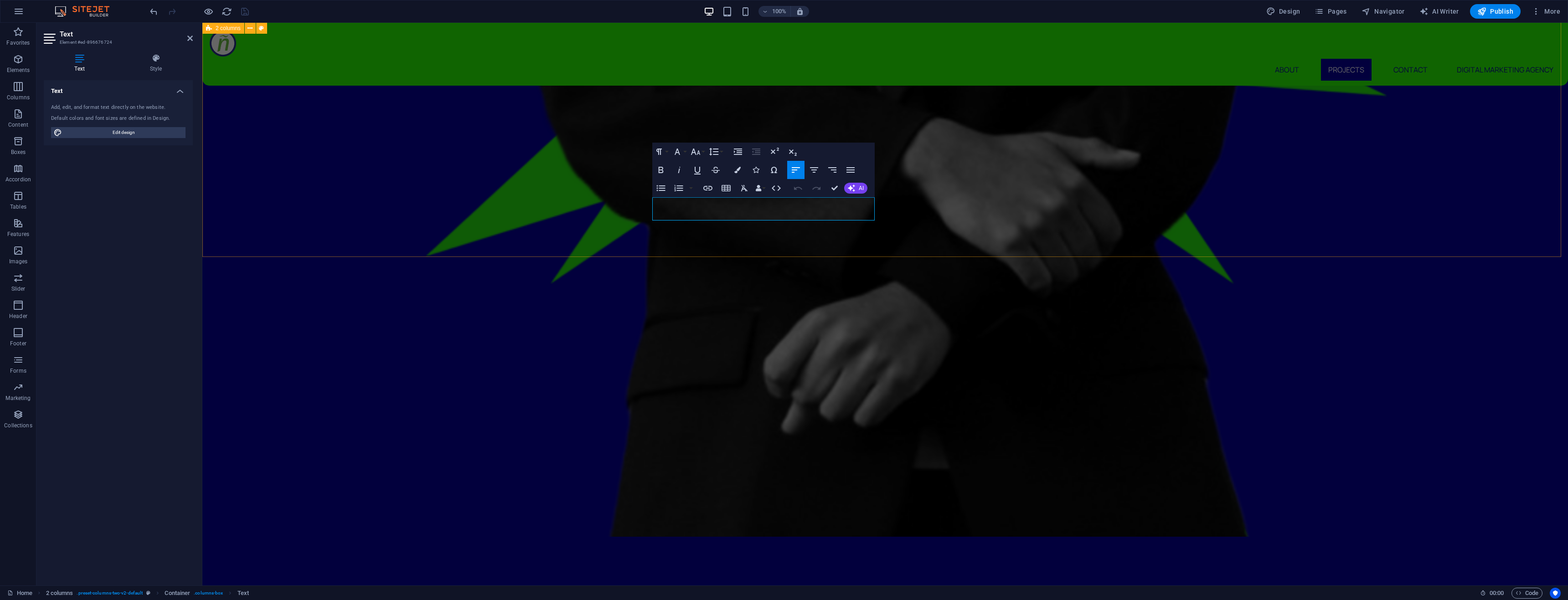
scroll to position [1782, 0]
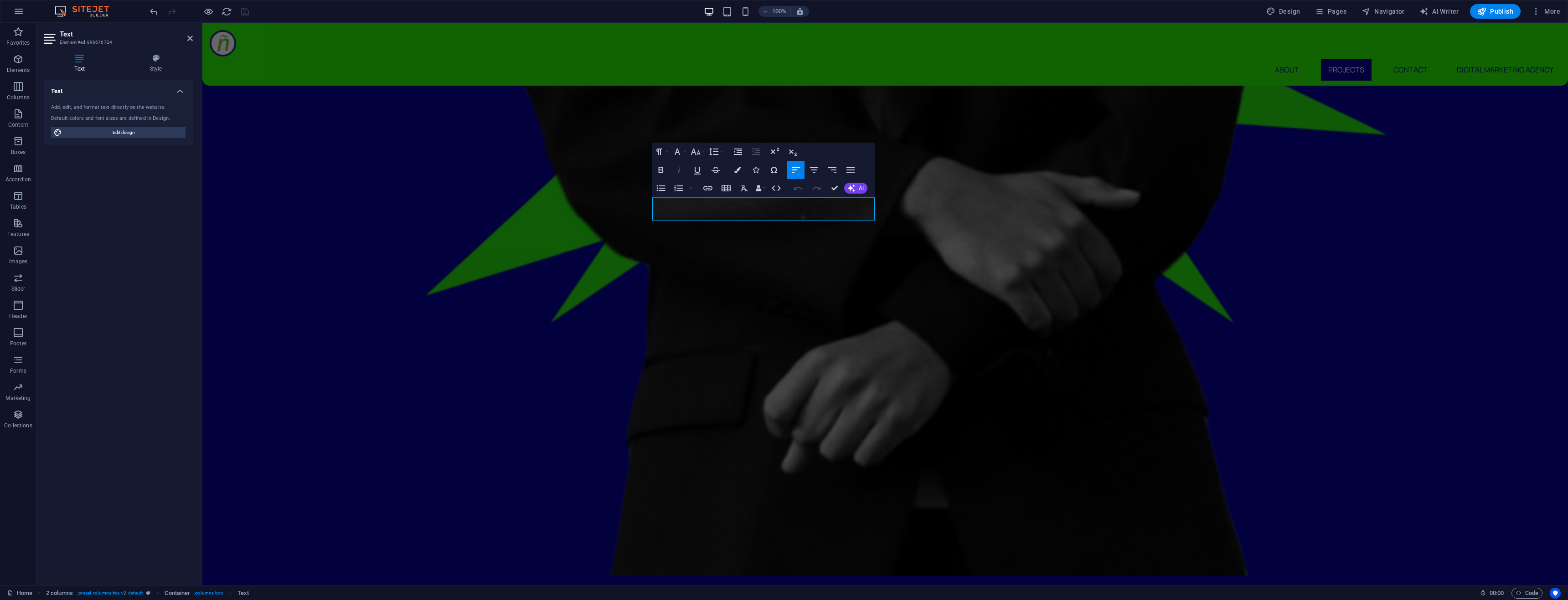
click at [679, 170] on icon "button" at bounding box center [679, 170] width 2 height 6
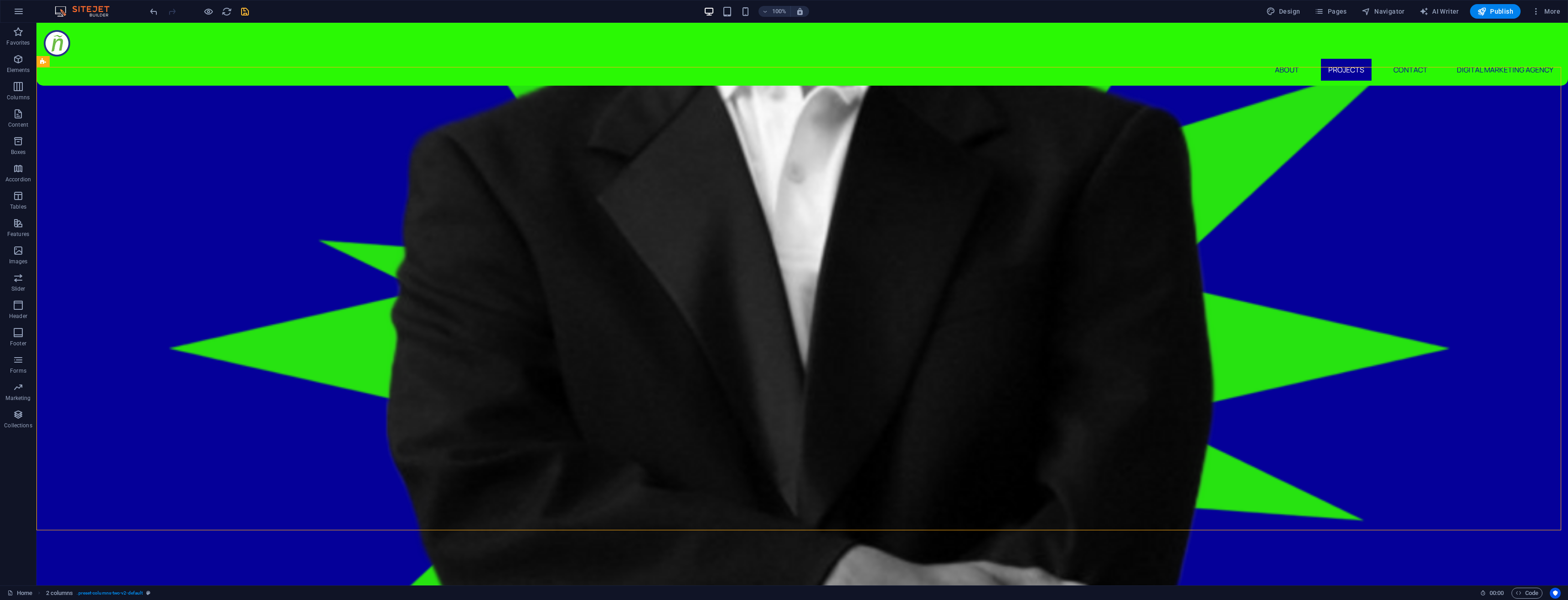
click at [244, 11] on icon "save" at bounding box center [245, 11] width 10 height 10
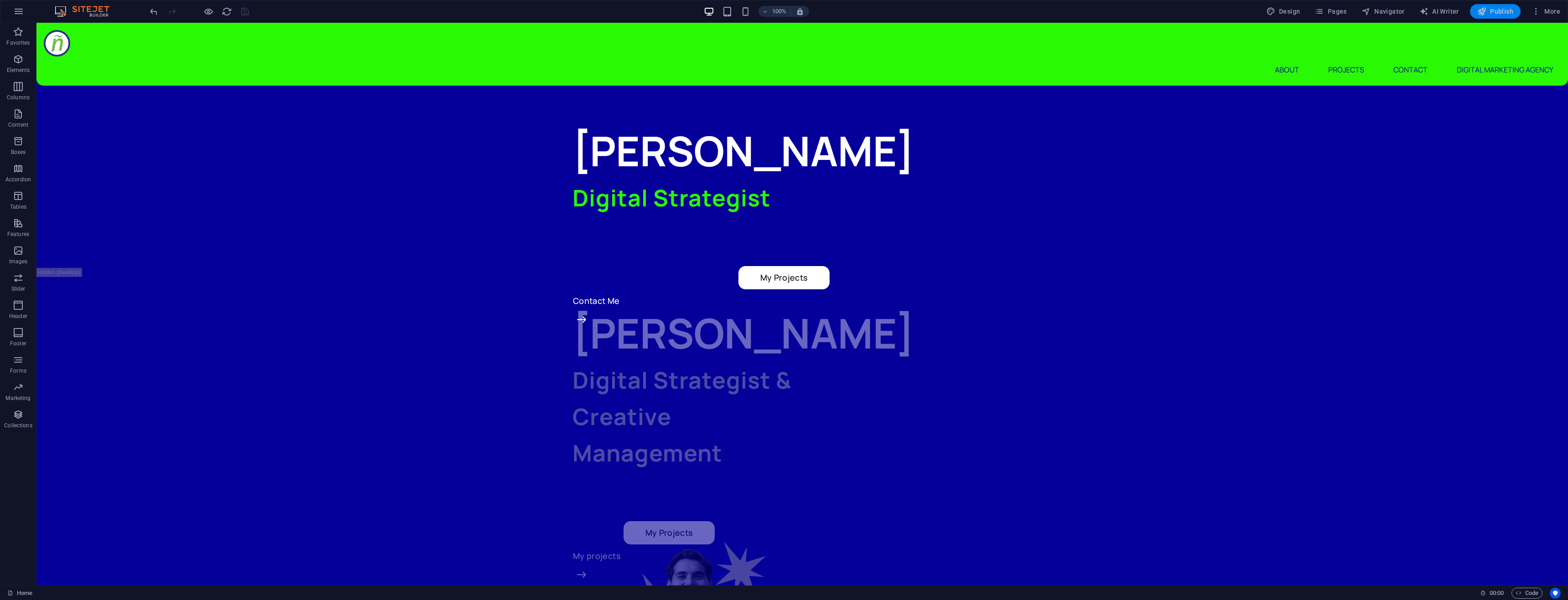
click at [1505, 13] on span "Publish" at bounding box center [1495, 11] width 36 height 9
